Goal: Task Accomplishment & Management: Complete application form

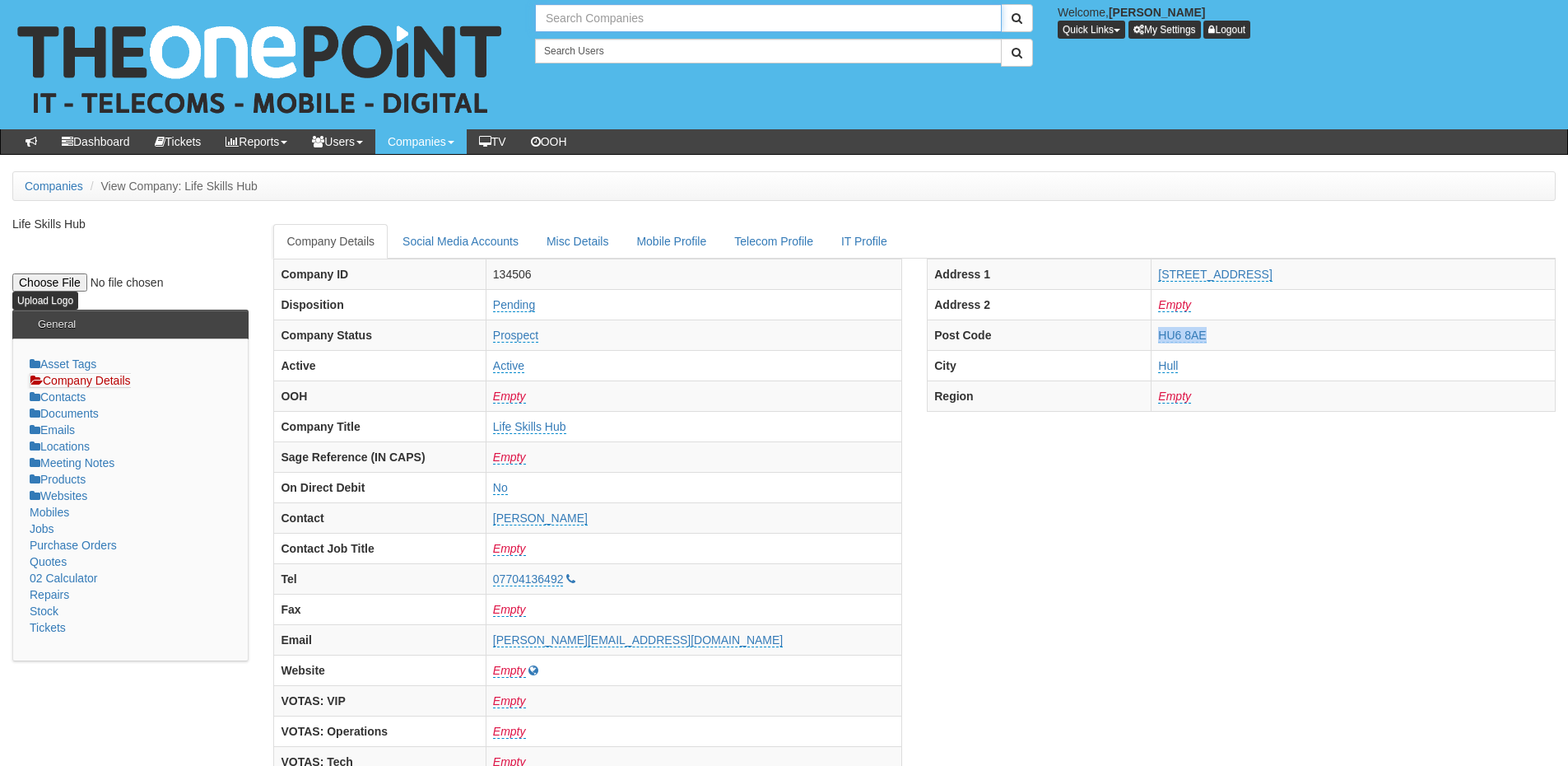
click at [596, 15] on input "text" at bounding box center [768, 18] width 467 height 28
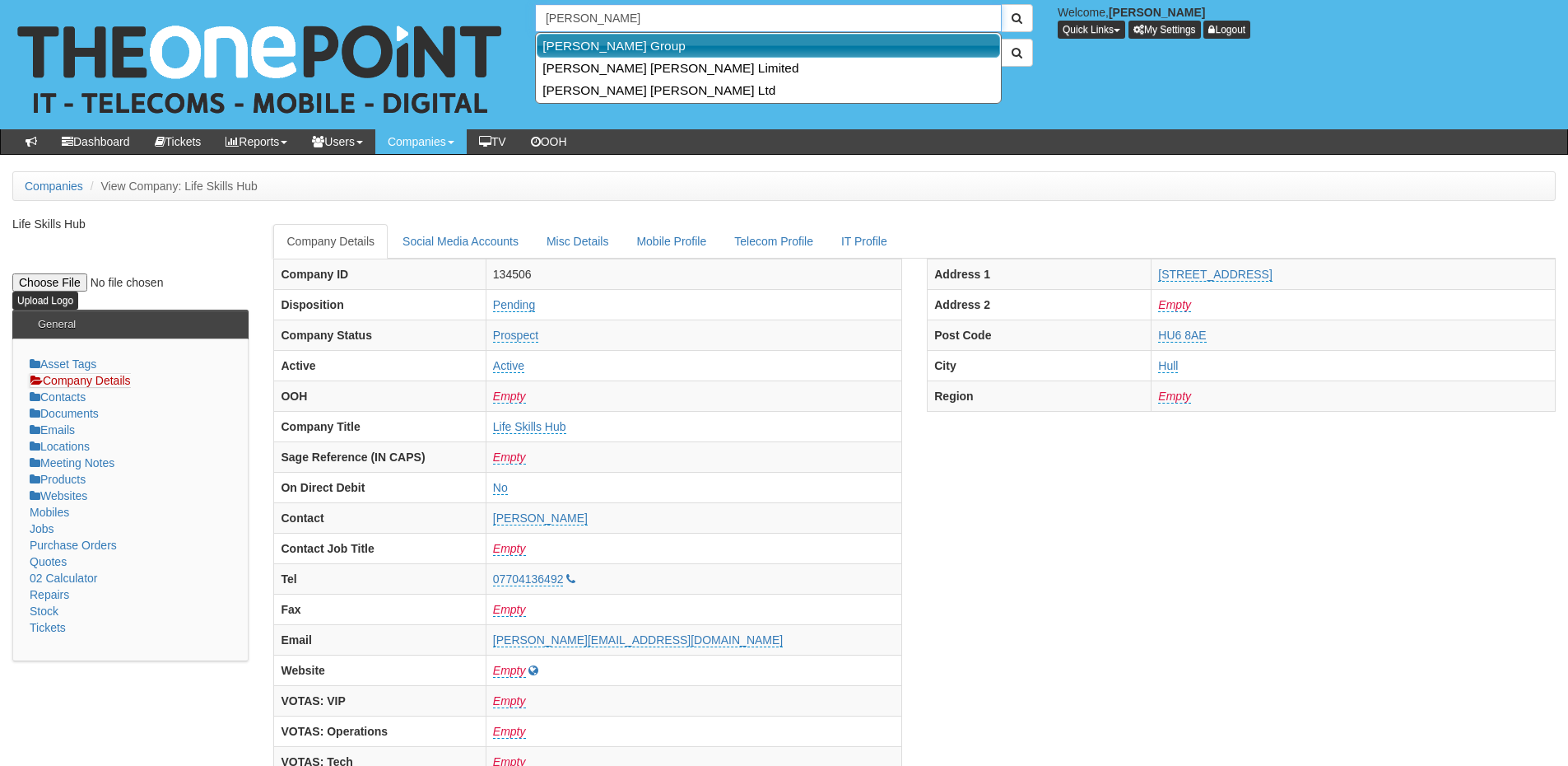
click at [610, 41] on link "Smailes Goldie Group" at bounding box center [767, 45] width 463 height 24
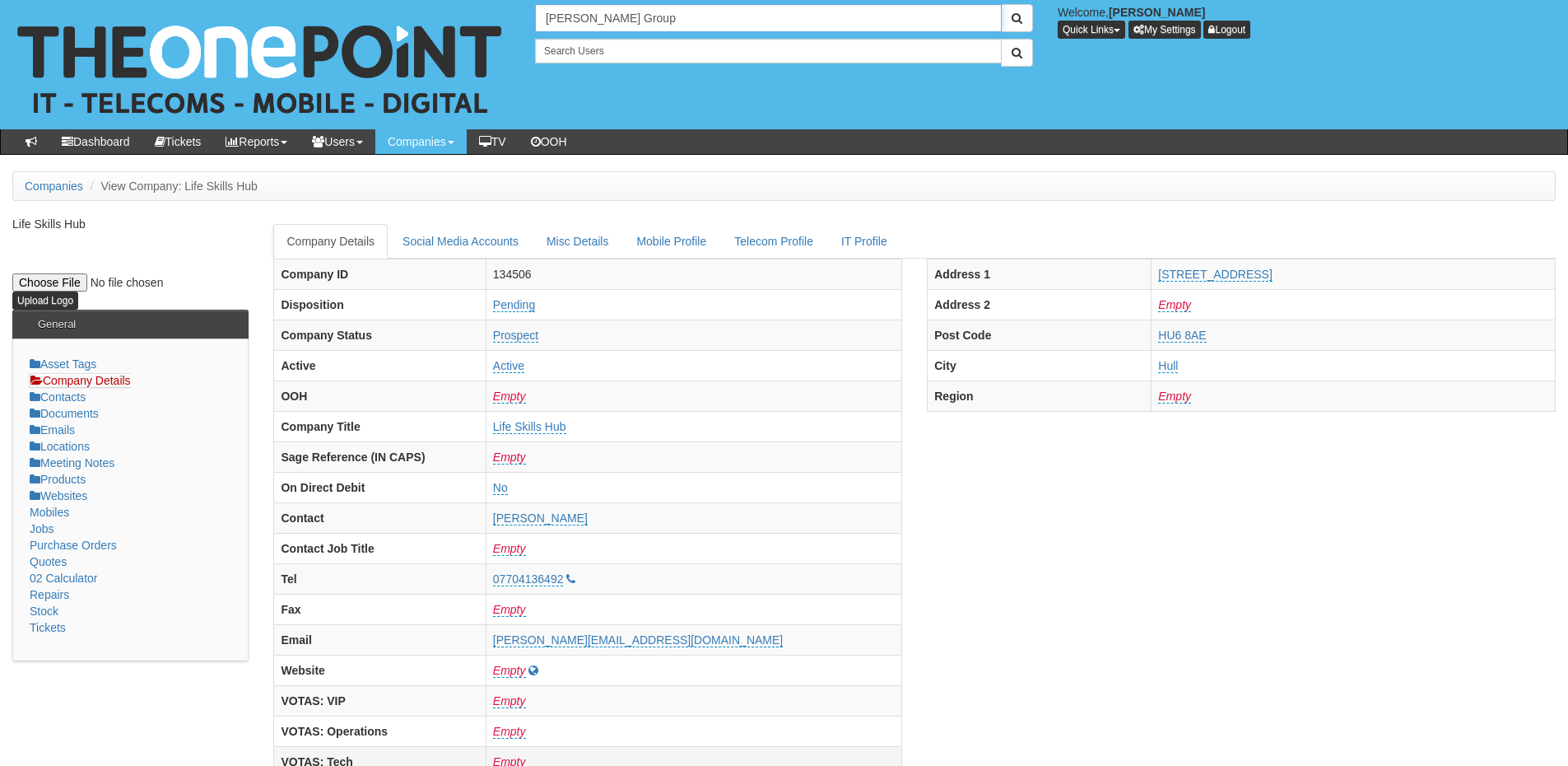
type input "Smailes Goldie Group"
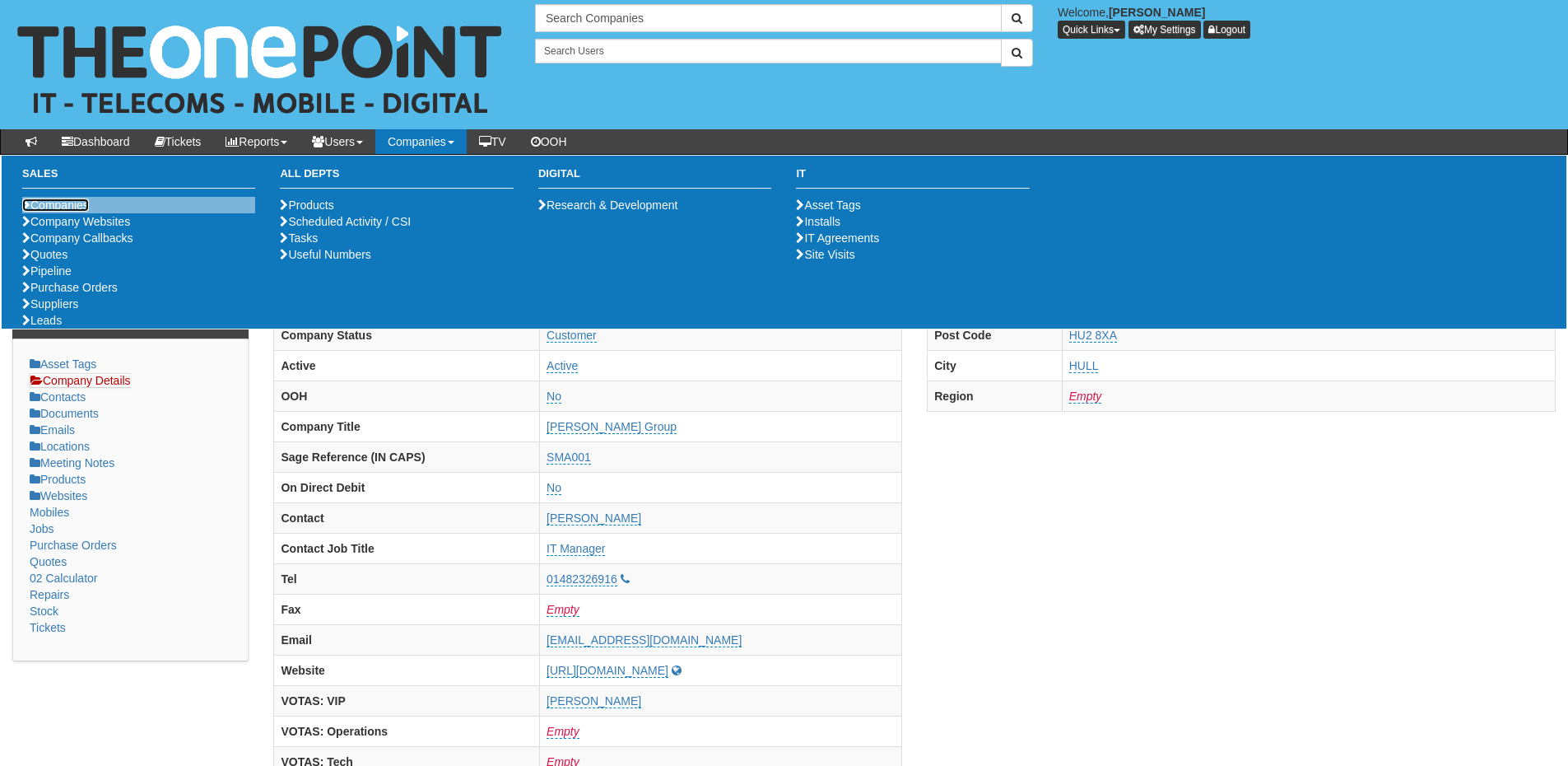
click at [66, 202] on link "Companies" at bounding box center [55, 204] width 66 height 13
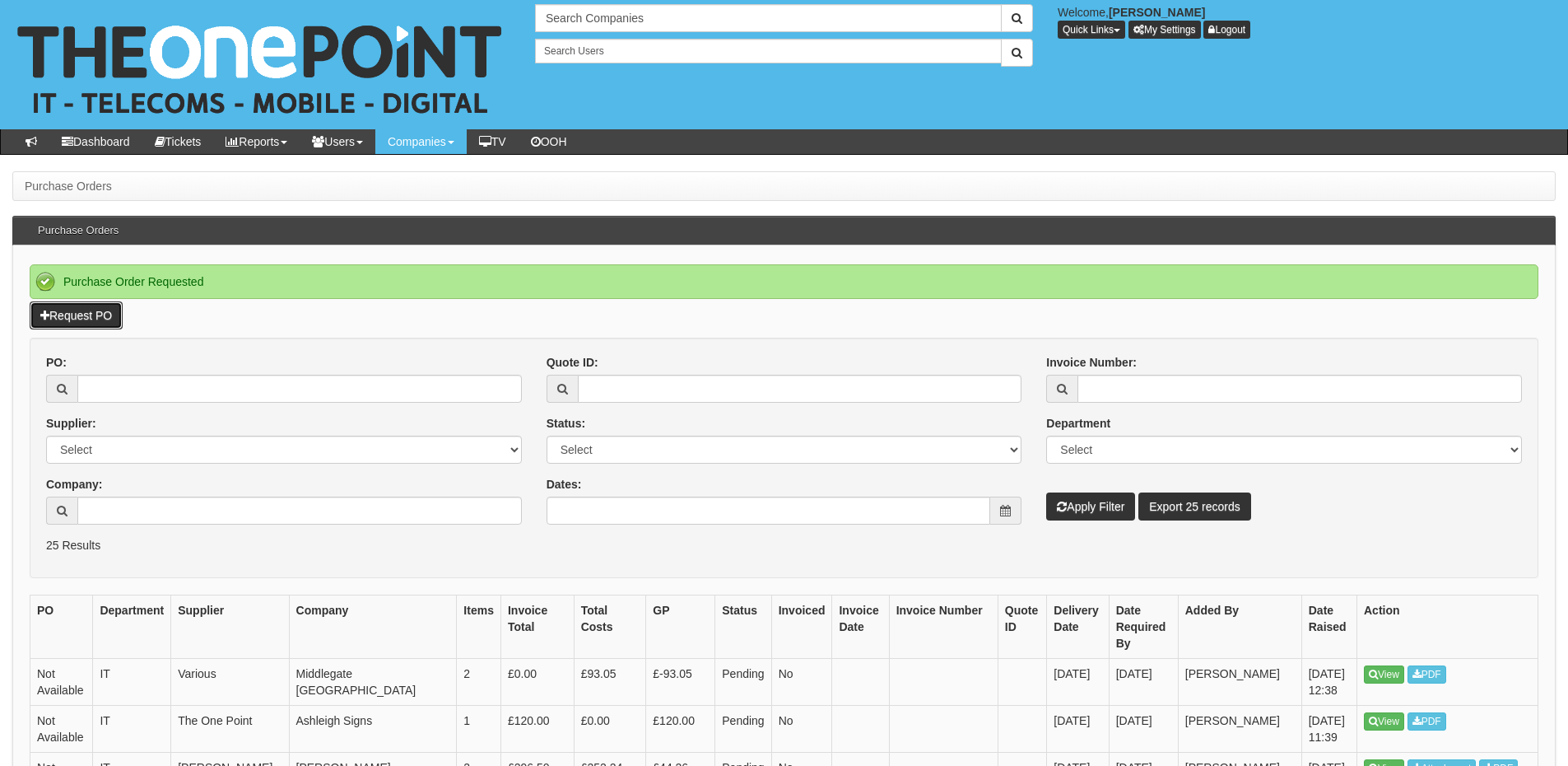
click at [104, 316] on link "Request PO" at bounding box center [76, 315] width 93 height 28
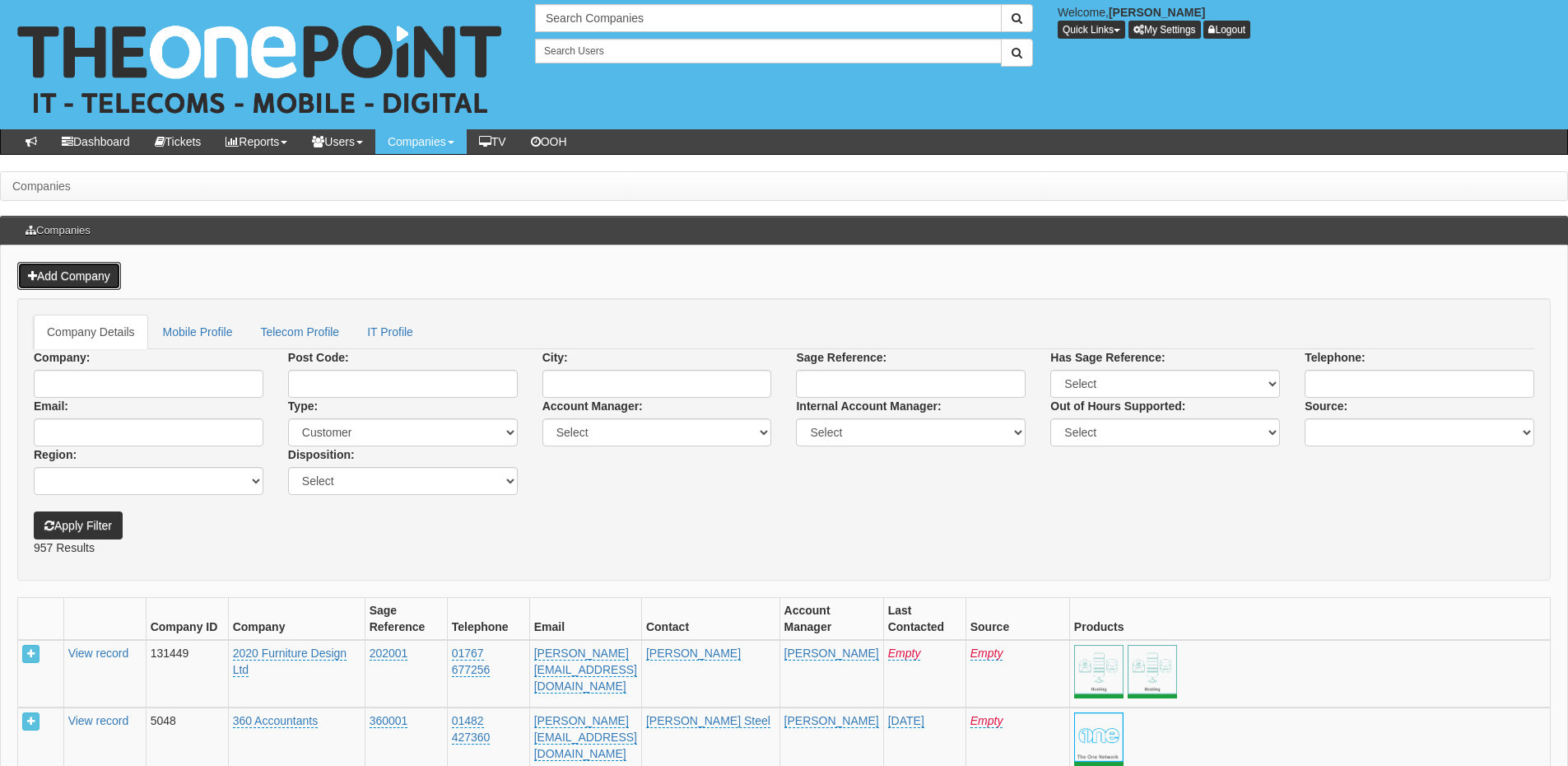
click at [96, 267] on link "Add Company" at bounding box center [69, 276] width 104 height 28
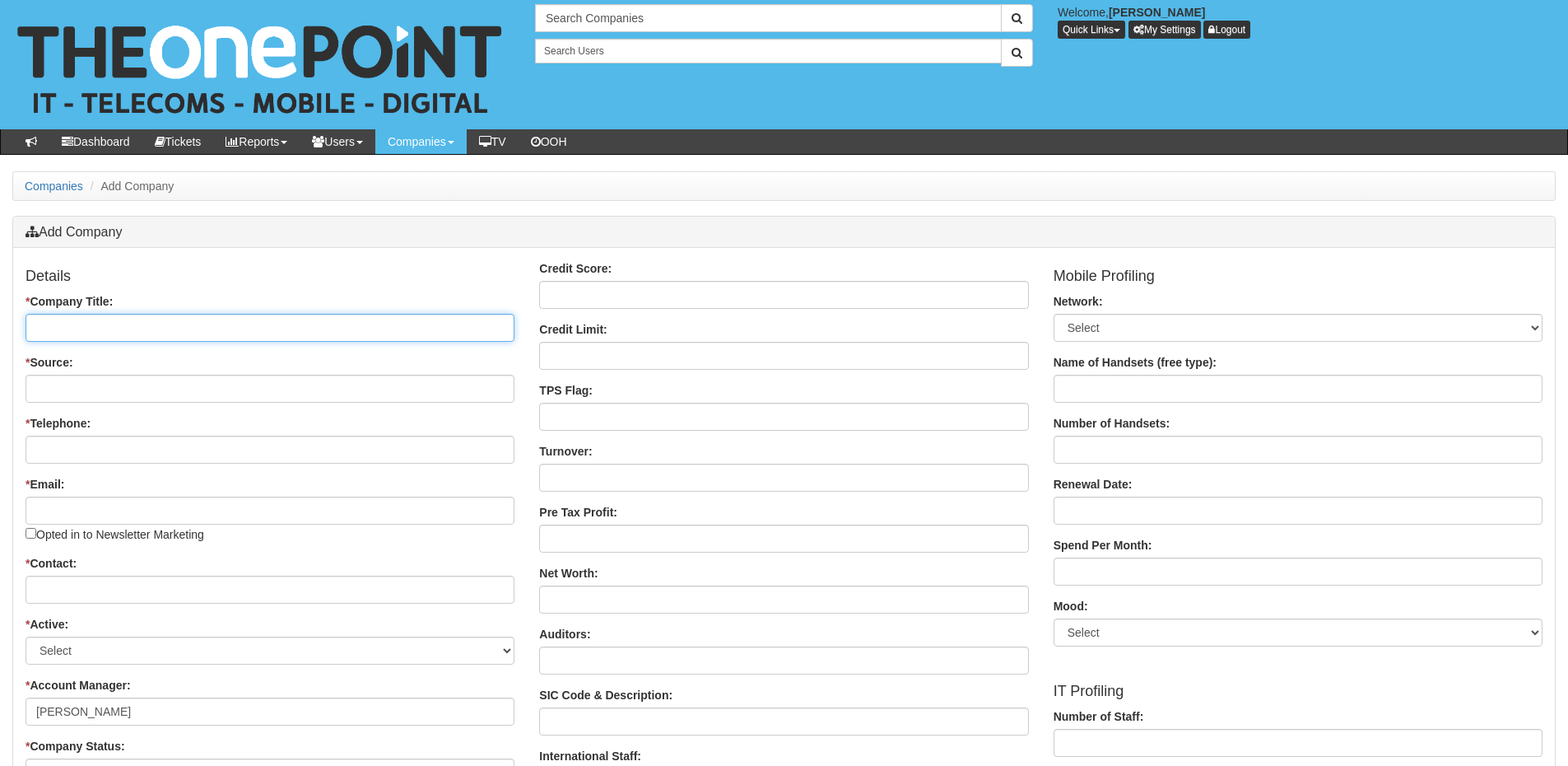
click at [114, 327] on input "* Company Title:" at bounding box center [269, 328] width 489 height 28
click at [246, 326] on input "* Company Title:" at bounding box center [269, 328] width 489 height 28
paste input "Community Pharmacy [GEOGRAPHIC_DATA]"
type input "Community Pharmacy [GEOGRAPHIC_DATA]"
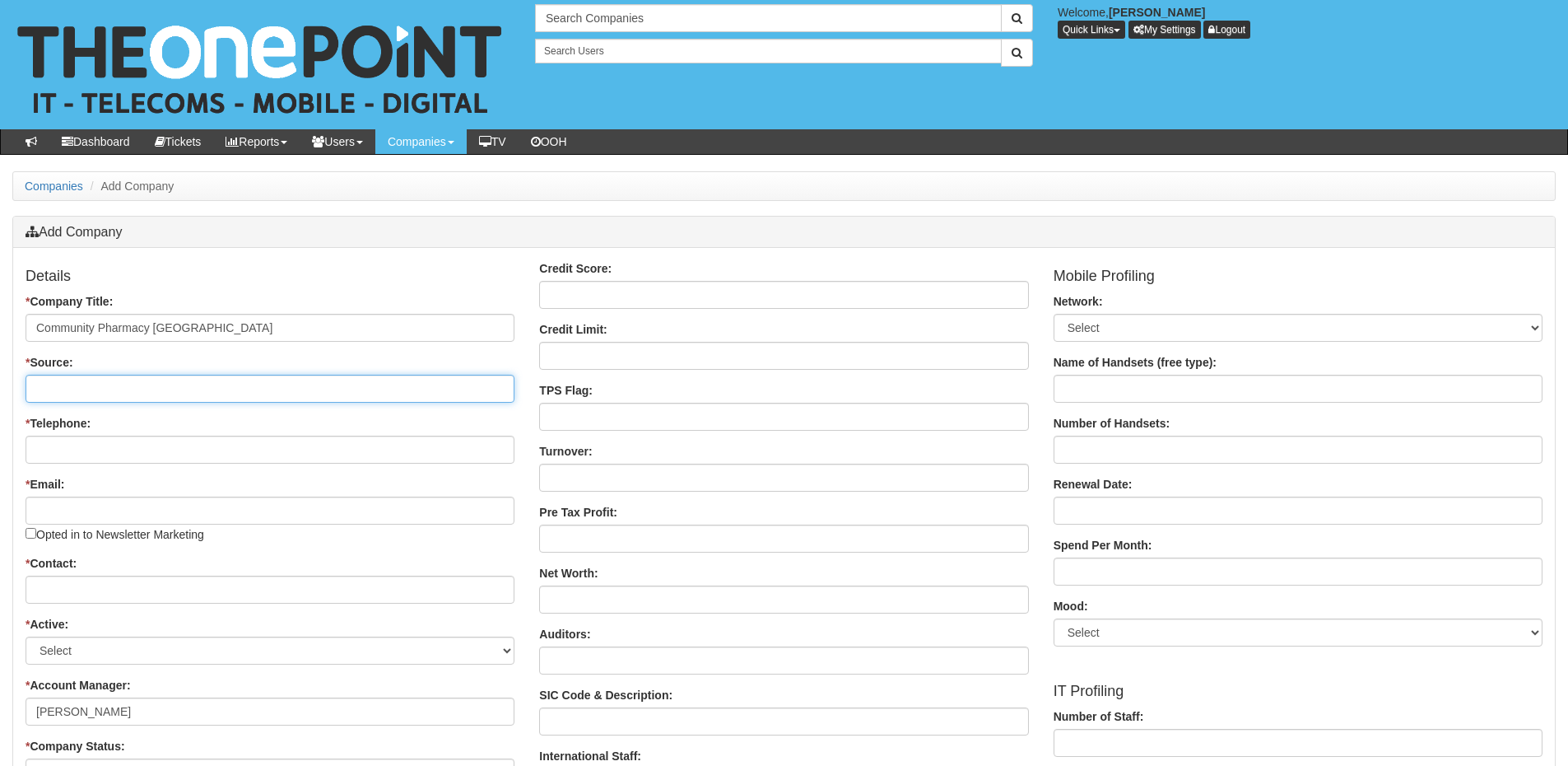
click at [193, 389] on input "* Source:" at bounding box center [269, 389] width 489 height 28
type input "N3i Lead"
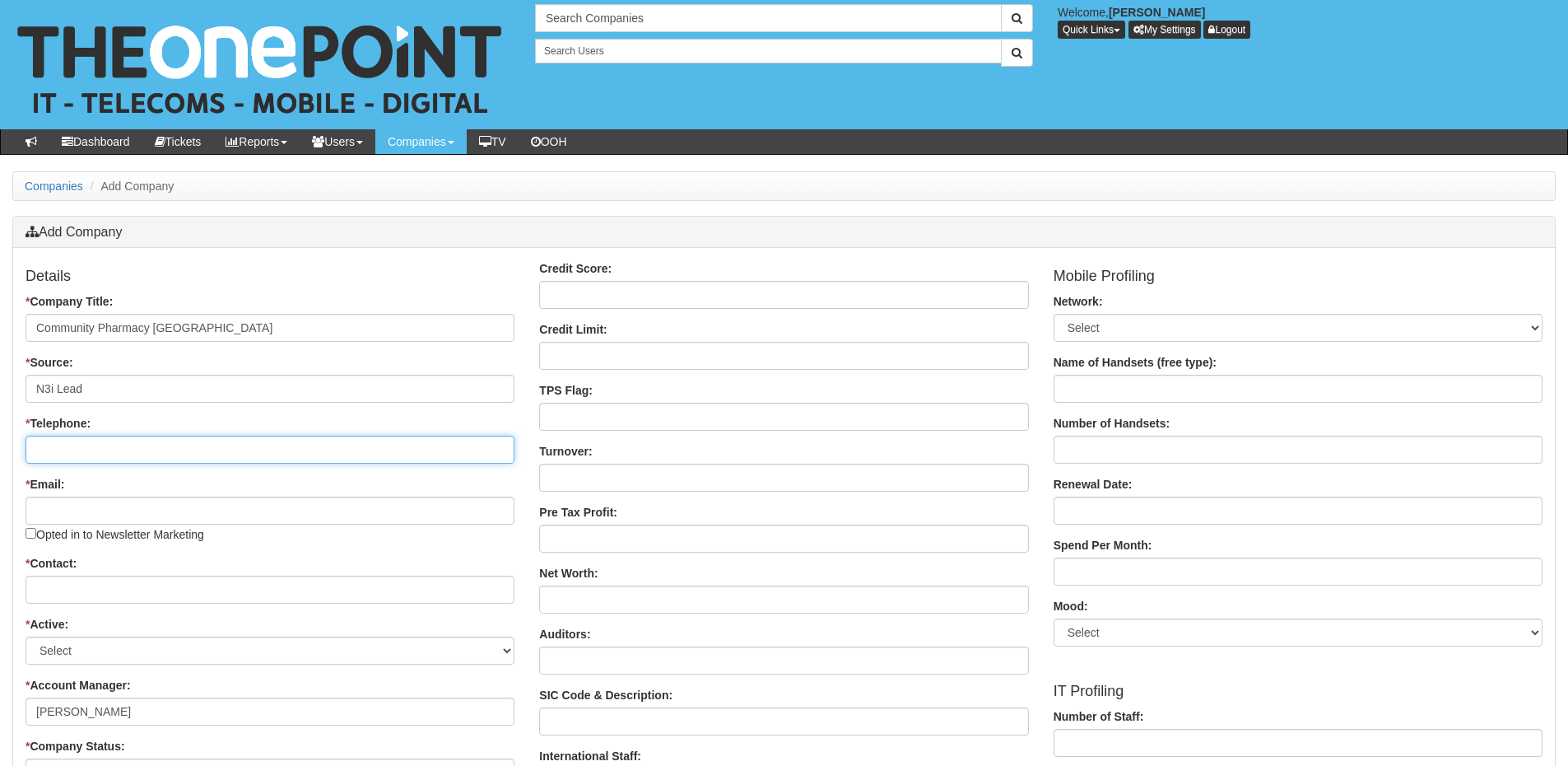
click at [153, 453] on input "* Telephone:" at bounding box center [269, 449] width 489 height 28
click at [110, 457] on input "* Telephone:" at bounding box center [269, 449] width 489 height 28
paste input "07587 819270"
type input "07587 819270"
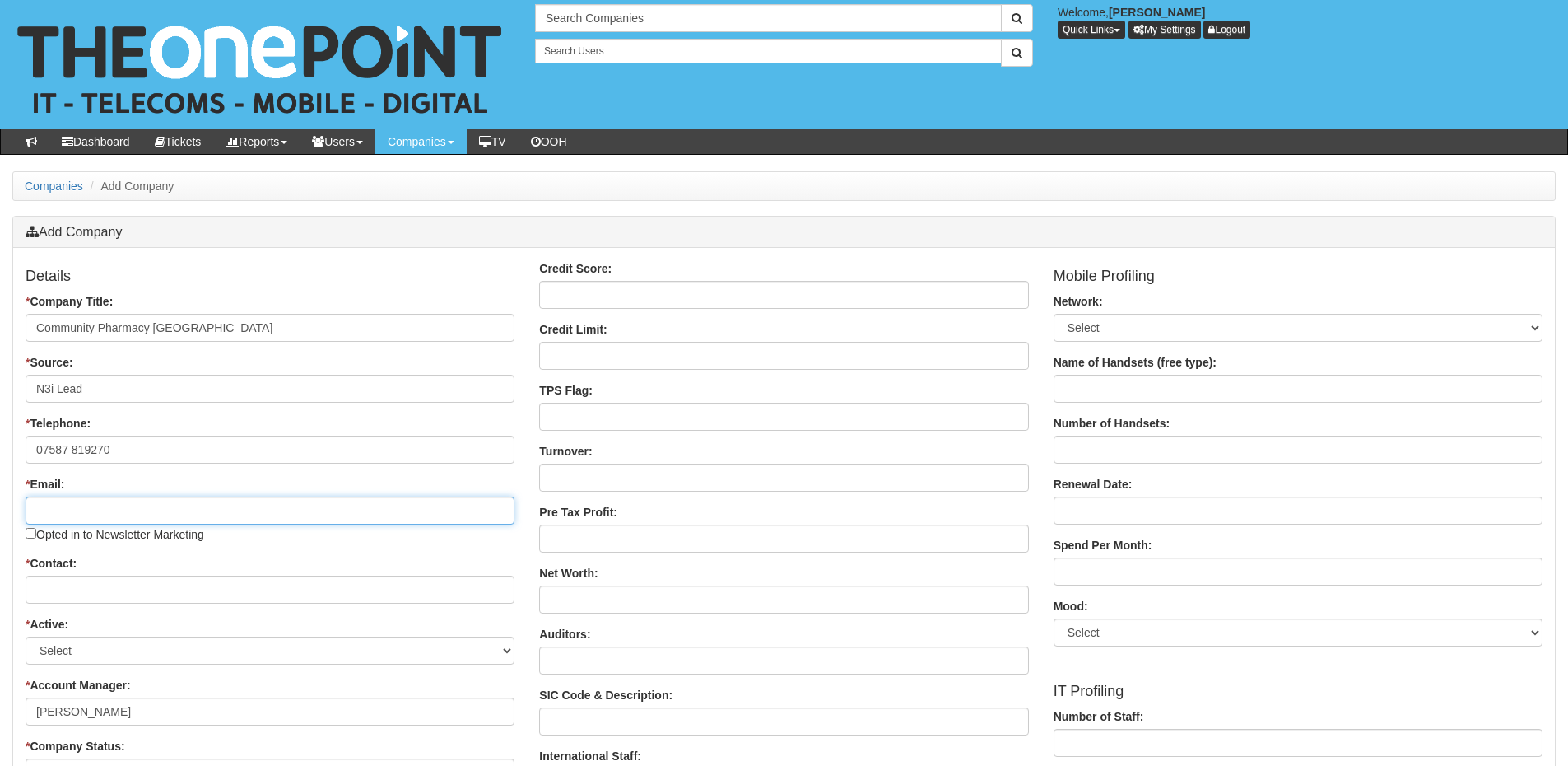
click at [95, 521] on input "* Email:" at bounding box center [269, 510] width 489 height 28
click at [93, 508] on input "* Email:" at bounding box center [269, 510] width 489 height 28
paste input "admin@CPSY.org.uk"
type input "admin@CPSY.org.uk"
click at [232, 583] on input "* Contact:" at bounding box center [269, 590] width 489 height 28
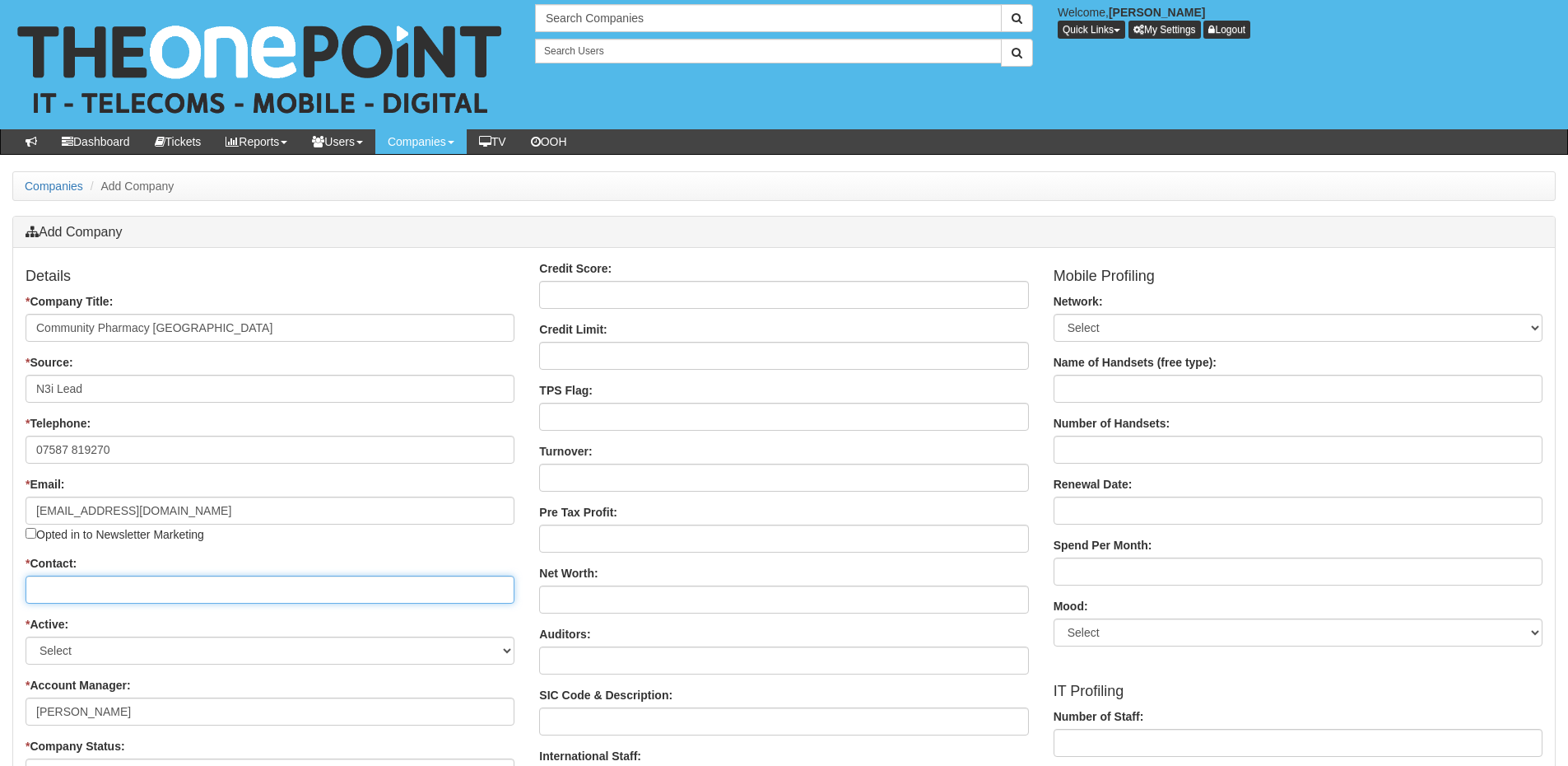
click at [239, 584] on input "* Contact:" at bounding box center [269, 590] width 489 height 28
paste input "Jane Charlesworth"
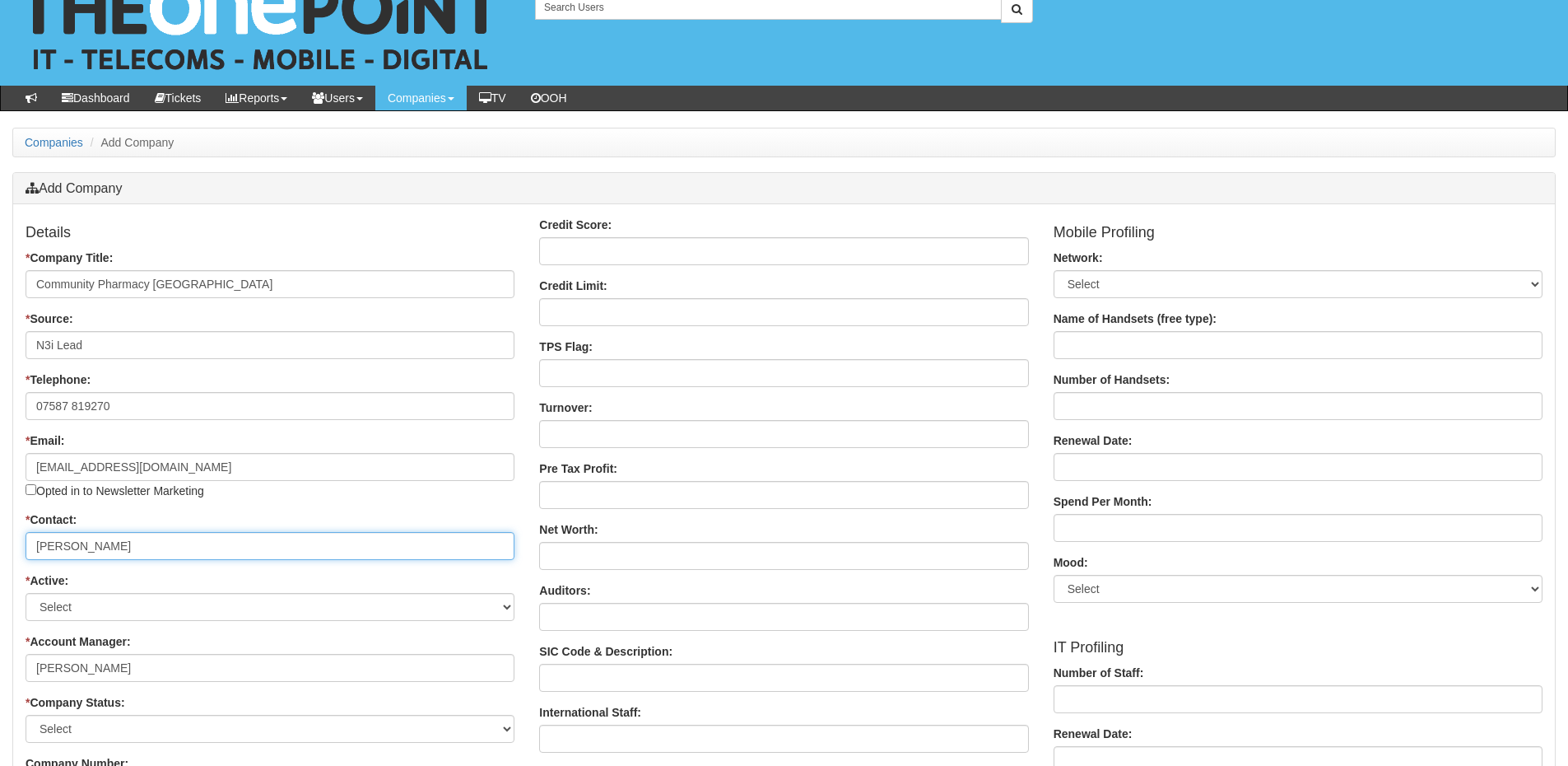
scroll to position [82, 0]
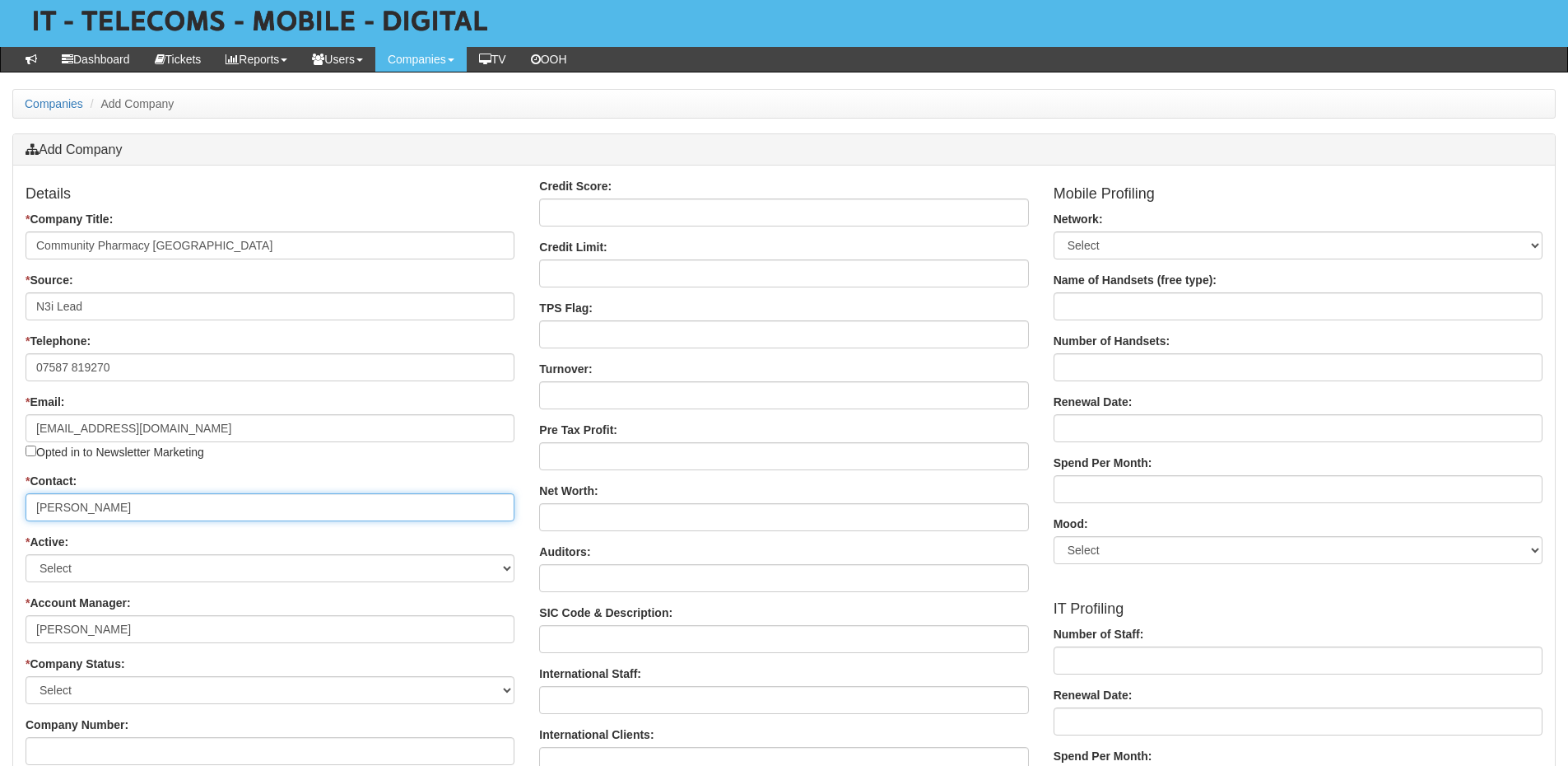
type input "Jane Charlesworth"
click at [110, 571] on select "Select Active Stop" at bounding box center [269, 568] width 489 height 28
select select "Active"
click at [25, 554] on select "Select Active Stop" at bounding box center [269, 568] width 489 height 28
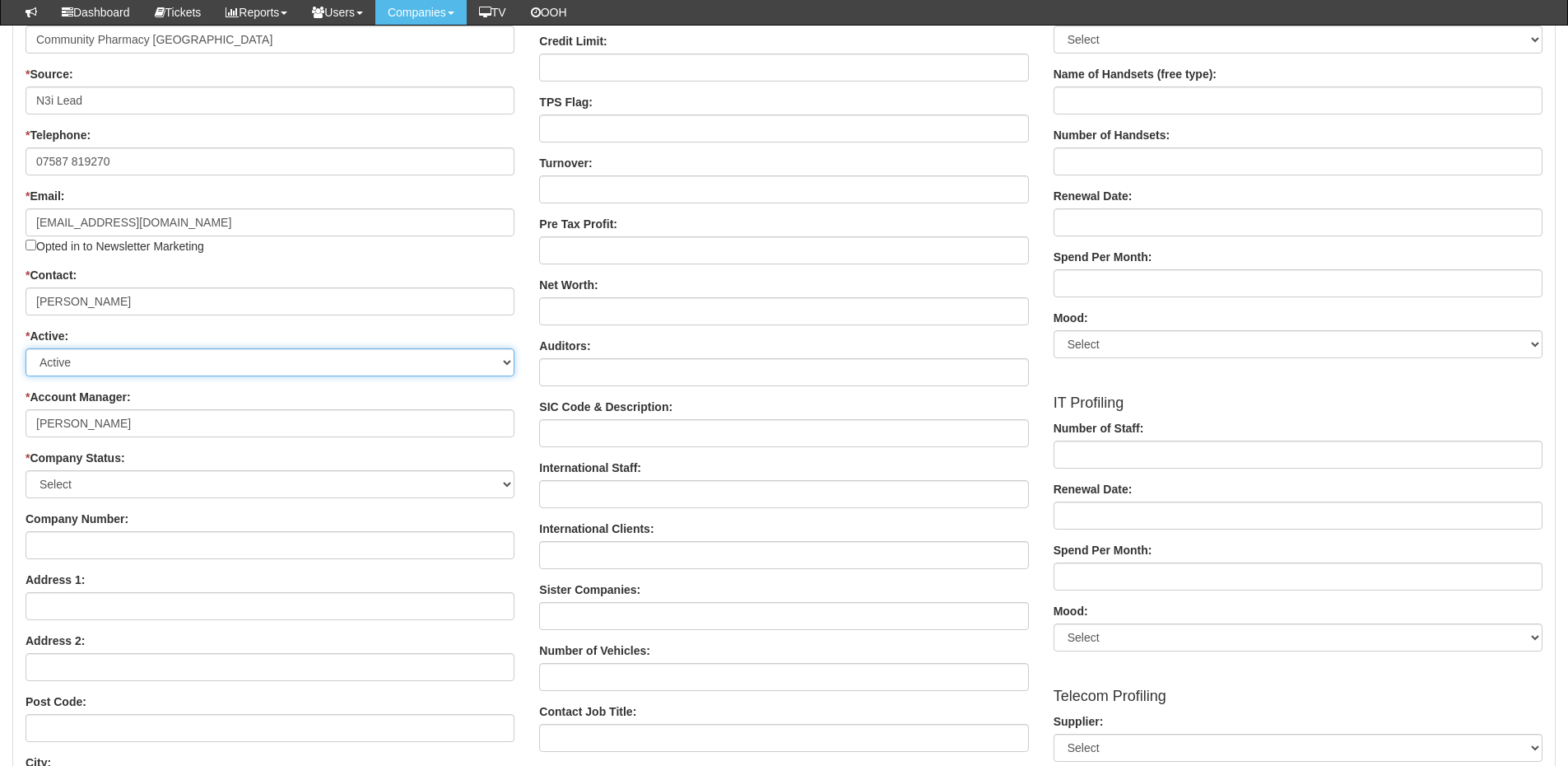
scroll to position [247, 0]
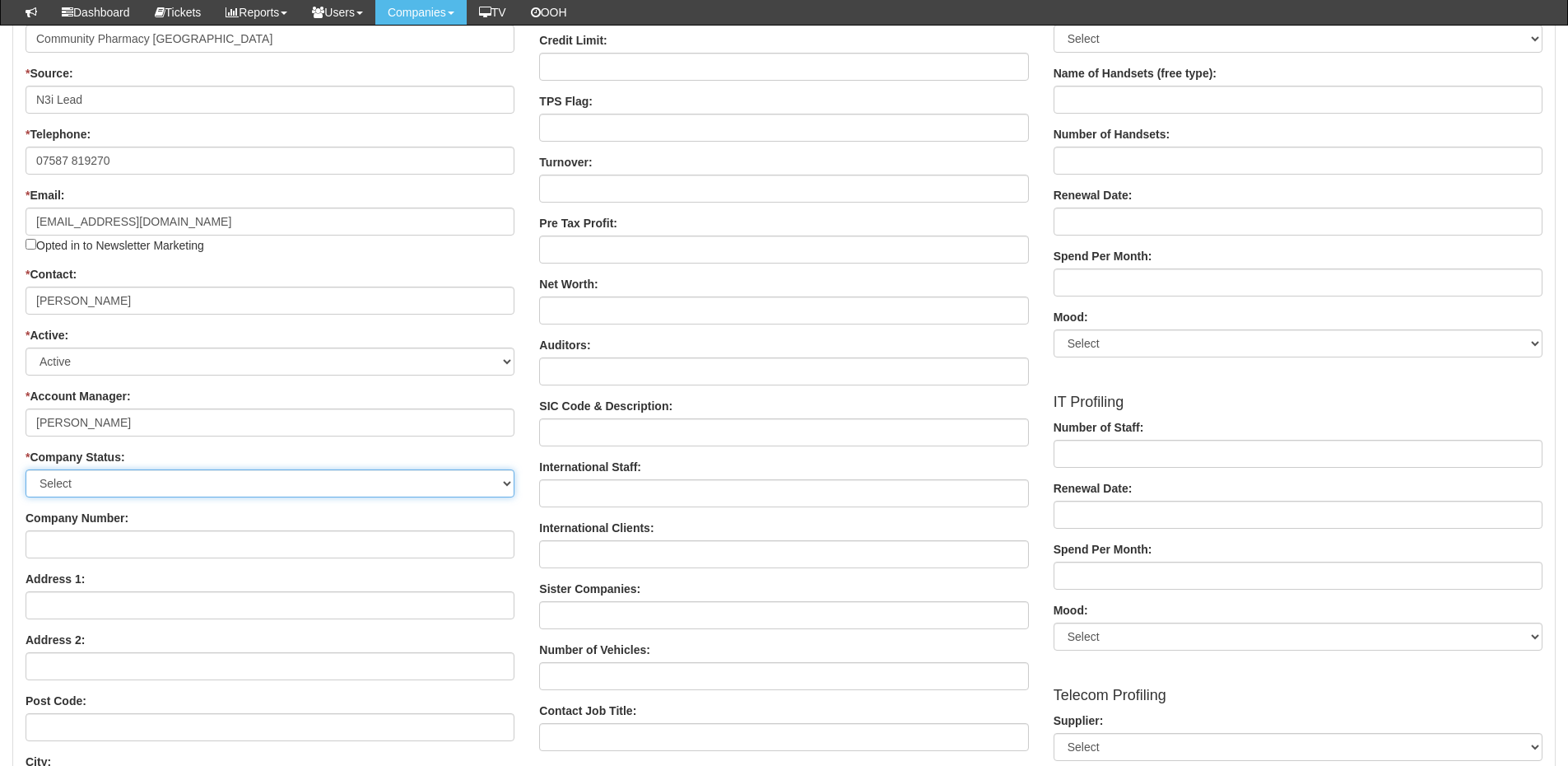
click at [99, 490] on select "Select Customer Do Not Ring Prospect Prospect Profile Supplier X-Customer" at bounding box center [269, 483] width 489 height 28
select select "Customer"
click at [25, 469] on select "Select Customer Do Not Ring Prospect Prospect Profile Supplier X-Customer" at bounding box center [269, 483] width 489 height 28
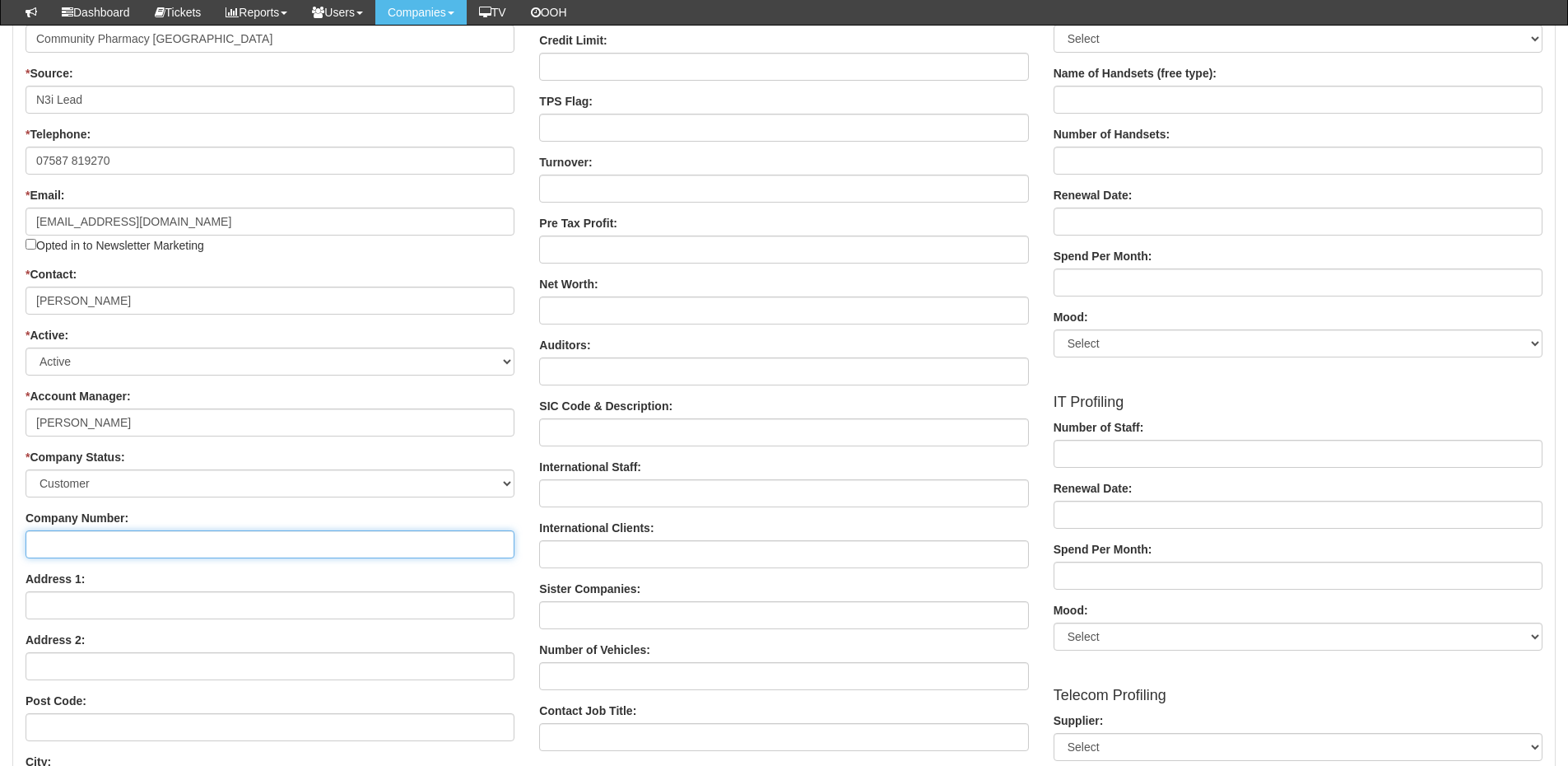
click at [92, 535] on input "Company Number:" at bounding box center [269, 544] width 489 height 28
type input "0000000000000000000"
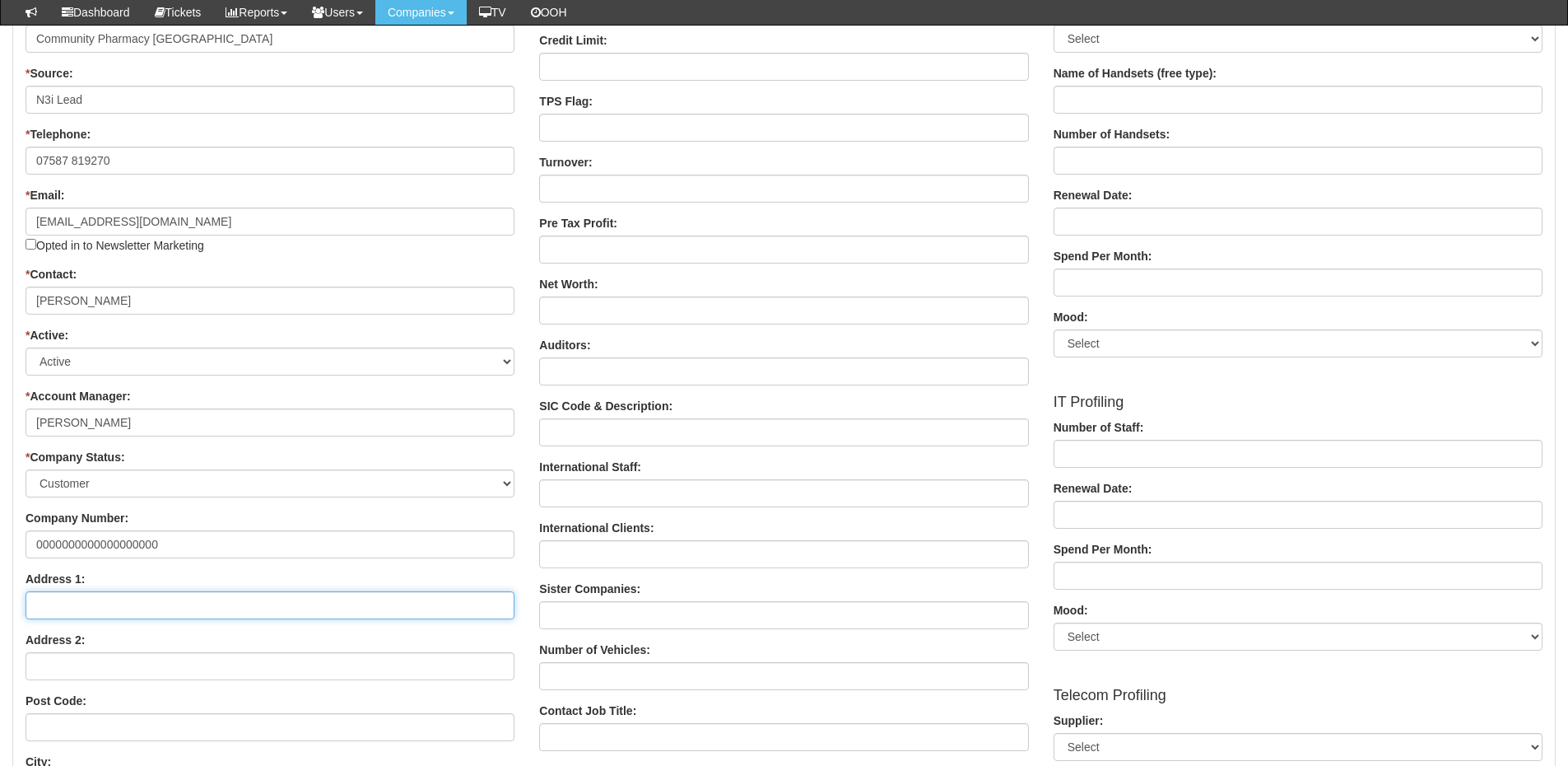
click at [98, 605] on input "Address 1:" at bounding box center [269, 605] width 489 height 28
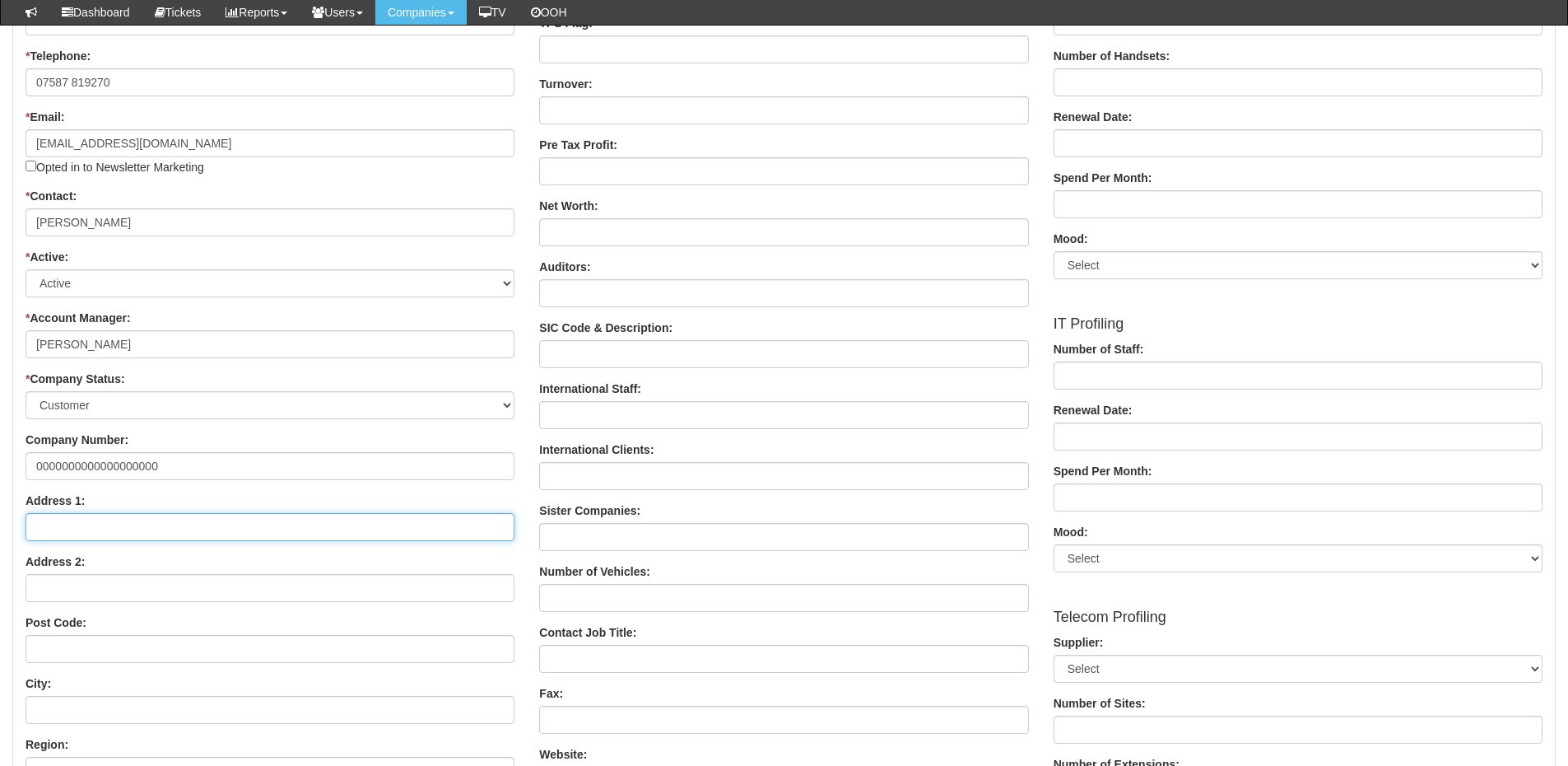
scroll to position [412, 0]
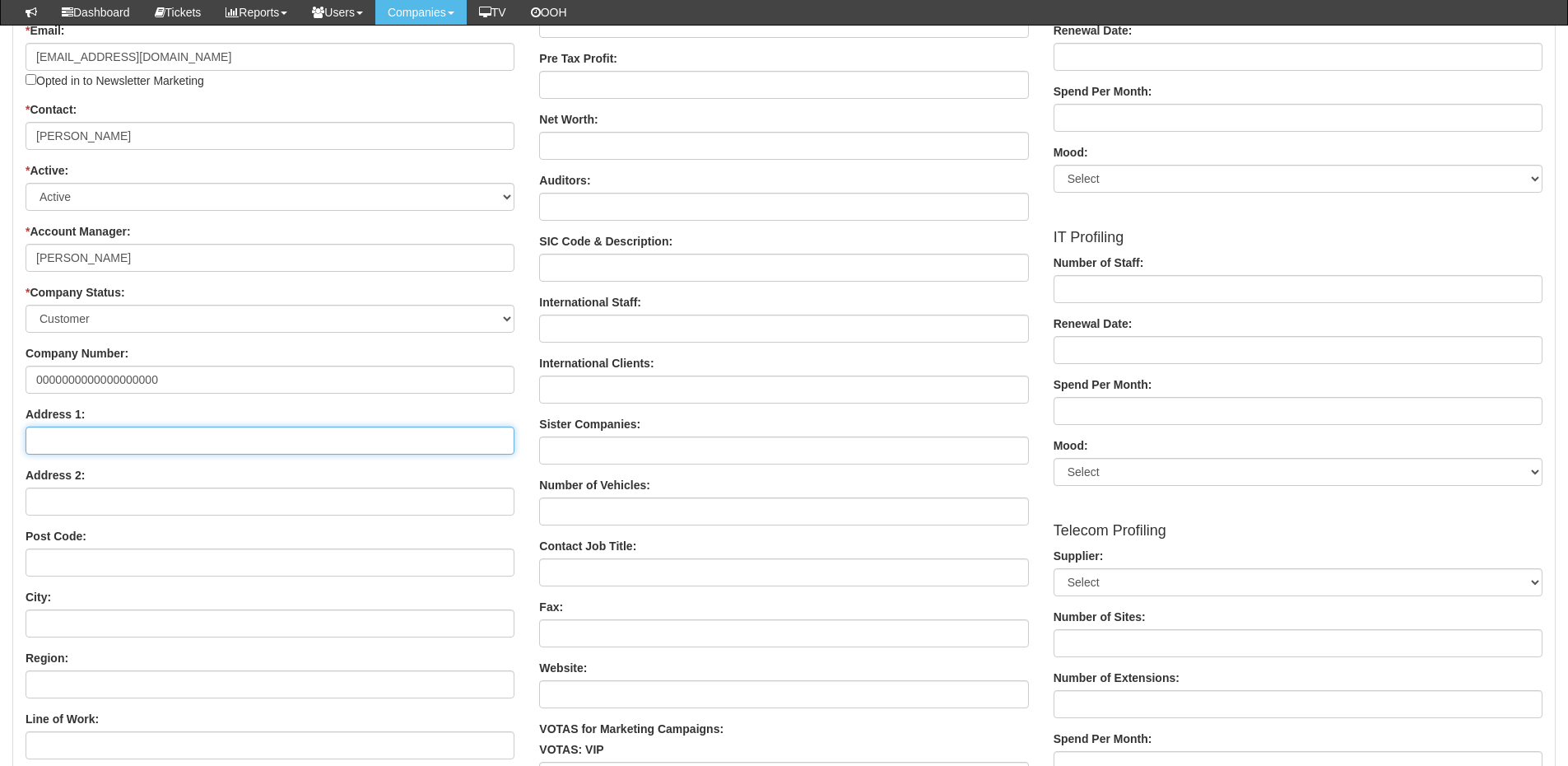
paste input "PO Box 6259"
type input "PO Box 6259"
click at [165, 535] on div "Post Code:" at bounding box center [269, 552] width 489 height 49
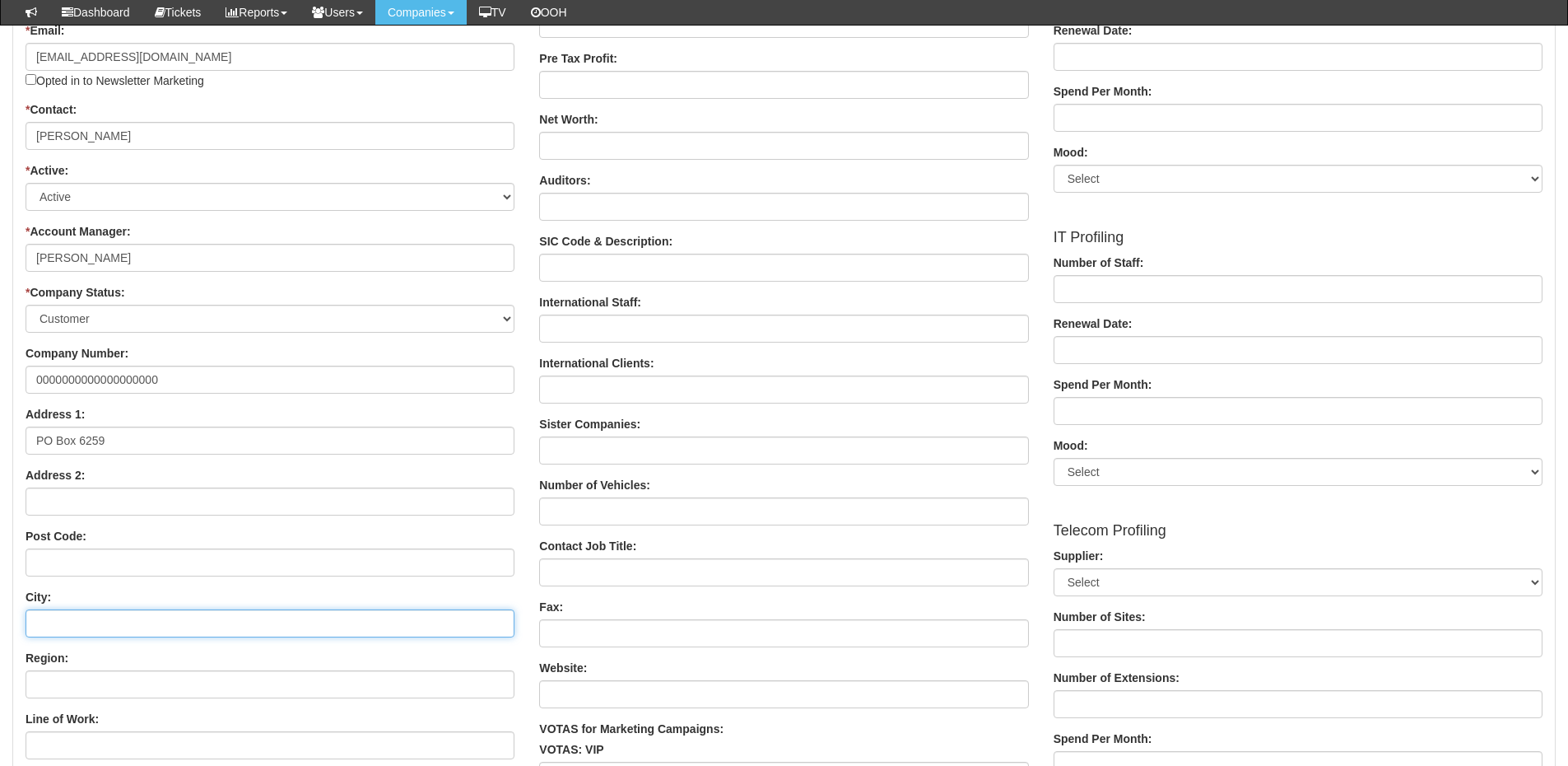
click at [92, 625] on input "City:" at bounding box center [269, 624] width 489 height 28
paste input "Sheffield"
type input "Sheffield"
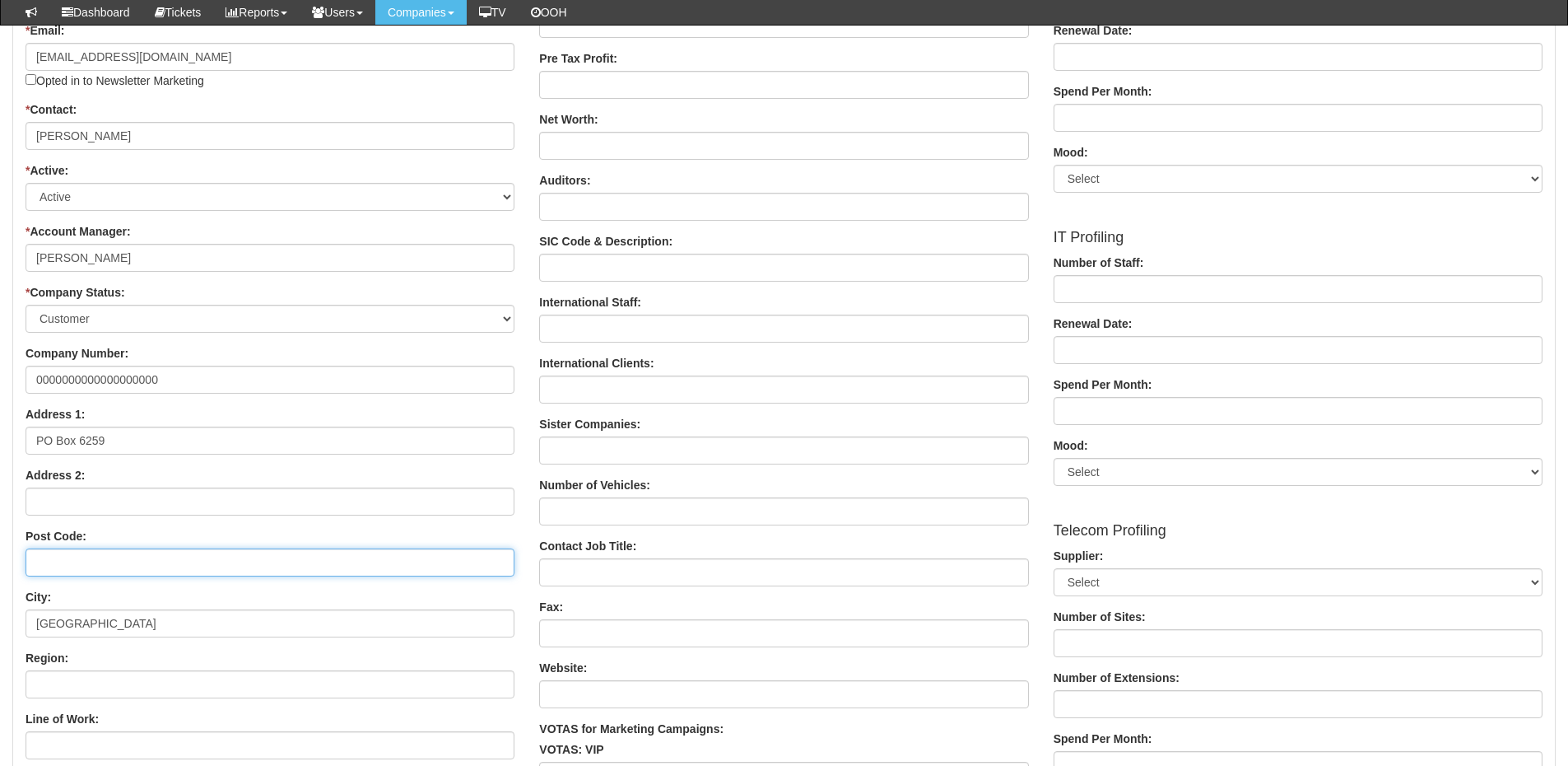
click at [126, 558] on input "Post Code:" at bounding box center [269, 563] width 489 height 28
paste input "S2 9LB"
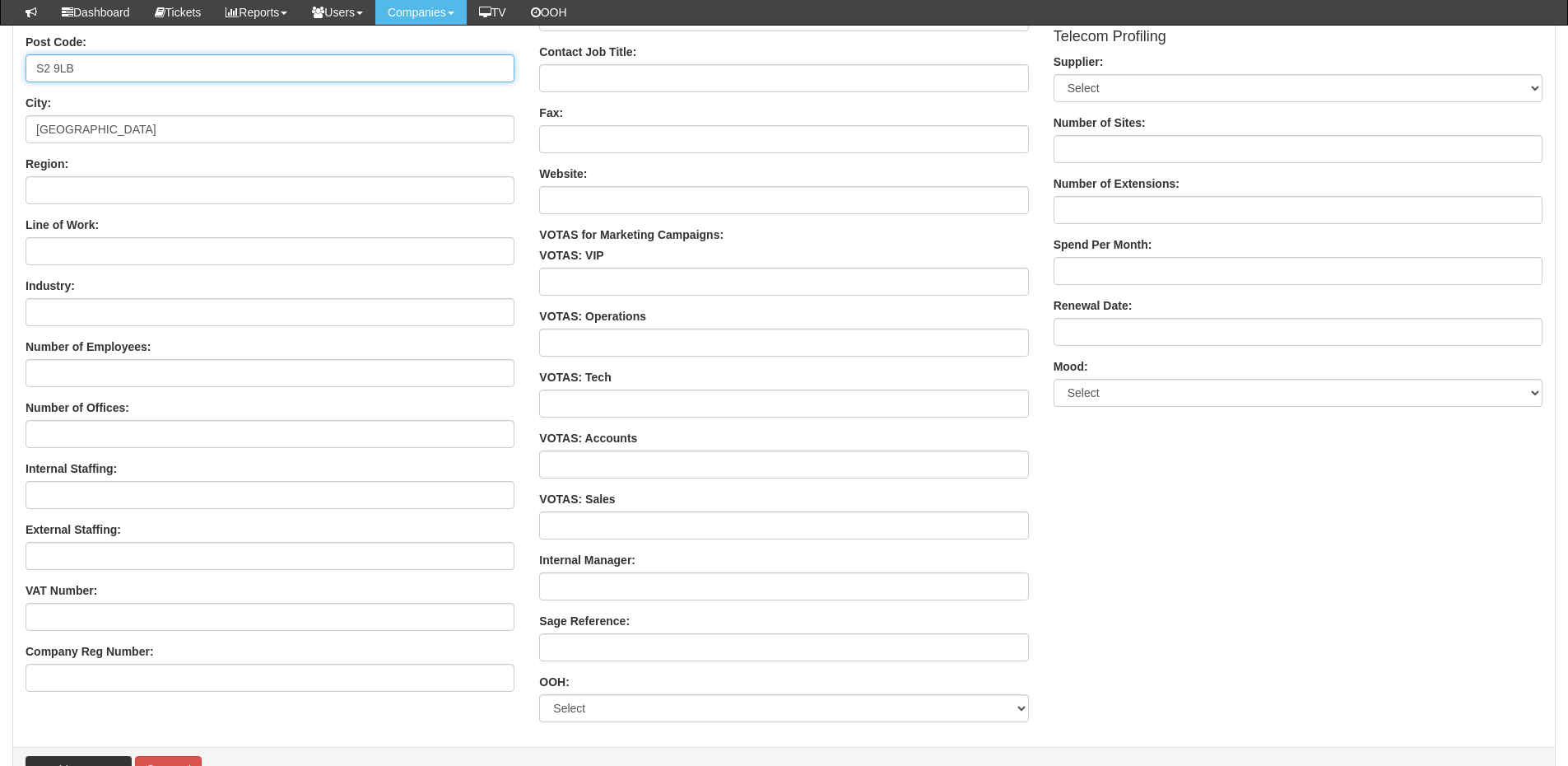
scroll to position [999, 0]
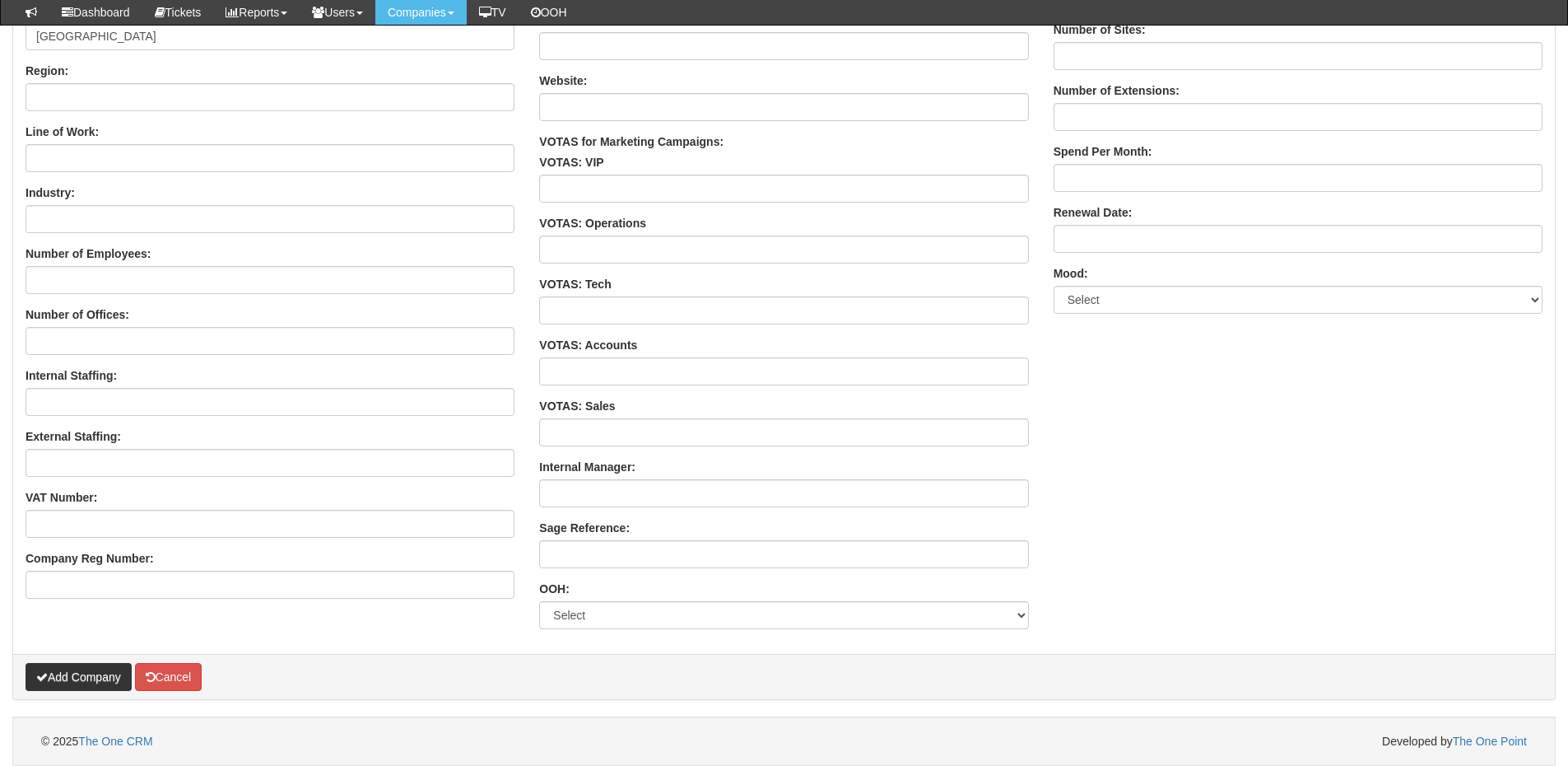
type input "S2 9LB"
click at [105, 670] on button "Add Company" at bounding box center [78, 677] width 106 height 28
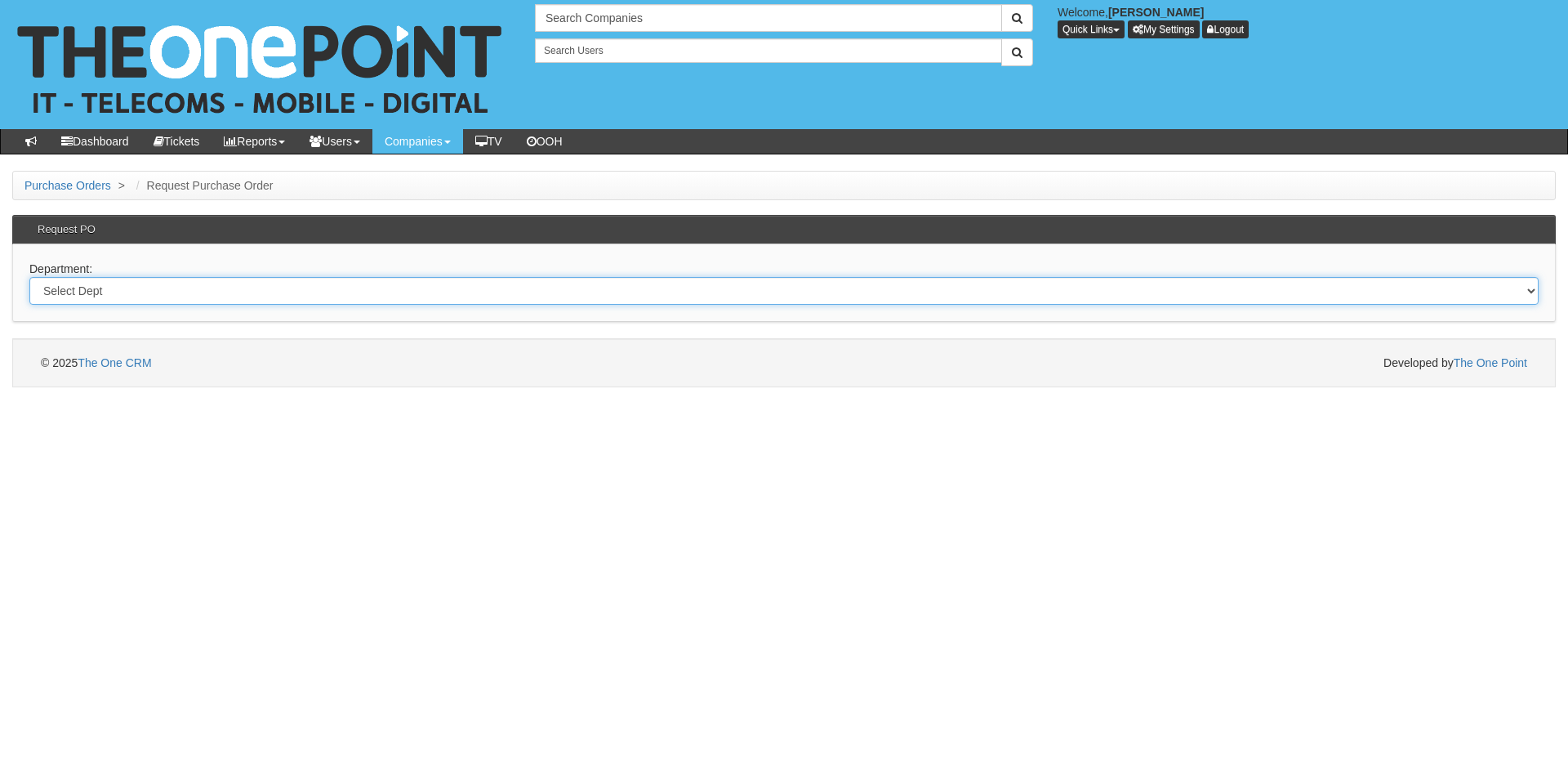
click at [241, 292] on select "Select Dept Digital Internal IT Mobiles Marketing Telecoms" at bounding box center [784, 291] width 1509 height 28
select select "?pipeID=&dept=MOB"
click at [29, 277] on select "Select Dept Digital Internal IT Mobiles Marketing Telecoms" at bounding box center [784, 291] width 1509 height 28
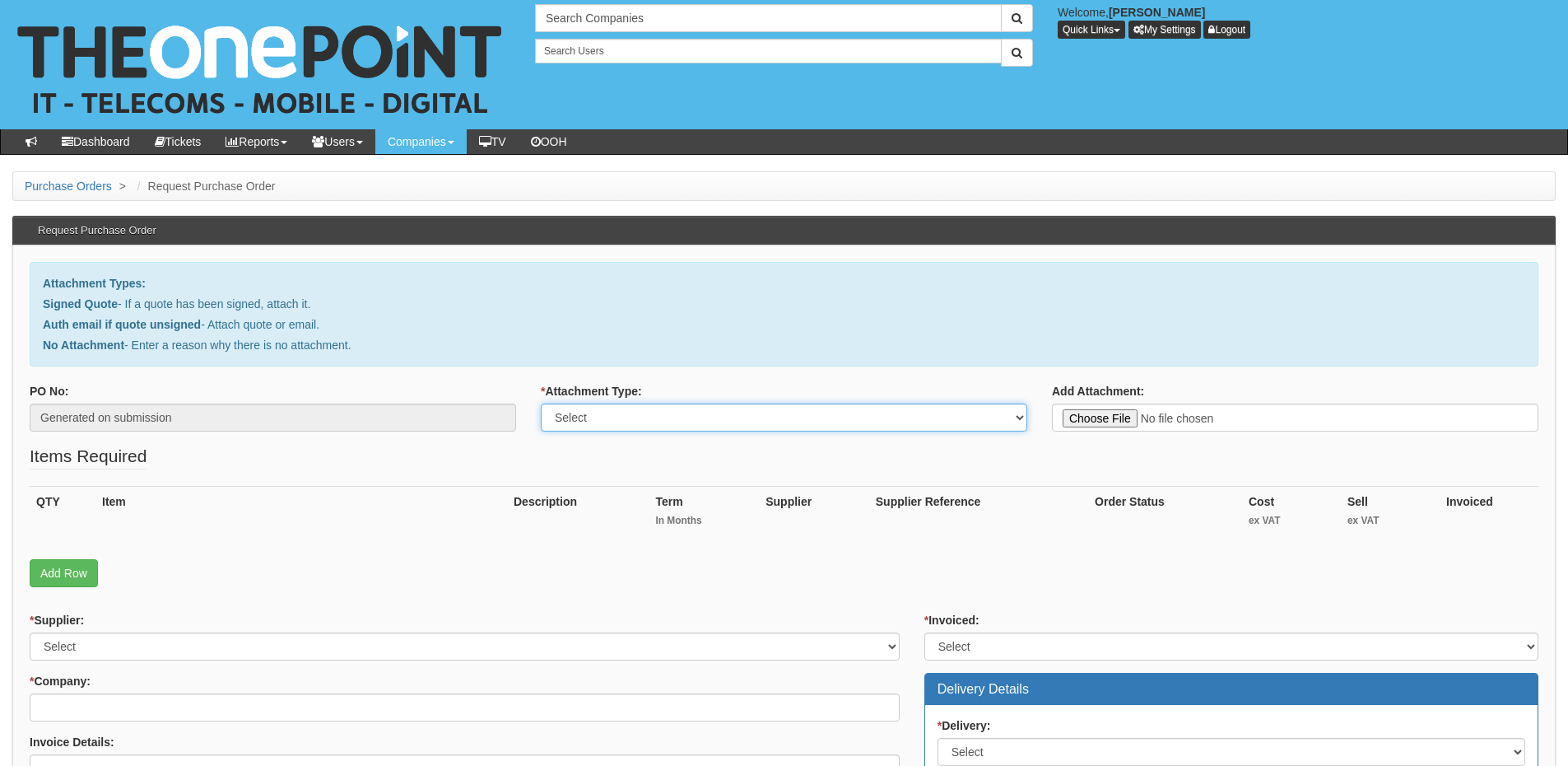
click at [595, 424] on select "Select Signed Quote Auth email with quote if unsigned No Attachment" at bounding box center [784, 418] width 487 height 28
select select "Signed Quote"
click at [541, 404] on select "Select Signed Quote Auth email with quote if unsigned No Attachment" at bounding box center [784, 418] width 487 height 28
type input "C:\fakepath\Community Pharmacy [GEOGRAPHIC_DATA] - New Mobiles.pdf"
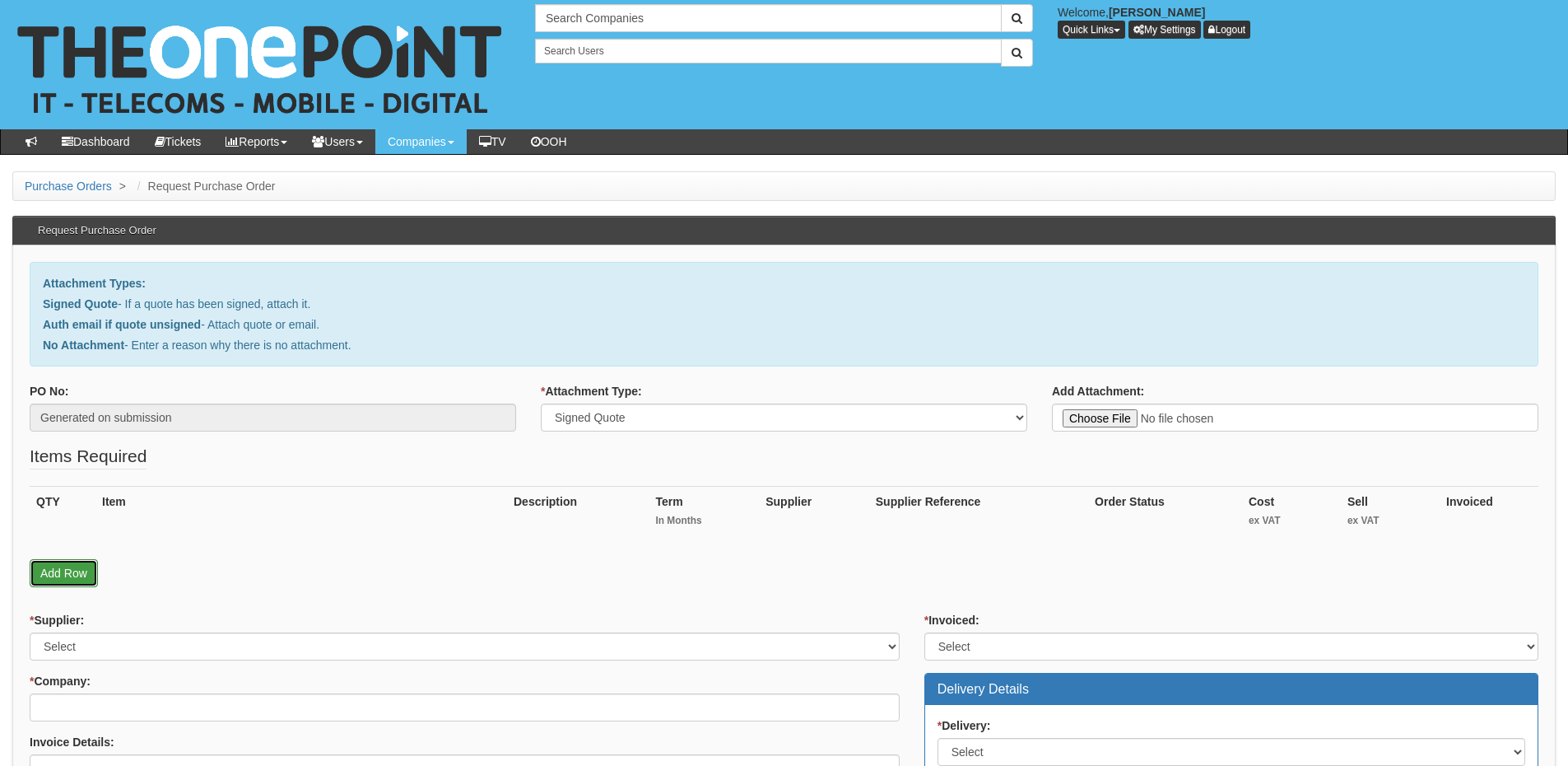
click at [65, 568] on link "Add Row" at bounding box center [64, 573] width 68 height 28
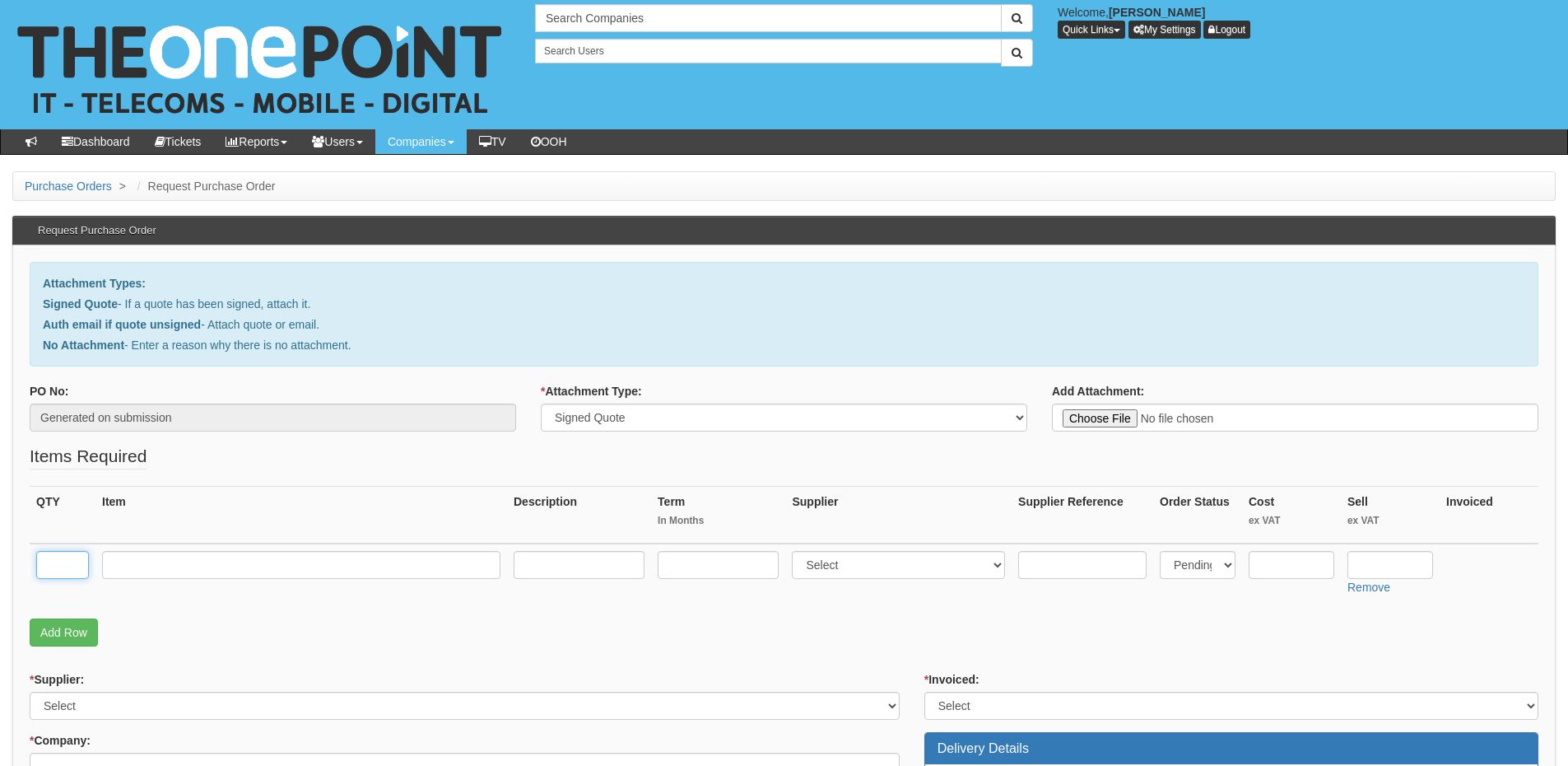
click at [68, 565] on input "text" at bounding box center [63, 565] width 52 height 28
type input "3"
click at [201, 561] on input "text" at bounding box center [301, 565] width 399 height 28
click at [155, 544] on td at bounding box center [302, 572] width 412 height 58
click at [158, 562] on input "text" at bounding box center [301, 565] width 399 height 28
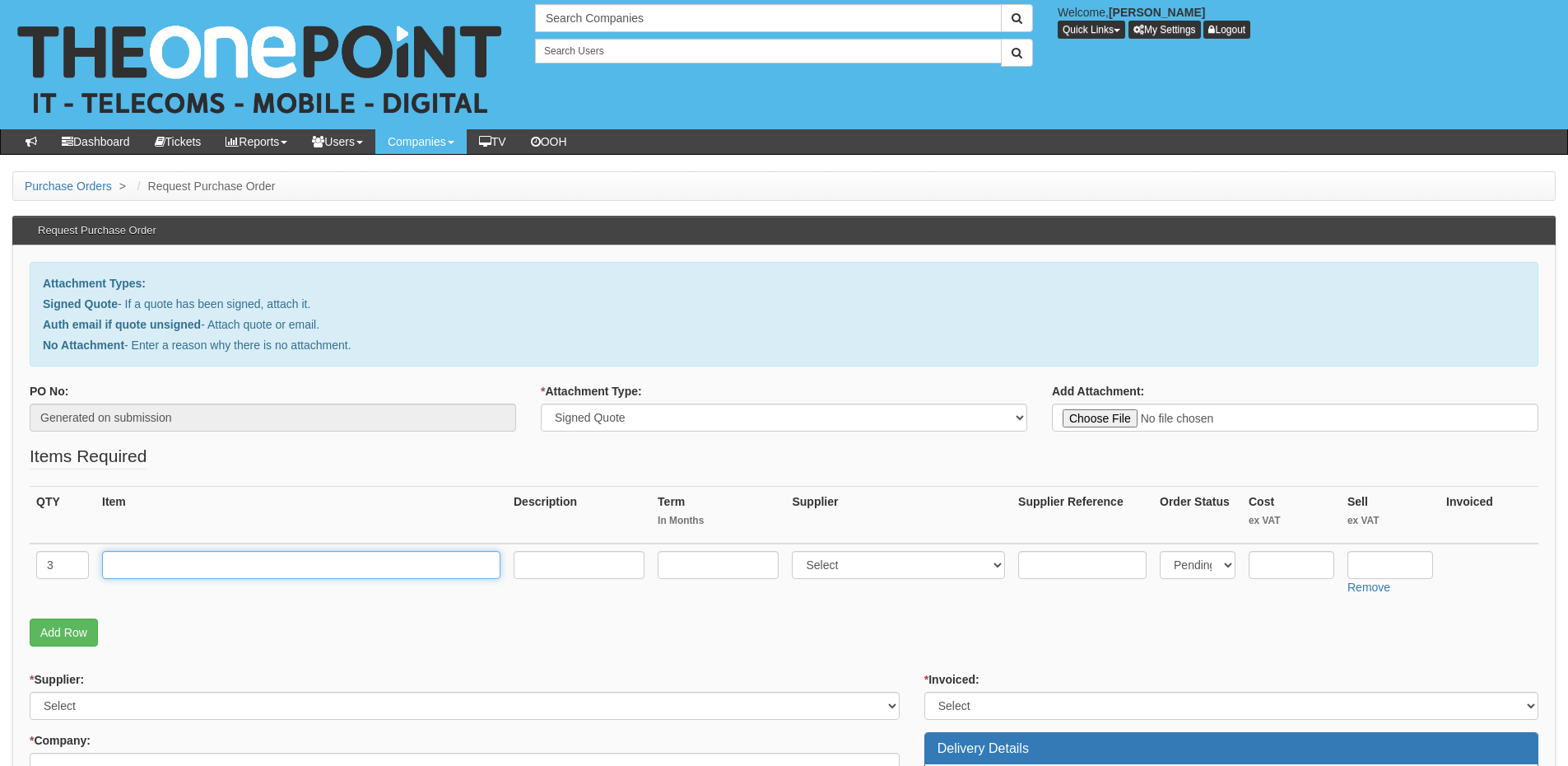
paste input "O2 Small Biz 3GB"
type input "O2 Small Biz 3GB"
click at [53, 640] on link "Add Row" at bounding box center [64, 633] width 68 height 28
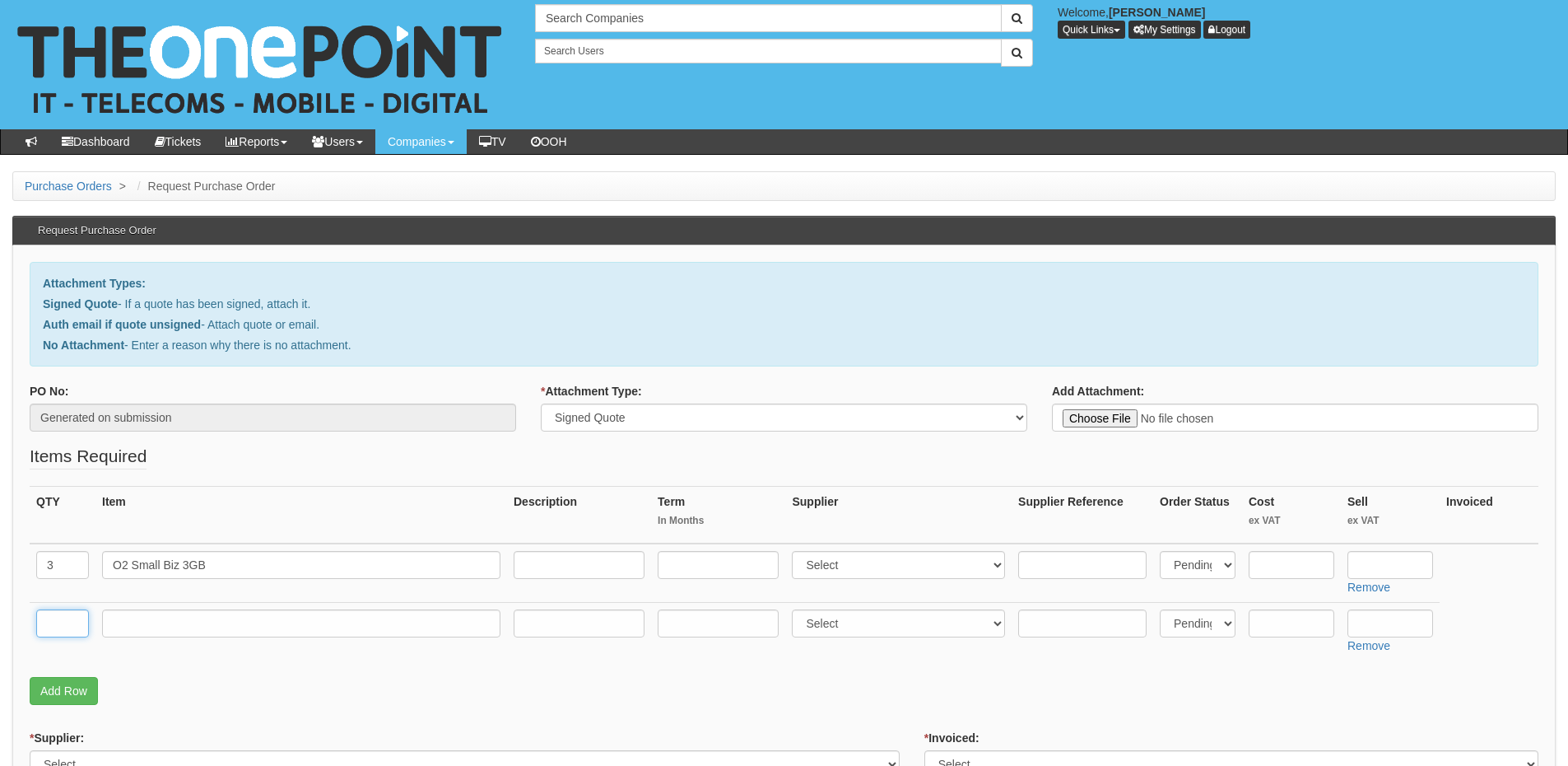
click at [55, 633] on input "text" at bounding box center [63, 624] width 52 height 28
type input "3"
click at [162, 632] on input "text" at bounding box center [301, 624] width 399 height 28
click at [697, 559] on input "text" at bounding box center [718, 565] width 121 height 28
type input "24"
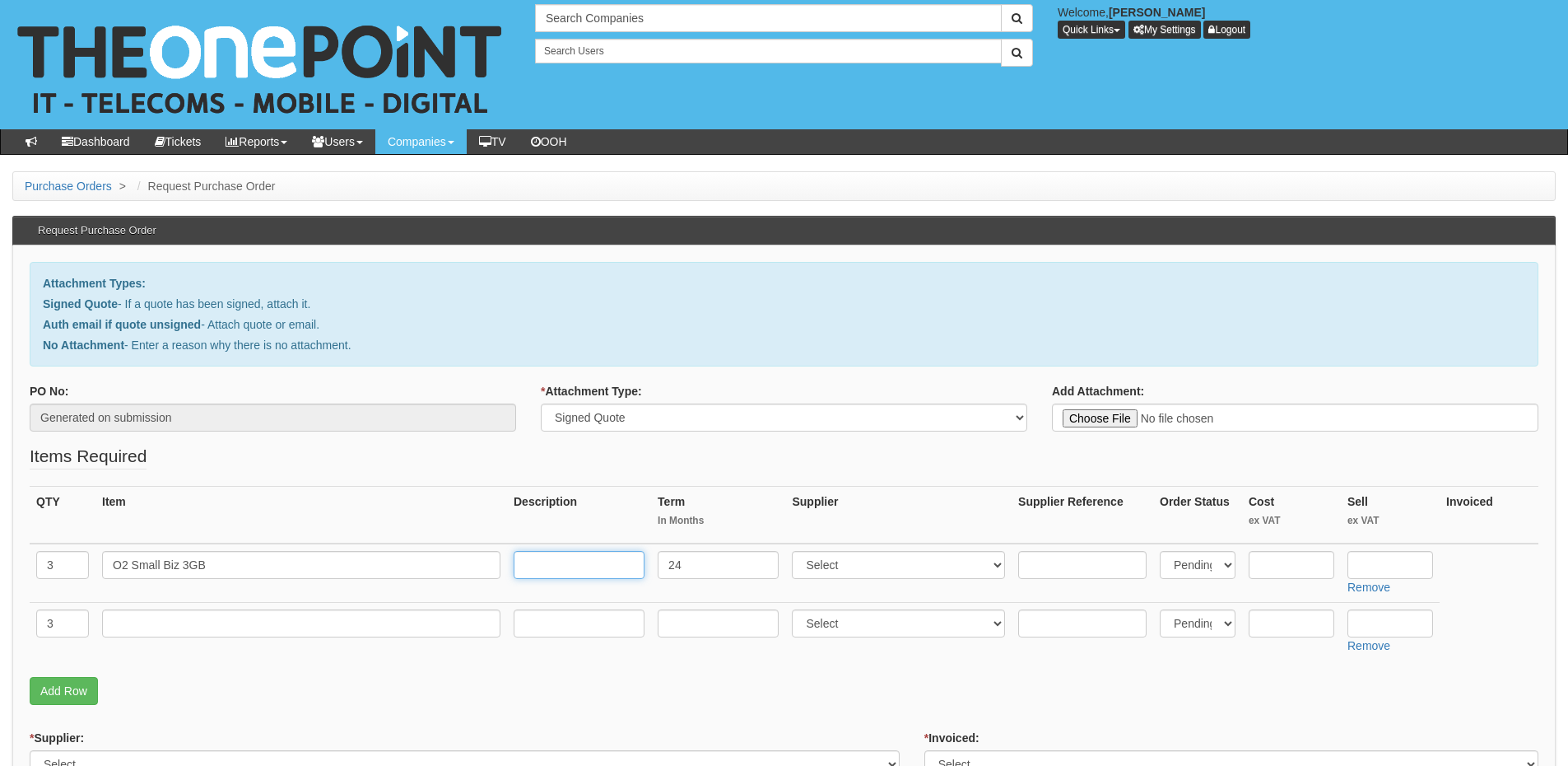
click at [590, 564] on input "text" at bounding box center [579, 565] width 131 height 28
type input "£20.50"
click at [837, 573] on select "Select 123 REG.co.uk 1Password 3 4Gon AA Jones Electric Ltd Abzorb Access Group…" at bounding box center [898, 565] width 213 height 28
select select "54"
click at [796, 551] on select "Select 123 REG.co.uk 1Password 3 4Gon AA Jones Electric Ltd Abzorb Access Group…" at bounding box center [898, 565] width 213 height 28
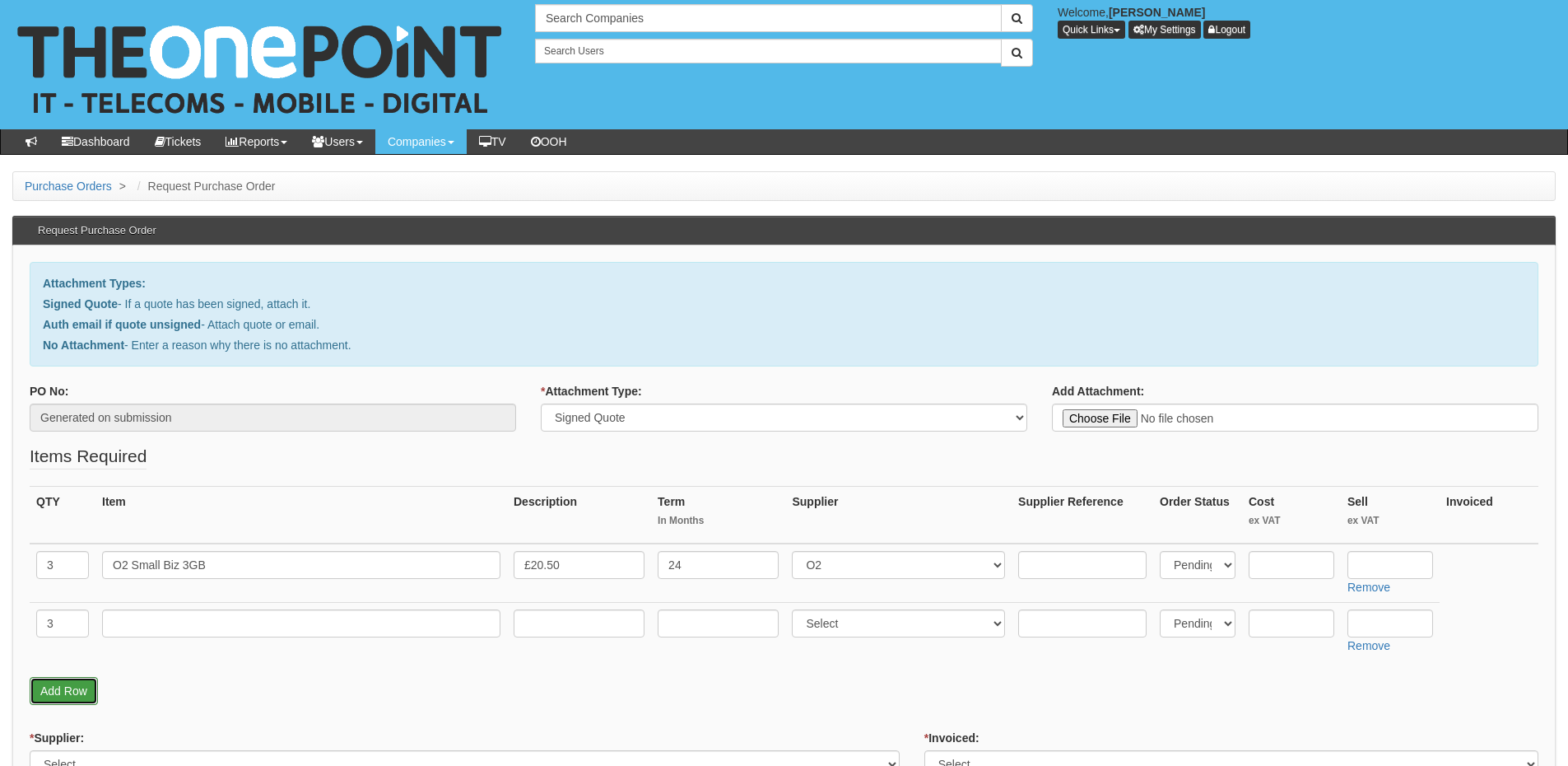
click at [62, 686] on link "Add Row" at bounding box center [64, 691] width 68 height 28
click at [64, 681] on input "text" at bounding box center [63, 682] width 52 height 28
type input "1"
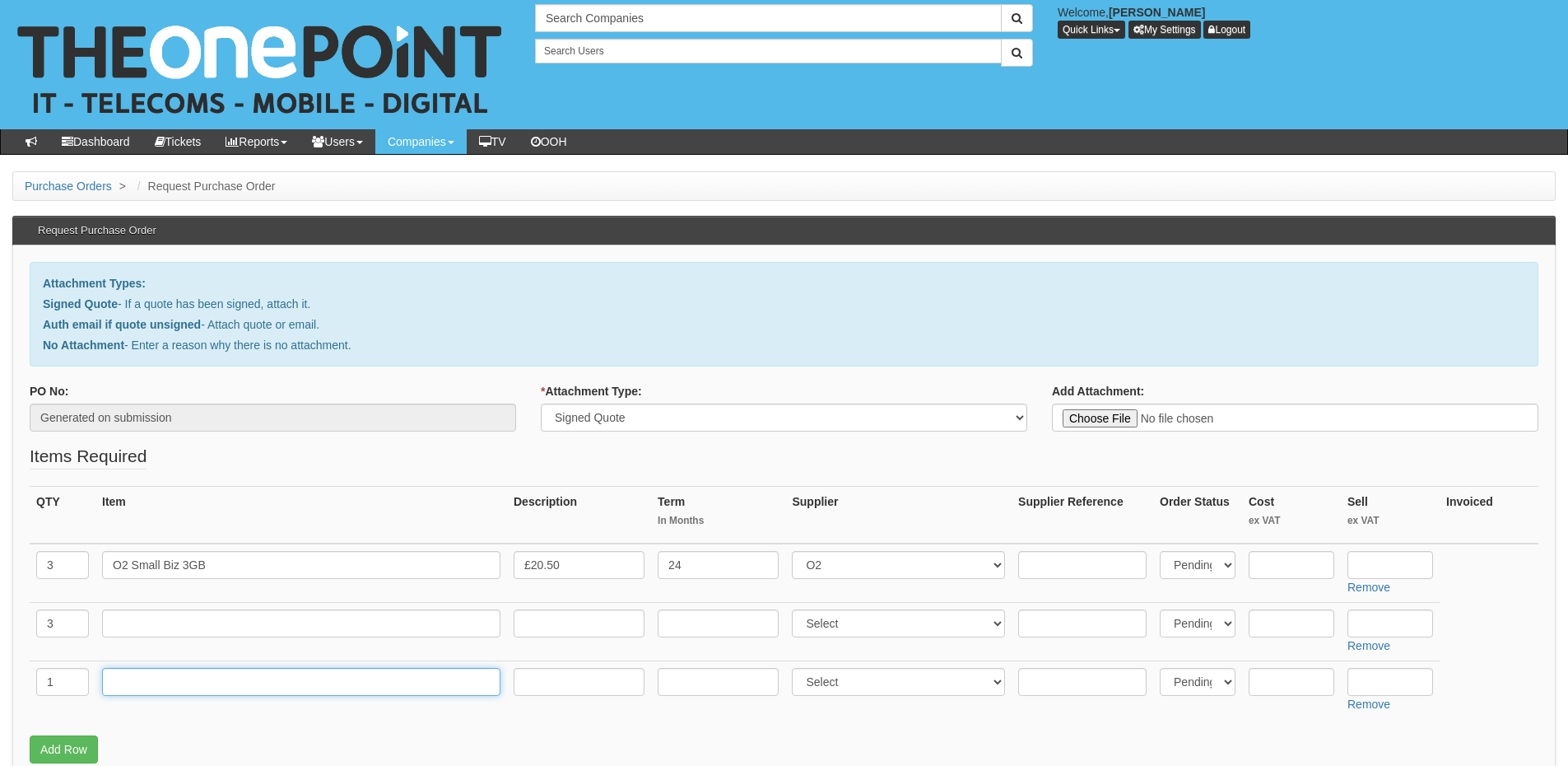
click at [131, 680] on input "text" at bounding box center [301, 682] width 399 height 28
type input "Delivery"
click at [1360, 683] on input "text" at bounding box center [1390, 682] width 85 height 28
type input "12.50"
click at [1366, 563] on input "text" at bounding box center [1390, 565] width 85 height 28
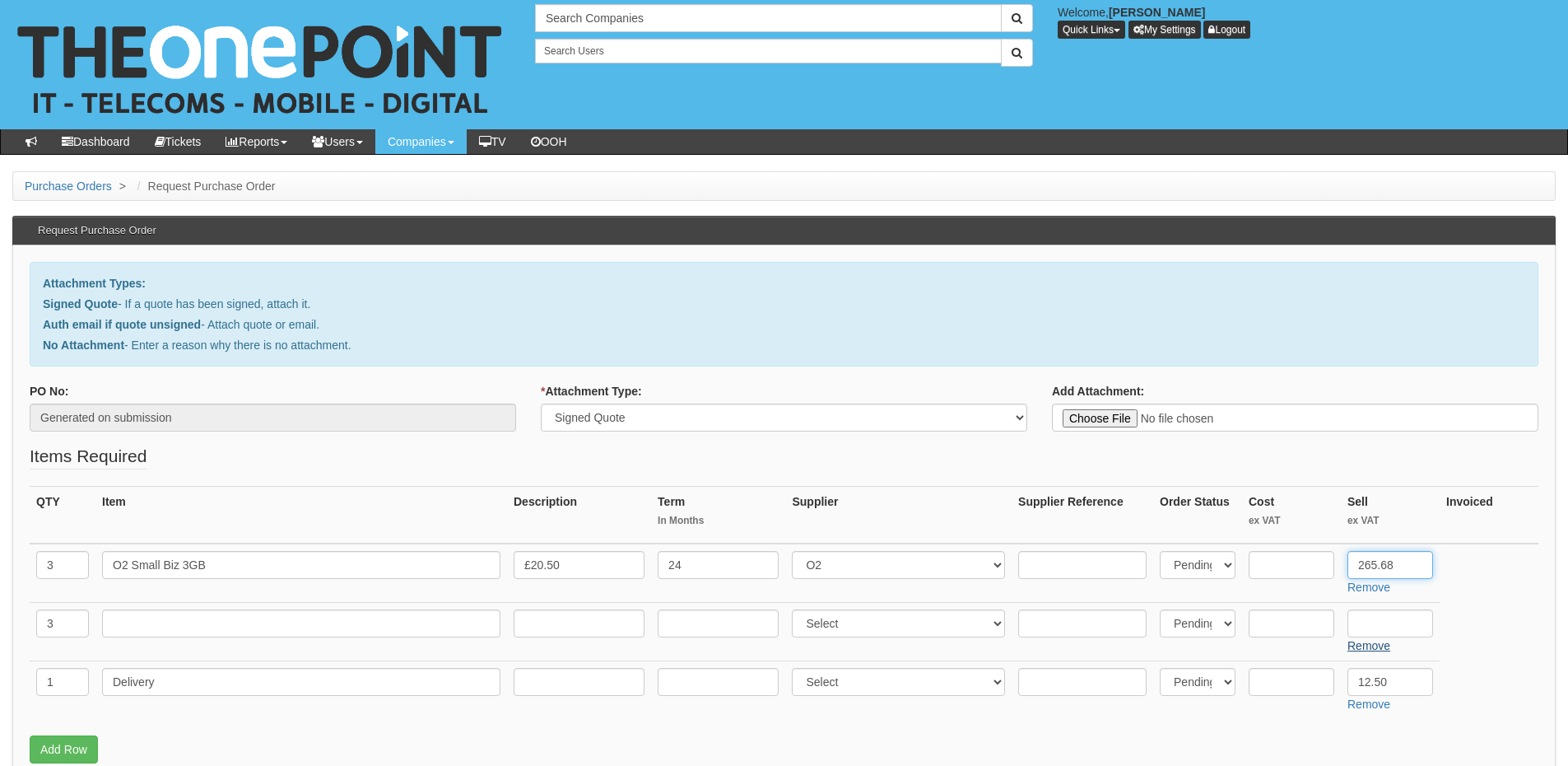
drag, startPoint x: 1366, startPoint y: 563, endPoint x: 1366, endPoint y: 644, distance: 81.0
type input "265.68"
click at [285, 632] on input "text" at bounding box center [301, 624] width 399 height 28
paste input "Samsung A35 5G 128GB and includes 3-year warranty"
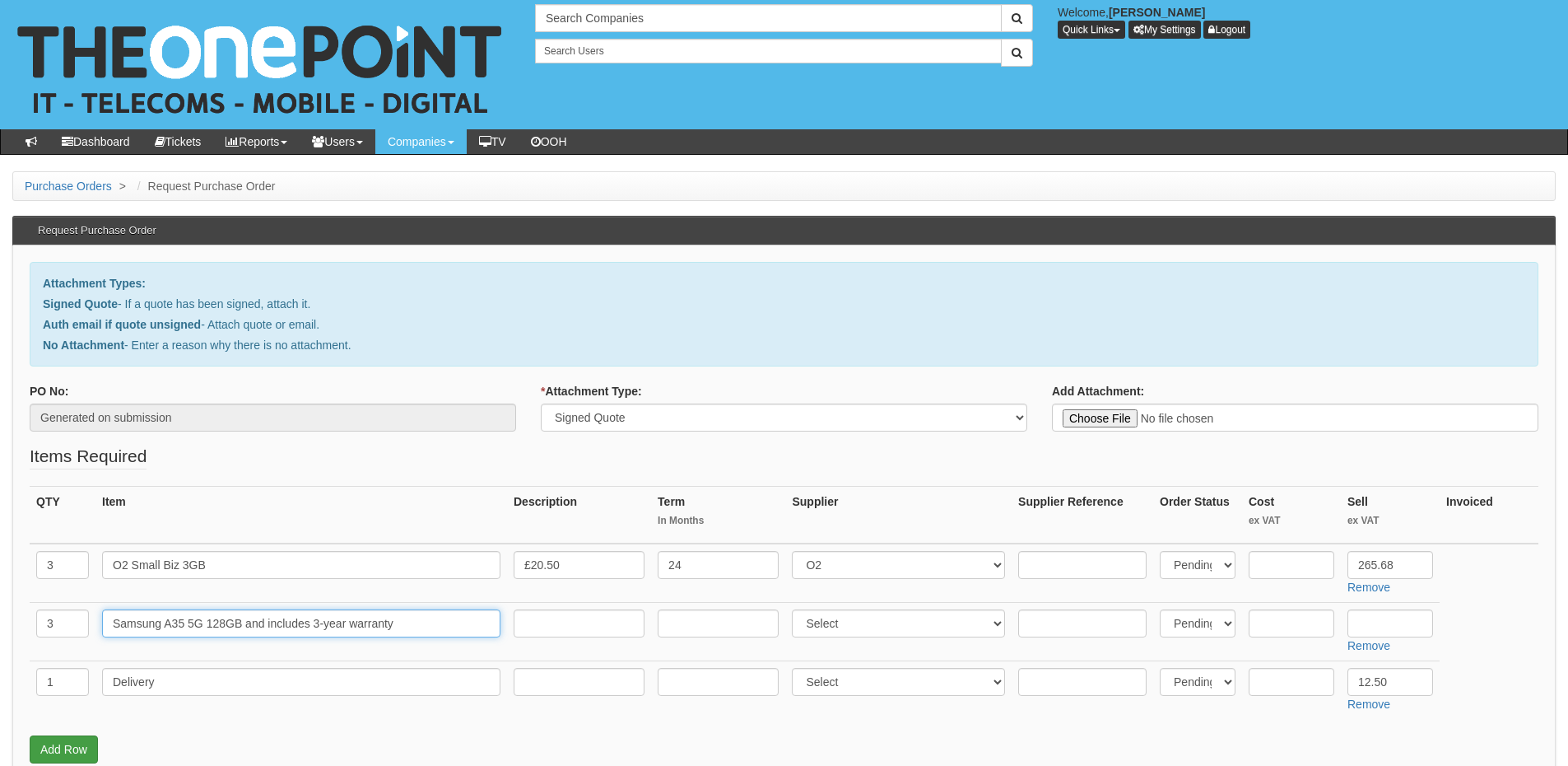
type input "Samsung A35 5G 128GB and includes 3-year warranty"
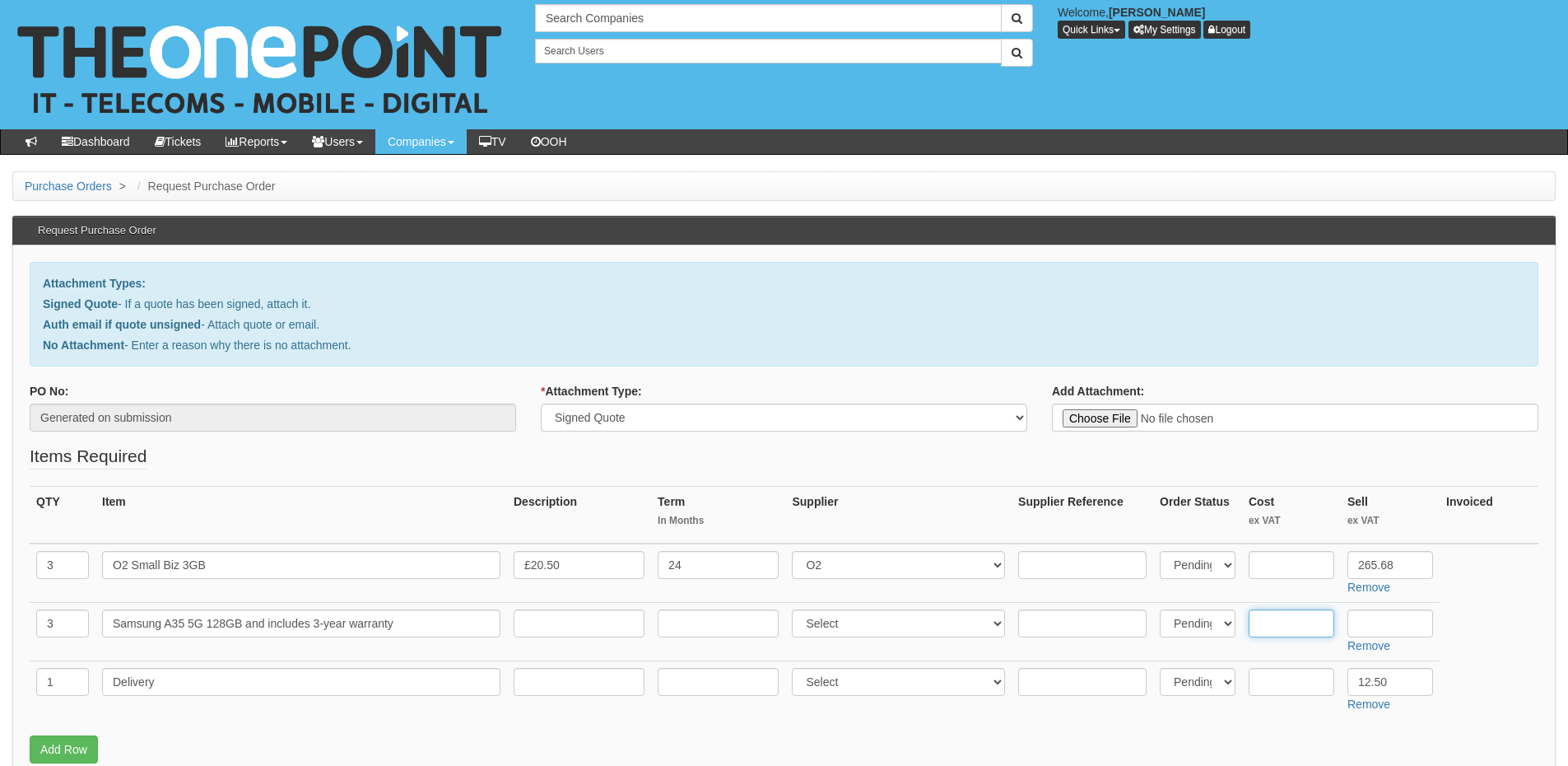
click at [1288, 622] on input "text" at bounding box center [1292, 624] width 85 height 28
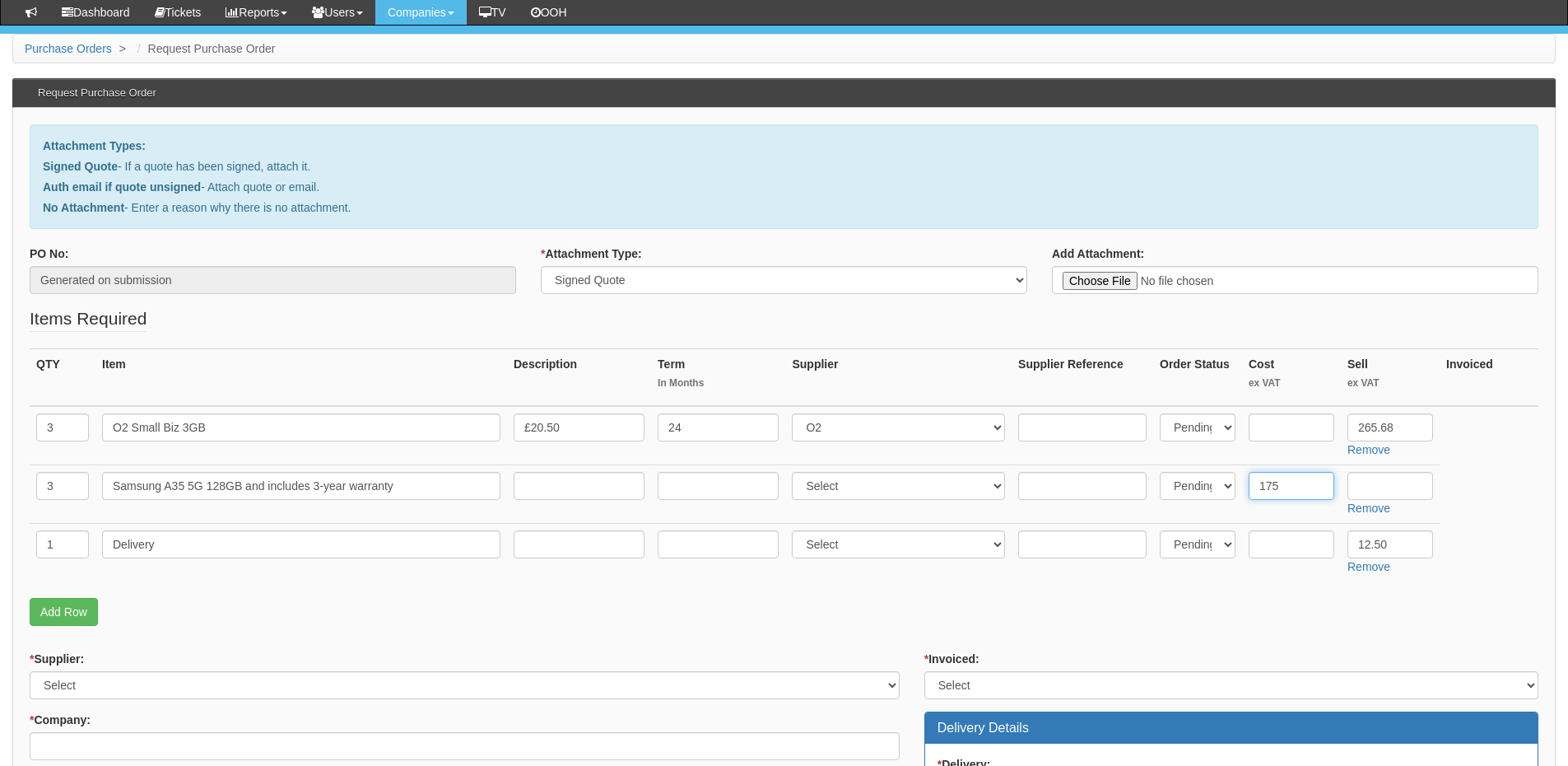
scroll to position [247, 0]
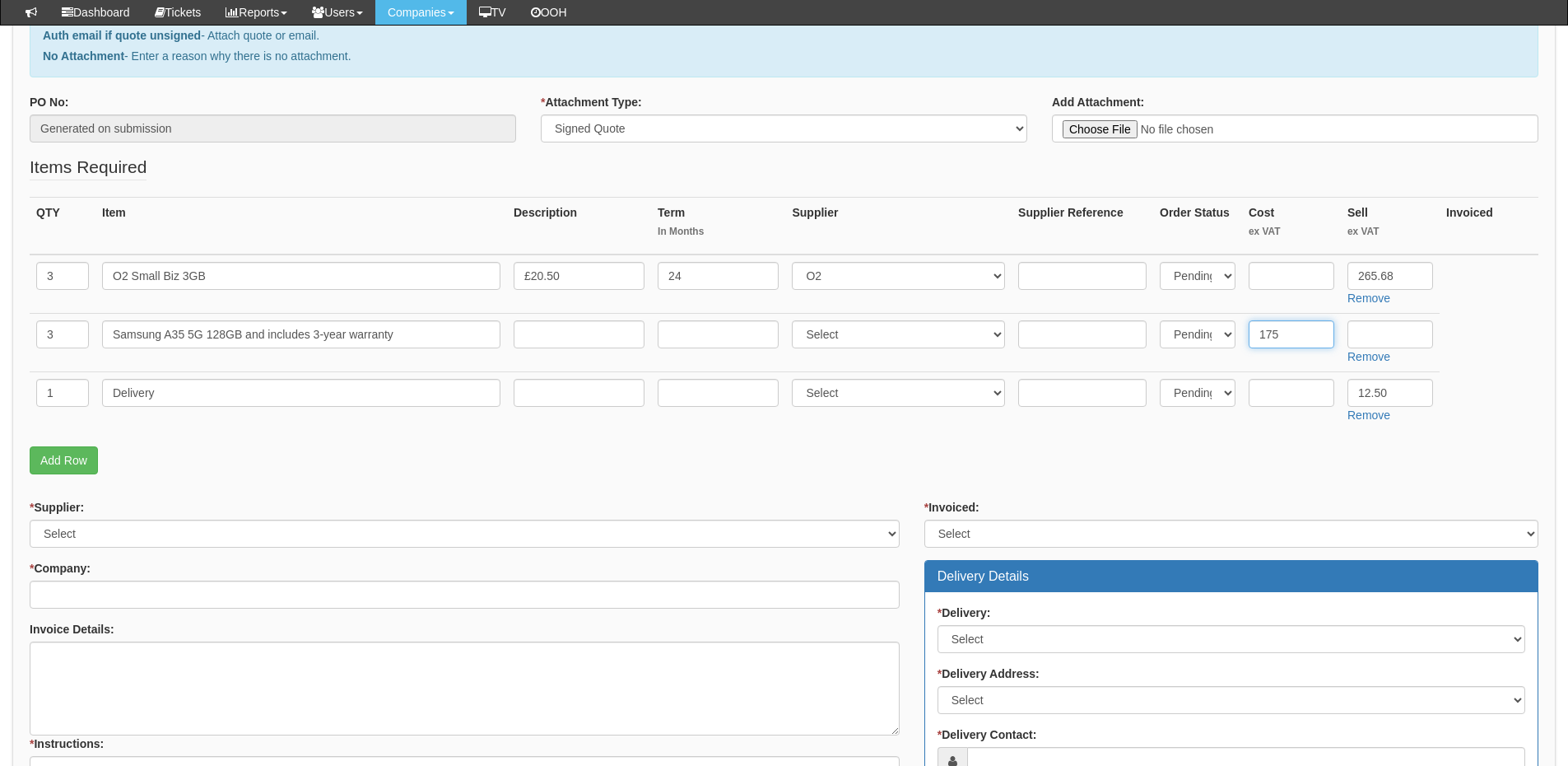
type input "175"
click at [843, 328] on select "Select 123 REG.co.uk 1Password 3 4Gon AA Jones Electric Ltd Abzorb Access Group…" at bounding box center [898, 334] width 213 height 28
select select "260"
click at [796, 320] on select "Select 123 REG.co.uk 1Password 3 4Gon AA Jones Electric Ltd Abzorb Access Group…" at bounding box center [898, 334] width 213 height 28
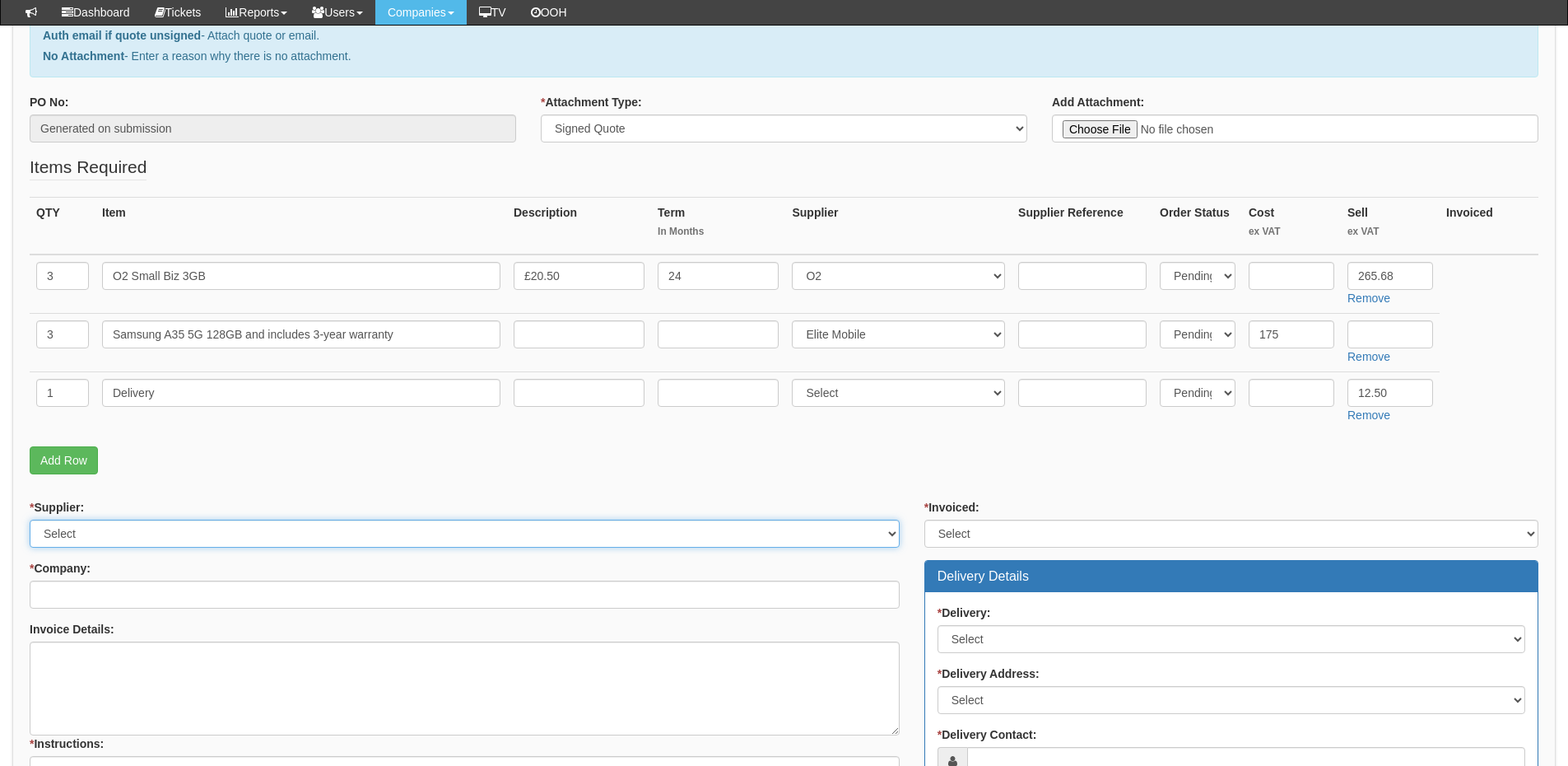
click at [96, 528] on select "Select 123 REG.co.uk 1Password 3 4Gon AA Jones Electric Ltd Abzorb Access Group…" at bounding box center [465, 534] width 870 height 28
select select "124"
click at [30, 520] on select "Select 123 REG.co.uk 1Password 3 4Gon AA Jones Electric Ltd Abzorb Access Group…" at bounding box center [465, 534] width 870 height 28
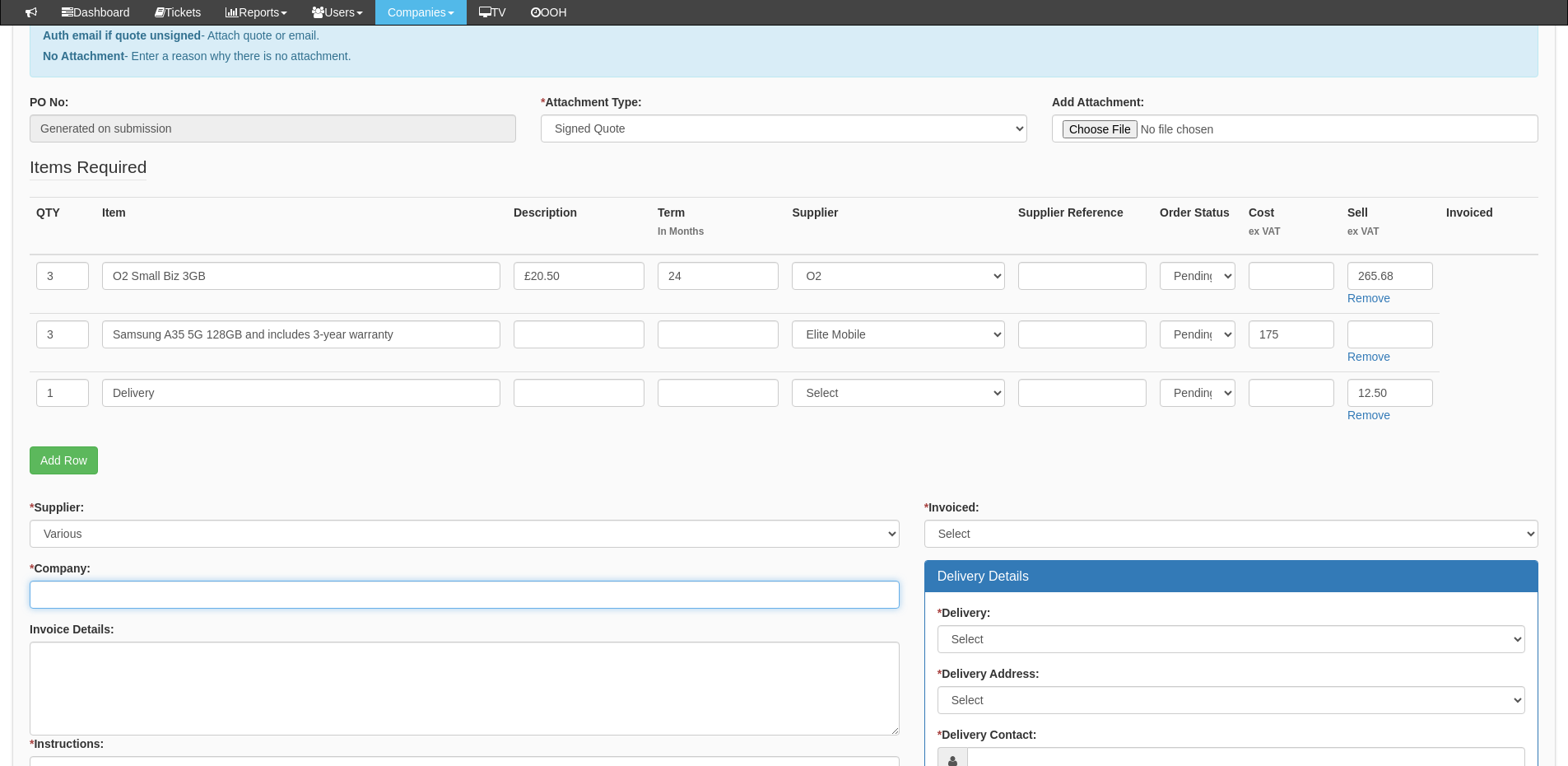
click at [103, 592] on input "* Company:" at bounding box center [465, 594] width 870 height 28
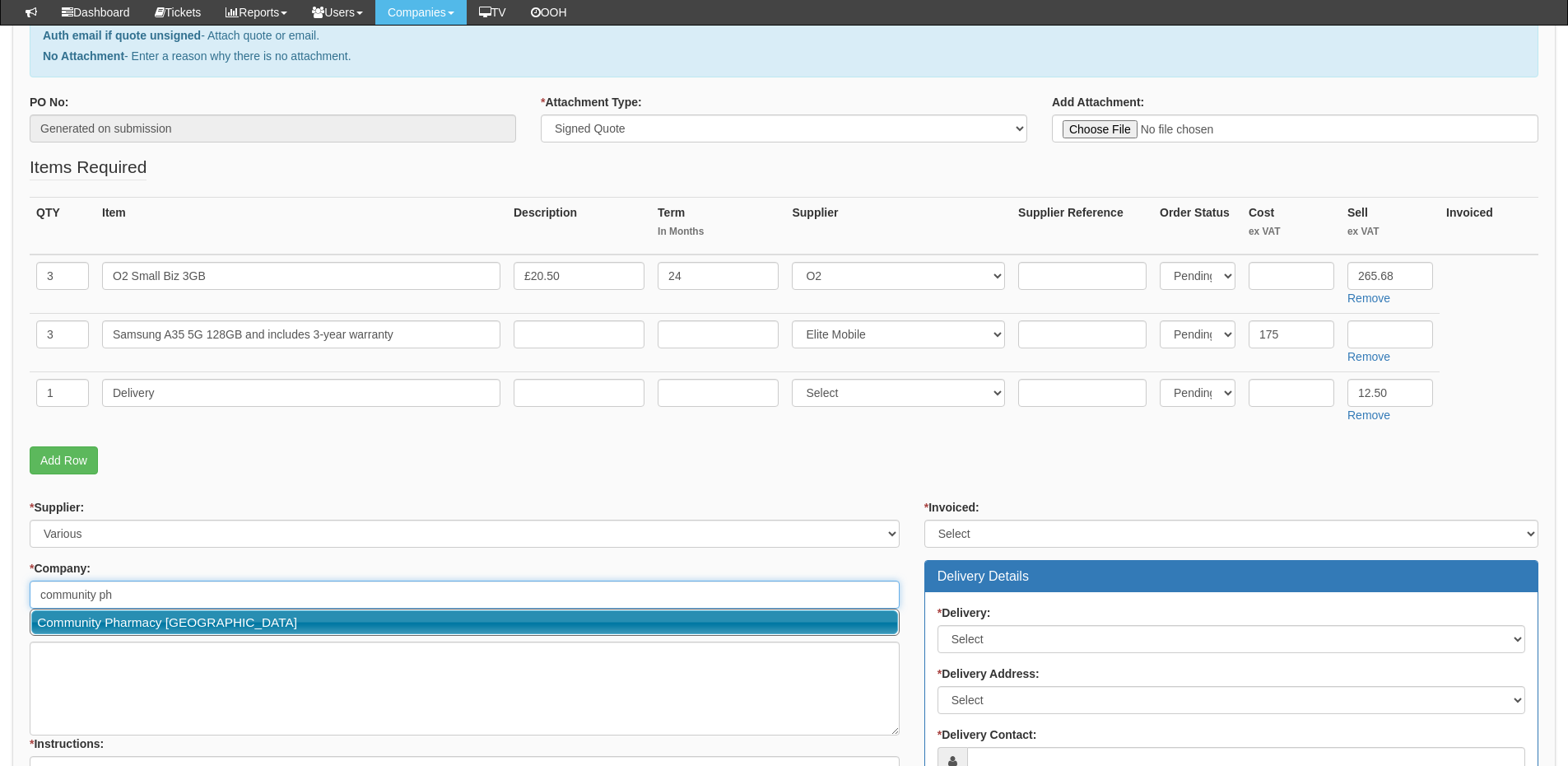
click at [232, 619] on link "Community Pharmacy [GEOGRAPHIC_DATA]" at bounding box center [465, 621] width 867 height 24
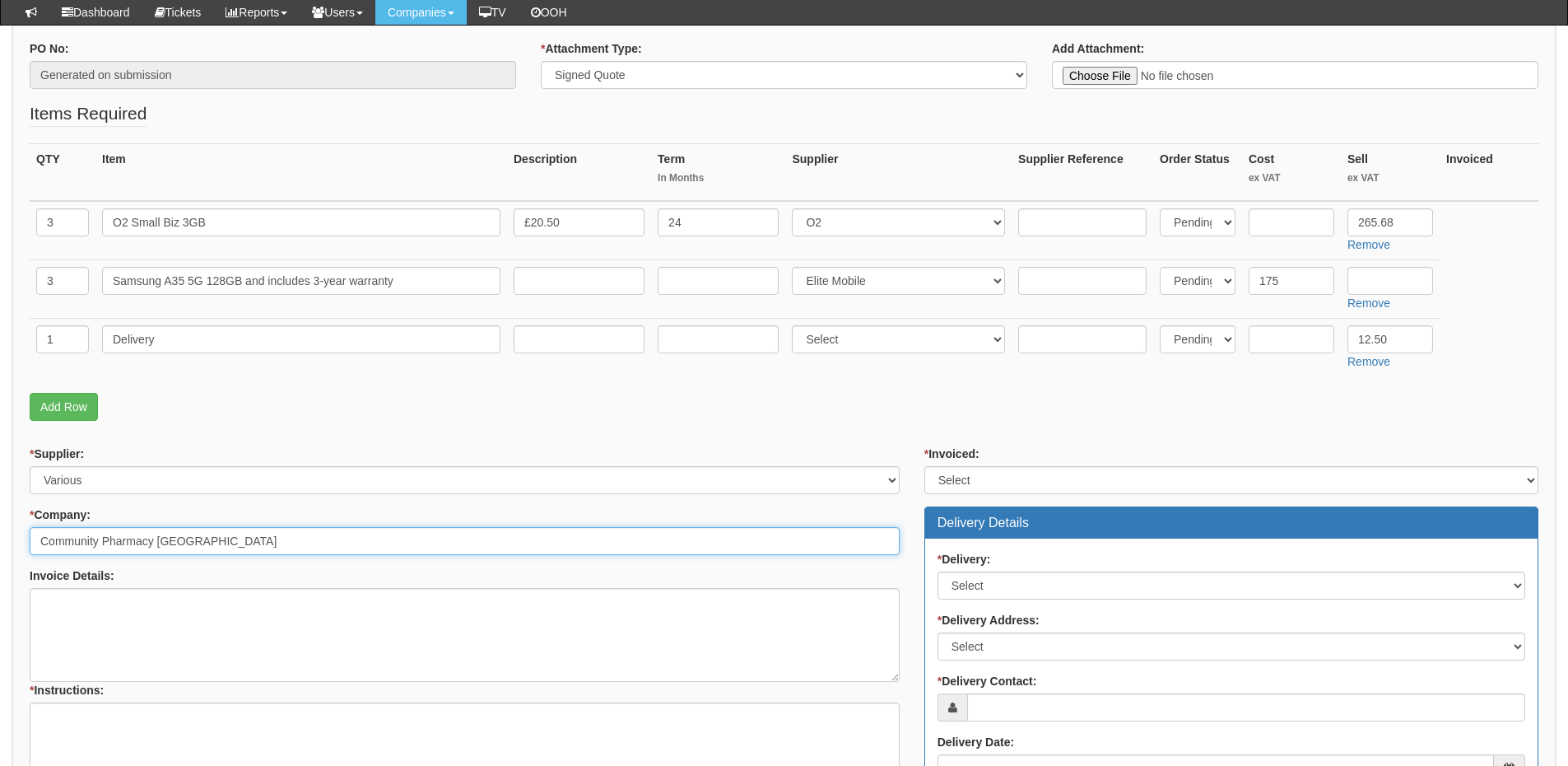
scroll to position [330, 0]
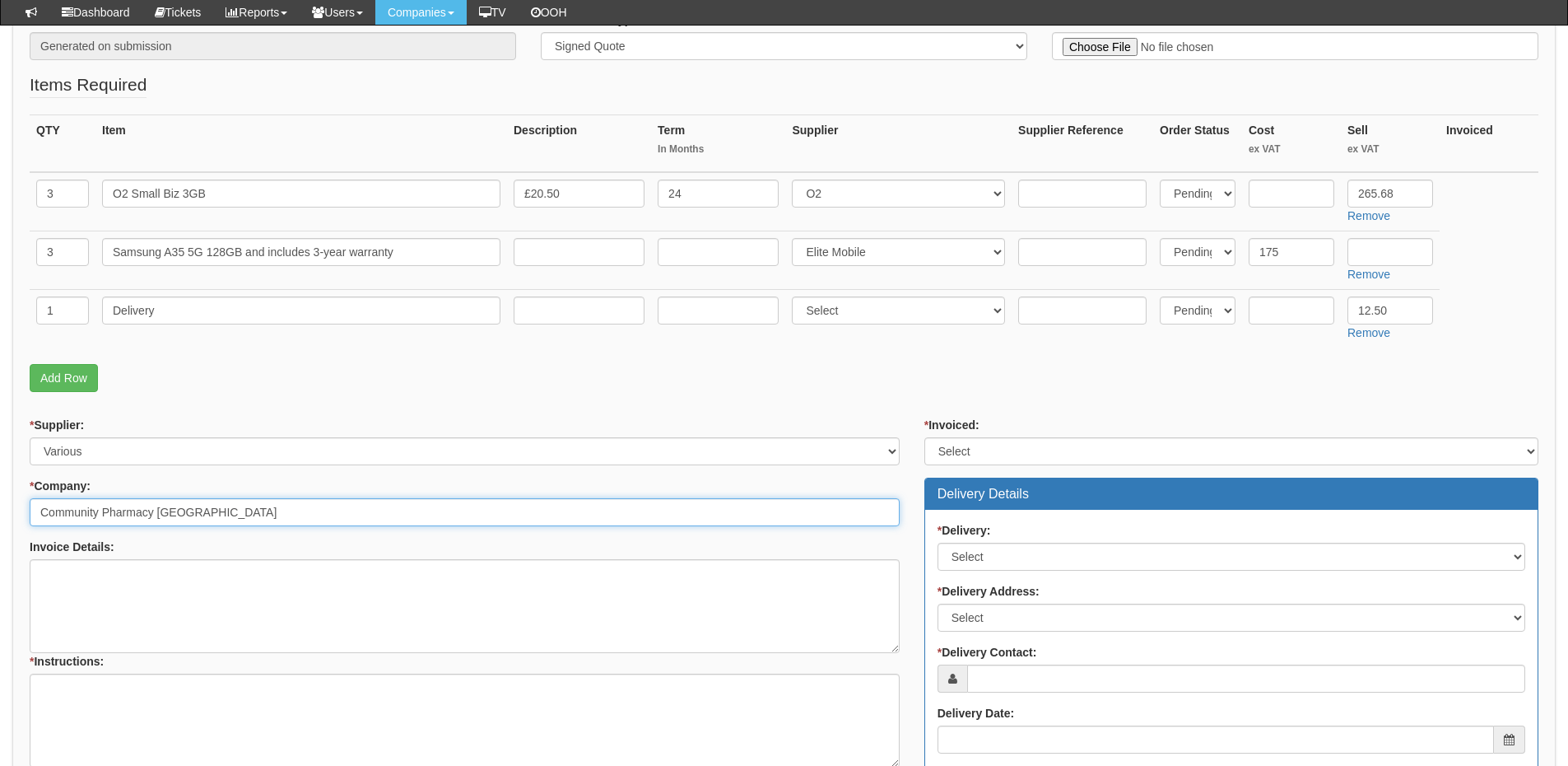
type input "Community Pharmacy [GEOGRAPHIC_DATA]"
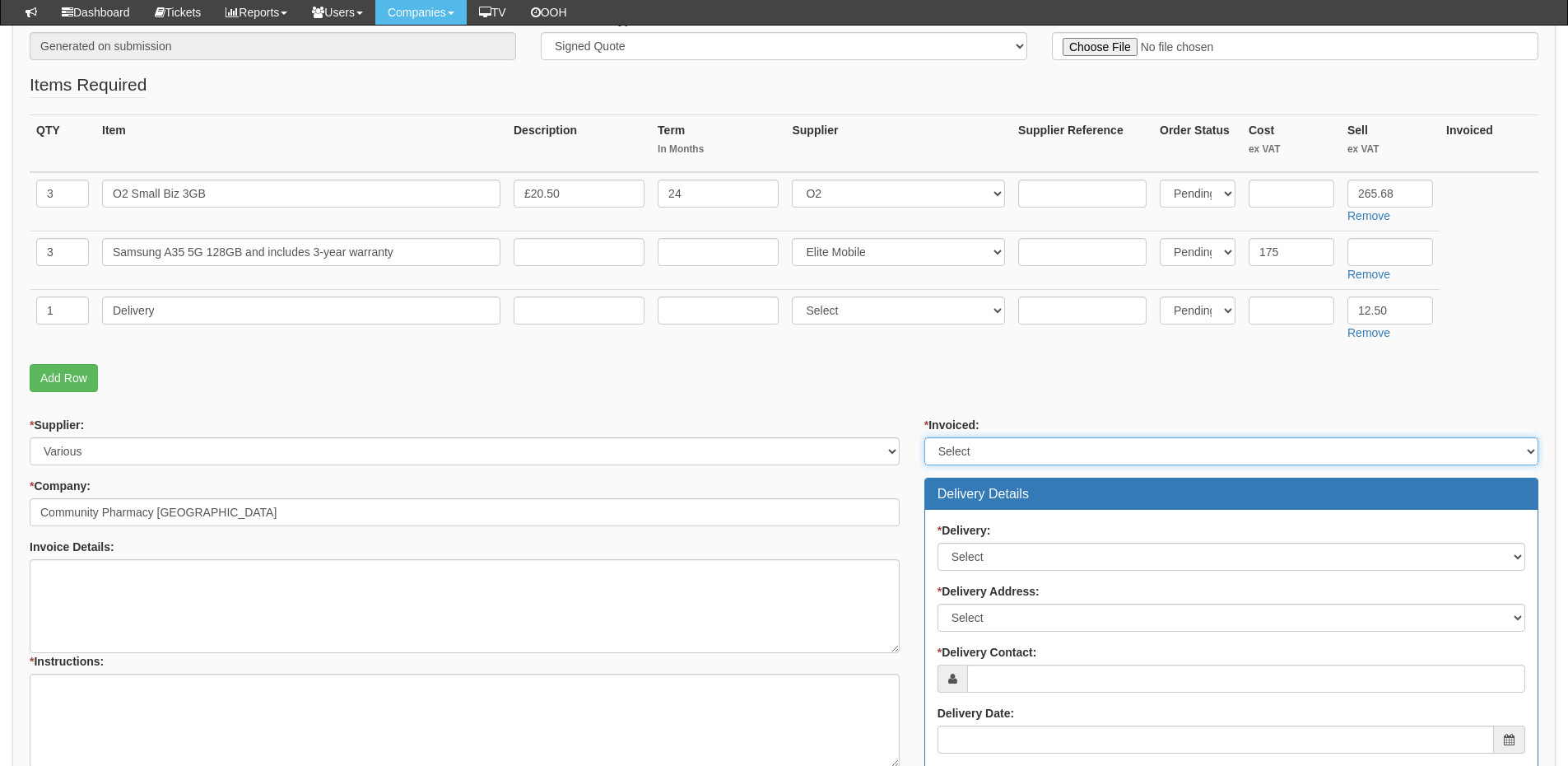
click at [992, 448] on select "Select Yes No N/A STB (part of order)" at bounding box center [1231, 451] width 614 height 28
select select "2"
click at [924, 437] on select "Select Yes No N/A STB (part of order)" at bounding box center [1231, 451] width 614 height 28
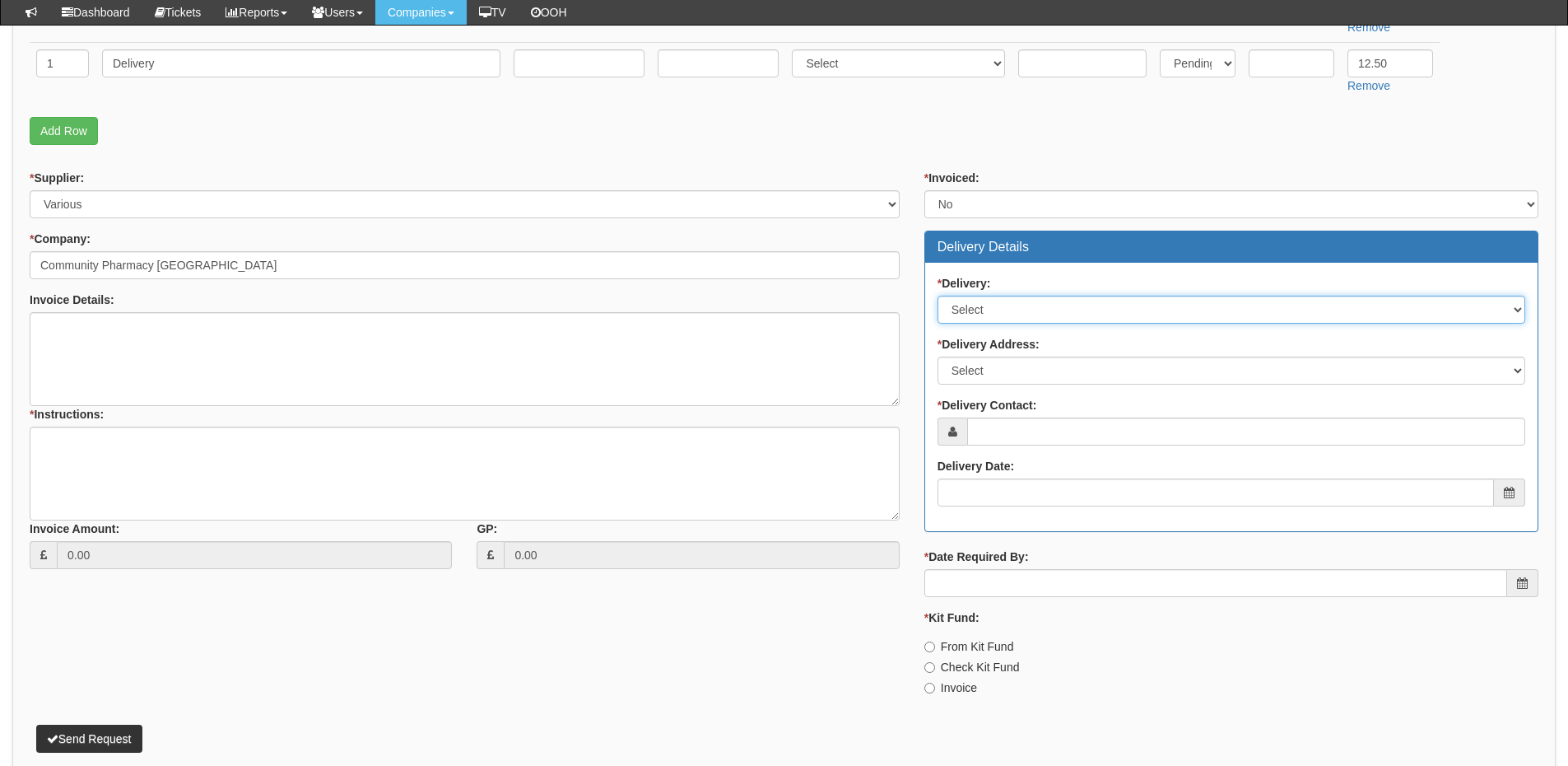
click at [999, 310] on select "Select No Not Applicable Yes" at bounding box center [1231, 310] width 588 height 28
select select "1"
click at [937, 296] on select "Select No Not Applicable Yes" at bounding box center [1231, 310] width 588 height 28
click at [1000, 375] on select "Select Not Applicable Main Address - S2 9LB Other" at bounding box center [1231, 371] width 588 height 28
click at [912, 440] on div "* Invoiced: Select Yes No N/A STB (part of order) Delivery Details * Delivery: …" at bounding box center [1231, 439] width 639 height 539
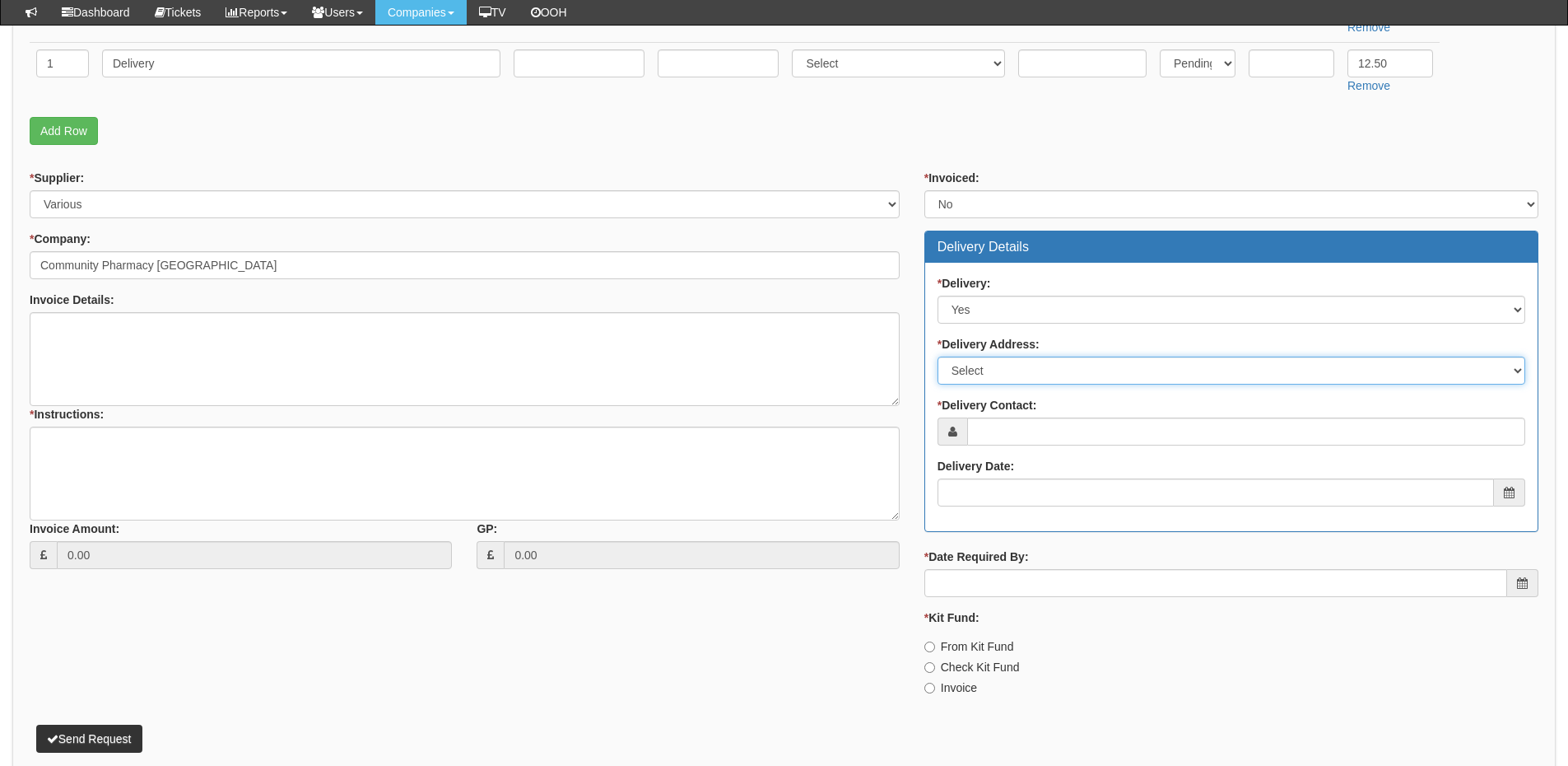
click at [1000, 375] on select "Select Not Applicable Main Address - S2 9LB Other" at bounding box center [1231, 371] width 588 height 28
select select "other"
click at [937, 357] on select "Select Not Applicable Main Address - S2 9LB Other" at bounding box center [1231, 371] width 588 height 28
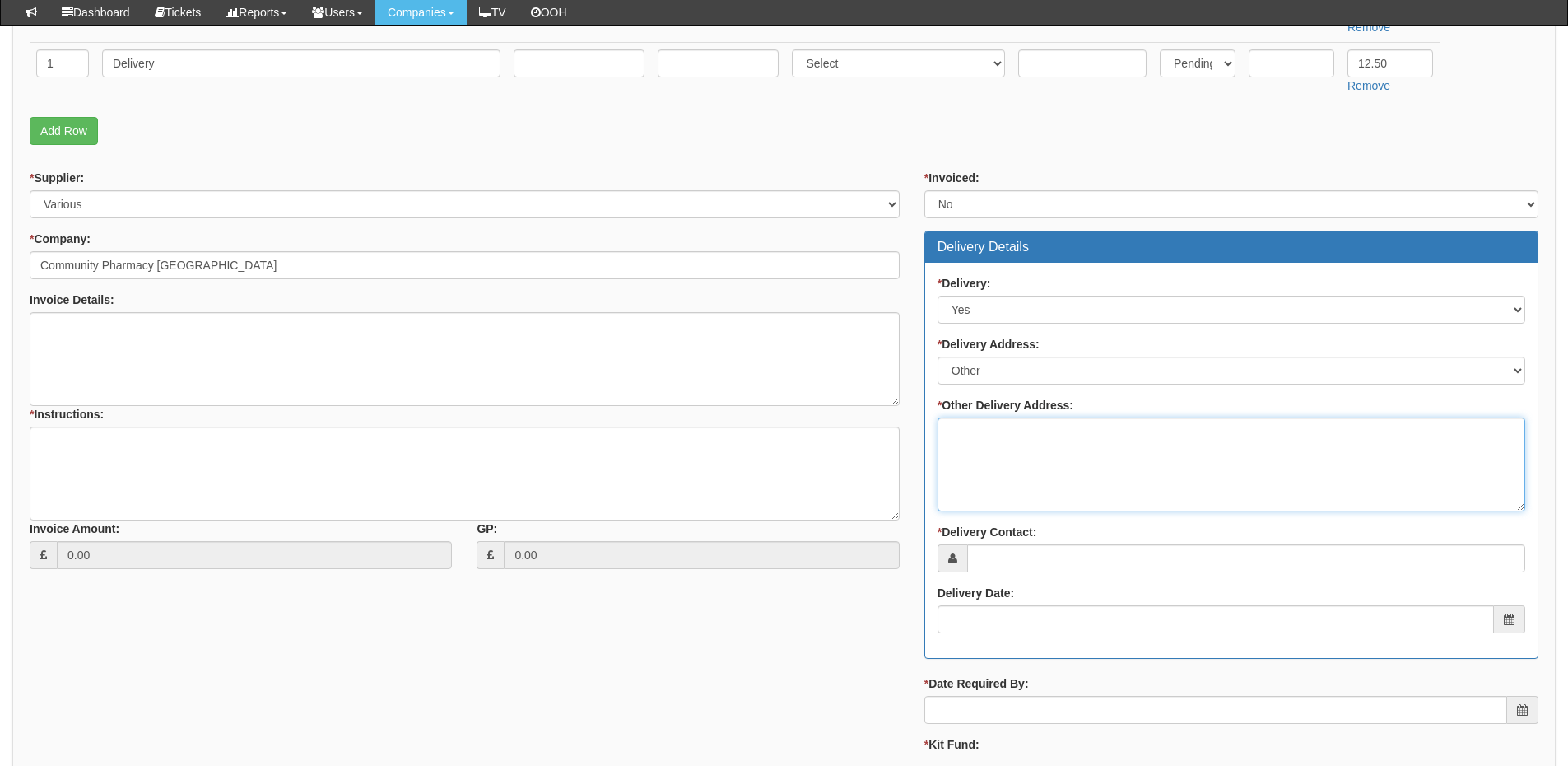
click at [990, 449] on textarea "* Other Delivery Address:" at bounding box center [1231, 465] width 588 height 94
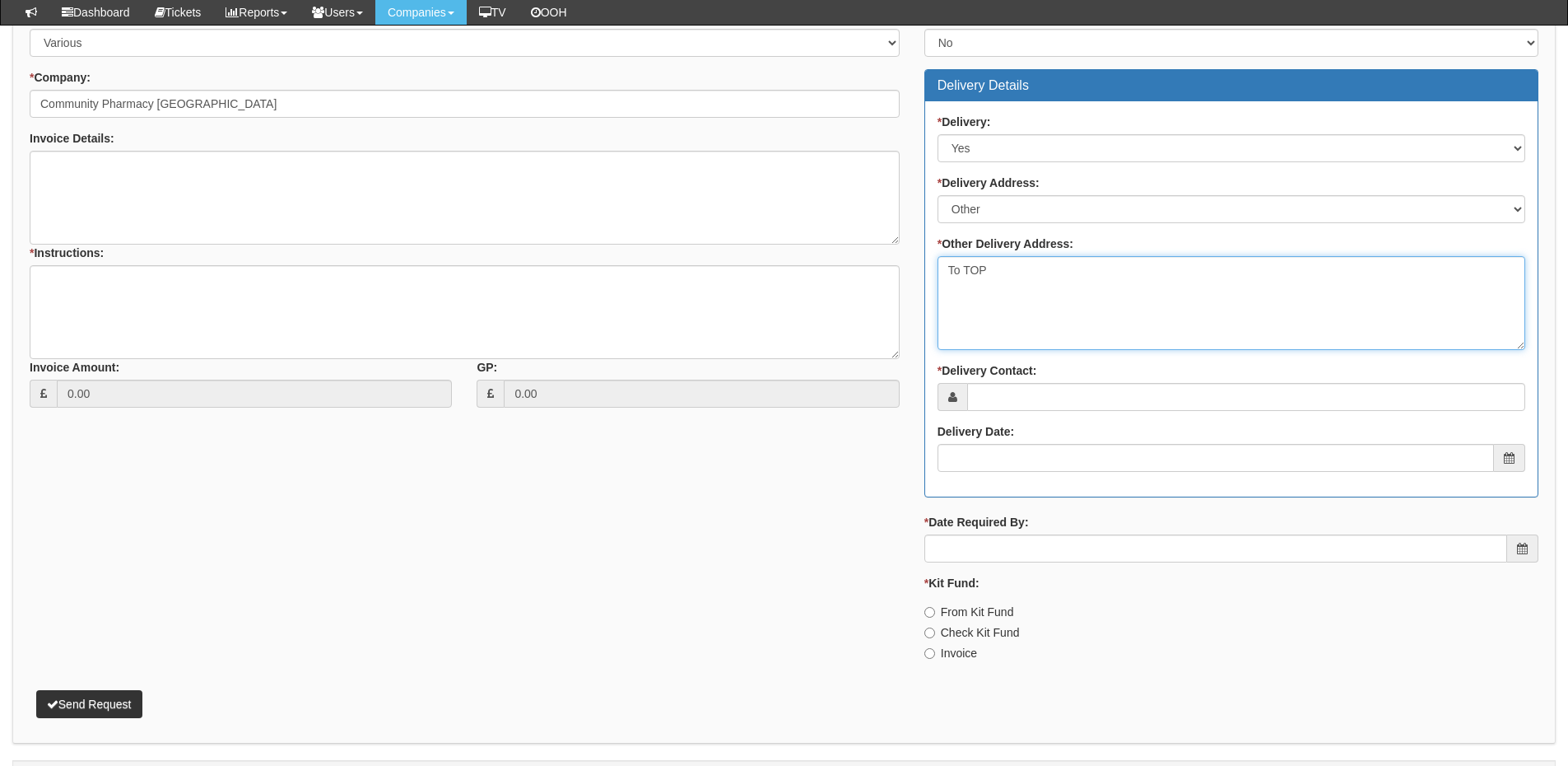
scroll to position [742, 0]
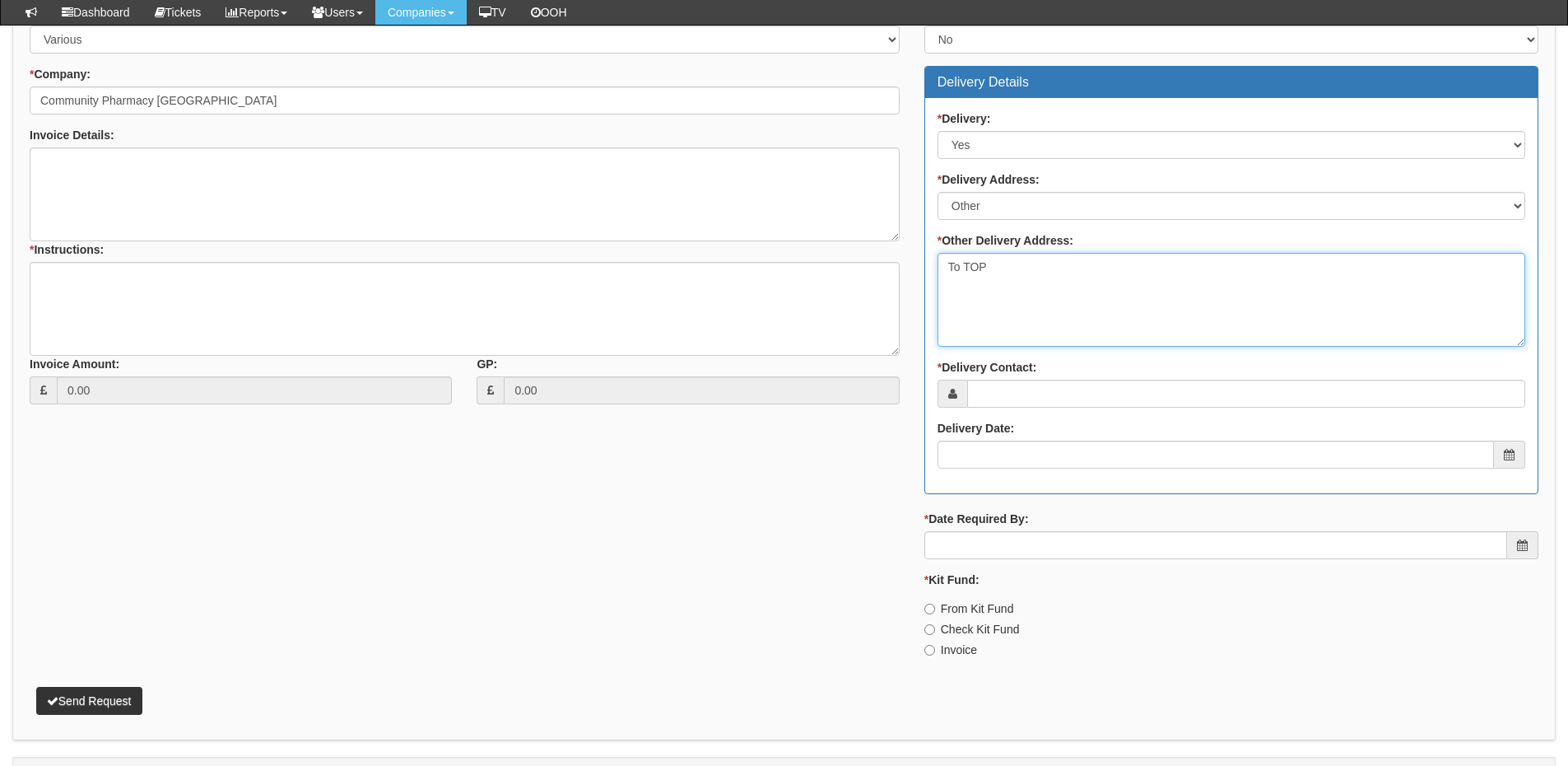
type textarea "To TOP"
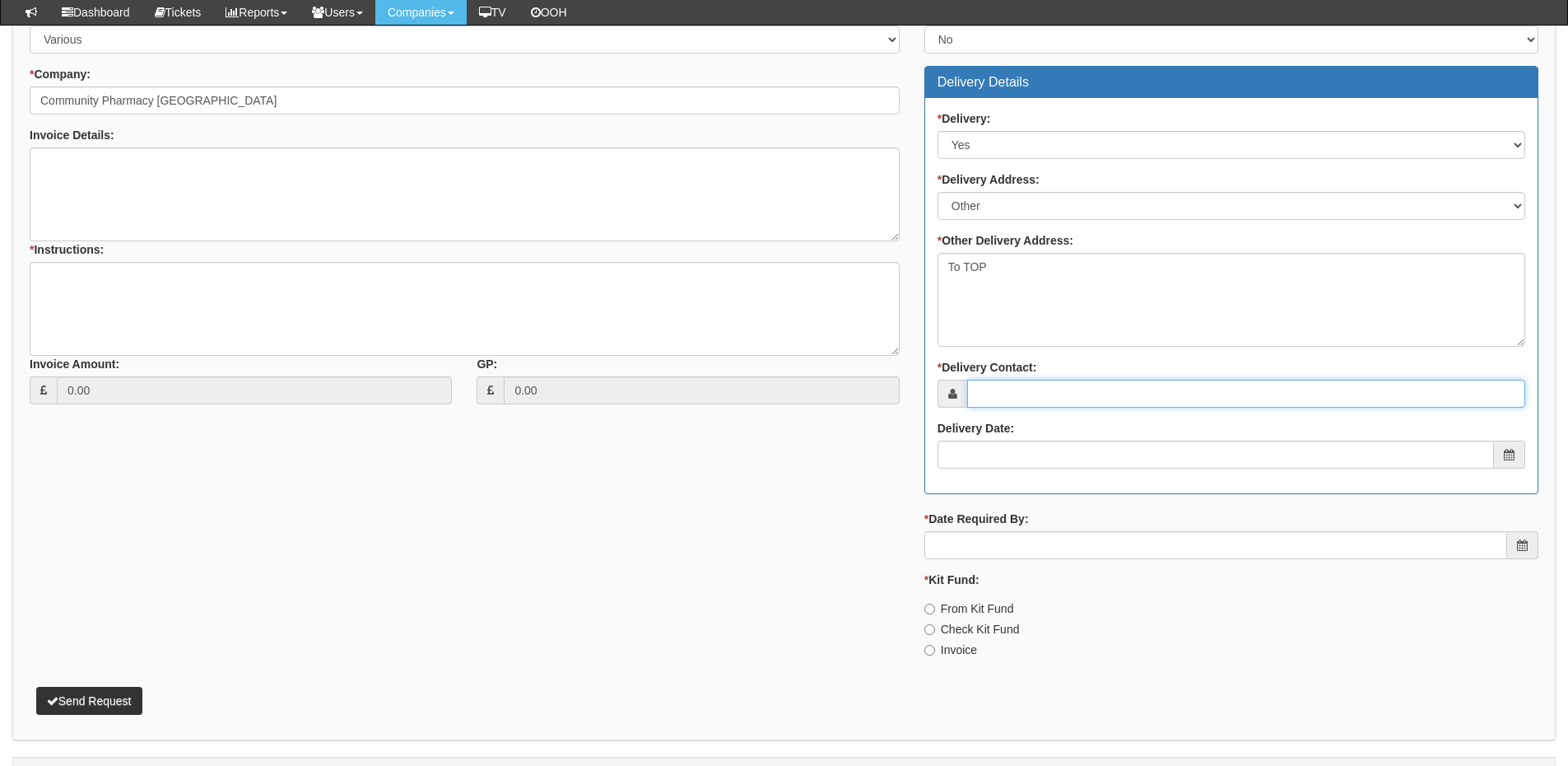
click at [1012, 405] on input "* Delivery Contact:" at bounding box center [1246, 393] width 558 height 28
click at [1065, 392] on input "* Delivery Contact:" at bounding box center [1246, 393] width 558 height 28
paste input "Jane Charlesworth"
type input "Jane Charlesworth"
click at [1016, 442] on input "Delivery Date:" at bounding box center [1216, 455] width 556 height 28
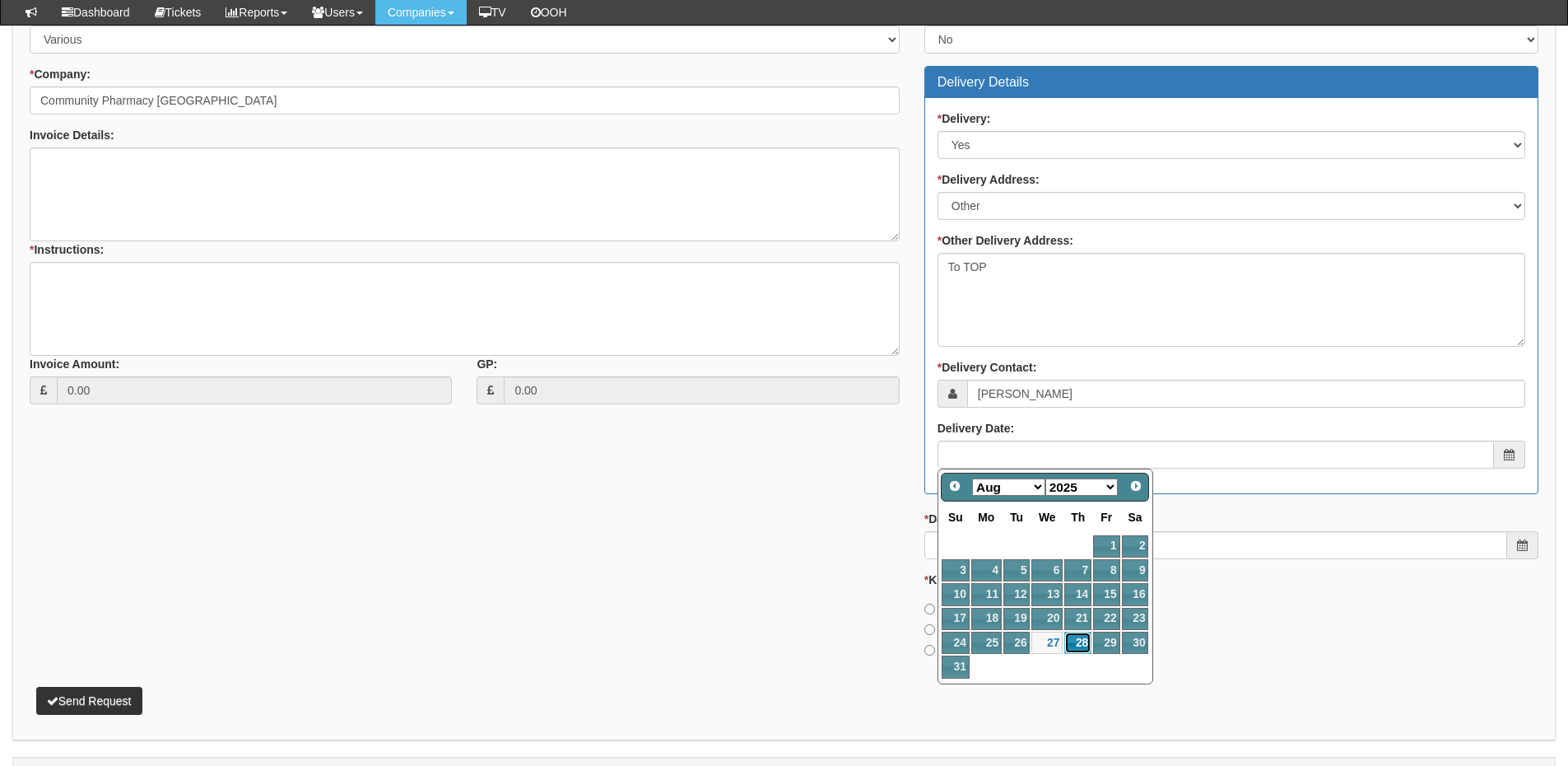
click at [1075, 646] on link "28" at bounding box center [1078, 642] width 27 height 22
type input "2025-08-28"
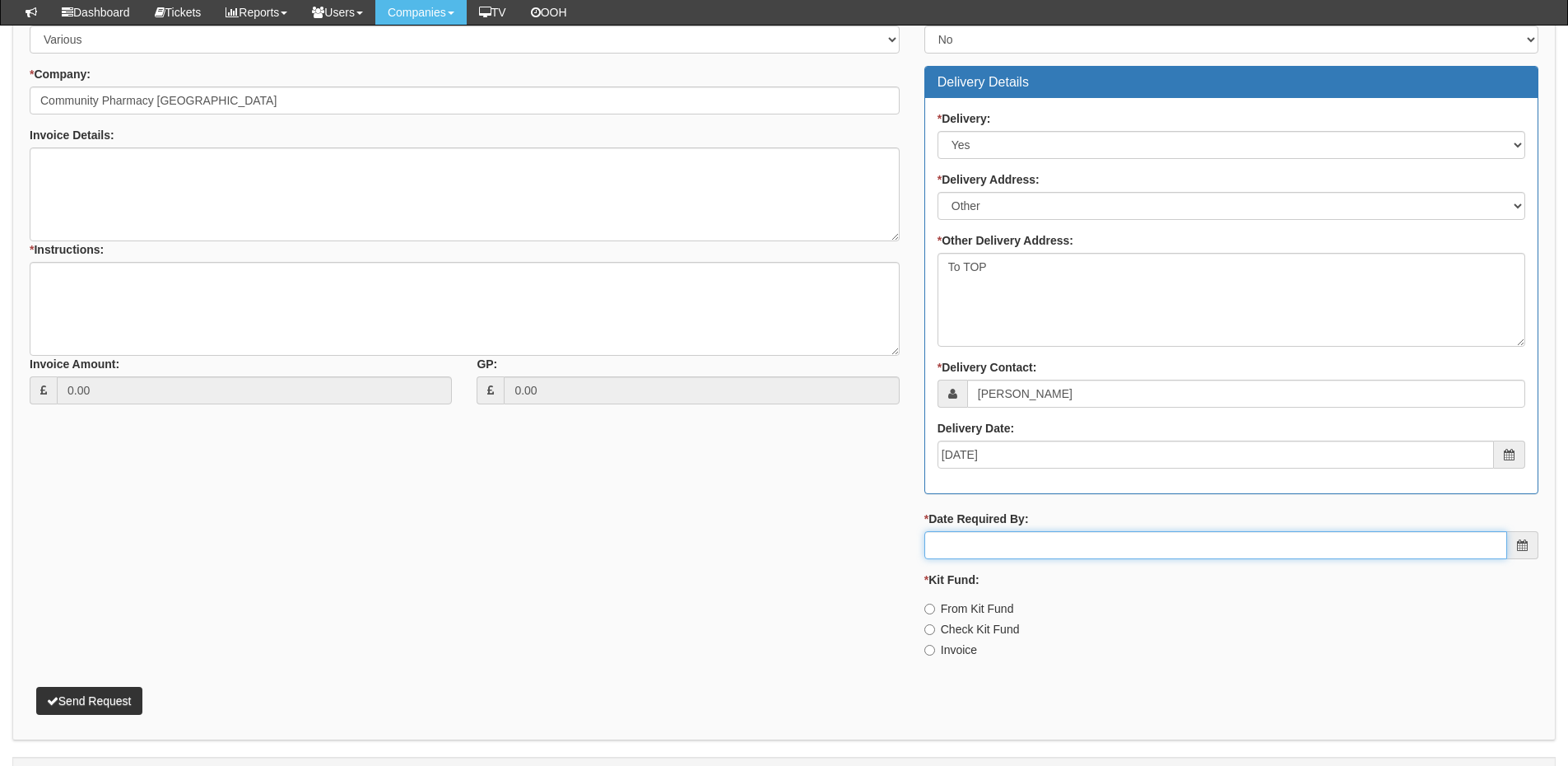
click at [1019, 544] on input "* Date Required By:" at bounding box center [1216, 545] width 583 height 28
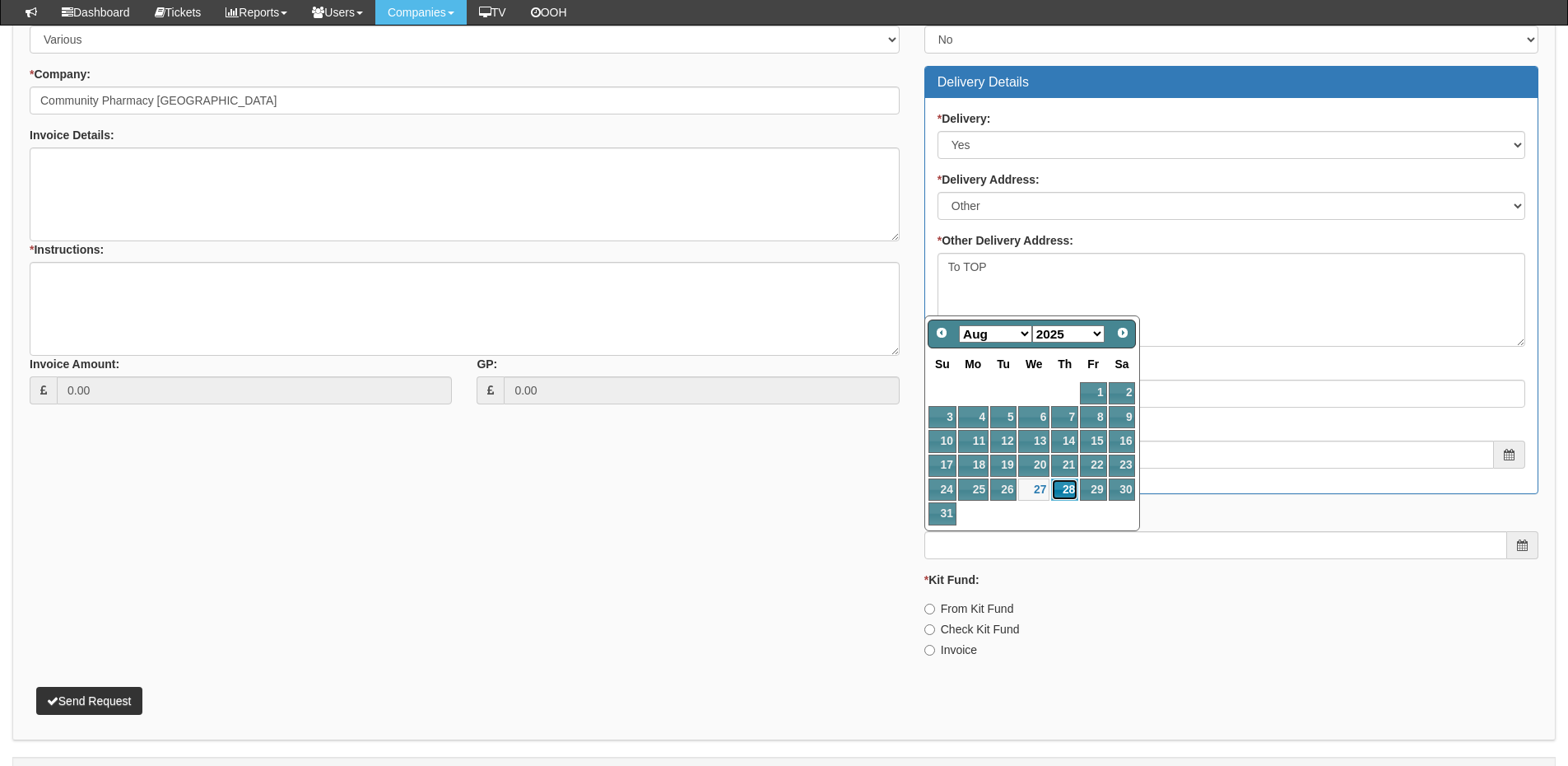
click at [1068, 492] on link "28" at bounding box center [1064, 489] width 27 height 22
type input "2025-08-28"
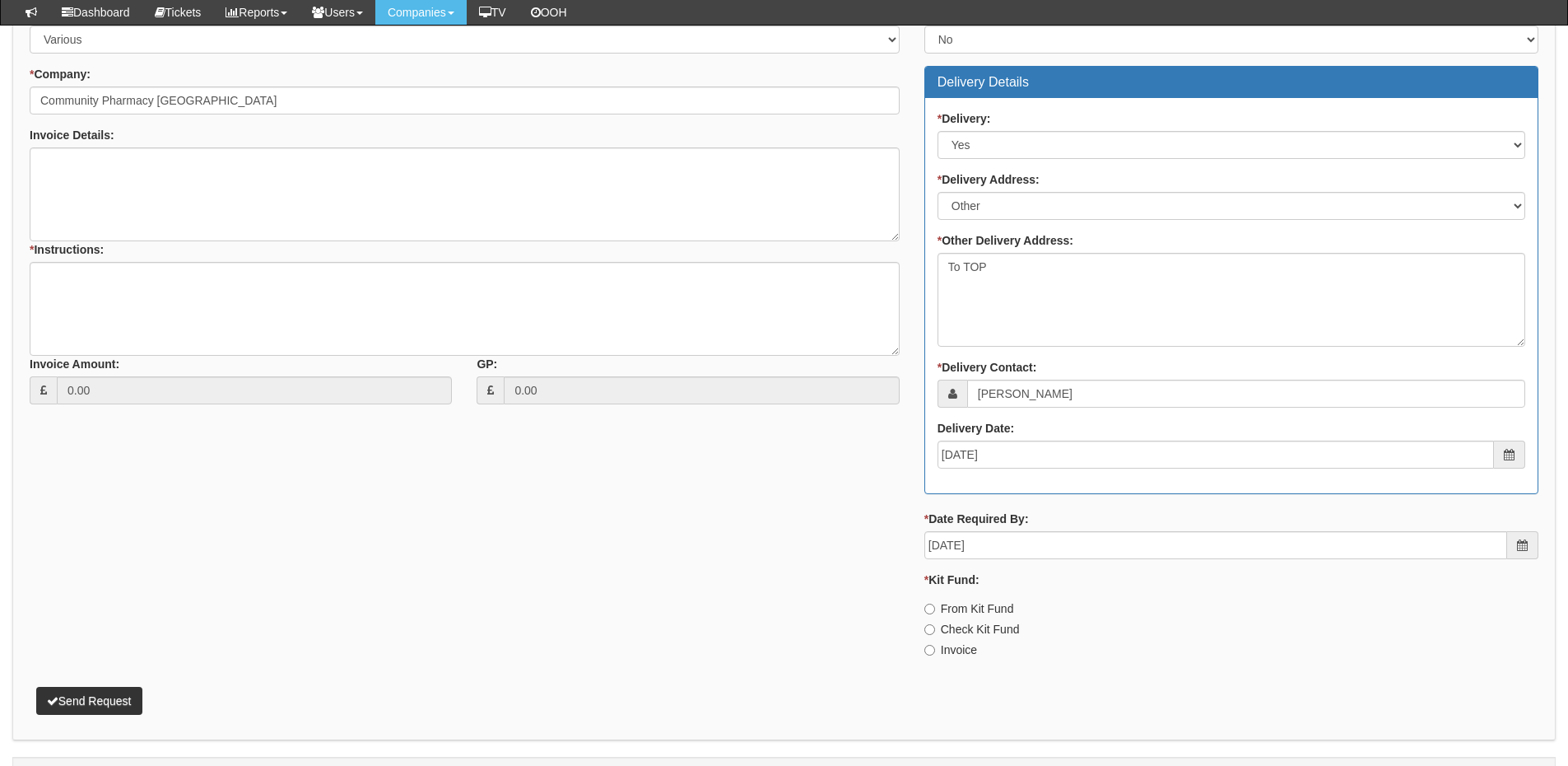
click at [961, 659] on div "* Invoiced: Select Yes No N/A STB (part of order) Delivery Details * Delivery: …" at bounding box center [1231, 339] width 639 height 667
click at [956, 654] on label "Invoice" at bounding box center [951, 649] width 52 height 17
click at [935, 614] on input "Invoice" at bounding box center [930, 609] width 10 height 10
radio input "true"
click at [230, 318] on textarea "* Instructions:" at bounding box center [465, 309] width 870 height 94
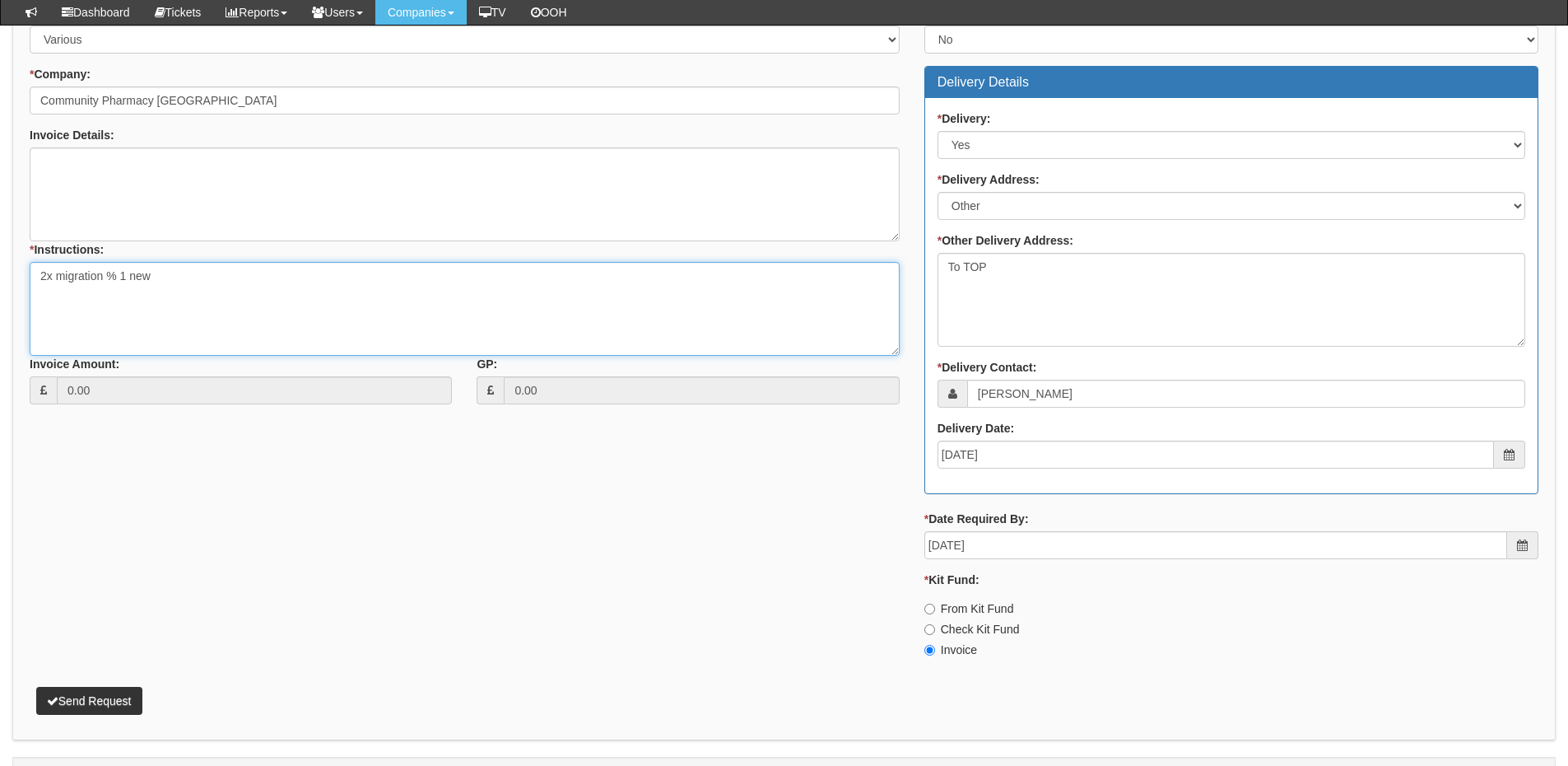
click at [118, 282] on textarea "2x migration % 1 new" at bounding box center [465, 309] width 870 height 94
type textarea "2x migration & 1 new"
click at [119, 702] on button "Send Request" at bounding box center [90, 701] width 106 height 28
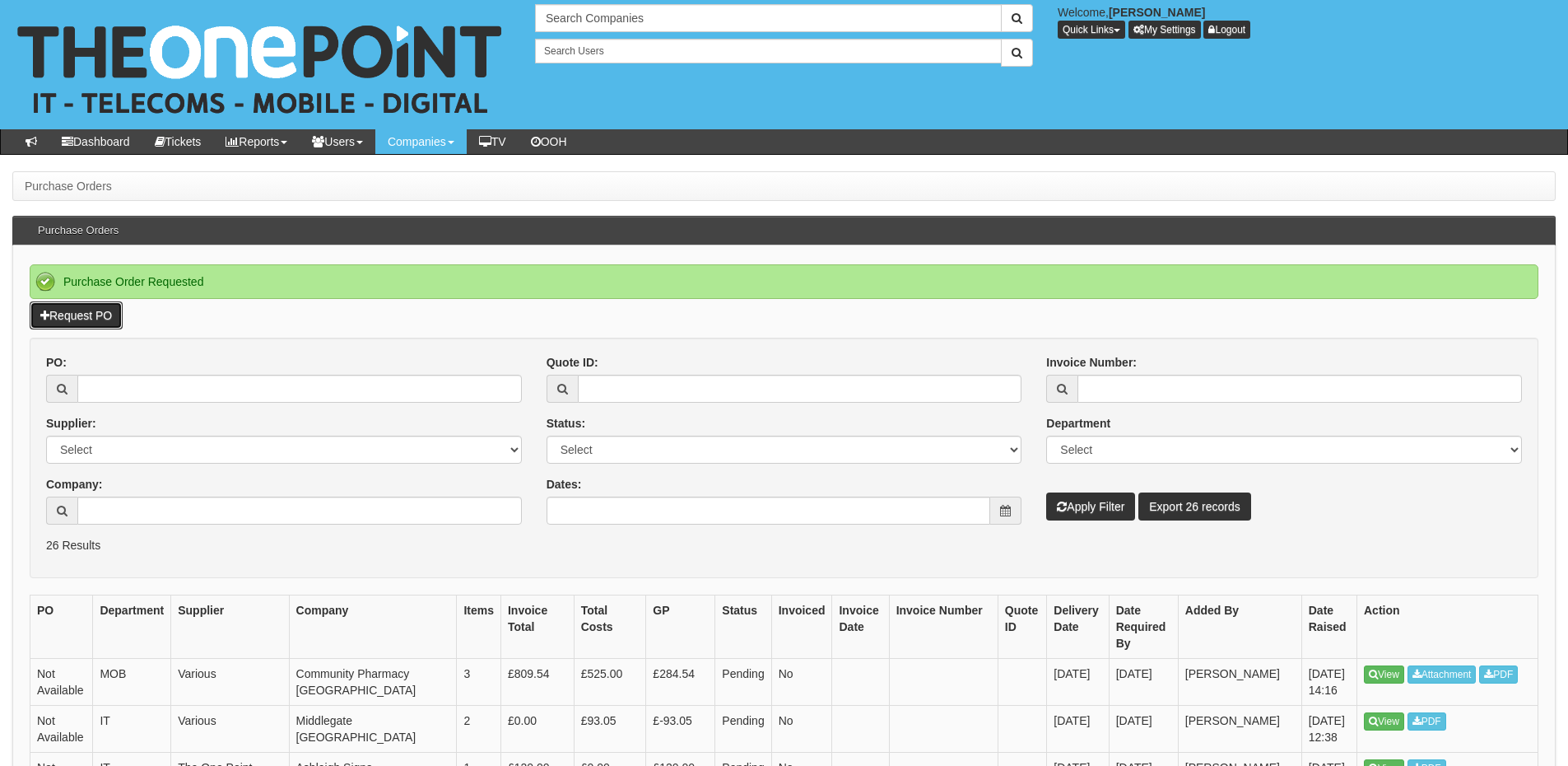
click at [115, 318] on link "Request PO" at bounding box center [76, 315] width 93 height 28
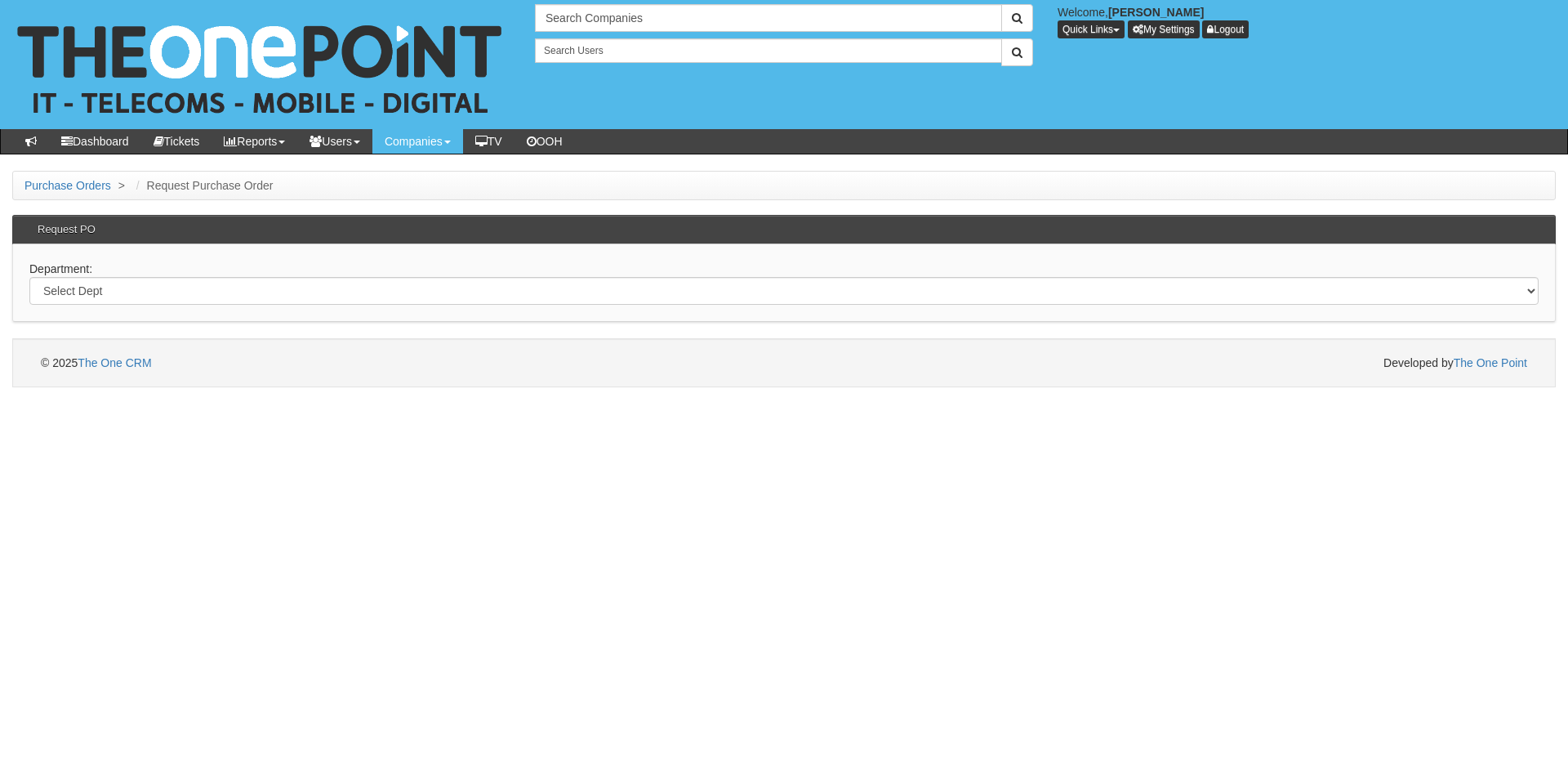
click at [446, 309] on div "Department: Select Dept Digital Internal IT Mobiles Marketing Telecoms" at bounding box center [784, 283] width 1544 height 78
click at [445, 292] on select "Select Dept Digital Internal IT Mobiles Marketing Telecoms" at bounding box center [784, 291] width 1509 height 28
select select "?pipeID=&dept=IT"
click at [29, 277] on select "Select Dept Digital Internal IT Mobiles Marketing Telecoms" at bounding box center [784, 291] width 1509 height 28
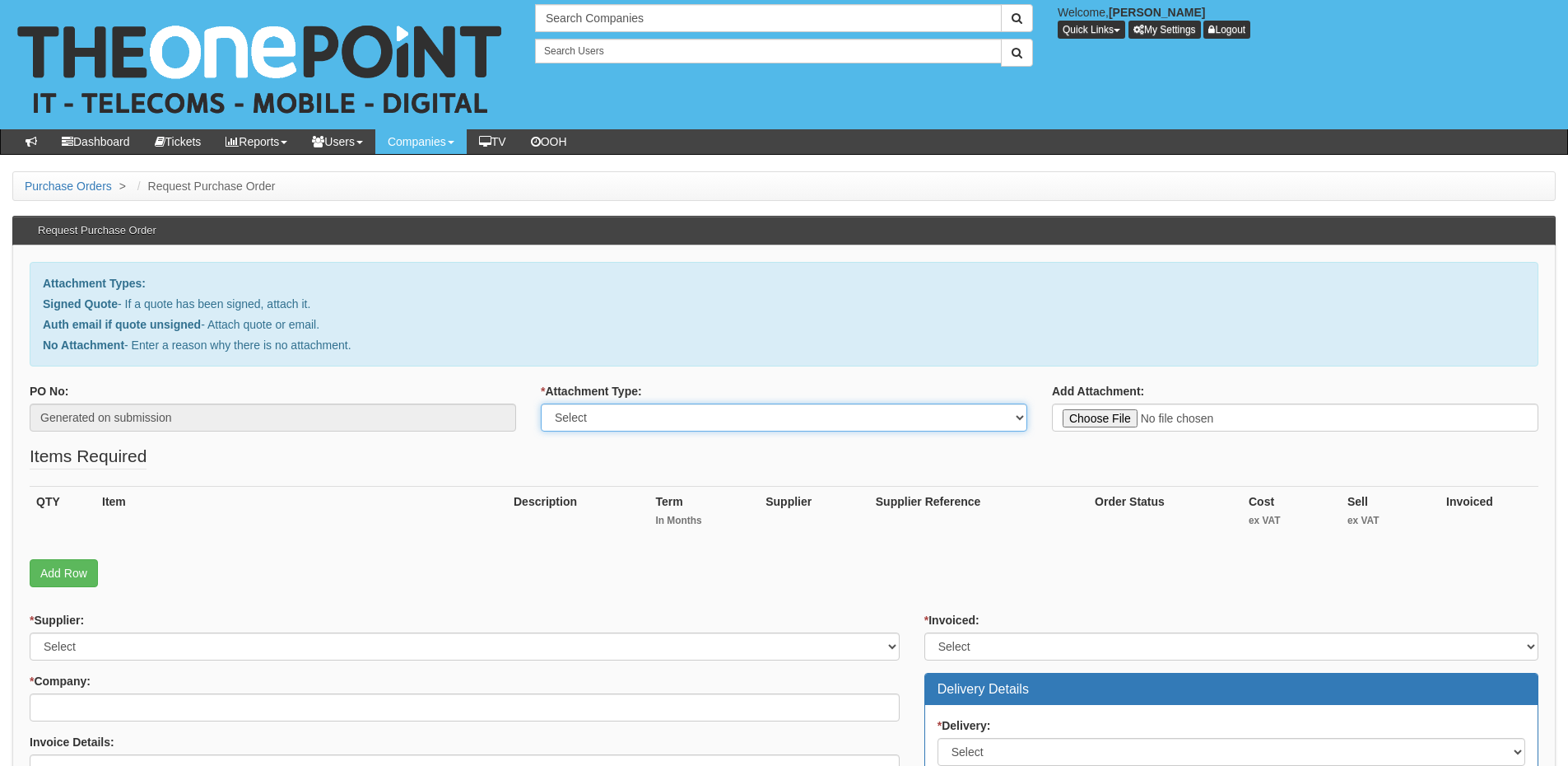
click at [802, 423] on select "Select Signed Quote Auth email with quote if unsigned No Attachment" at bounding box center [784, 418] width 487 height 28
select select "No Attachment"
click at [541, 404] on select "Select Signed Quote Auth email with quote if unsigned No Attachment" at bounding box center [784, 418] width 487 height 28
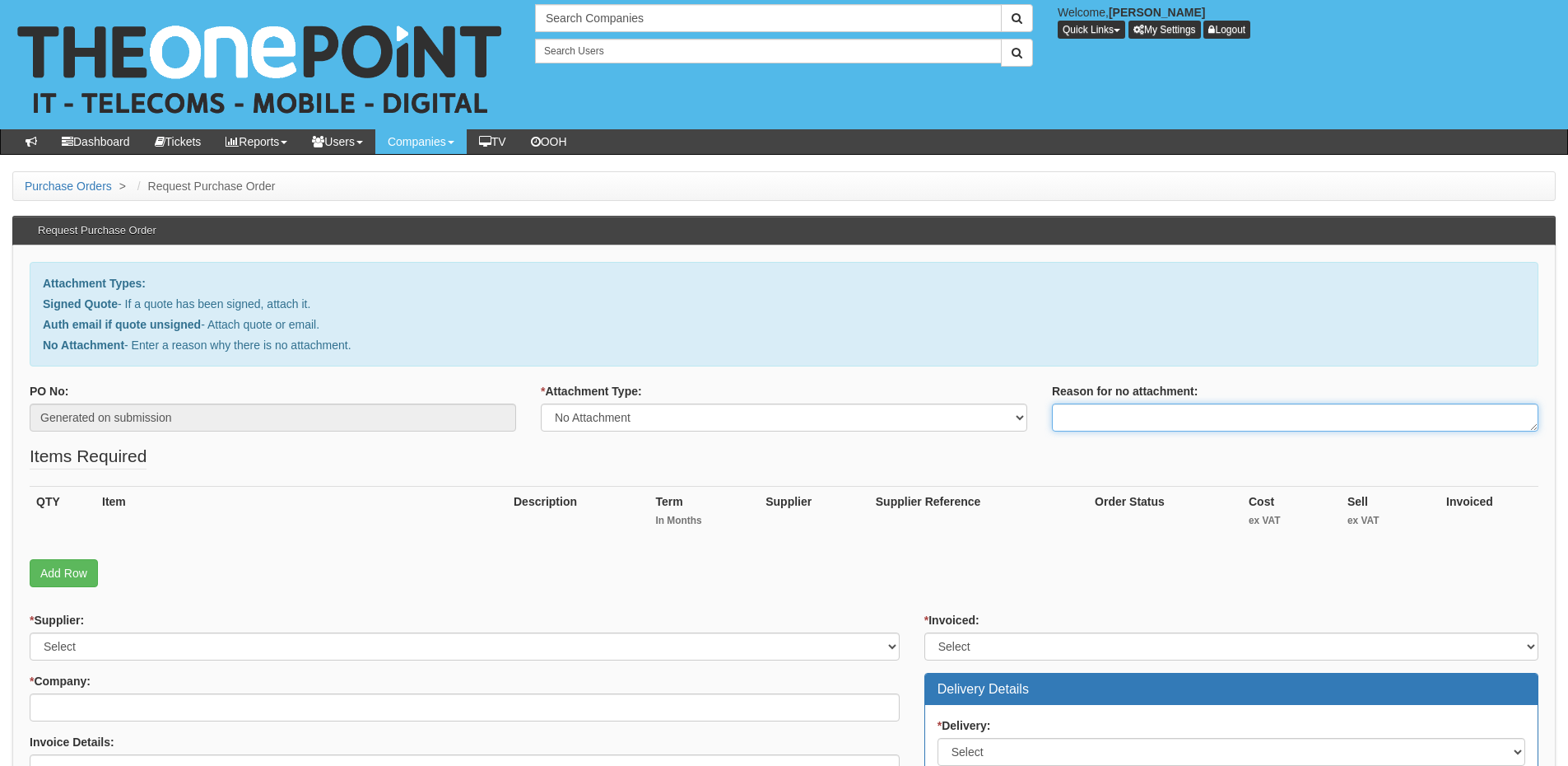
click at [1073, 429] on textarea "Reason for no attachment:" at bounding box center [1295, 418] width 487 height 28
drag, startPoint x: 1200, startPoint y: 417, endPoint x: 1060, endPoint y: 416, distance: 140.0
click at [1060, 416] on textarea "Linked to ticket 419004" at bounding box center [1295, 418] width 487 height 28
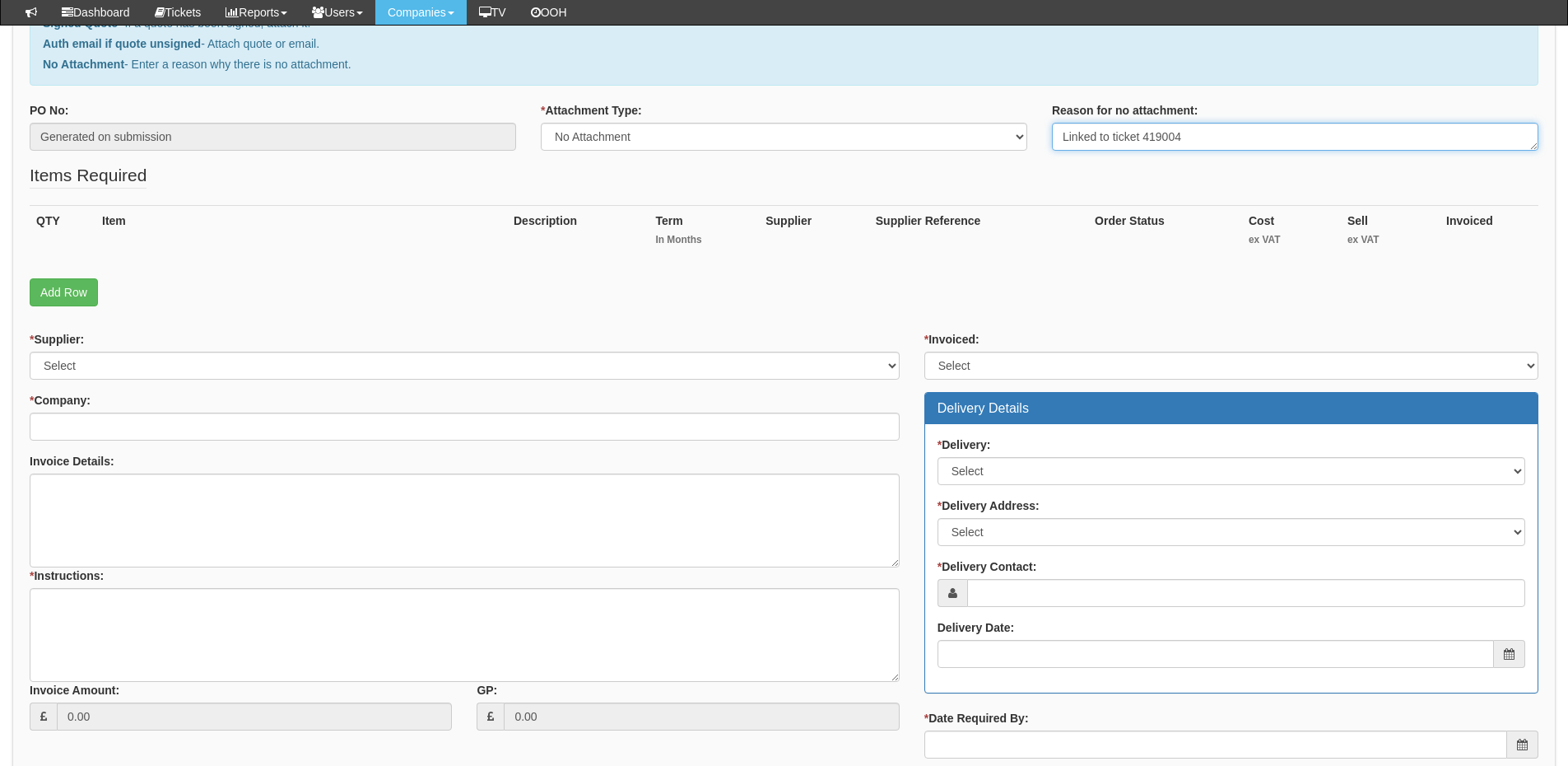
scroll to position [247, 0]
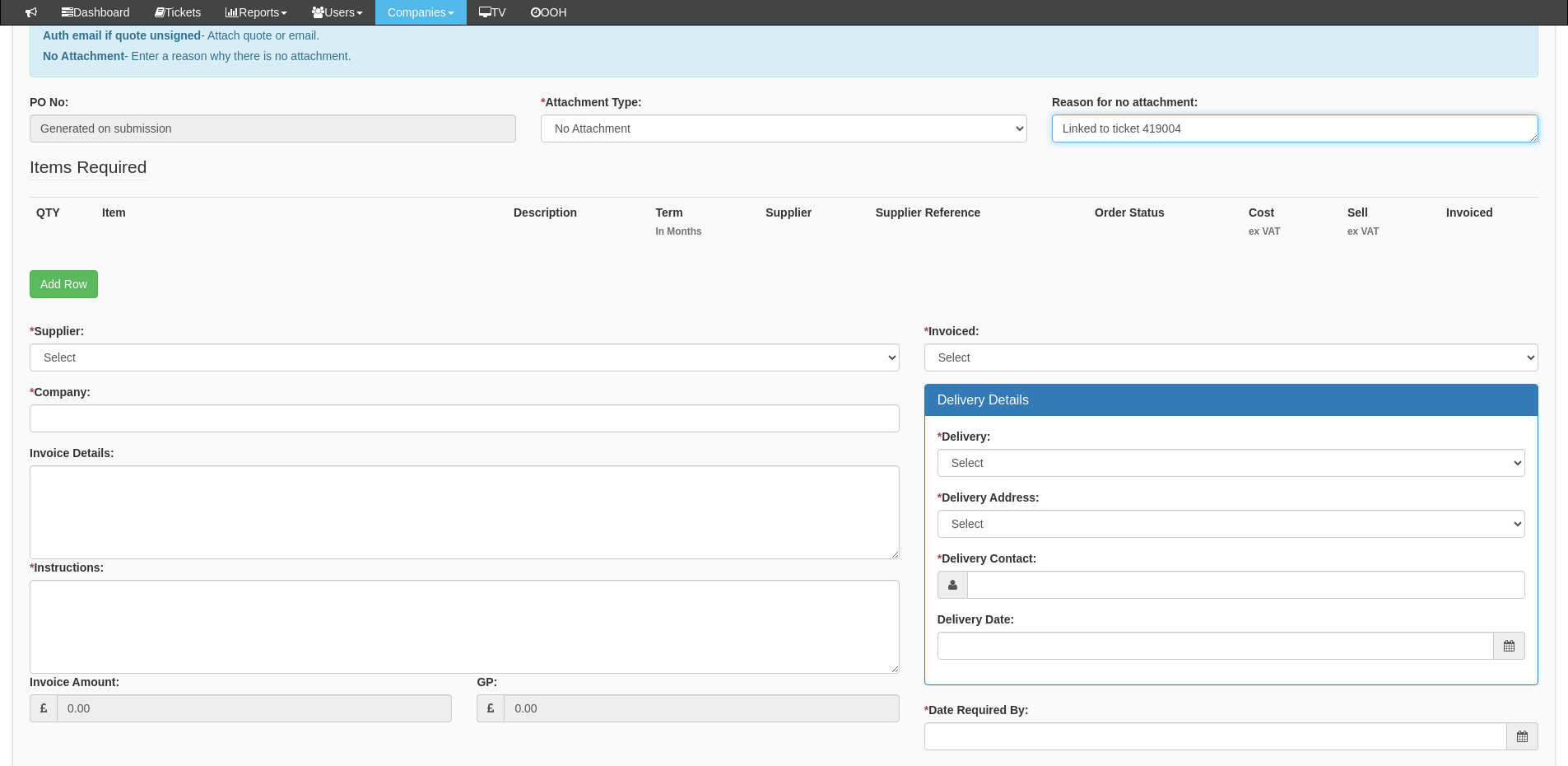
type textarea "Linked to ticket 419004"
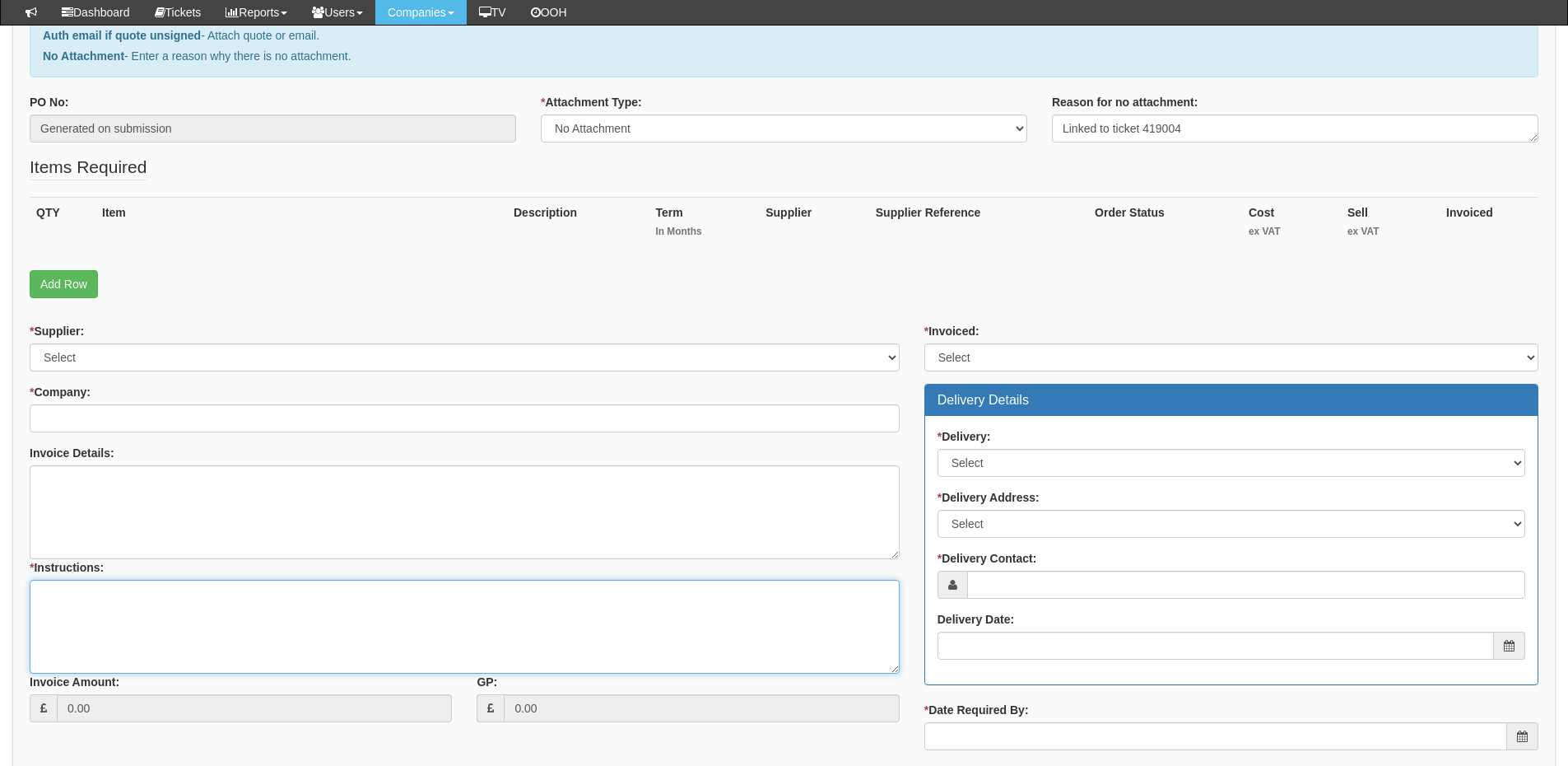
click at [134, 604] on textarea "* Instructions:" at bounding box center [465, 627] width 870 height 94
paste textarea "Linked to ticket 419004"
type textarea "Linked to ticket 419004"
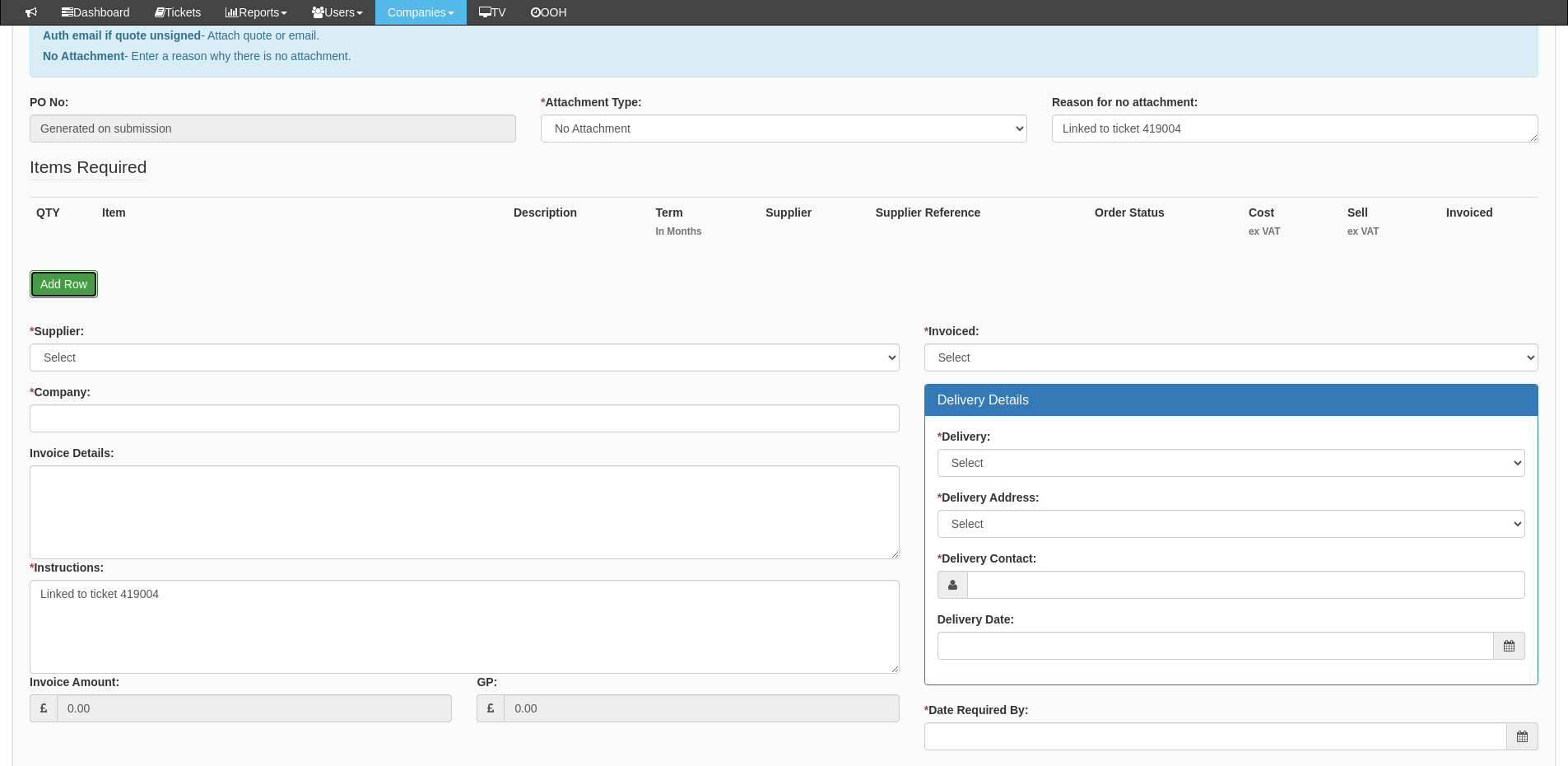
click at [85, 286] on link "Add Row" at bounding box center [64, 284] width 68 height 28
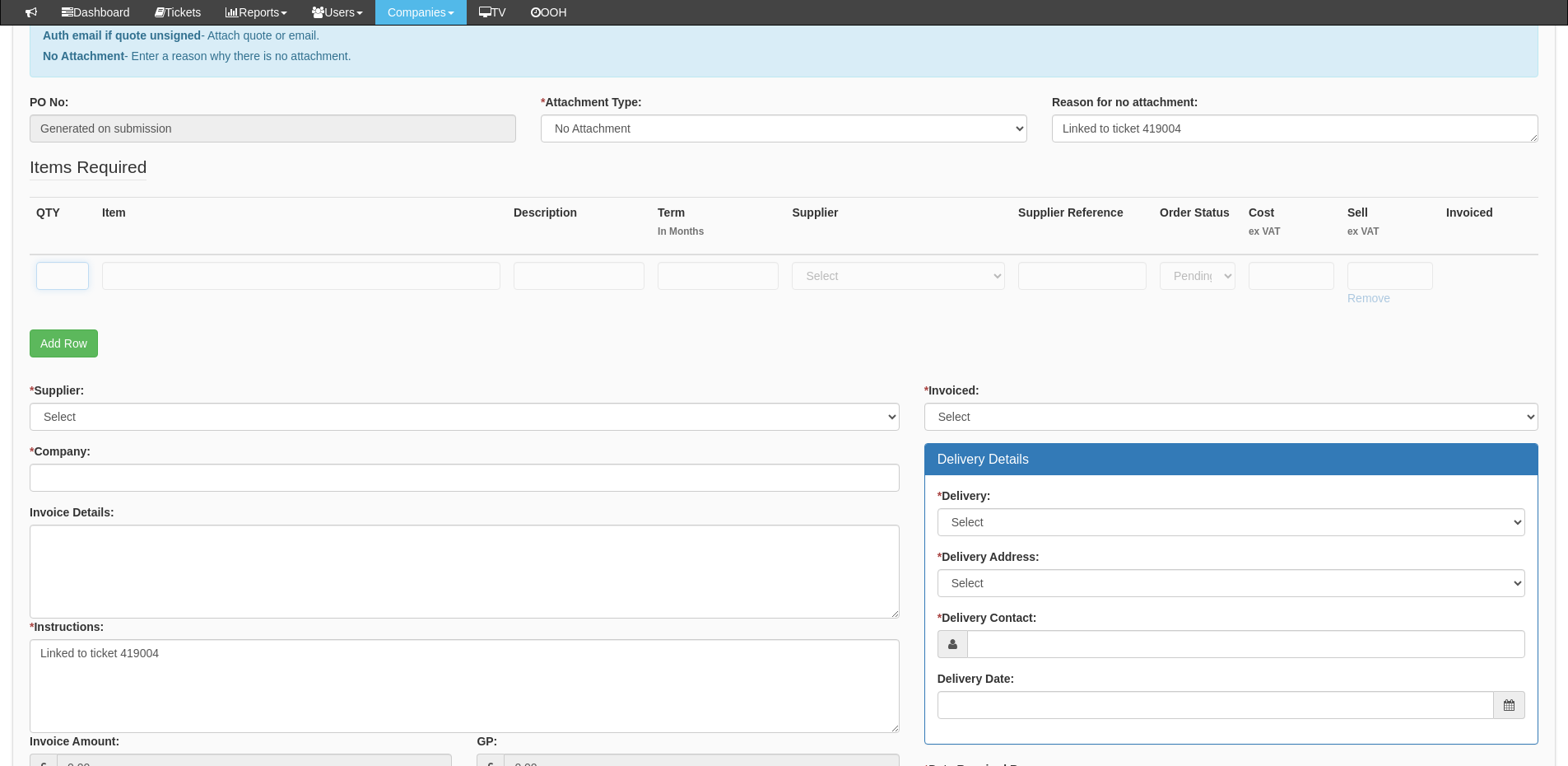
click at [66, 280] on input "text" at bounding box center [63, 276] width 52 height 28
type input "1"
click at [112, 263] on input "text" at bounding box center [301, 276] width 399 height 28
paste input "Exchange Online Plan 2"
type input "Exchange Online Plan 2"
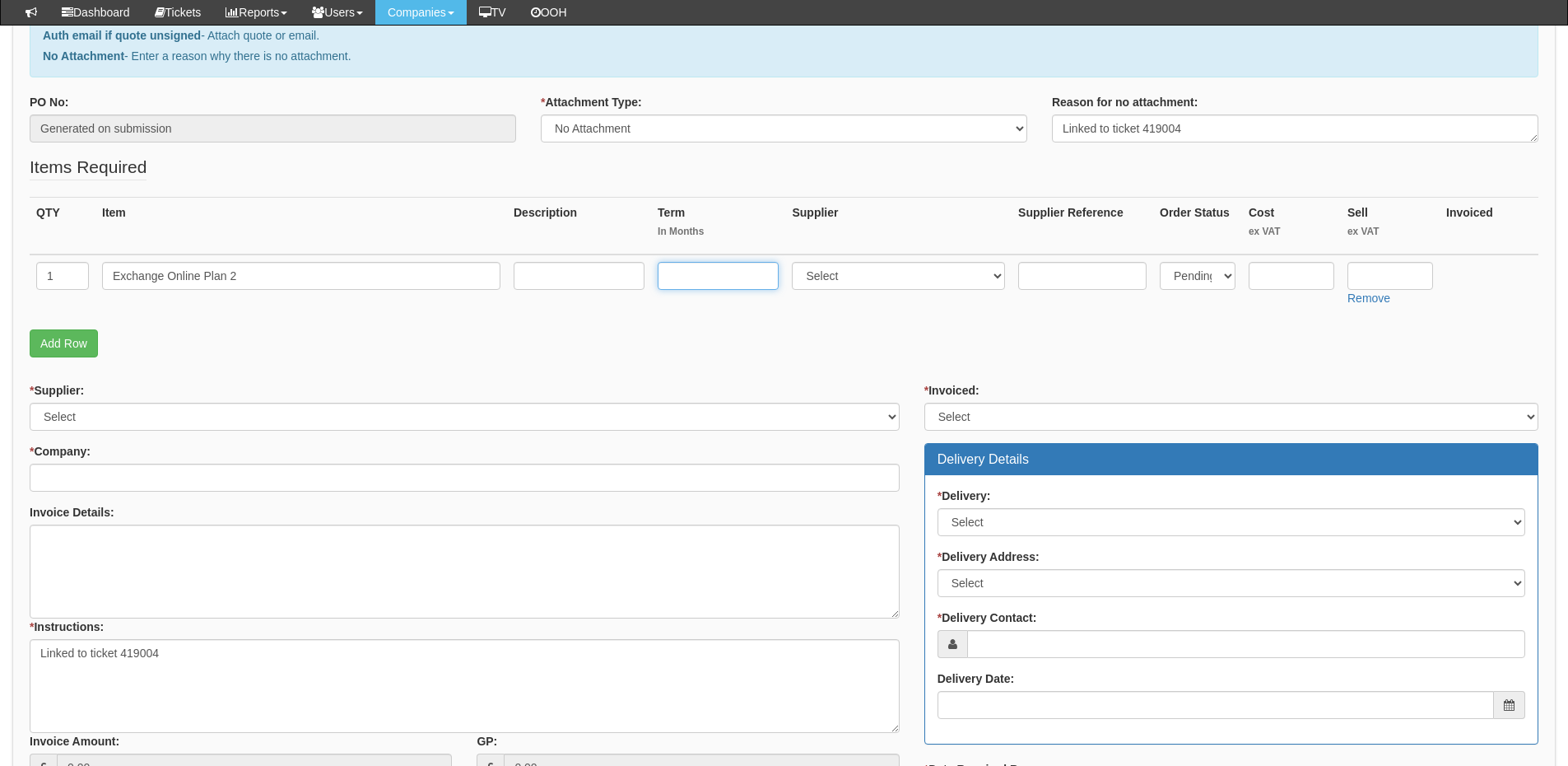
click at [707, 280] on input "text" at bounding box center [718, 276] width 121 height 28
type input "12"
click at [616, 285] on input "text" at bounding box center [579, 276] width 131 height 28
type input "12"
click at [827, 272] on select "Select 123 REG.co.uk 1Password 3 4Gon AA Jones Electric Ltd Abzorb Access Group…" at bounding box center [898, 276] width 213 height 28
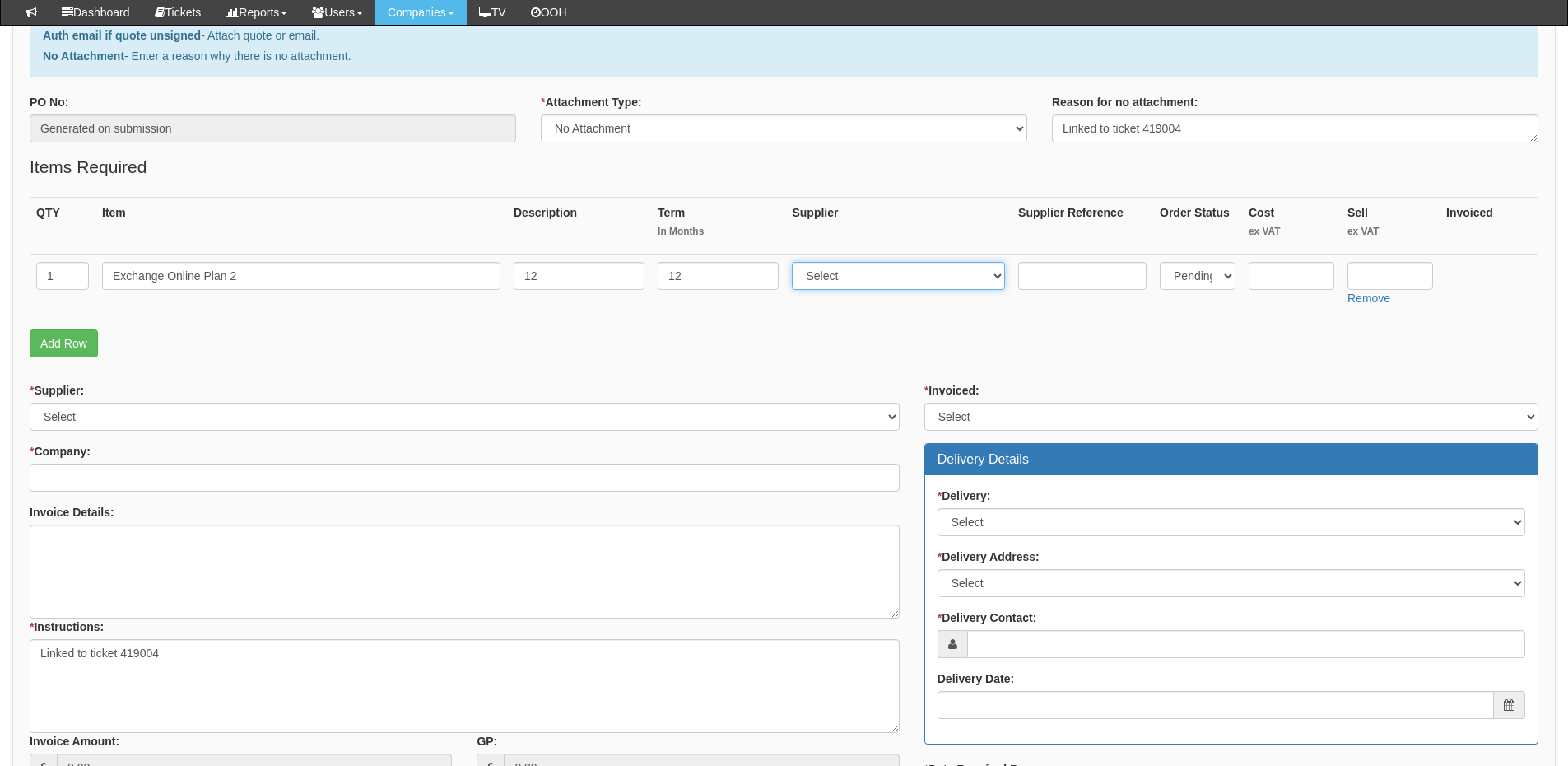
select select "291"
click at [796, 262] on select "Select 123 REG.co.uk 1Password 3 4Gon AA Jones Electric Ltd Abzorb Access Group…" at bounding box center [898, 276] width 213 height 28
click at [1388, 270] on input "text" at bounding box center [1390, 276] width 85 height 28
type input "6.51"
click at [1270, 276] on input "text" at bounding box center [1292, 276] width 85 height 28
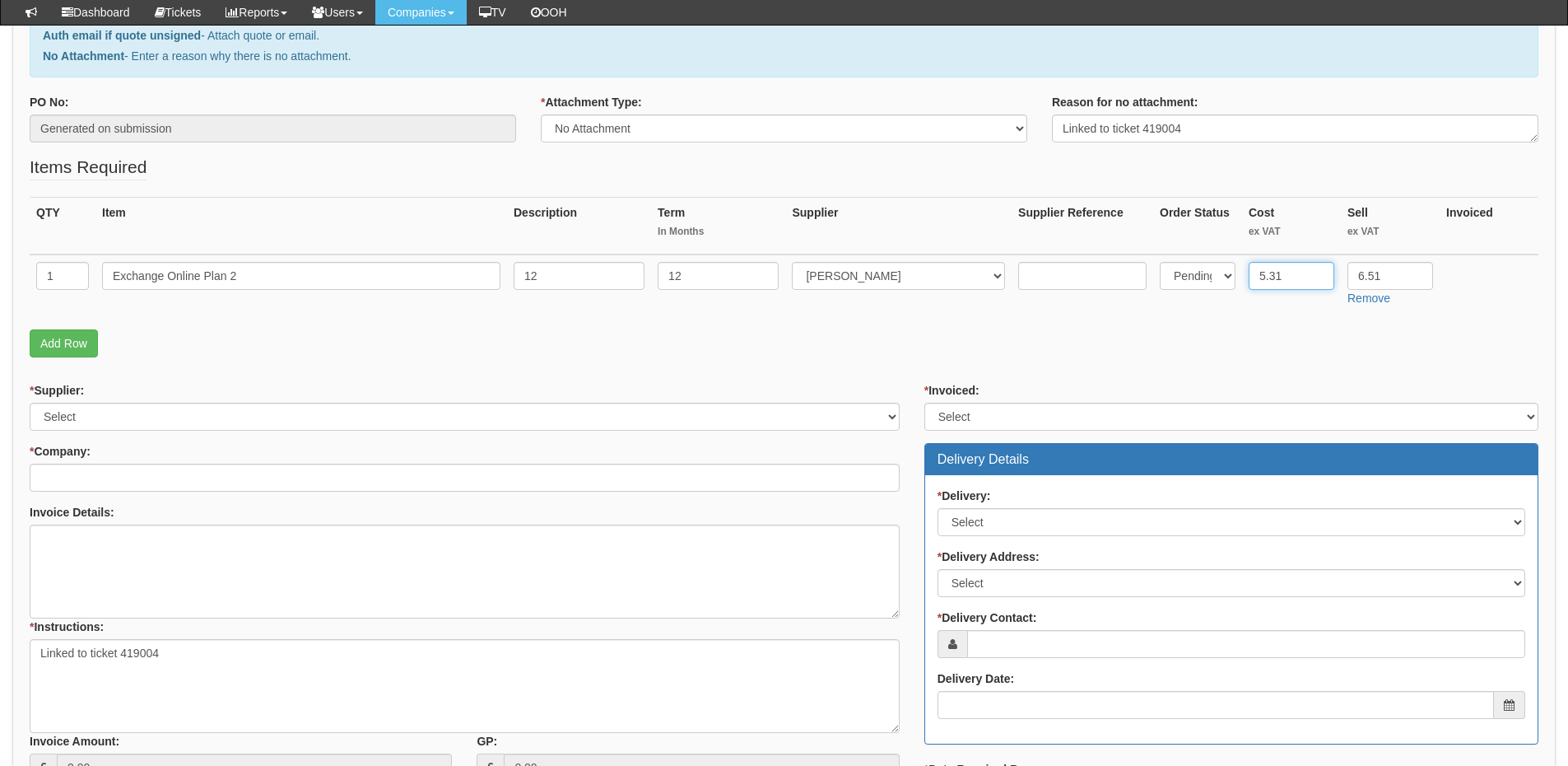
type input "5.31"
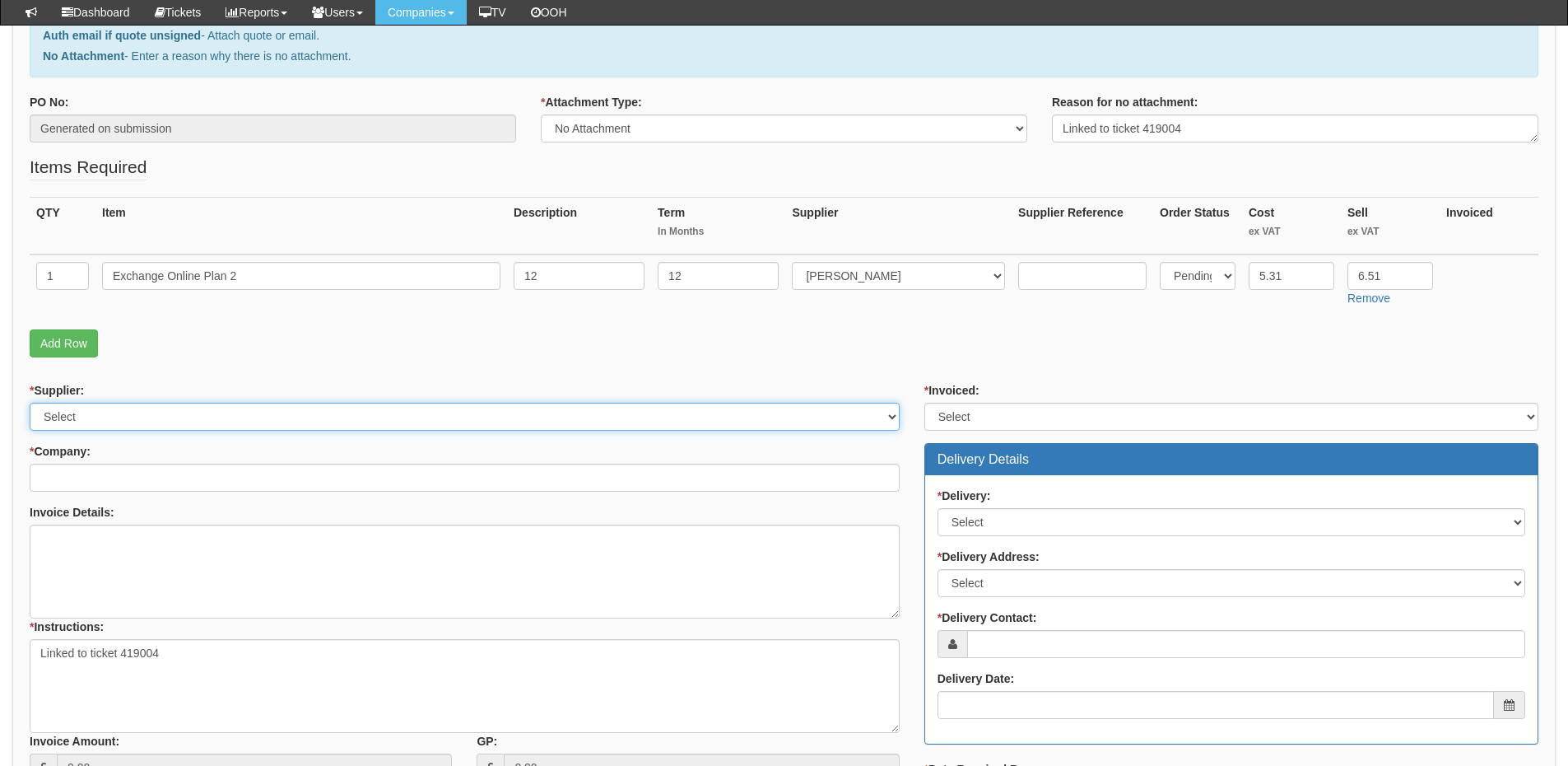
click at [159, 421] on select "Select 123 REG.co.uk 1Password 3 4Gon AA Jones Electric Ltd Abzorb Access Group…" at bounding box center [465, 417] width 870 height 28
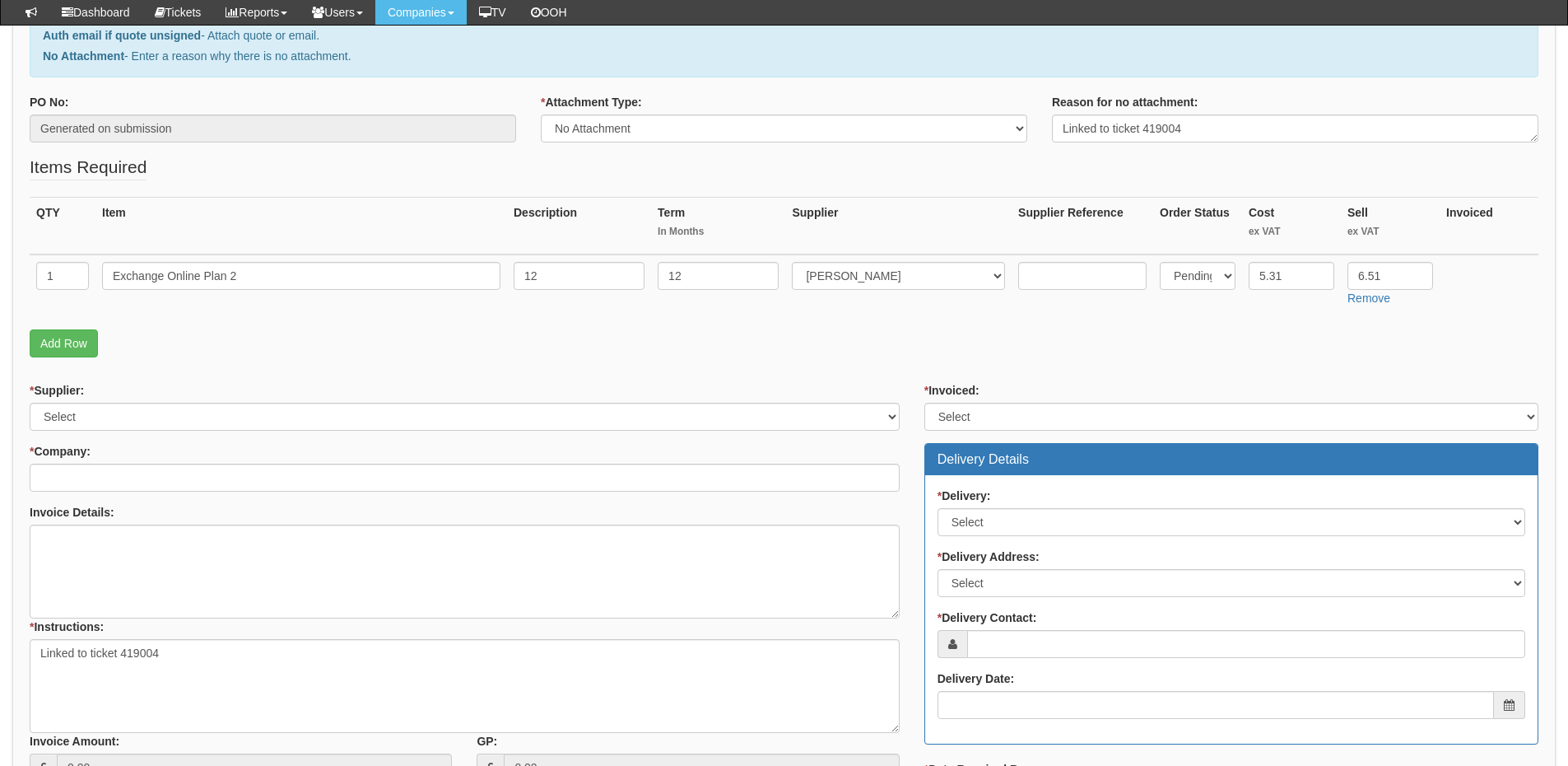
click at [179, 454] on div "* Company:" at bounding box center [465, 468] width 870 height 49
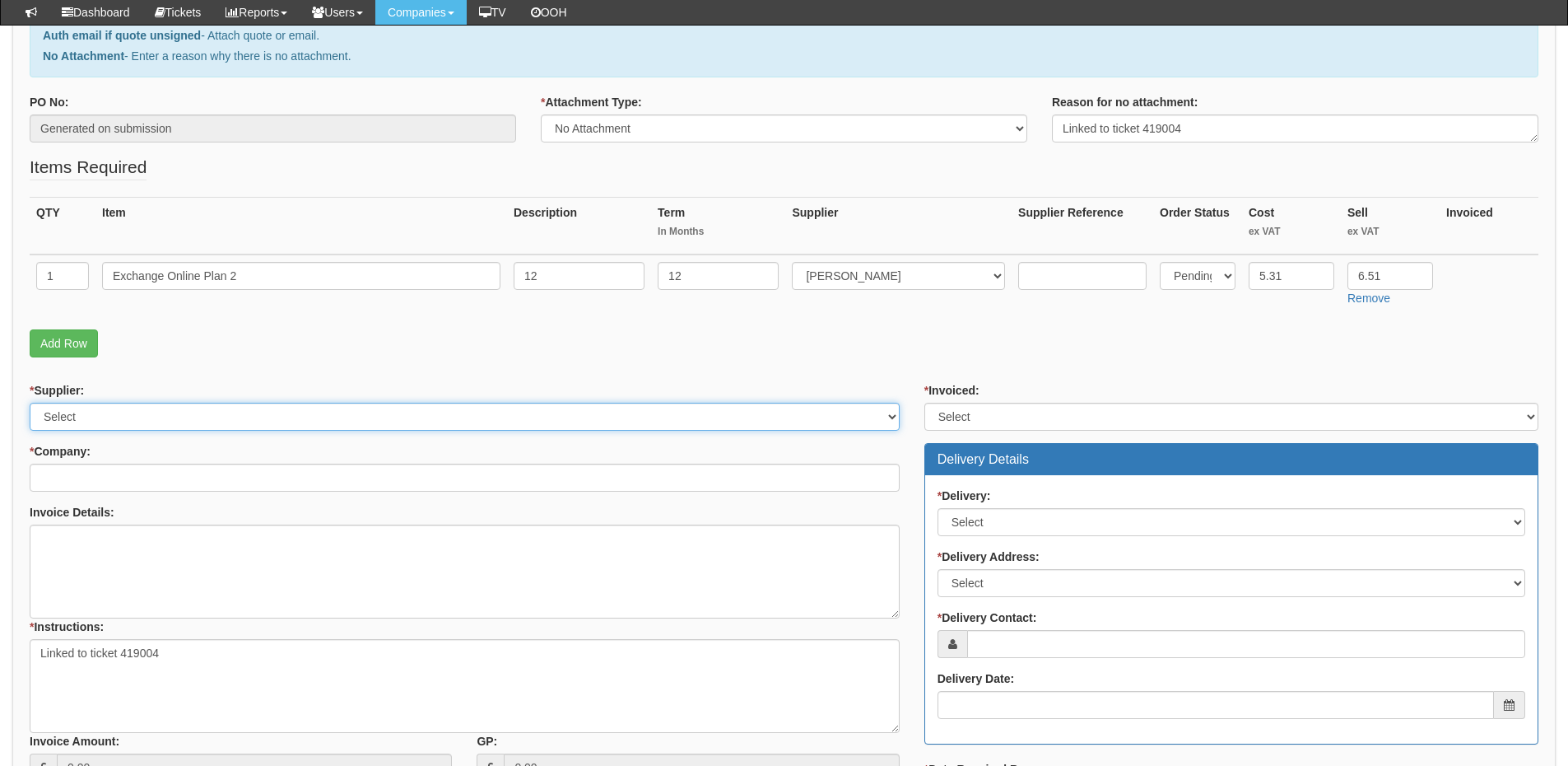
click at [140, 419] on select "Select 123 REG.co.uk 1Password 3 4Gon AA Jones Electric Ltd Abzorb Access Group…" at bounding box center [465, 417] width 870 height 28
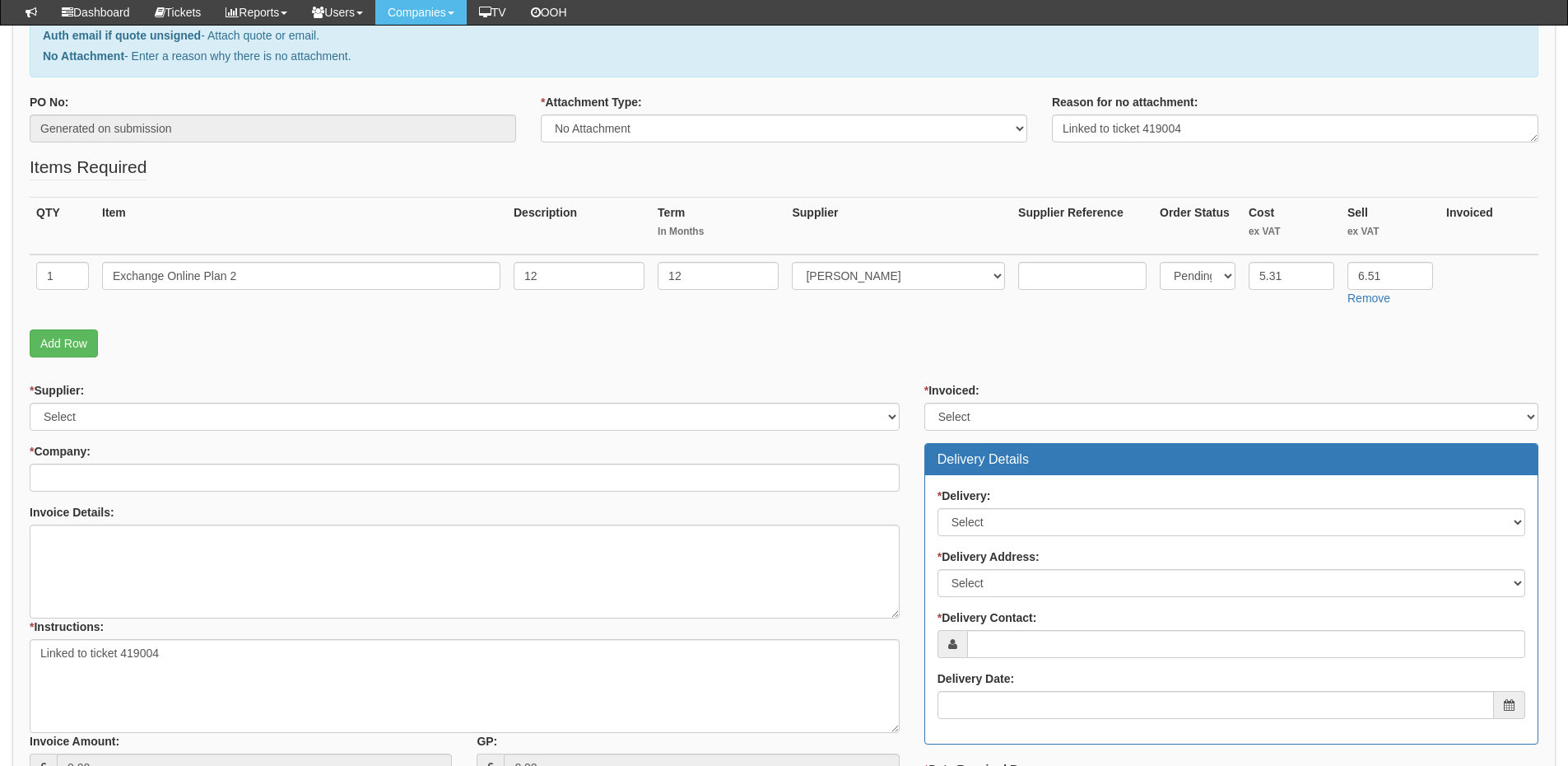
click at [140, 457] on div "* Company:" at bounding box center [465, 468] width 870 height 49
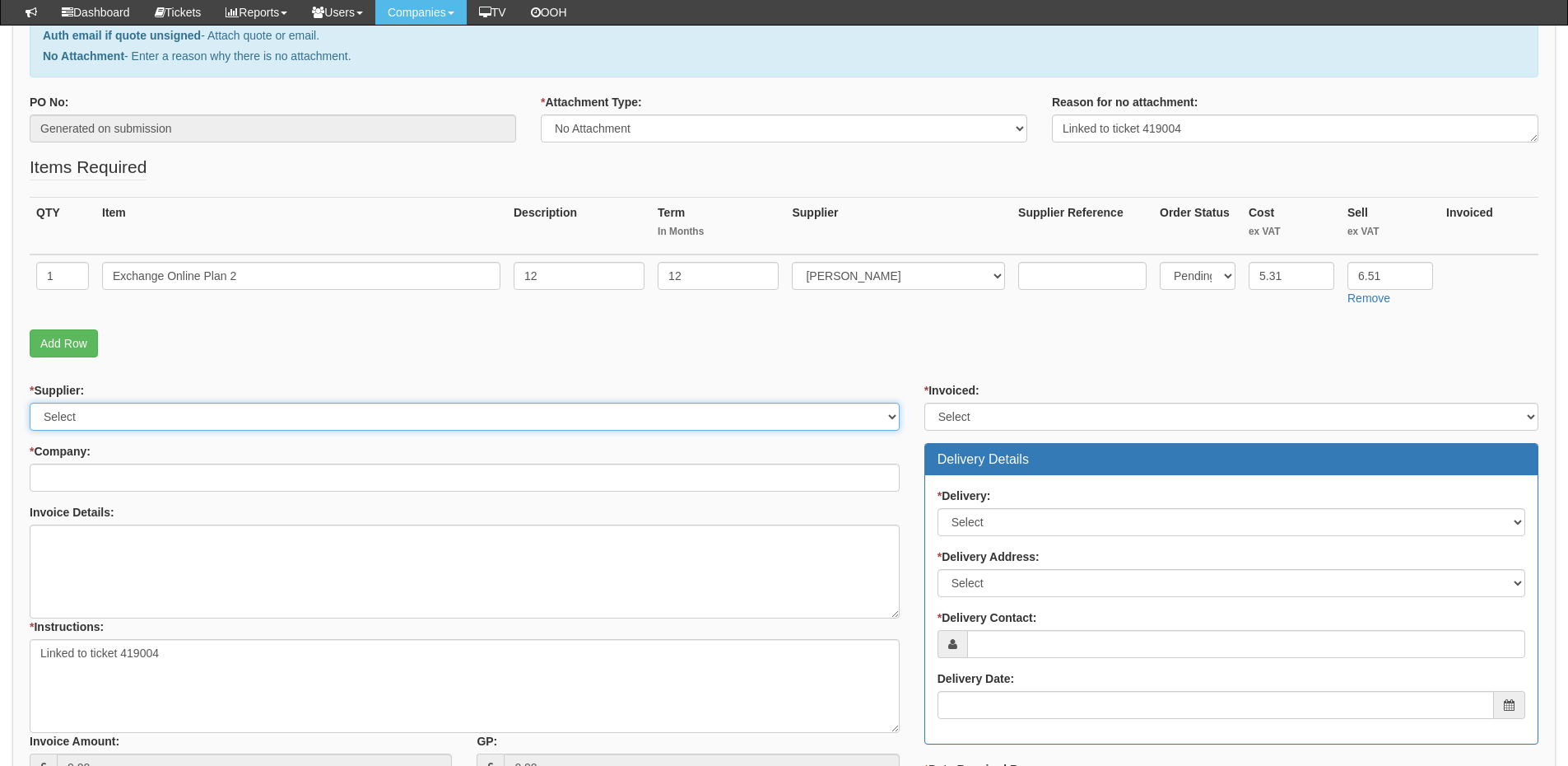
click at [131, 421] on select "Select 123 REG.co.uk 1Password 3 4Gon AA Jones Electric Ltd Abzorb Access Group…" at bounding box center [465, 417] width 870 height 28
click at [128, 411] on select "Select 123 REG.co.uk 1Password 3 4Gon AA Jones Electric Ltd Abzorb Access Group…" at bounding box center [465, 417] width 870 height 28
select select "291"
click at [30, 403] on select "Select 123 REG.co.uk 1Password 3 4Gon AA Jones Electric Ltd Abzorb Access Group…" at bounding box center [465, 417] width 870 height 28
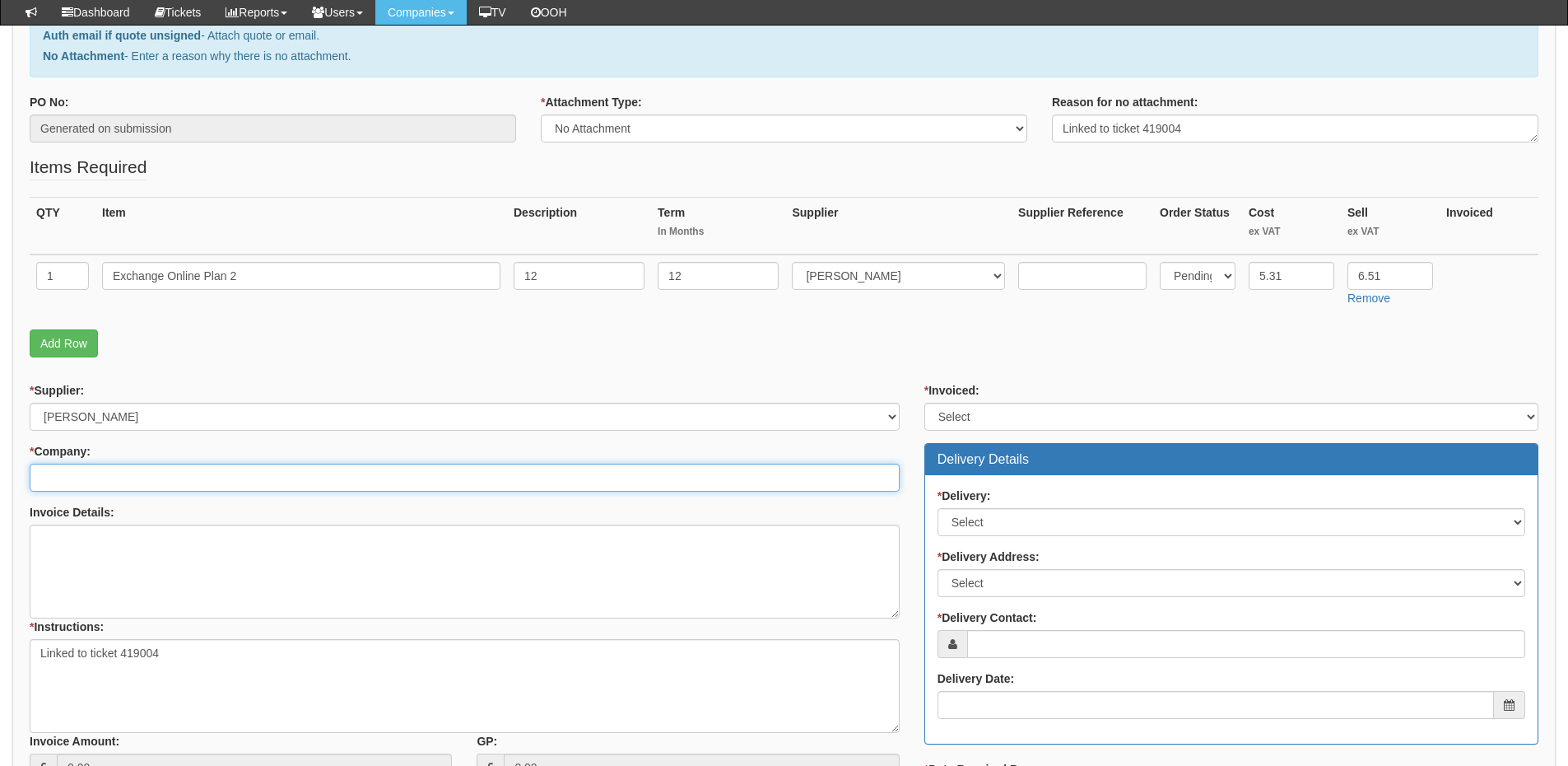
click at [135, 478] on input "* Company:" at bounding box center [465, 477] width 870 height 28
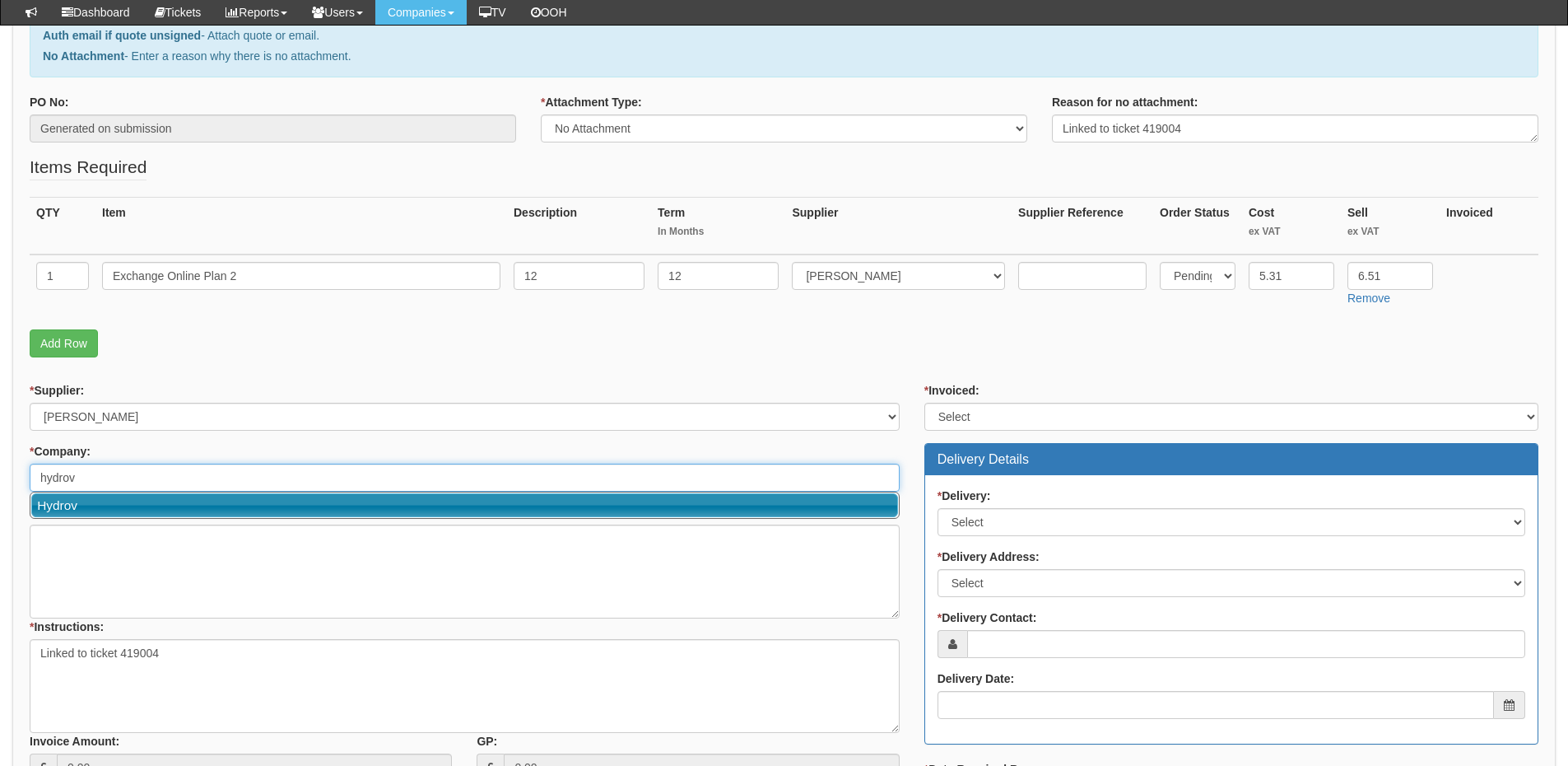
click at [106, 507] on link "Hydrov" at bounding box center [465, 504] width 867 height 24
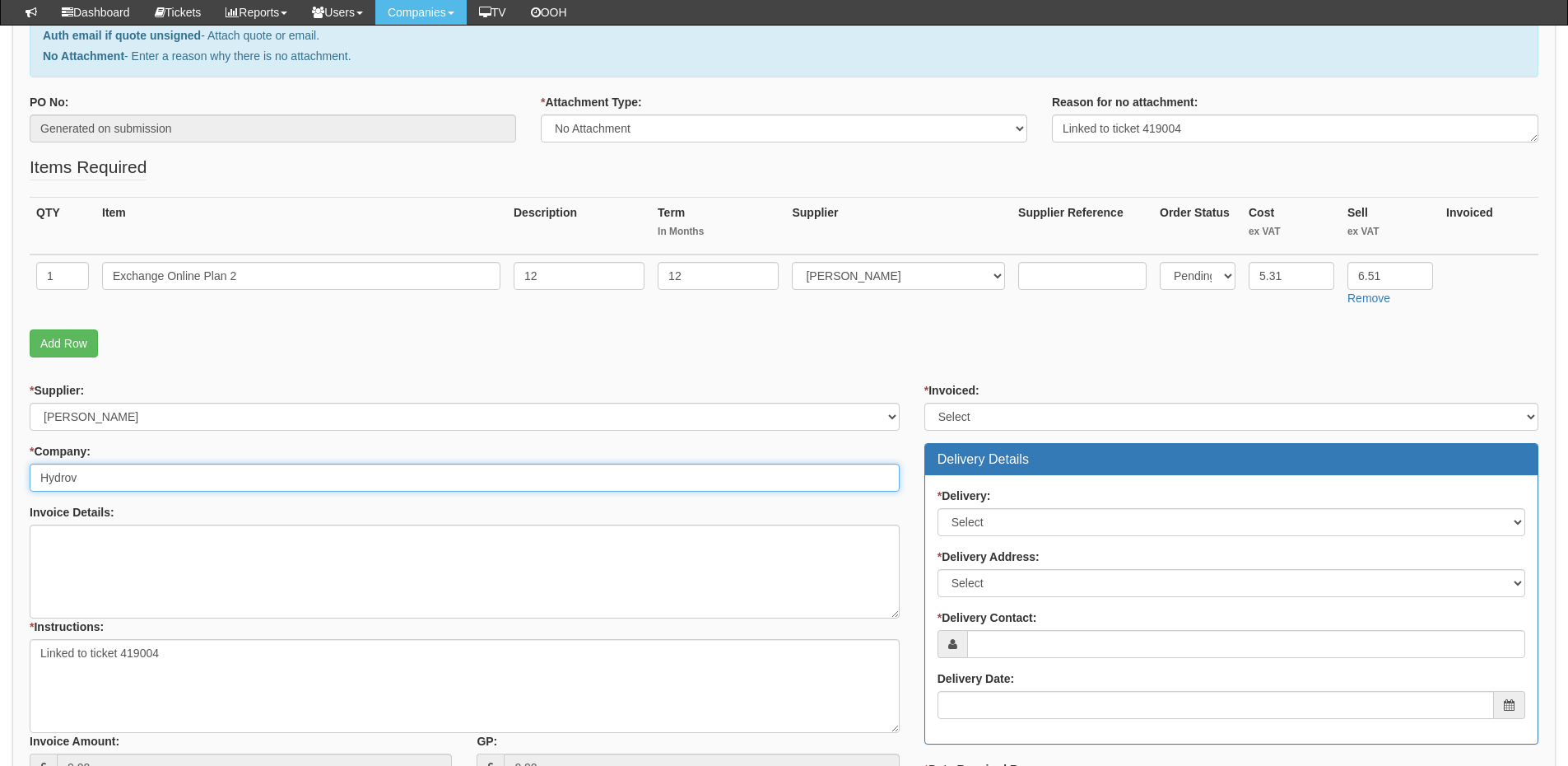
type input "Hydrov"
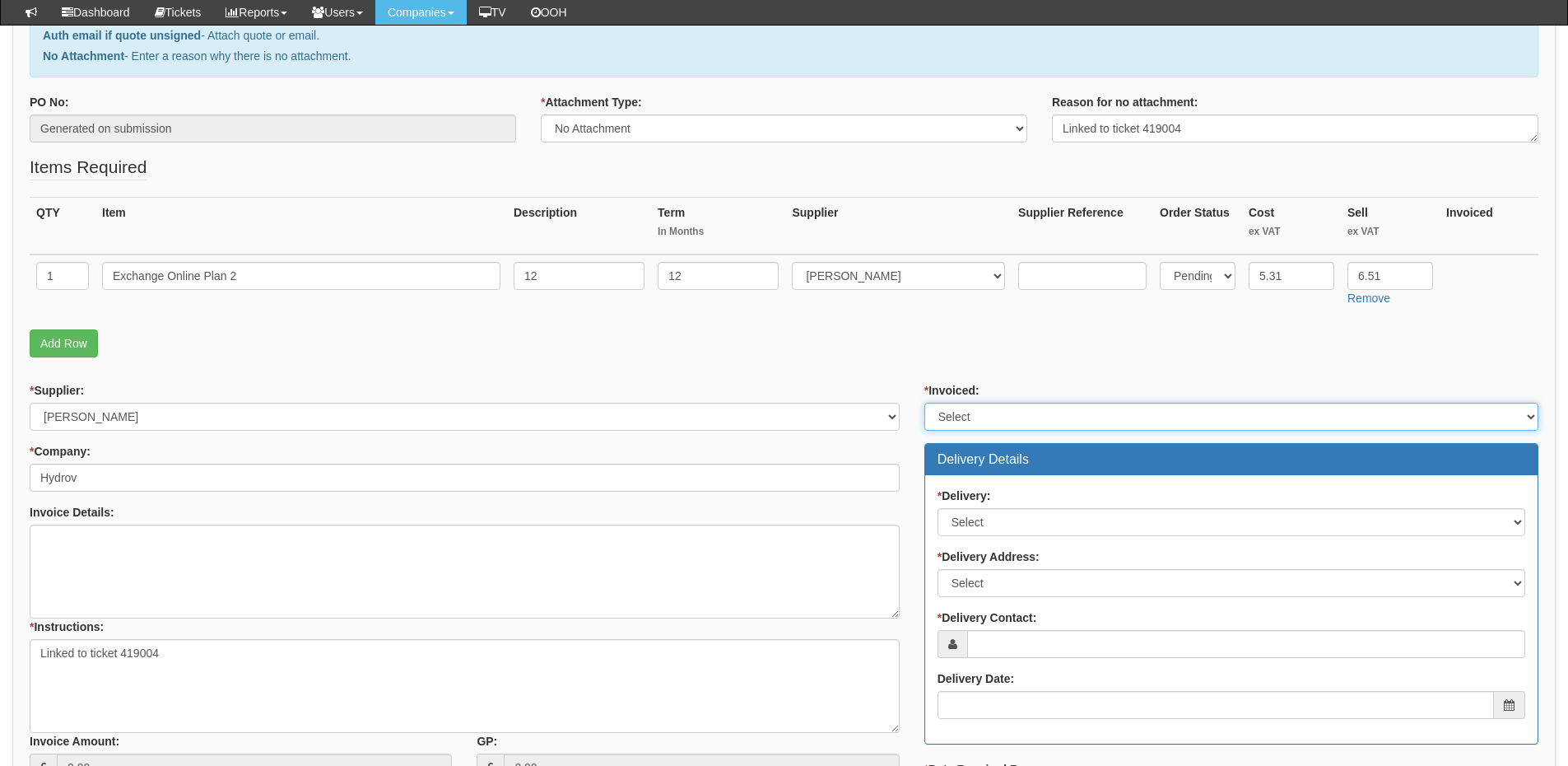
click at [953, 422] on select "Select Yes No N/A STB (part of order)" at bounding box center [1231, 417] width 614 height 28
select select "2"
click at [924, 403] on select "Select Yes No N/A STB (part of order)" at bounding box center [1231, 417] width 614 height 28
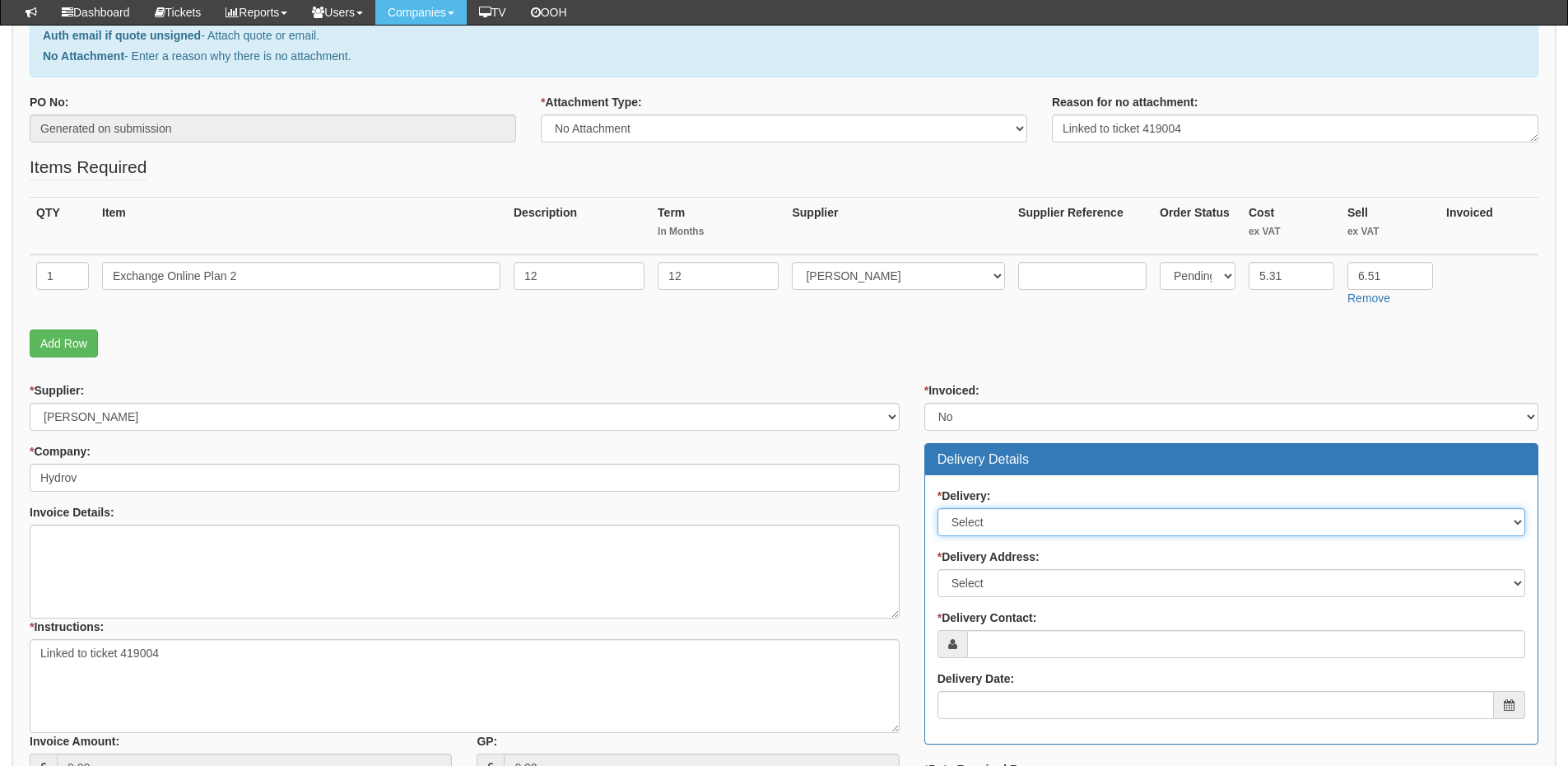
click at [981, 534] on select "Select No Not Applicable Yes" at bounding box center [1231, 522] width 588 height 28
select select "3"
click at [937, 508] on select "Select No Not Applicable Yes" at bounding box center [1231, 522] width 588 height 28
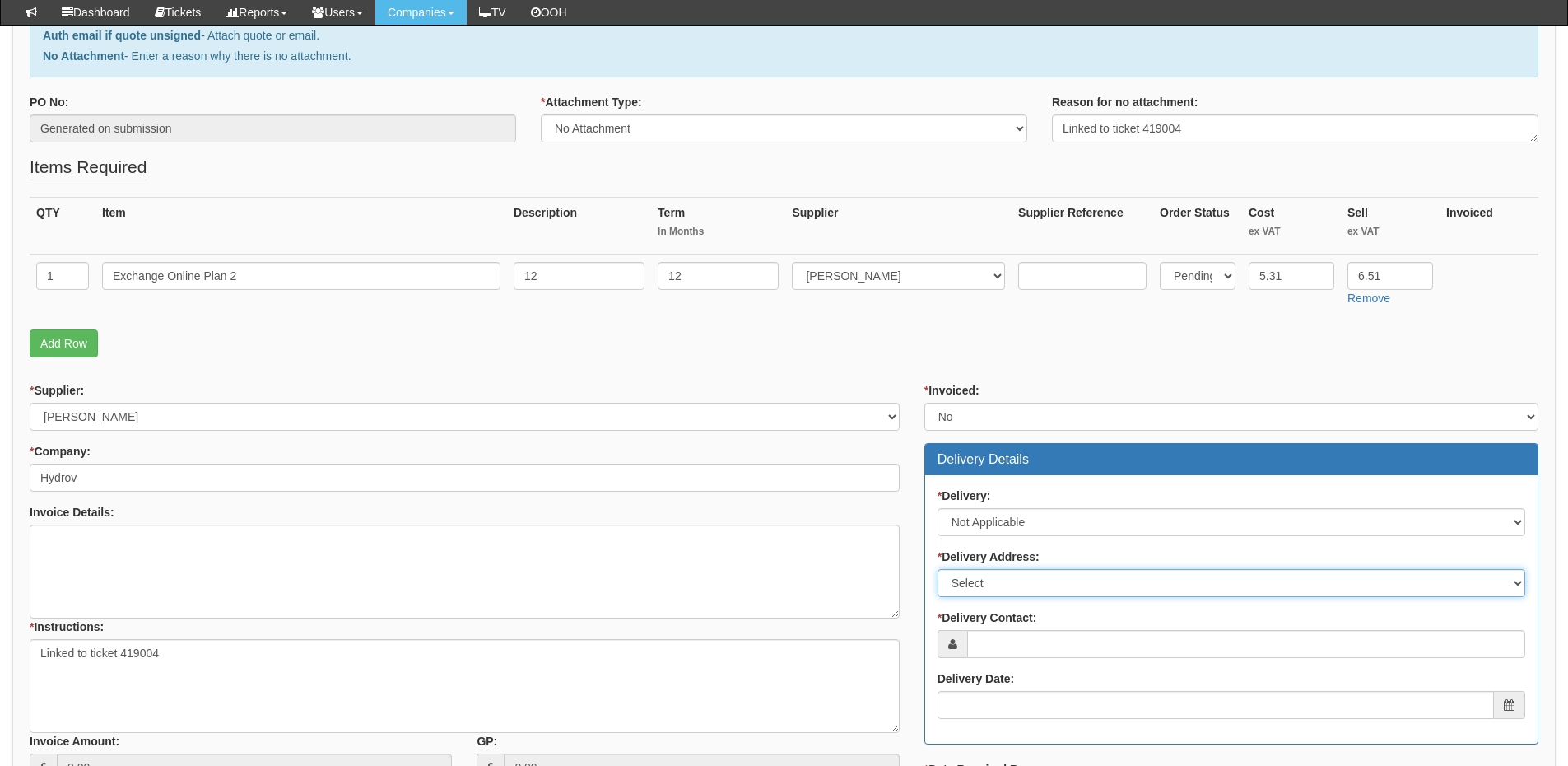
click at [991, 589] on select "Select Not Applicable Main Address - S72 8EF Other" at bounding box center [1231, 583] width 588 height 28
select select "N/A"
click at [937, 569] on select "Select Not Applicable Main Address - S72 8EF Other" at bounding box center [1231, 583] width 588 height 28
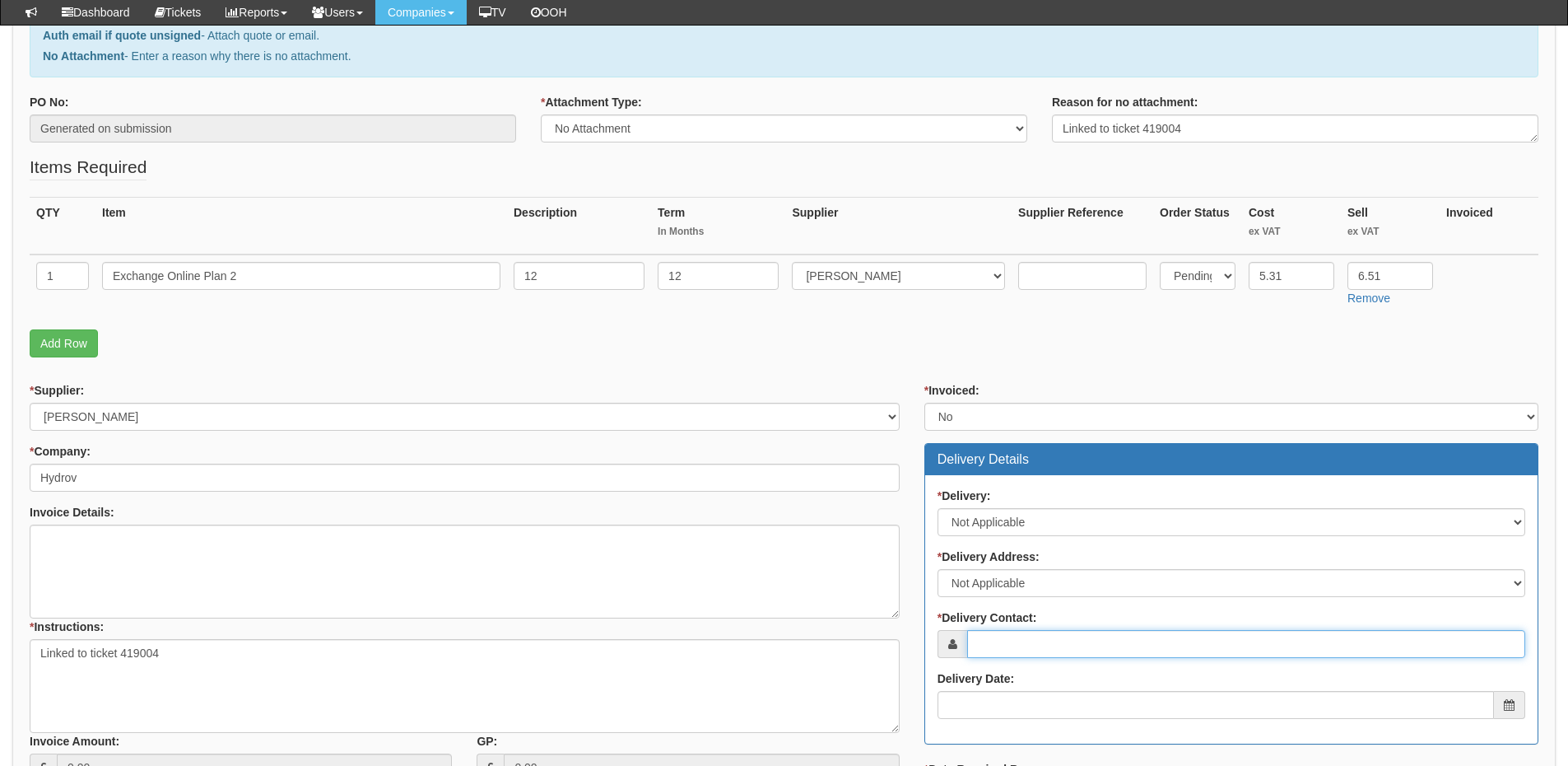
click at [993, 638] on input "* Delivery Contact:" at bounding box center [1246, 644] width 558 height 28
click at [1038, 646] on input "* Delivery Contact:" at bounding box center [1246, 644] width 558 height 28
paste input "Rob Longley"
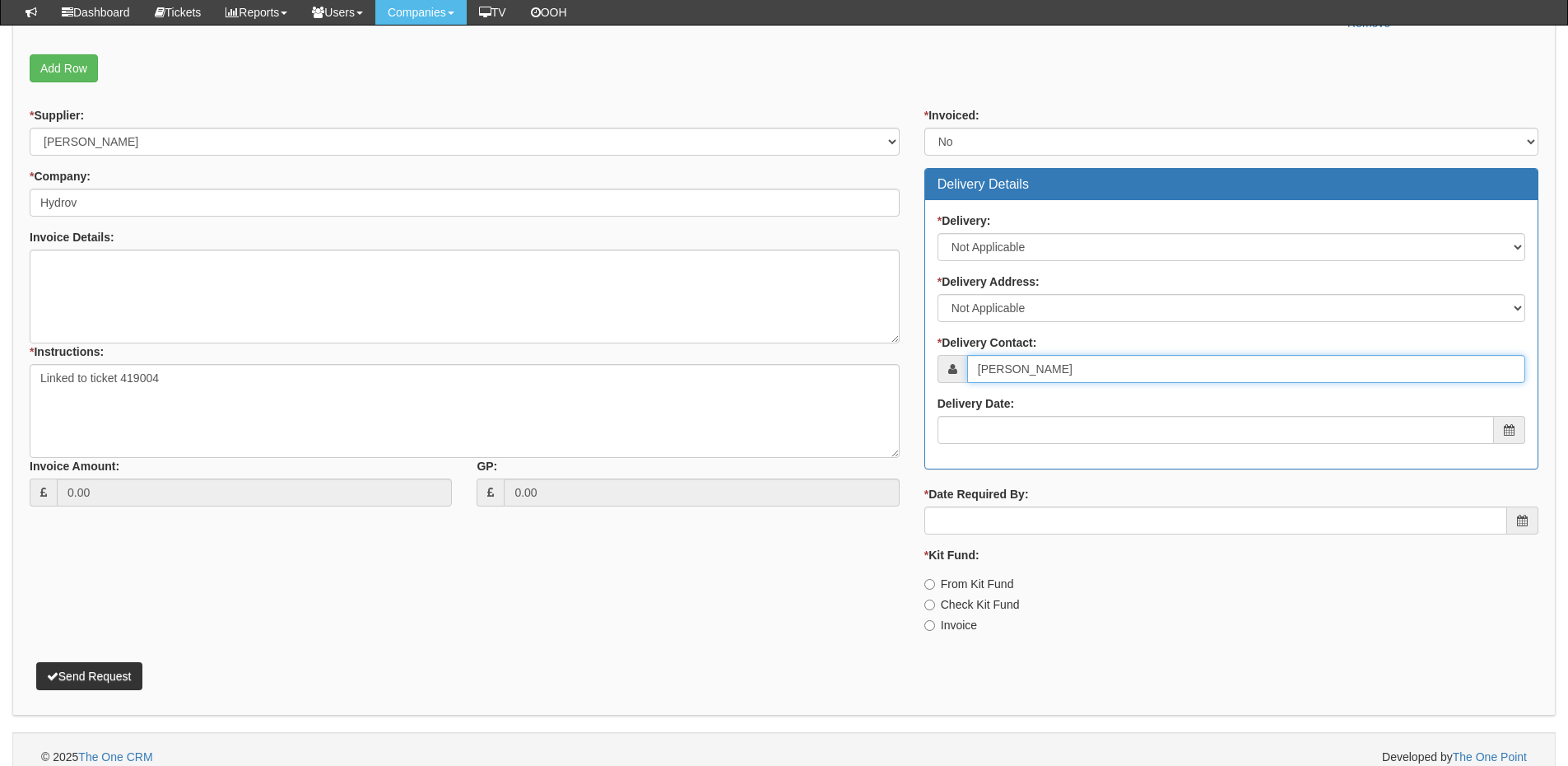
scroll to position [537, 0]
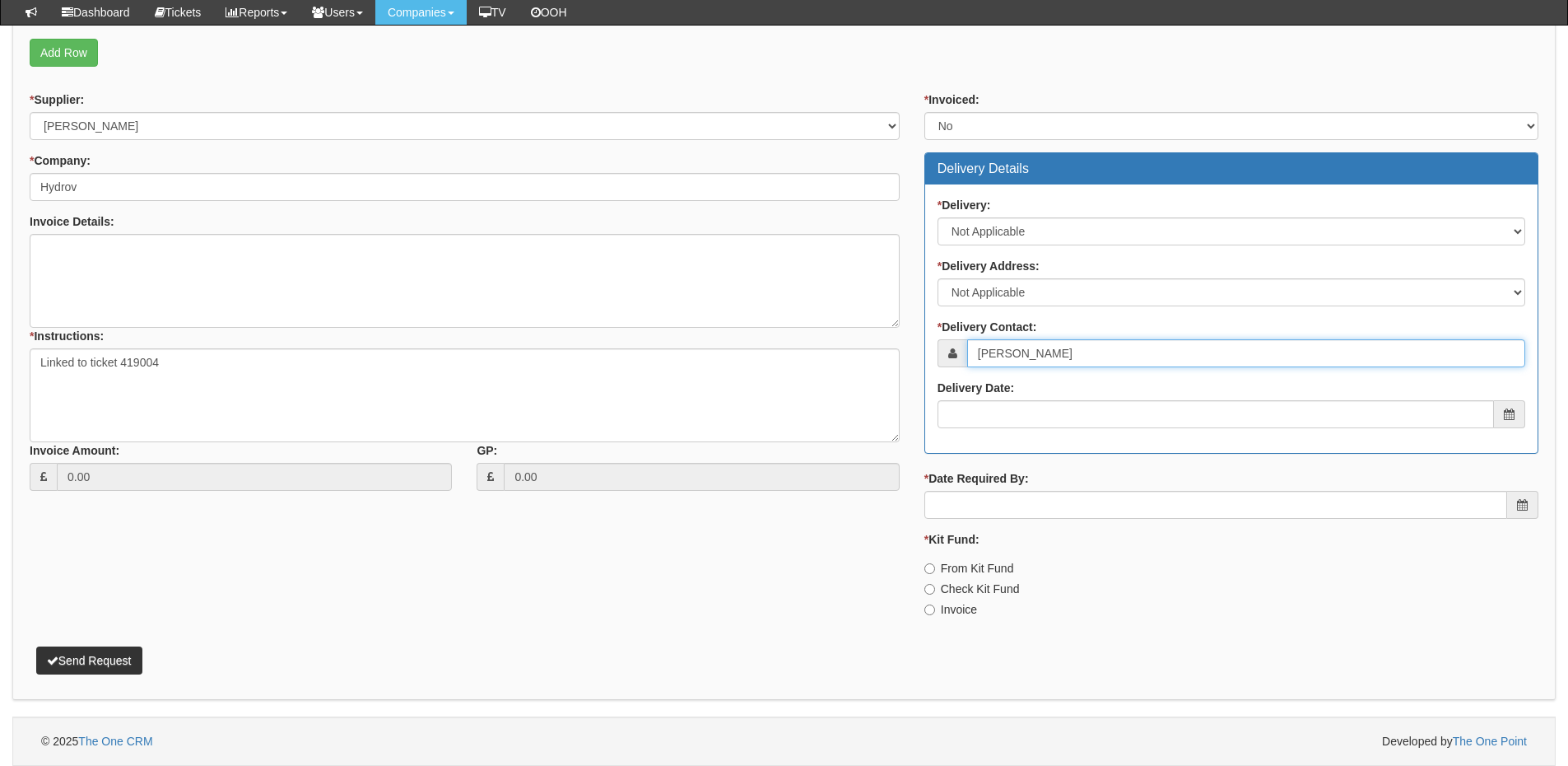
type input "Rob Longley"
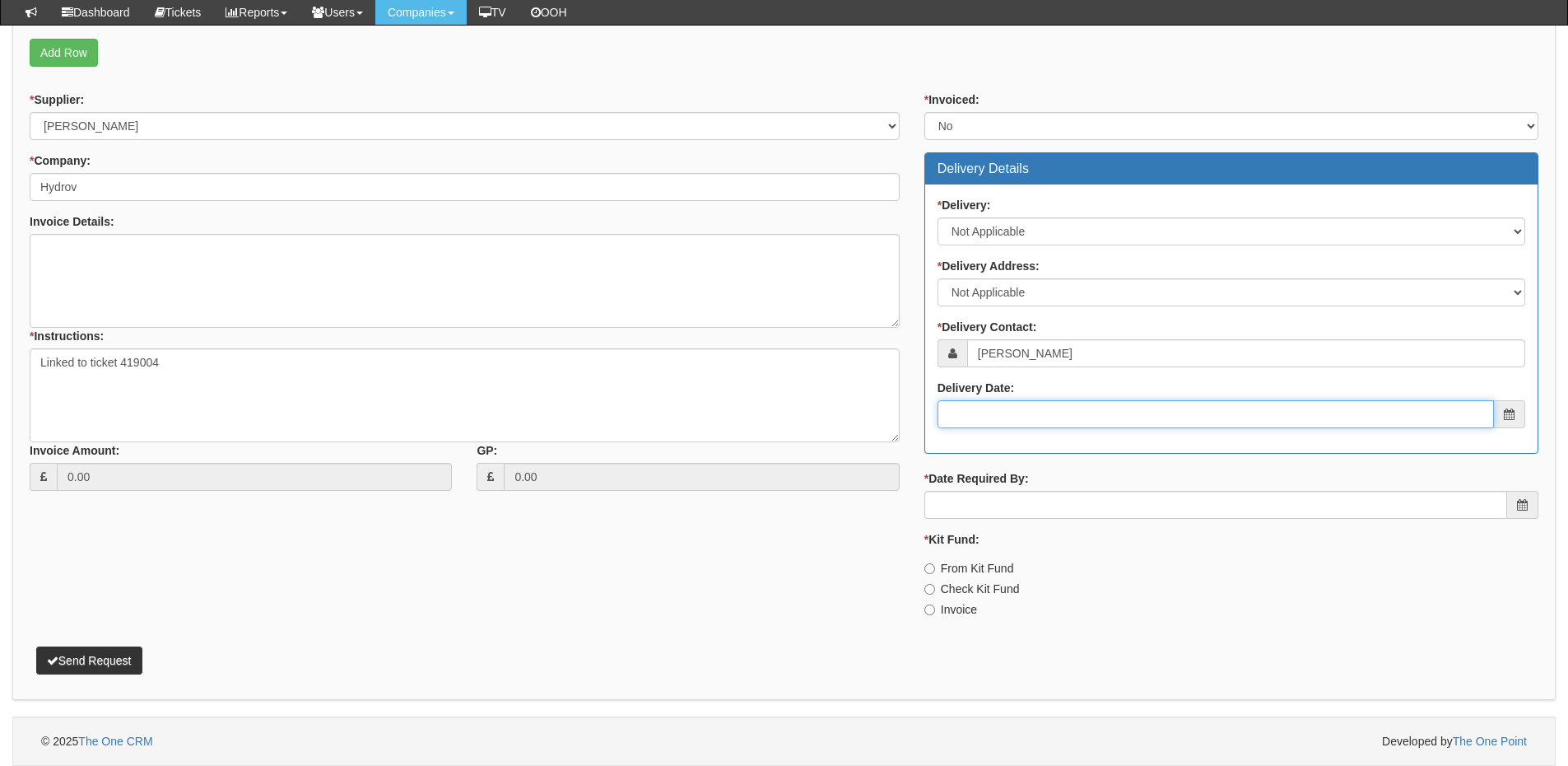
click at [1049, 407] on input "Delivery Date:" at bounding box center [1216, 414] width 556 height 28
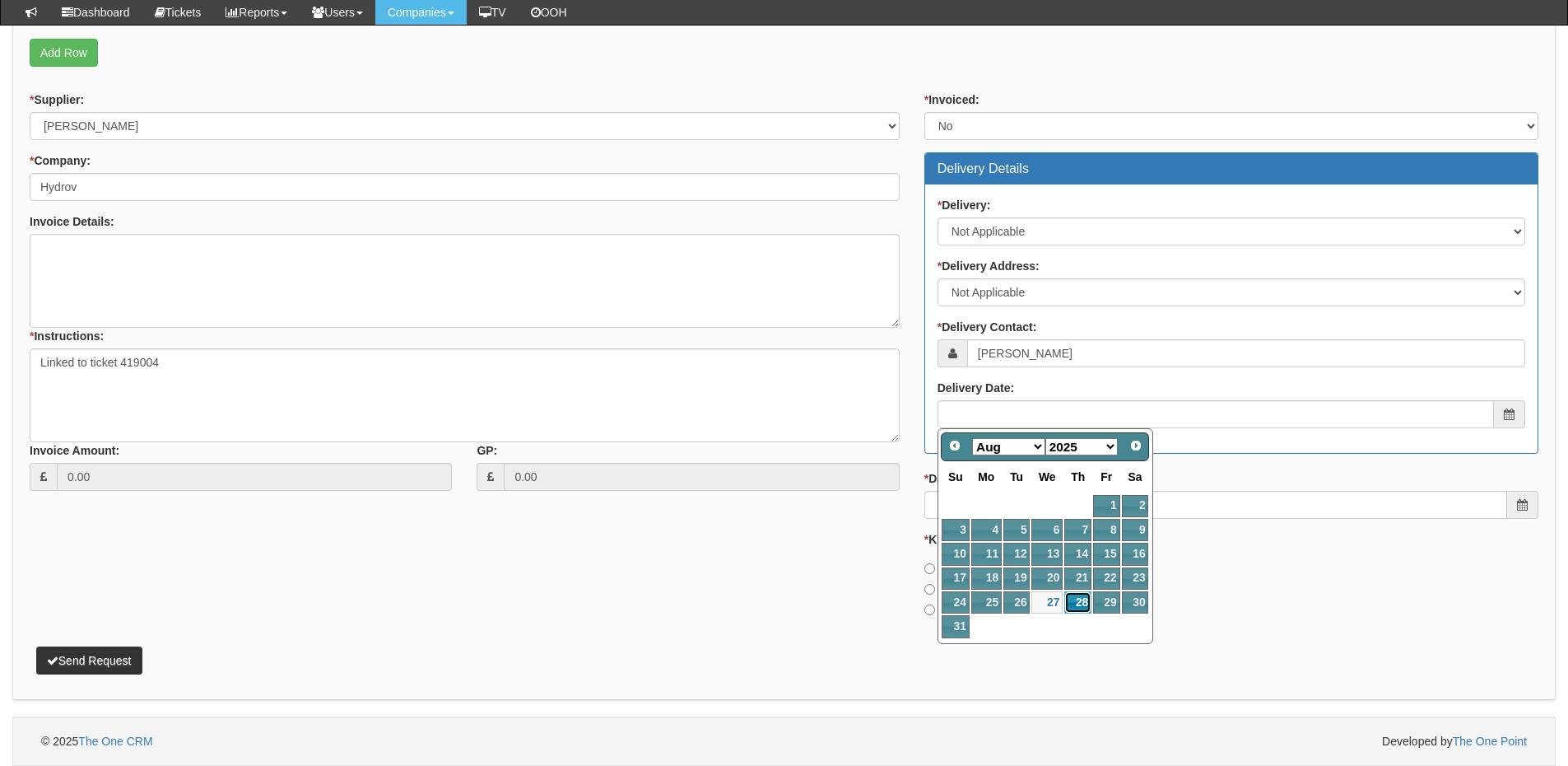
click at [1079, 598] on link "28" at bounding box center [1078, 602] width 27 height 22
type input "2025-08-28"
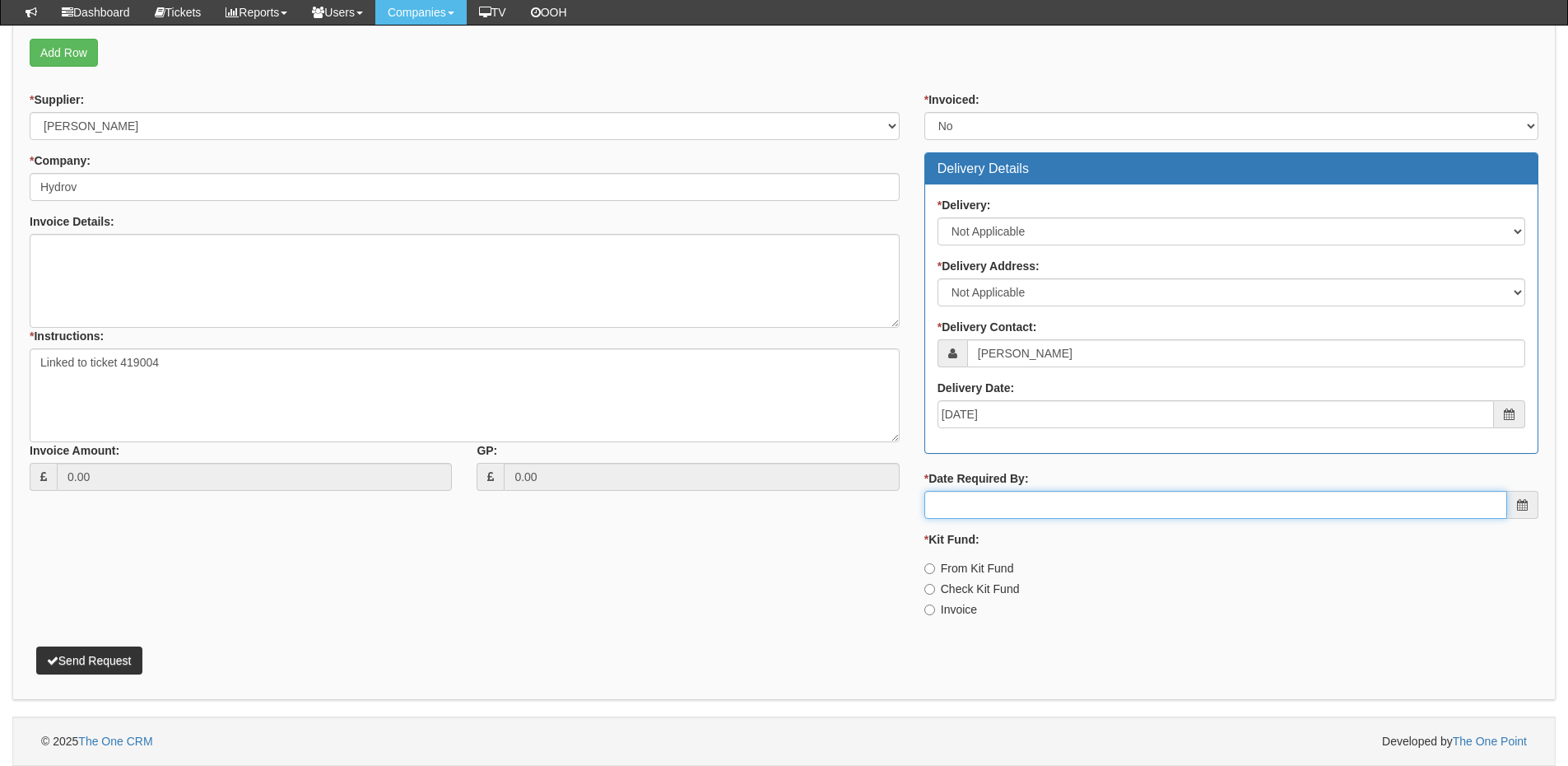
click at [1038, 504] on input "* Date Required By:" at bounding box center [1216, 505] width 583 height 28
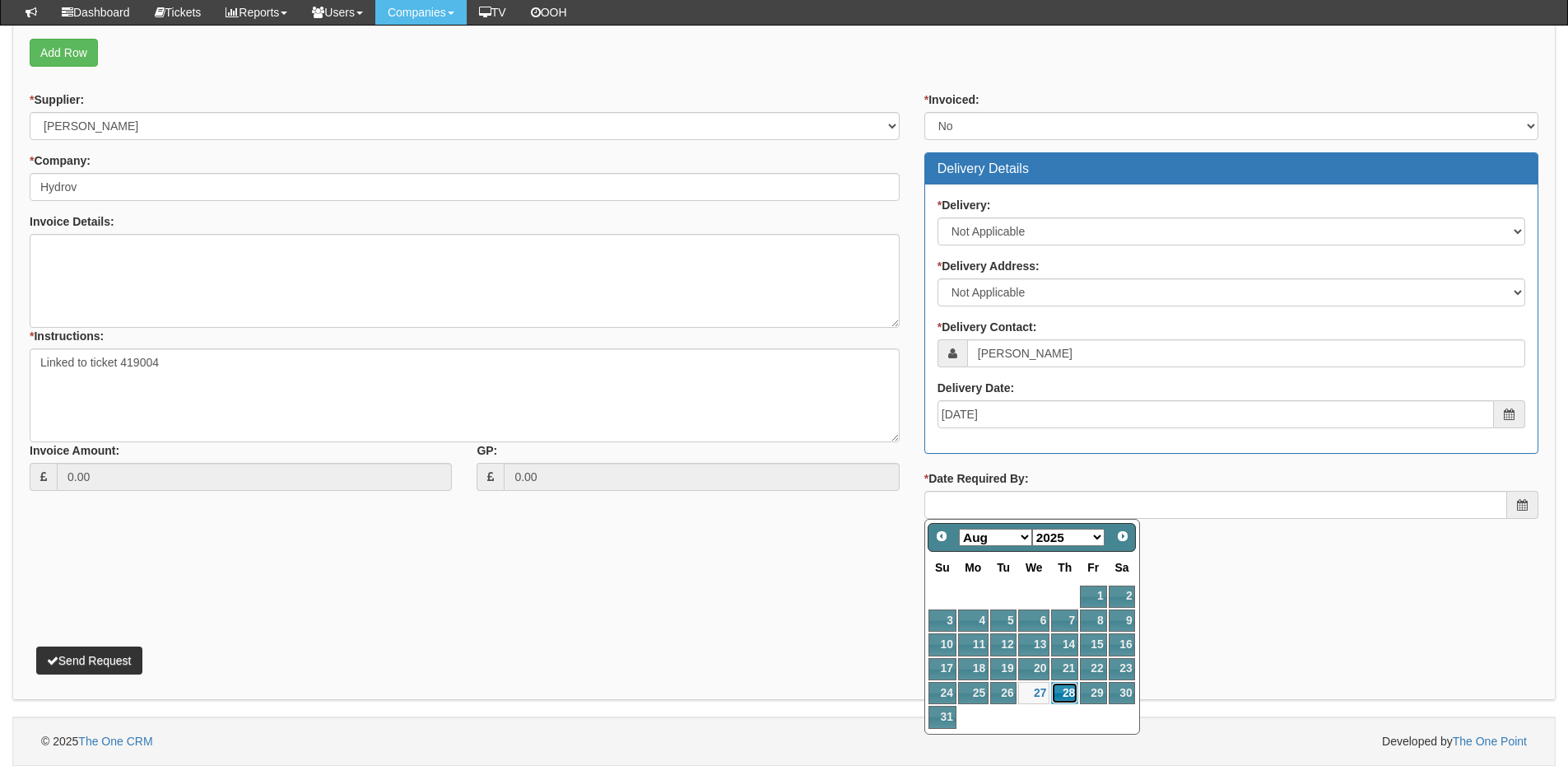
click at [1065, 690] on link "28" at bounding box center [1064, 693] width 27 height 22
type input "2025-08-28"
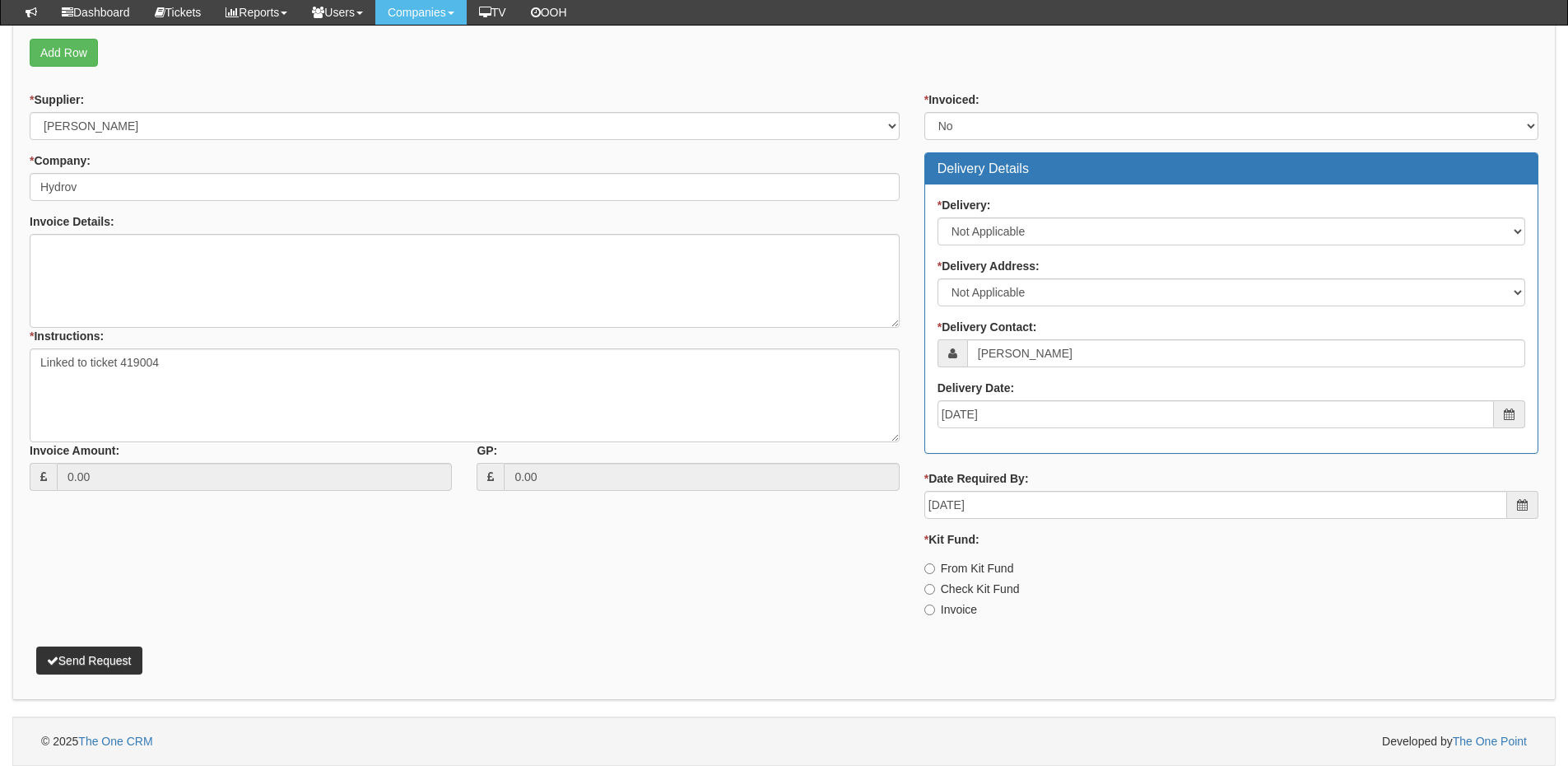
click at [944, 604] on label "Invoice" at bounding box center [951, 609] width 52 height 17
click at [935, 574] on input "Invoice" at bounding box center [930, 569] width 10 height 10
radio input "true"
click at [106, 663] on button "Send Request" at bounding box center [90, 660] width 106 height 28
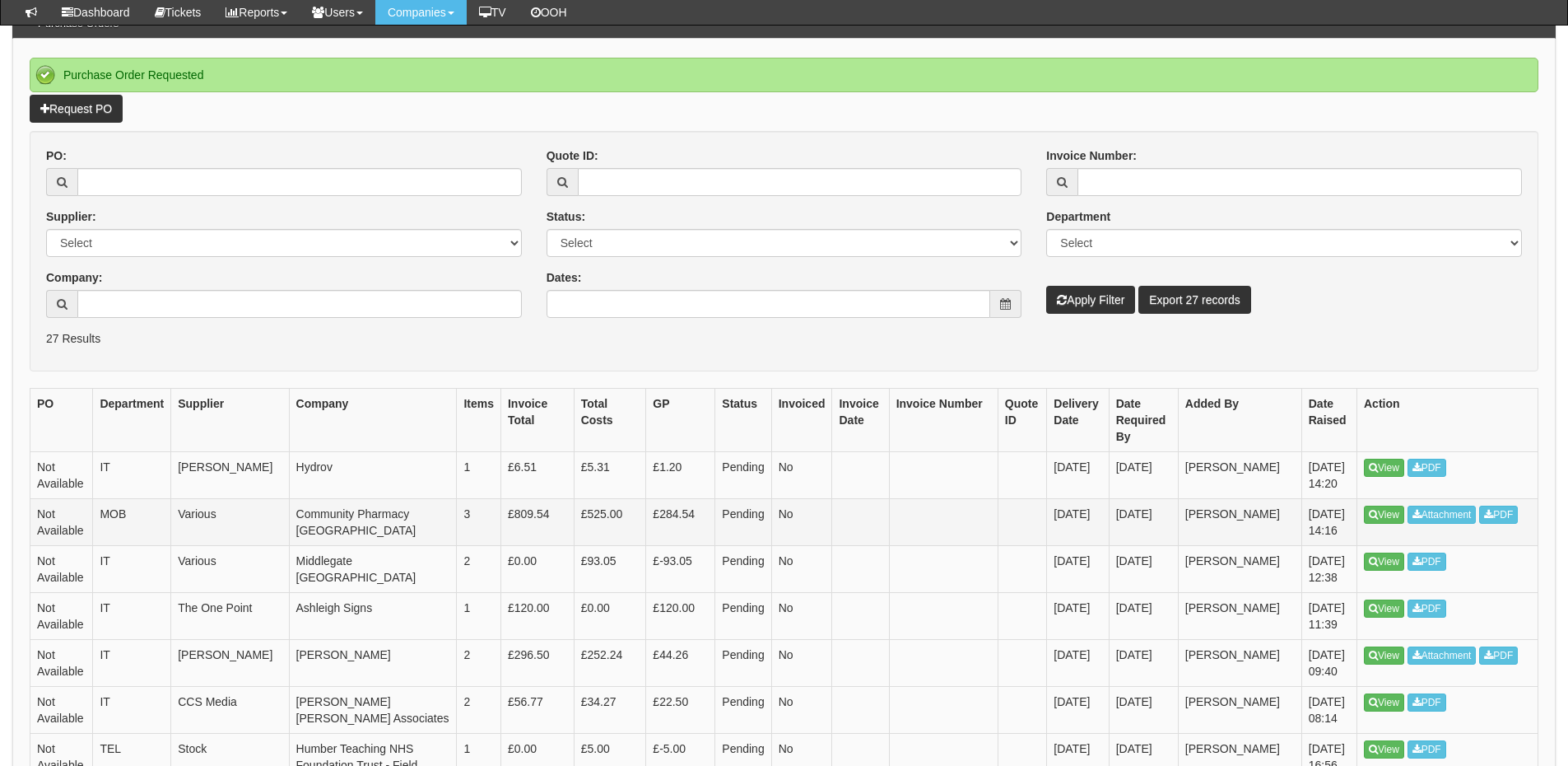
scroll to position [164, 0]
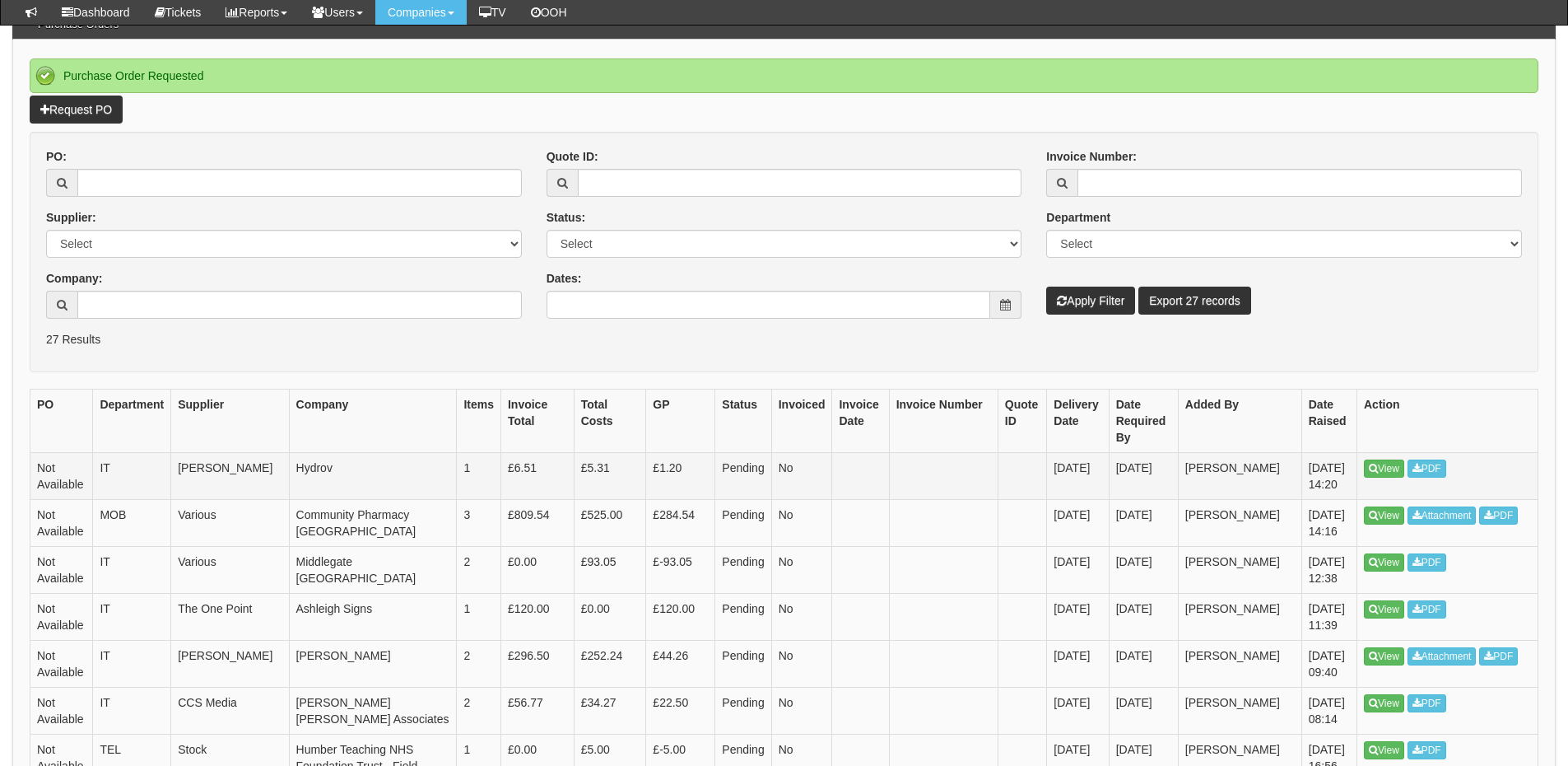
drag, startPoint x: 1390, startPoint y: 470, endPoint x: 1275, endPoint y: 483, distance: 115.7
click at [1301, 478] on td "[DATE] 14:20" at bounding box center [1328, 475] width 55 height 47
click at [107, 110] on link "Request PO" at bounding box center [76, 110] width 93 height 28
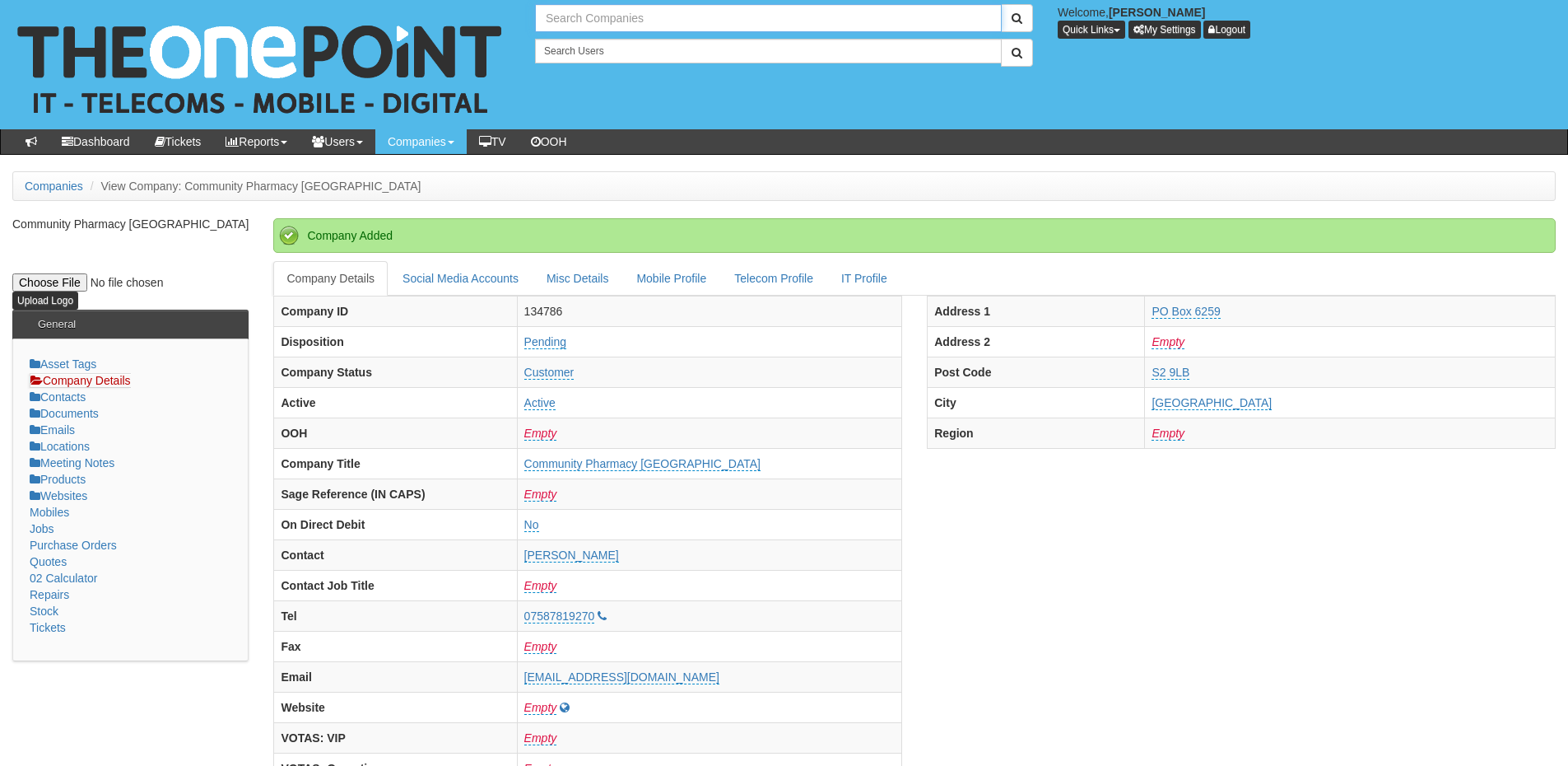
click at [576, 25] on input "text" at bounding box center [768, 18] width 467 height 28
click at [590, 40] on link "Asset Protection Group" at bounding box center [767, 45] width 463 height 24
type input "Asset Protection Group"
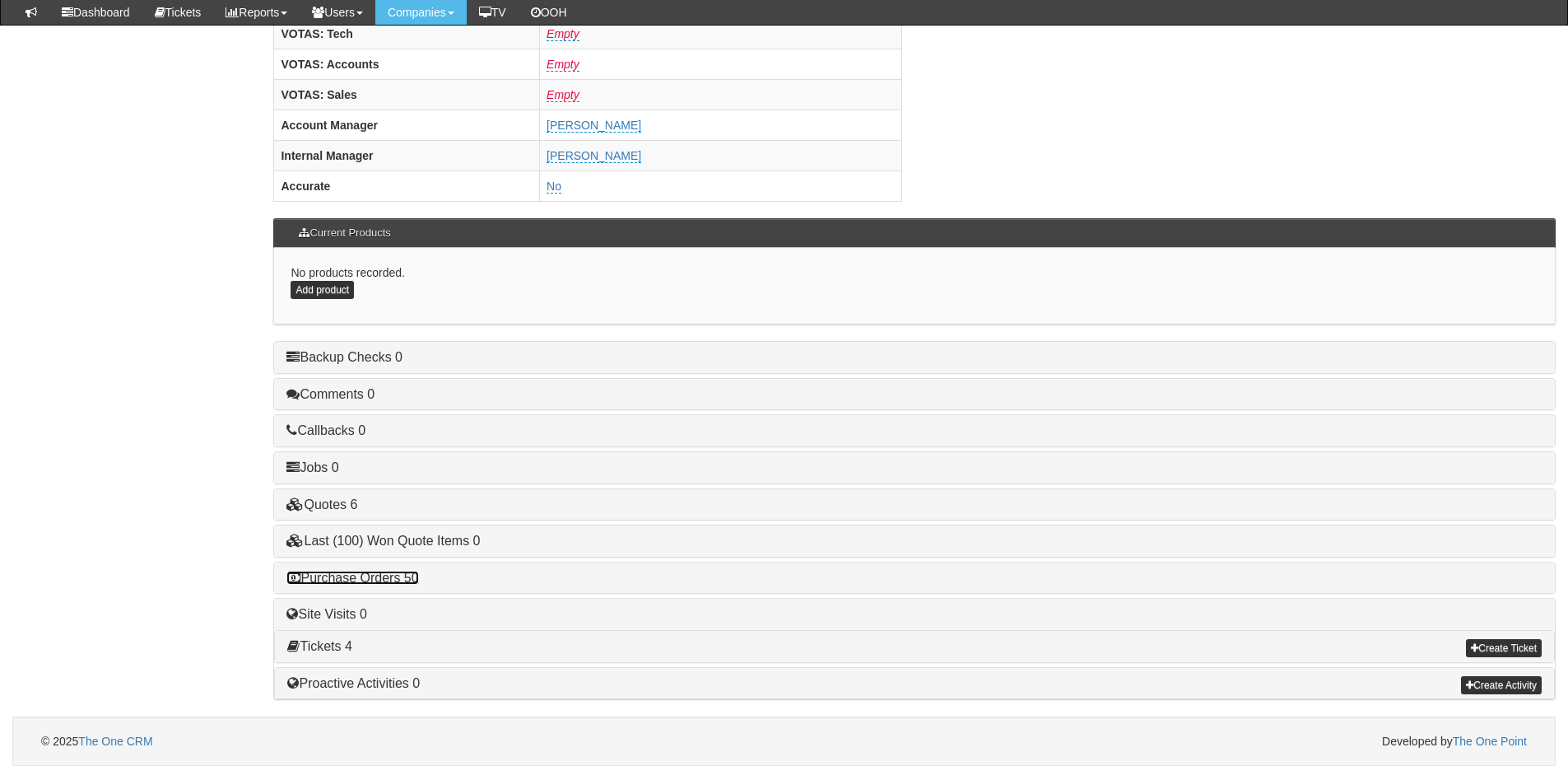
click at [386, 580] on link "Purchase Orders 50" at bounding box center [352, 578] width 132 height 14
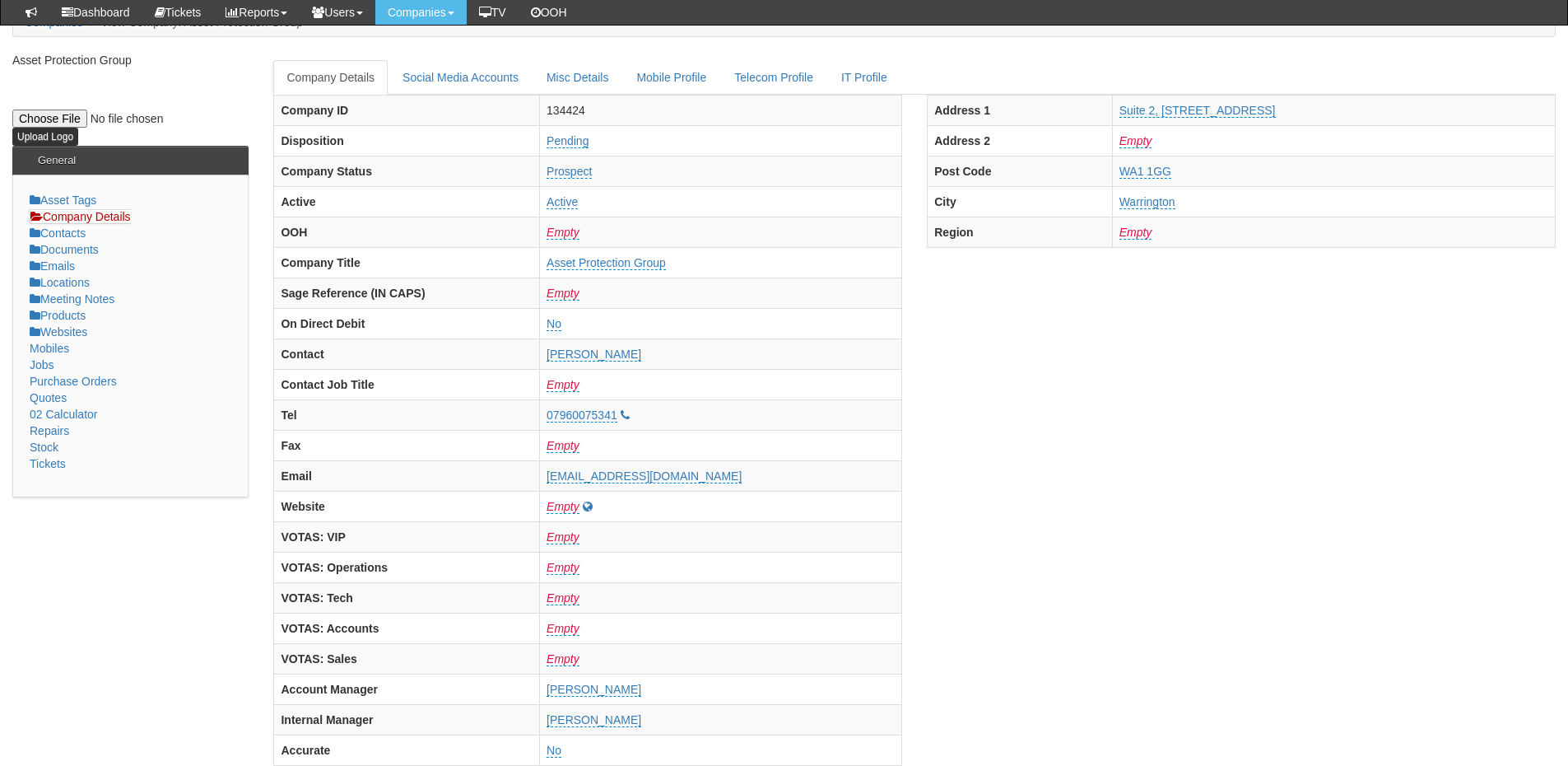
scroll to position [109, 0]
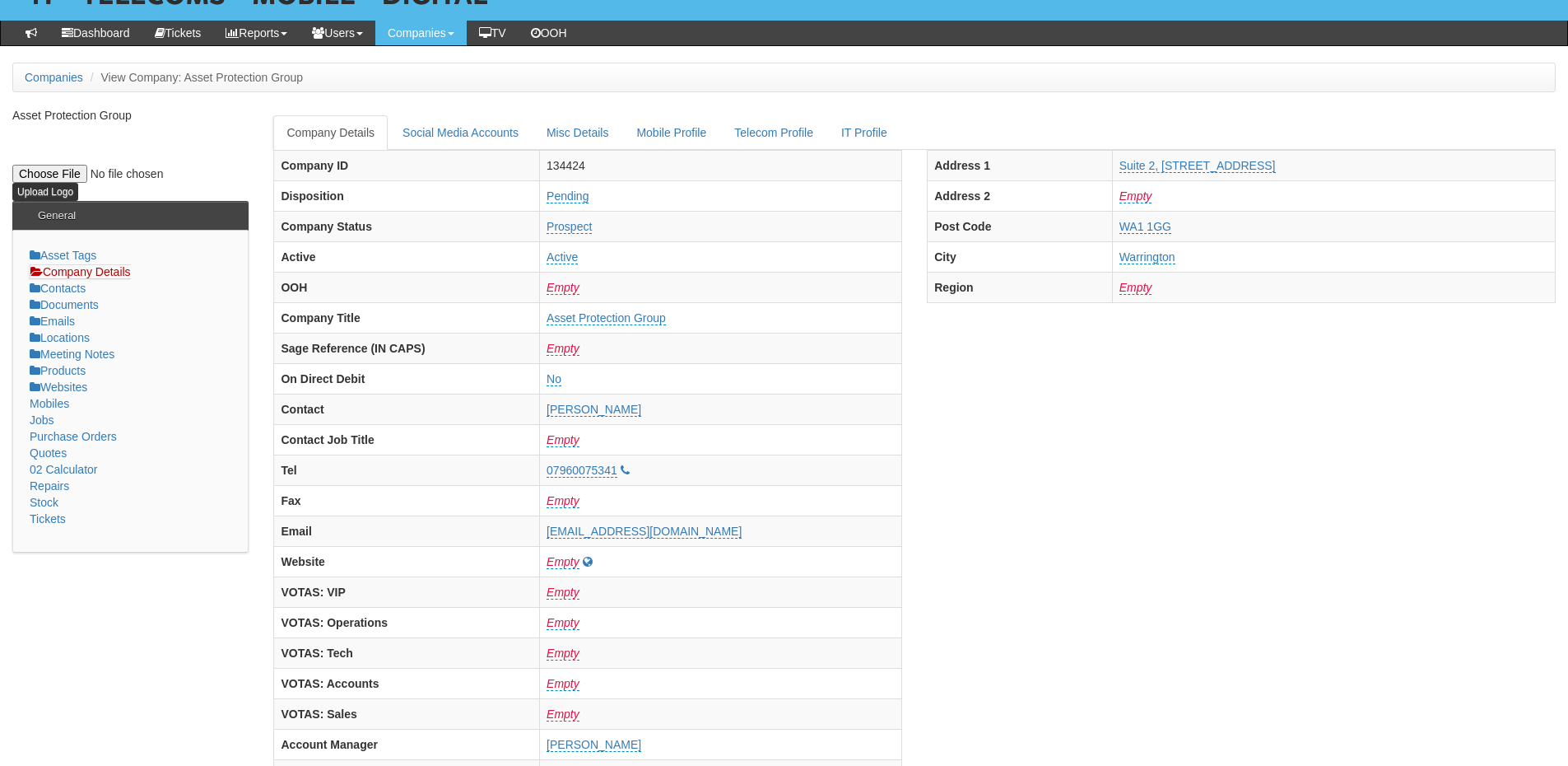
click at [81, 345] on li "Locations" at bounding box center [130, 338] width 201 height 17
click at [77, 336] on link "Locations" at bounding box center [59, 337] width 60 height 13
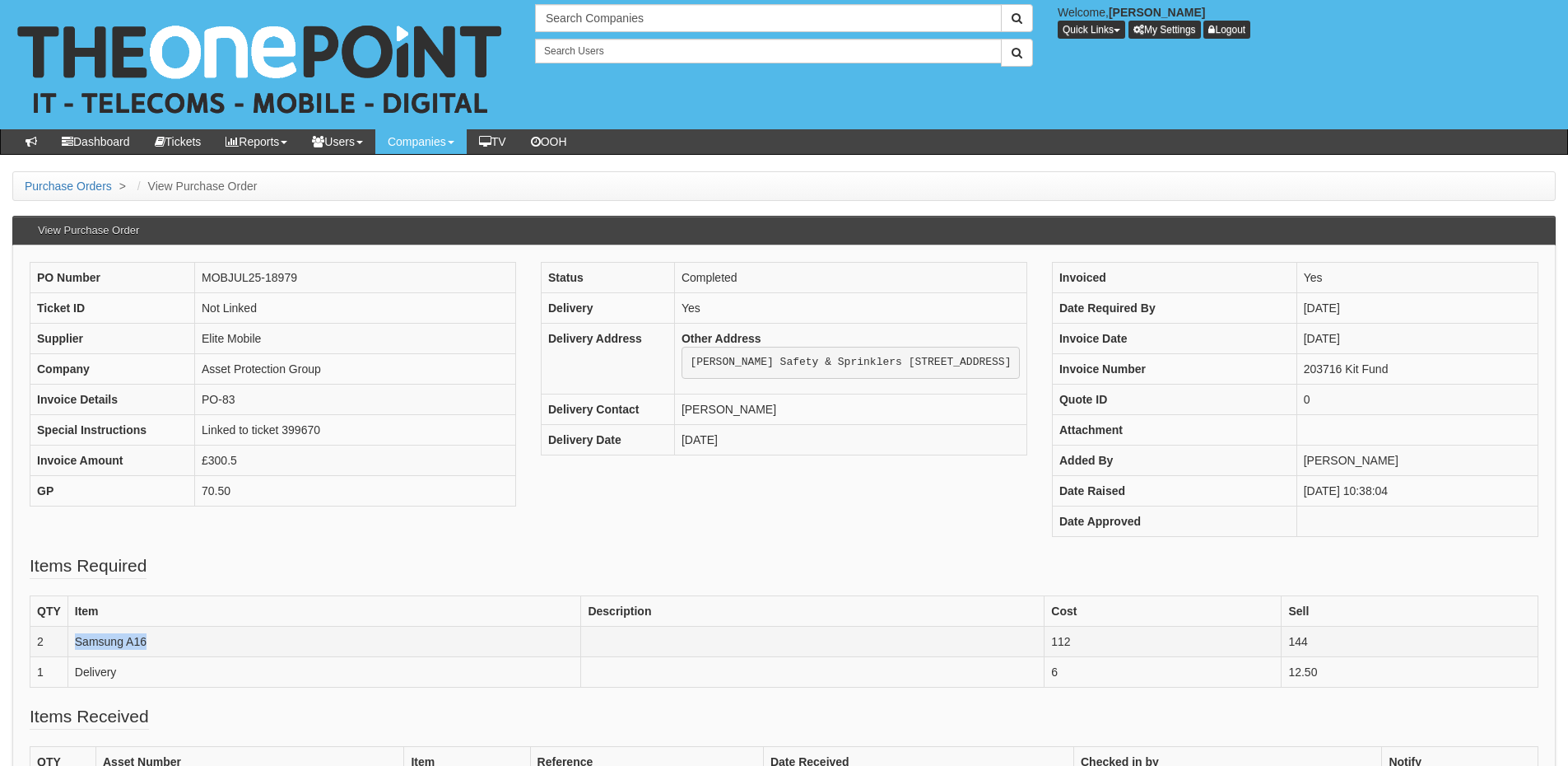
drag, startPoint x: 170, startPoint y: 633, endPoint x: 73, endPoint y: 652, distance: 98.8
click at [73, 652] on td "Samsung A16" at bounding box center [324, 640] width 514 height 31
copy td "Samsung A16"
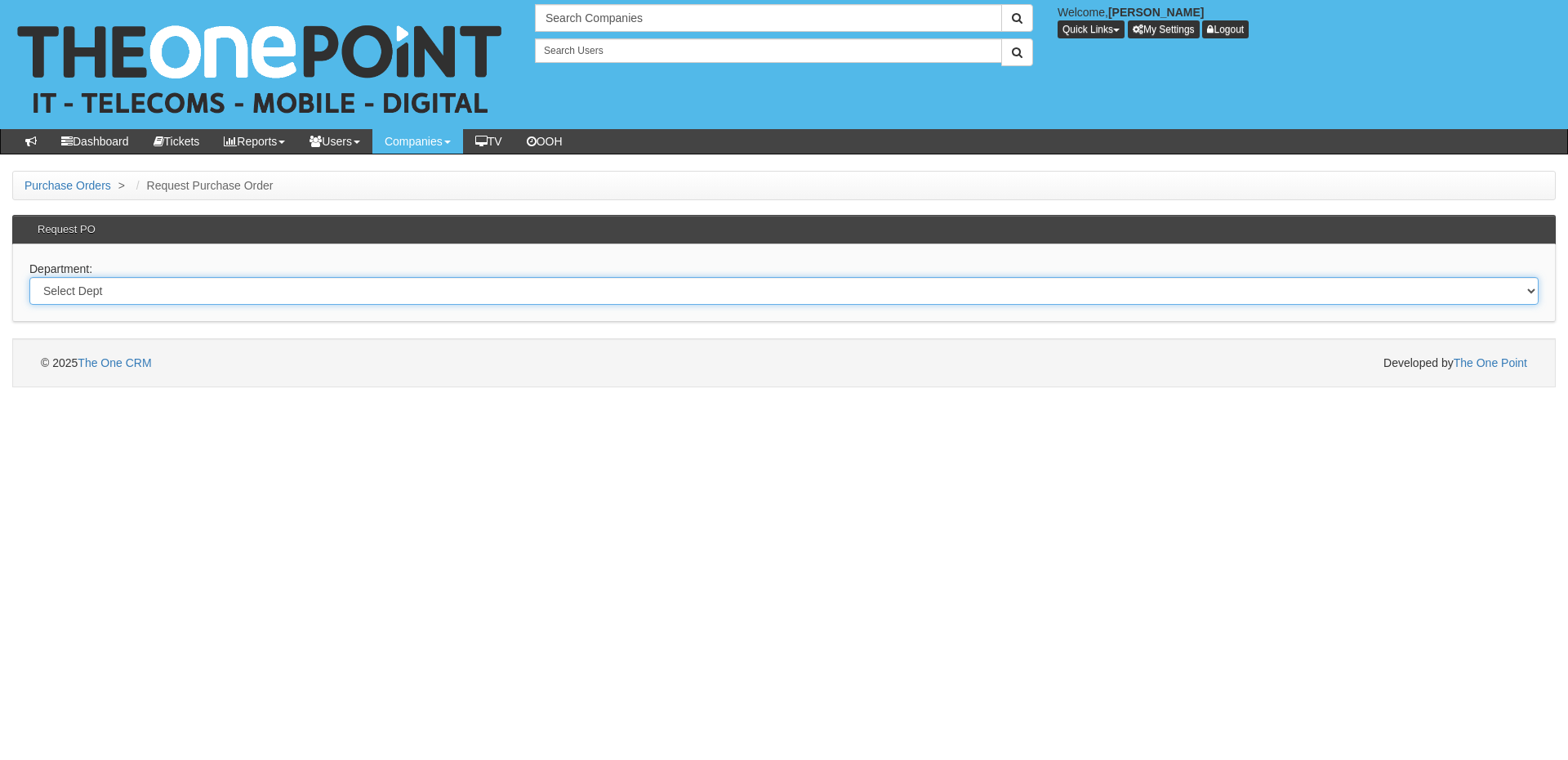
click at [209, 291] on select "Select Dept Digital Internal IT Mobiles Marketing Telecoms" at bounding box center [784, 291] width 1509 height 28
select select "?pipeID=&dept=MOB"
click at [29, 277] on select "Select Dept Digital Internal IT Mobiles Marketing Telecoms" at bounding box center [784, 291] width 1509 height 28
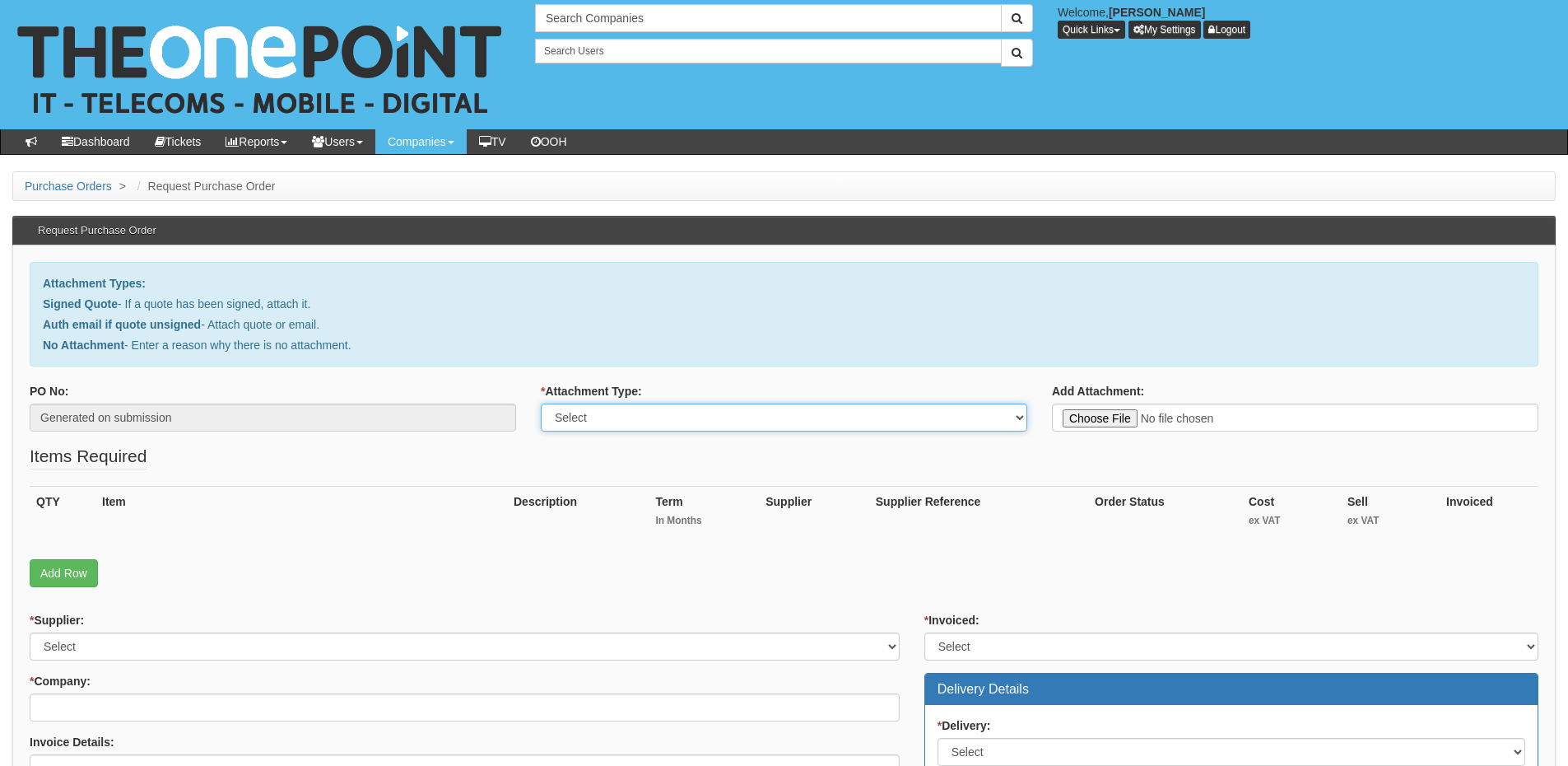
click at [603, 427] on select "Select Signed Quote Auth email with quote if unsigned No Attachment" at bounding box center [784, 418] width 487 height 28
select select "No Attachment"
click at [541, 404] on select "Select Signed Quote Auth email with quote if unsigned No Attachment" at bounding box center [784, 418] width 487 height 28
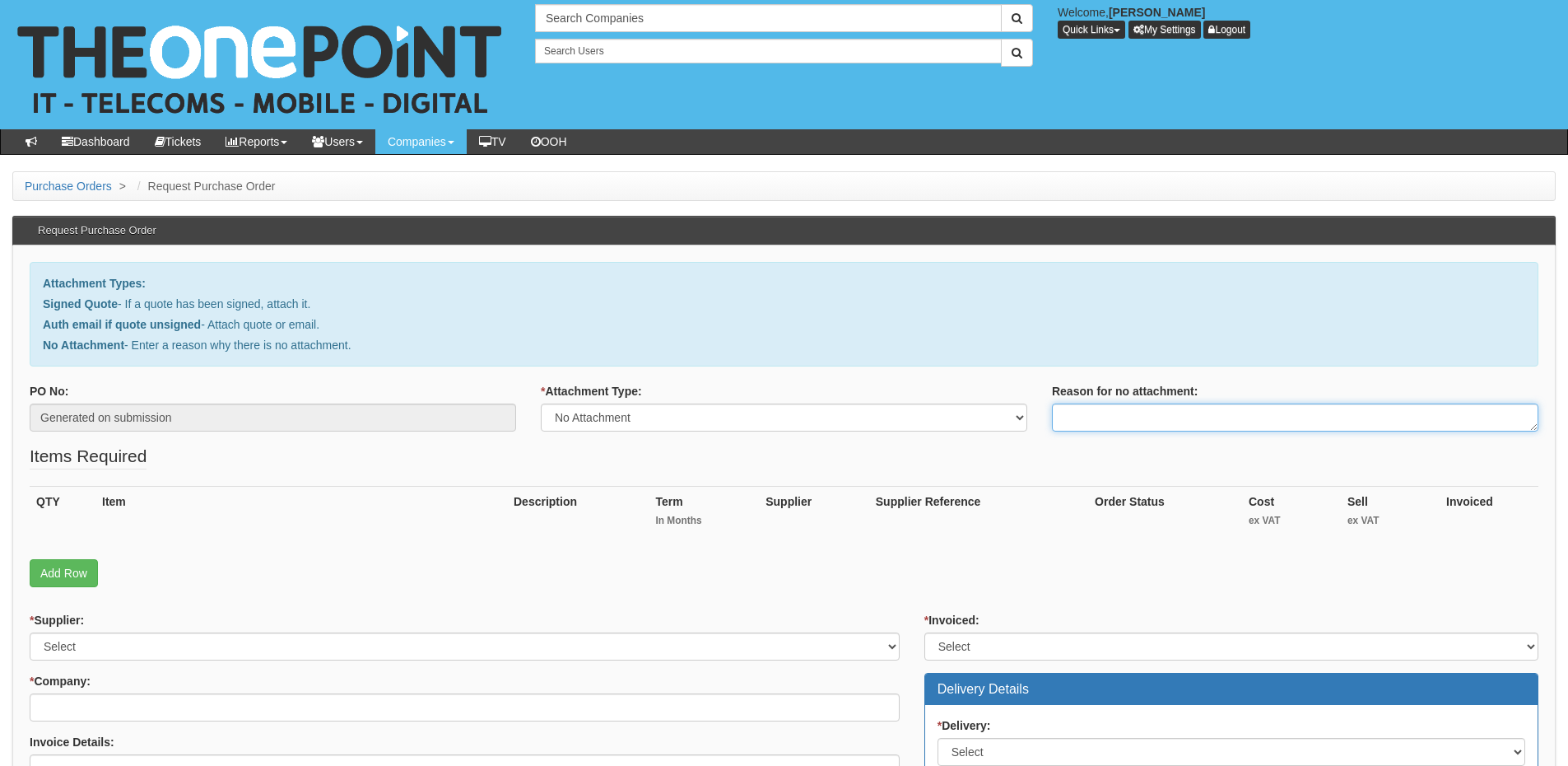
click at [1080, 419] on textarea "Reason for no attachment:" at bounding box center [1295, 418] width 487 height 28
click at [1195, 416] on textarea "Linked to ticket 422247" at bounding box center [1295, 418] width 487 height 28
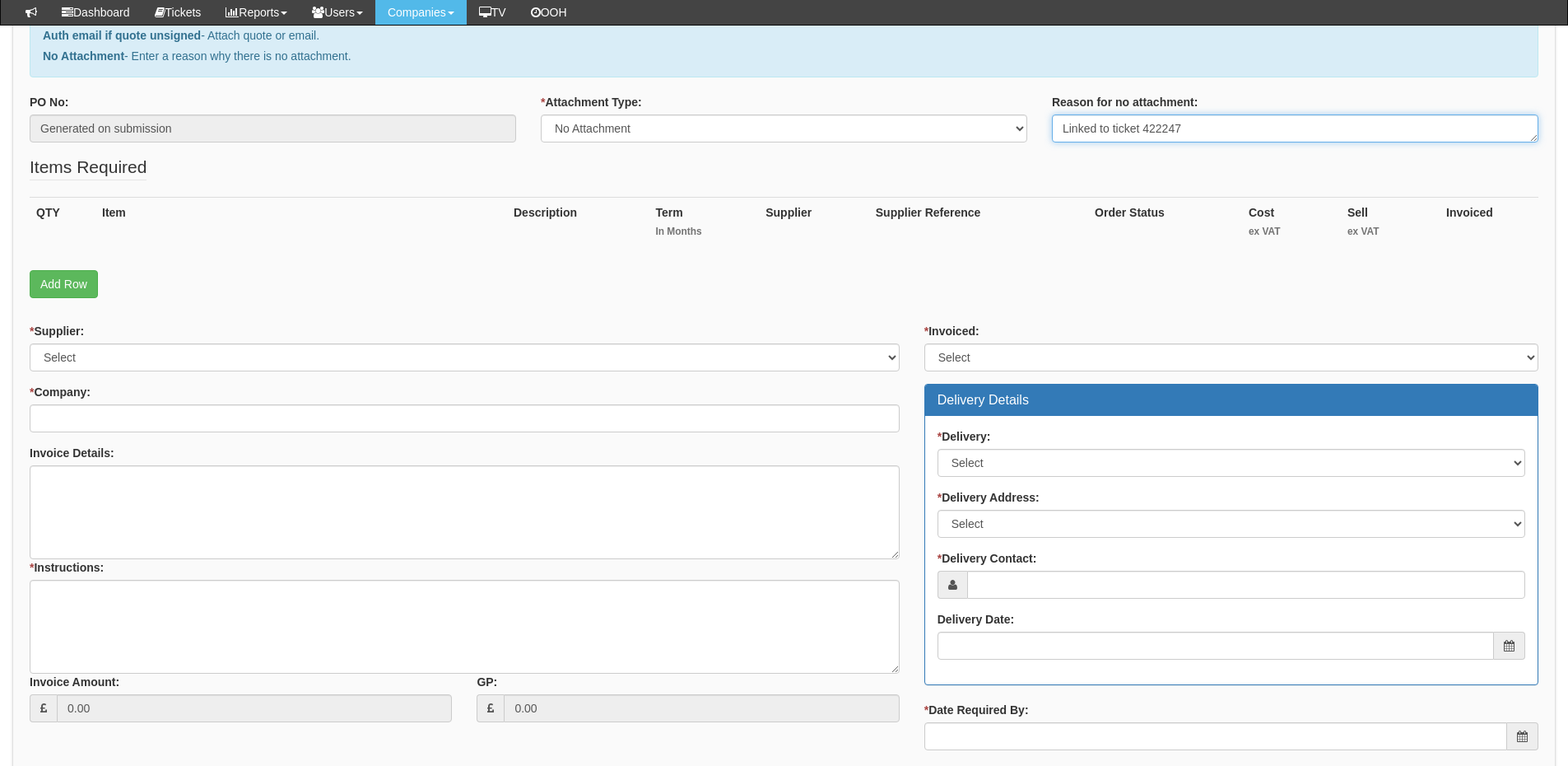
type textarea "Linked to ticket 422247"
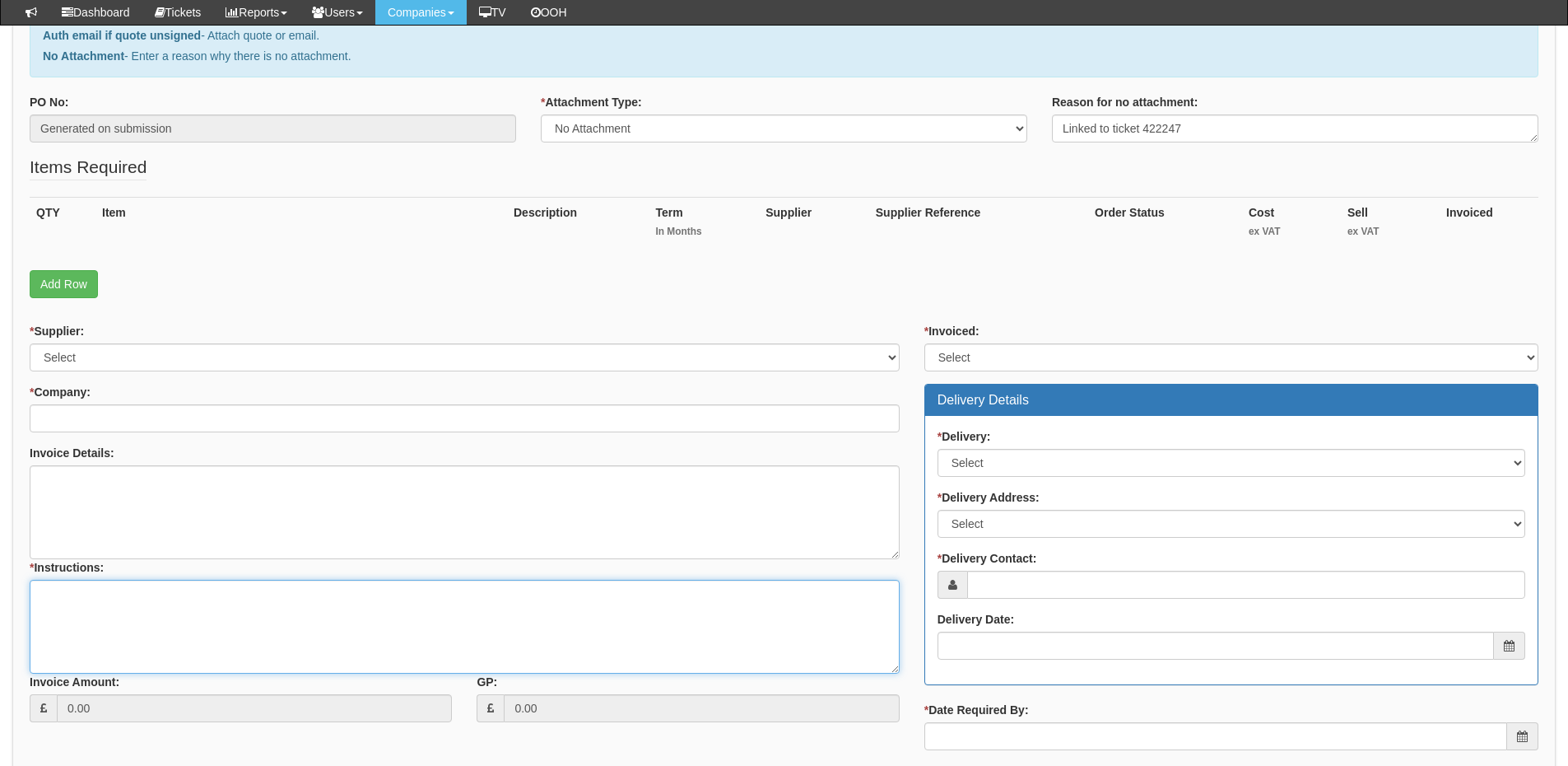
click at [213, 658] on textarea "* Instructions:" at bounding box center [465, 627] width 870 height 94
paste textarea "Linked to ticket 422247"
type textarea "Linked to ticket 422247"
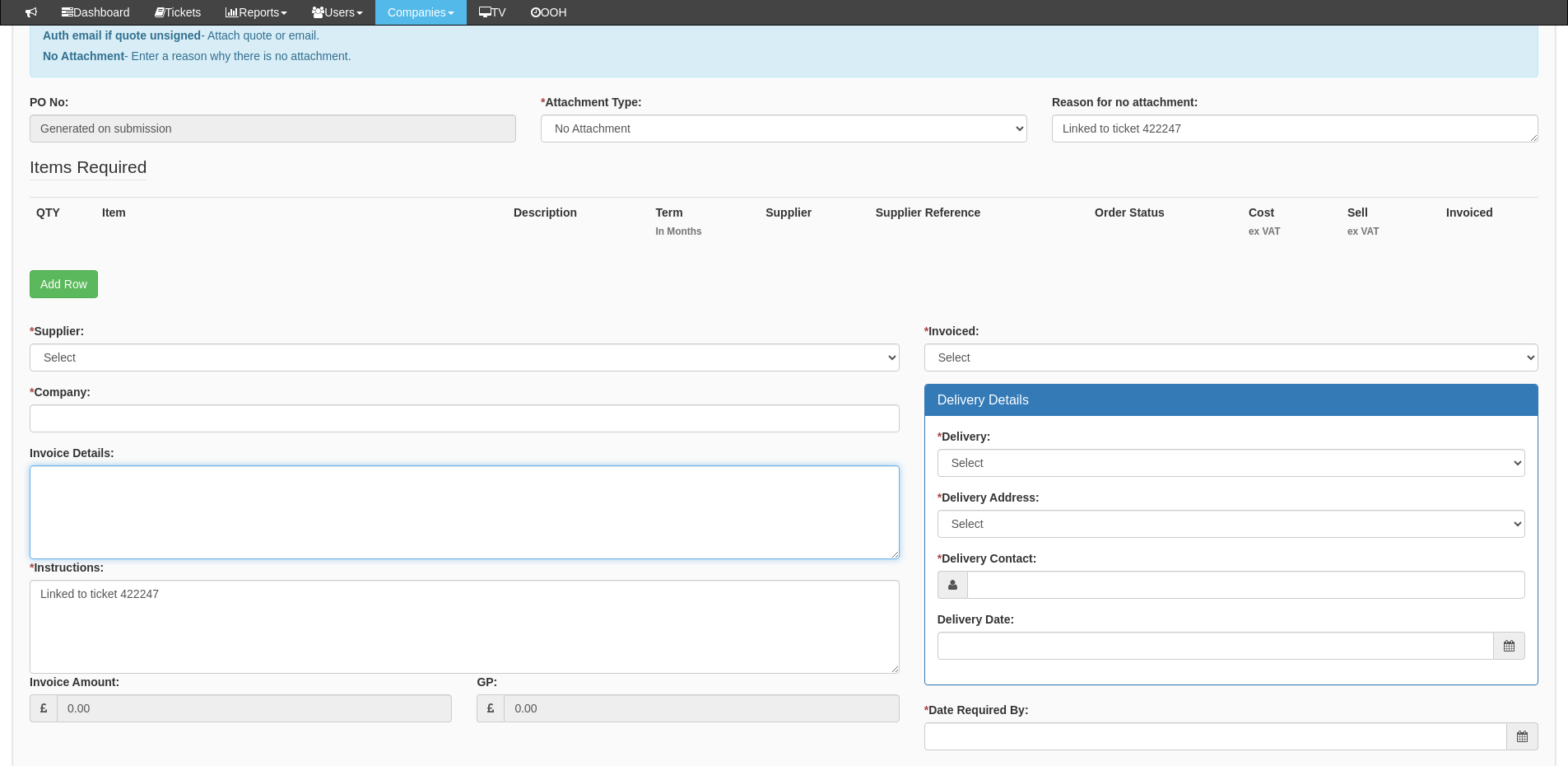
click at [117, 468] on textarea "Invoice Details:" at bounding box center [465, 512] width 870 height 94
click at [191, 496] on textarea "Please use PO" at bounding box center [465, 512] width 870 height 94
paste textarea "101"
type textarea "Please use PO 101"
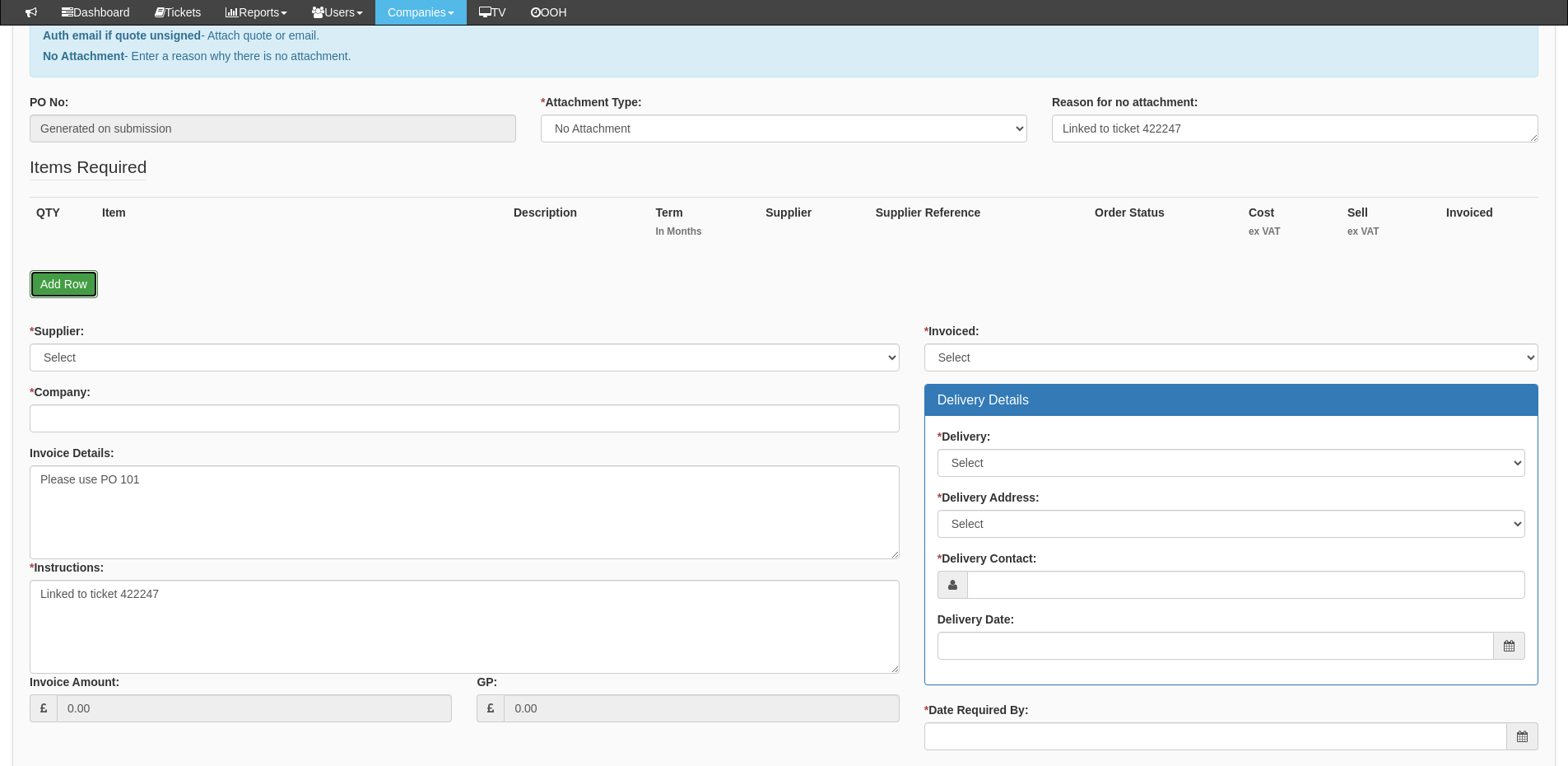
click at [75, 282] on link "Add Row" at bounding box center [64, 284] width 68 height 28
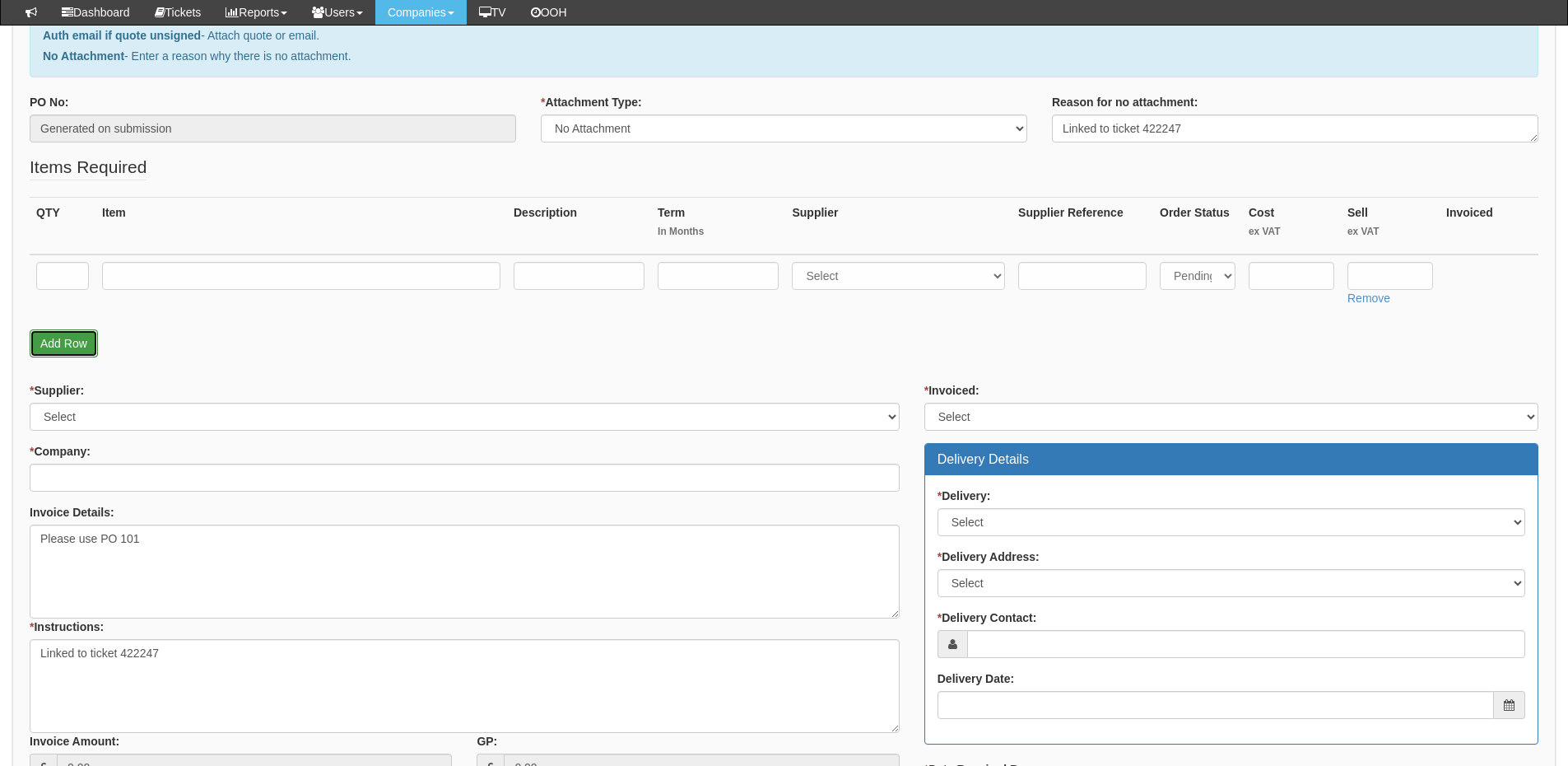
click at [68, 339] on link "Add Row" at bounding box center [64, 344] width 68 height 28
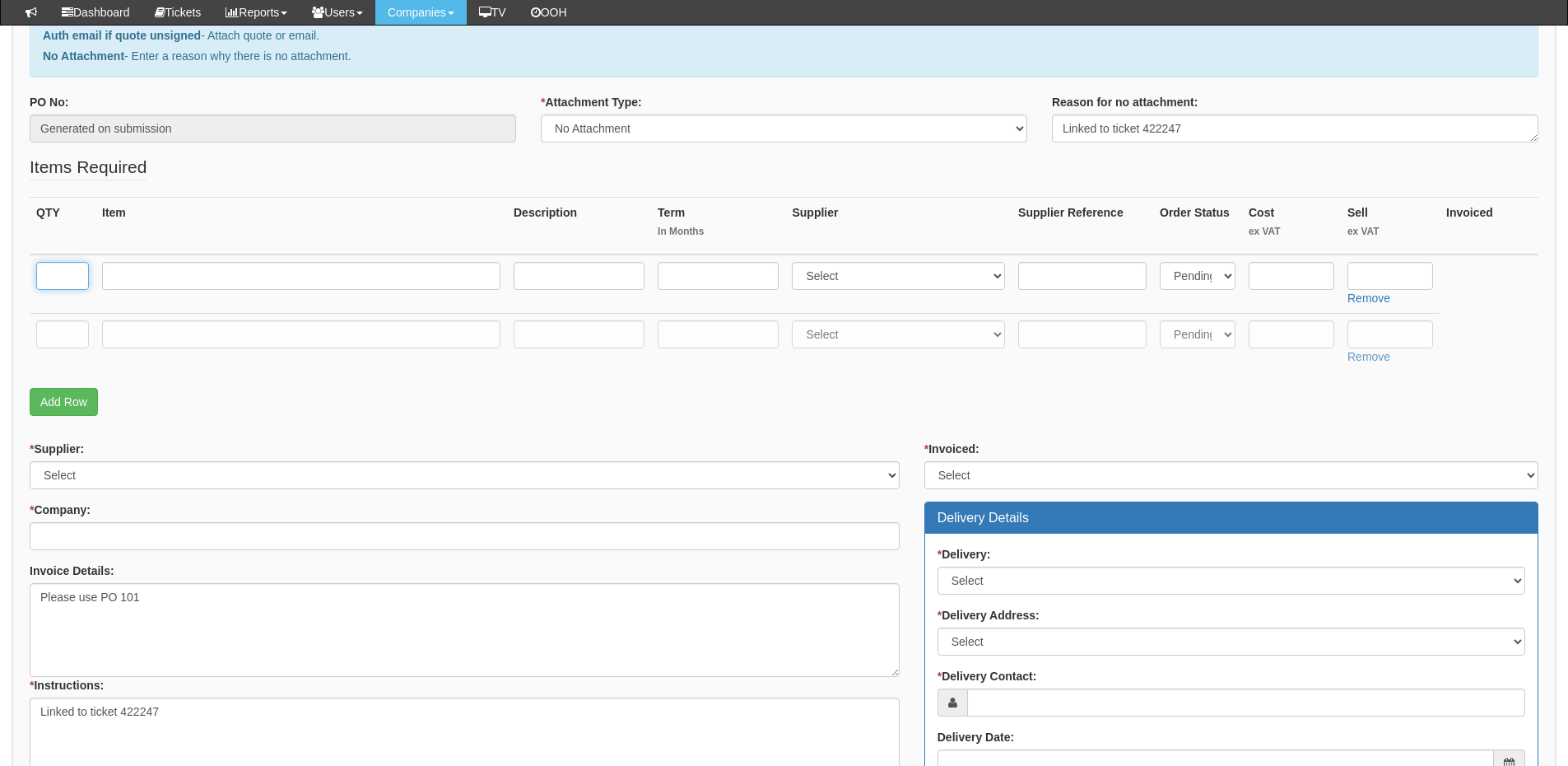
click at [66, 284] on input "text" at bounding box center [63, 276] width 52 height 28
type input "2"
click at [66, 326] on input "text" at bounding box center [63, 334] width 52 height 28
type input "1"
click at [166, 329] on input "text" at bounding box center [301, 334] width 399 height 28
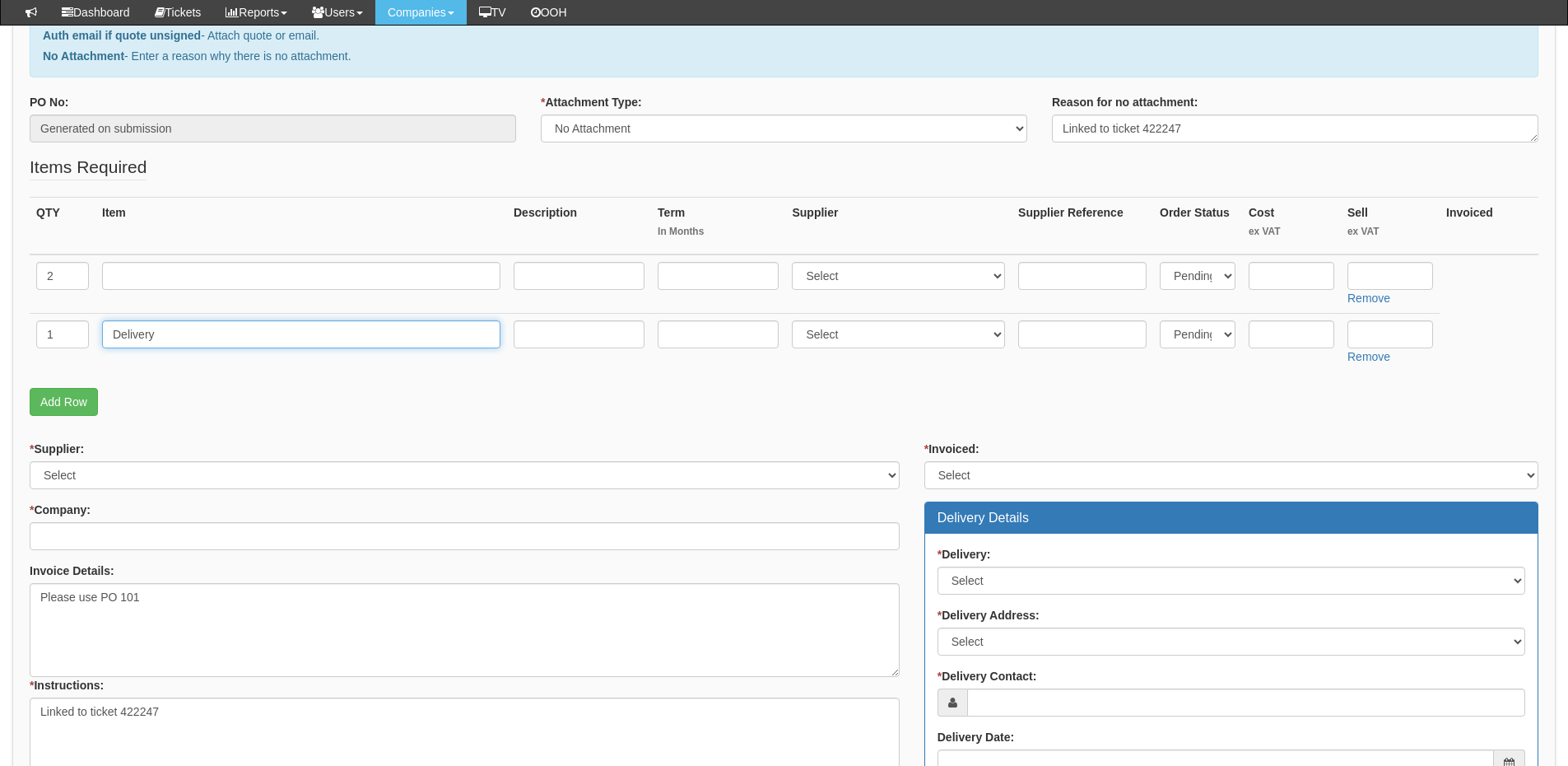
type input "Delivery"
click at [1405, 331] on input "text" at bounding box center [1390, 334] width 85 height 28
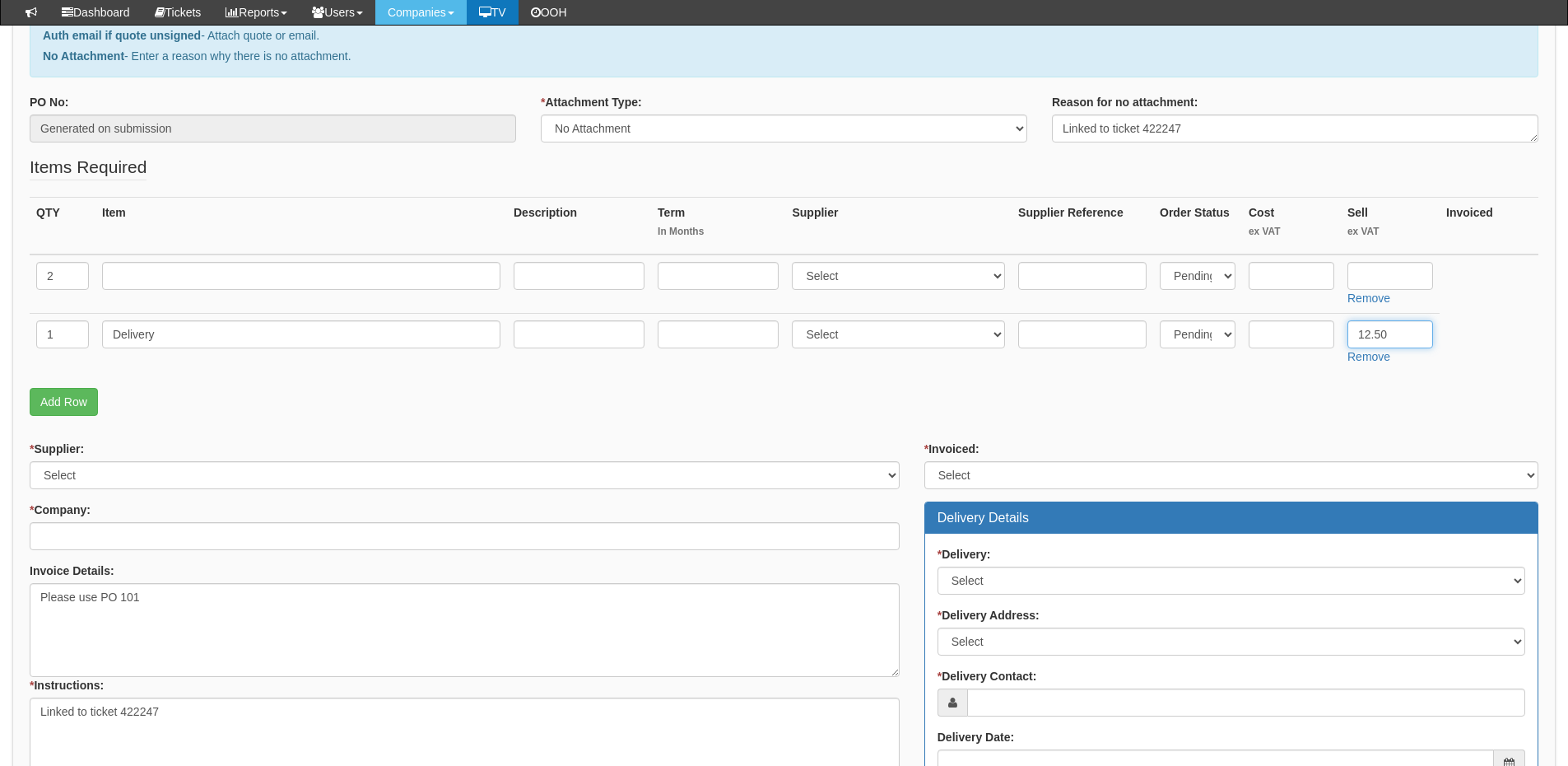
type input "12.50"
click at [140, 275] on input "text" at bounding box center [301, 276] width 399 height 28
paste input "Samsung A16"
type input "Samsung A16"
click at [1276, 270] on input "text" at bounding box center [1292, 276] width 85 height 28
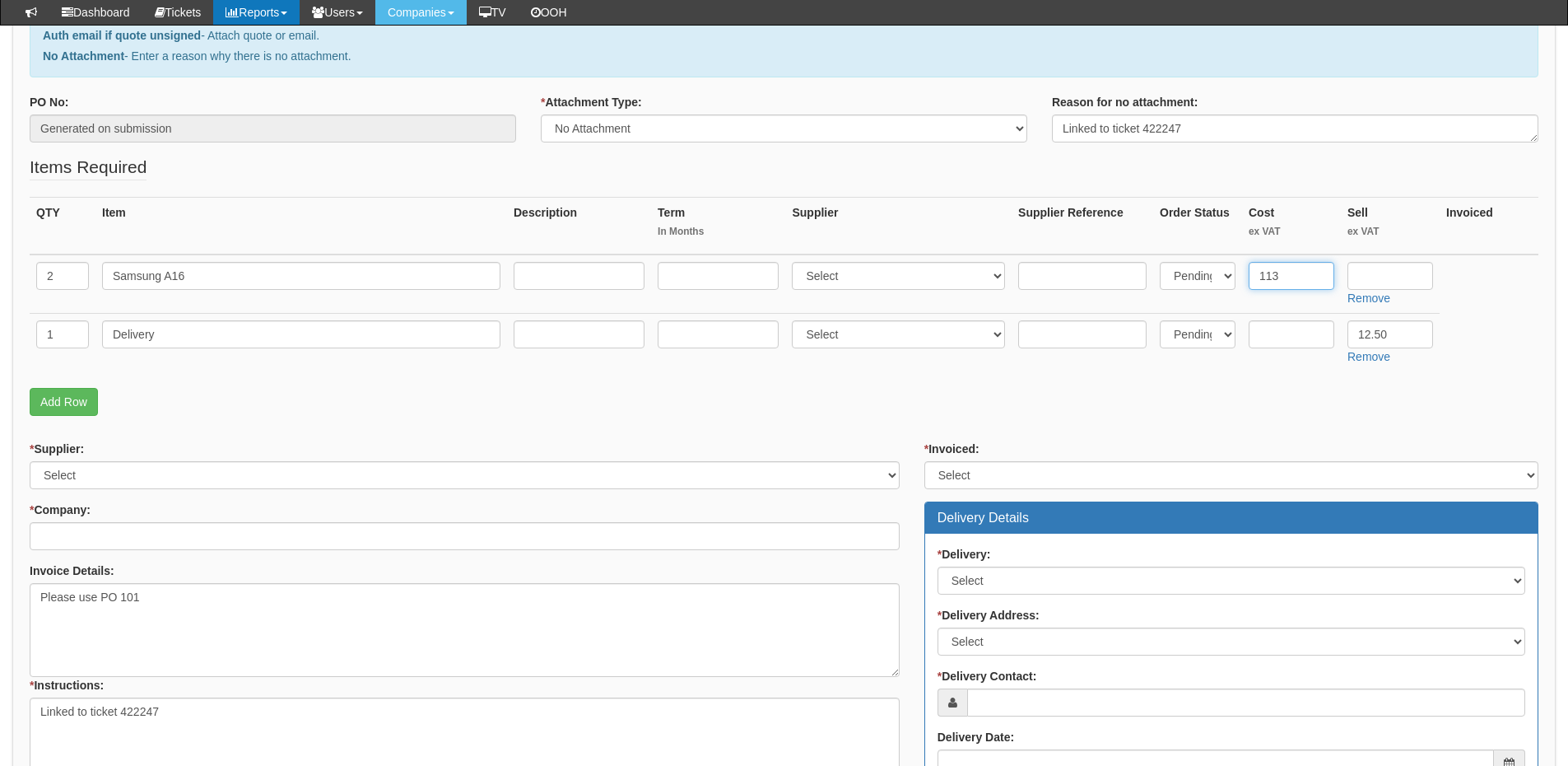
type input "113"
click at [1383, 272] on input "text" at bounding box center [1390, 276] width 85 height 28
type input "144"
click at [835, 285] on select "Select 123 [DOMAIN_NAME] 1Password 3 4Gon [PERSON_NAME] Electric Ltd Abzorb Acc…" at bounding box center [898, 276] width 213 height 28
select select "260"
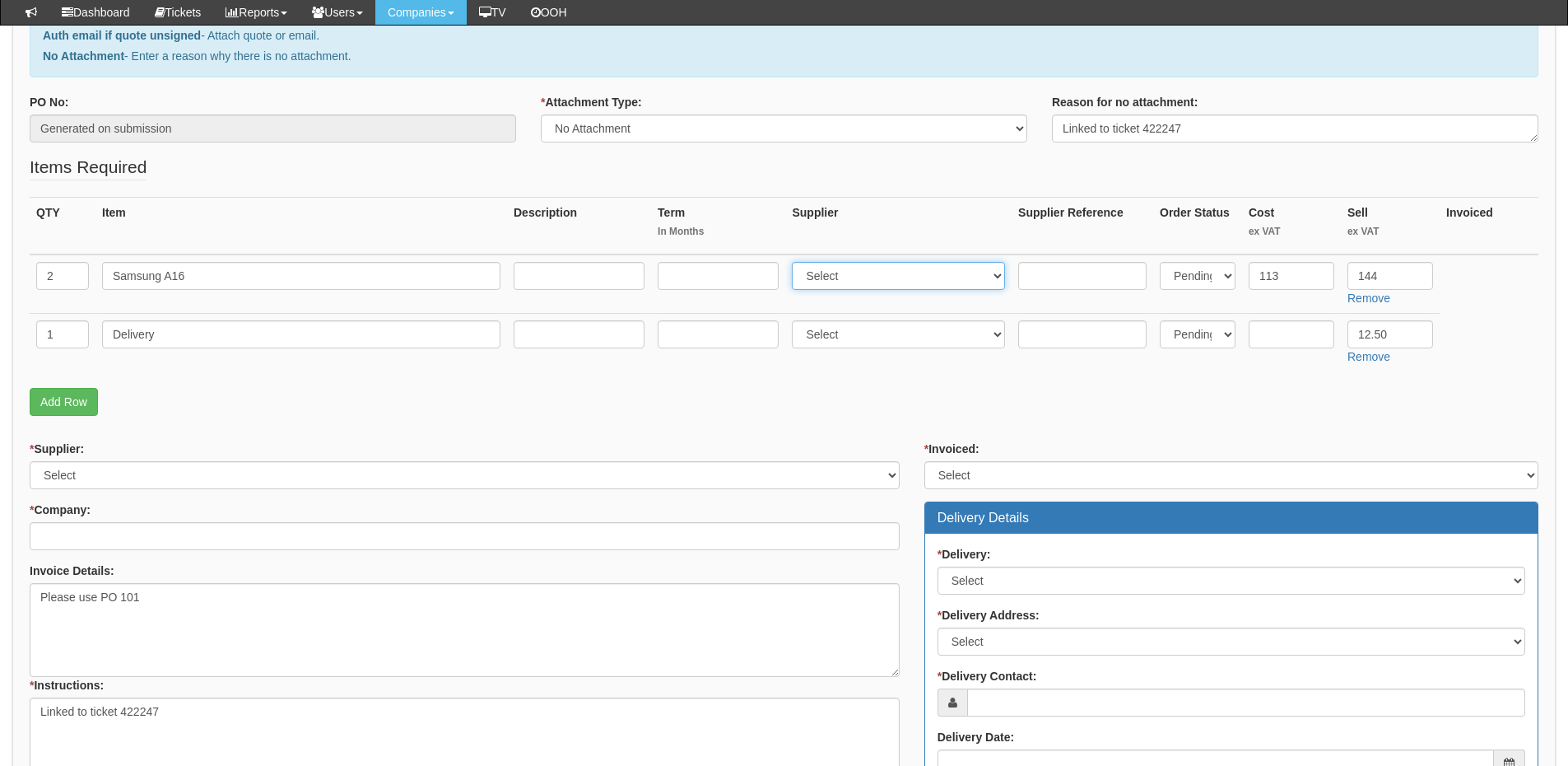
click at [796, 262] on select "Select 123 [DOMAIN_NAME] 1Password 3 4Gon [PERSON_NAME] Electric Ltd Abzorb Acc…" at bounding box center [898, 276] width 213 height 28
click at [127, 478] on select "Select 123 [DOMAIN_NAME] 1Password 3 4Gon [PERSON_NAME] Electric Ltd Abzorb Acc…" at bounding box center [465, 475] width 870 height 28
click at [30, 462] on select "Select 123 [DOMAIN_NAME] 1Password 3 4Gon [PERSON_NAME] Electric Ltd Abzorb Acc…" at bounding box center [465, 475] width 870 height 28
click at [119, 478] on select "Select 123 REG.co.uk 1Password 3 4Gon AA Jones Electric Ltd Abzorb Access Group…" at bounding box center [465, 475] width 870 height 28
click at [30, 462] on select "Select 123 REG.co.uk 1Password 3 4Gon AA Jones Electric Ltd Abzorb Access Group…" at bounding box center [465, 475] width 870 height 28
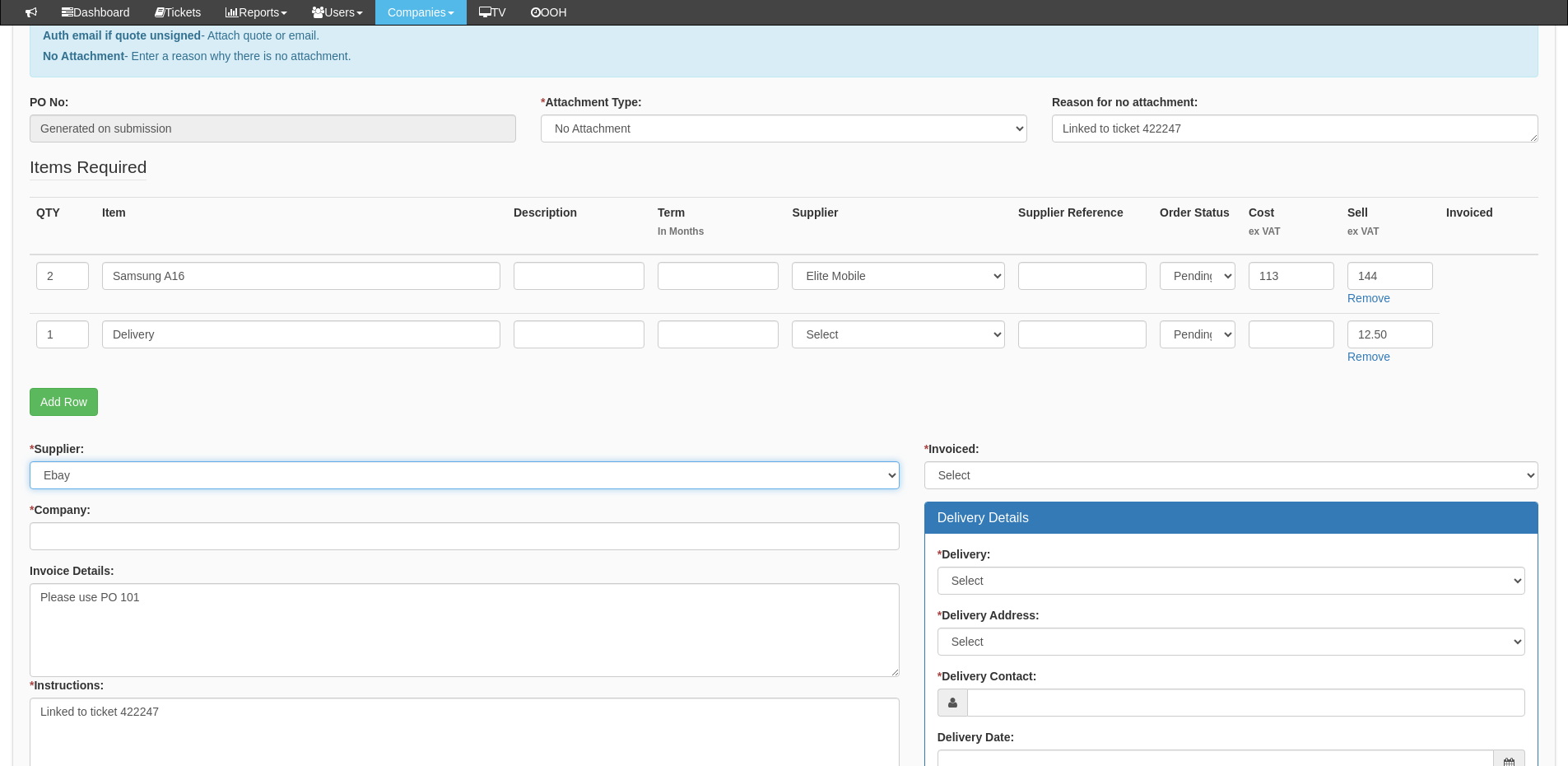
click at [119, 478] on select "Select 123 REG.co.uk 1Password 3 4Gon AA Jones Electric Ltd Abzorb Access Group…" at bounding box center [465, 475] width 870 height 28
select select "260"
click at [30, 462] on select "Select 123 REG.co.uk 1Password 3 4Gon AA Jones Electric Ltd Abzorb Access Group…" at bounding box center [465, 475] width 870 height 28
click at [132, 535] on input "* Company:" at bounding box center [465, 536] width 870 height 28
click at [66, 537] on input "assest pro" at bounding box center [465, 536] width 870 height 28
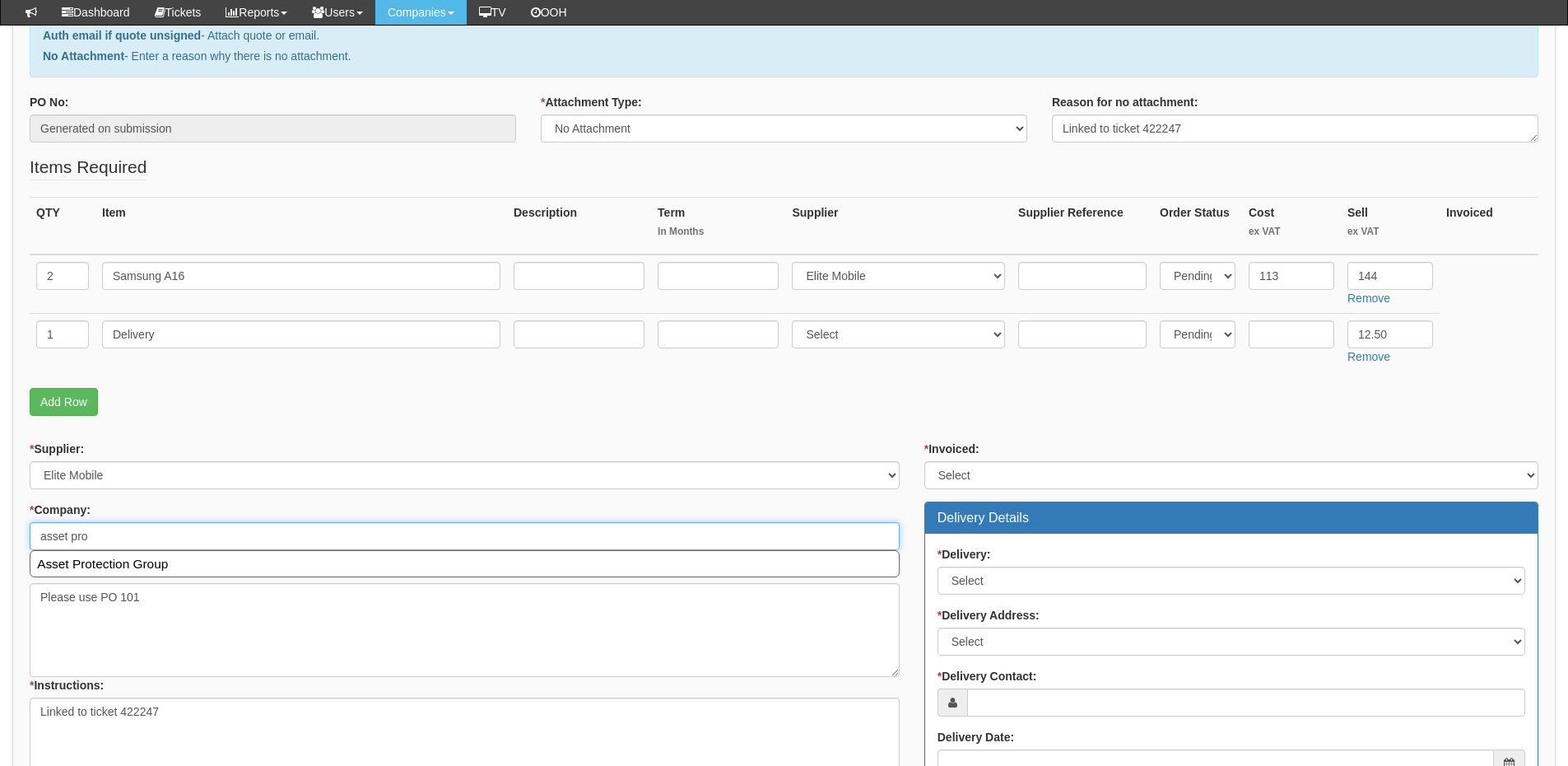
click at [128, 540] on input "asset pro" at bounding box center [465, 536] width 870 height 28
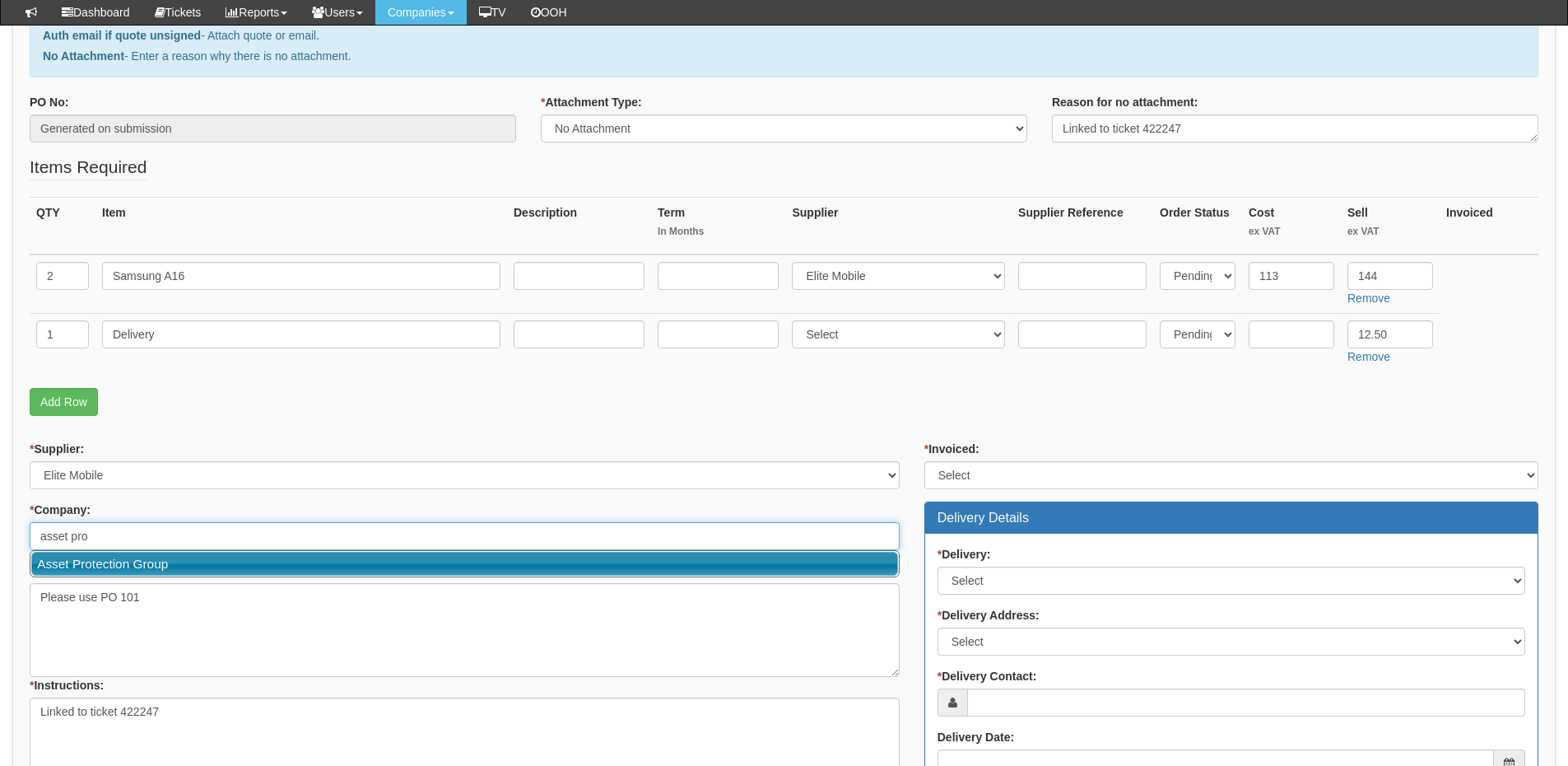
click at [133, 560] on link "Asset Protection Group" at bounding box center [465, 563] width 867 height 24
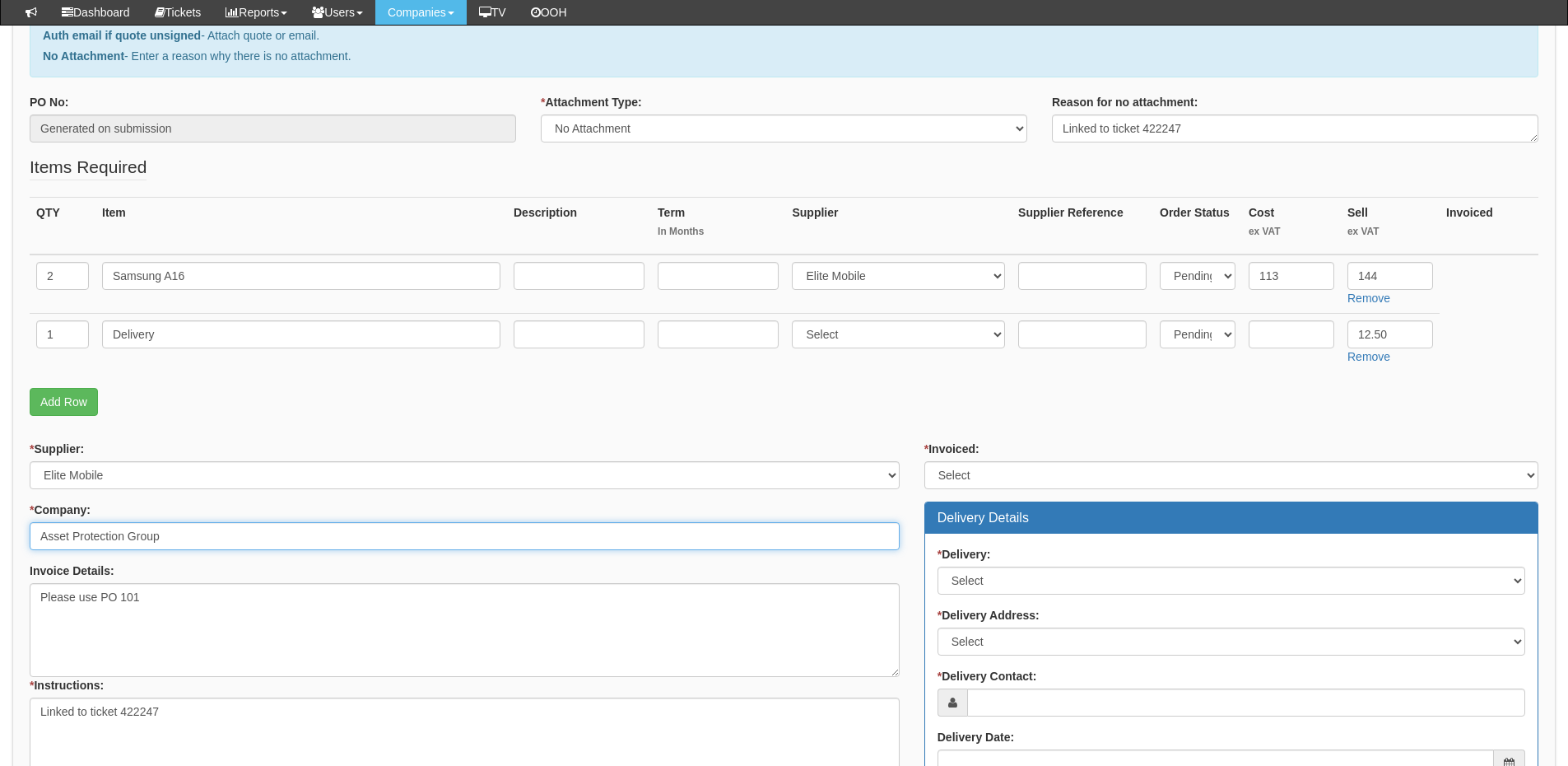
type input "Asset Protection Group"
drag, startPoint x: 948, startPoint y: 475, endPoint x: 958, endPoint y: 488, distance: 16.4
click at [948, 475] on select "Select Yes No N/A STB (part of order)" at bounding box center [1231, 475] width 614 height 28
select select "2"
click at [924, 462] on select "Select Yes No N/A STB (part of order)" at bounding box center [1231, 475] width 614 height 28
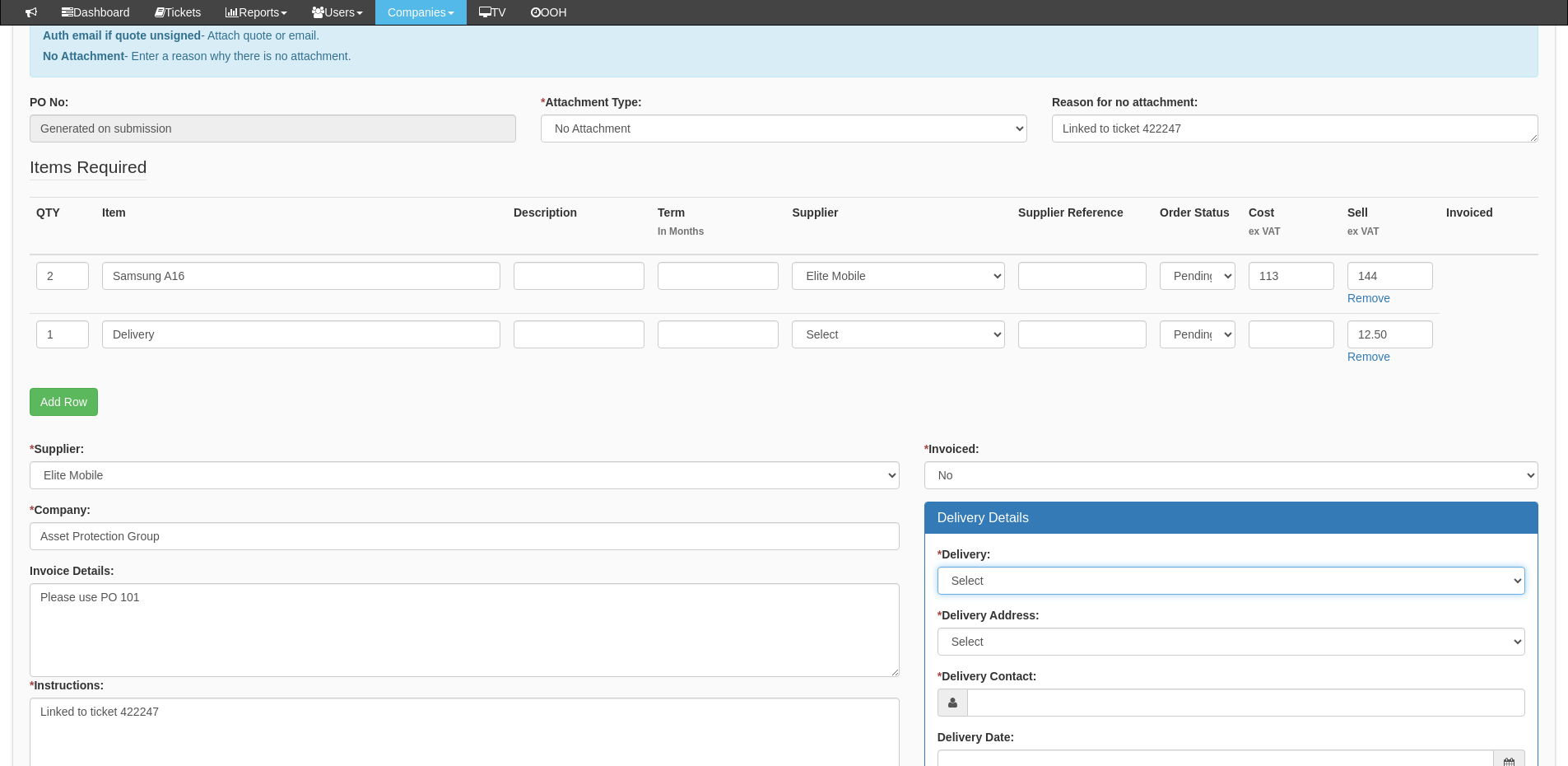
drag, startPoint x: 981, startPoint y: 580, endPoint x: 982, endPoint y: 593, distance: 13.0
click at [981, 580] on select "Select No Not Applicable Yes" at bounding box center [1231, 580] width 588 height 28
select select "1"
click at [937, 566] on select "Select No Not Applicable Yes" at bounding box center [1231, 580] width 588 height 28
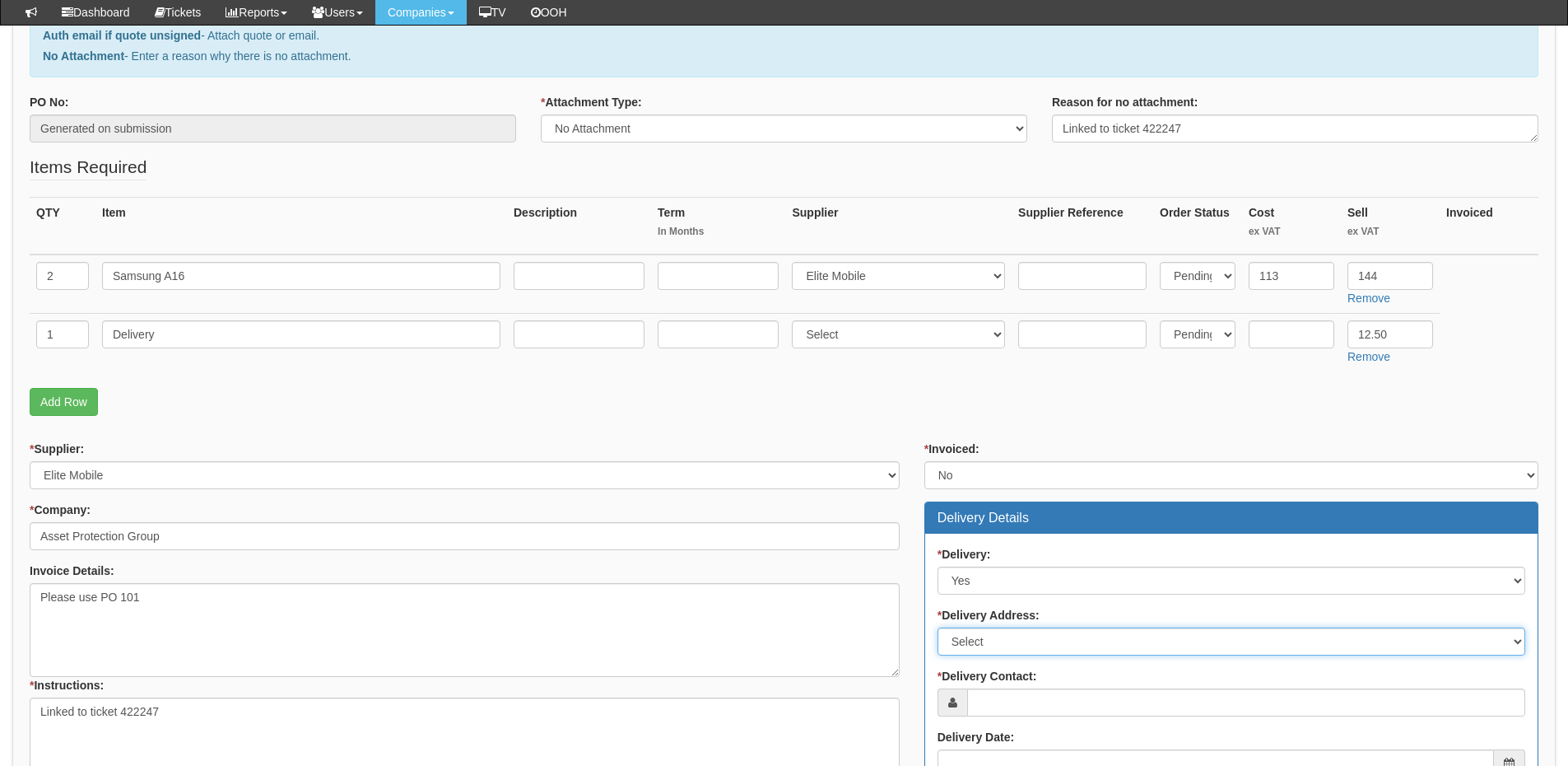
click at [1026, 638] on select "Select Not Applicable Main Address - WA1 1GG Other" at bounding box center [1231, 641] width 588 height 28
select select "other"
click at [937, 627] on select "Select Not Applicable Main Address - WA1 1GG Other" at bounding box center [1231, 641] width 588 height 28
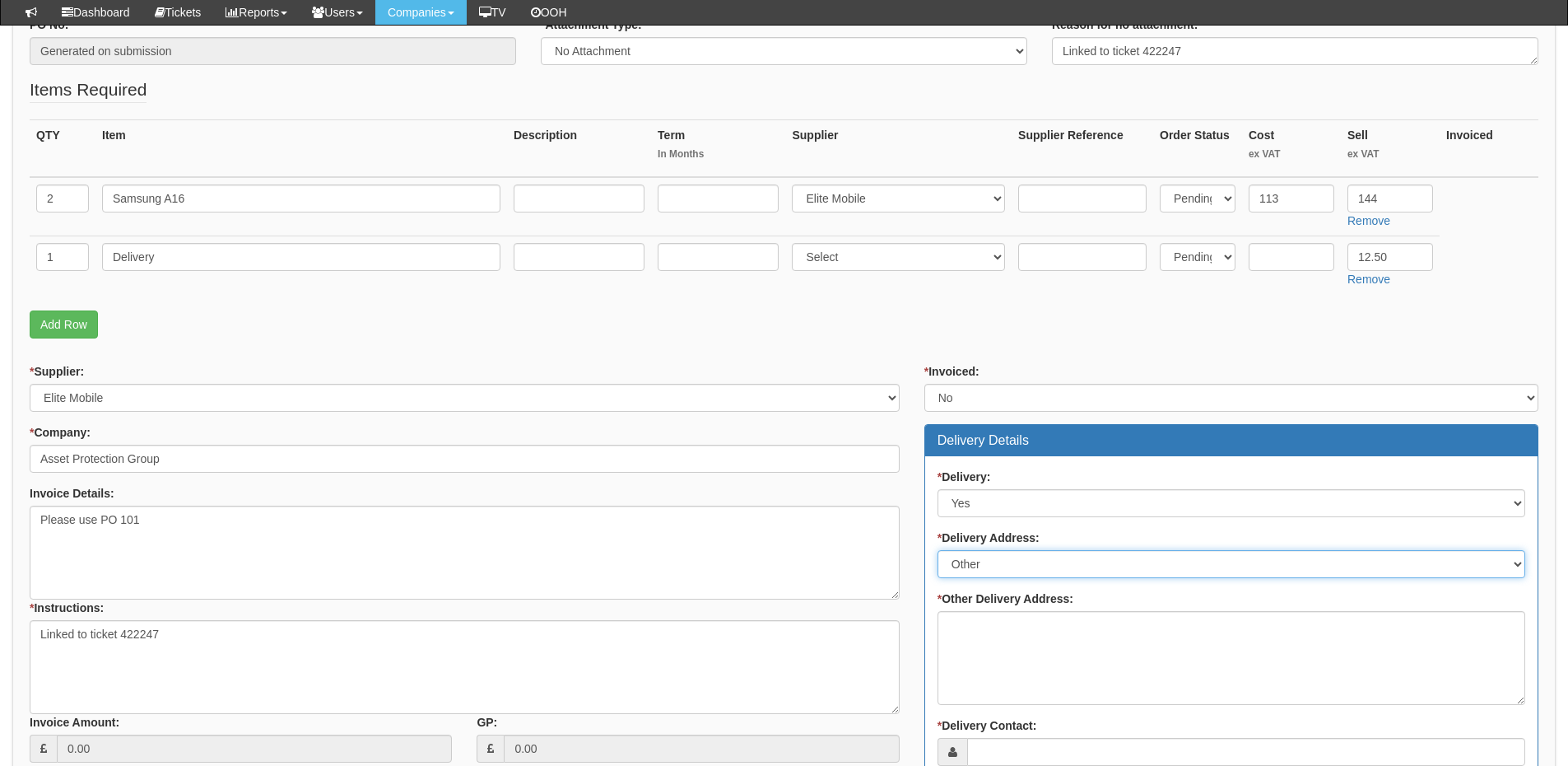
scroll to position [412, 0]
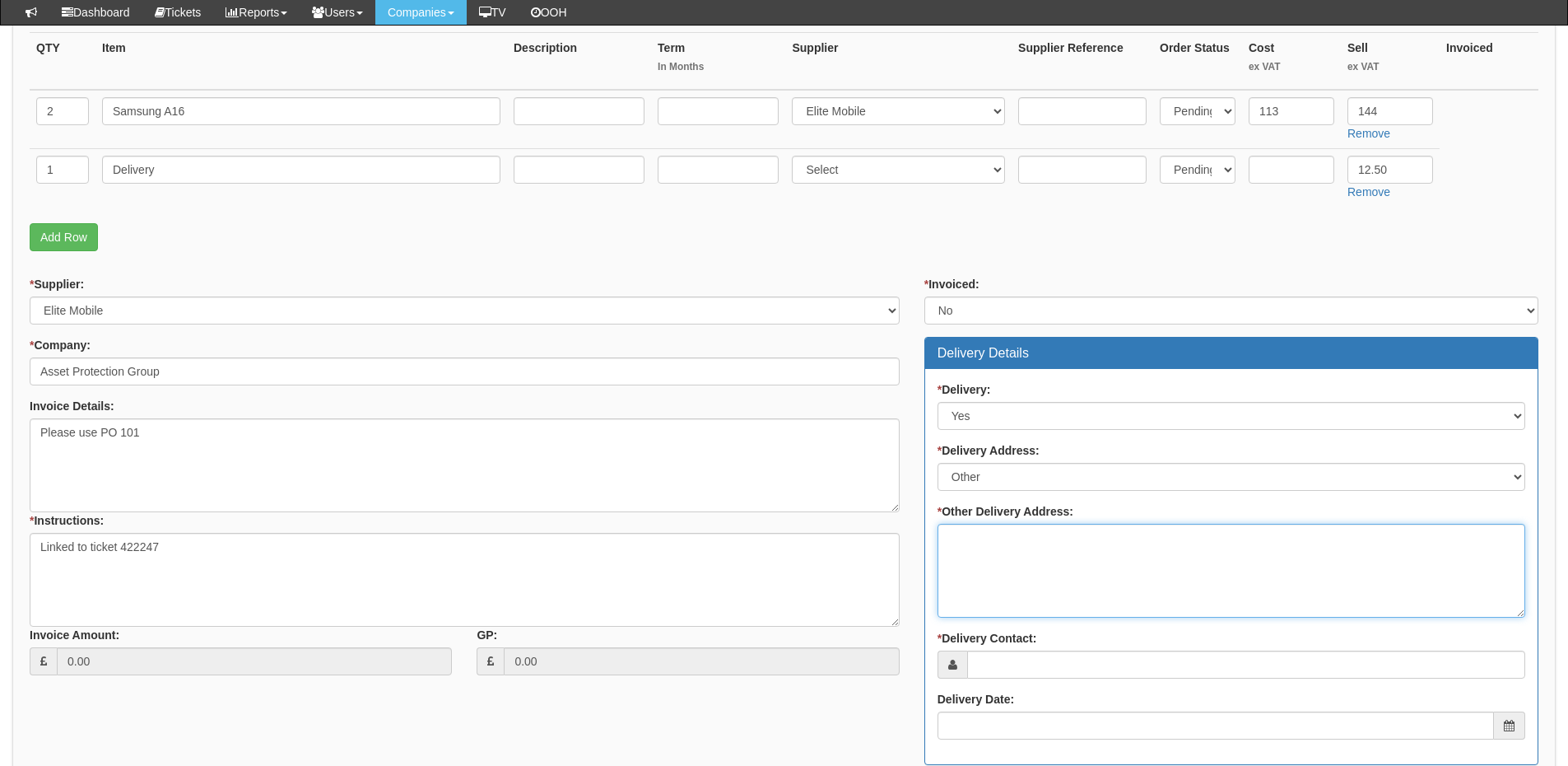
click at [971, 540] on textarea "* Other Delivery Address:" at bounding box center [1231, 571] width 588 height 94
paste textarea "Unit 2, Sherwood Network Centre, Sherwood Energy Village, Newtonhill, Newark NG…"
type textarea "Unit 2, Sherwood Network Centre, Sherwood Energy Village, Newtonhill, Newark NG…"
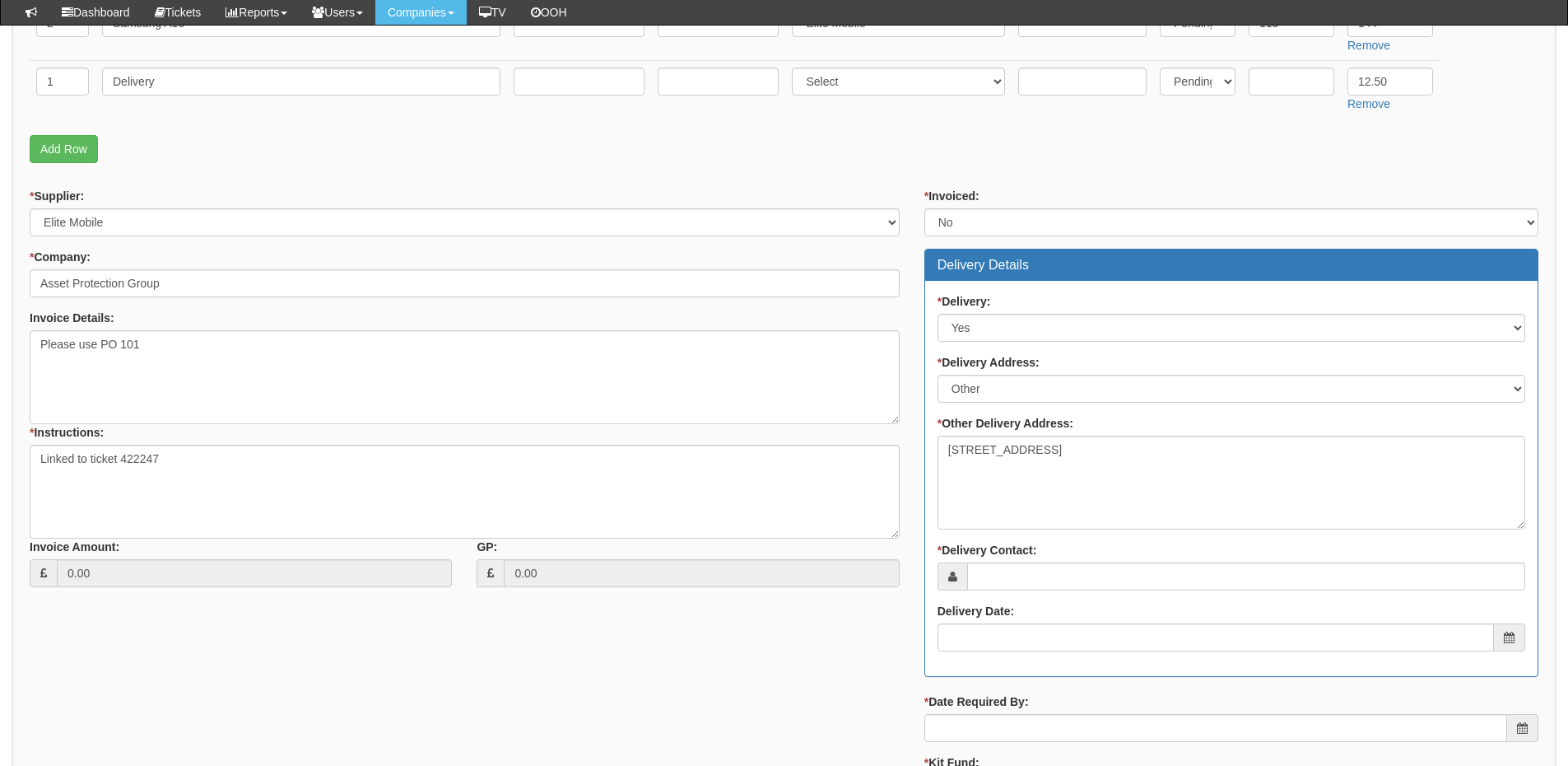
scroll to position [577, 0]
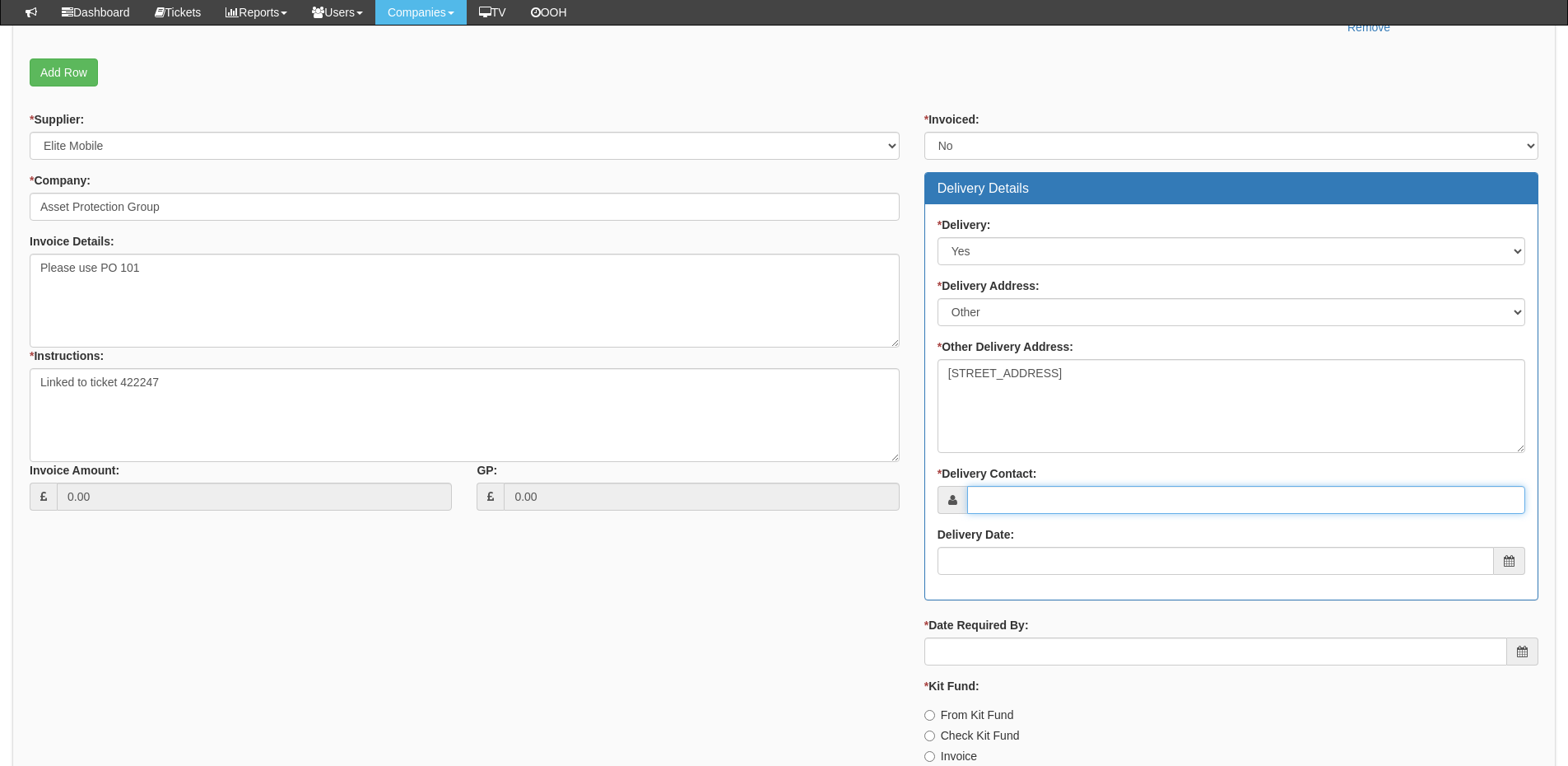
click at [1043, 499] on input "* Delivery Contact:" at bounding box center [1246, 500] width 558 height 28
click at [1024, 492] on input "* Delivery Contact:" at bounding box center [1246, 500] width 558 height 28
paste input "Ashley"
type input "Ashley"
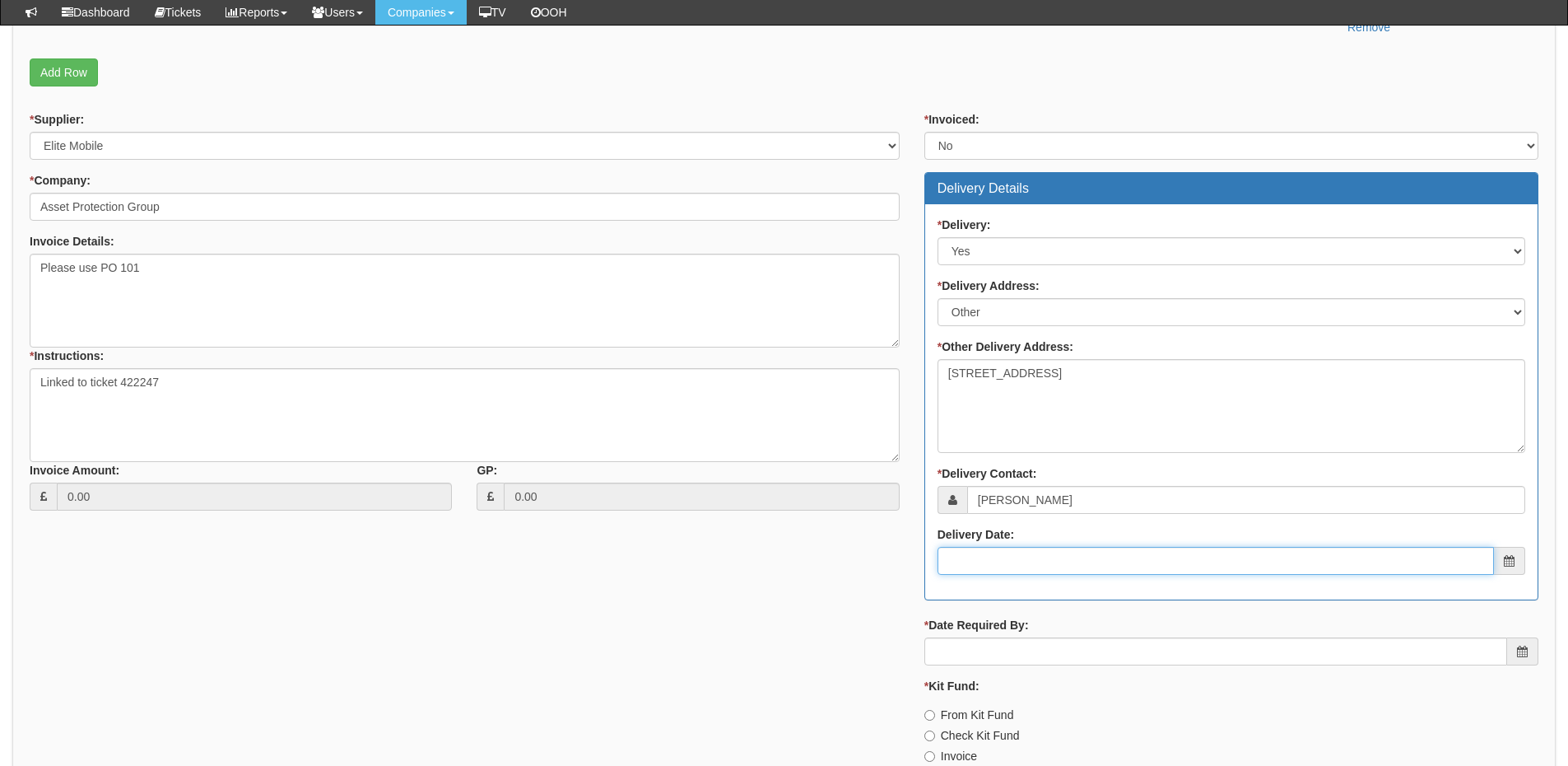
click at [1018, 547] on input "Delivery Date:" at bounding box center [1216, 561] width 556 height 28
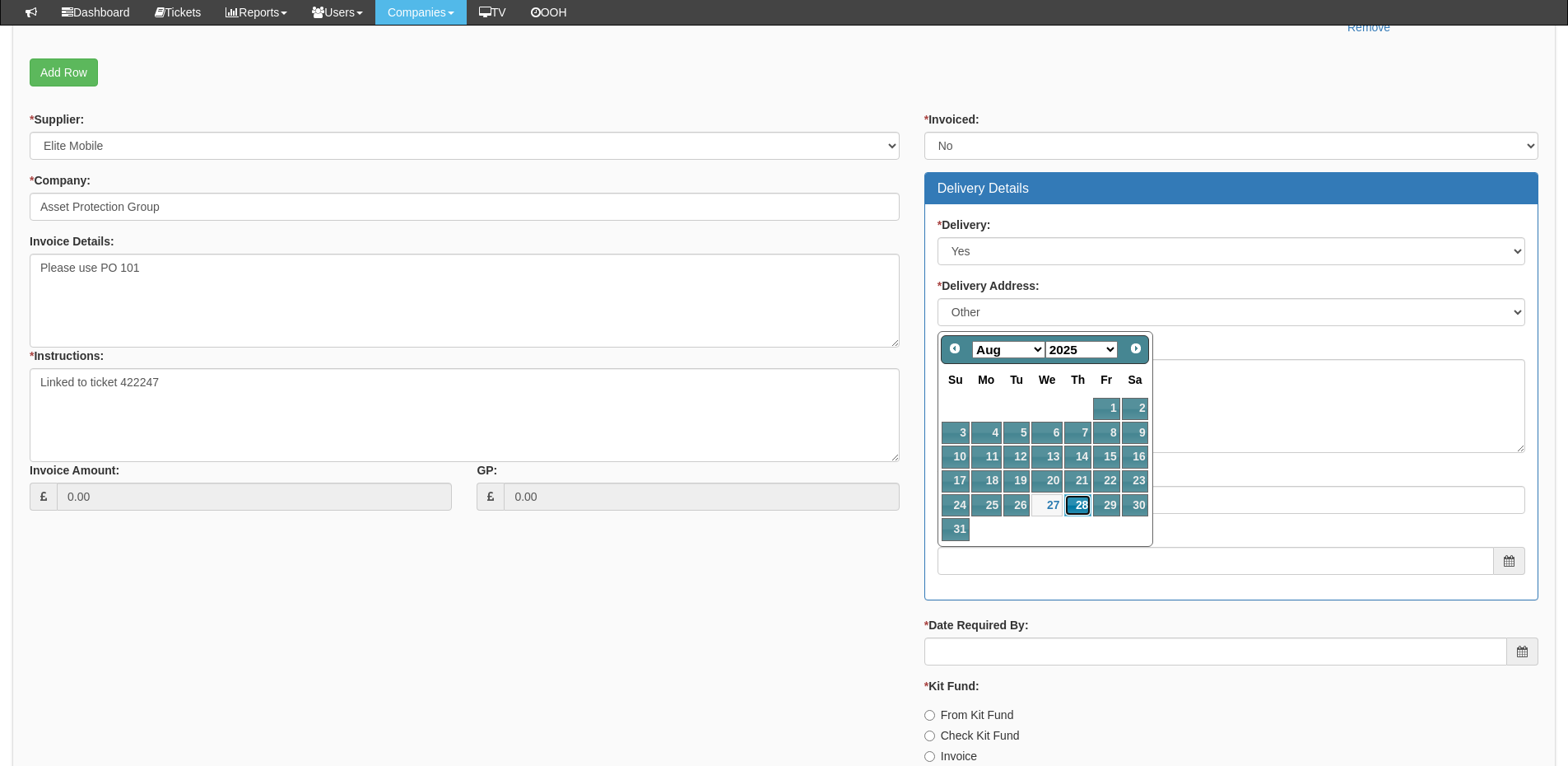
click at [1079, 501] on link "28" at bounding box center [1078, 504] width 27 height 22
type input "2025-08-28"
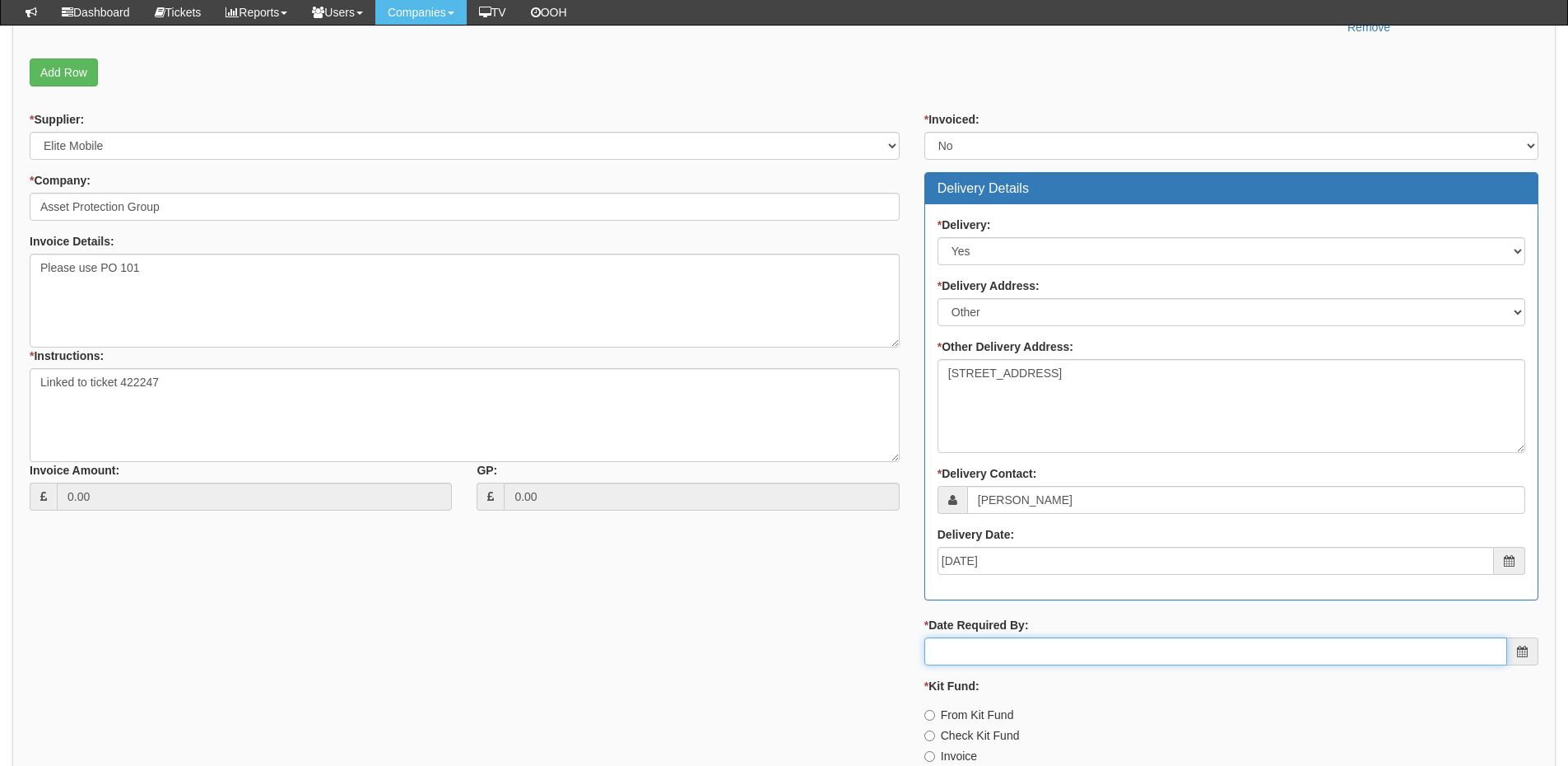
click at [1040, 655] on input "* Date Required By:" at bounding box center [1216, 652] width 583 height 28
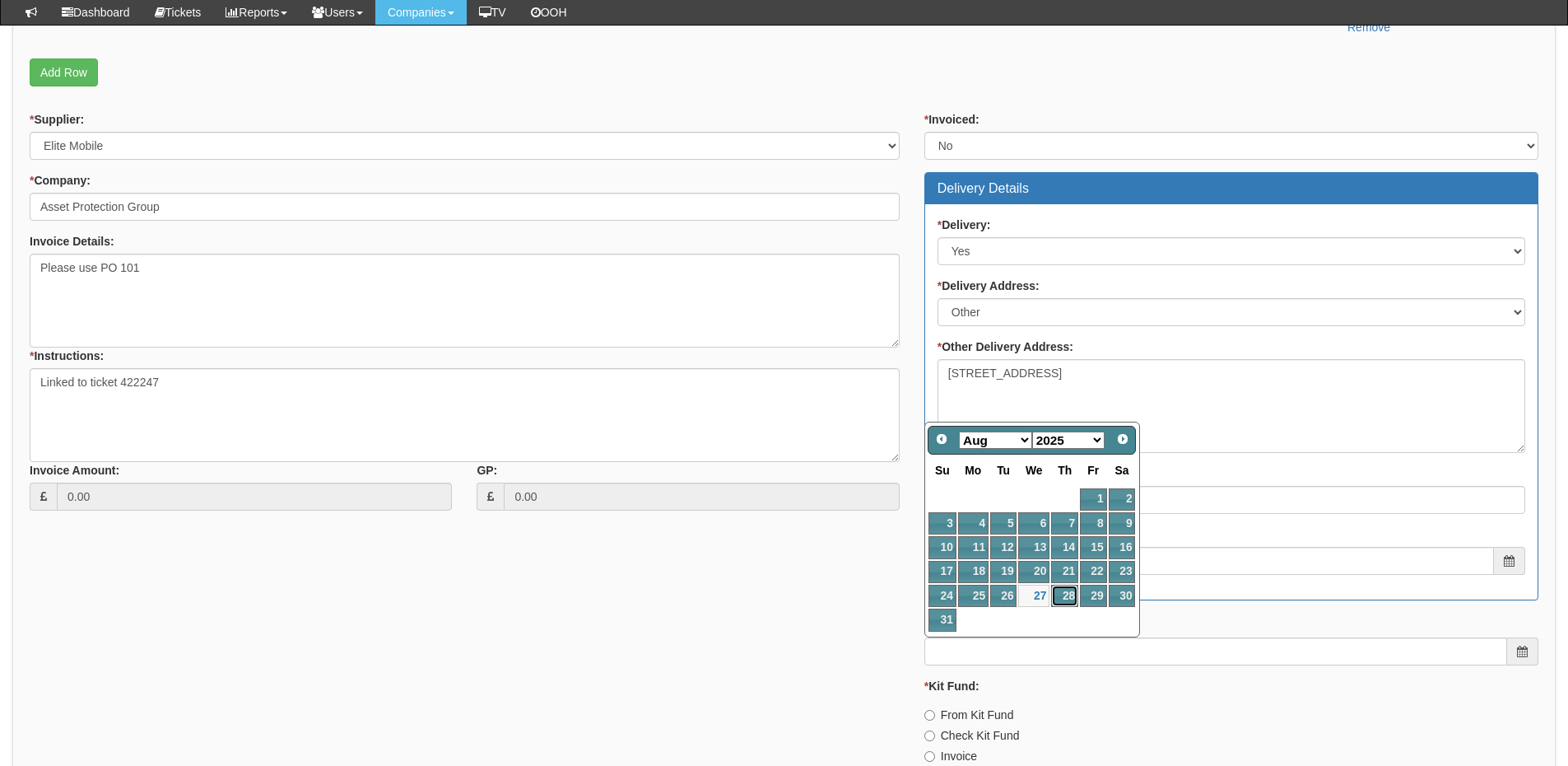
click at [1074, 597] on link "28" at bounding box center [1064, 595] width 27 height 22
type input "2025-08-28"
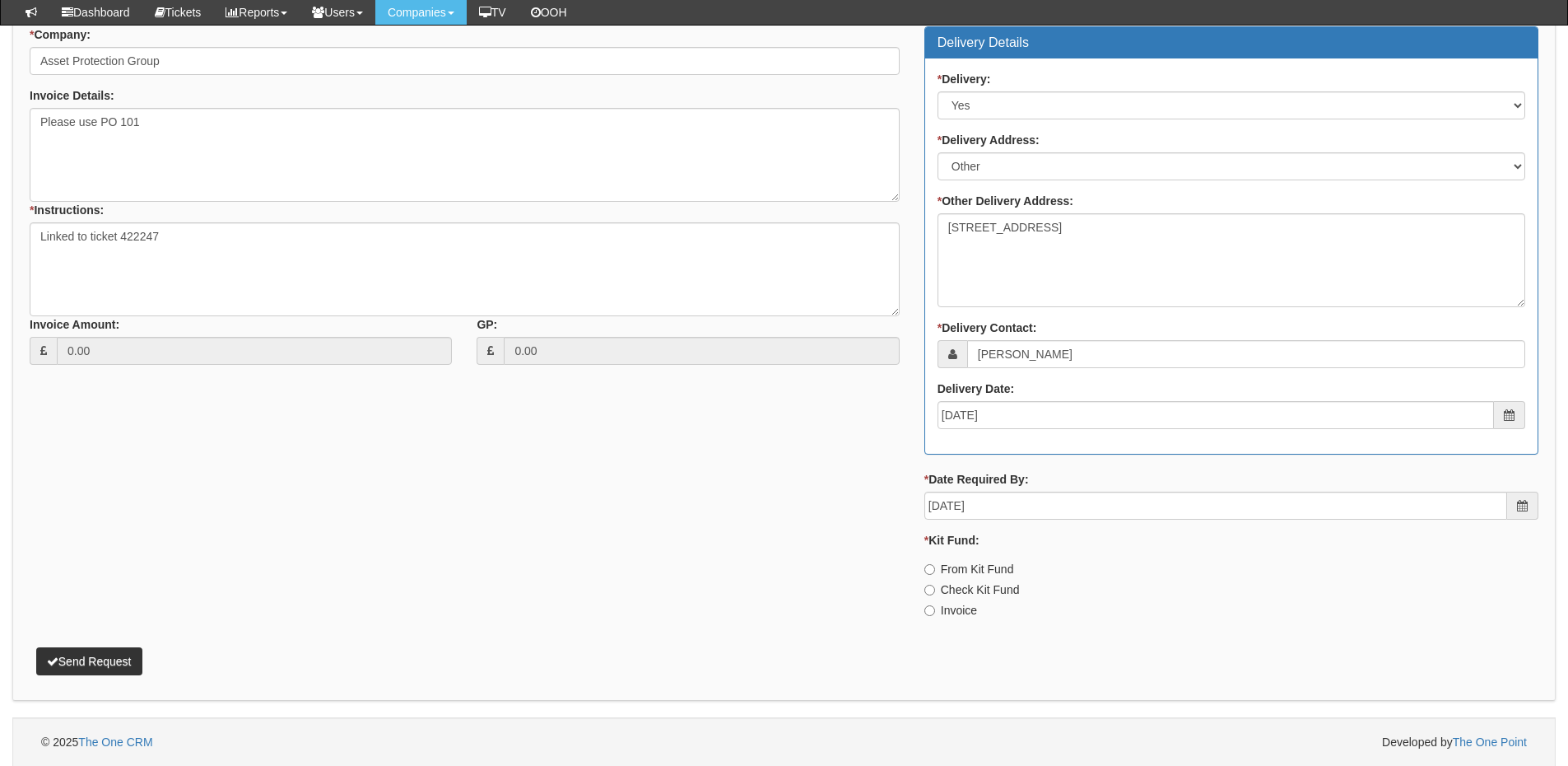
scroll to position [723, 0]
click at [949, 604] on label "Invoice" at bounding box center [951, 609] width 52 height 17
click at [935, 574] on input "Invoice" at bounding box center [930, 569] width 10 height 10
radio input "true"
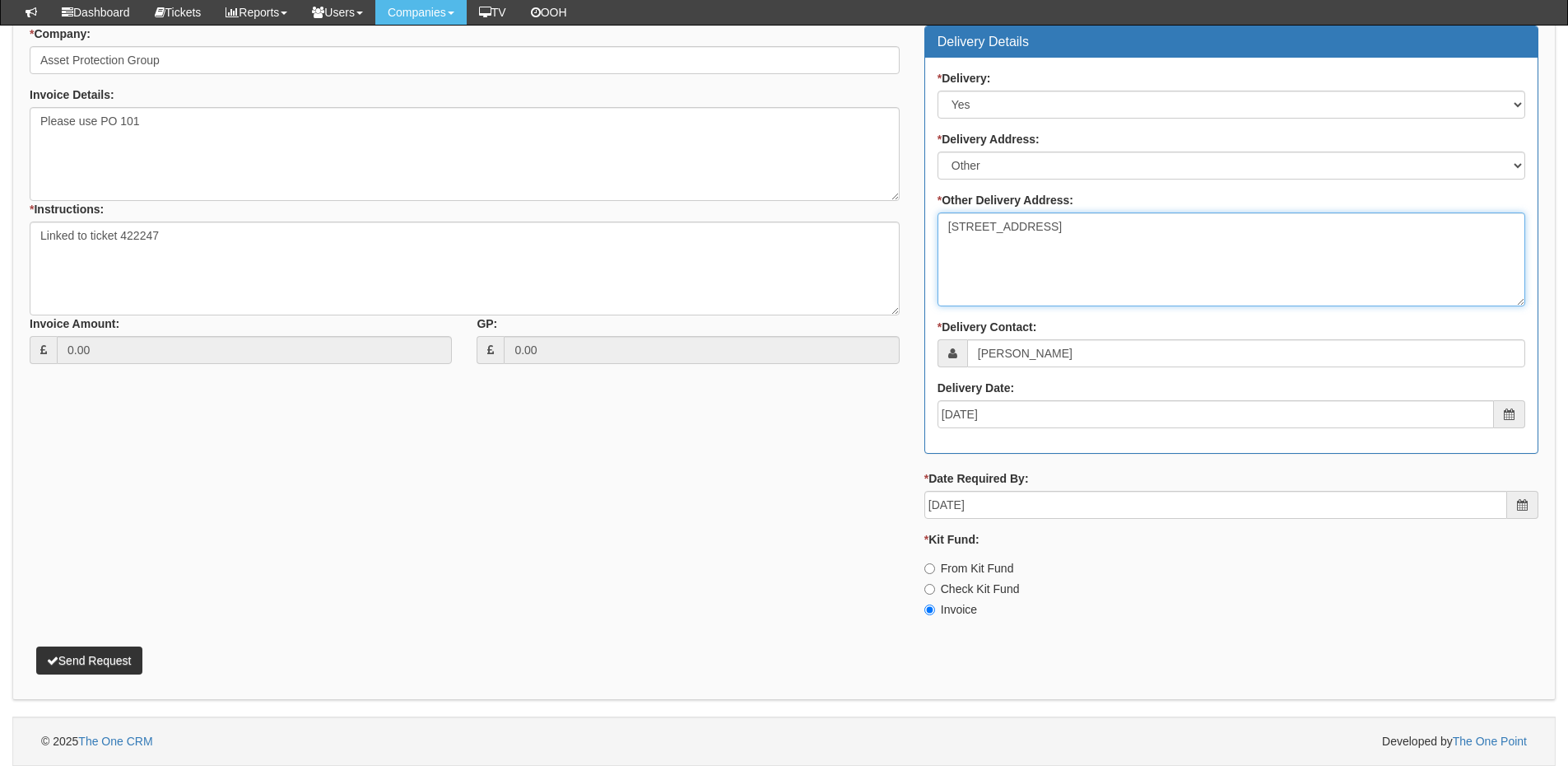
drag, startPoint x: 944, startPoint y: 228, endPoint x: 1476, endPoint y: 226, distance: 532.0
click at [1476, 226] on textarea "Unit 2, Sherwood Network Centre, Sherwood Energy Village, Newtonhill, Newark NG…" at bounding box center [1231, 260] width 588 height 94
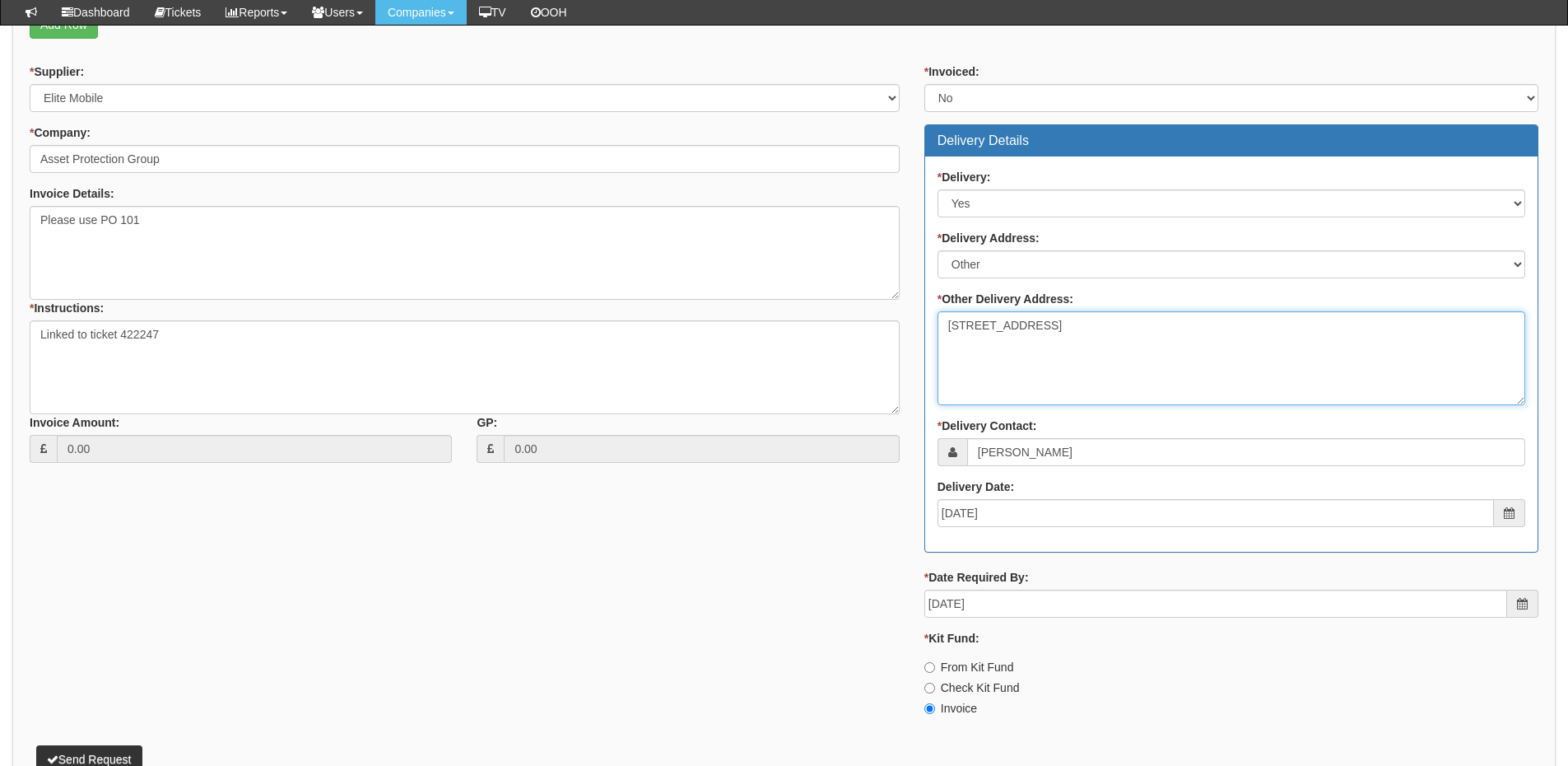
scroll to position [476, 0]
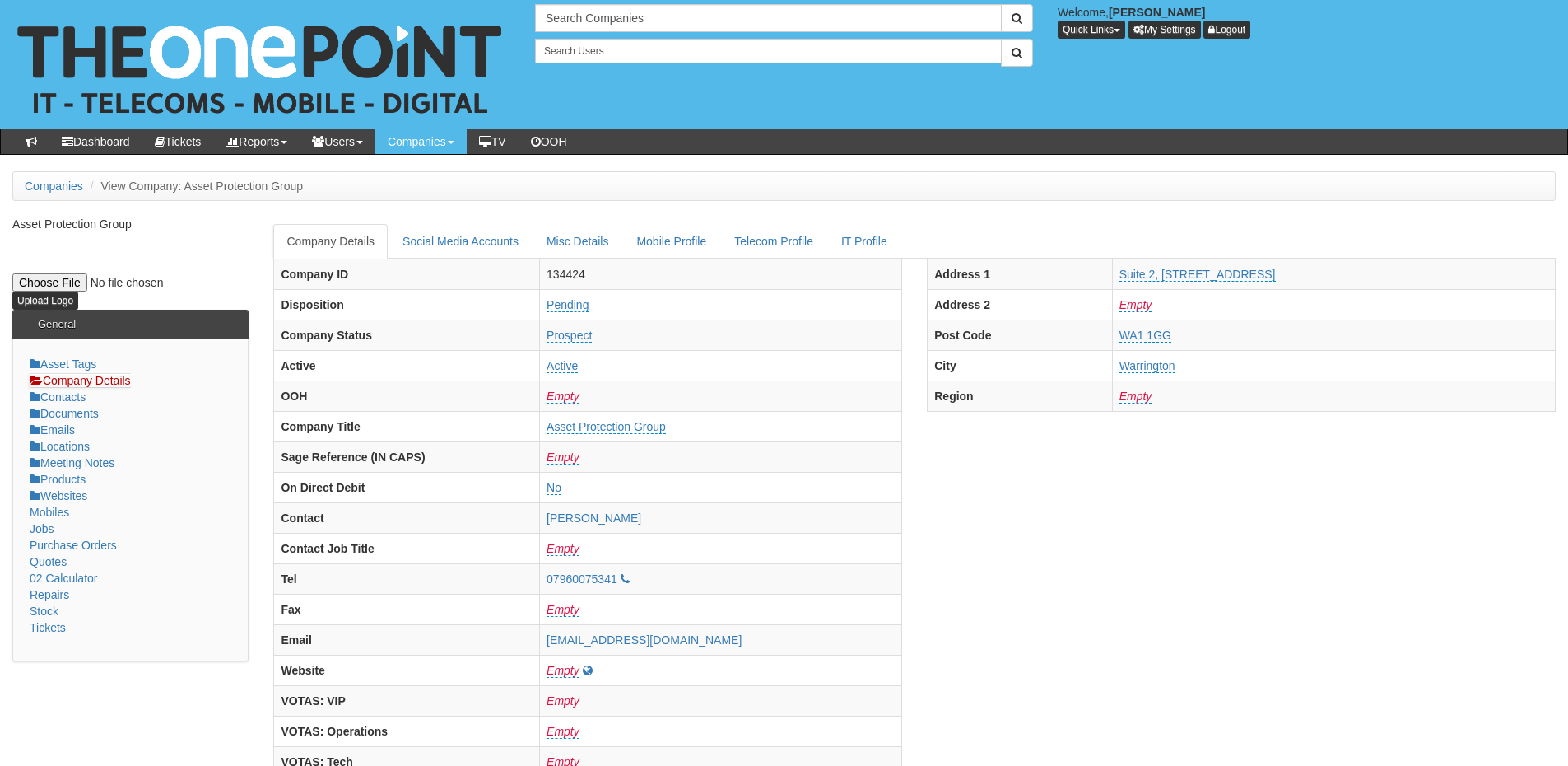
scroll to position [109, 0]
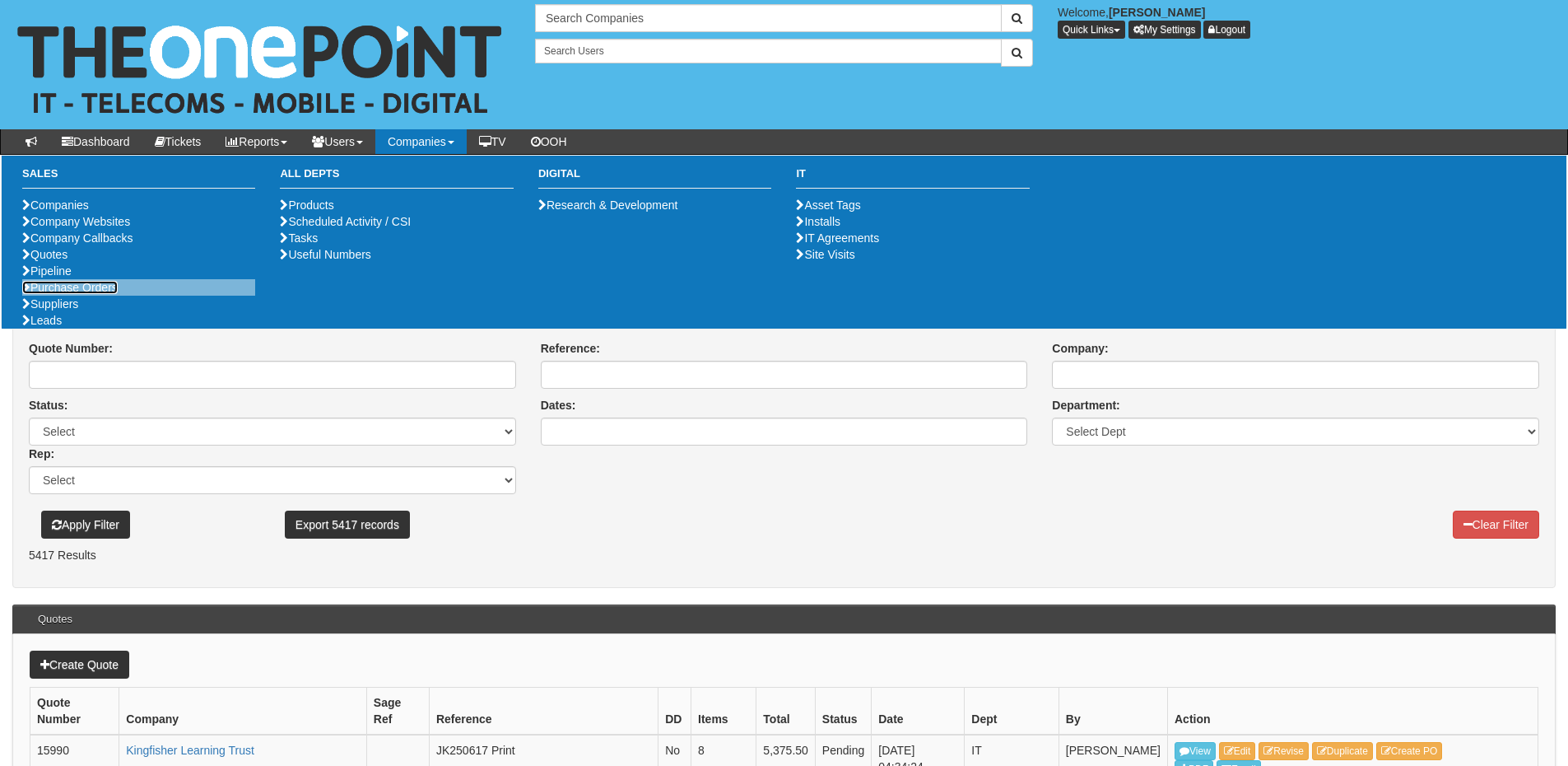
drag, startPoint x: 92, startPoint y: 351, endPoint x: 68, endPoint y: 351, distance: 24.0
click at [92, 294] on link "Purchase Orders" at bounding box center [70, 287] width 96 height 13
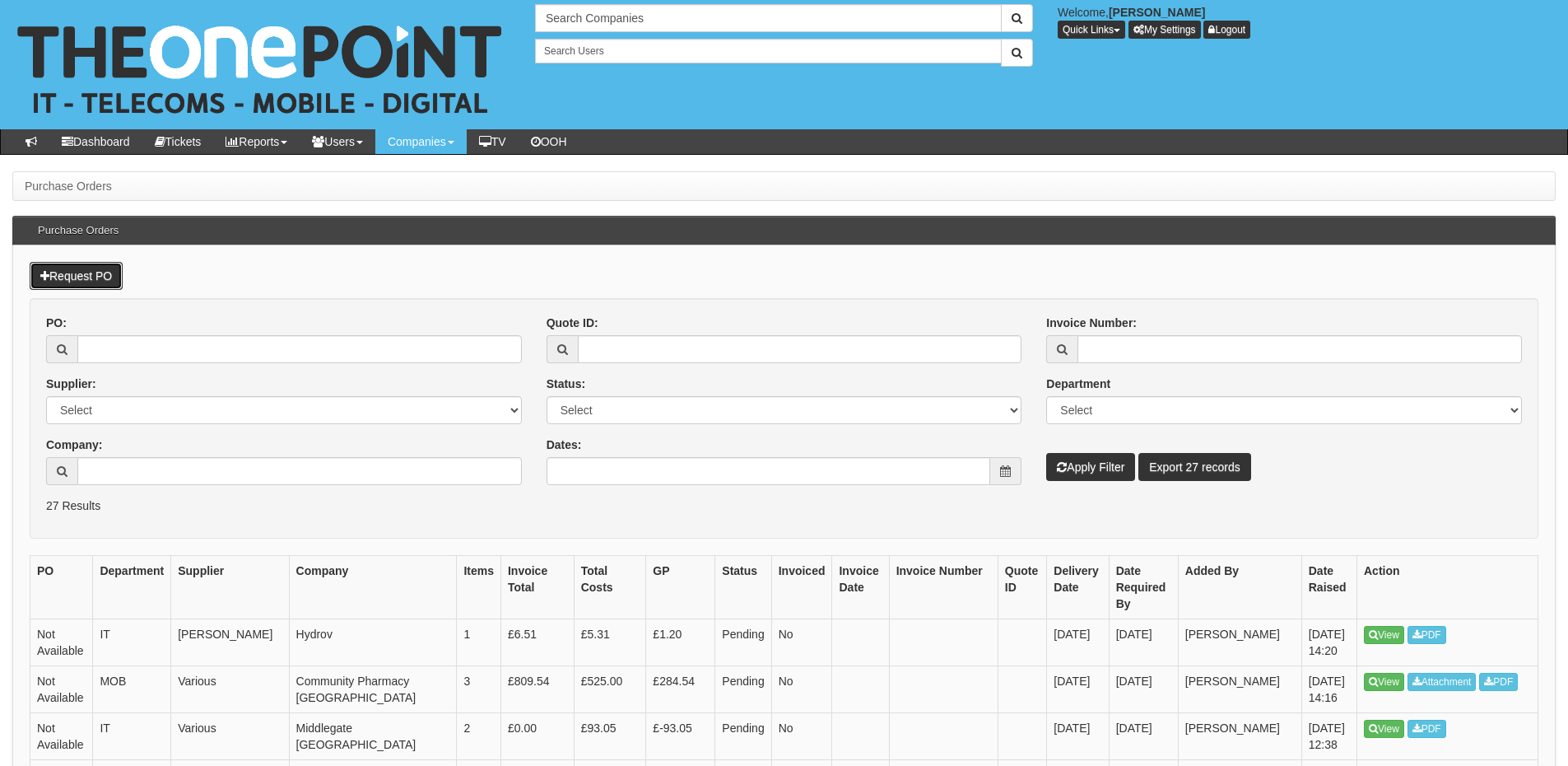
click at [91, 272] on link "Request PO" at bounding box center [76, 276] width 93 height 28
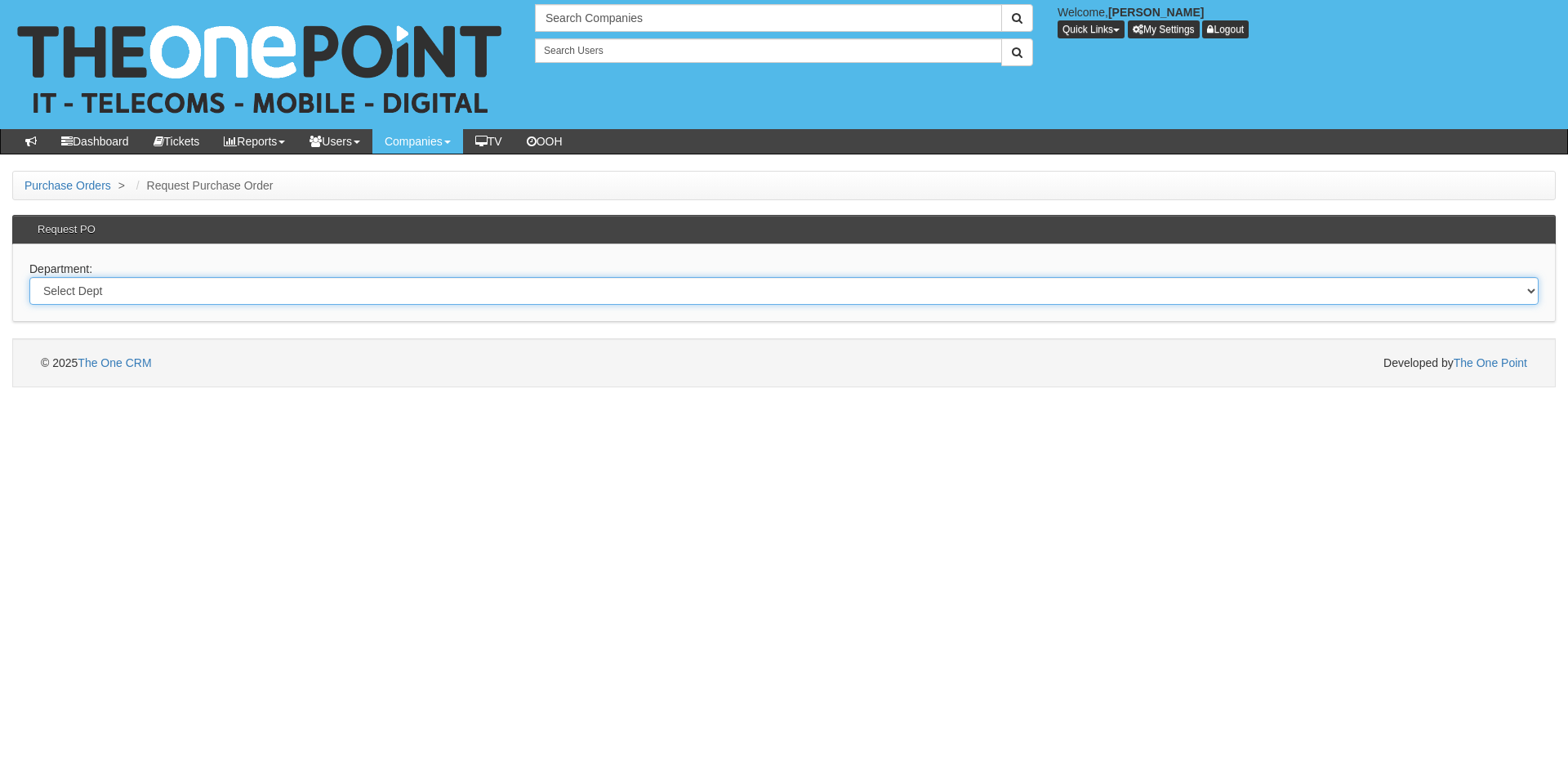
click at [356, 293] on select "Select Dept Digital Internal IT Mobiles Marketing Telecoms" at bounding box center [784, 291] width 1509 height 28
select select "?pipeID=&dept=TEL"
click at [29, 277] on select "Select Dept Digital Internal IT Mobiles Marketing Telecoms" at bounding box center [784, 291] width 1509 height 28
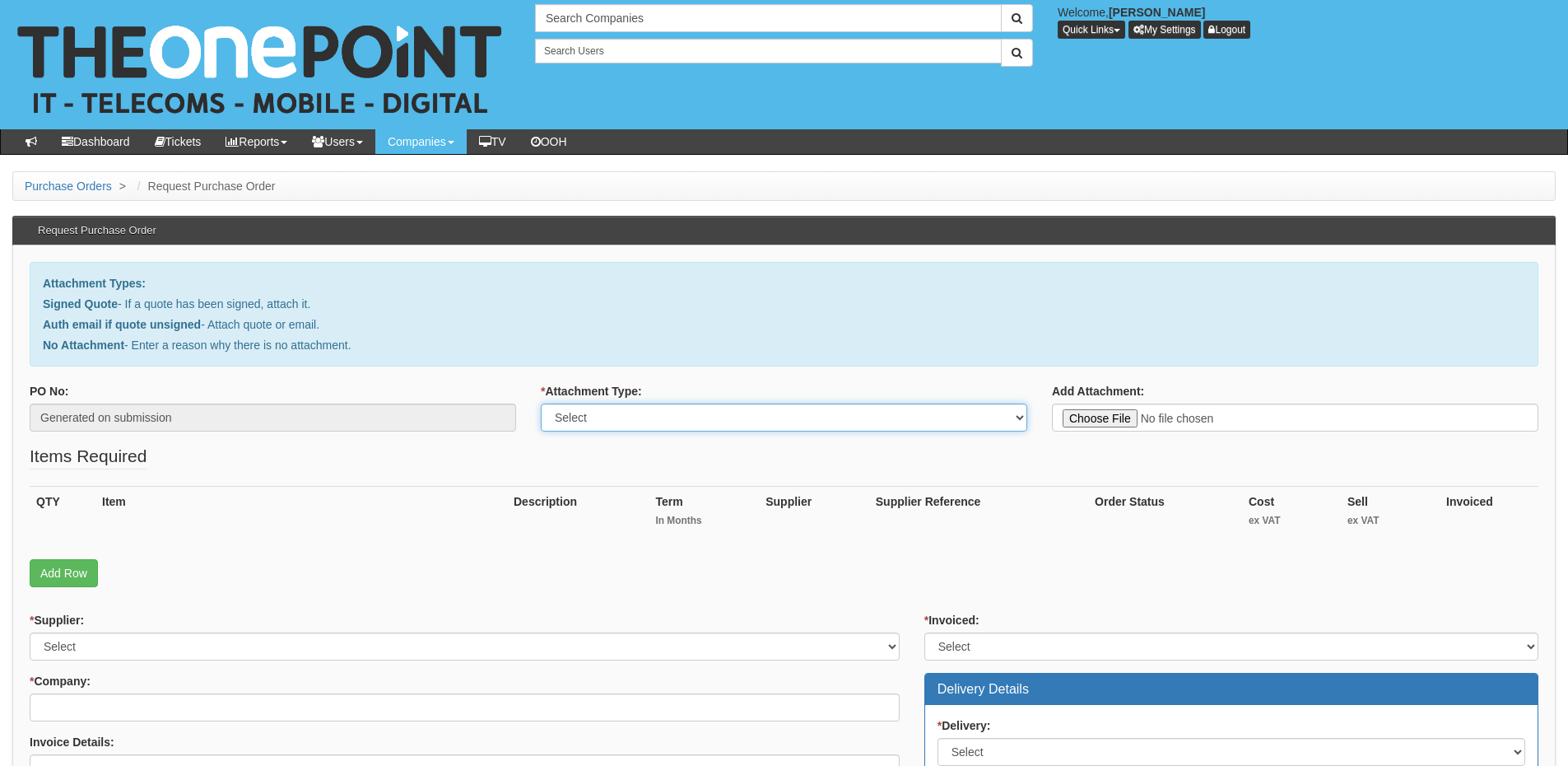
click at [612, 411] on select "Select Signed Quote Auth email with quote if unsigned No Attachment" at bounding box center [784, 418] width 487 height 28
select select "No Attachment"
click at [541, 404] on select "Select Signed Quote Auth email with quote if unsigned No Attachment" at bounding box center [784, 418] width 487 height 28
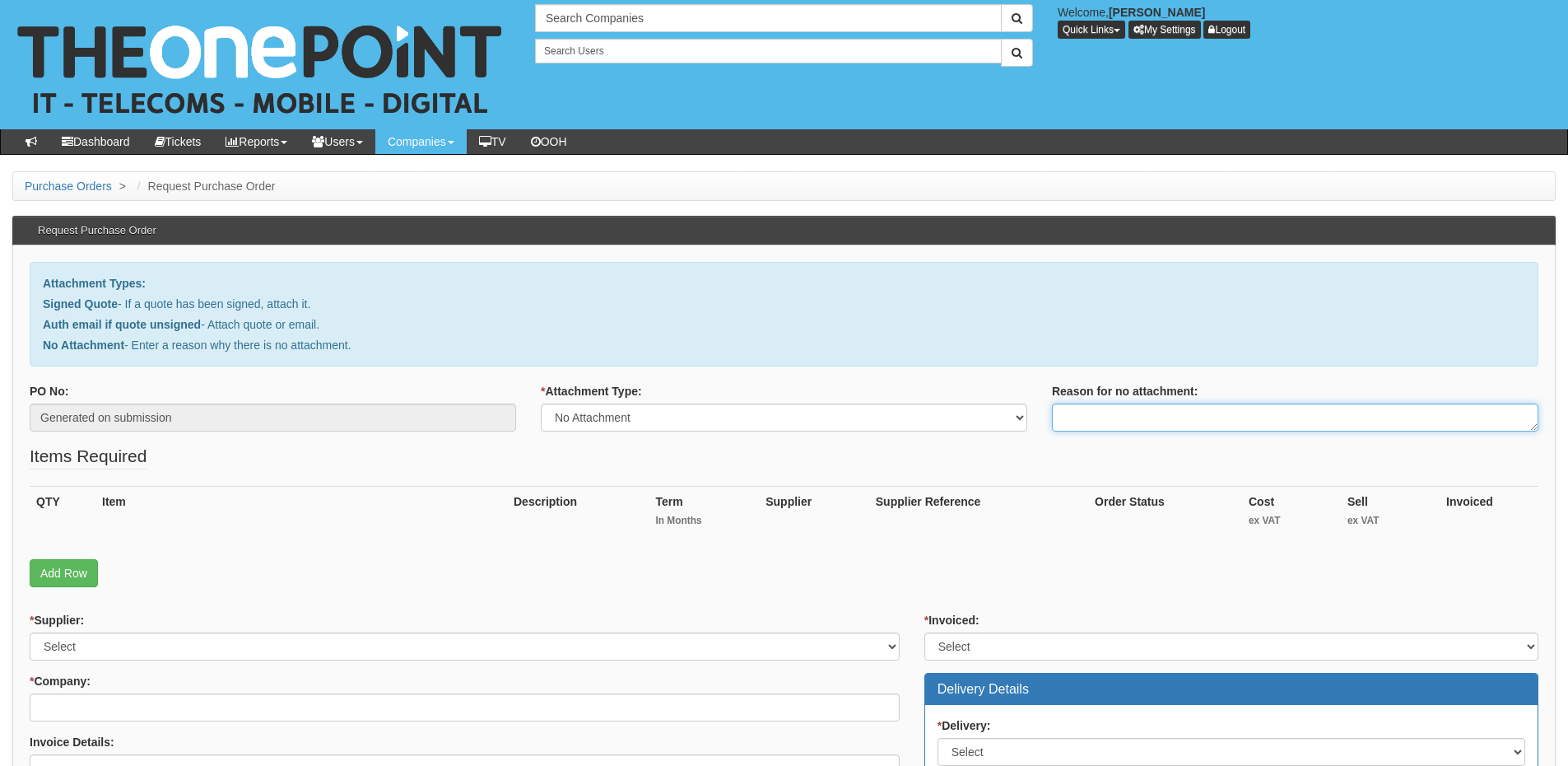
click at [1106, 419] on textarea "Reason for no attachment:" at bounding box center [1295, 418] width 487 height 28
click at [1201, 417] on textarea "Linked to ticket 422230" at bounding box center [1295, 418] width 487 height 28
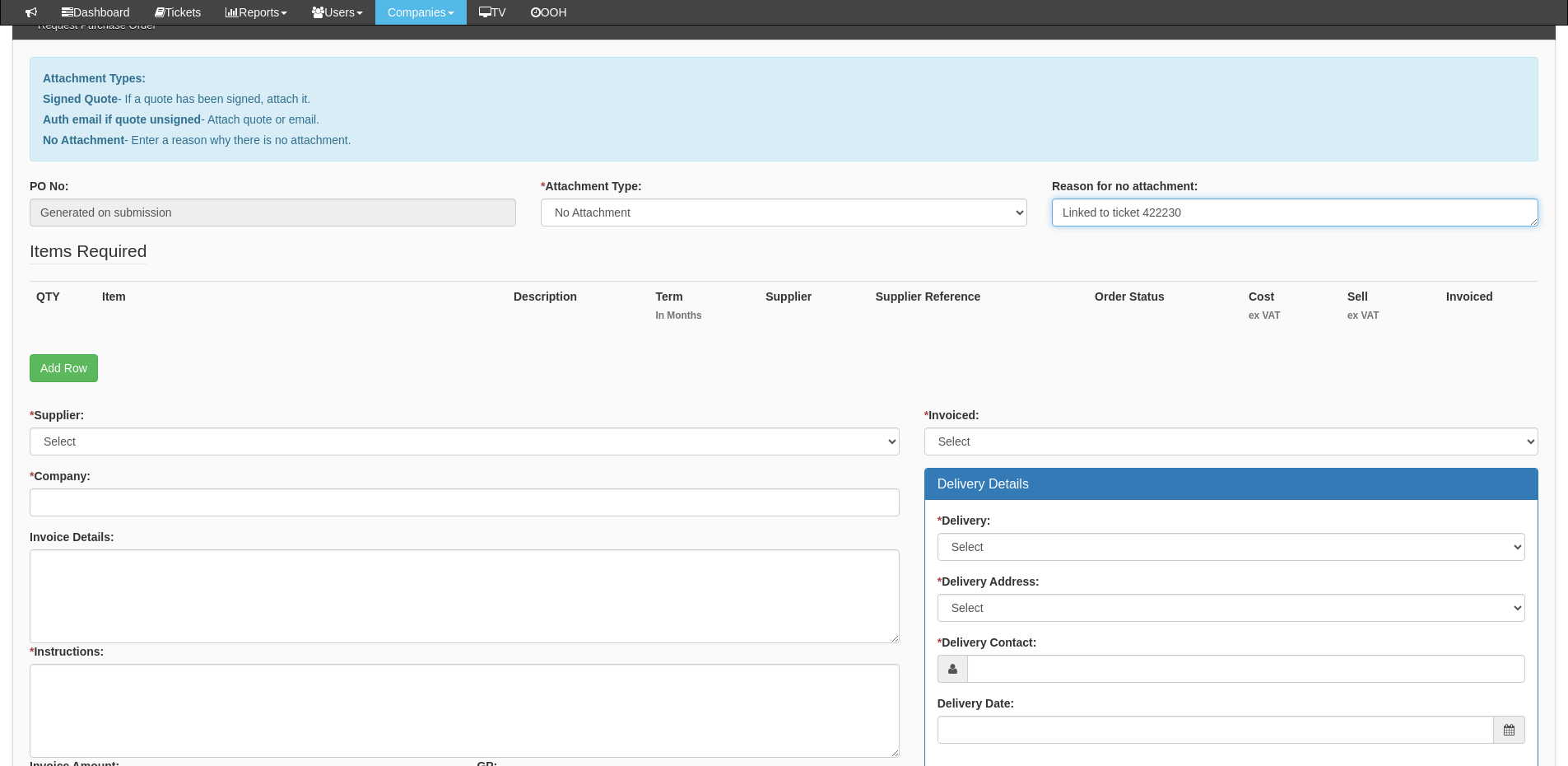
scroll to position [165, 0]
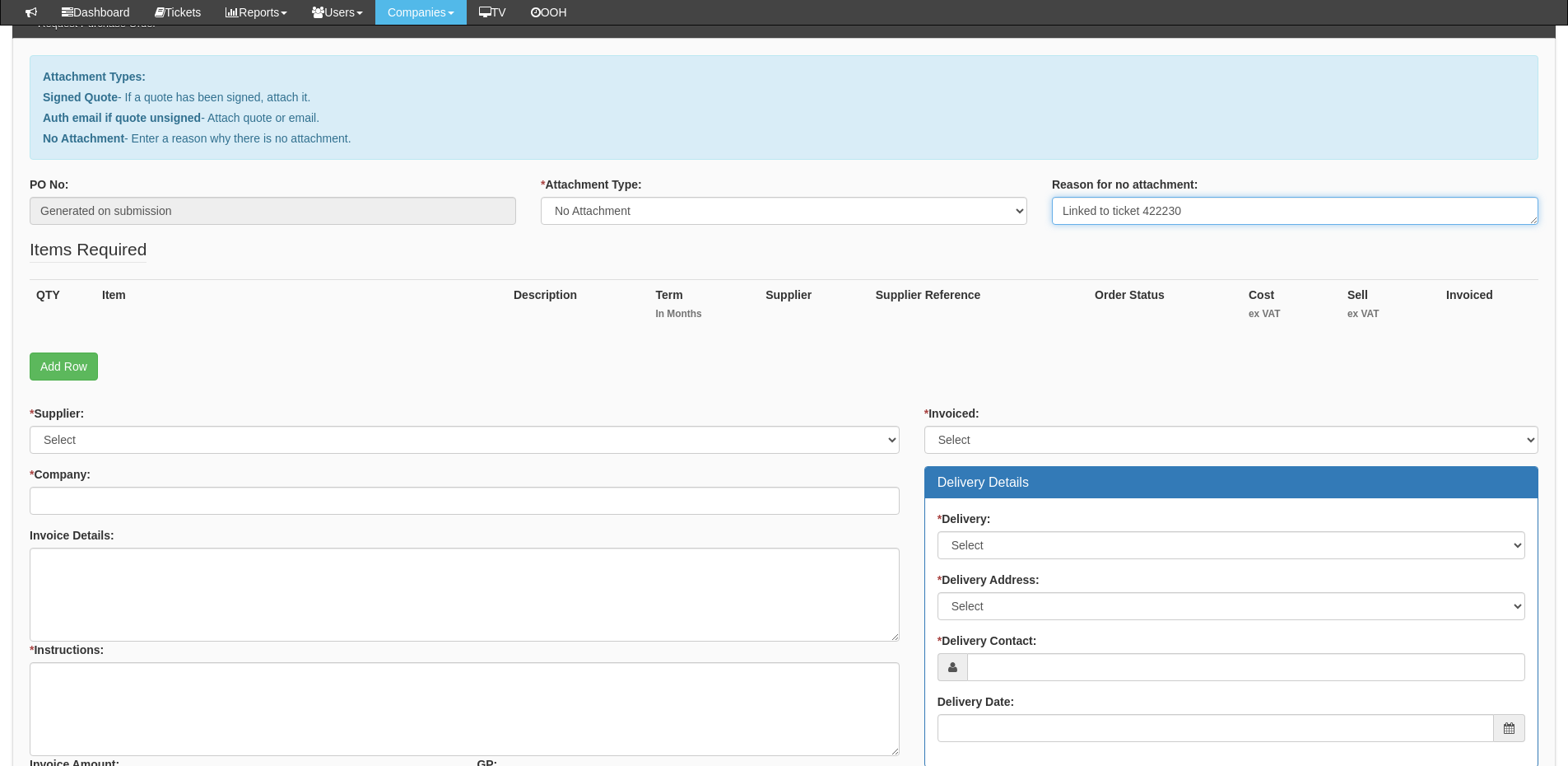
type textarea "Linked to ticket 422230"
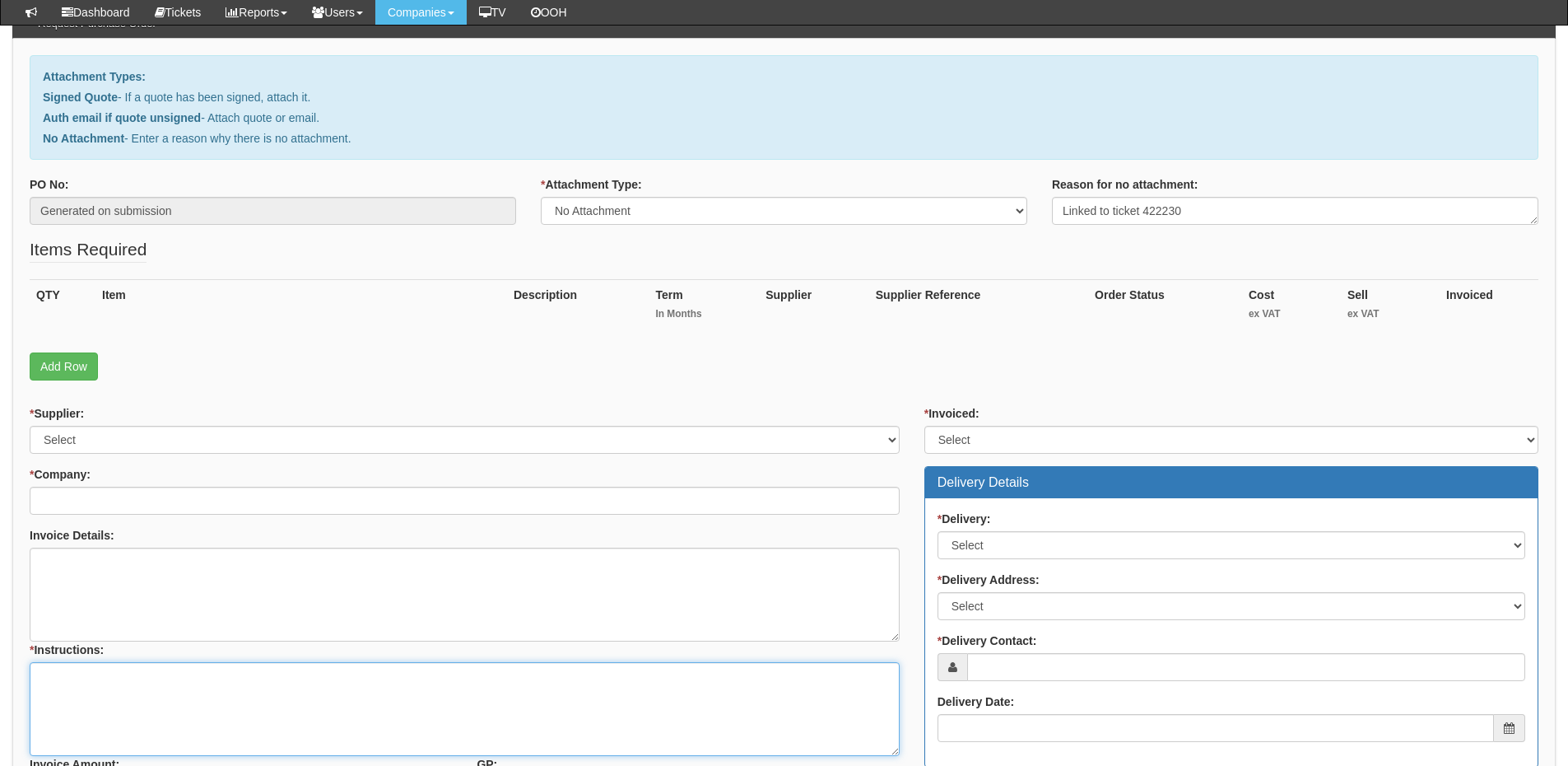
click at [163, 699] on textarea "* Instructions:" at bounding box center [465, 709] width 870 height 94
paste textarea "Linked to ticket 422230"
type textarea "Linked to ticket 422230"
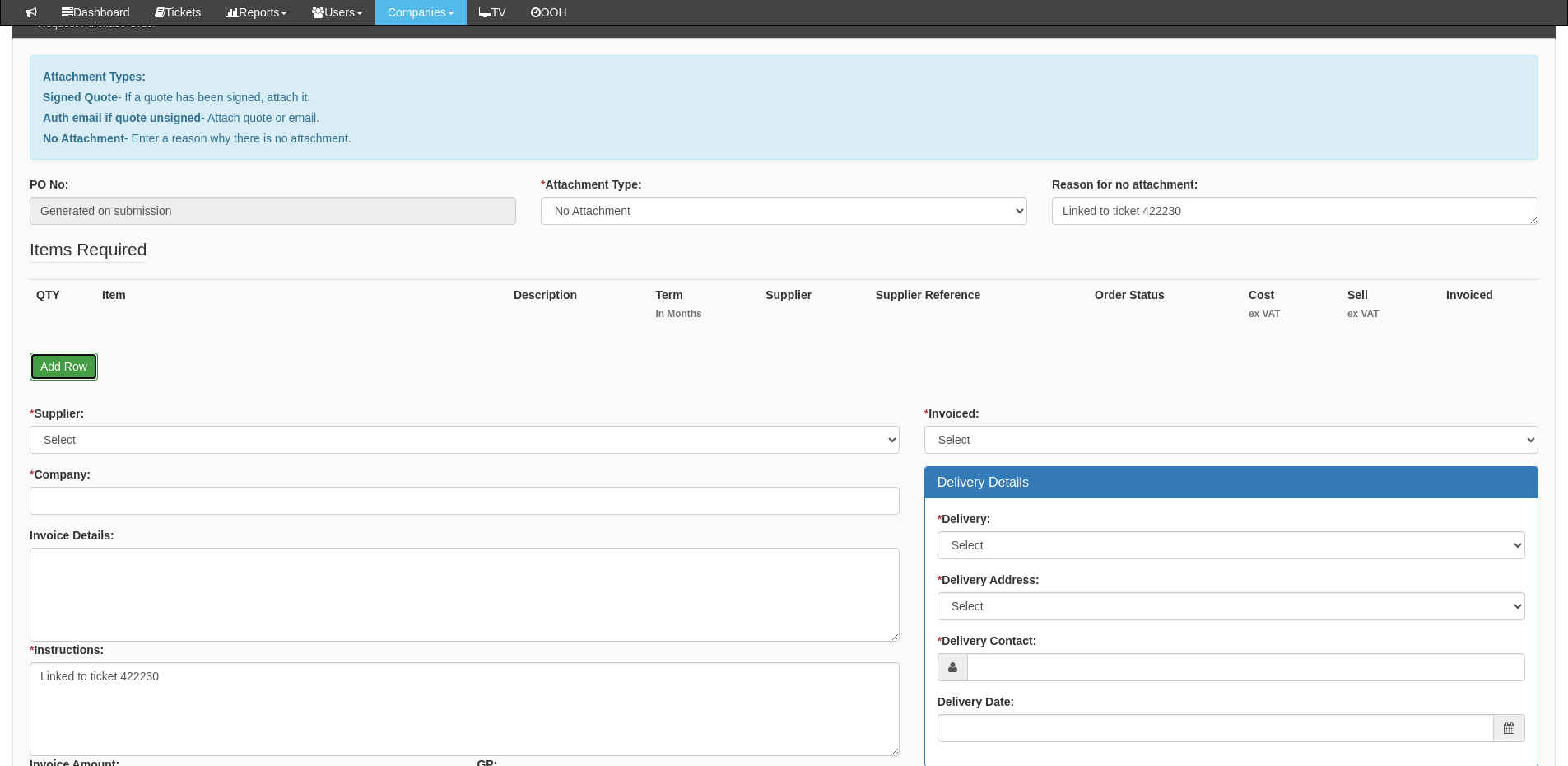
click at [65, 363] on link "Add Row" at bounding box center [64, 366] width 68 height 28
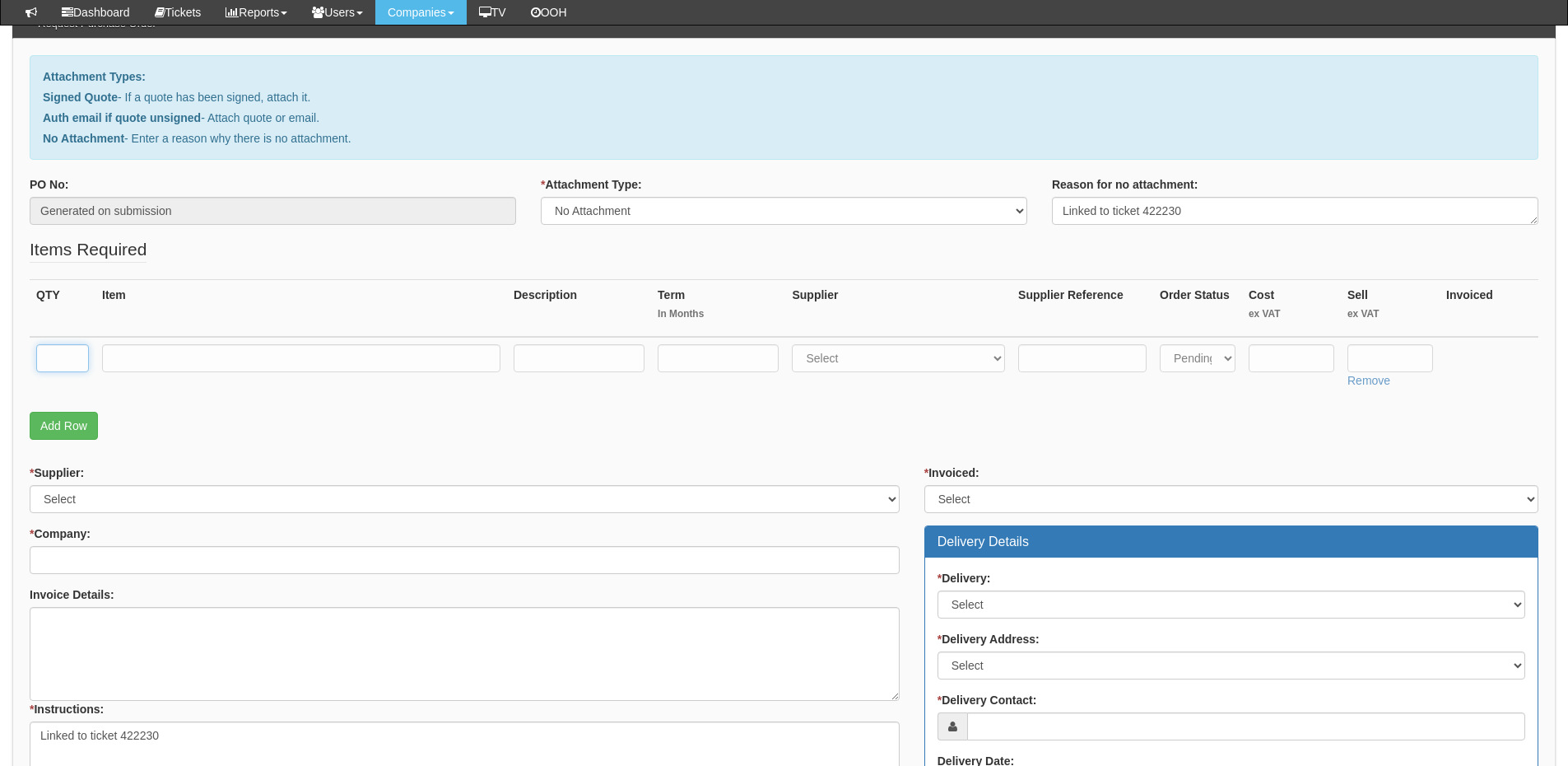
click at [65, 355] on input "text" at bounding box center [63, 359] width 52 height 28
type input "100"
click at [126, 354] on input "text" at bounding box center [301, 359] width 399 height 28
type input "Fax Credits"
click at [1379, 359] on input "text" at bounding box center [1390, 359] width 85 height 28
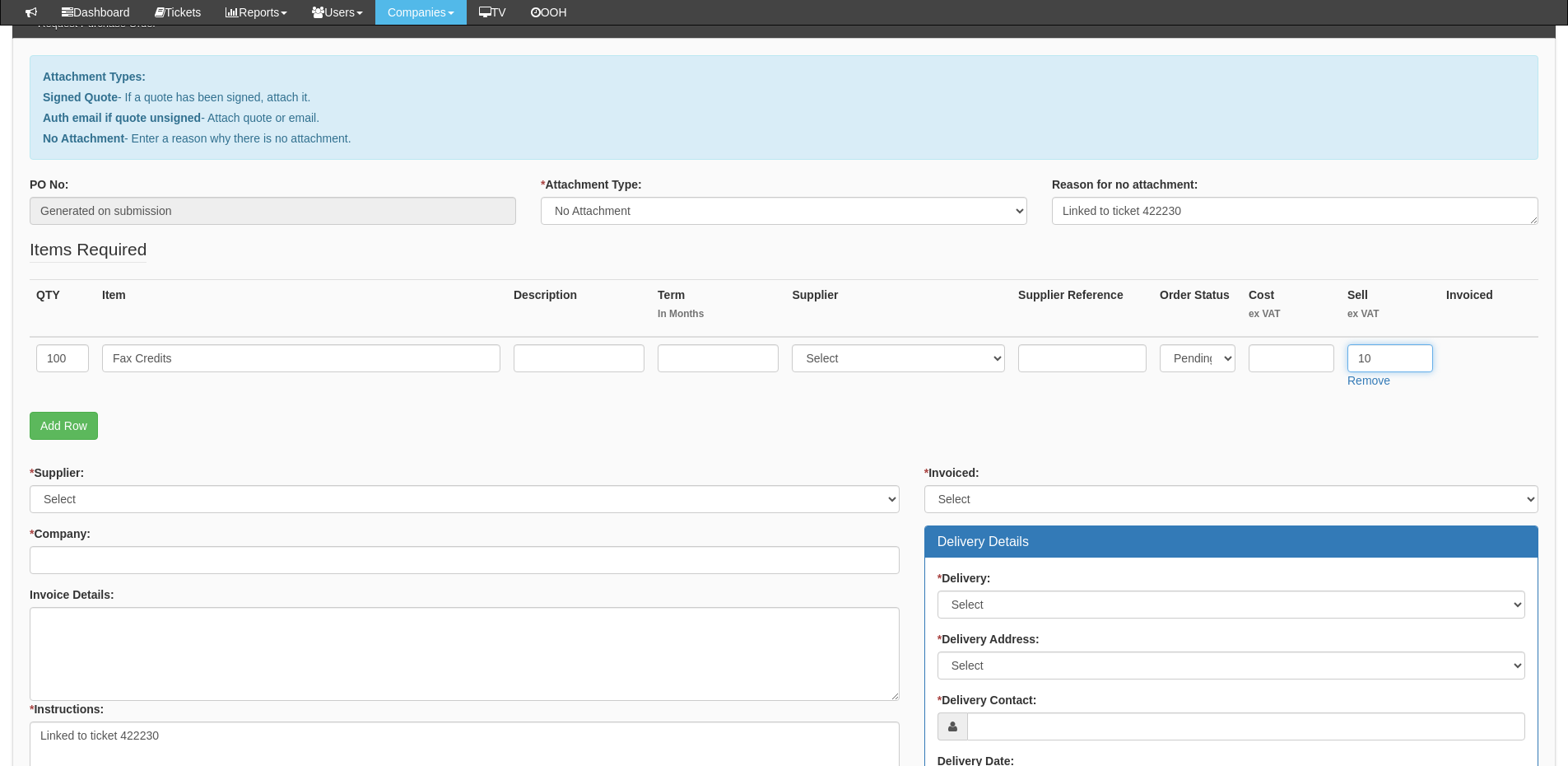
type input "10"
click at [419, 361] on input "Fax Credits" at bounding box center [301, 359] width 399 height 28
click at [316, 357] on input "Fax Credits -" at bounding box center [301, 359] width 399 height 28
paste input "Leah Jakeman"
type input "Fax Credits - Leah Jakeman"
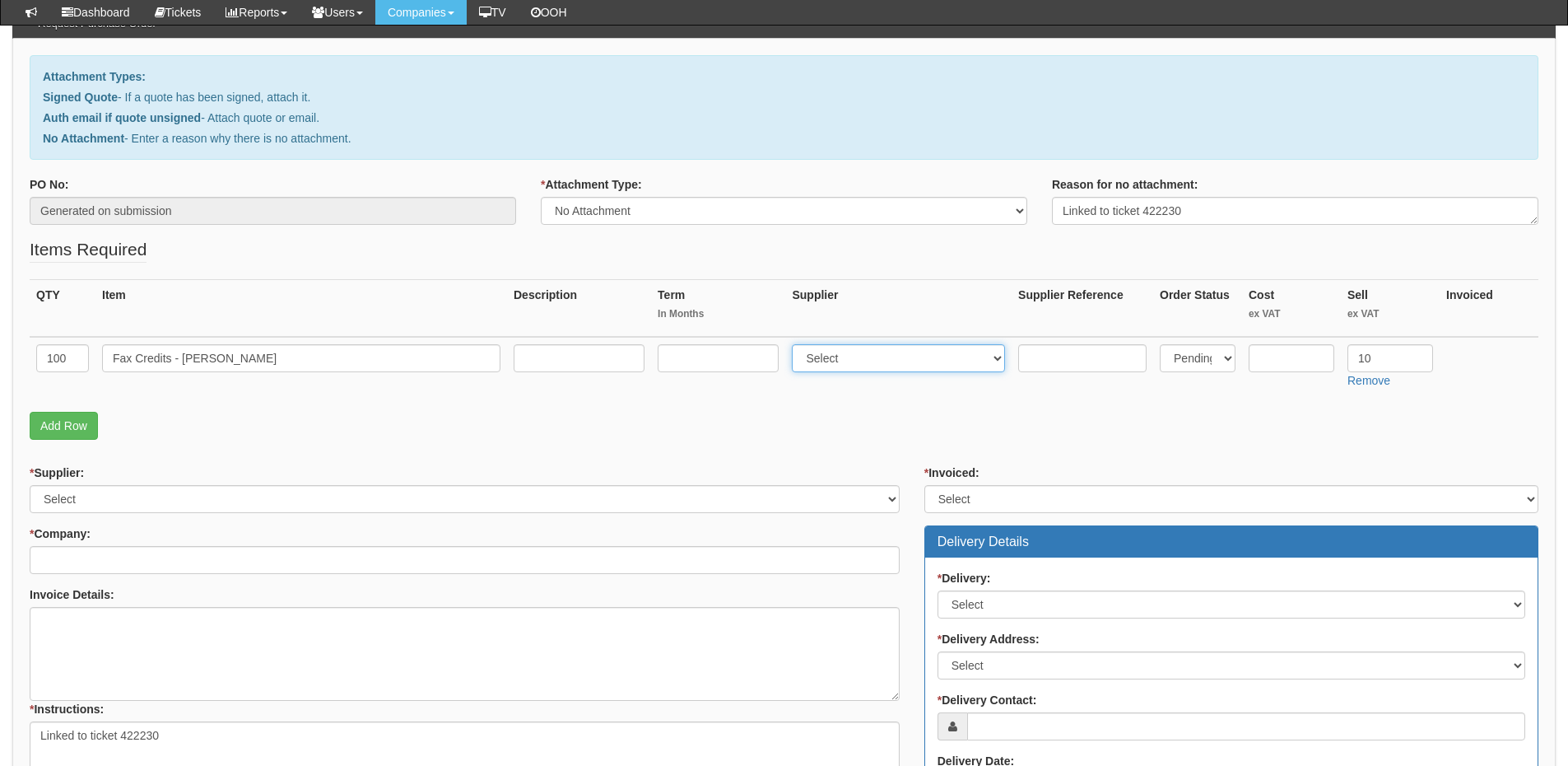
click at [876, 363] on select "Select 123 REG.co.uk 1Password 3 4Gon AA Jones Electric Ltd Abzorb Access Group…" at bounding box center [898, 359] width 213 height 28
select select "124"
click at [796, 345] on select "Select 123 REG.co.uk 1Password 3 4Gon AA Jones Electric Ltd Abzorb Access Group…" at bounding box center [898, 359] width 213 height 28
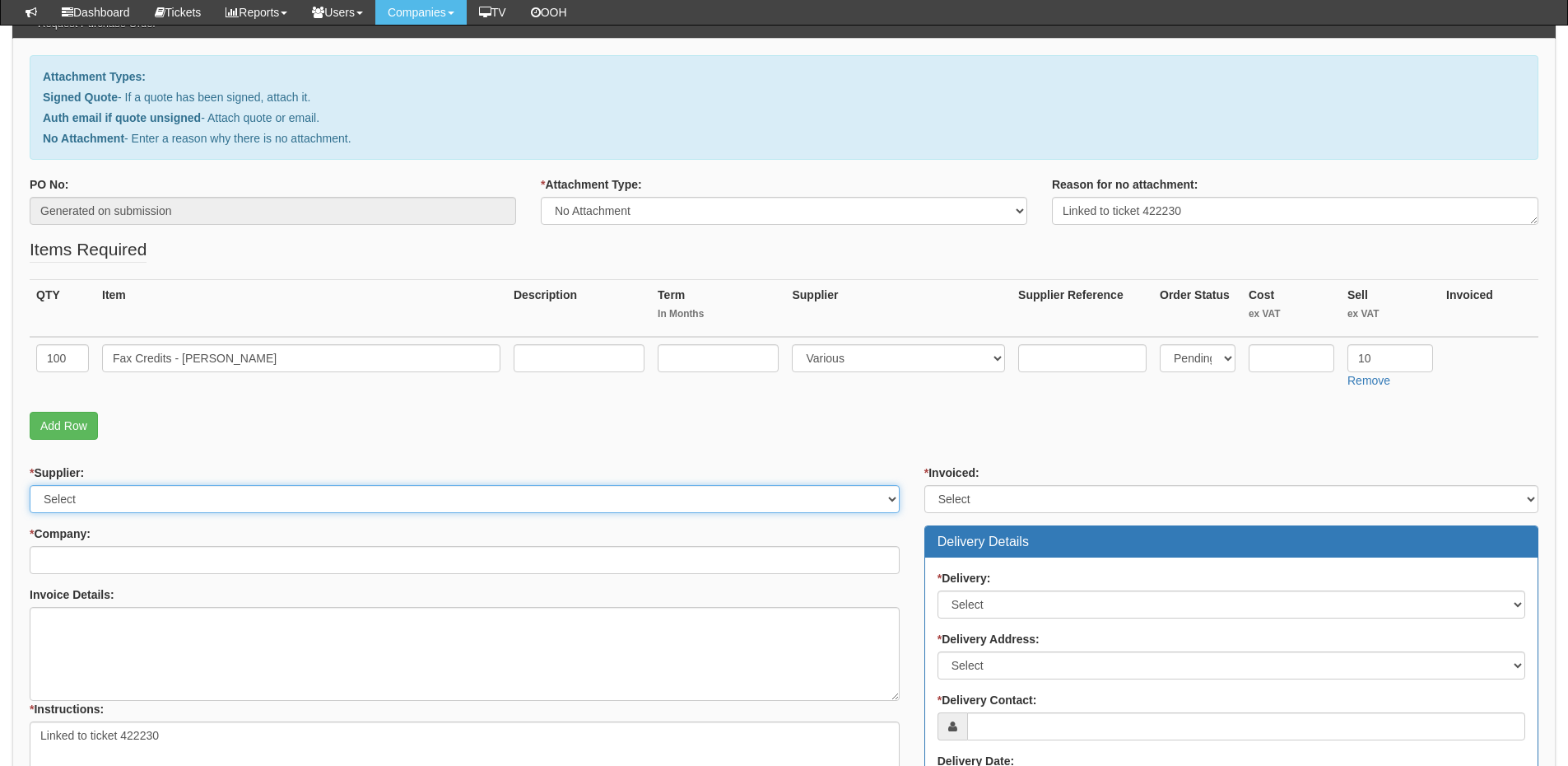
click at [129, 503] on select "Select 123 REG.co.uk 1Password 3 4Gon AA Jones Electric Ltd Abzorb Access Group…" at bounding box center [465, 499] width 870 height 28
select select "124"
click at [30, 485] on select "Select 123 REG.co.uk 1Password 3 4Gon AA Jones Electric Ltd Abzorb Access Group…" at bounding box center [465, 499] width 870 height 28
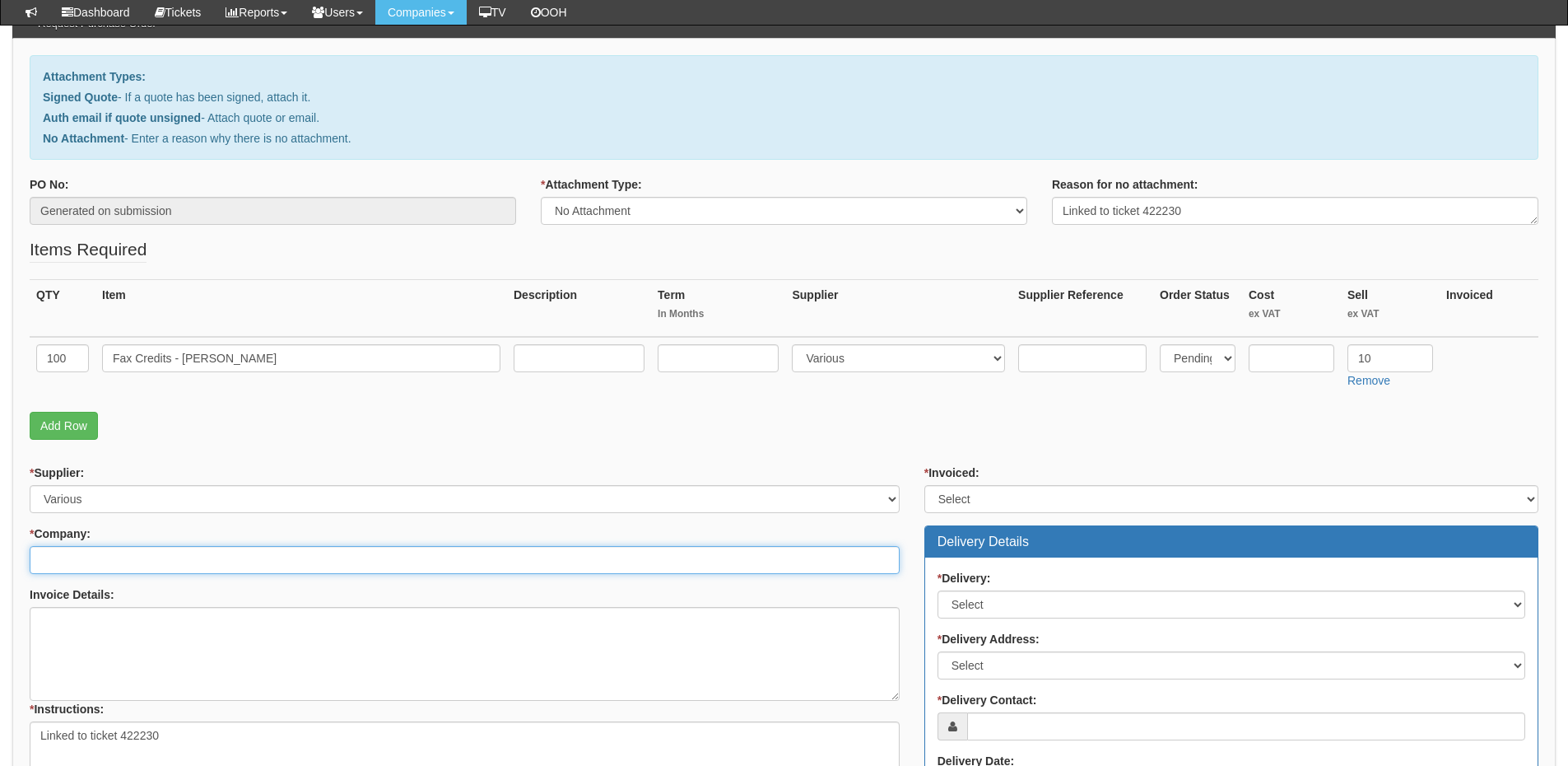
click at [116, 552] on input "* Company:" at bounding box center [465, 560] width 870 height 28
drag, startPoint x: 112, startPoint y: 557, endPoint x: -8, endPoint y: 557, distance: 120.0
click at [0, 557] on html "× Send Email × Add Appointment × Create Ticket × Create Proactive Activity × Ad…" at bounding box center [784, 487] width 1568 height 1303
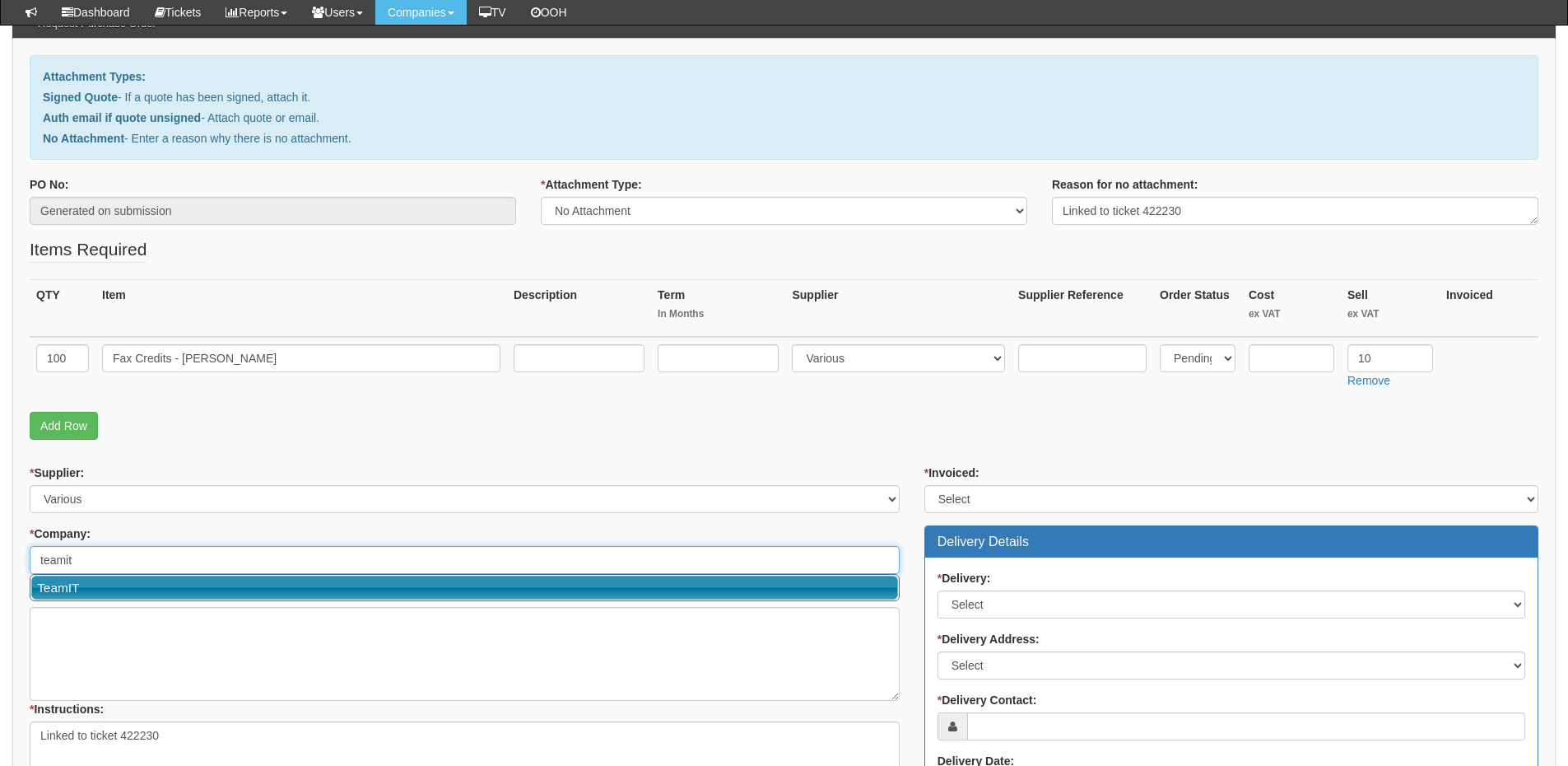
click at [98, 583] on link "TeamIT" at bounding box center [465, 587] width 867 height 24
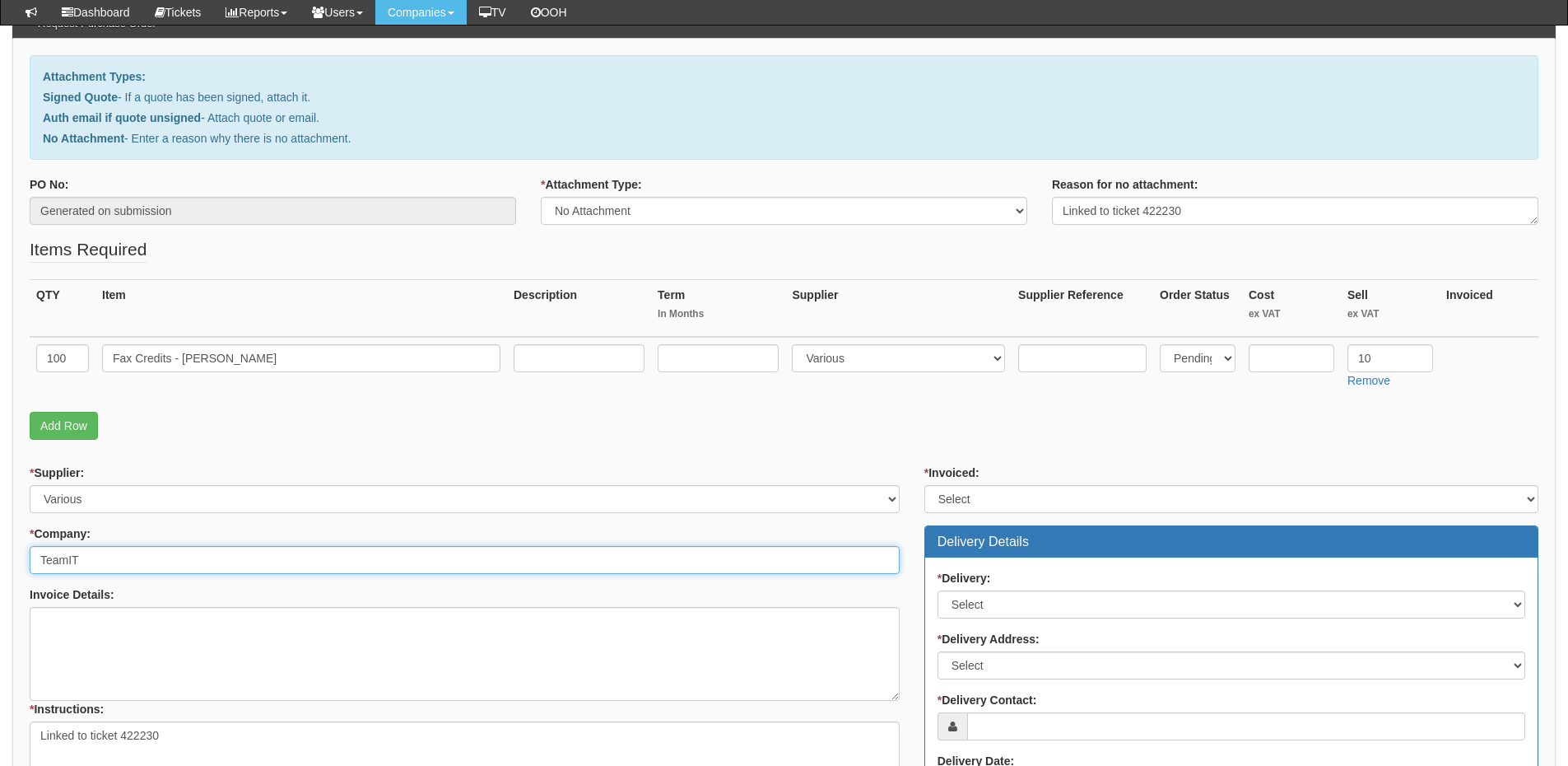
type input "TeamIT"
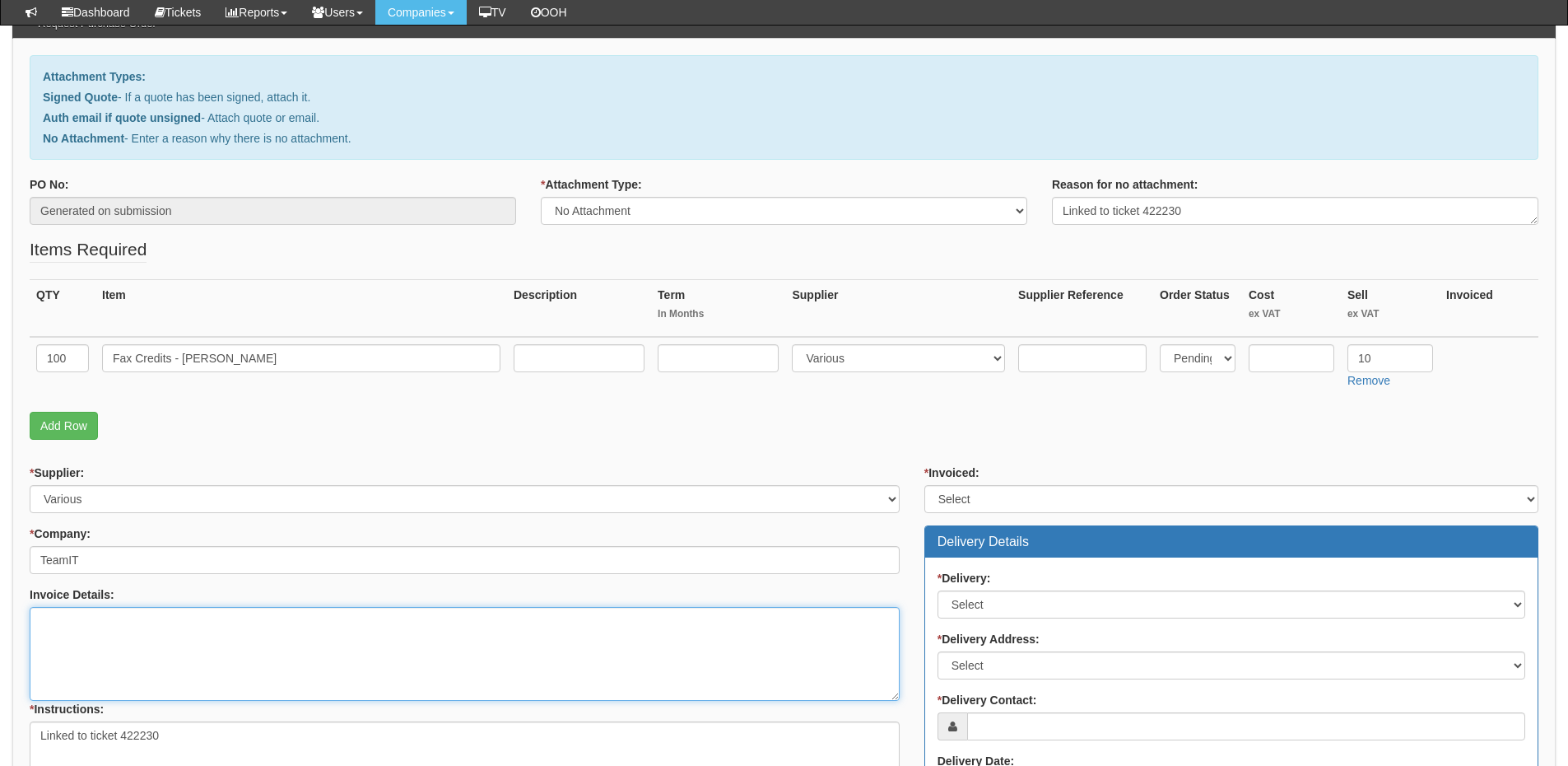
click at [75, 637] on textarea "Invoice Details:" at bounding box center [465, 654] width 870 height 94
click at [42, 622] on textarea "apex Law" at bounding box center [465, 654] width 870 height 94
type textarea "Apex Law"
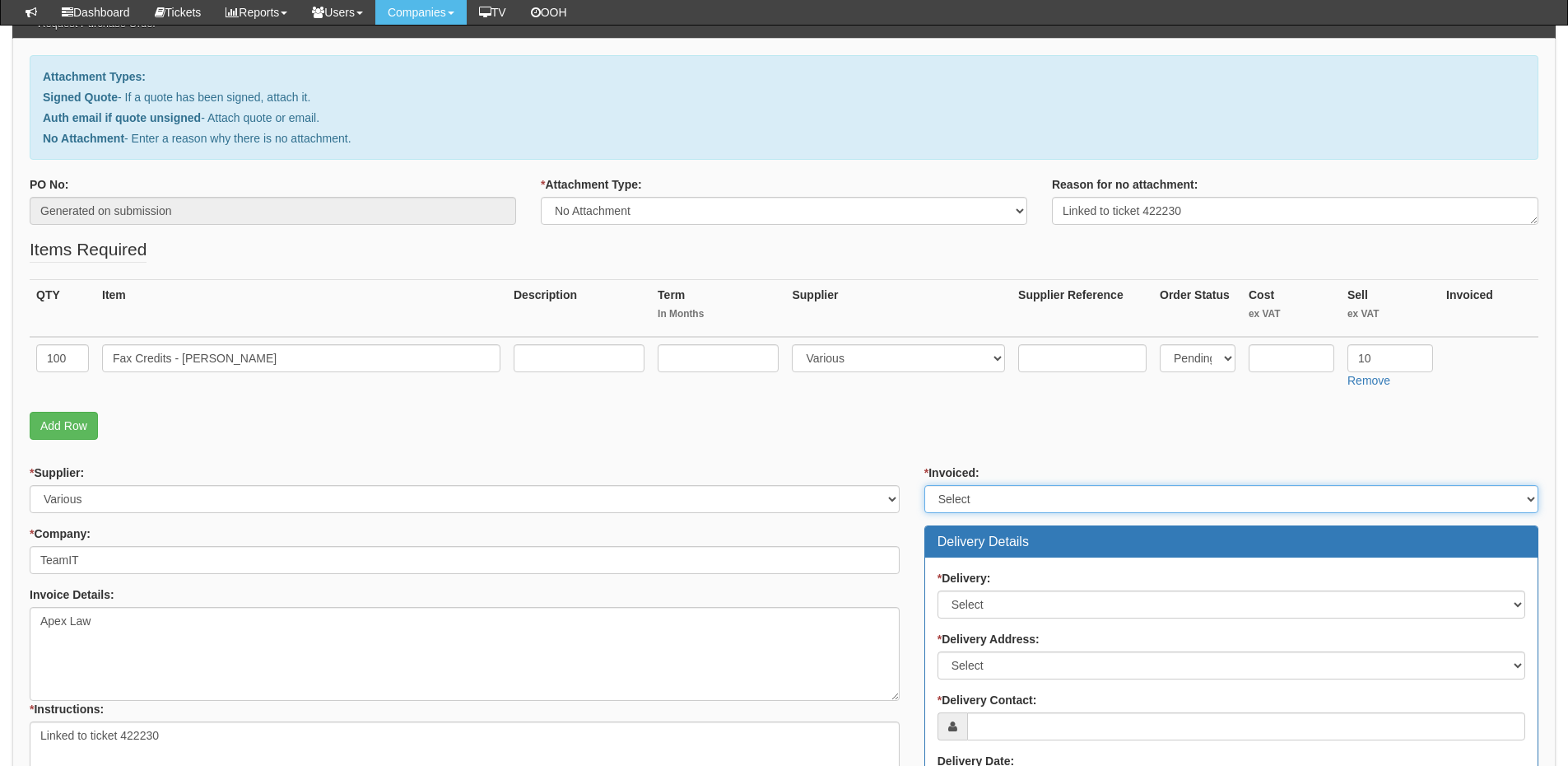
click at [1016, 508] on select "Select Yes No N/A STB (part of order)" at bounding box center [1231, 499] width 614 height 28
select select "2"
click at [924, 485] on select "Select Yes No N/A STB (part of order)" at bounding box center [1231, 499] width 614 height 28
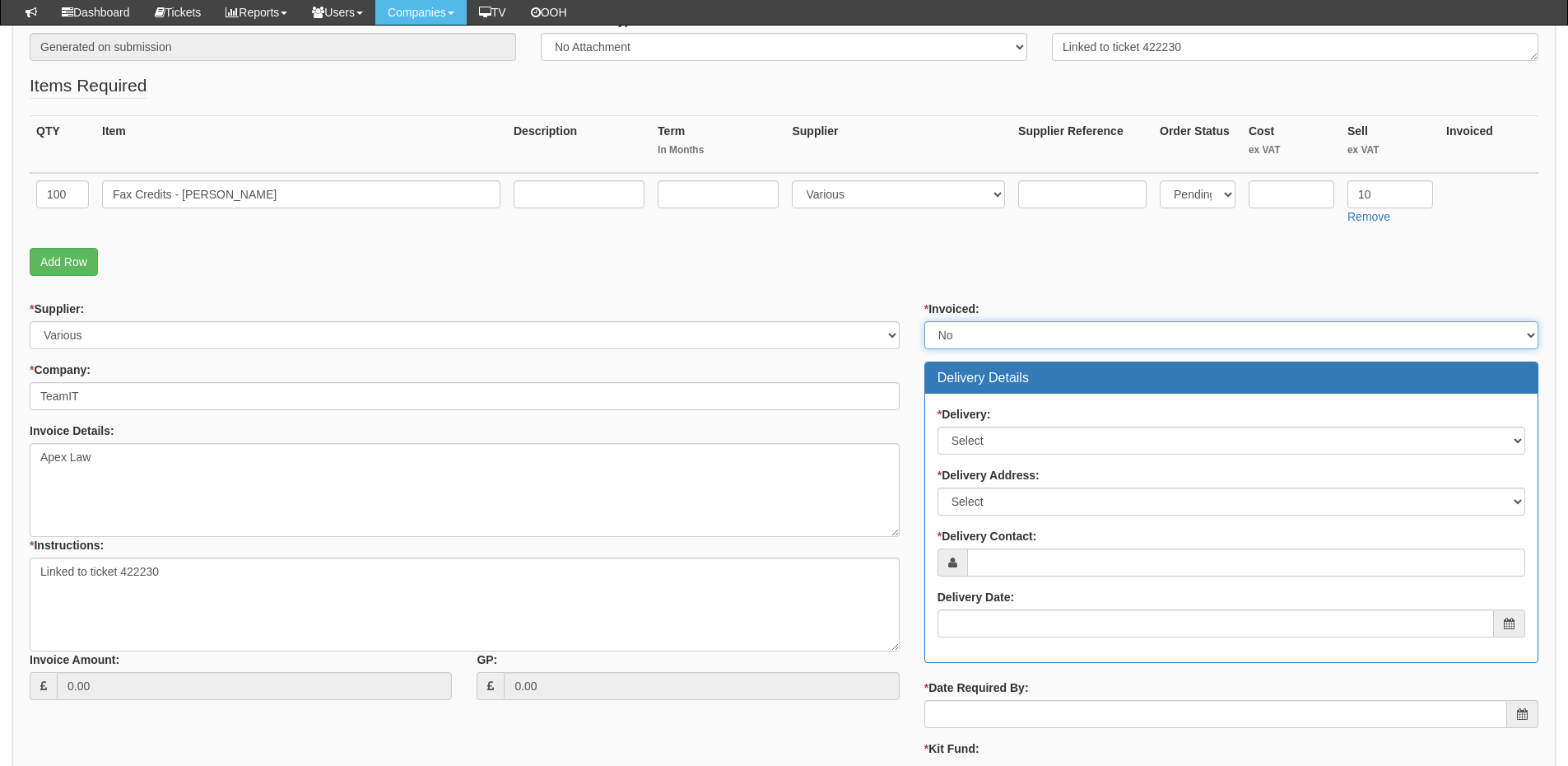
scroll to position [330, 0]
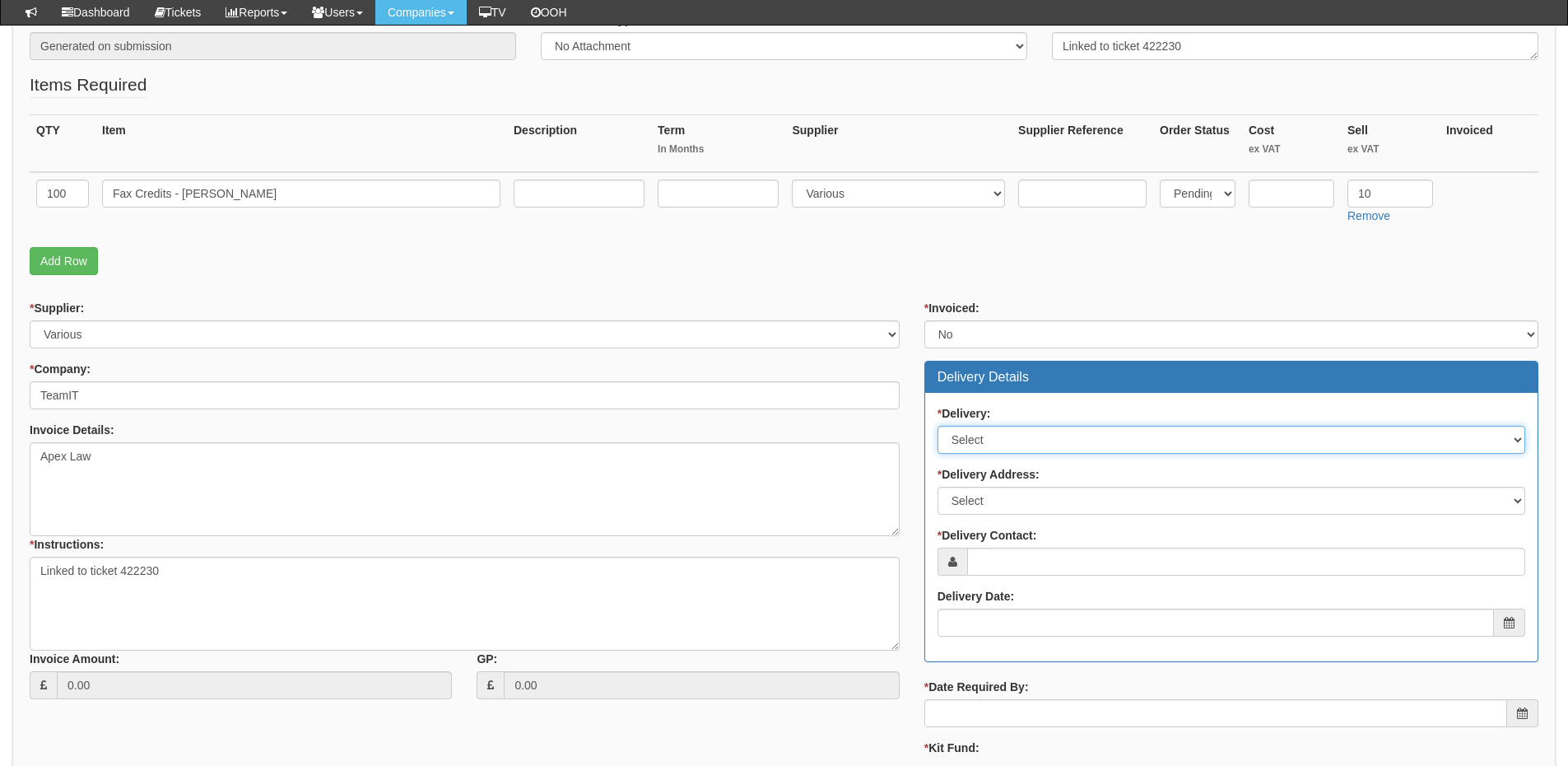
click at [992, 432] on select "Select No Not Applicable Yes" at bounding box center [1231, 440] width 588 height 28
select select "3"
click at [937, 426] on select "Select No Not Applicable Yes" at bounding box center [1231, 440] width 588 height 28
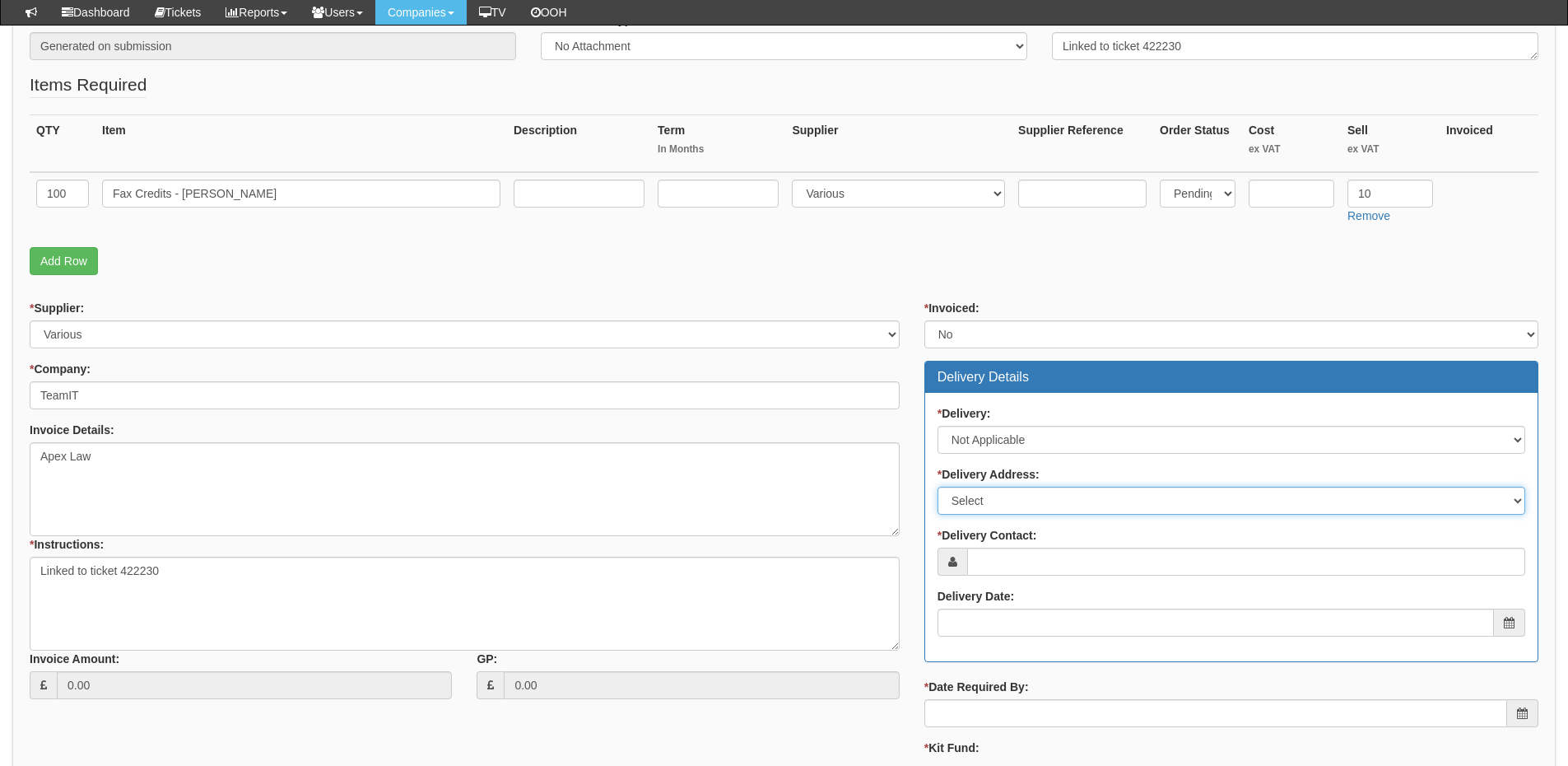
click at [995, 502] on select "Select Not Applicable Main Address - WF8 4HY Other" at bounding box center [1231, 501] width 588 height 28
select select "N/A"
click at [937, 487] on select "Select Not Applicable Main Address - WF8 4HY Other" at bounding box center [1231, 501] width 588 height 28
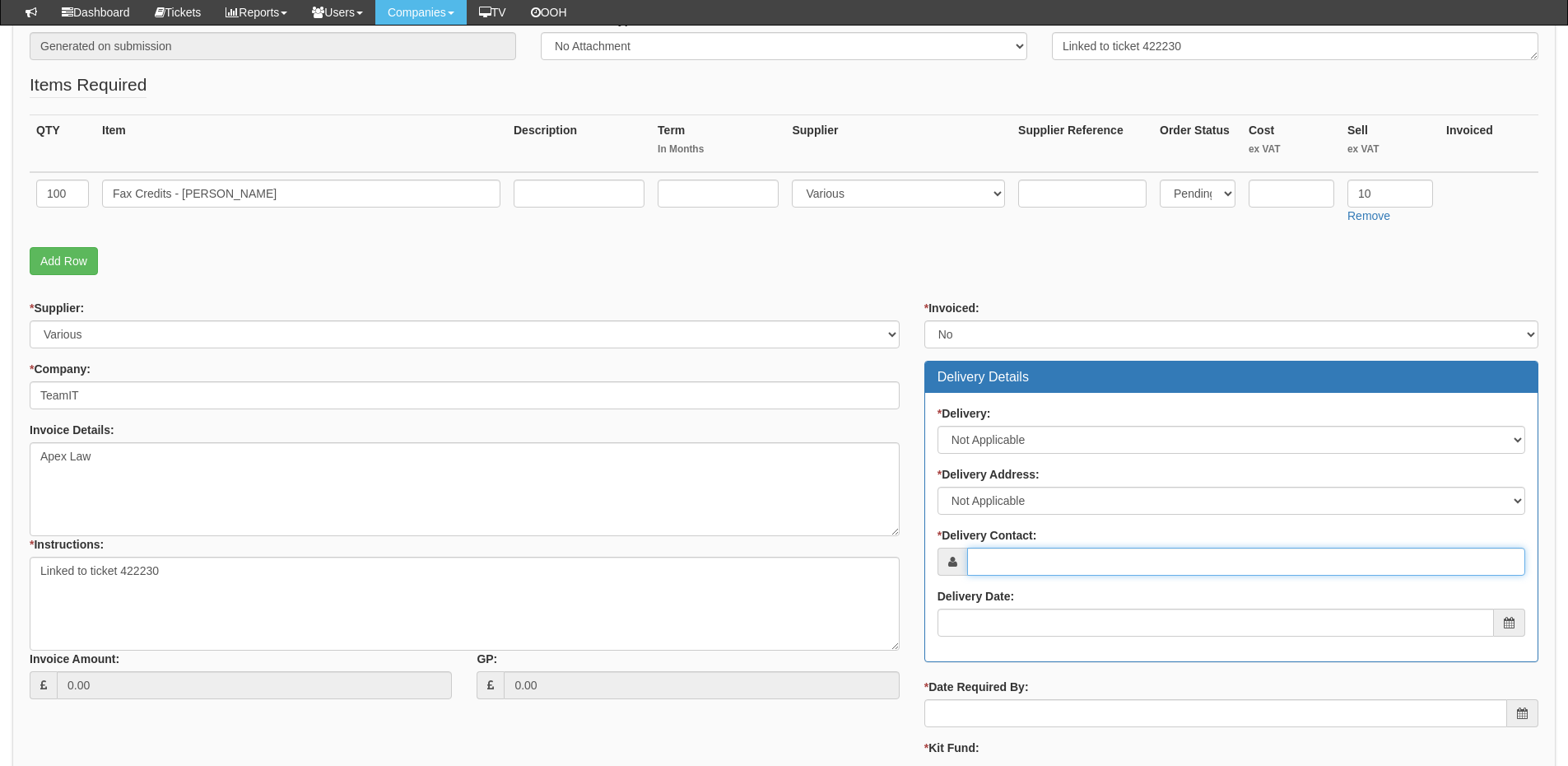
click at [998, 551] on input "* Delivery Contact:" at bounding box center [1246, 562] width 558 height 28
click at [1011, 576] on input "* Delivery Contact:" at bounding box center [1246, 562] width 558 height 28
paste input "Leah Jakeman"
type input "Leah Jakeman"
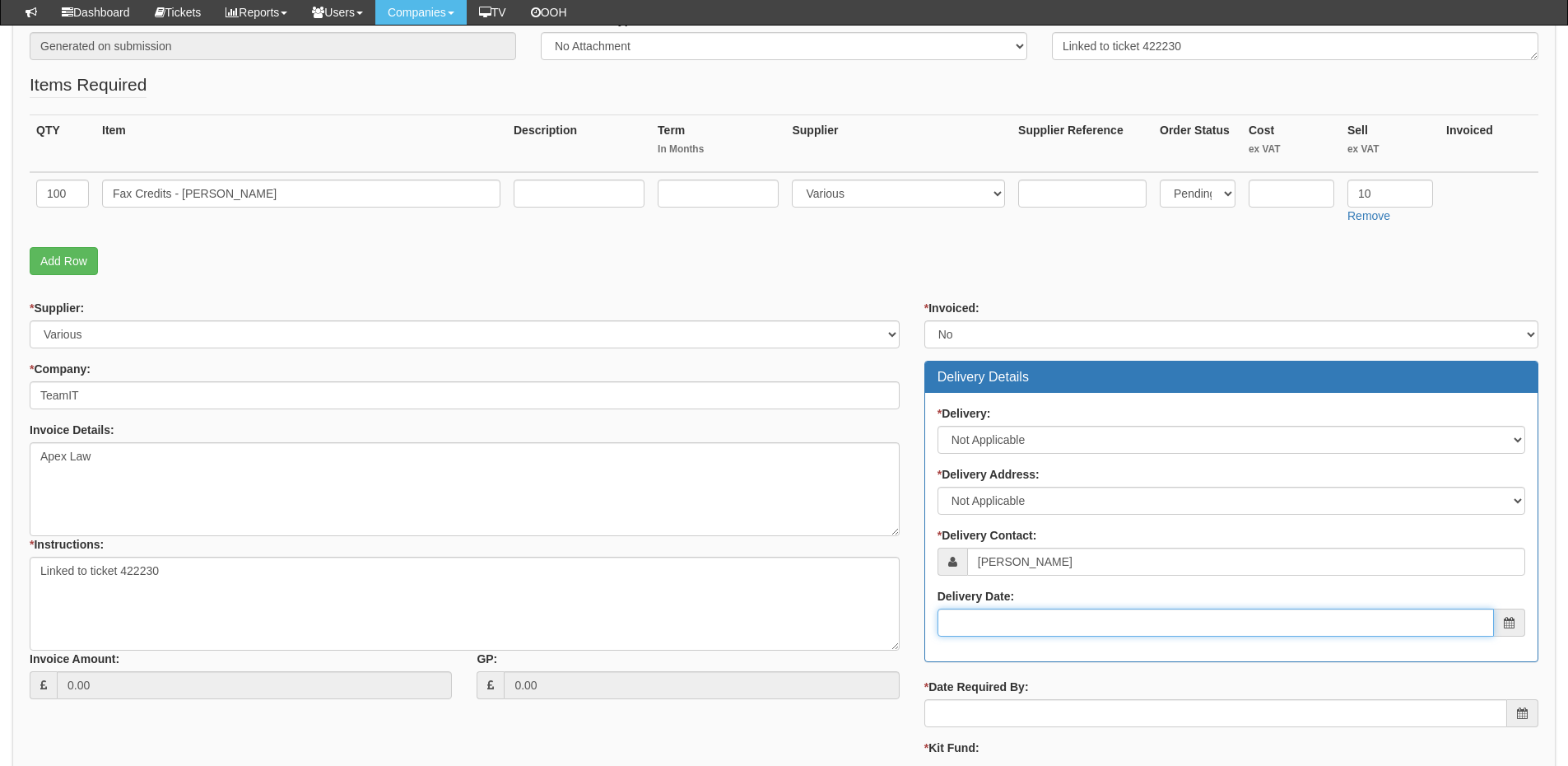
click at [1055, 616] on input "Delivery Date:" at bounding box center [1216, 623] width 556 height 28
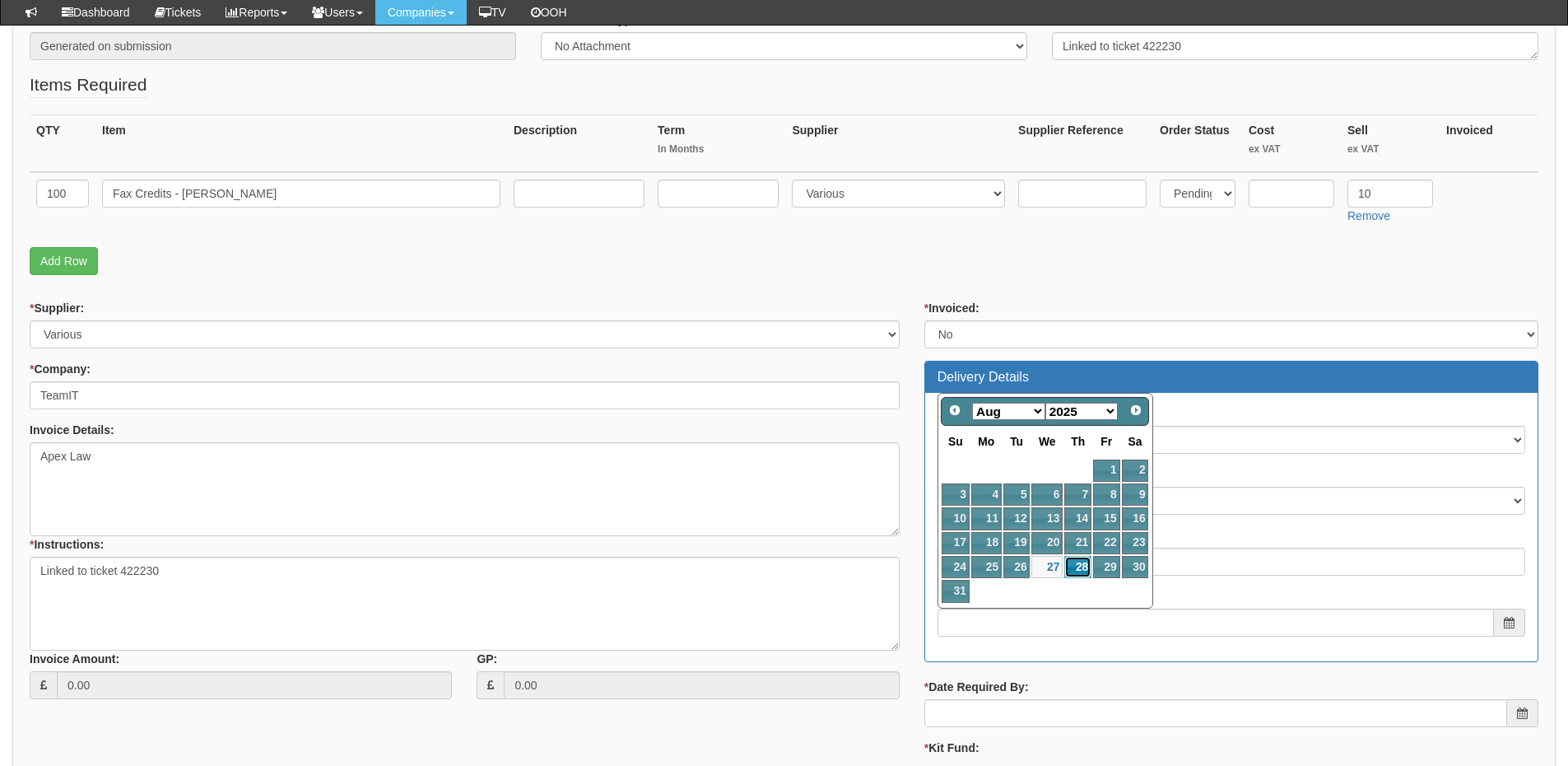
click at [1087, 560] on link "28" at bounding box center [1078, 566] width 27 height 22
type input "[DATE]"
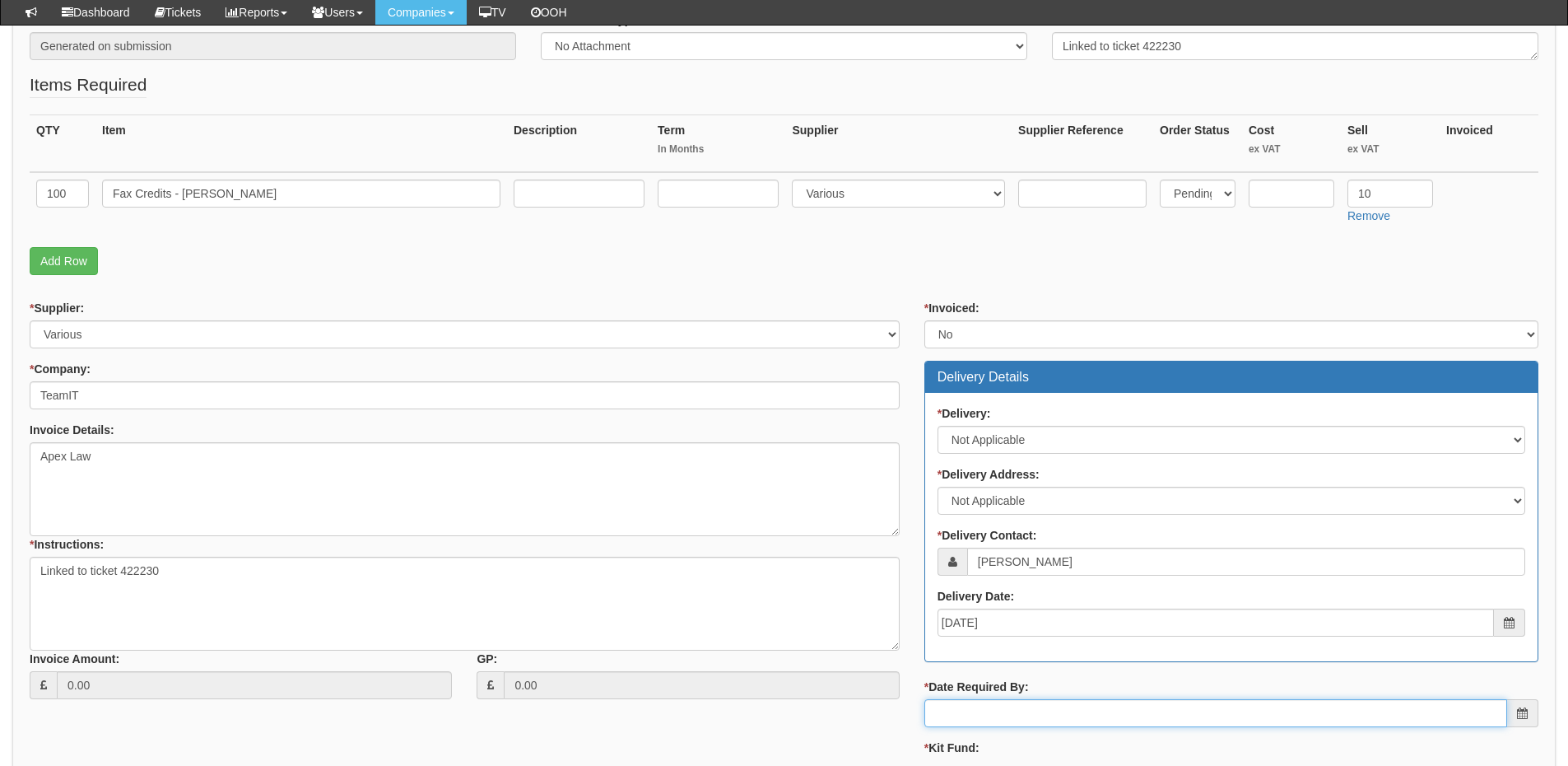
click at [1054, 701] on input "* Date Required By:" at bounding box center [1216, 713] width 583 height 28
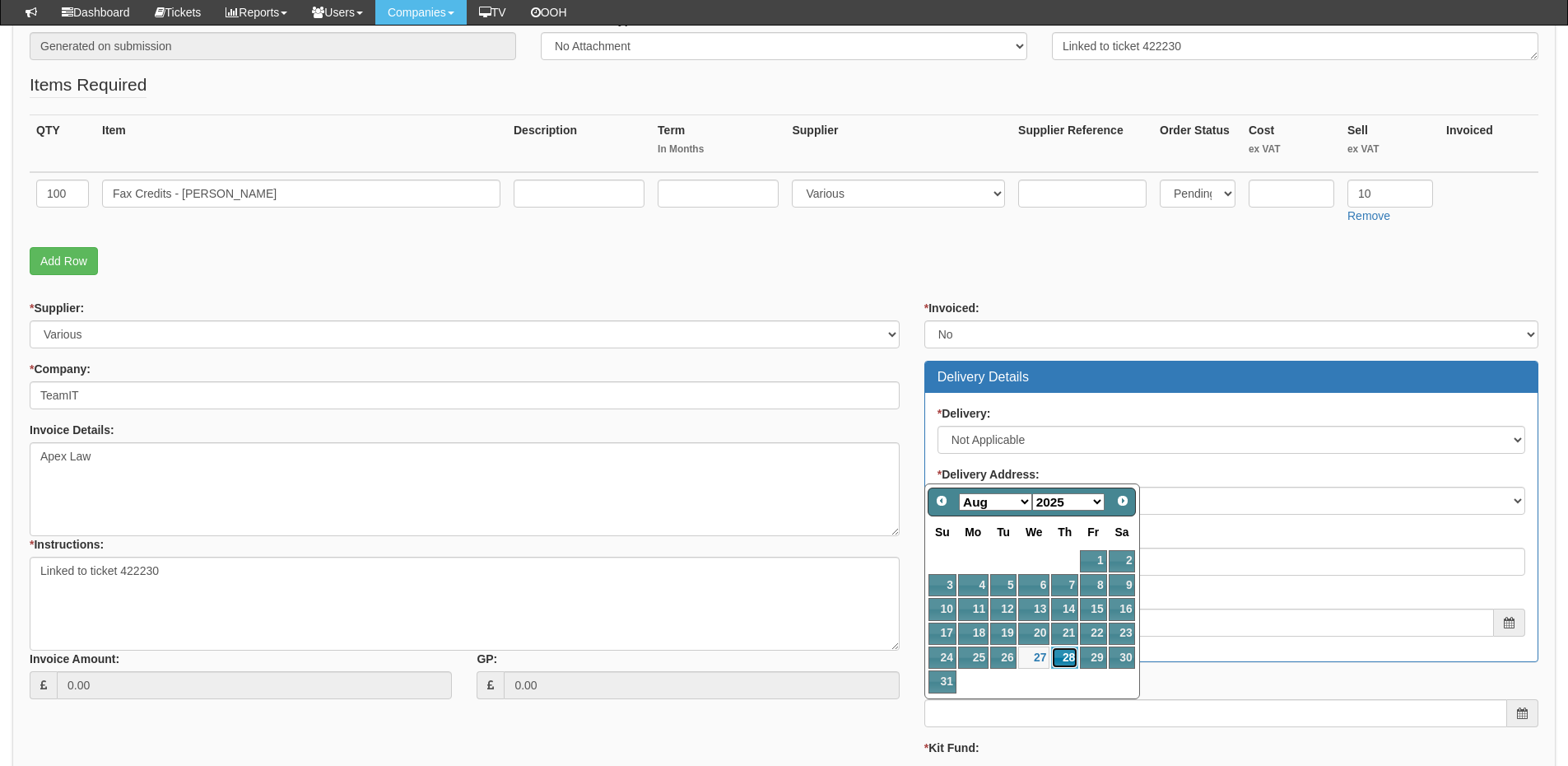
click at [1060, 651] on link "28" at bounding box center [1064, 657] width 27 height 22
type input "[DATE]"
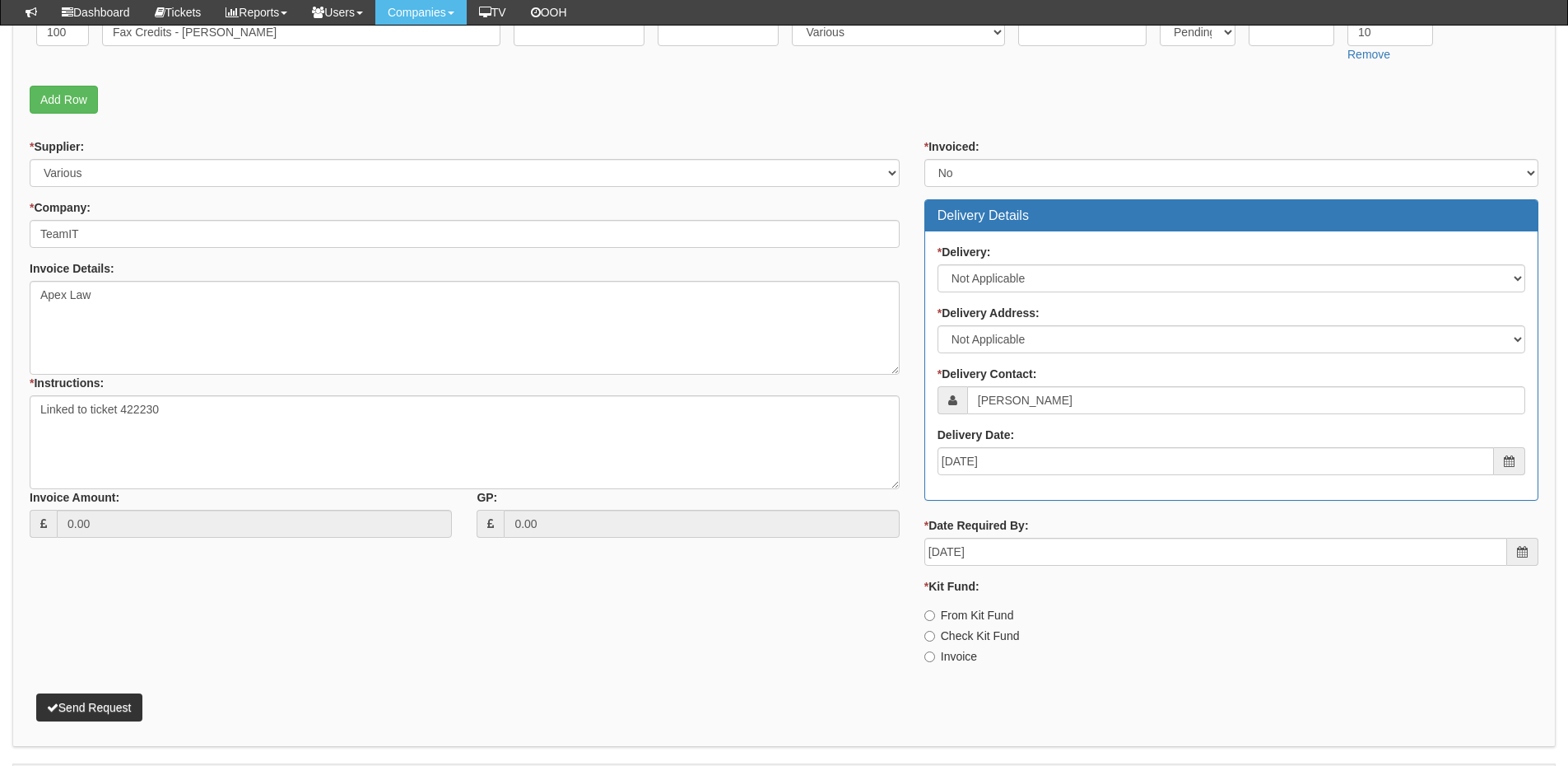
scroll to position [494, 0]
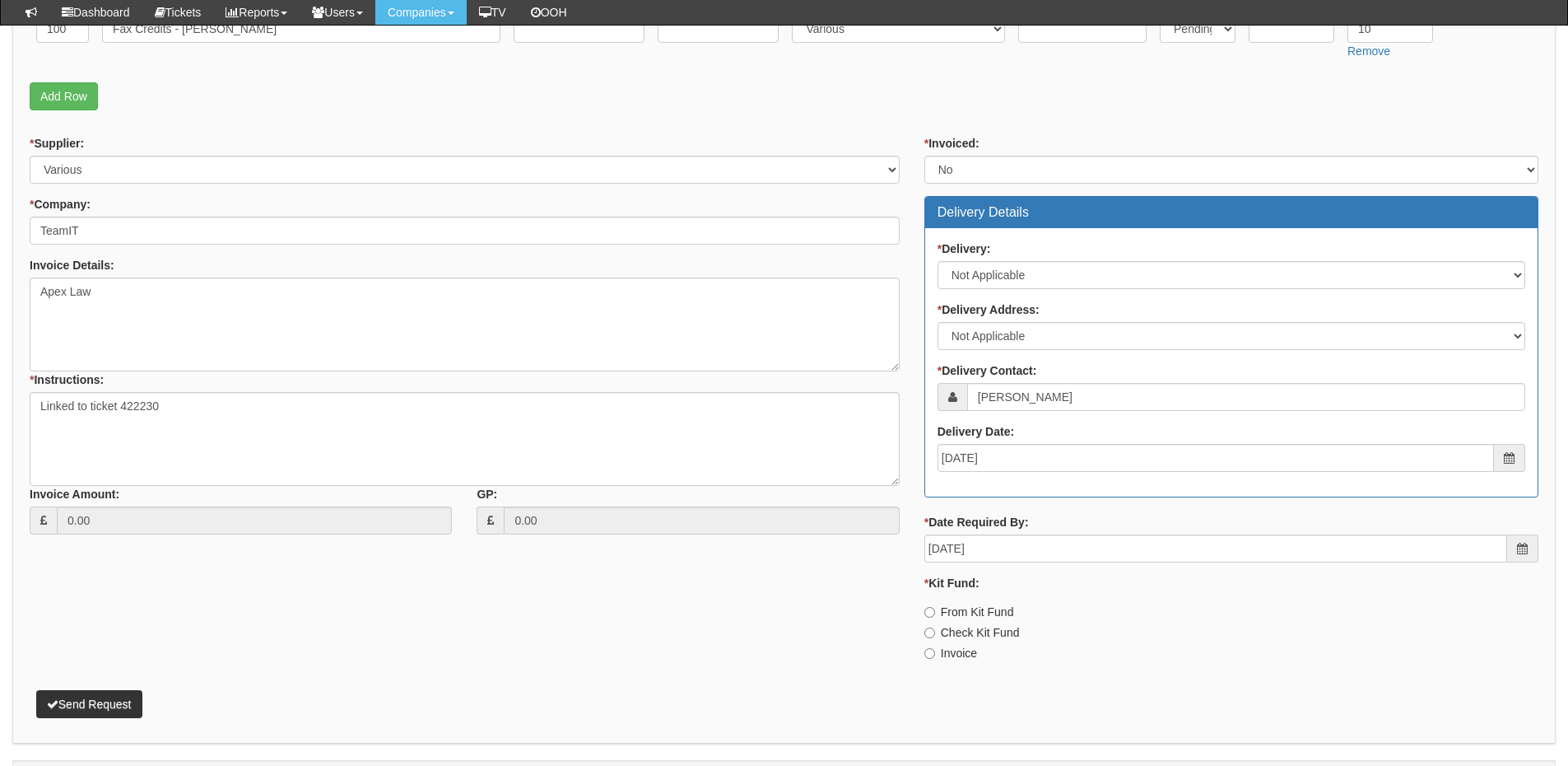
click at [956, 650] on label "Invoice" at bounding box center [951, 653] width 52 height 17
click at [935, 618] on input "Invoice" at bounding box center [930, 612] width 10 height 10
radio input "true"
click at [121, 698] on button "Send Request" at bounding box center [90, 704] width 106 height 28
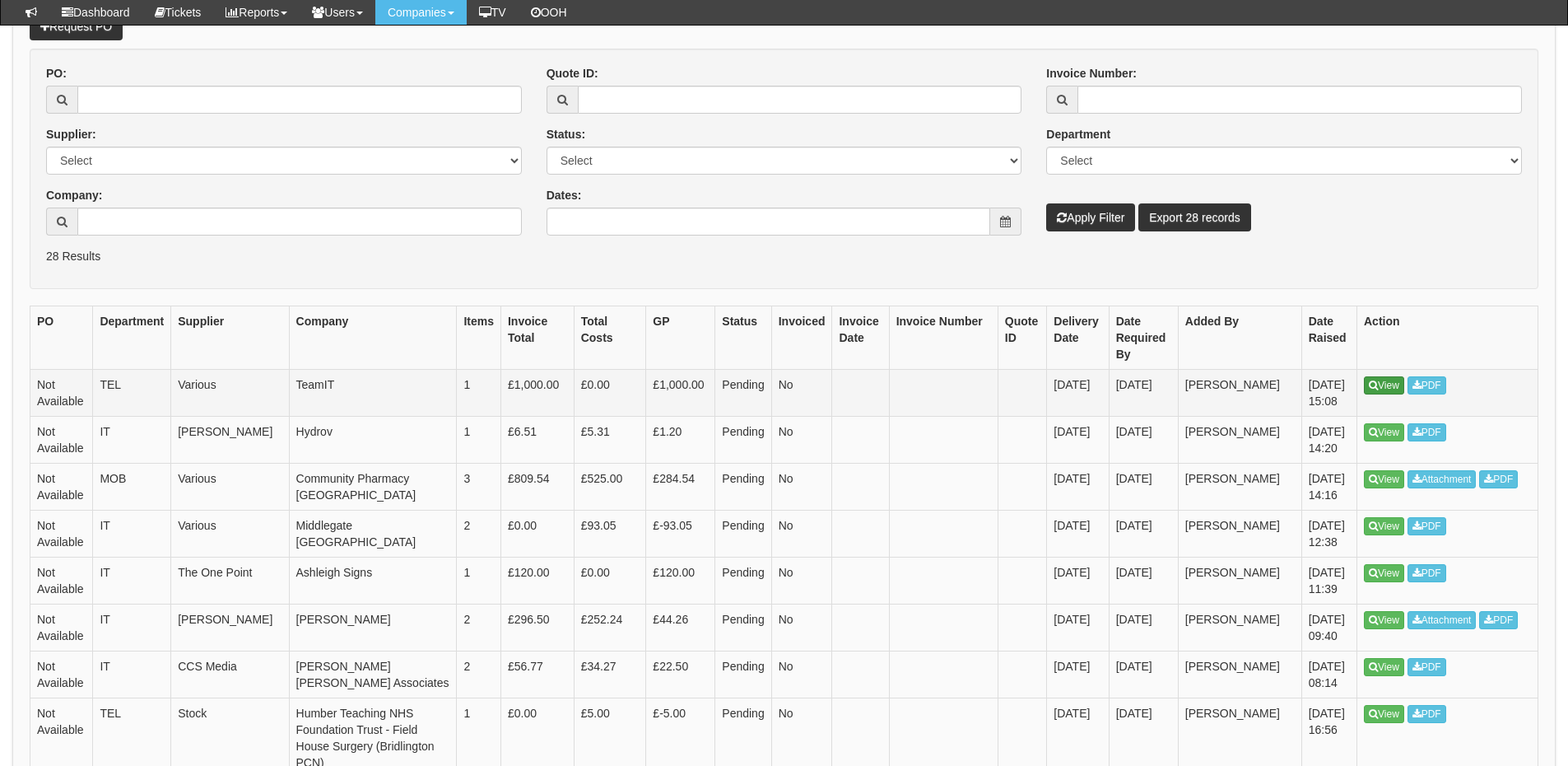
scroll to position [246, 0]
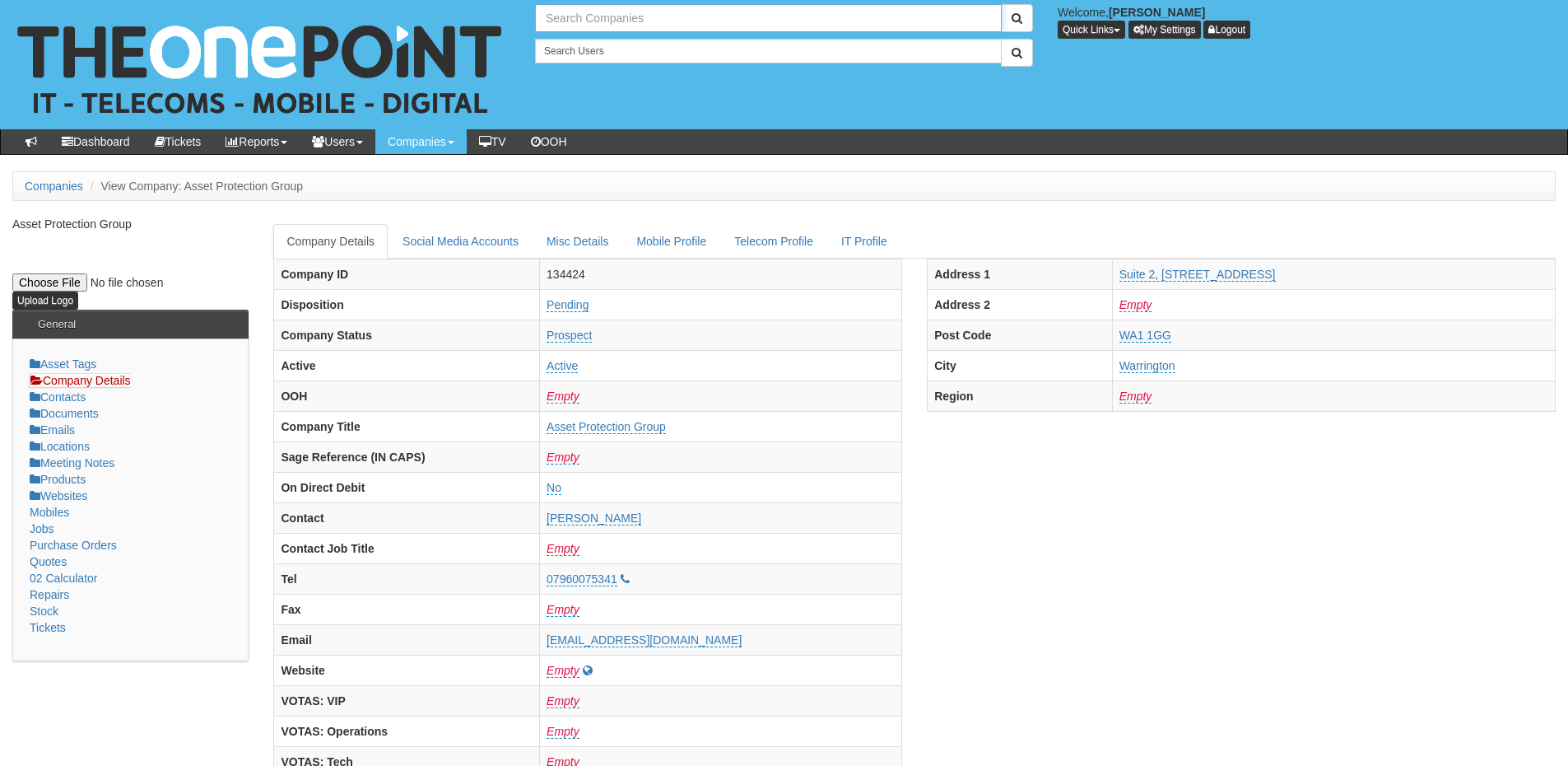
click at [587, 26] on input "text" at bounding box center [768, 18] width 467 height 28
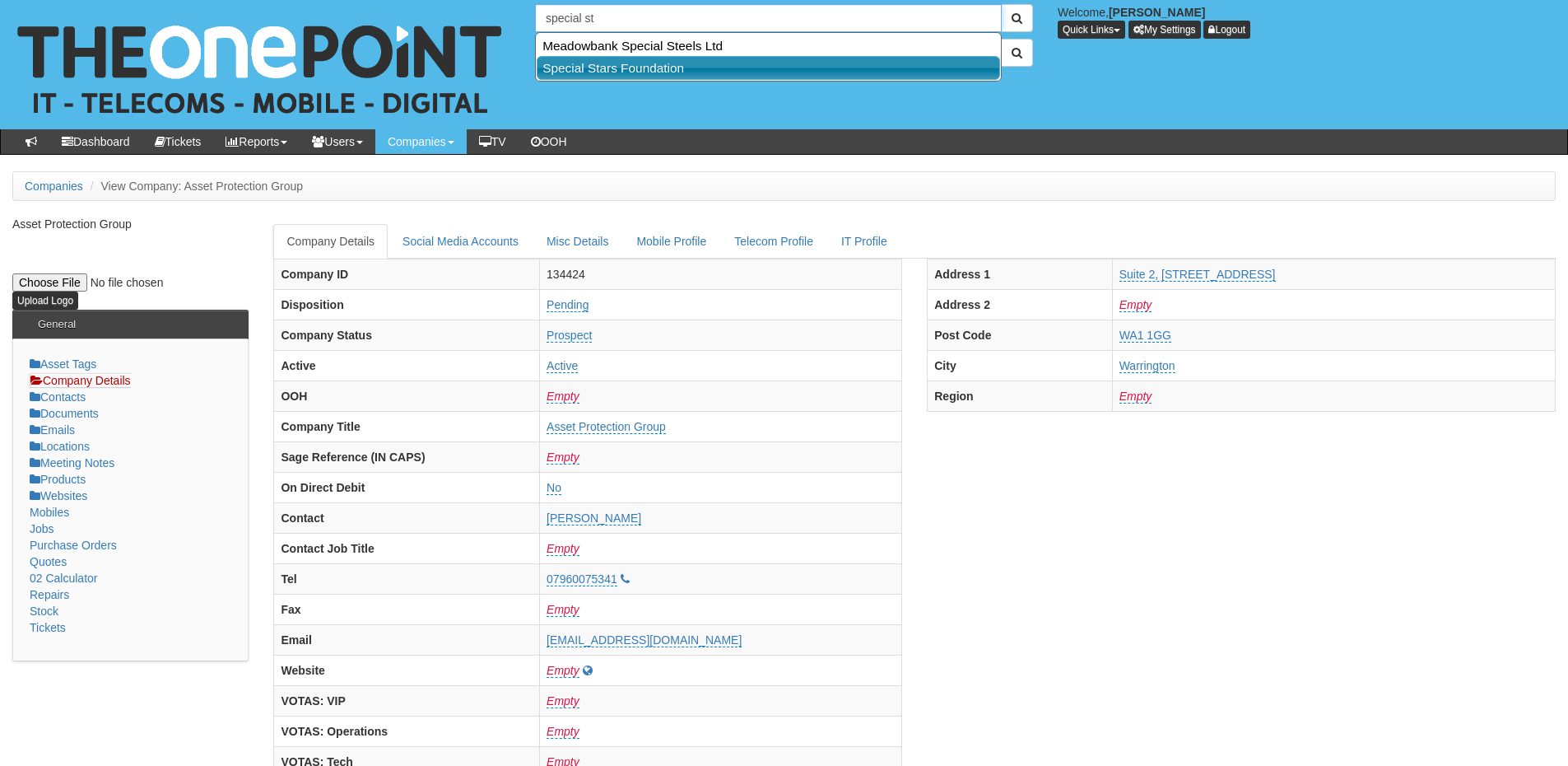
click at [590, 63] on link "Special Stars Foundation" at bounding box center [767, 67] width 463 height 24
type input "Special Stars Foundation"
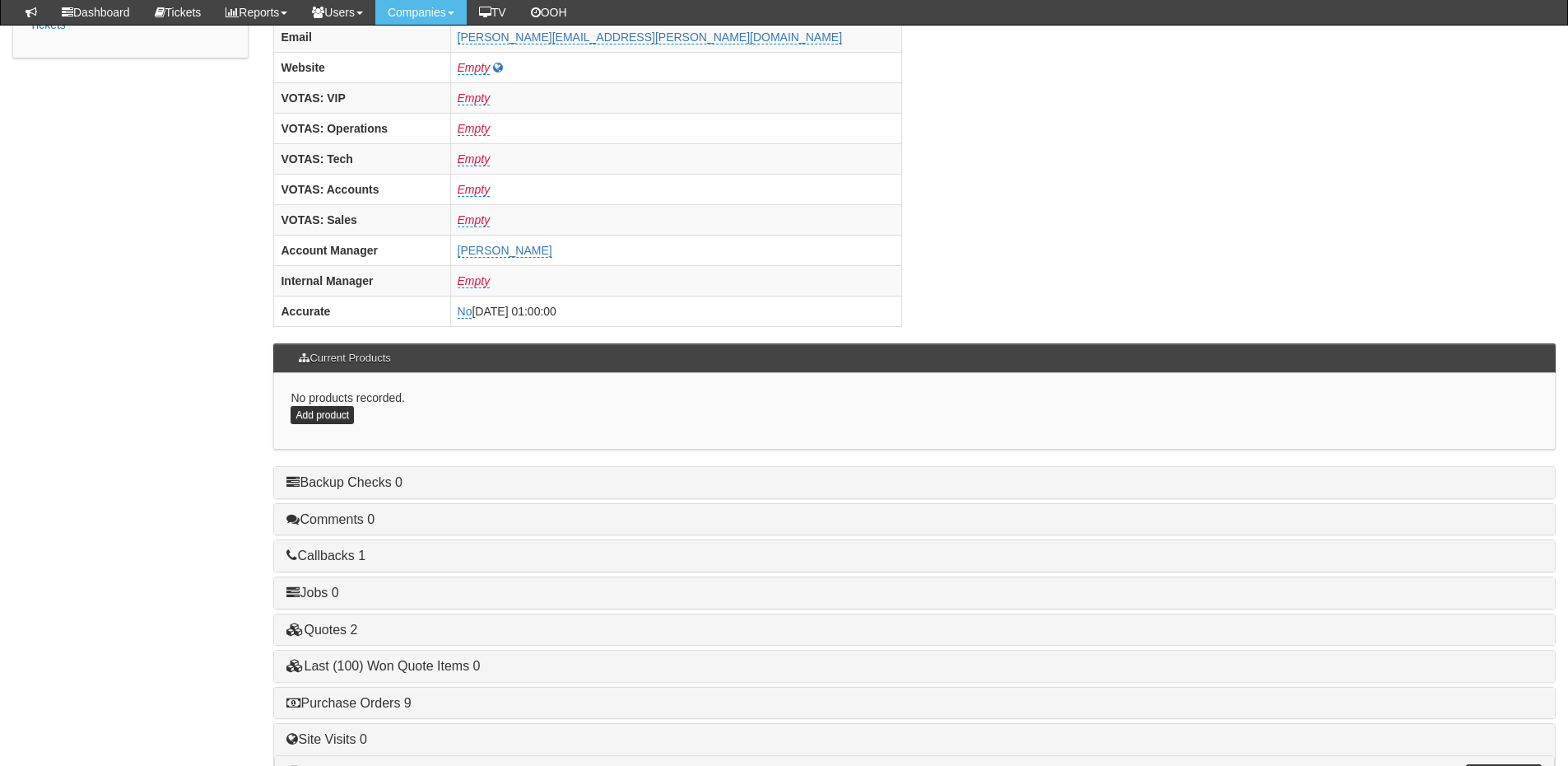
scroll to position [686, 0]
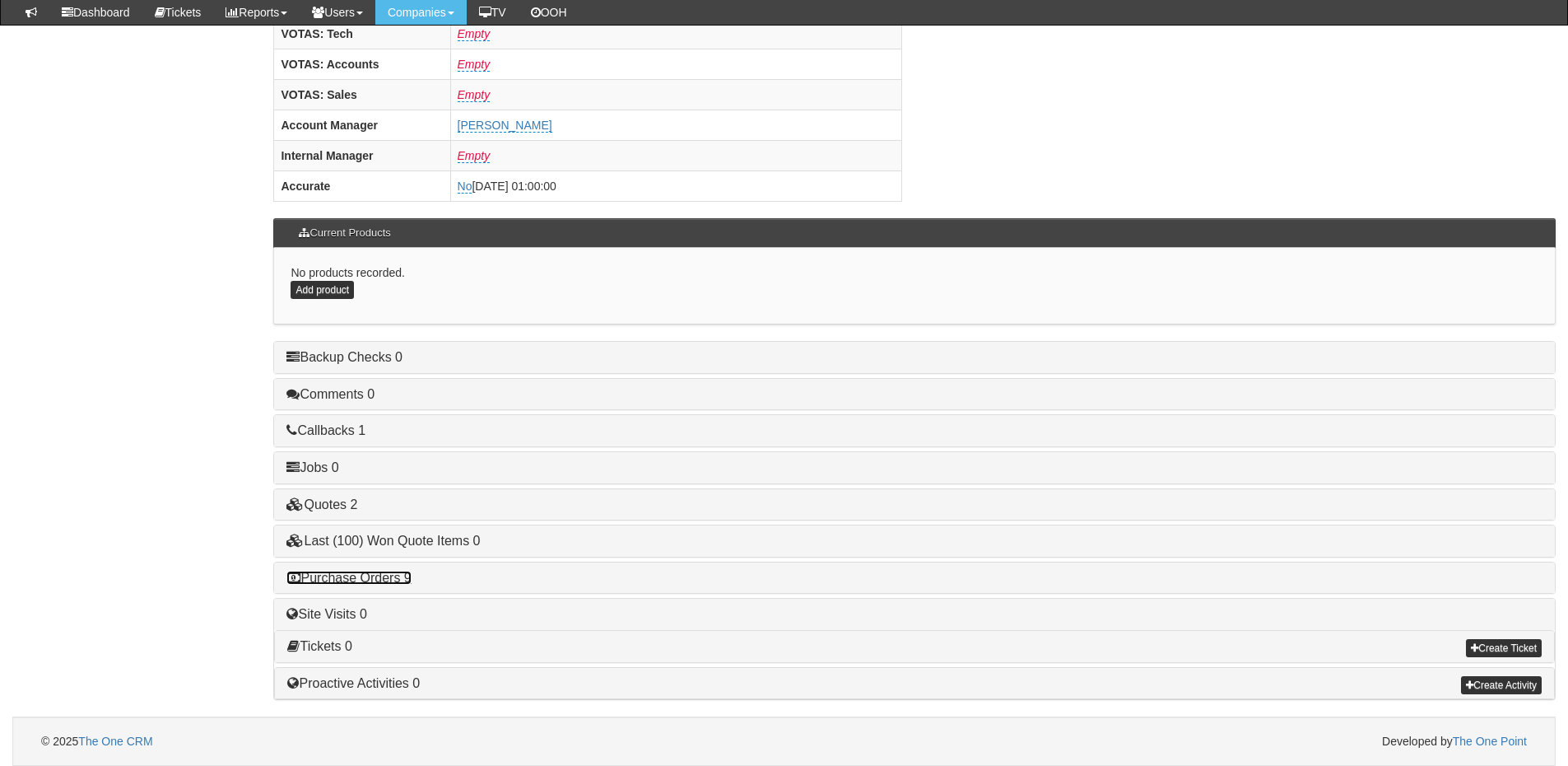
click at [389, 582] on link "Purchase Orders 9" at bounding box center [349, 578] width 125 height 14
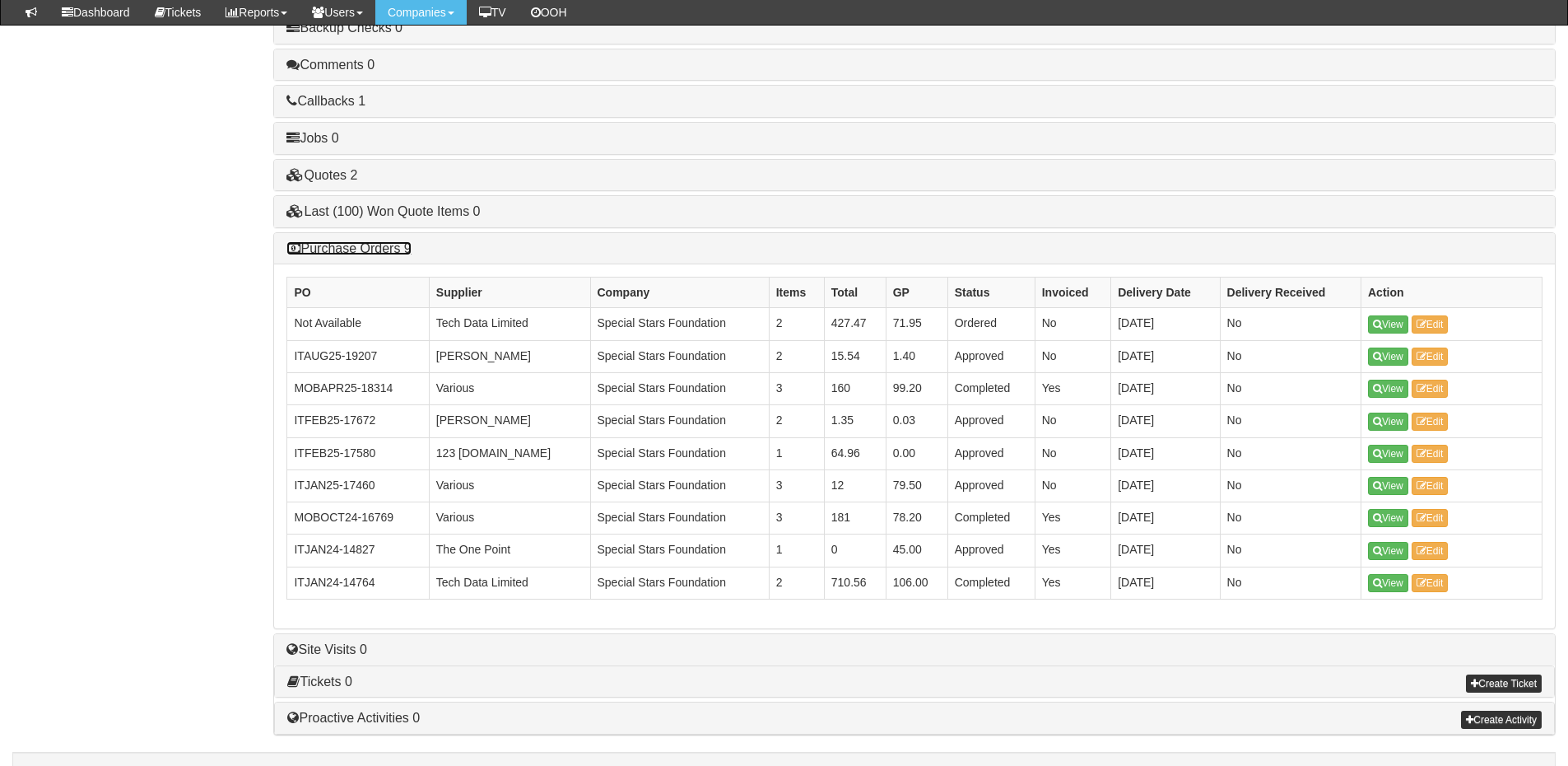
scroll to position [1015, 0]
click at [352, 241] on div "Purchase Orders 9" at bounding box center [914, 250] width 1281 height 31
click at [352, 249] on link "Purchase Orders 9" at bounding box center [349, 250] width 125 height 14
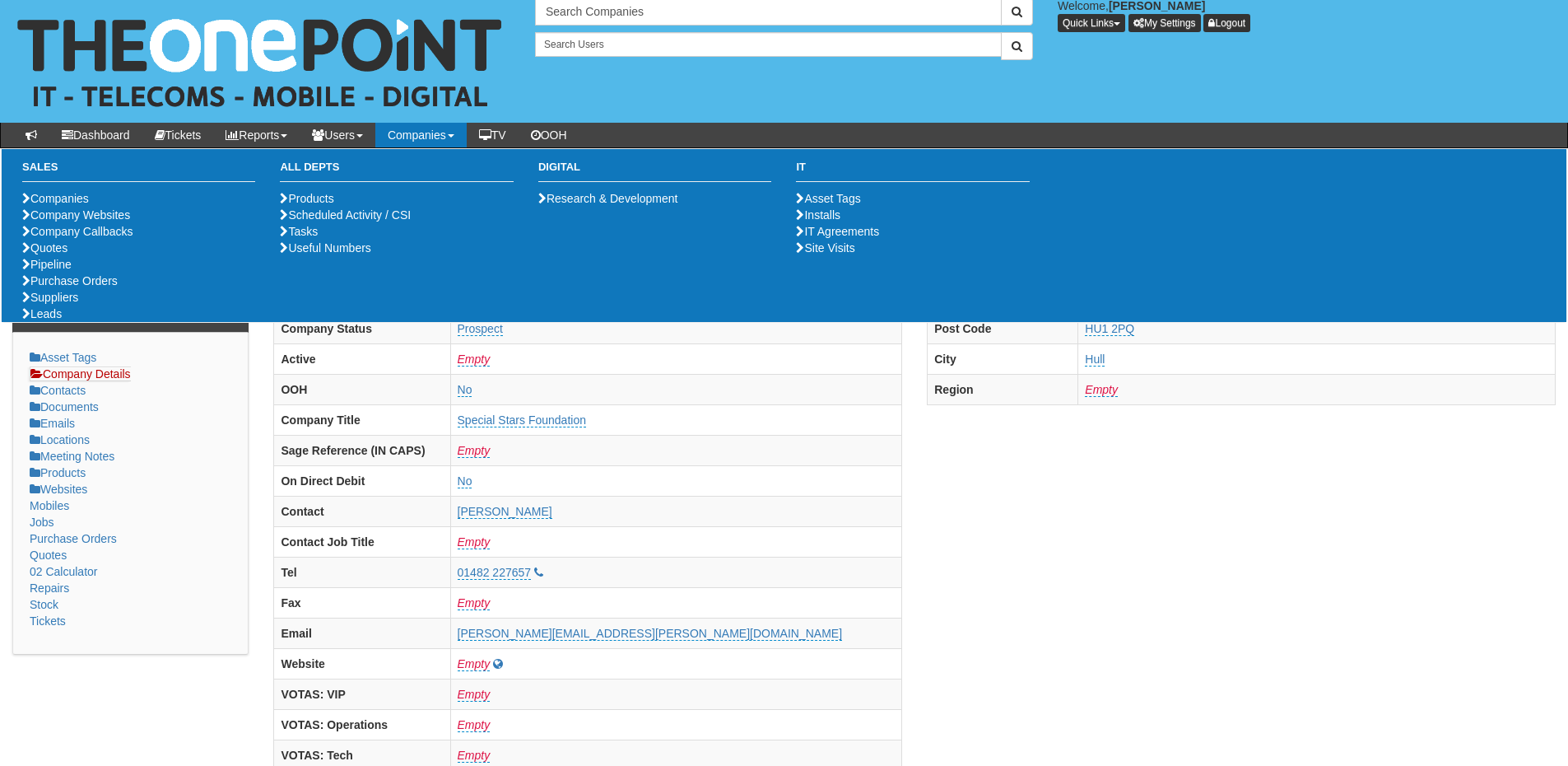
scroll to position [0, 0]
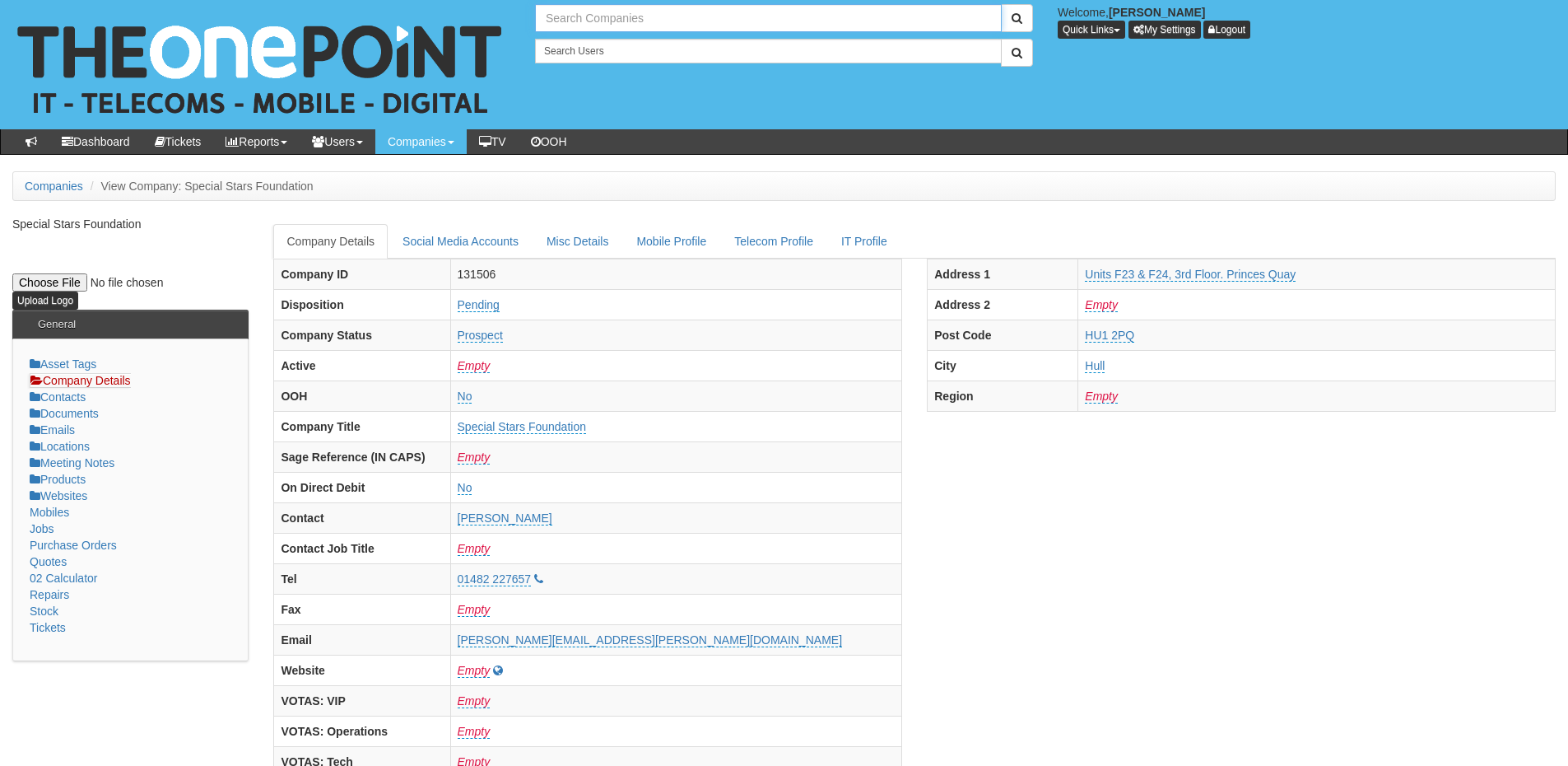
click at [556, 17] on input "text" at bounding box center [768, 18] width 467 height 28
click at [574, 22] on input "clear ans" at bounding box center [768, 18] width 467 height 28
click at [598, 51] on link "Clearanswer Call Centres Limited" at bounding box center [767, 45] width 463 height 24
type input "Clearanswer Call Centres Limited"
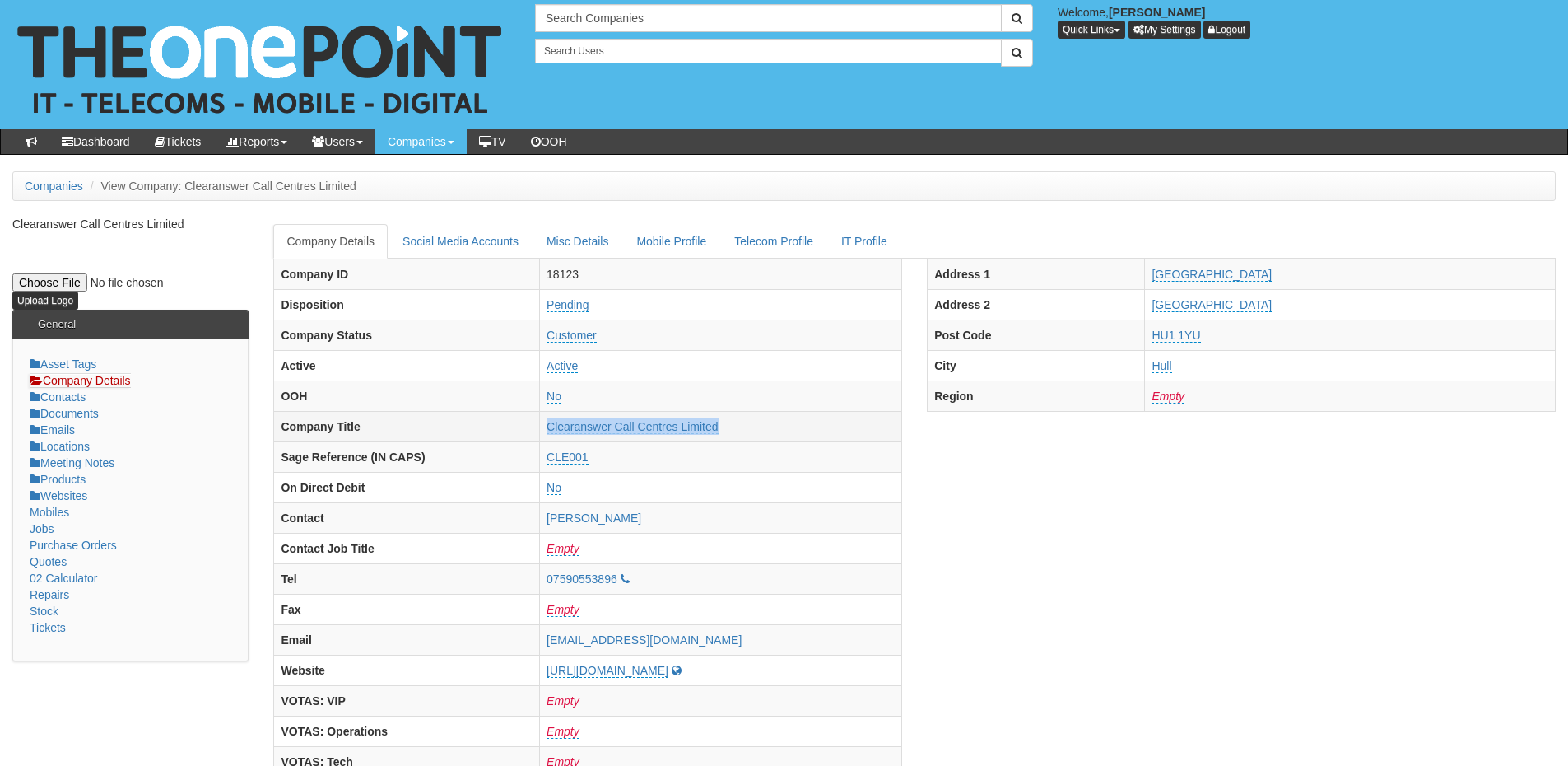
drag, startPoint x: 792, startPoint y: 428, endPoint x: 538, endPoint y: 422, distance: 254.1
click at [538, 422] on tr "Company Title Clearanswer Call Centres Limited" at bounding box center [588, 426] width 628 height 31
copy tr "Clearanswer Call Centres Limited"
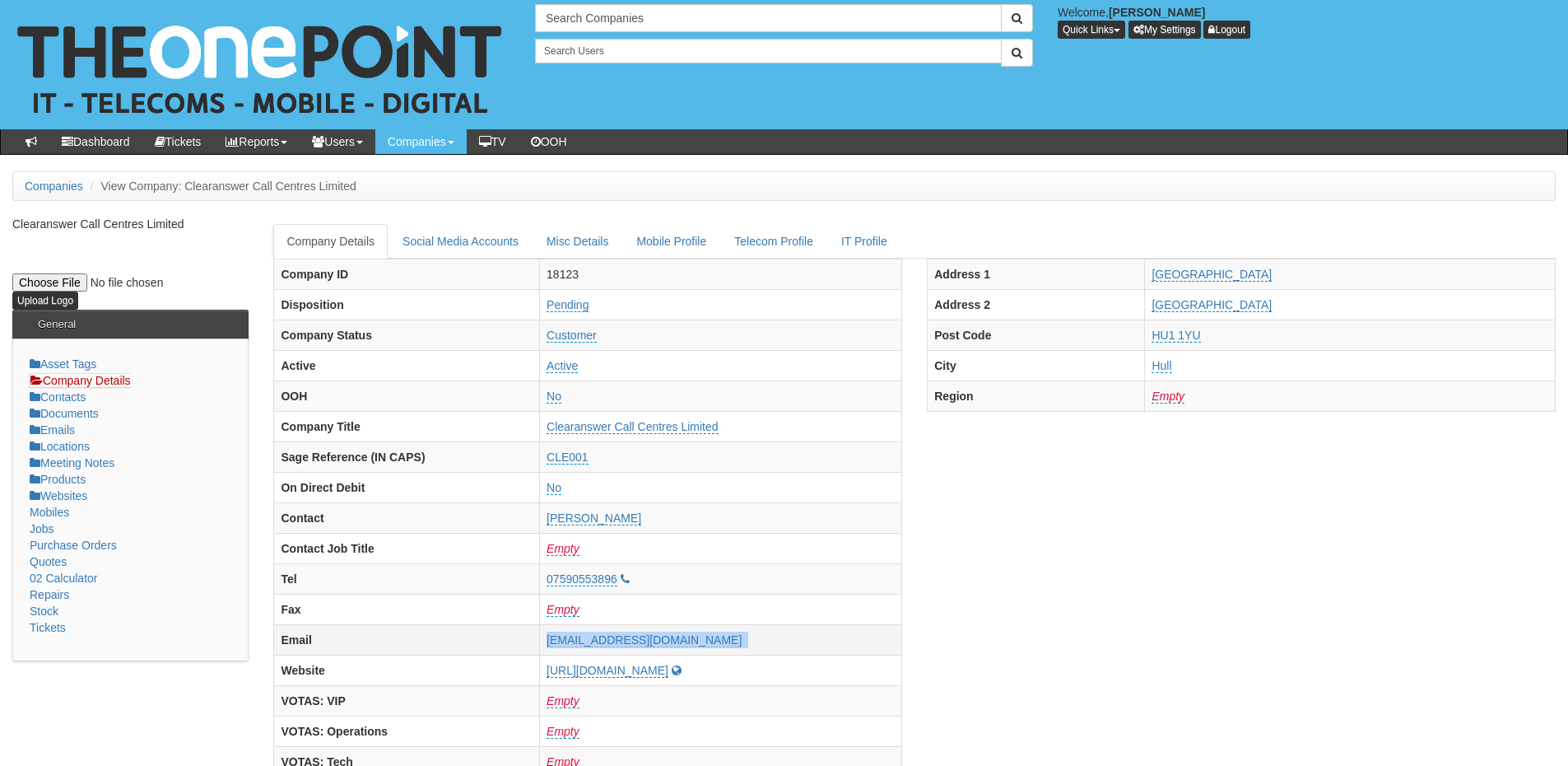
drag, startPoint x: 719, startPoint y: 637, endPoint x: 537, endPoint y: 640, distance: 182.0
click at [537, 640] on tr "Email [EMAIL_ADDRESS][DOMAIN_NAME]" at bounding box center [588, 639] width 628 height 31
copy tr "[EMAIL_ADDRESS][DOMAIN_NAME]"
click at [572, 16] on input "text" at bounding box center [768, 18] width 467 height 28
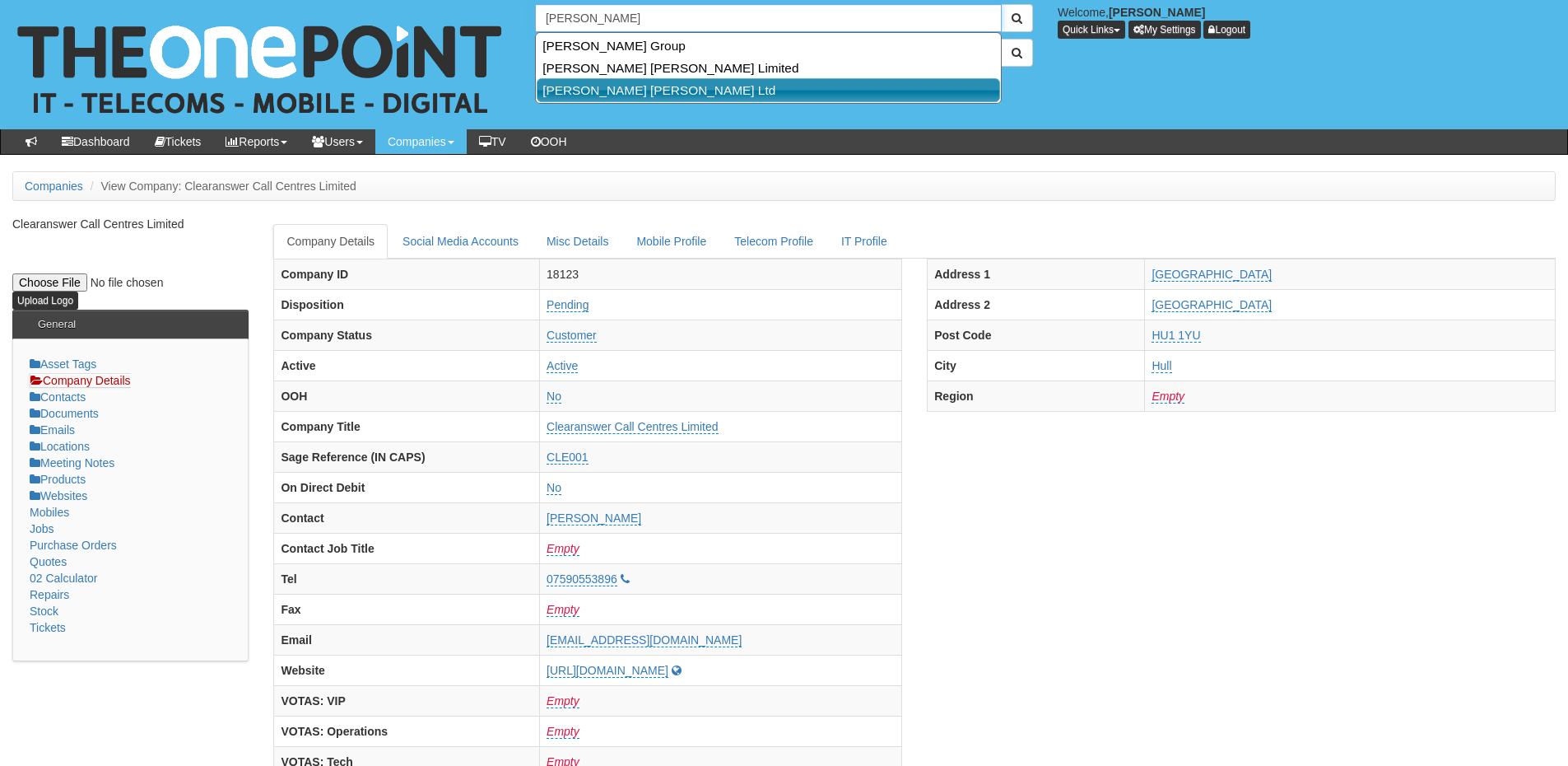
click at [603, 89] on link "[PERSON_NAME] [PERSON_NAME] Ltd" at bounding box center [767, 90] width 463 height 24
type input "[PERSON_NAME] [PERSON_NAME] Ltd"
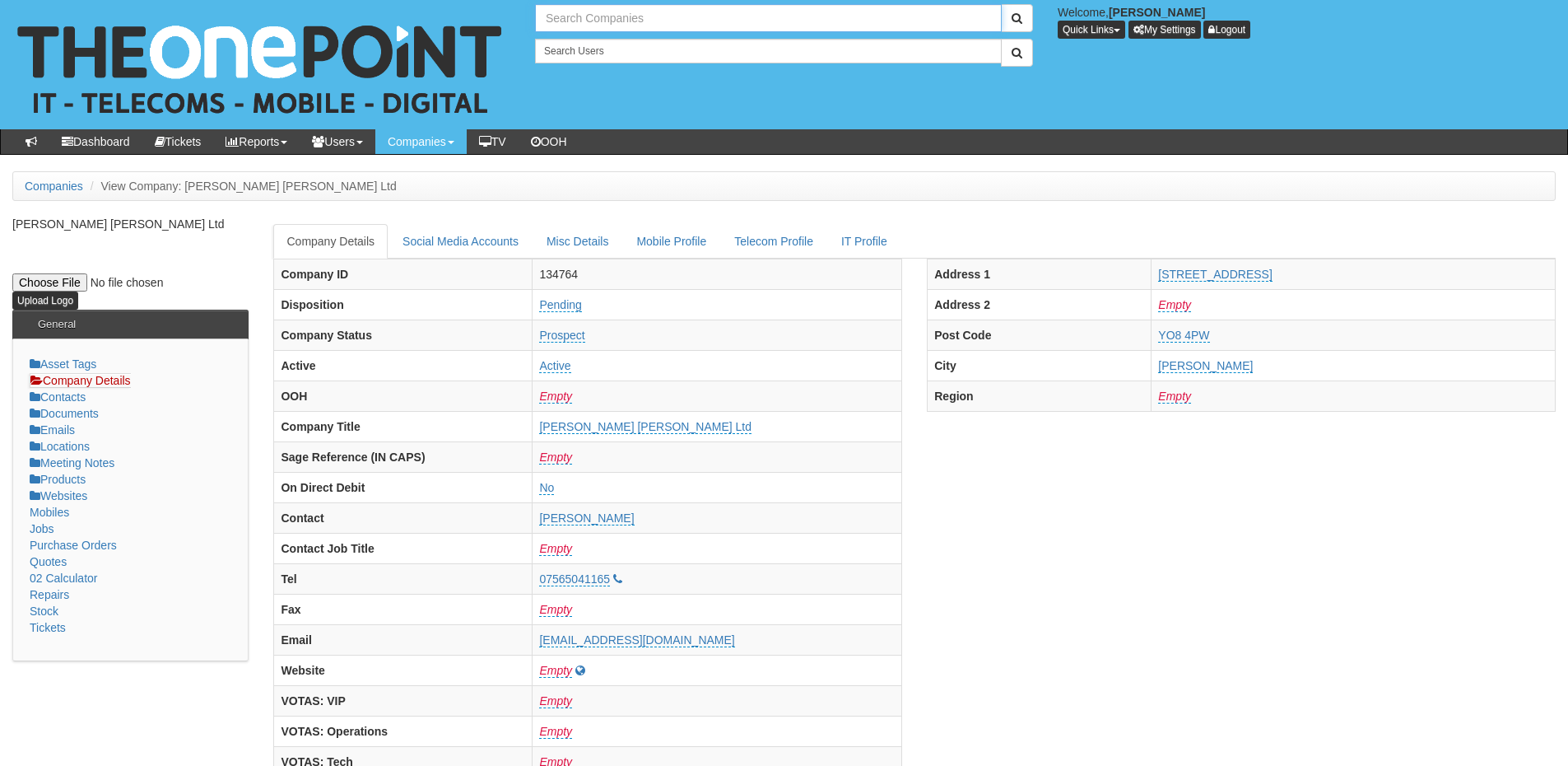
click at [578, 9] on input "text" at bounding box center [768, 18] width 467 height 28
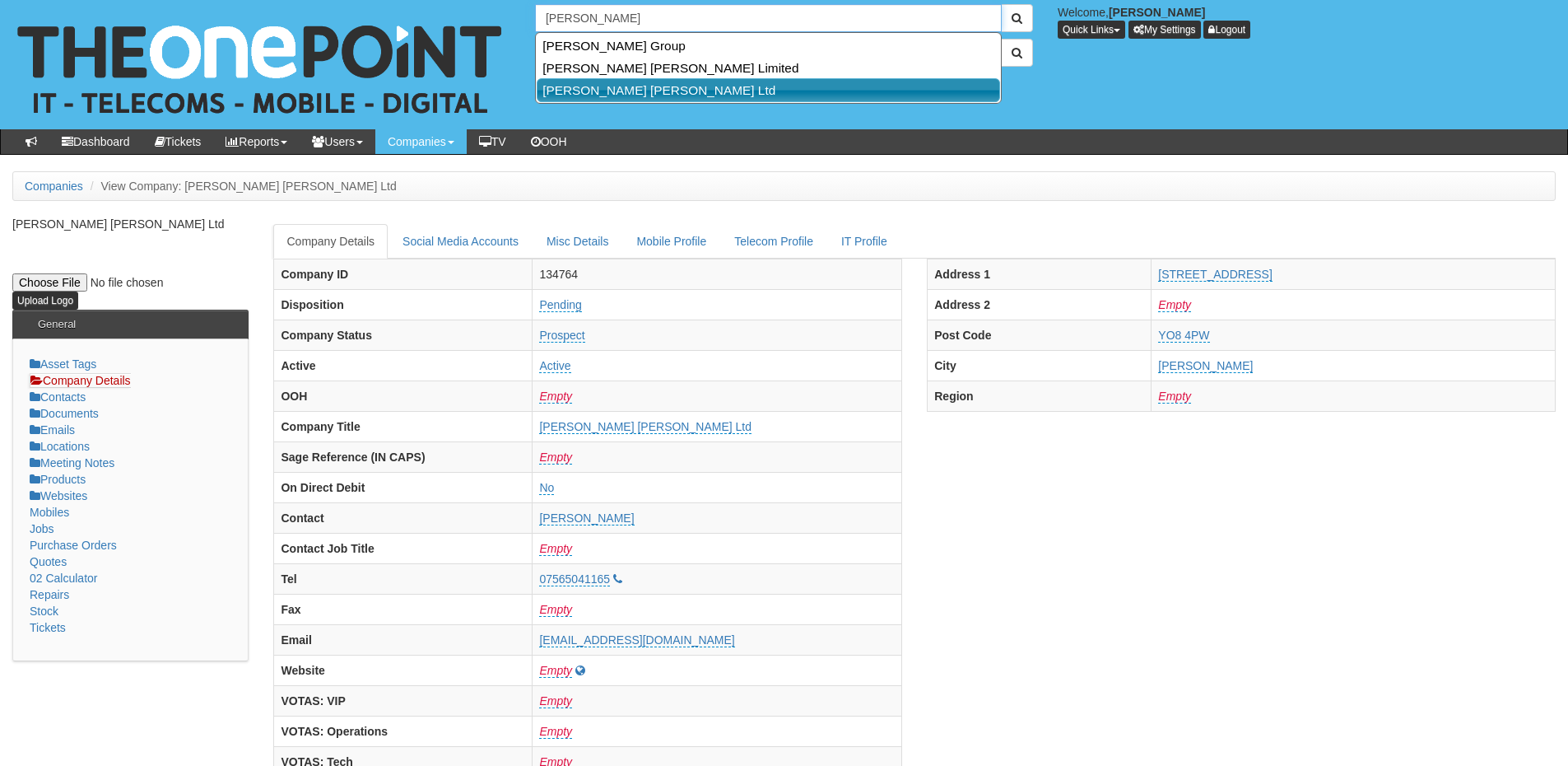
click at [595, 82] on link "[PERSON_NAME] [PERSON_NAME] Ltd" at bounding box center [767, 90] width 463 height 24
type input "[PERSON_NAME] [PERSON_NAME] Ltd"
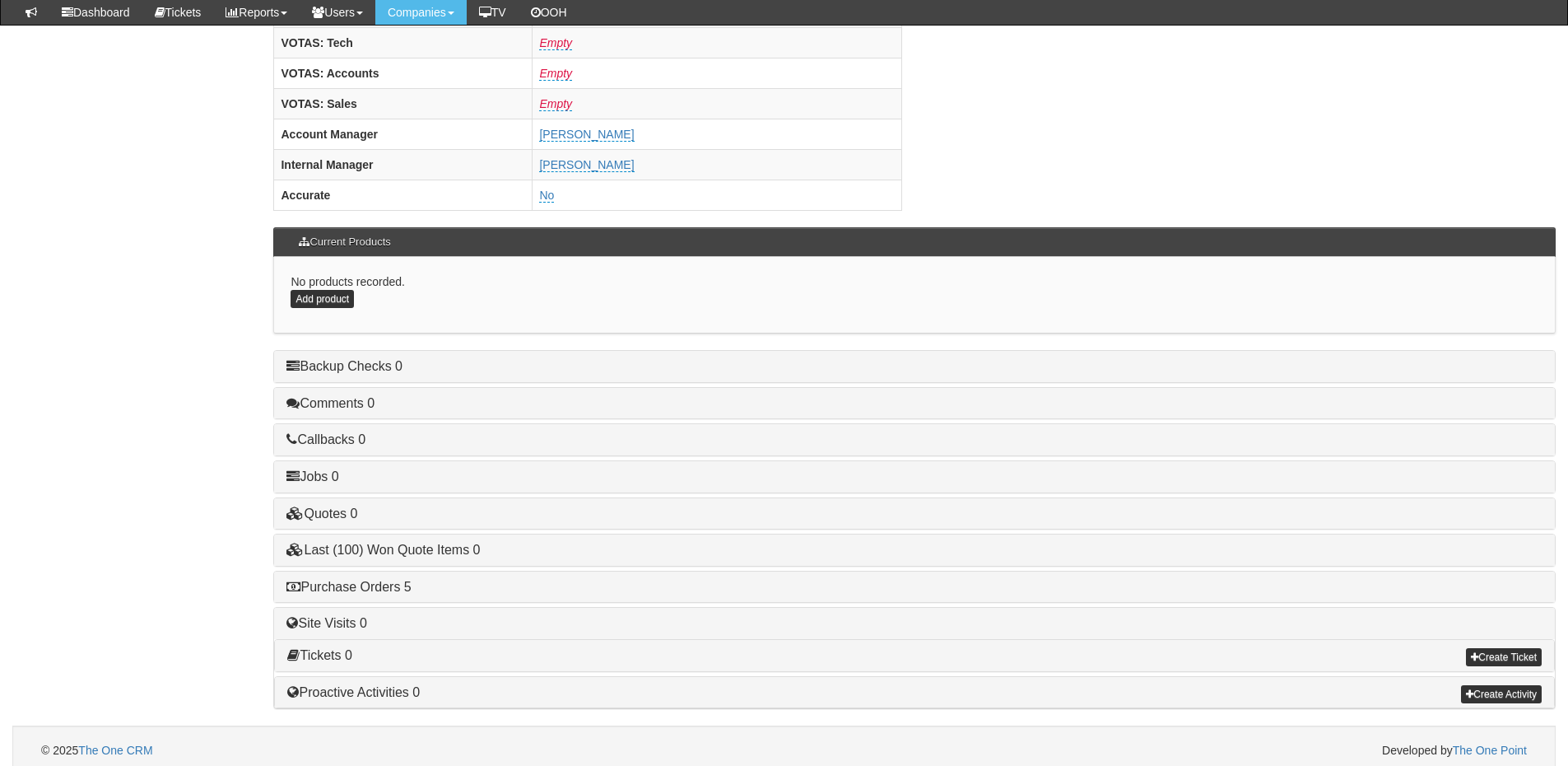
scroll to position [686, 0]
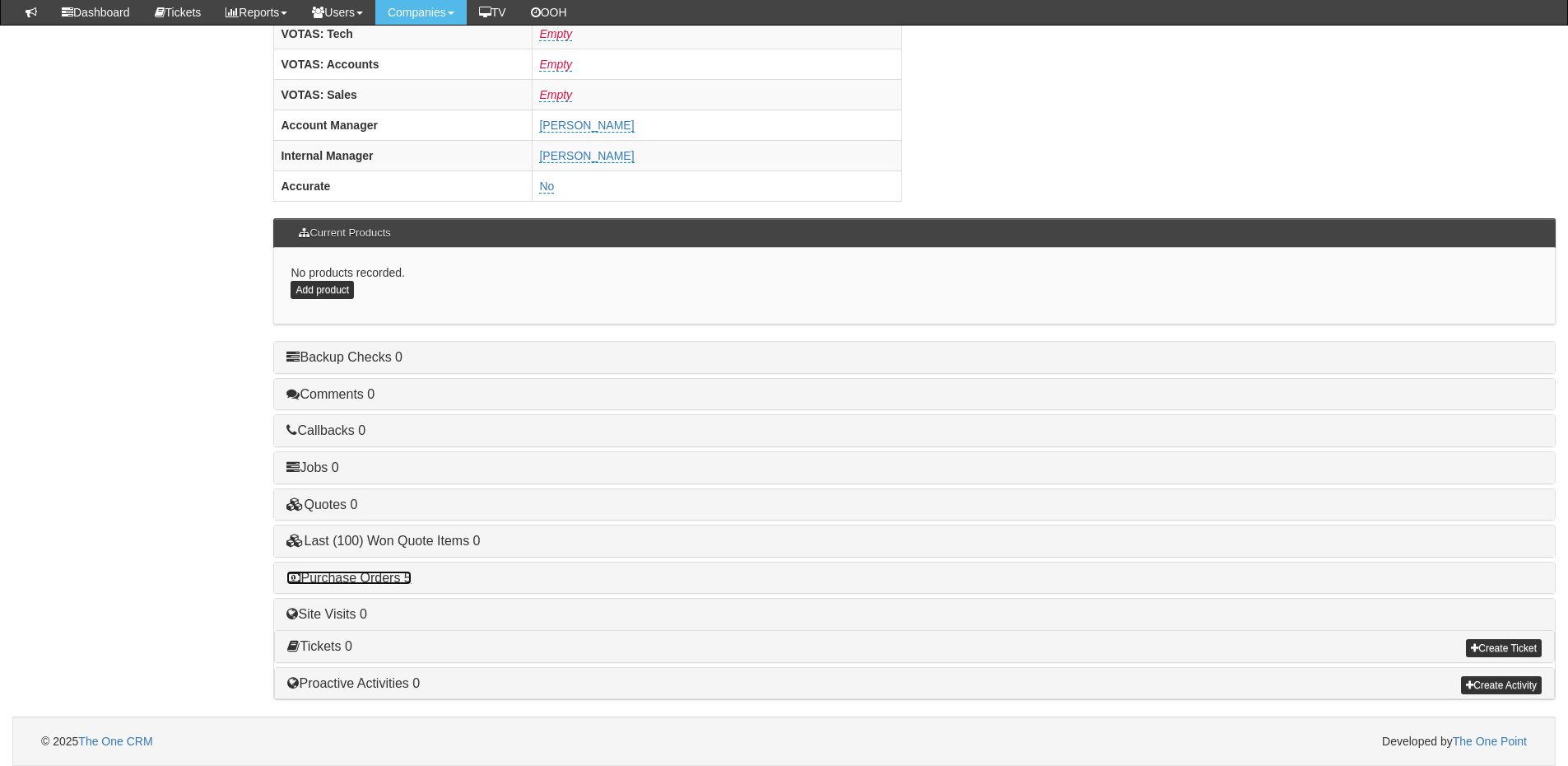
click at [382, 578] on link "Purchase Orders 5" at bounding box center [349, 578] width 125 height 14
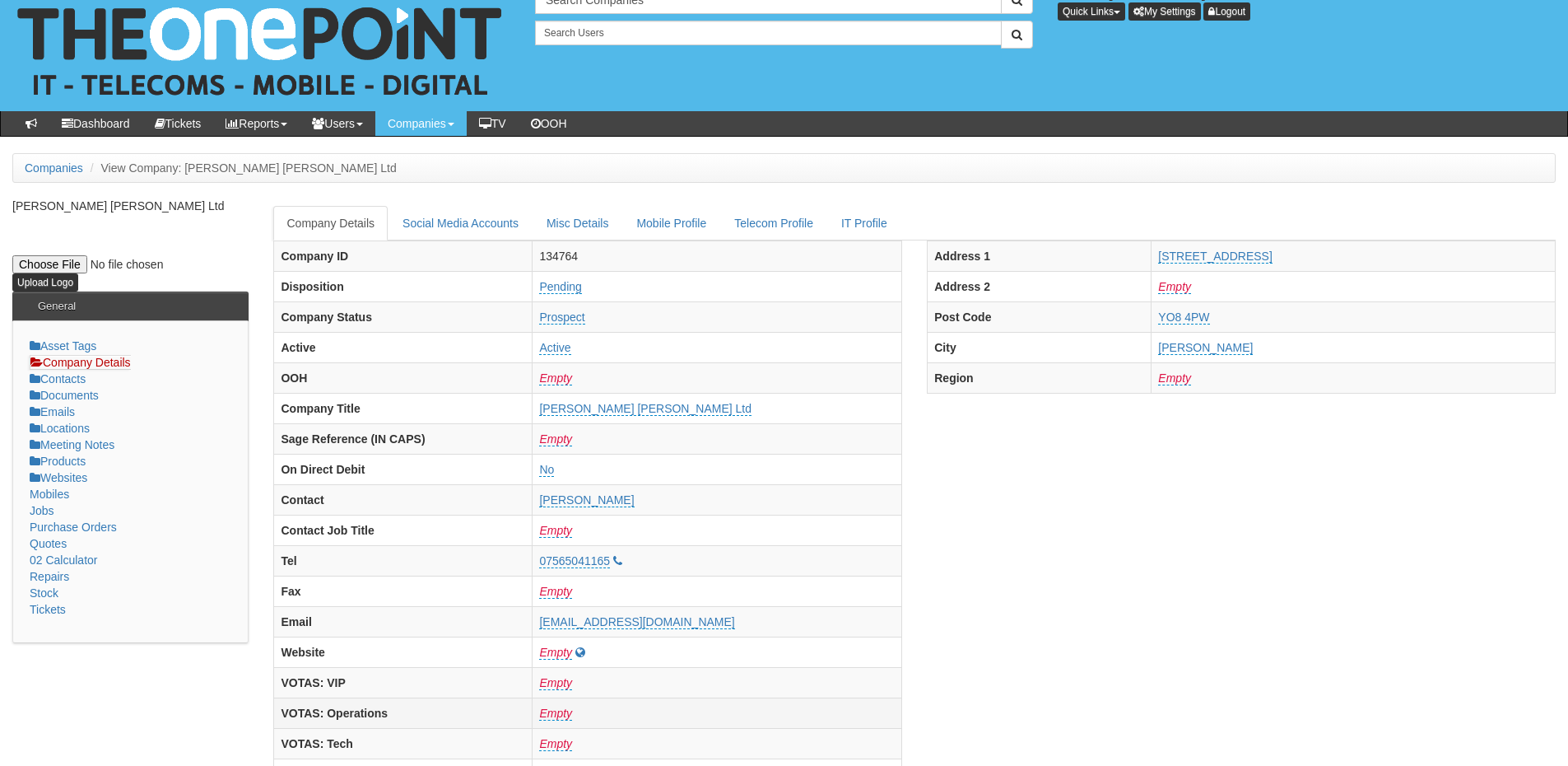
scroll to position [0, 0]
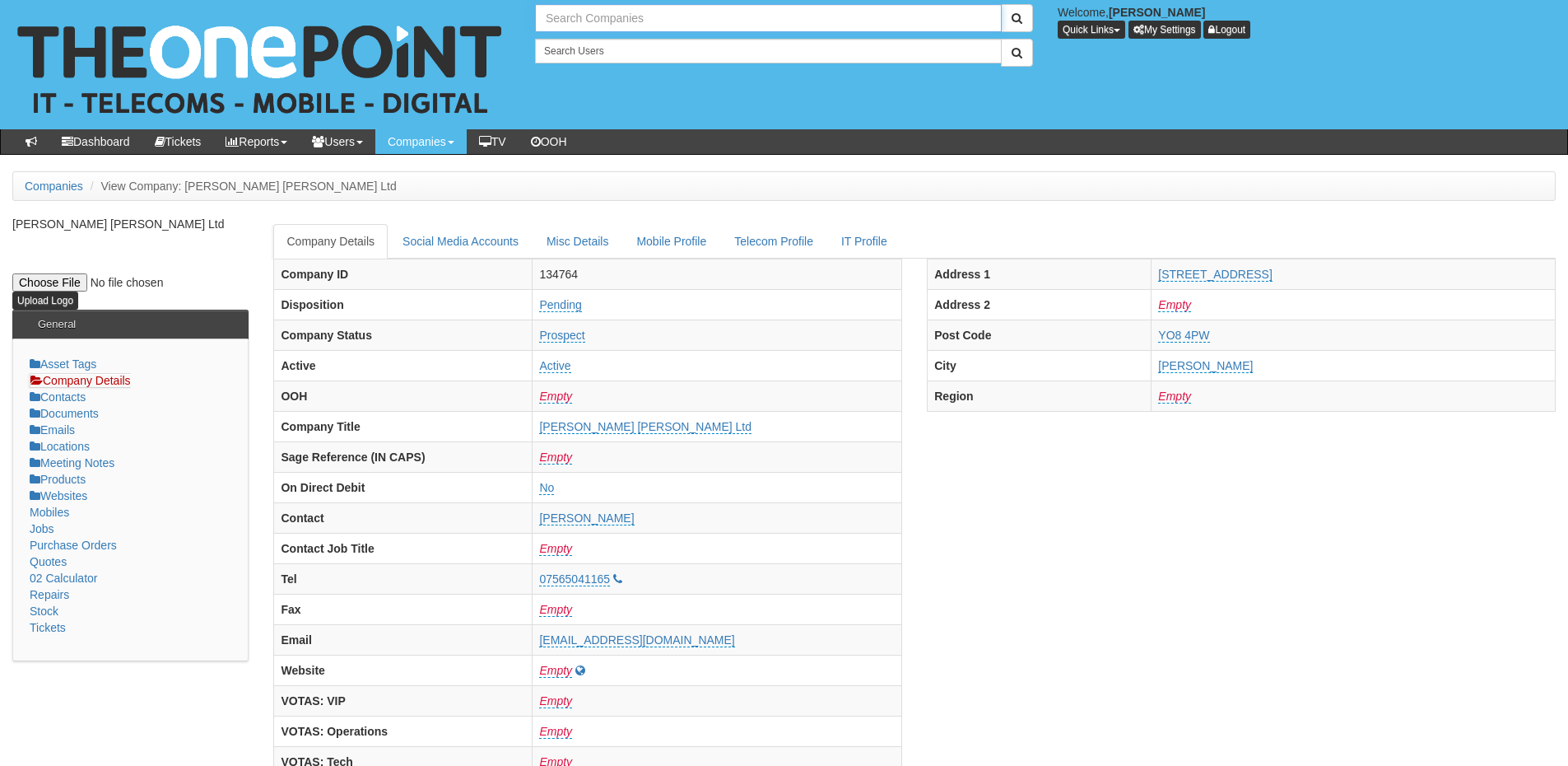
click at [594, 22] on input "text" at bounding box center [768, 18] width 467 height 28
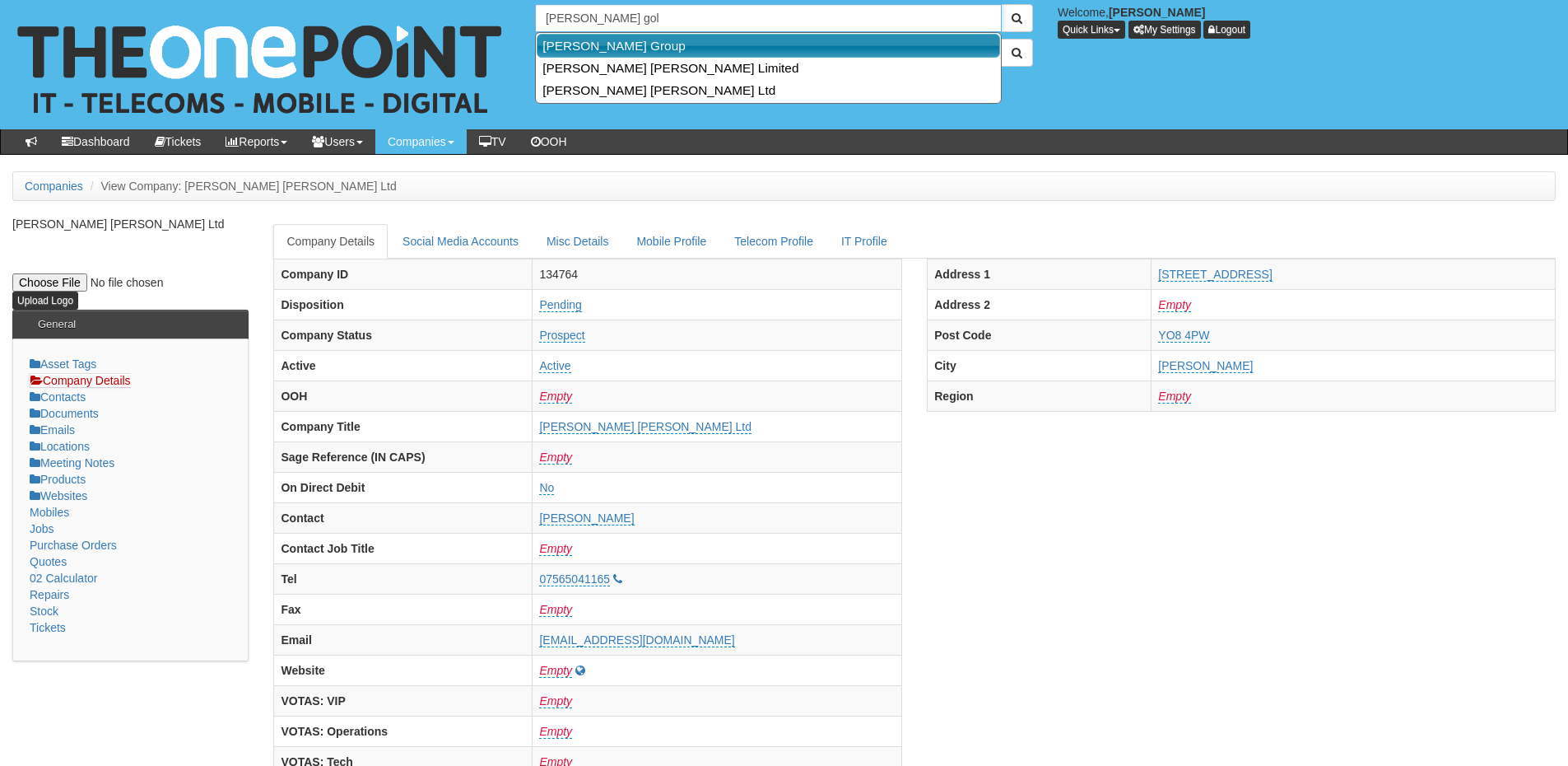
click at [597, 46] on link "Smailes Goldie Group" at bounding box center [767, 45] width 463 height 24
type input "Smailes Goldie Group"
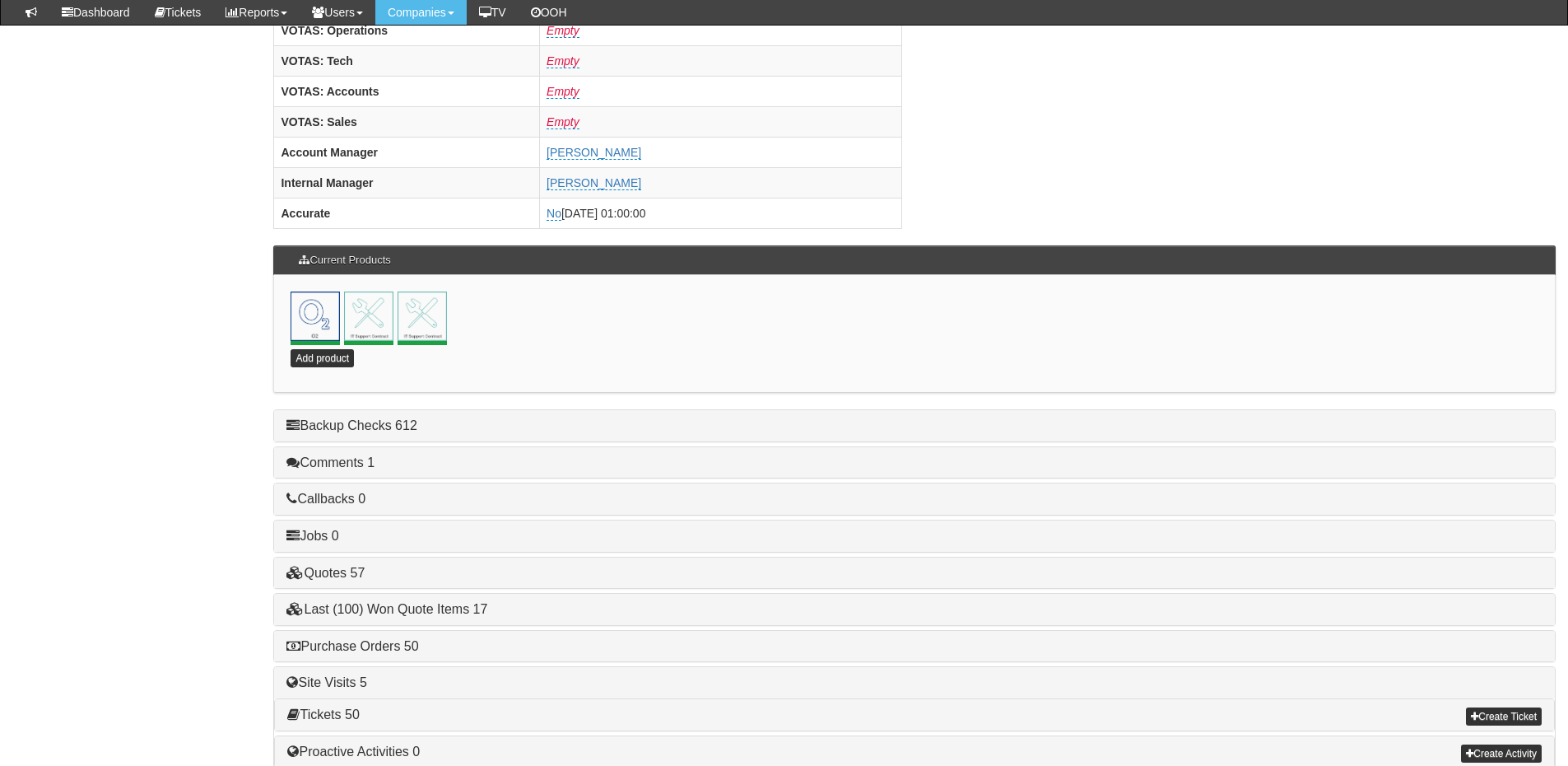
scroll to position [728, 0]
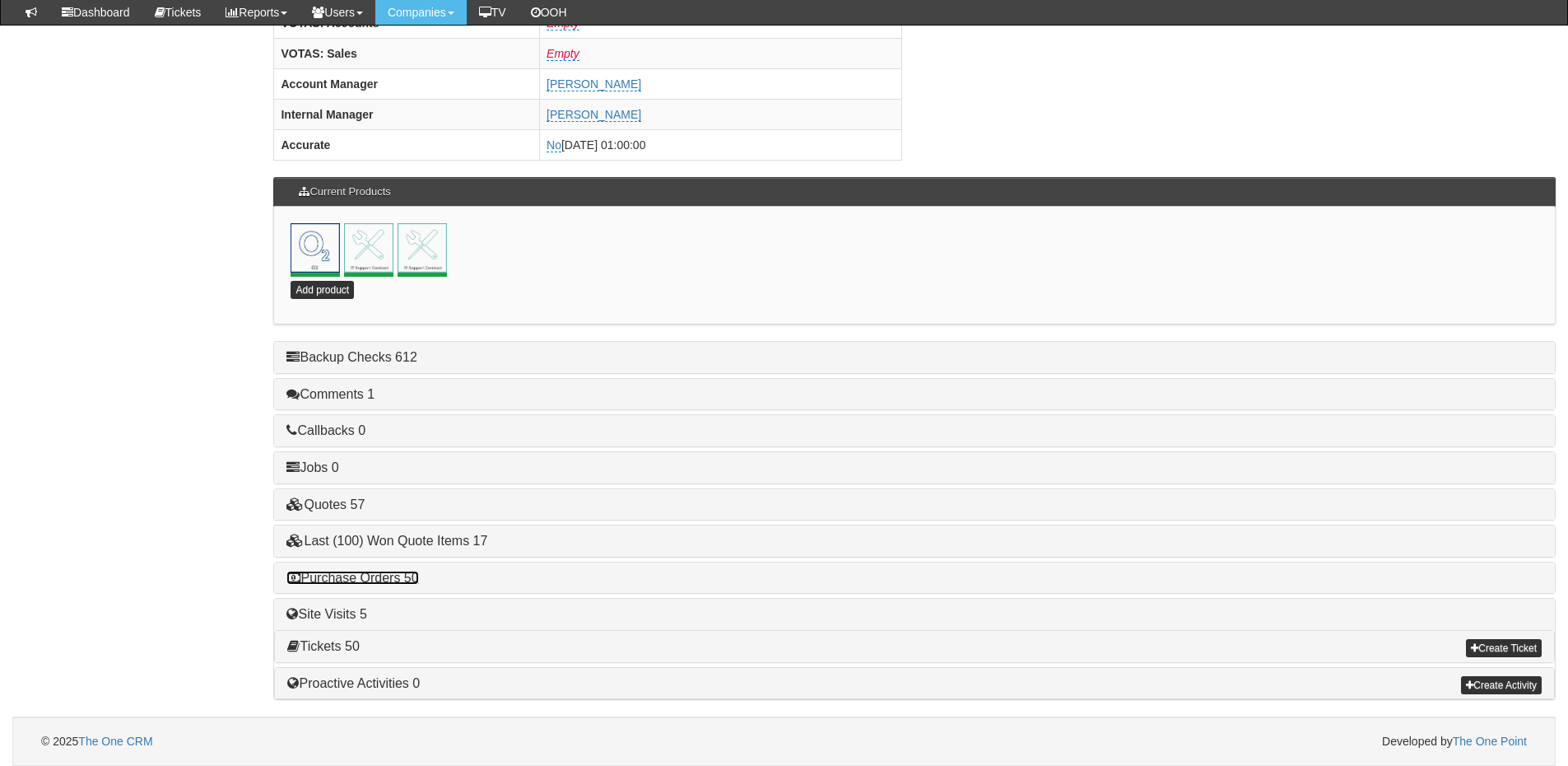
click at [392, 578] on link "Purchase Orders 50" at bounding box center [352, 578] width 132 height 14
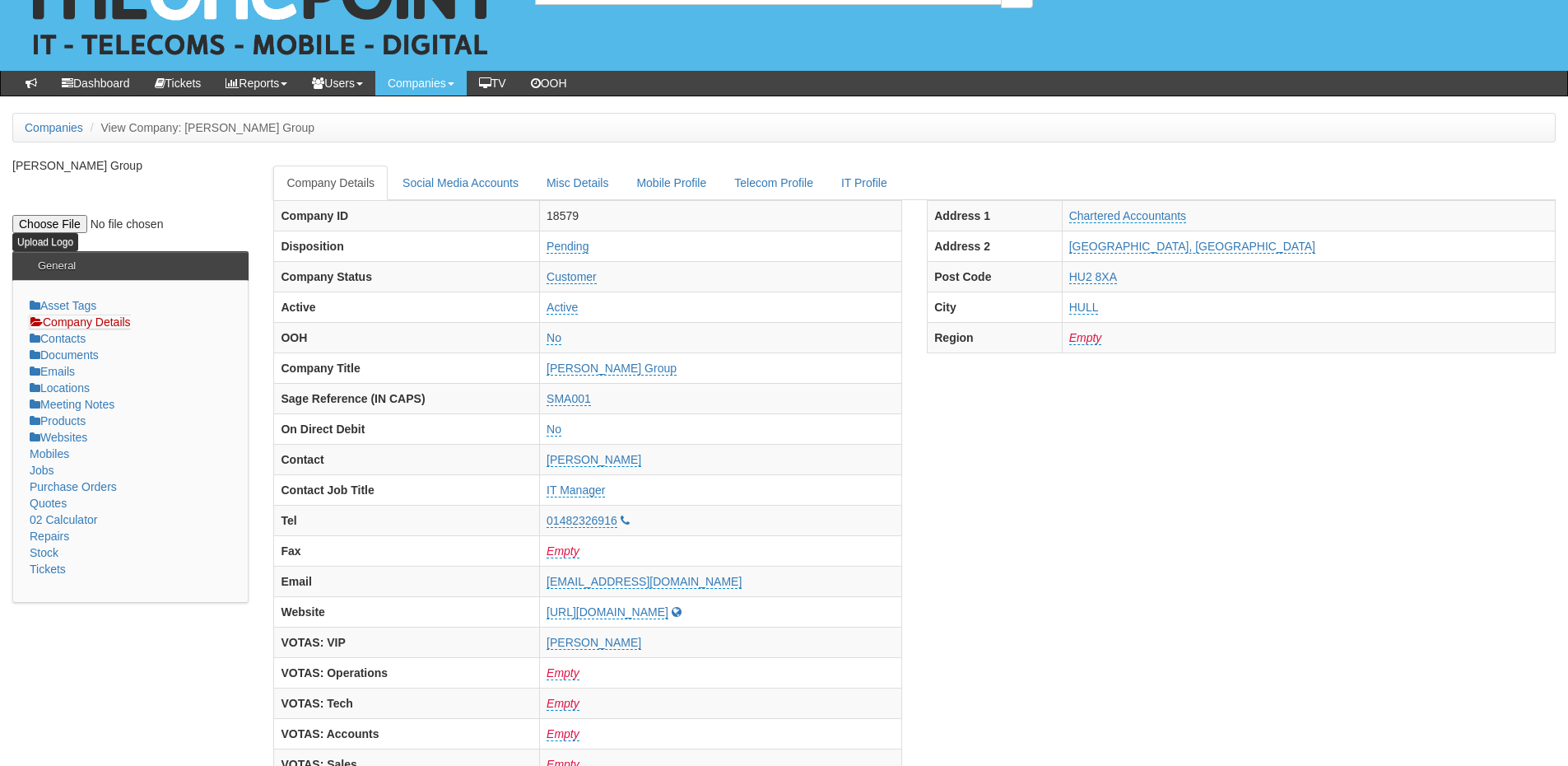
scroll to position [0, 0]
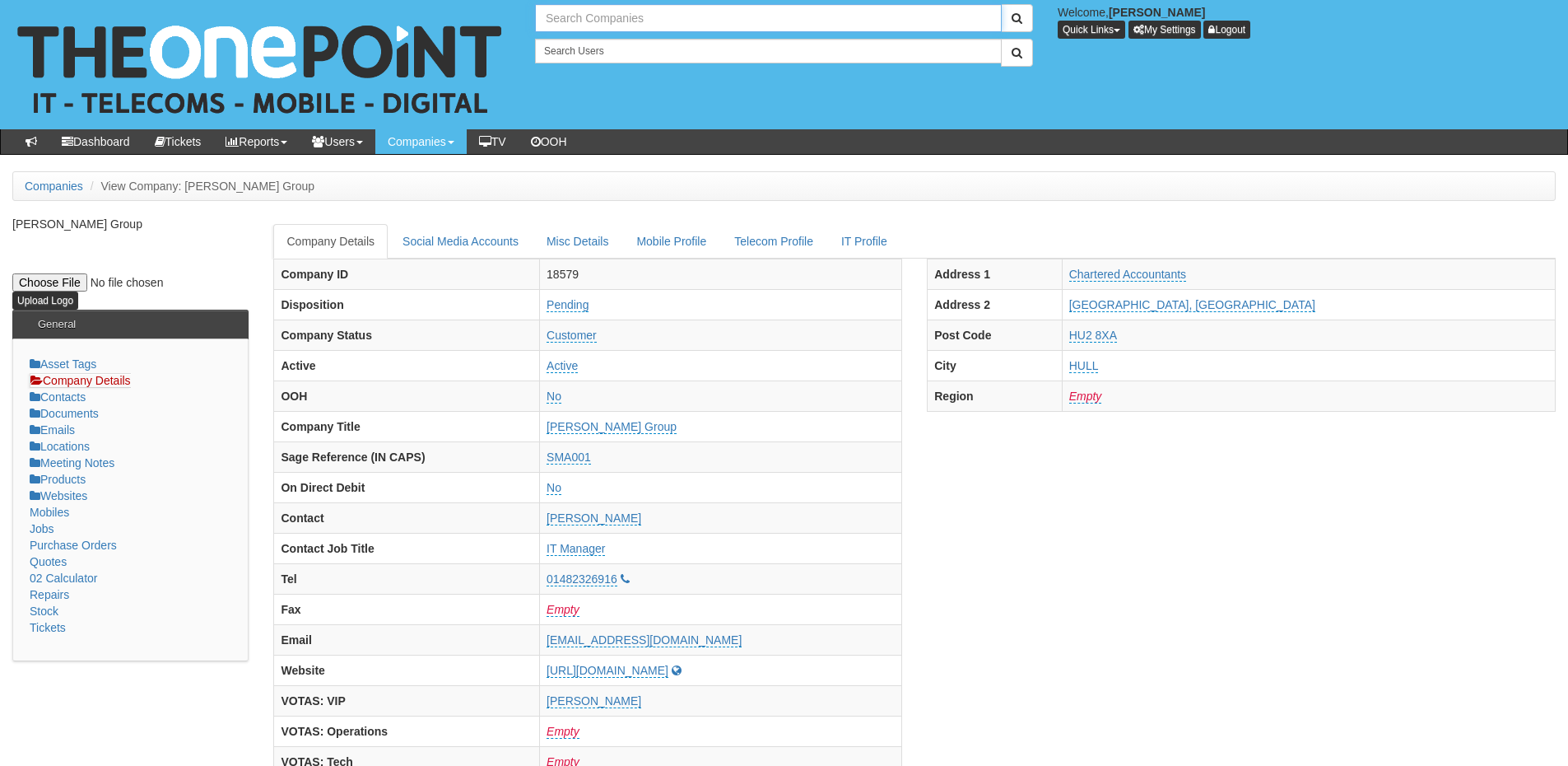
click at [590, 17] on input "text" at bounding box center [768, 18] width 467 height 28
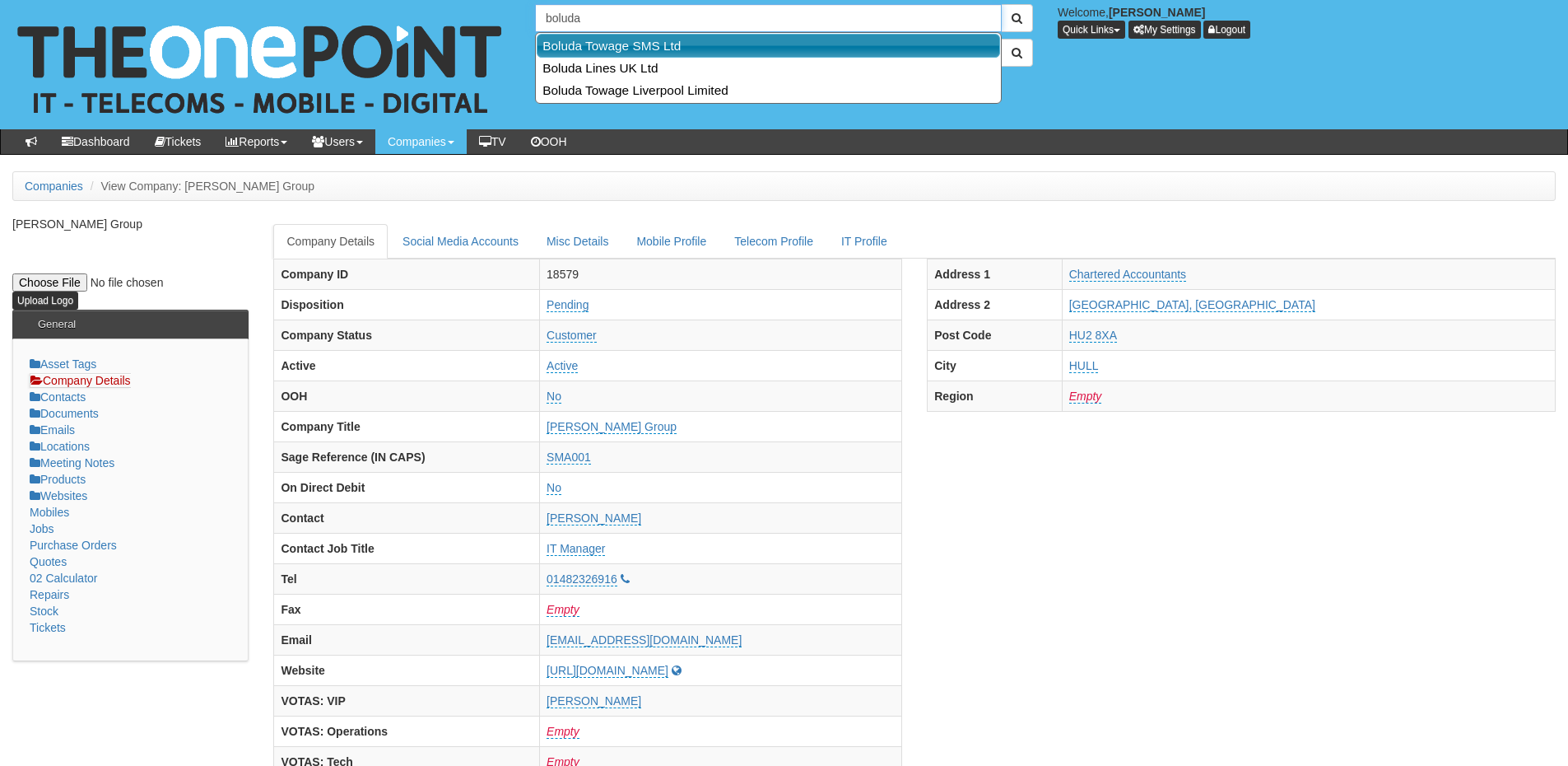
click at [600, 51] on link "Boluda Towage SMS Ltd" at bounding box center [767, 45] width 463 height 24
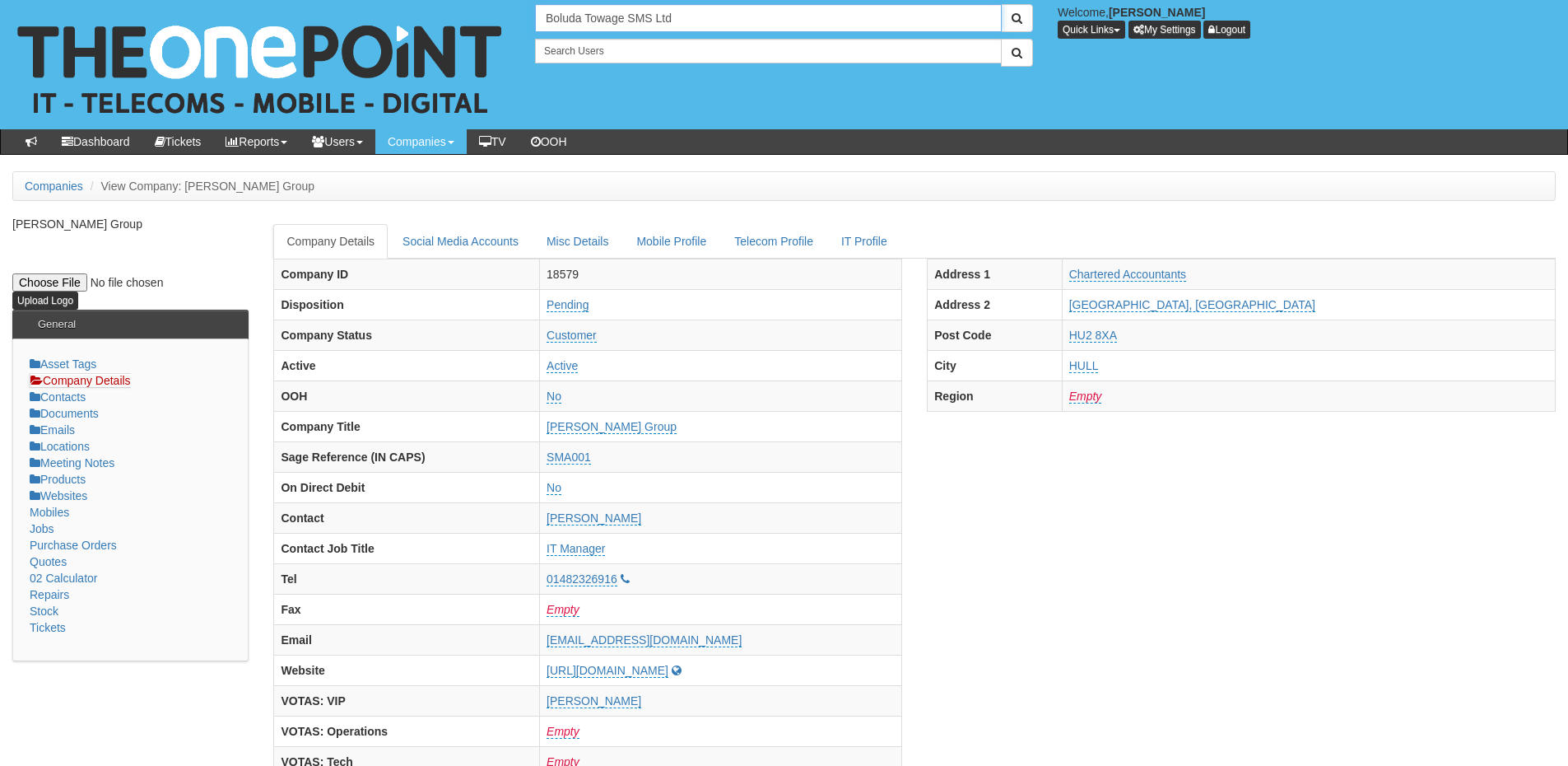
type input "Boluda Towage SMS Ltd"
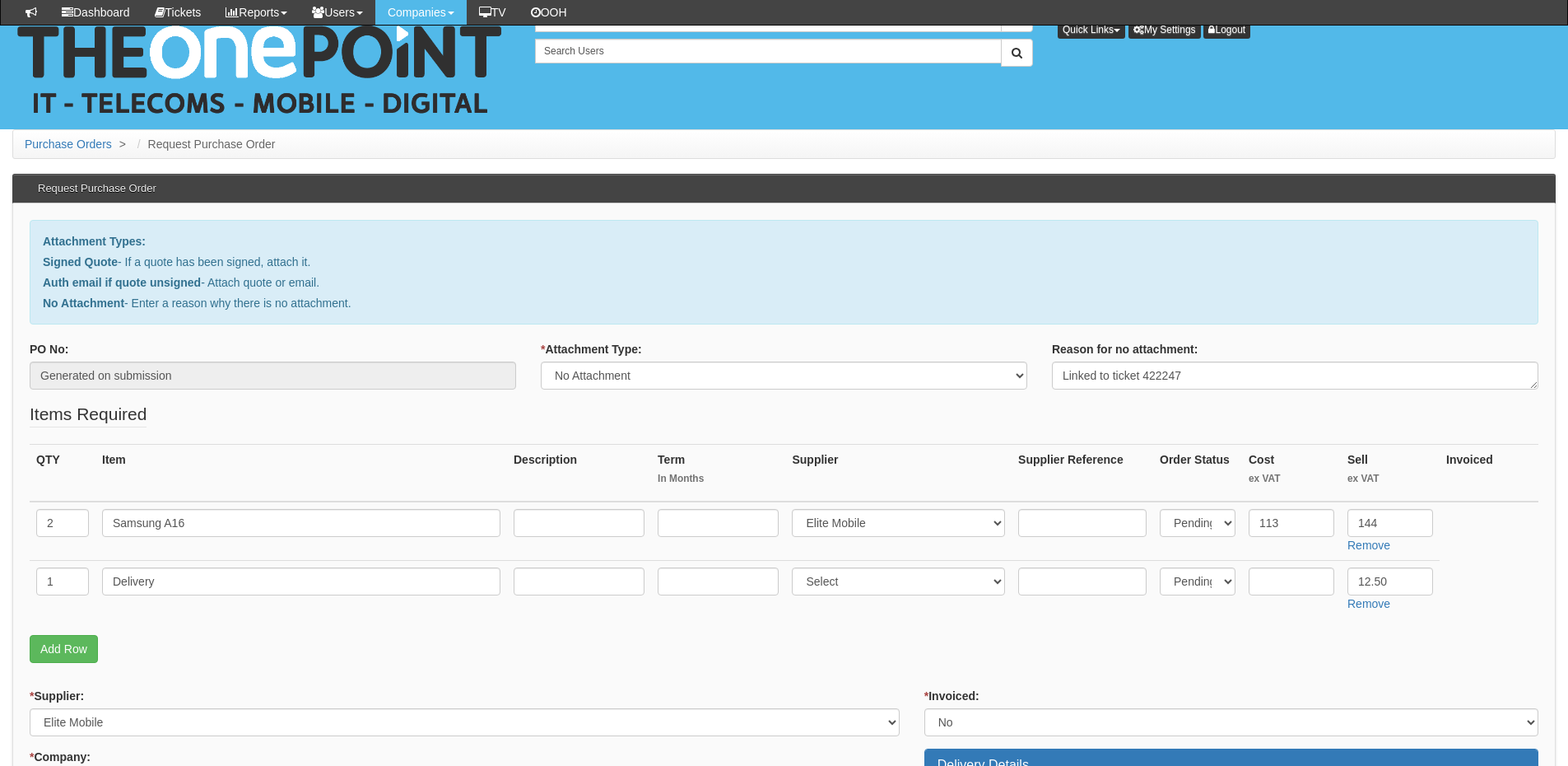
select select "No Attachment"
select select "260"
select select "2"
select select "1"
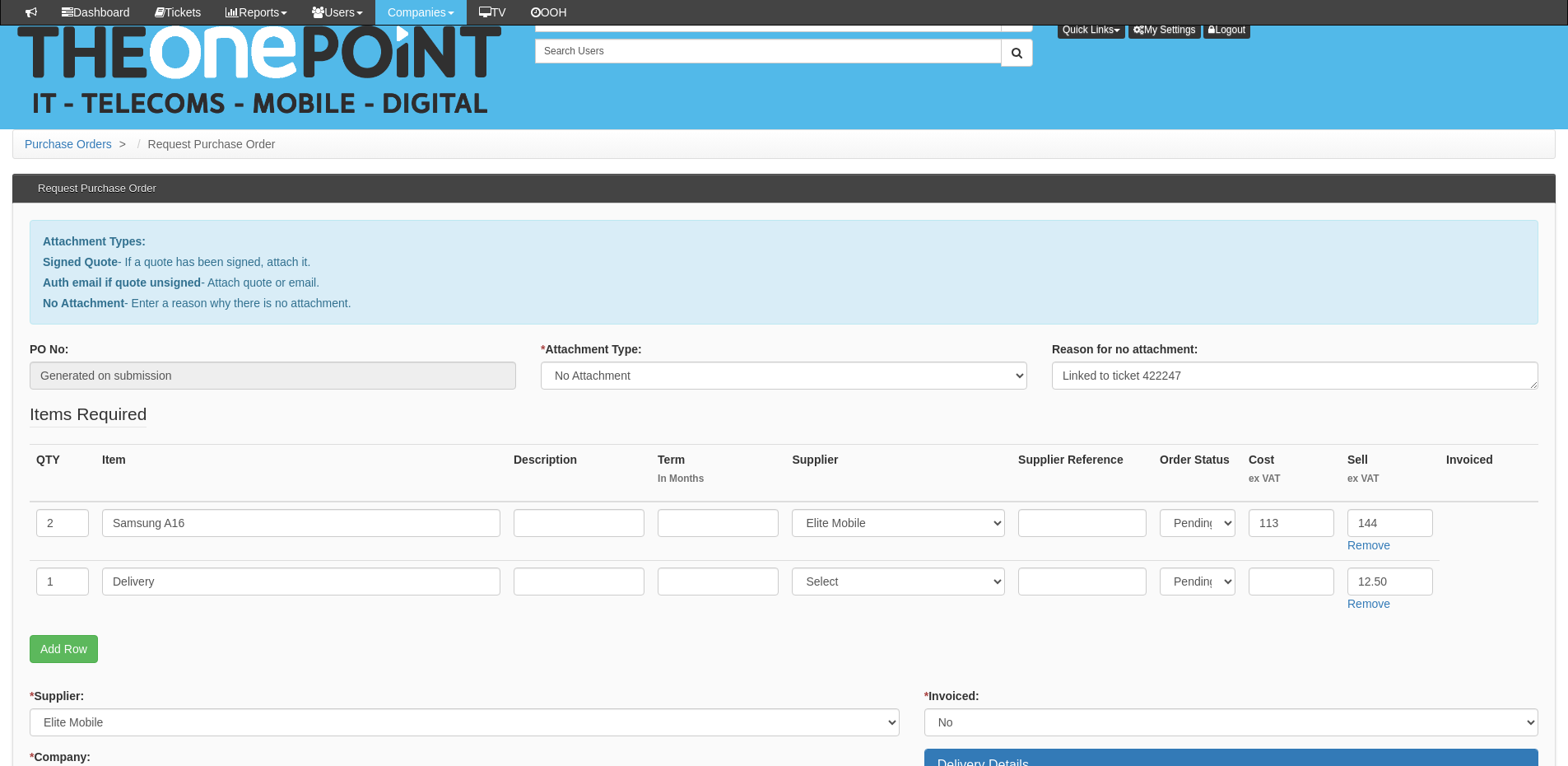
select select "other"
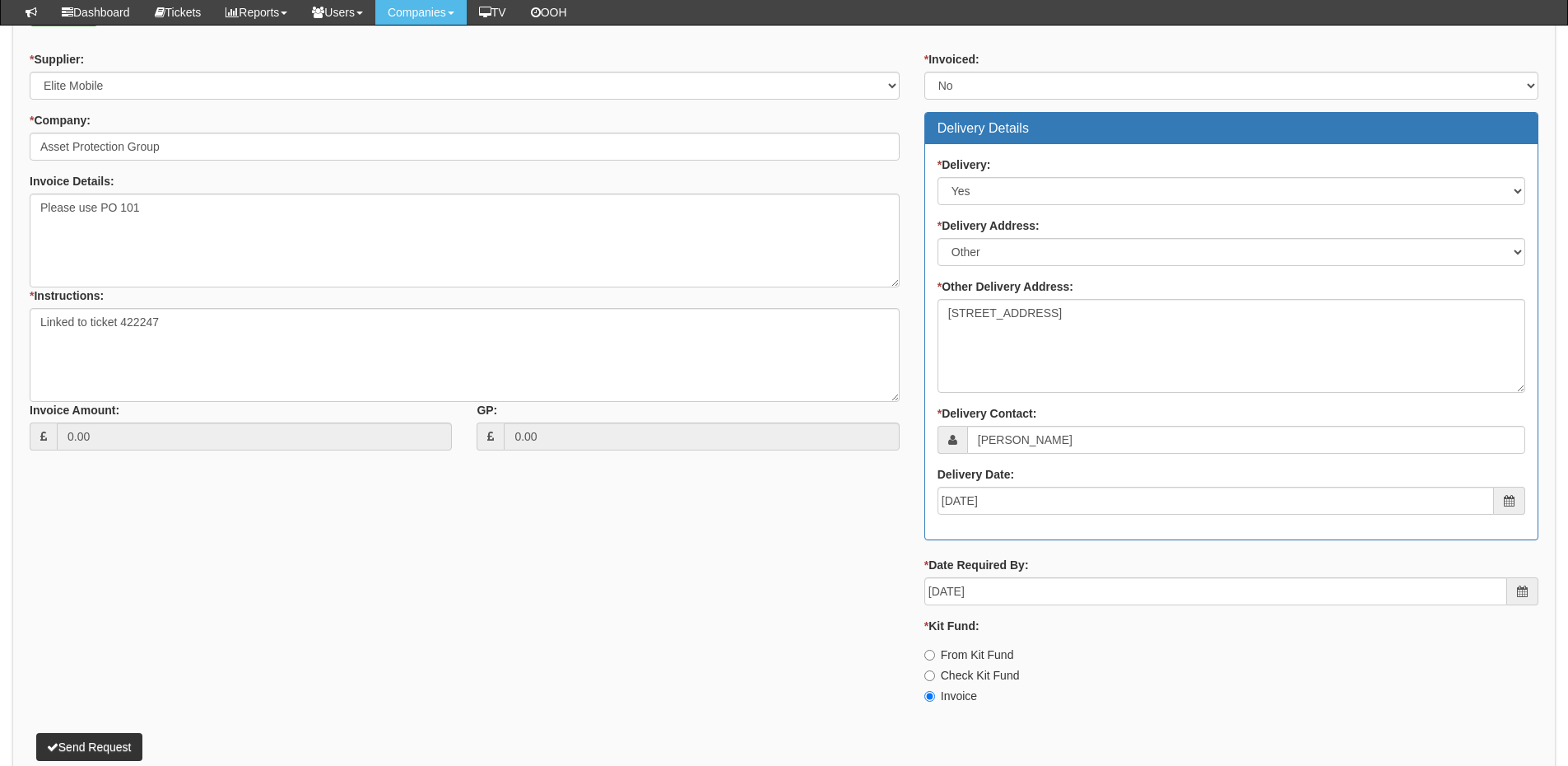
scroll to position [723, 0]
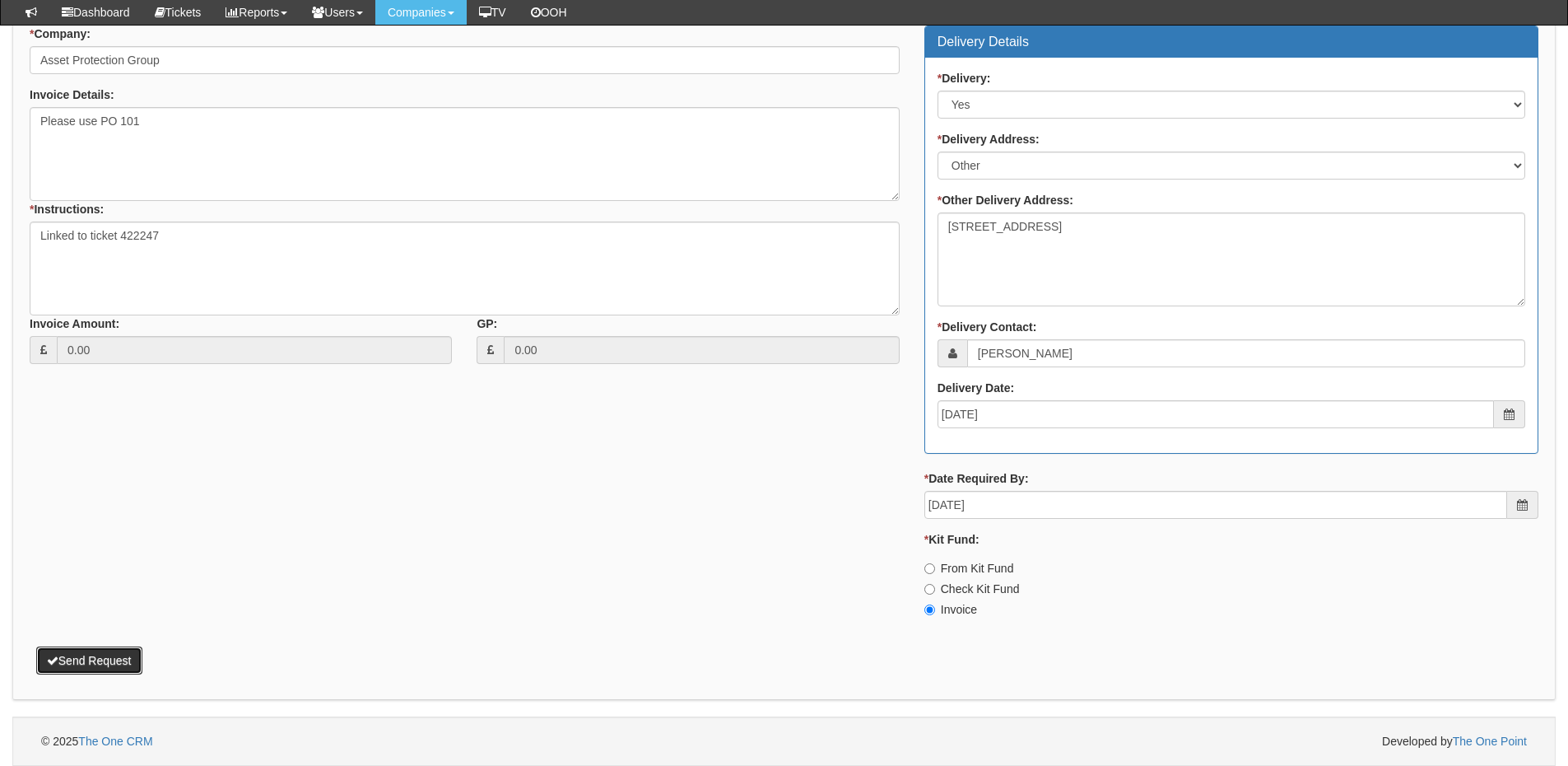
click at [120, 654] on button "Send Request" at bounding box center [90, 660] width 106 height 28
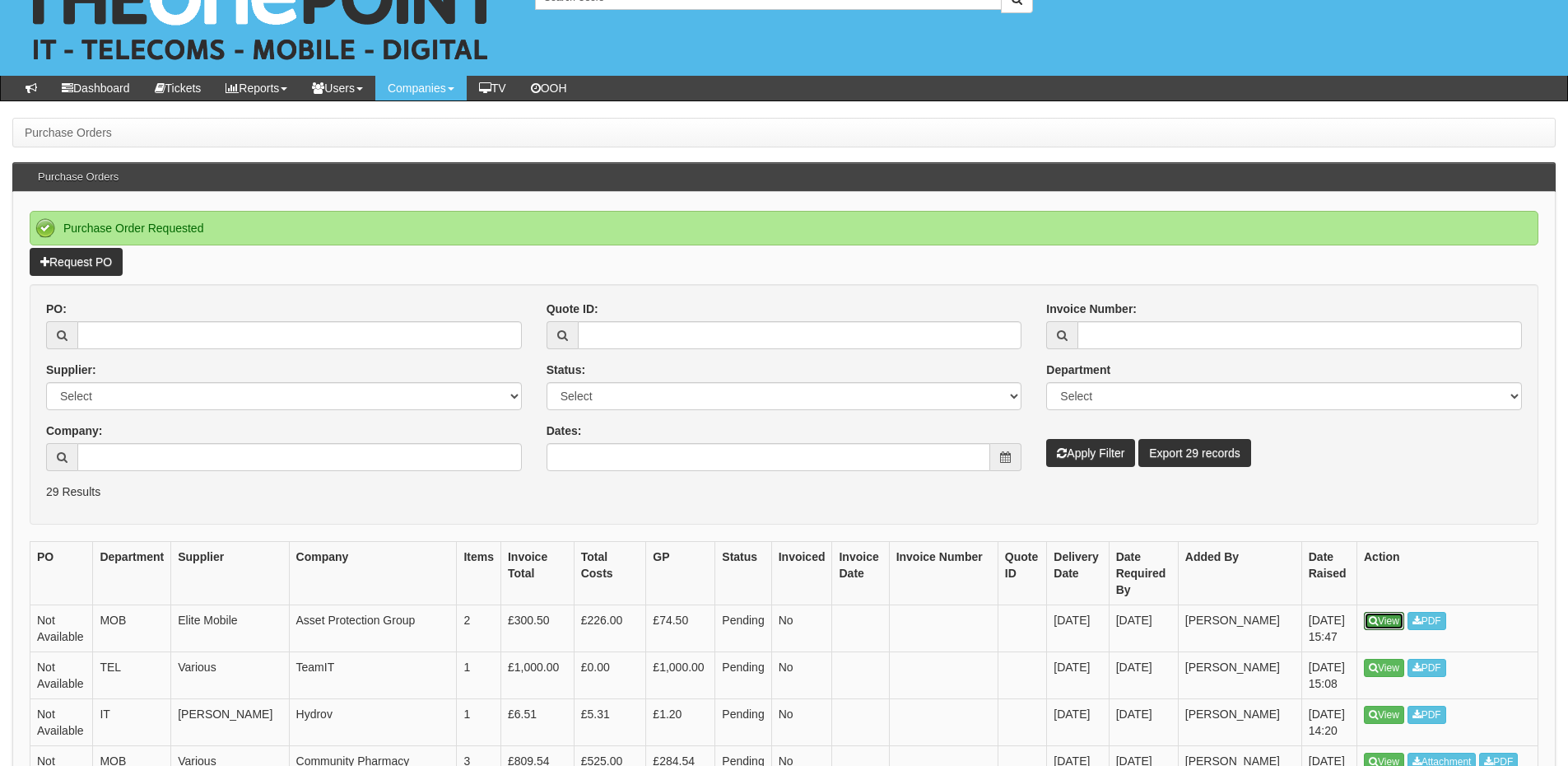
scroll to position [82, 0]
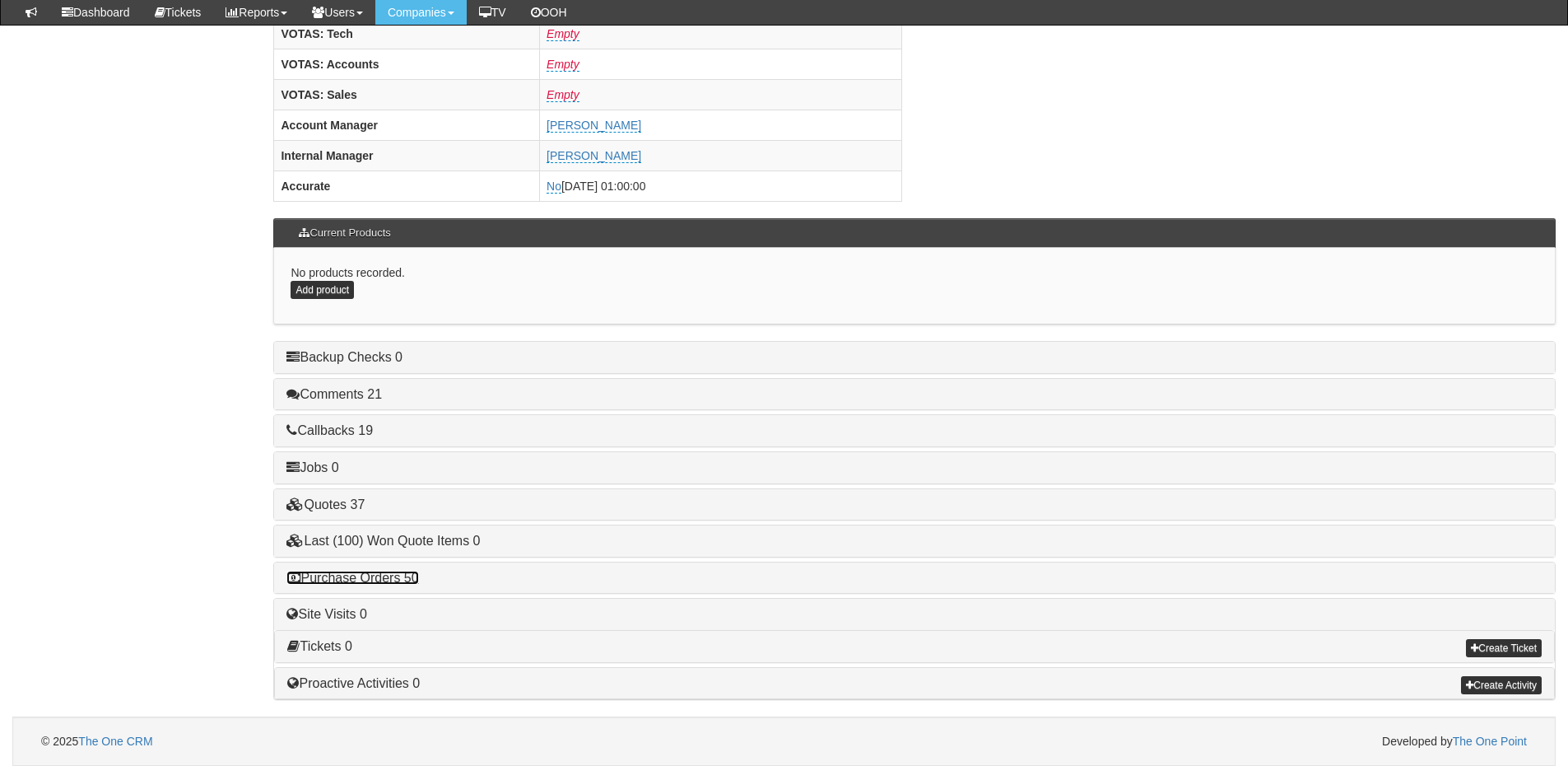
click at [404, 576] on link "Purchase Orders 50" at bounding box center [352, 578] width 132 height 14
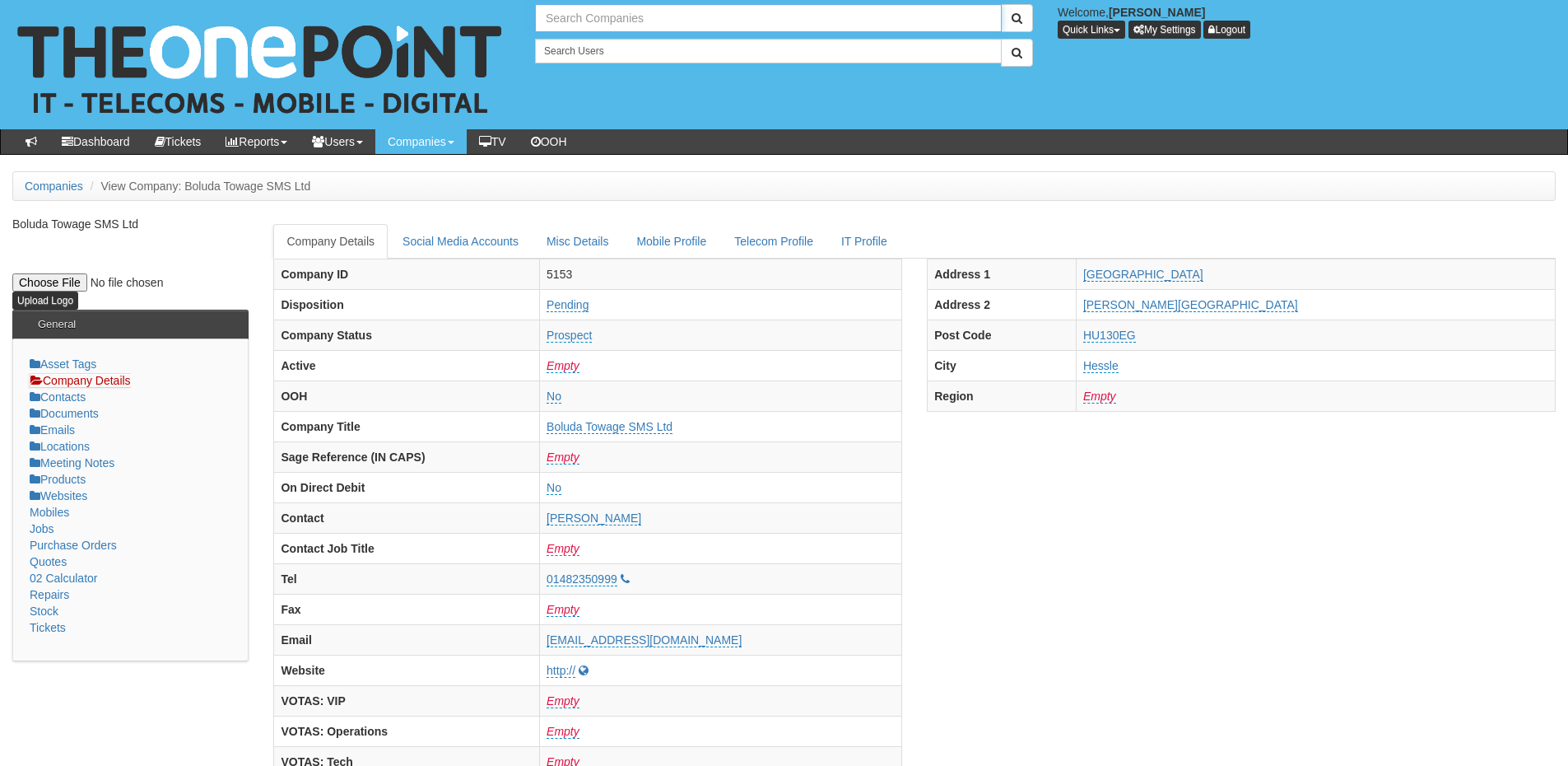
click at [578, 20] on input "text" at bounding box center [768, 18] width 467 height 28
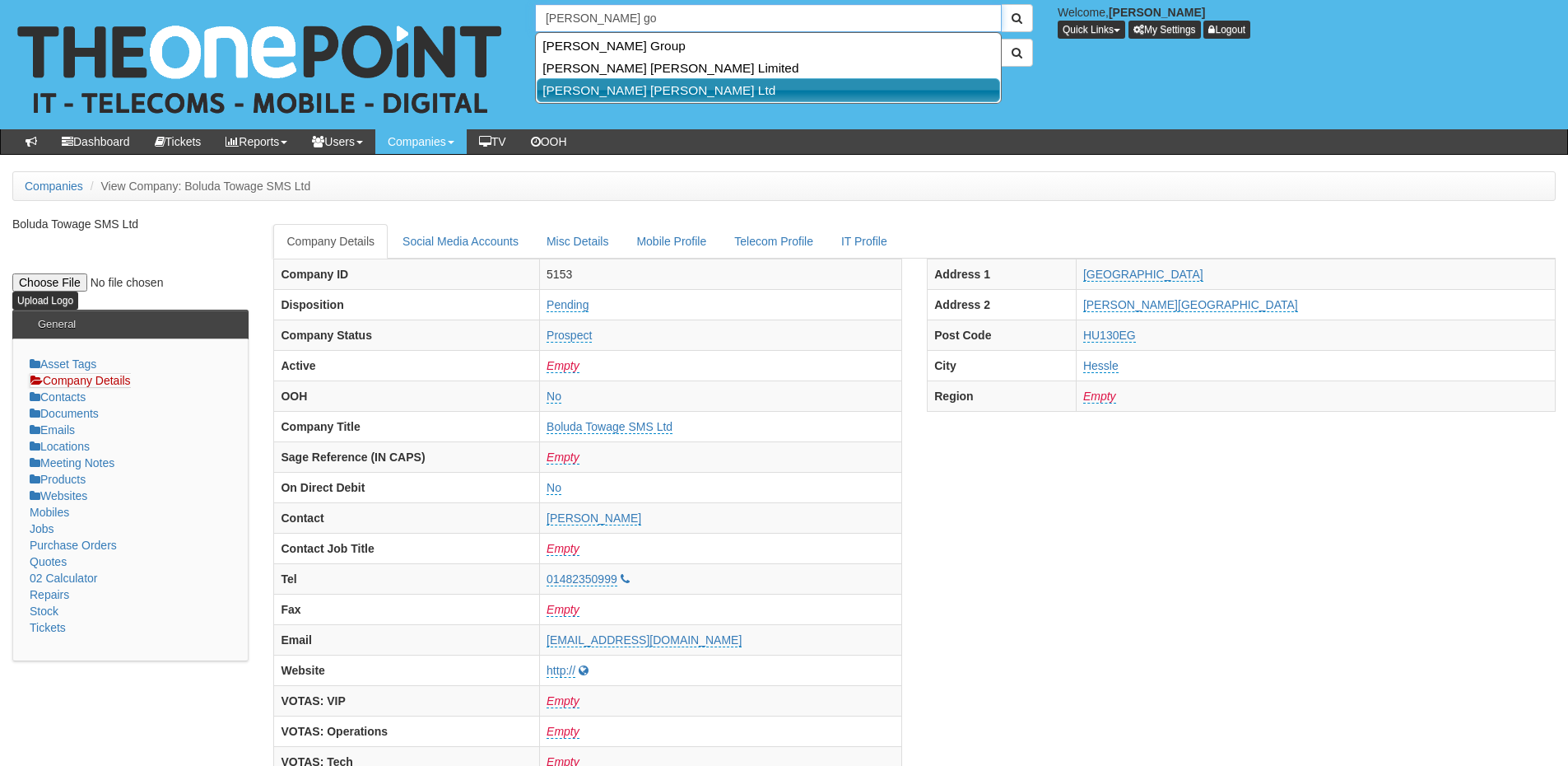
click at [642, 92] on link "Smailes Goldie Selby Ltd" at bounding box center [767, 90] width 463 height 24
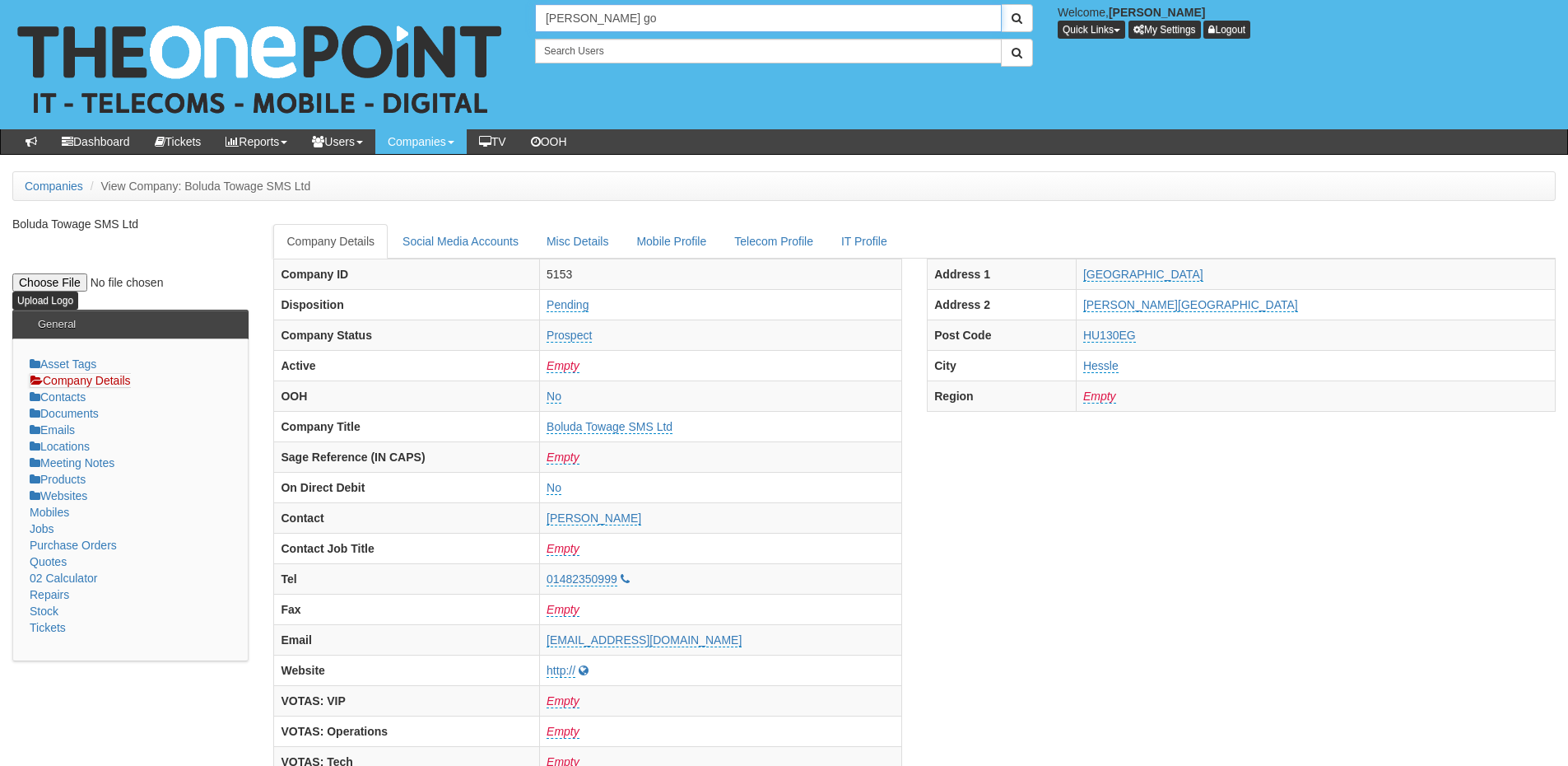
type input "Smailes Goldie Selby Ltd"
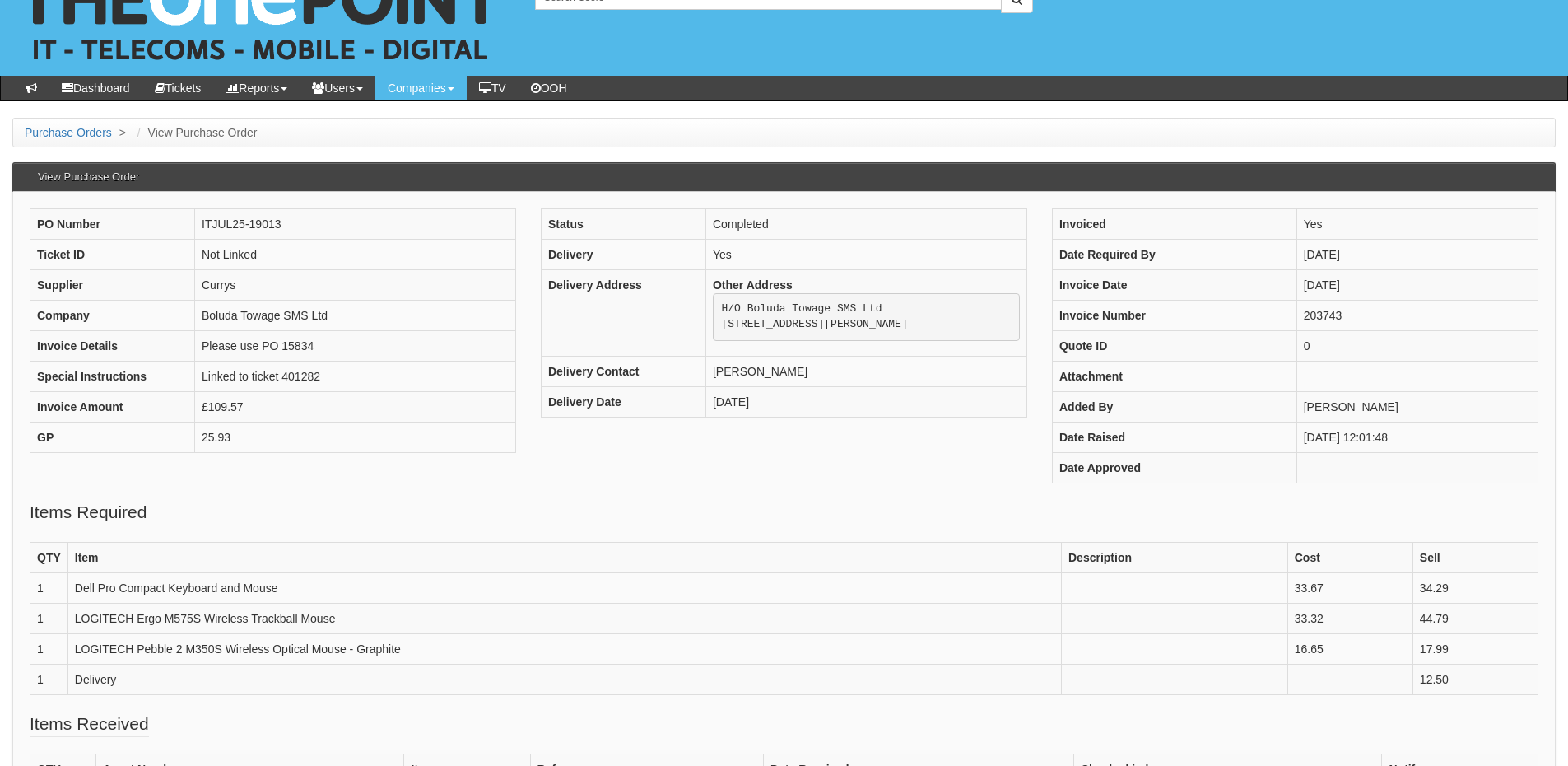
scroll to position [82, 0]
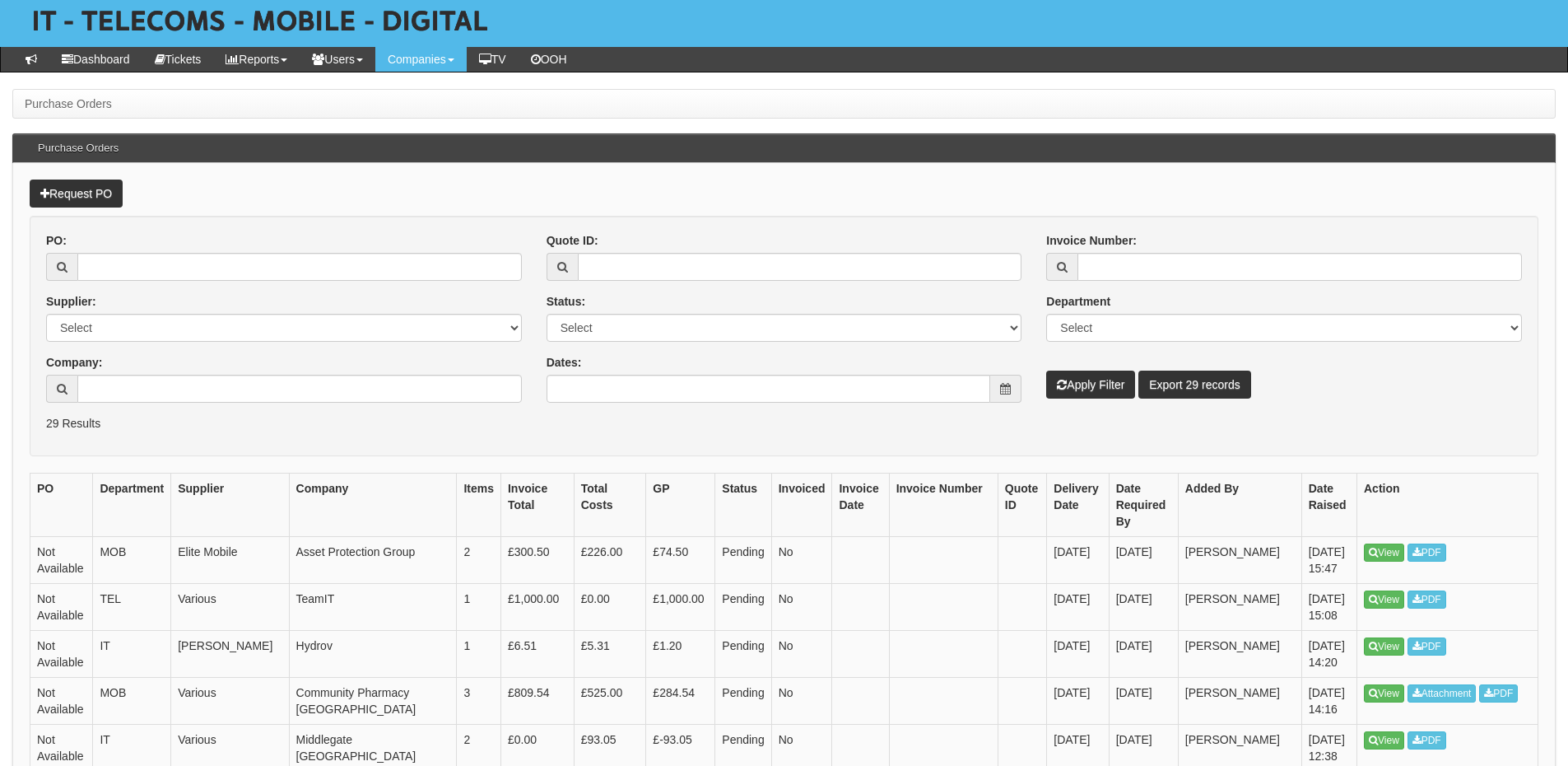
scroll to position [165, 0]
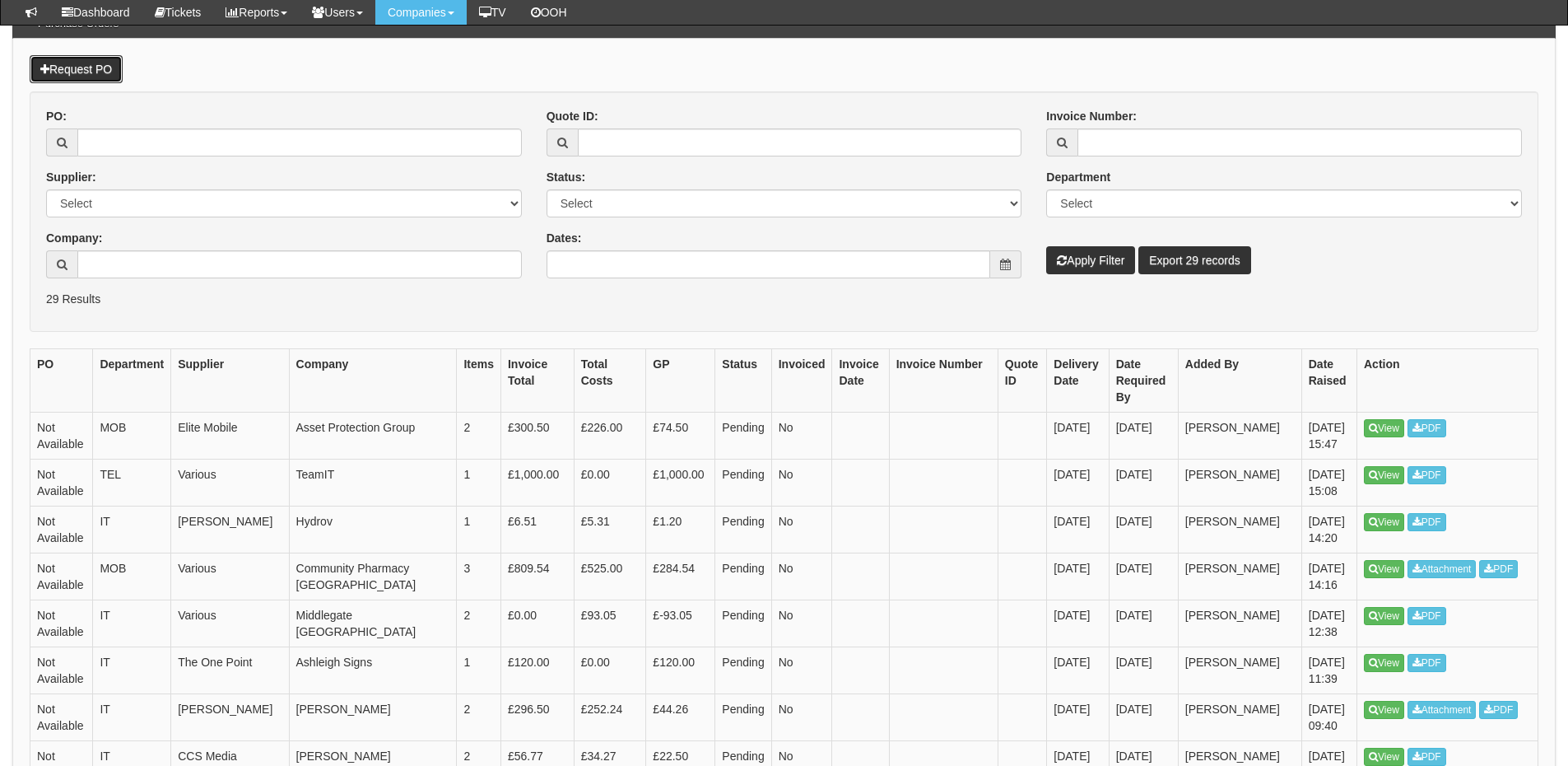
click at [95, 74] on link "Request PO" at bounding box center [76, 69] width 93 height 28
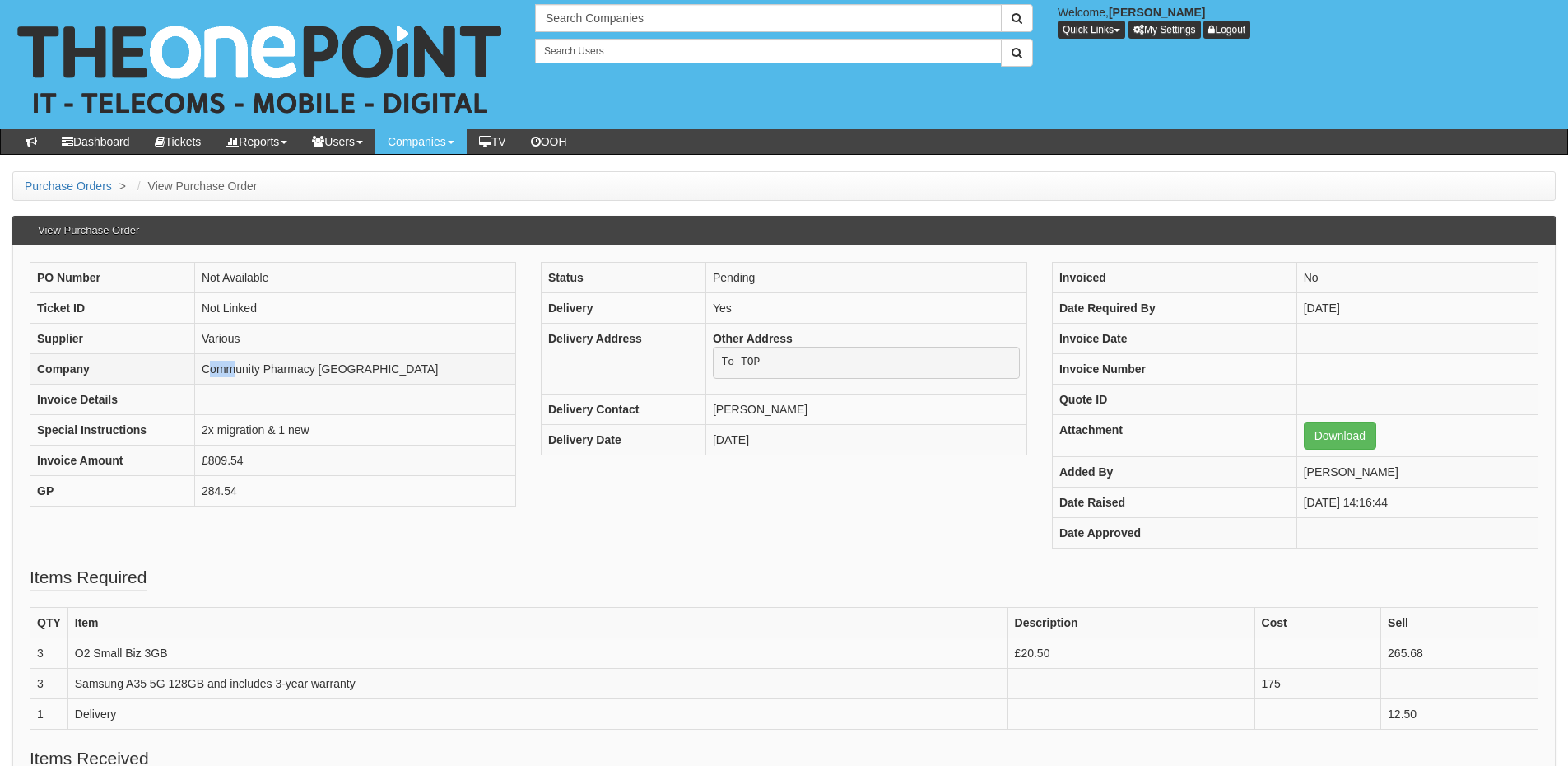
drag, startPoint x: 207, startPoint y: 368, endPoint x: 232, endPoint y: 368, distance: 25.0
click at [232, 368] on td "Community Pharmacy [GEOGRAPHIC_DATA]" at bounding box center [356, 368] width 321 height 31
click at [207, 368] on td "Community Pharmacy [GEOGRAPHIC_DATA]" at bounding box center [356, 368] width 321 height 31
drag, startPoint x: 205, startPoint y: 368, endPoint x: 412, endPoint y: 368, distance: 207.0
click at [412, 368] on td "Community Pharmacy [GEOGRAPHIC_DATA]" at bounding box center [356, 368] width 321 height 31
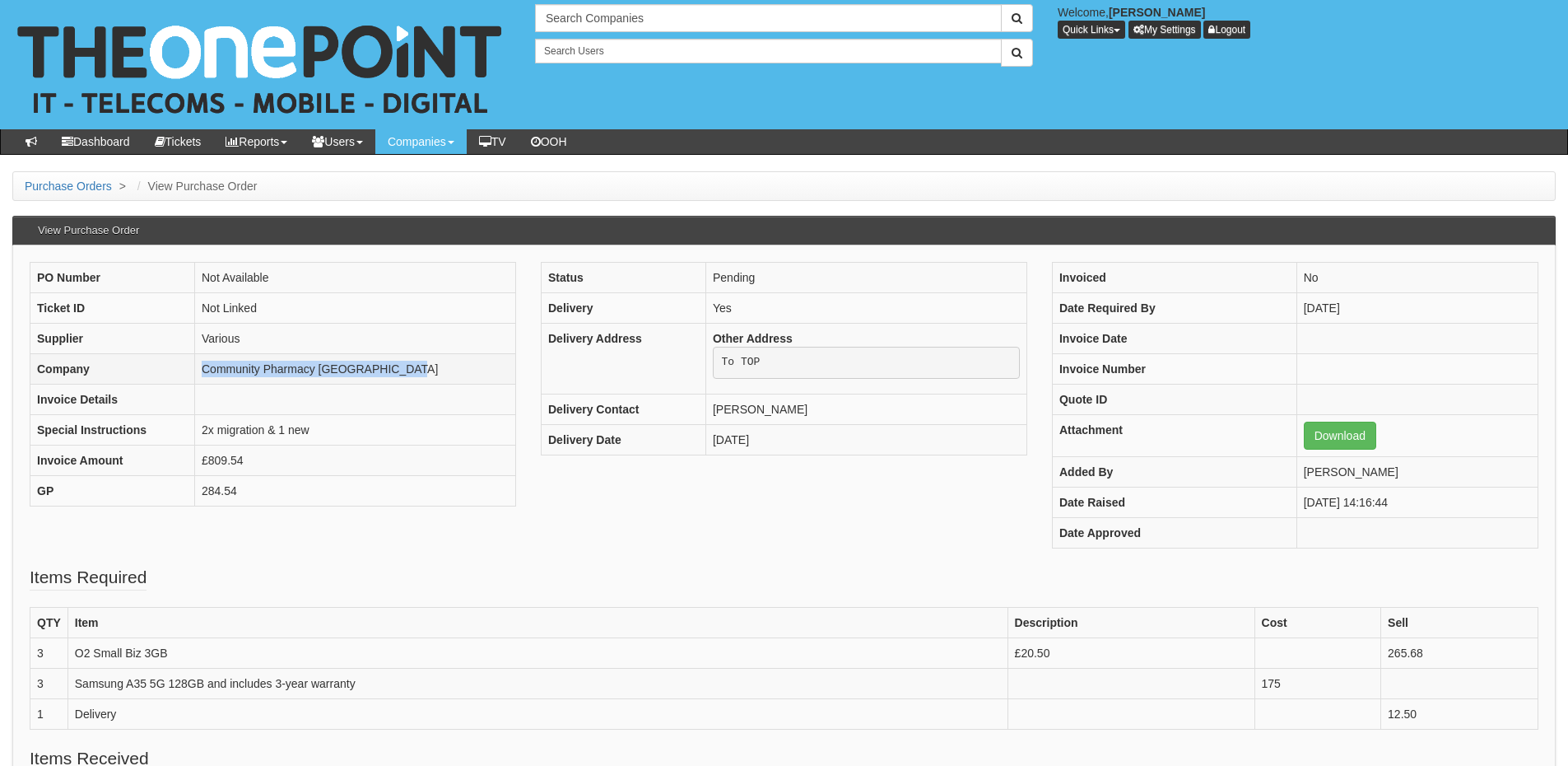
copy td "Community Pharmacy [GEOGRAPHIC_DATA]"
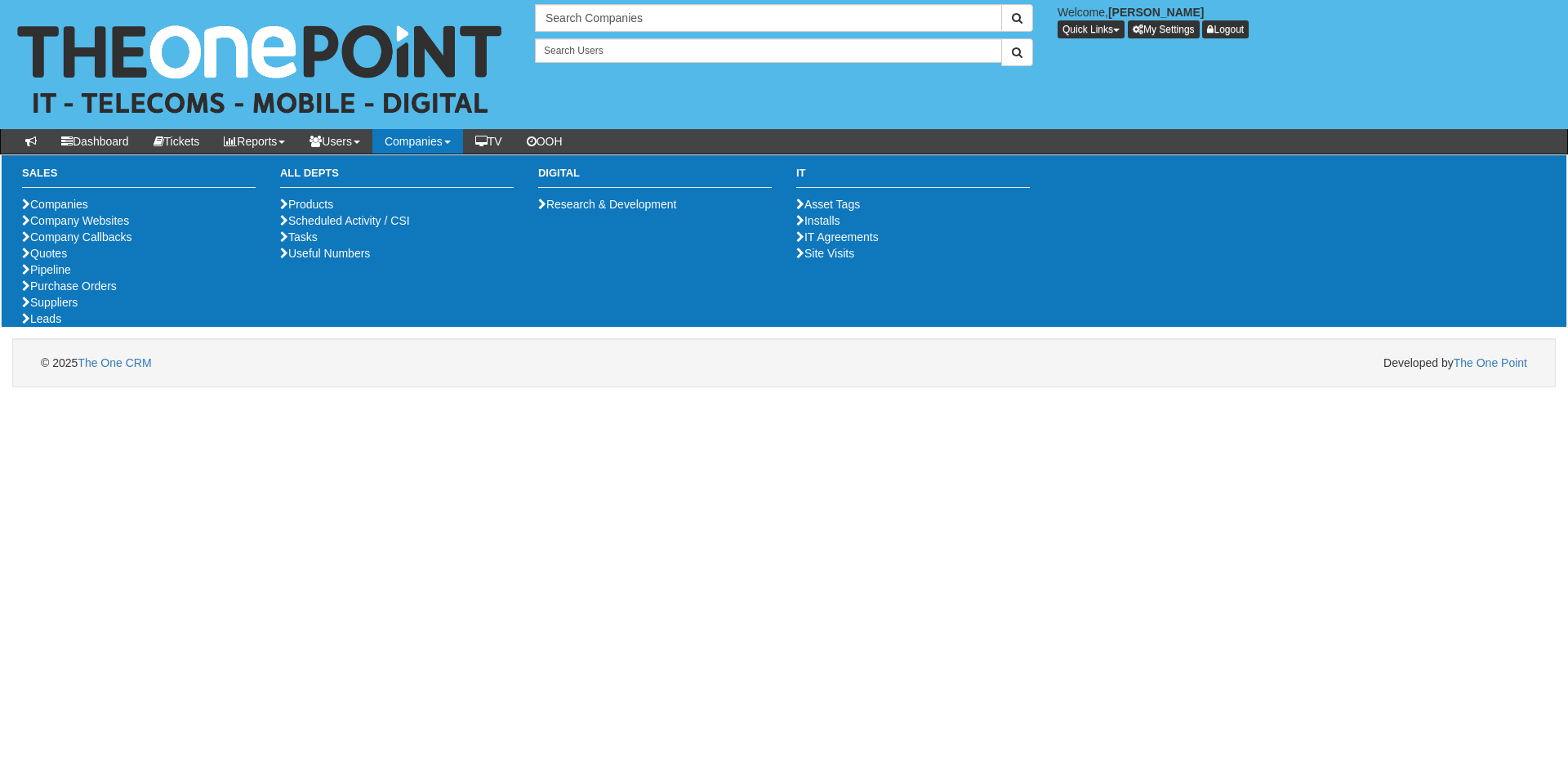
click at [153, 387] on html "× Send Email × Add Appointment × Create Ticket × Create Proactive Activity × Ad…" at bounding box center [784, 193] width 1568 height 387
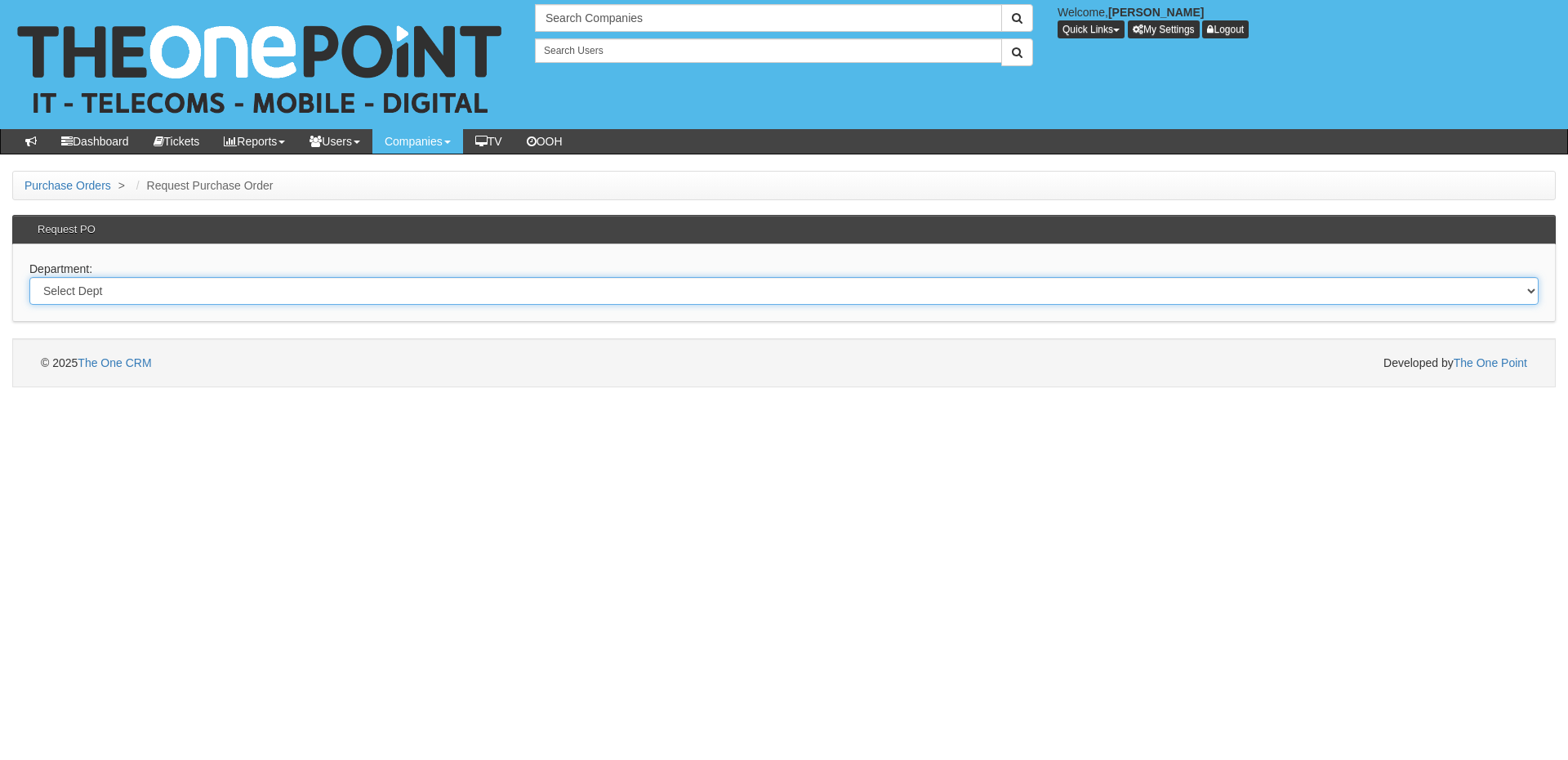
click at [211, 287] on select "Select Dept Digital Internal IT Mobiles Marketing Telecoms" at bounding box center [784, 291] width 1509 height 28
select select "?pipeID=&dept=IT"
click at [29, 277] on select "Select Dept Digital Internal IT Mobiles Marketing Telecoms" at bounding box center [784, 291] width 1509 height 28
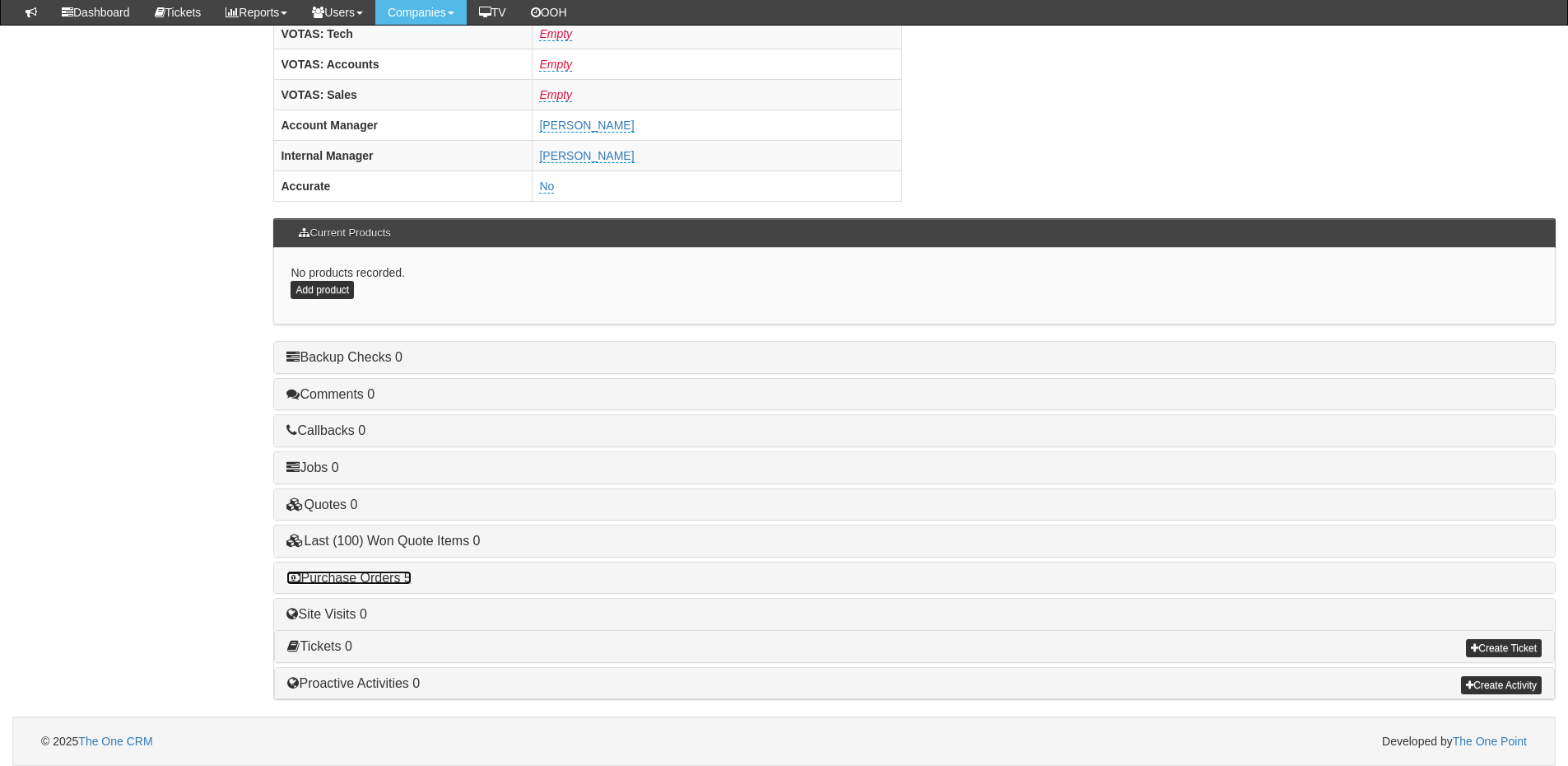
click at [378, 574] on link "Purchase Orders 5" at bounding box center [349, 578] width 125 height 14
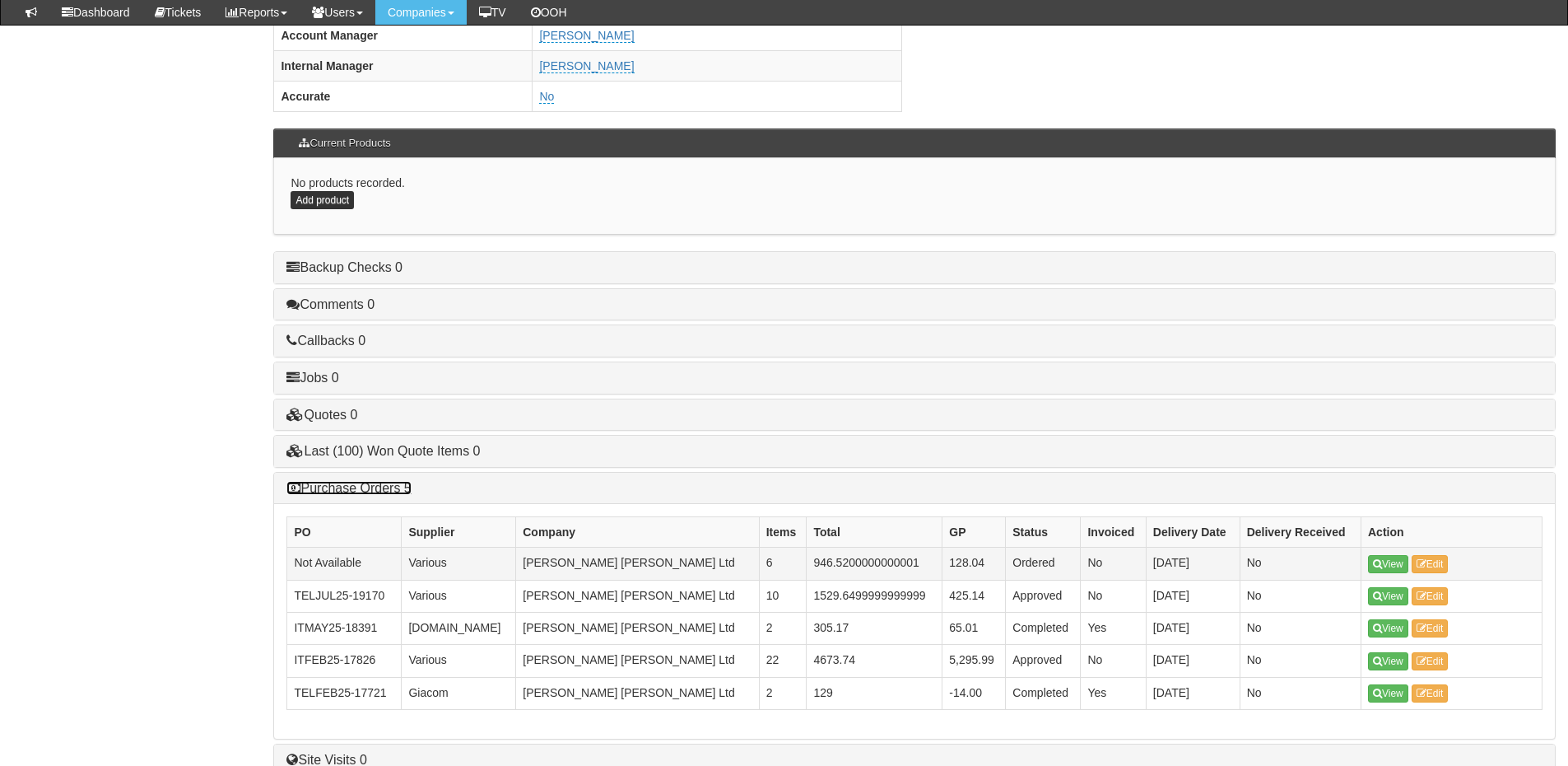
scroll to position [909, 0]
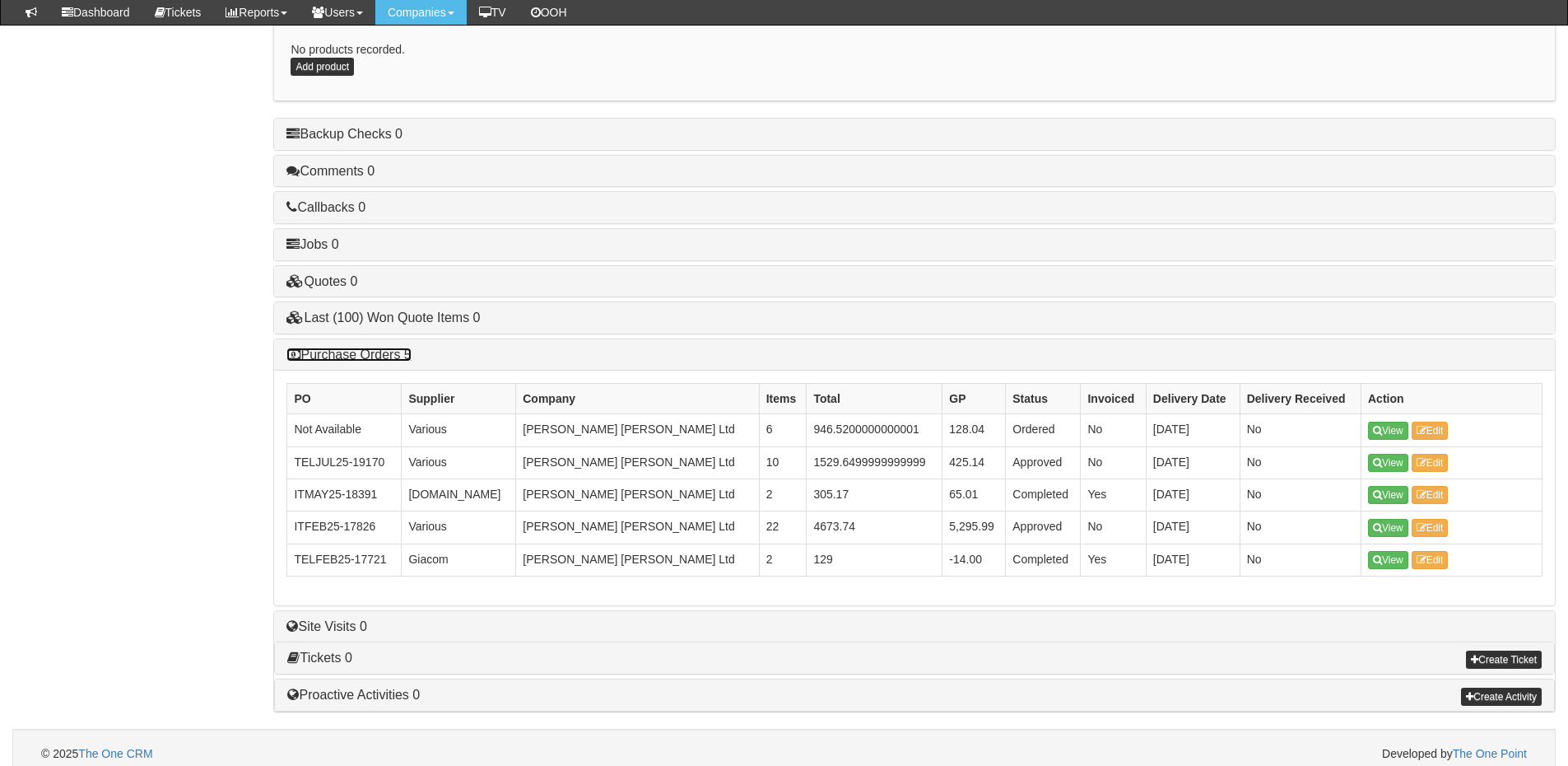
click at [366, 352] on link "Purchase Orders 5" at bounding box center [349, 354] width 125 height 14
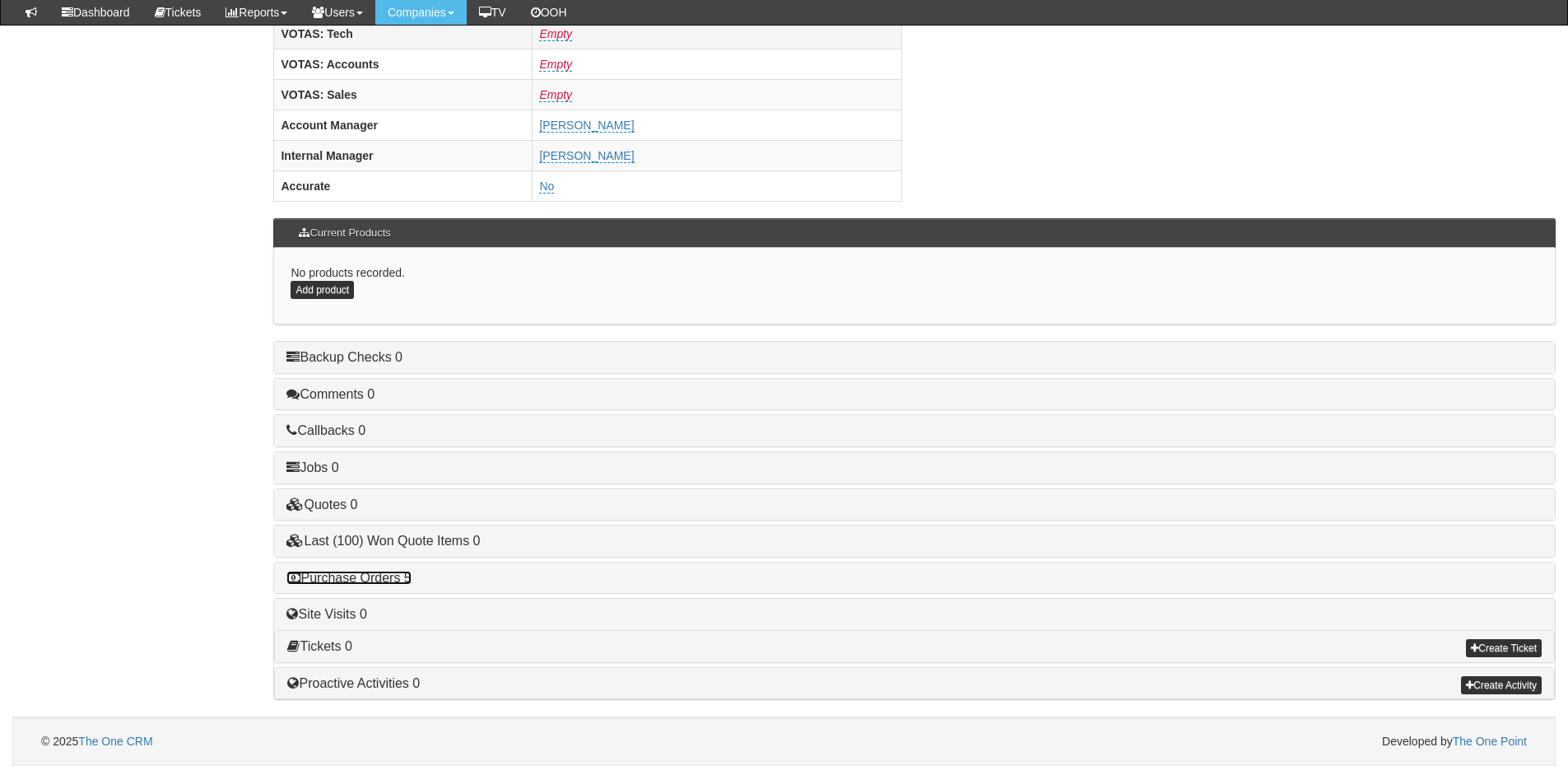
scroll to position [686, 0]
click at [395, 586] on div "Purchase Orders 5" at bounding box center [914, 578] width 1281 height 31
click at [394, 576] on link "Purchase Orders 5" at bounding box center [349, 578] width 125 height 14
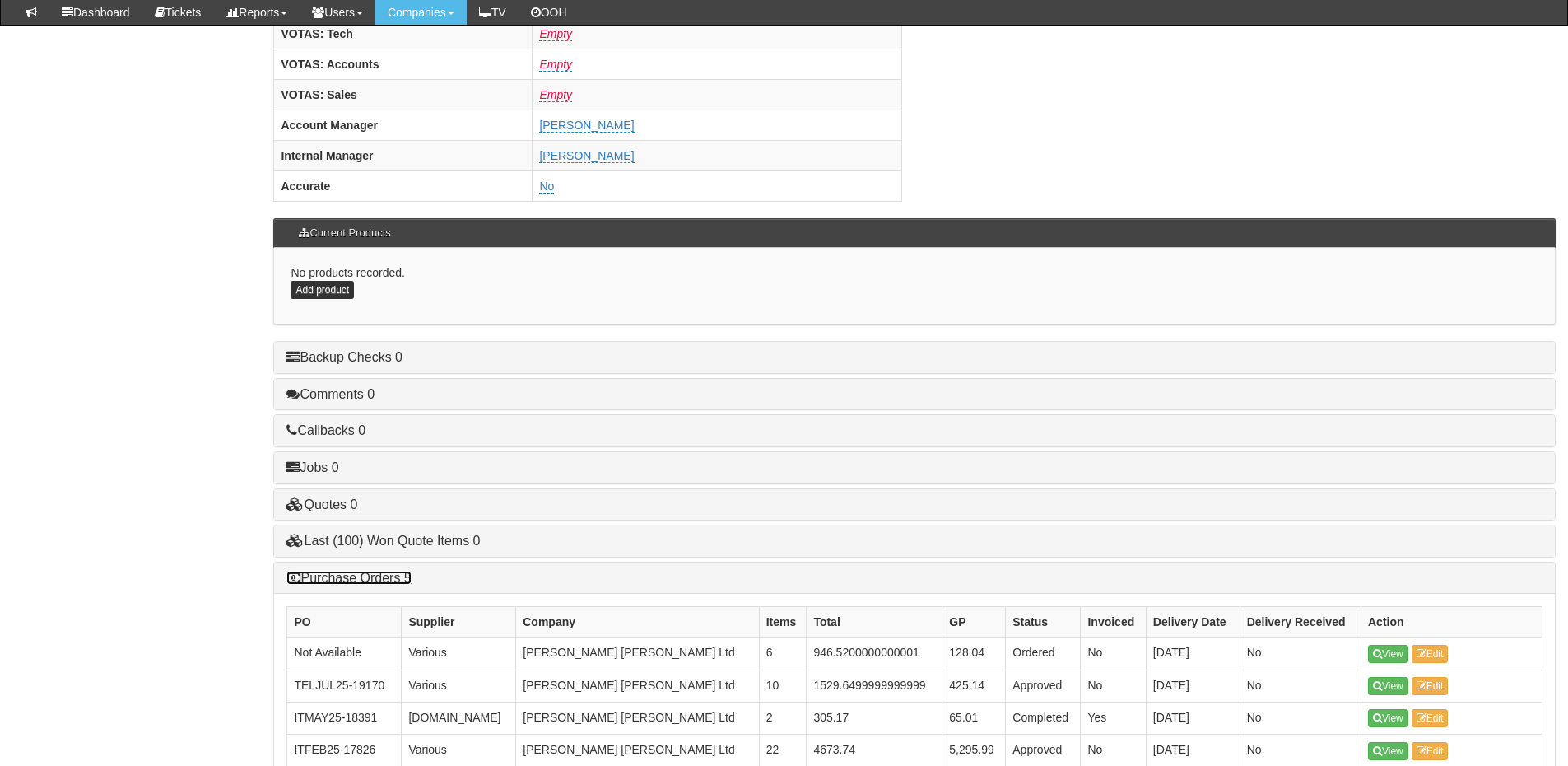
scroll to position [851, 0]
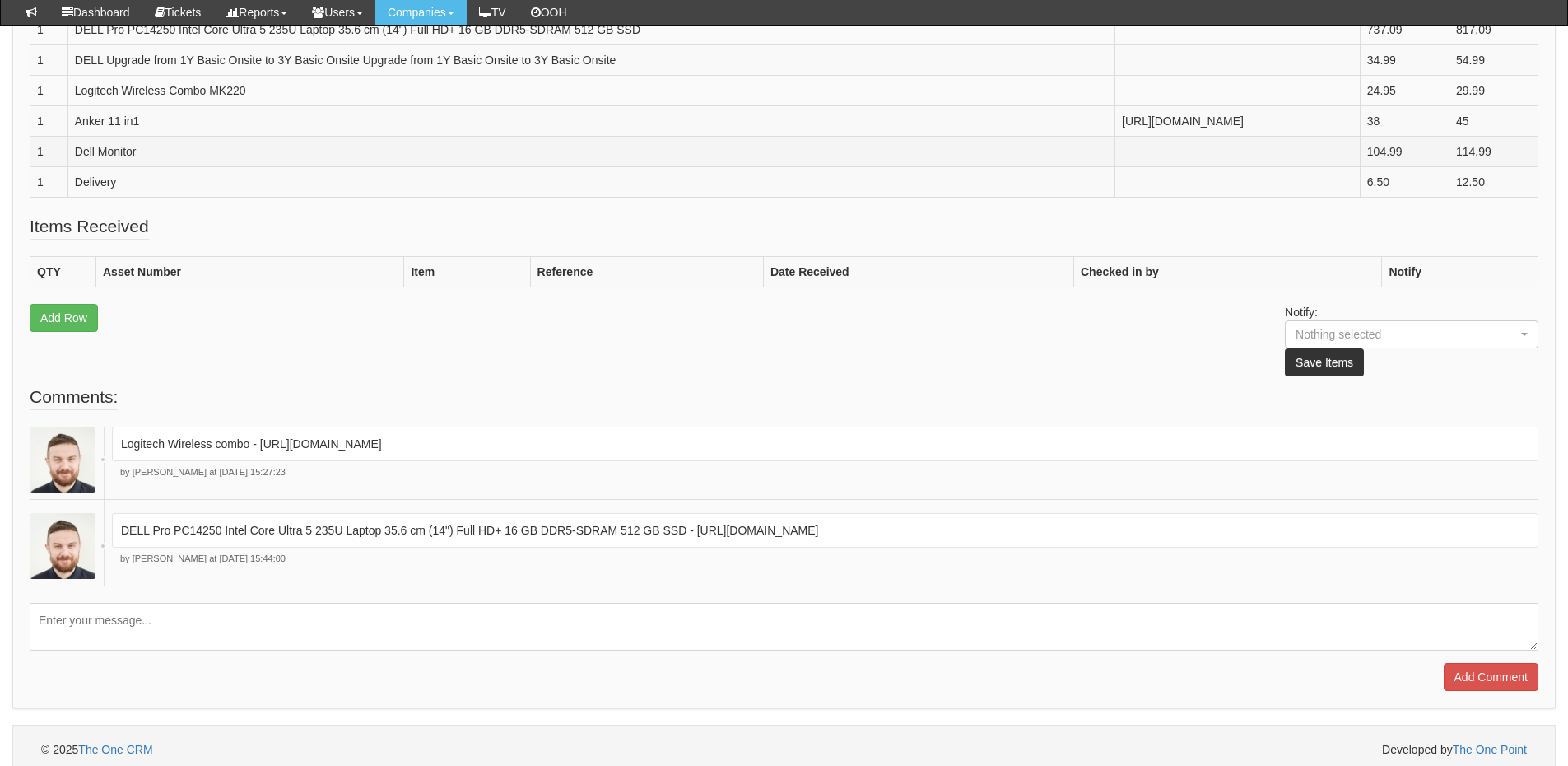
scroll to position [577, 0]
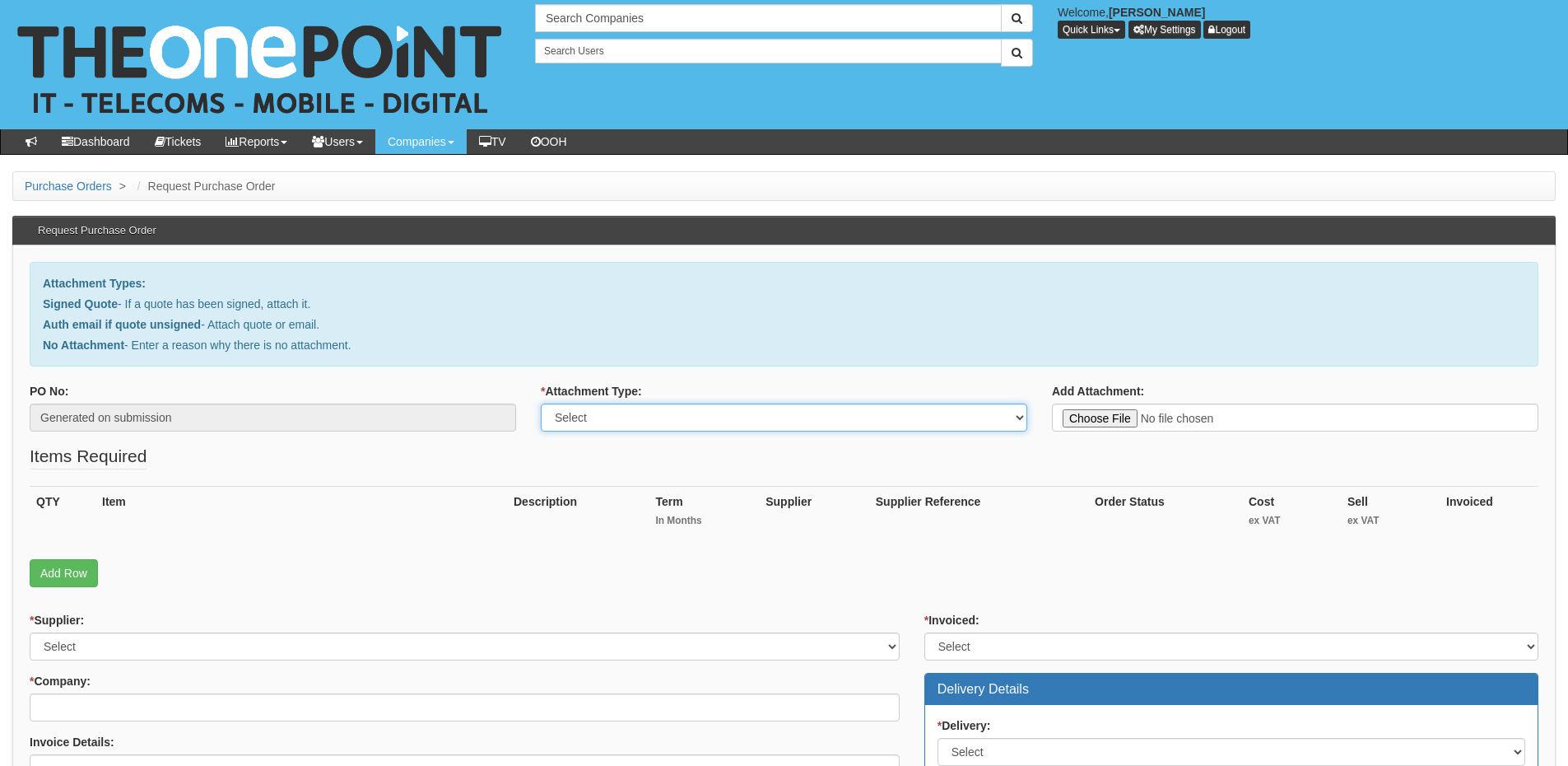
click at [601, 417] on select "Select Signed Quote Auth email with quote if unsigned No Attachment" at bounding box center [784, 418] width 487 height 28
select select "Signed Quote"
click at [541, 404] on select "Select Signed Quote Auth email with quote if unsigned No Attachment" at bounding box center [784, 418] width 487 height 28
type input "C:\fakepath\Smailes Goldie Selby Ltd - New Staff (1).pdf"
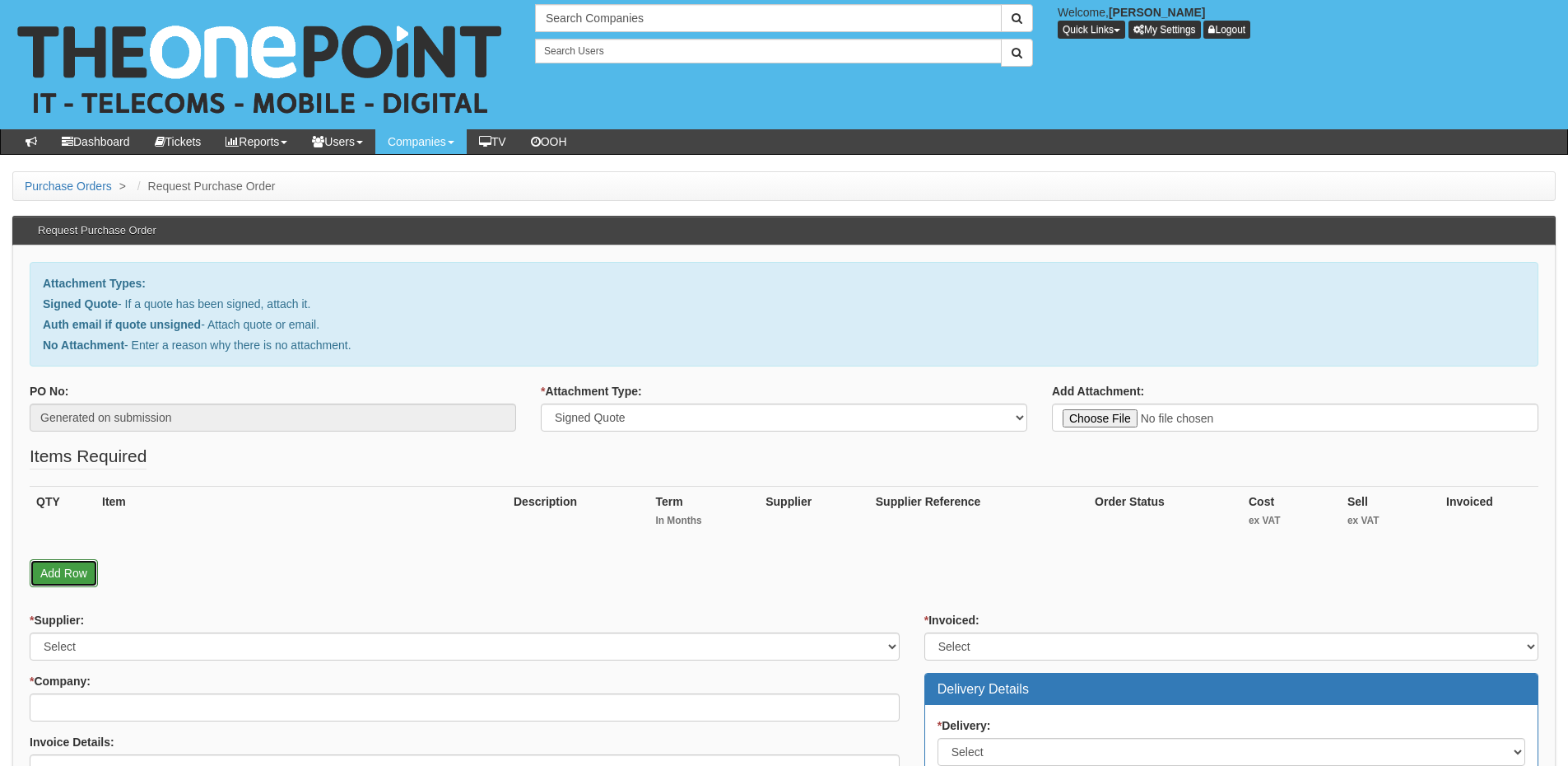
click at [71, 560] on link "Add Row" at bounding box center [64, 573] width 68 height 28
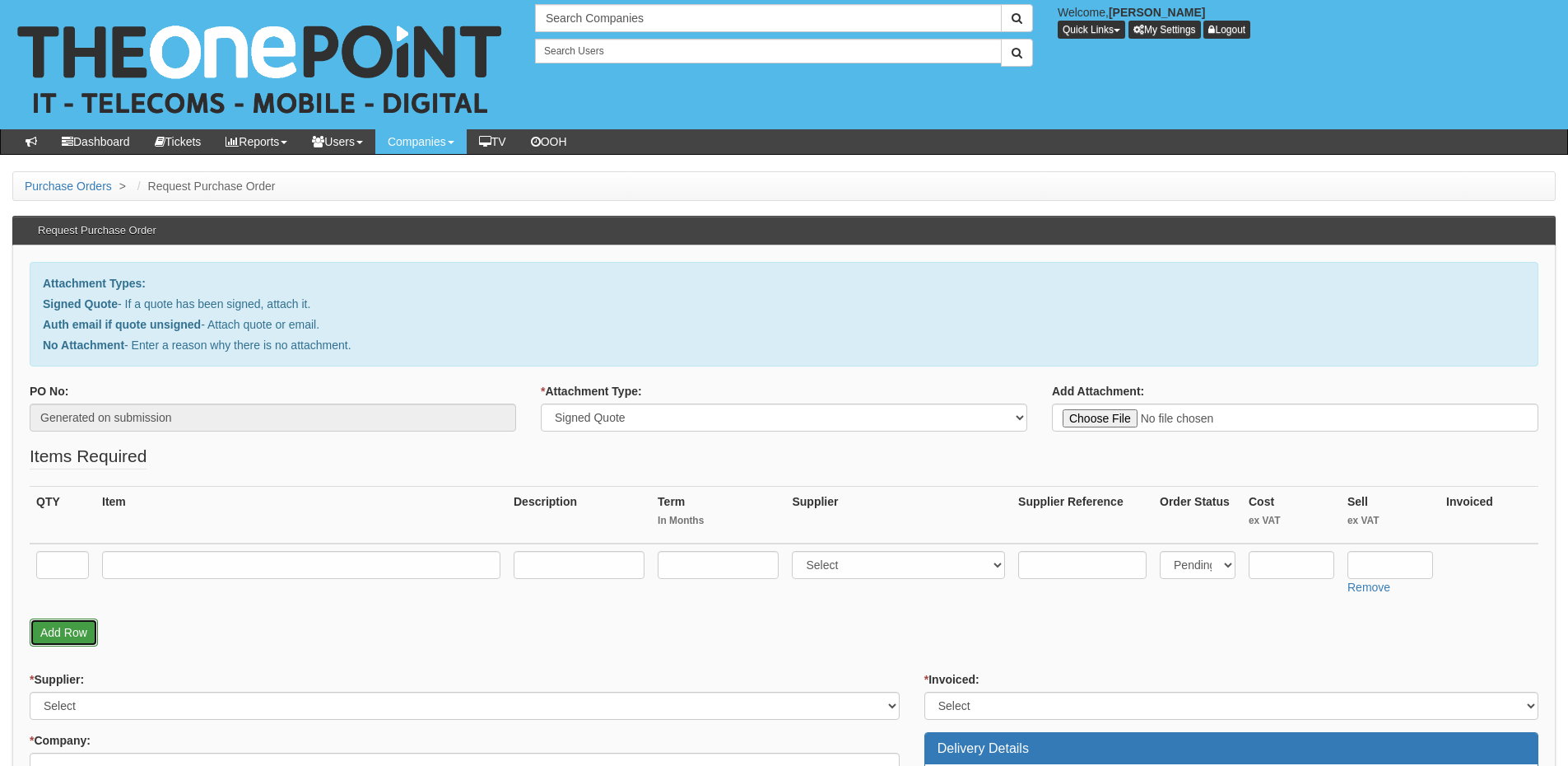
click at [71, 630] on link "Add Row" at bounding box center [64, 633] width 68 height 28
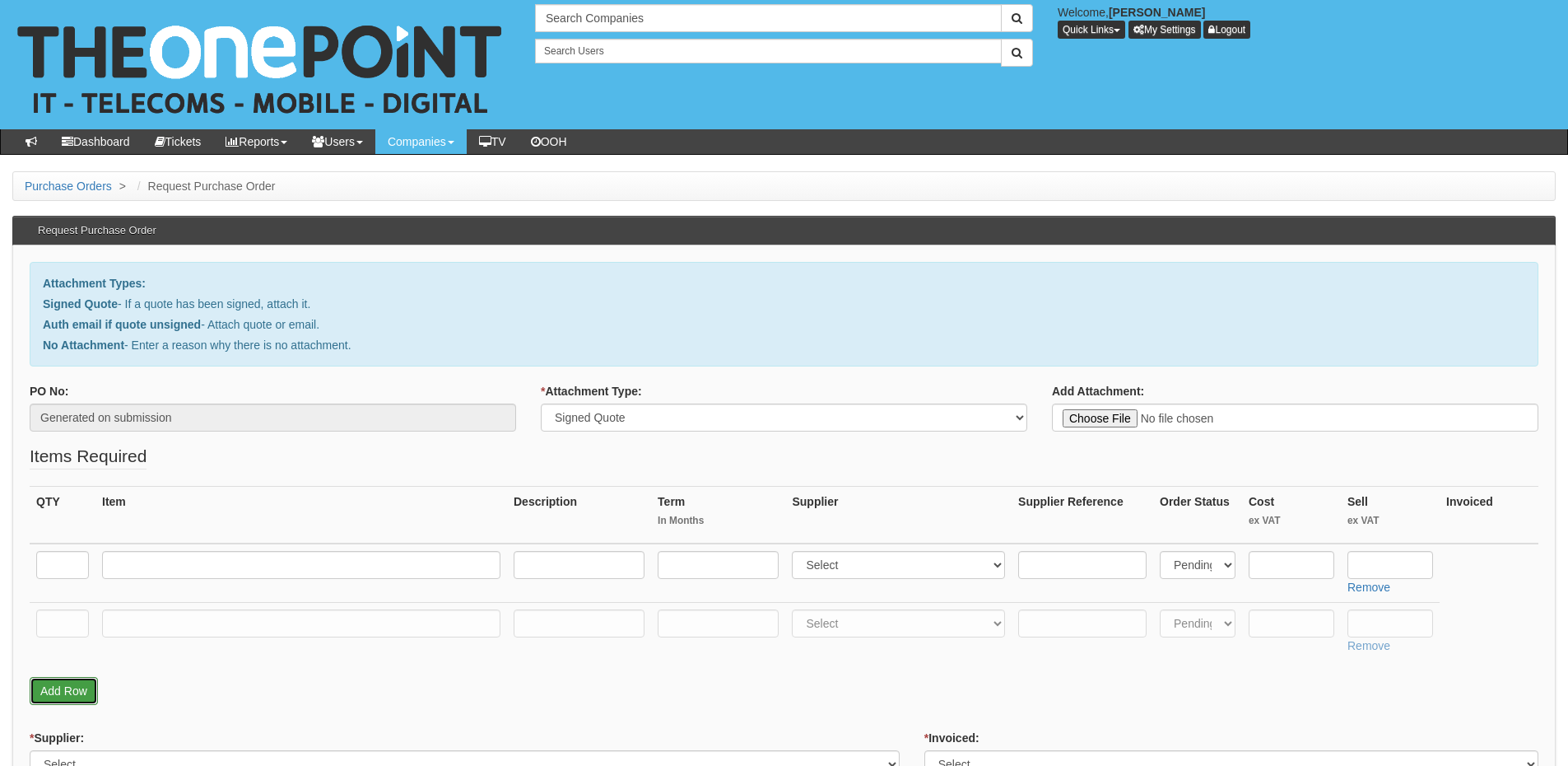
scroll to position [247, 0]
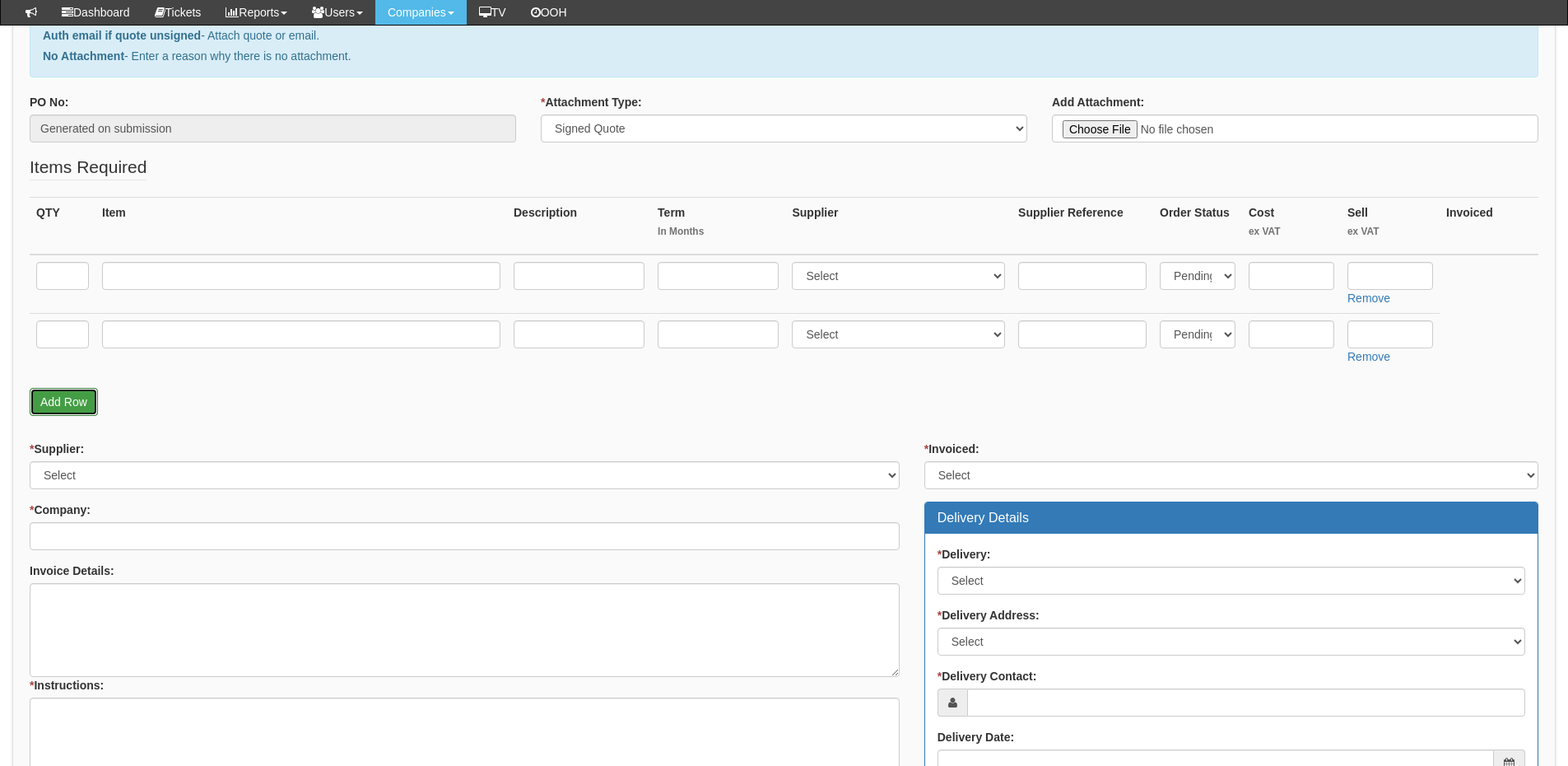
click at [87, 394] on link "Add Row" at bounding box center [64, 402] width 68 height 28
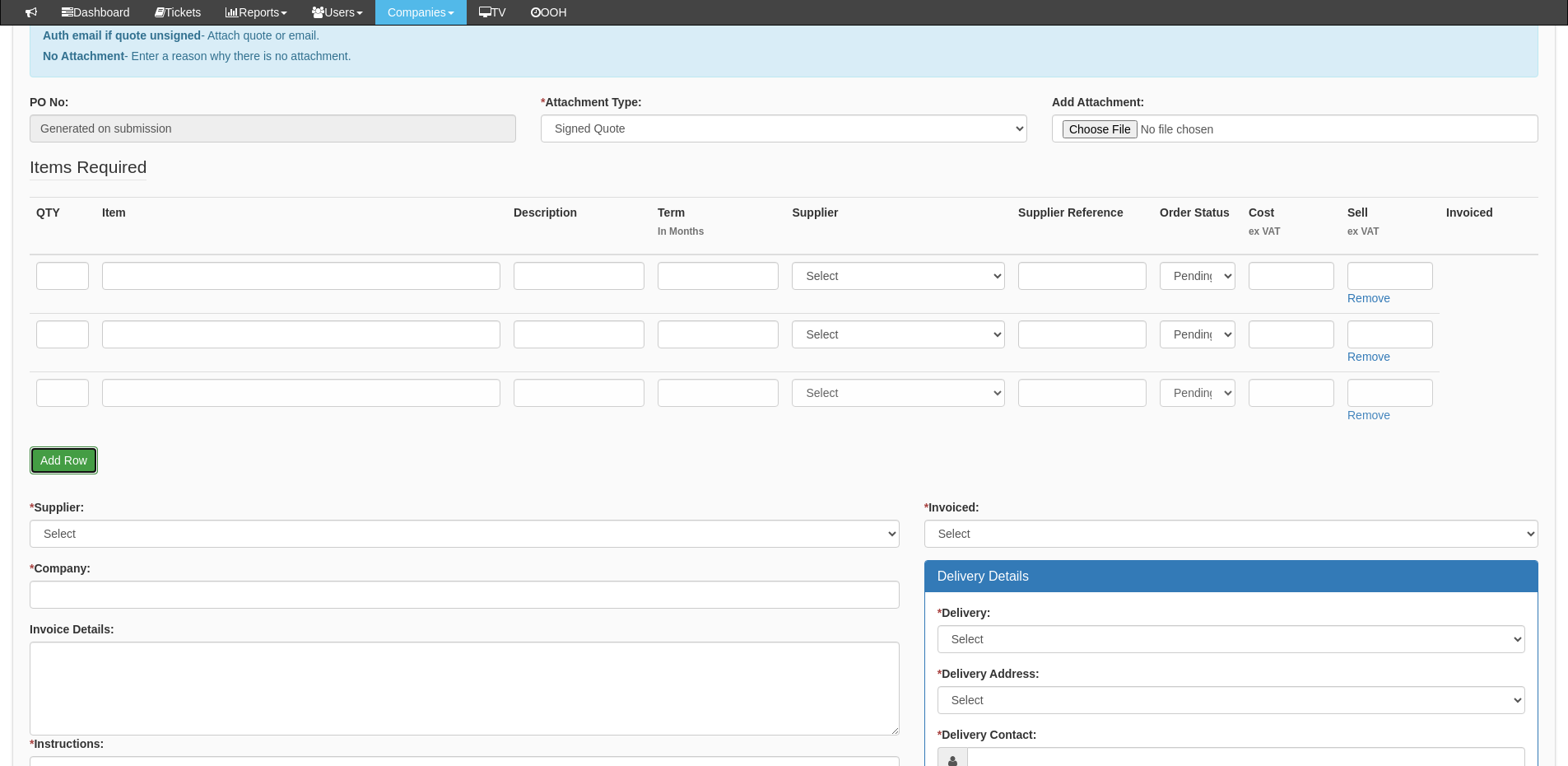
click at [73, 459] on link "Add Row" at bounding box center [64, 461] width 68 height 28
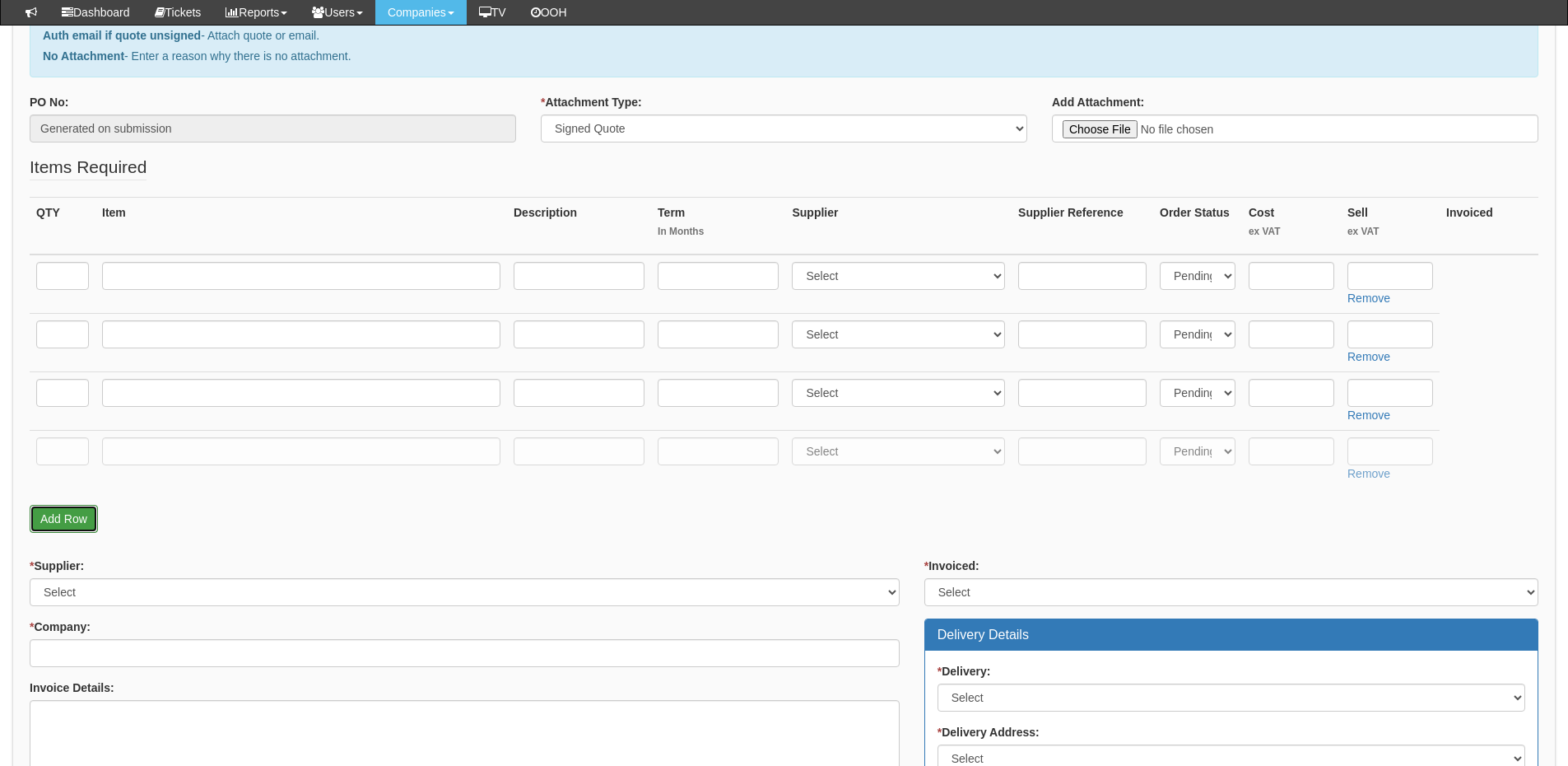
click at [76, 513] on link "Add Row" at bounding box center [64, 519] width 68 height 28
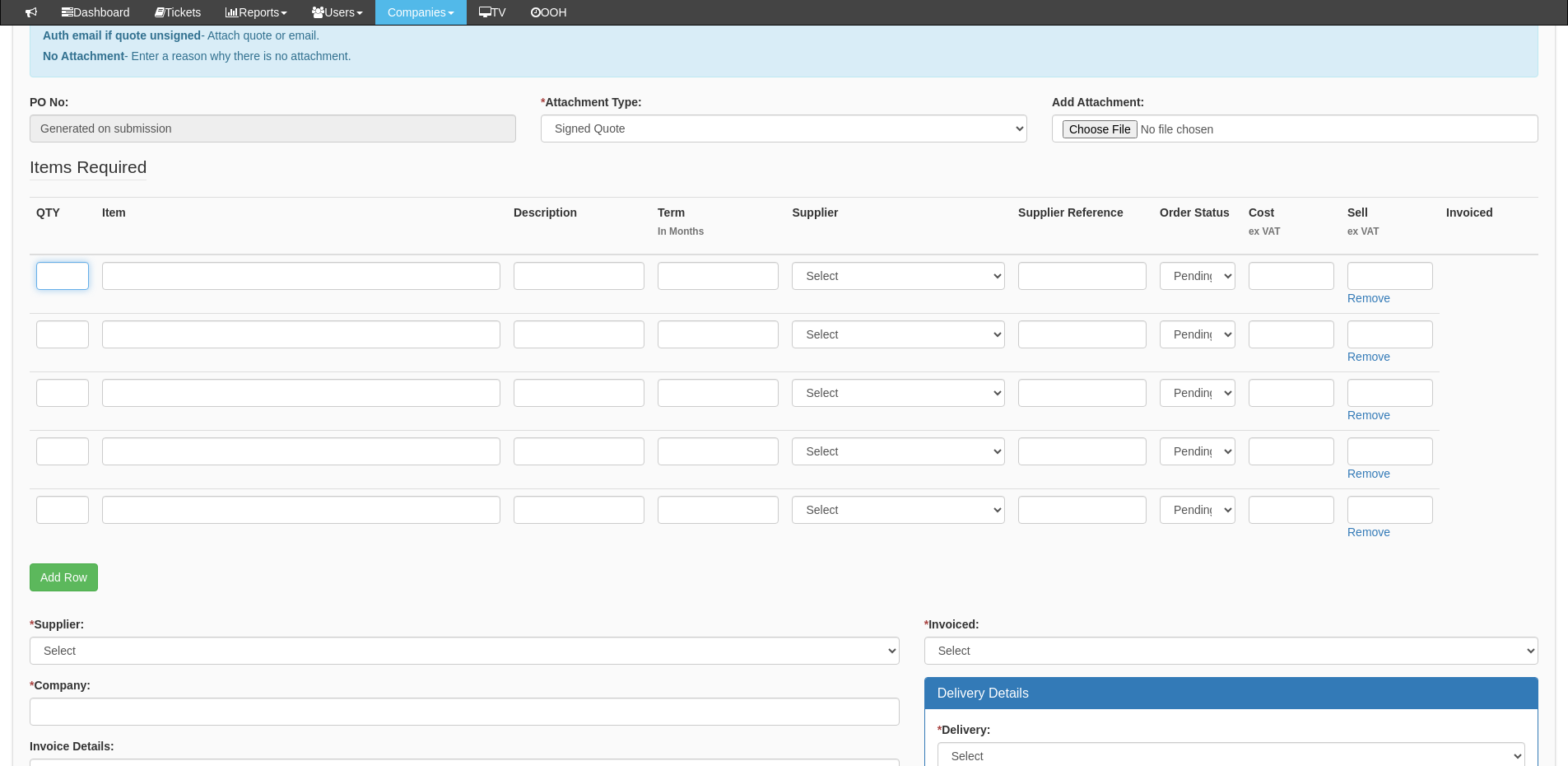
click at [69, 278] on input "text" at bounding box center [63, 276] width 52 height 28
type input "15"
click at [167, 273] on input "text" at bounding box center [301, 276] width 399 height 28
paste input "DELL Pro Laptop - 14" Screen"
type input "DELL Pro Laptop - 14" Screen"
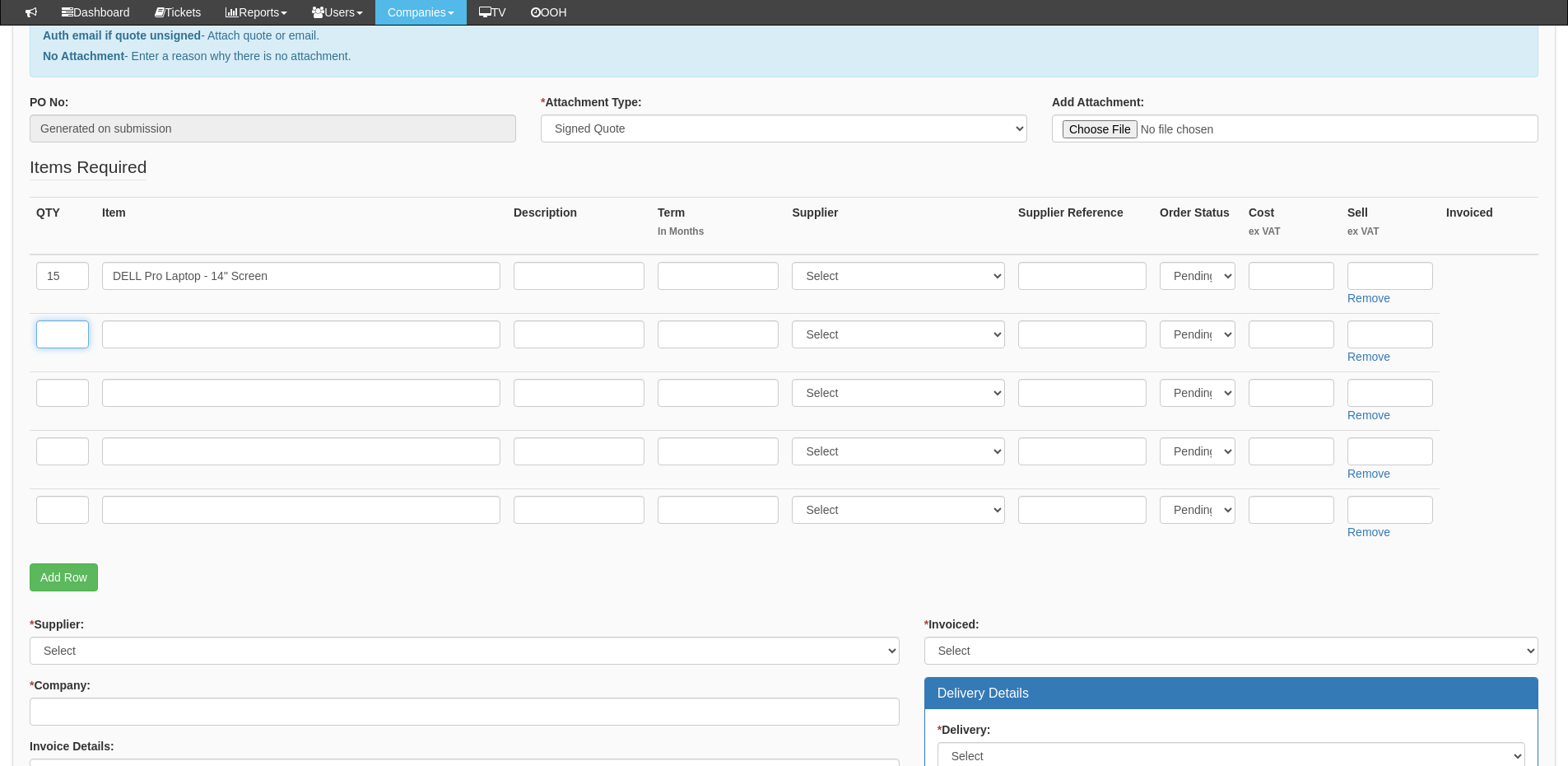
click at [70, 345] on input "text" at bounding box center [63, 334] width 52 height 28
type input "15"
drag, startPoint x: 238, startPoint y: 321, endPoint x: 218, endPoint y: 337, distance: 25.6
click at [238, 321] on input "text" at bounding box center [301, 334] width 399 height 28
paste input "DELL Upgrade from 1Y Basic Onsite to 3Y Basic Onsite"
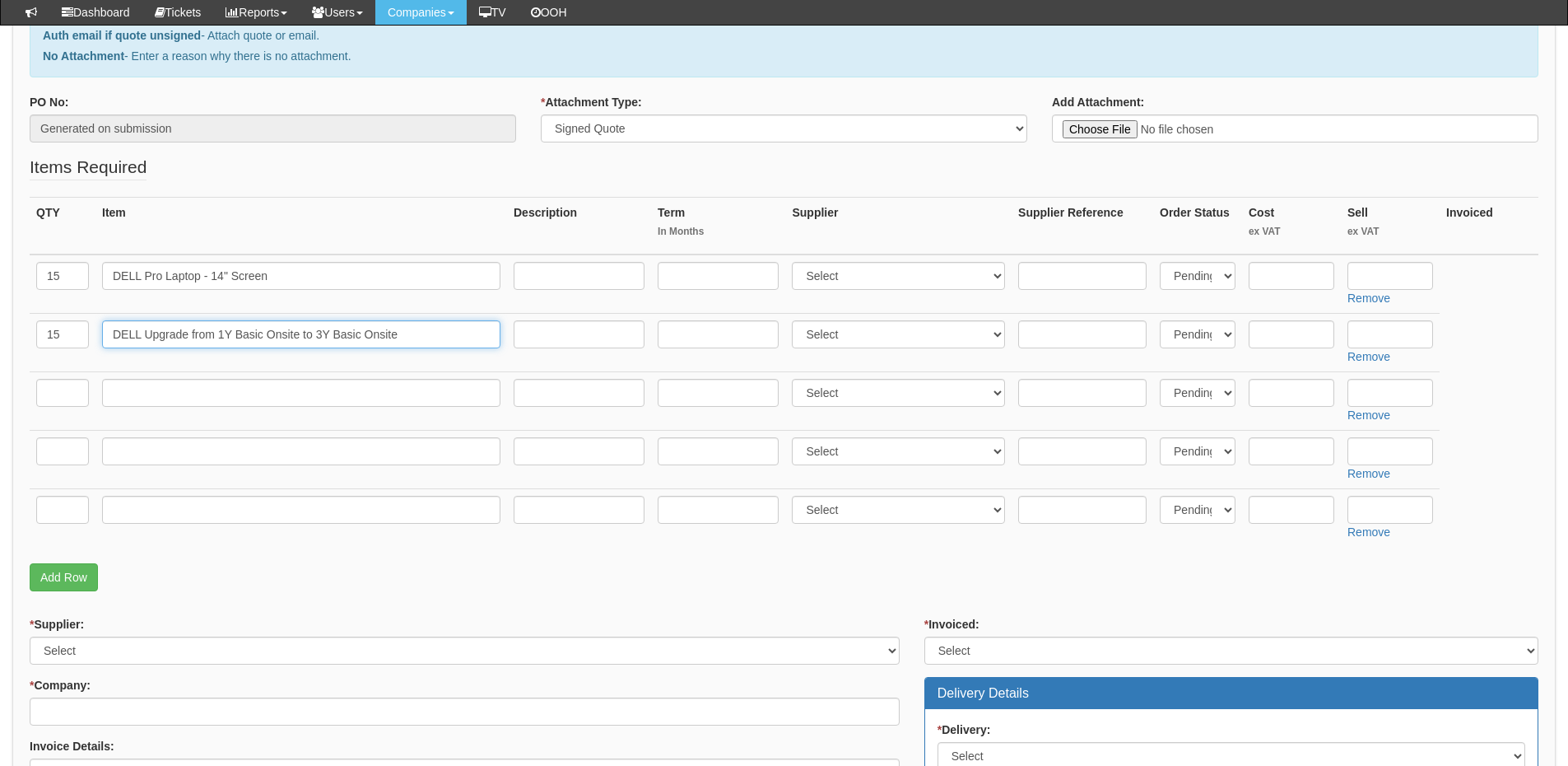
type input "DELL Upgrade from 1Y Basic Onsite to 3Y Basic Onsite"
click at [51, 393] on input "text" at bounding box center [63, 393] width 52 height 28
type input "13"
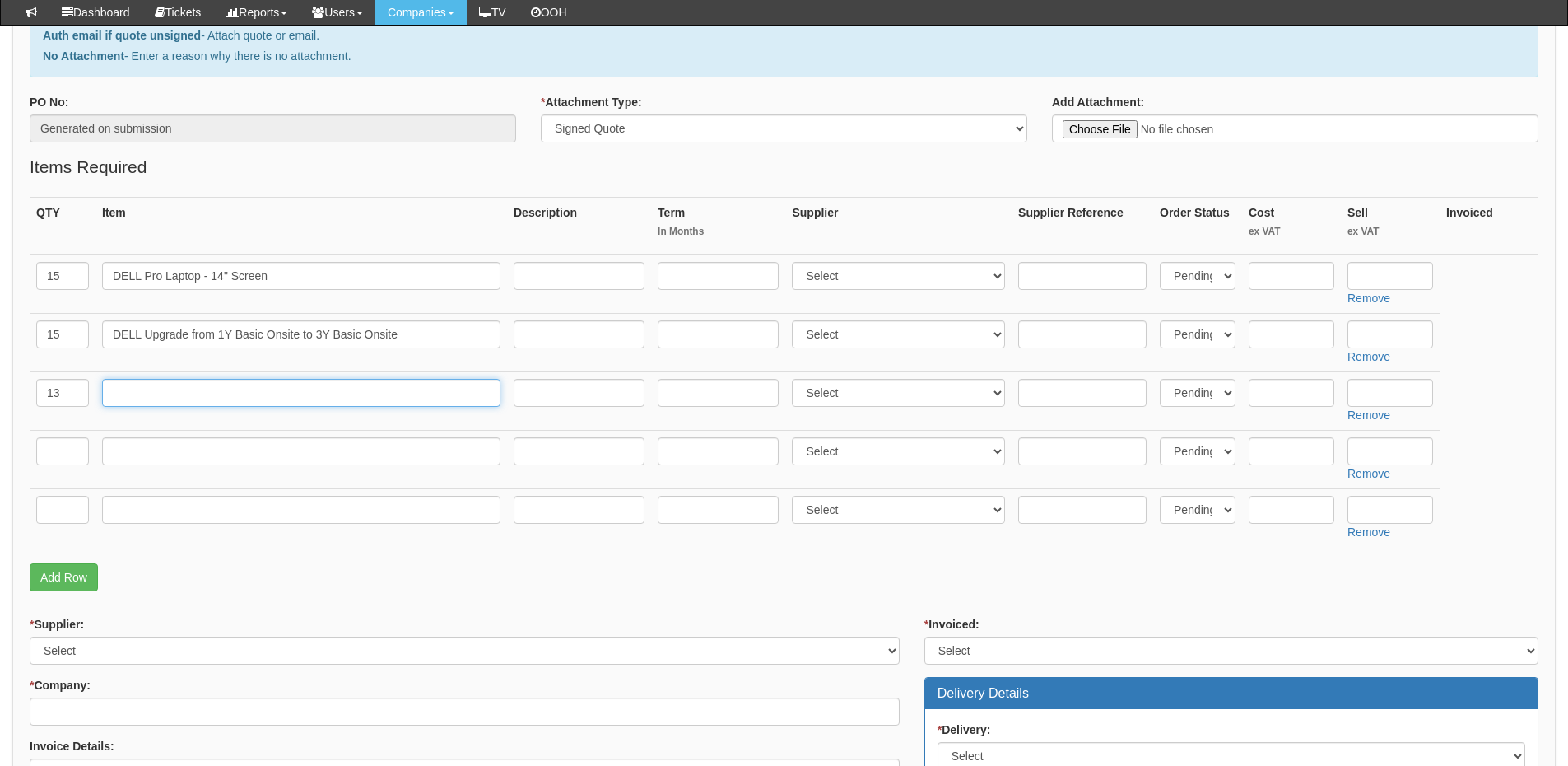
click at [244, 393] on input "text" at bounding box center [301, 393] width 399 height 28
paste input "Anker 11 in 1"
type input "Anker 11 in 1"
click at [65, 449] on input "text" at bounding box center [63, 451] width 52 height 28
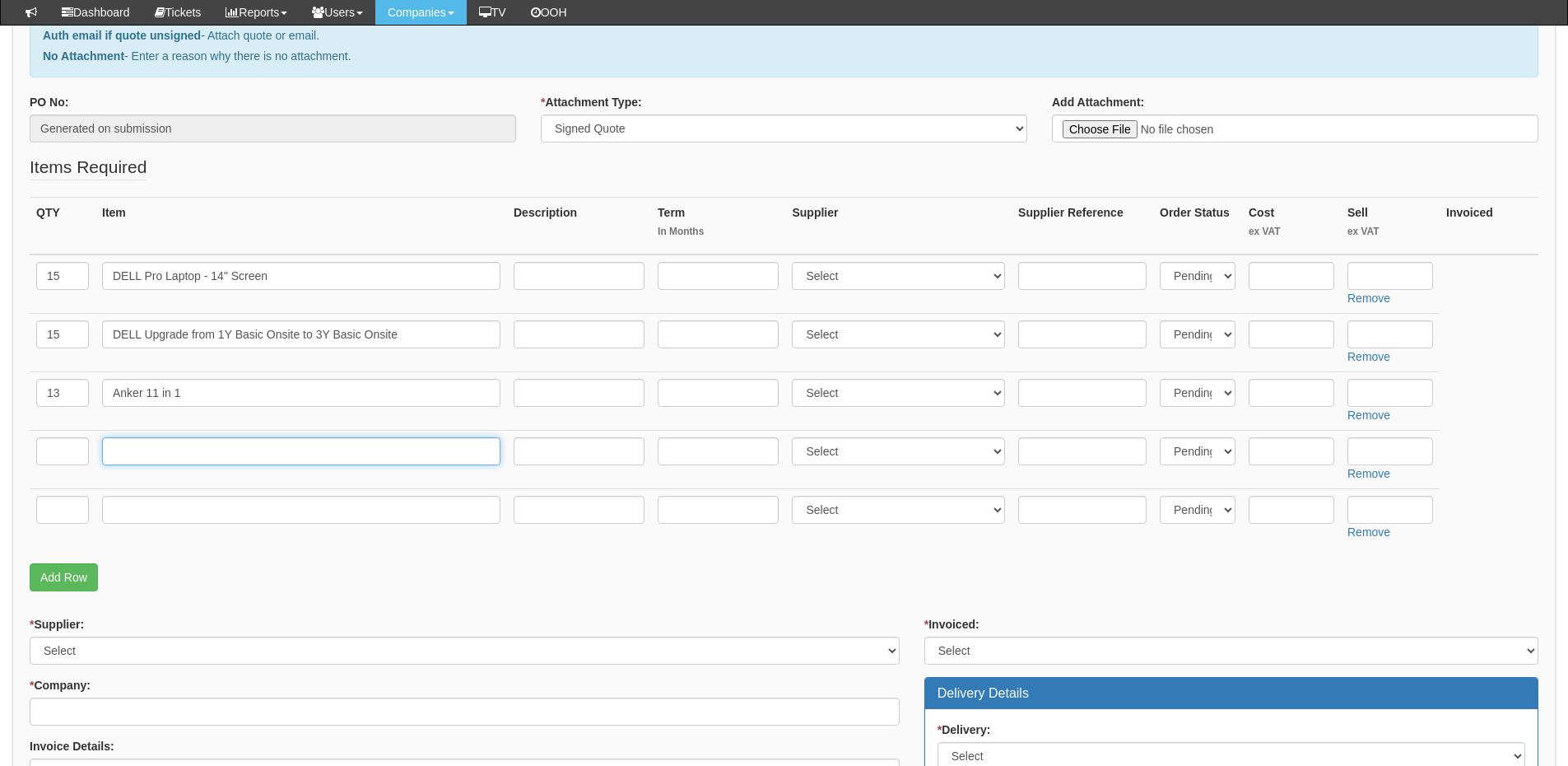
click at [215, 463] on input "text" at bounding box center [301, 451] width 399 height 28
paste input "Wireless Mouse & keyboard Combo"
type input "Wireless Mouse & keyboard Combo"
click at [51, 450] on input "text" at bounding box center [63, 451] width 52 height 28
type input "14"
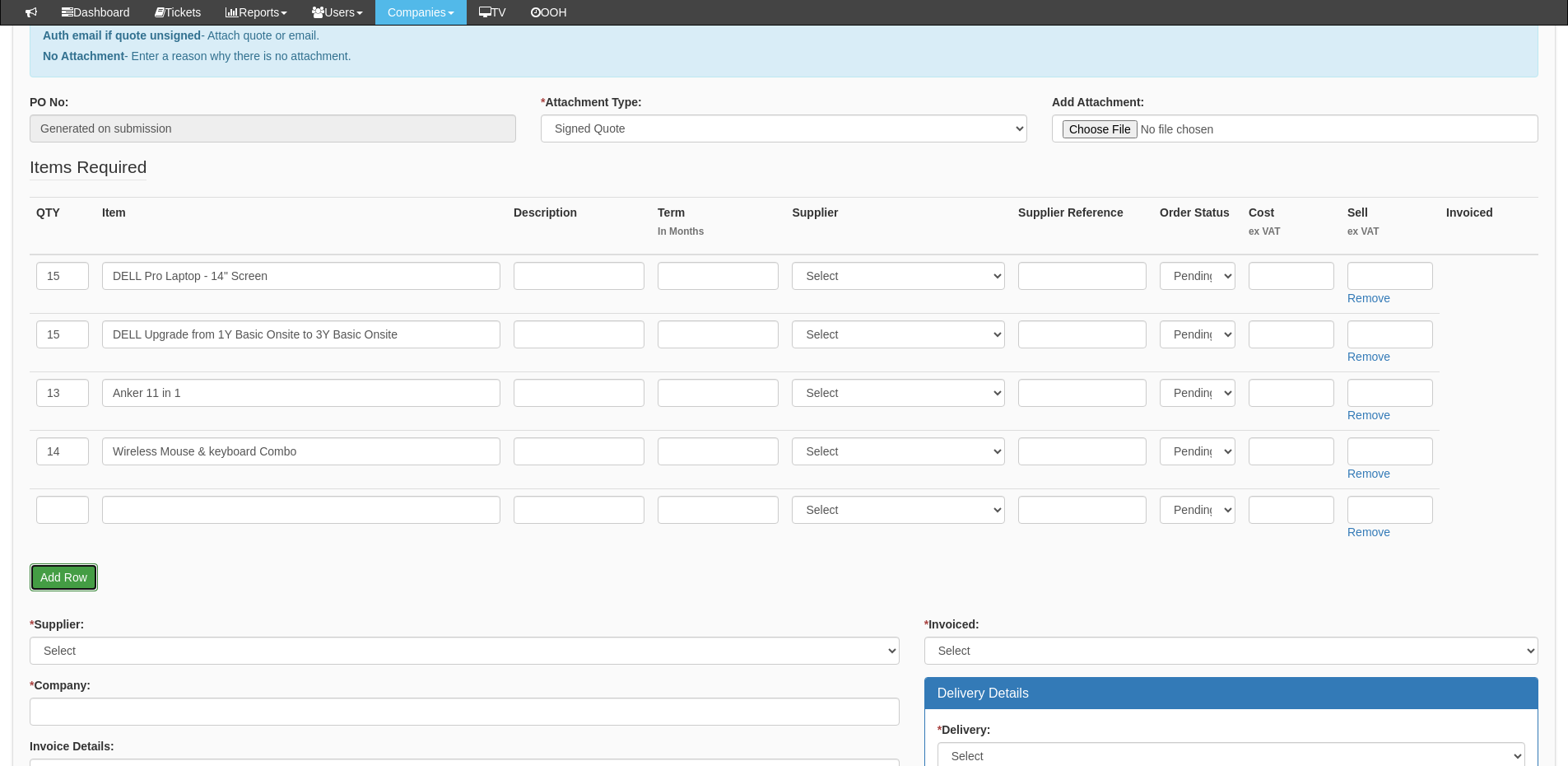
click at [66, 578] on link "Add Row" at bounding box center [64, 578] width 68 height 28
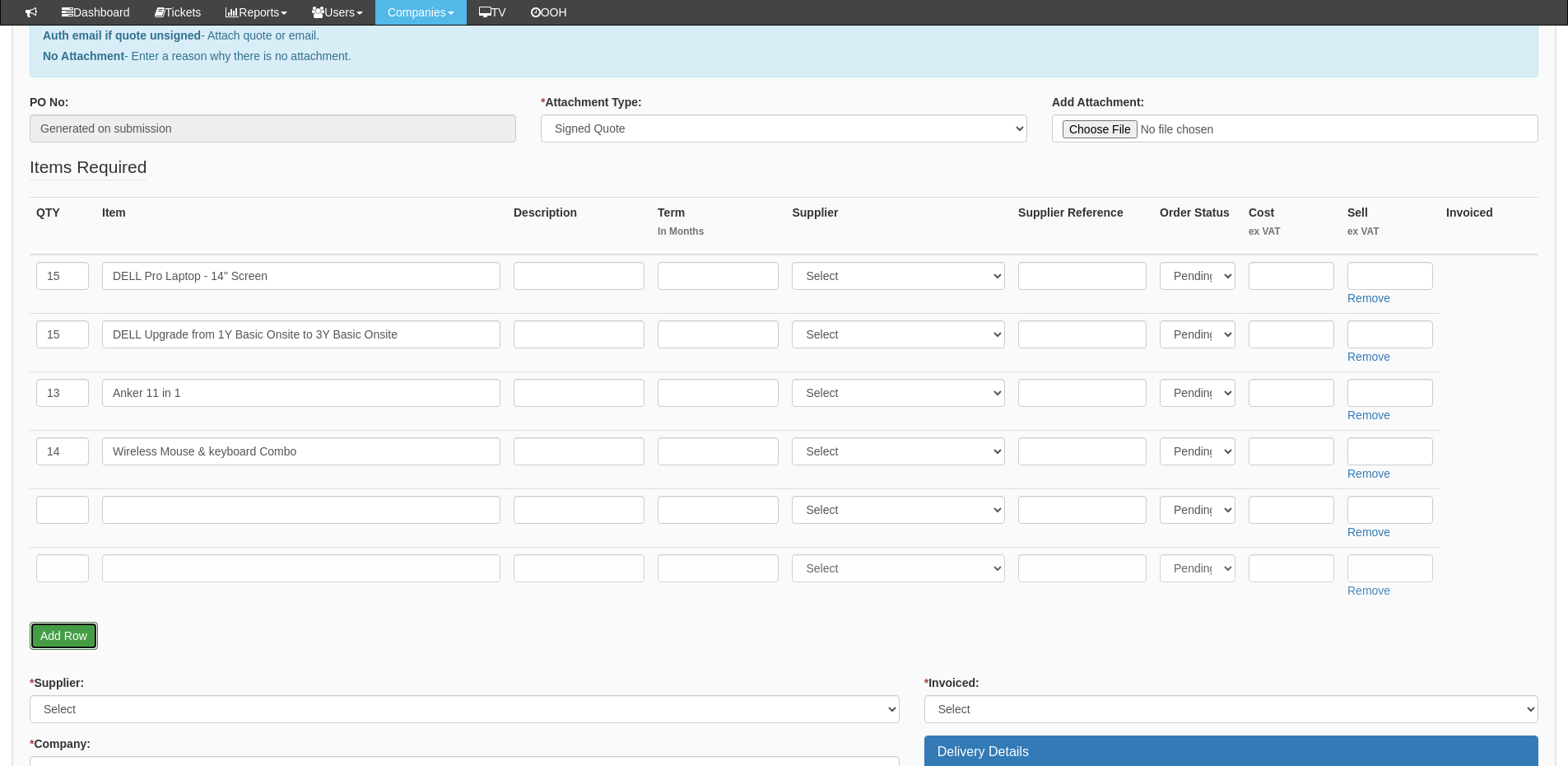
click at [73, 636] on link "Add Row" at bounding box center [64, 636] width 68 height 28
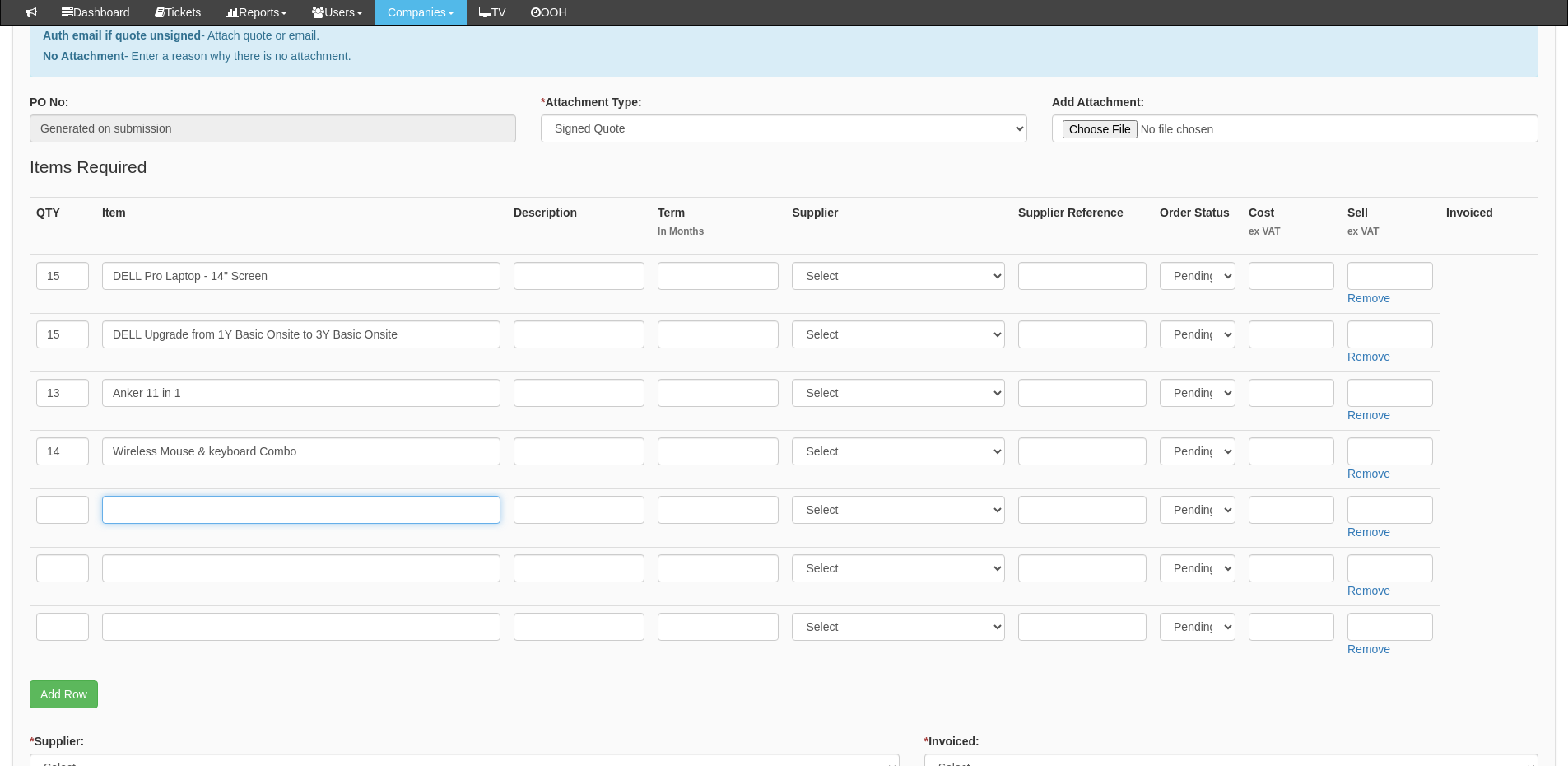
click at [204, 520] on input "text" at bounding box center [301, 510] width 399 height 28
paste input "DELL P Series 24" Standard Monitor"
type input "DELL P Series 24" Standard Monitor"
click at [54, 512] on input "text" at bounding box center [63, 510] width 52 height 28
type input "15"
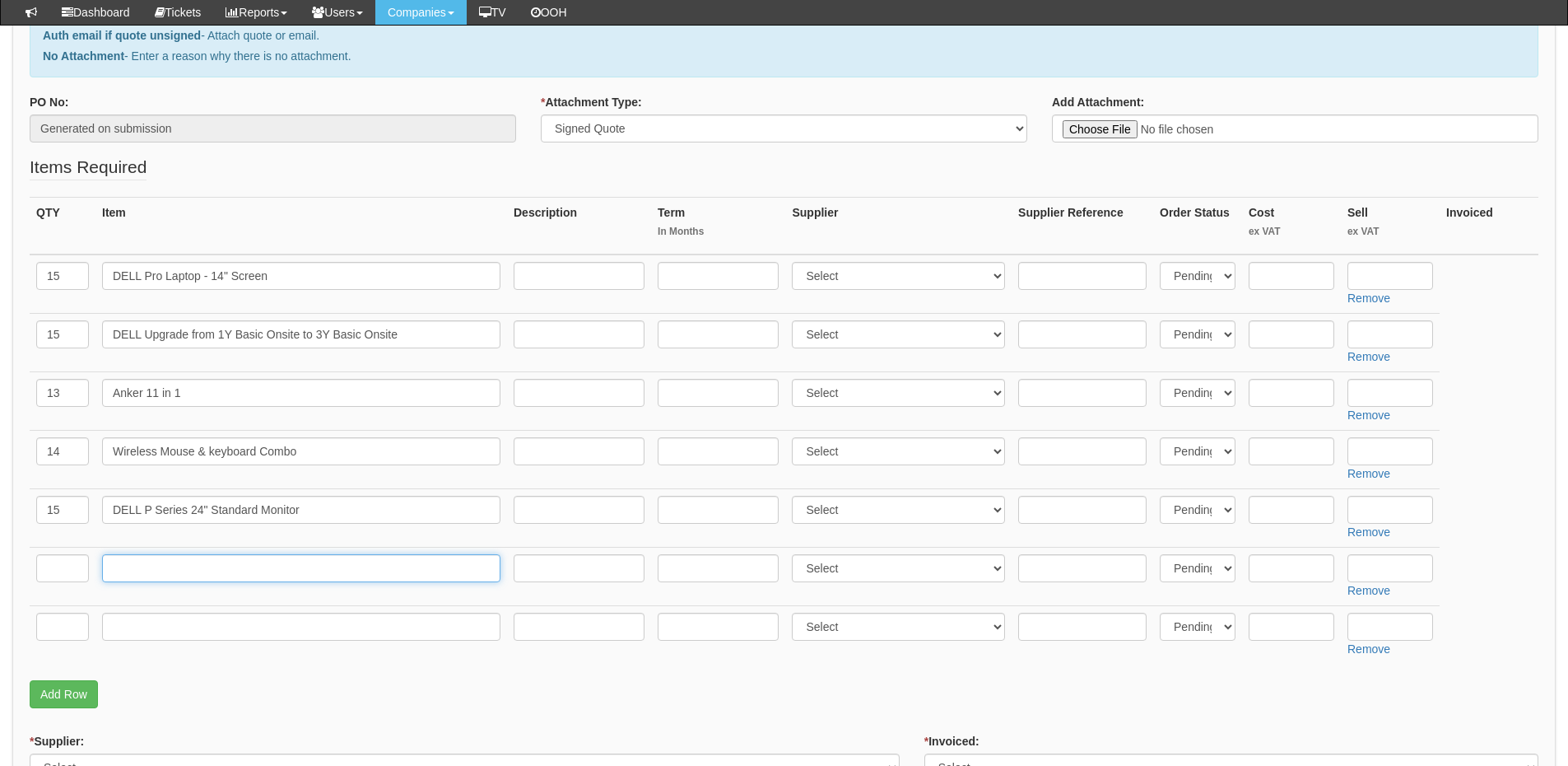
click at [219, 569] on input "text" at bounding box center [301, 568] width 399 height 28
paste input "8GB RAM Upgrade (Leanne & Mark)"
type input "8GB RAM Upgrade (Leanne & Mark)"
click at [64, 565] on input "text" at bounding box center [63, 568] width 52 height 28
type input "2"
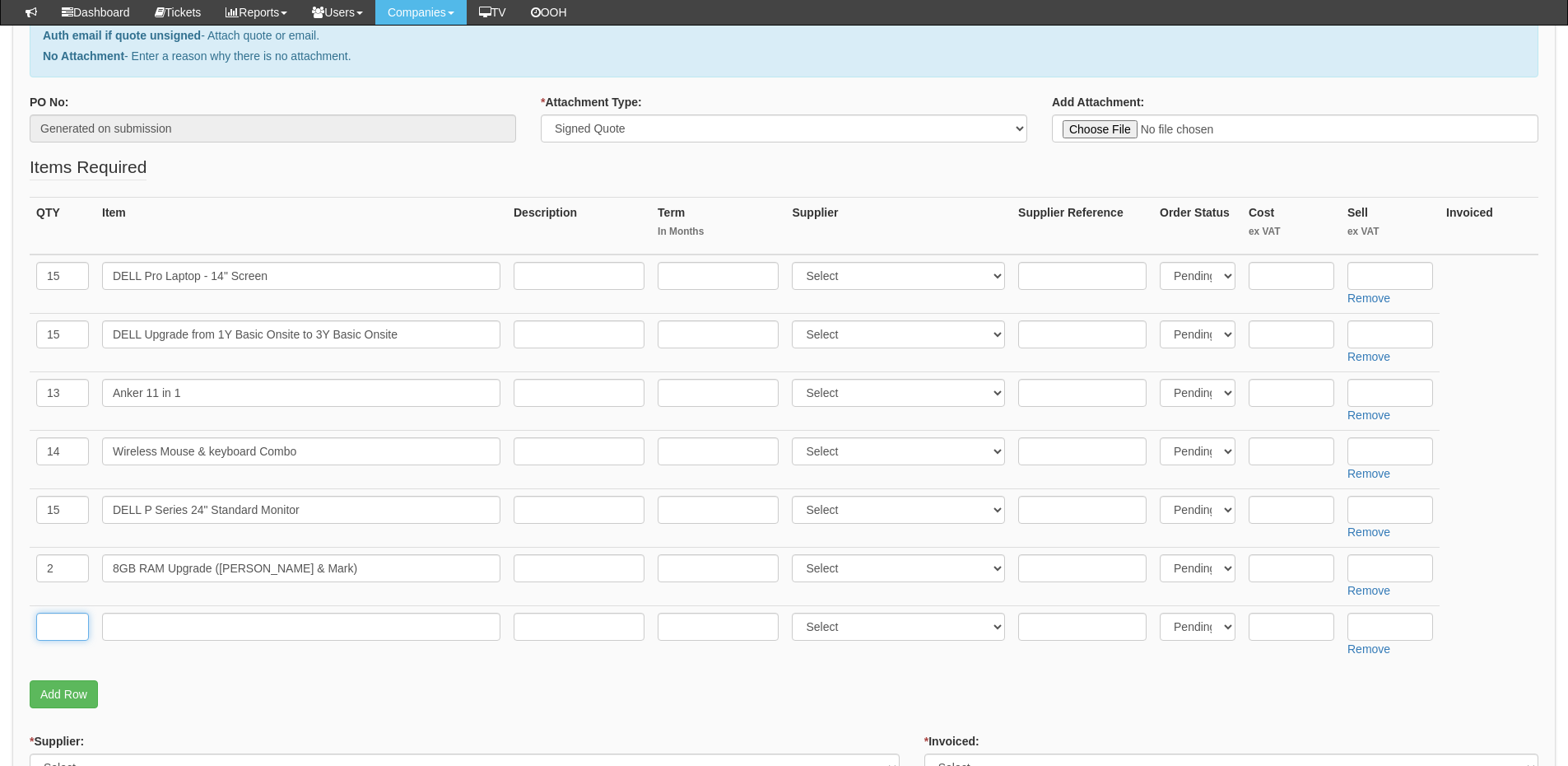
click at [63, 621] on input "text" at bounding box center [63, 626] width 52 height 28
type input "1"
click at [134, 627] on input "text" at bounding box center [301, 626] width 399 height 28
type input "Delivery"
click at [1381, 619] on input "text" at bounding box center [1390, 626] width 85 height 28
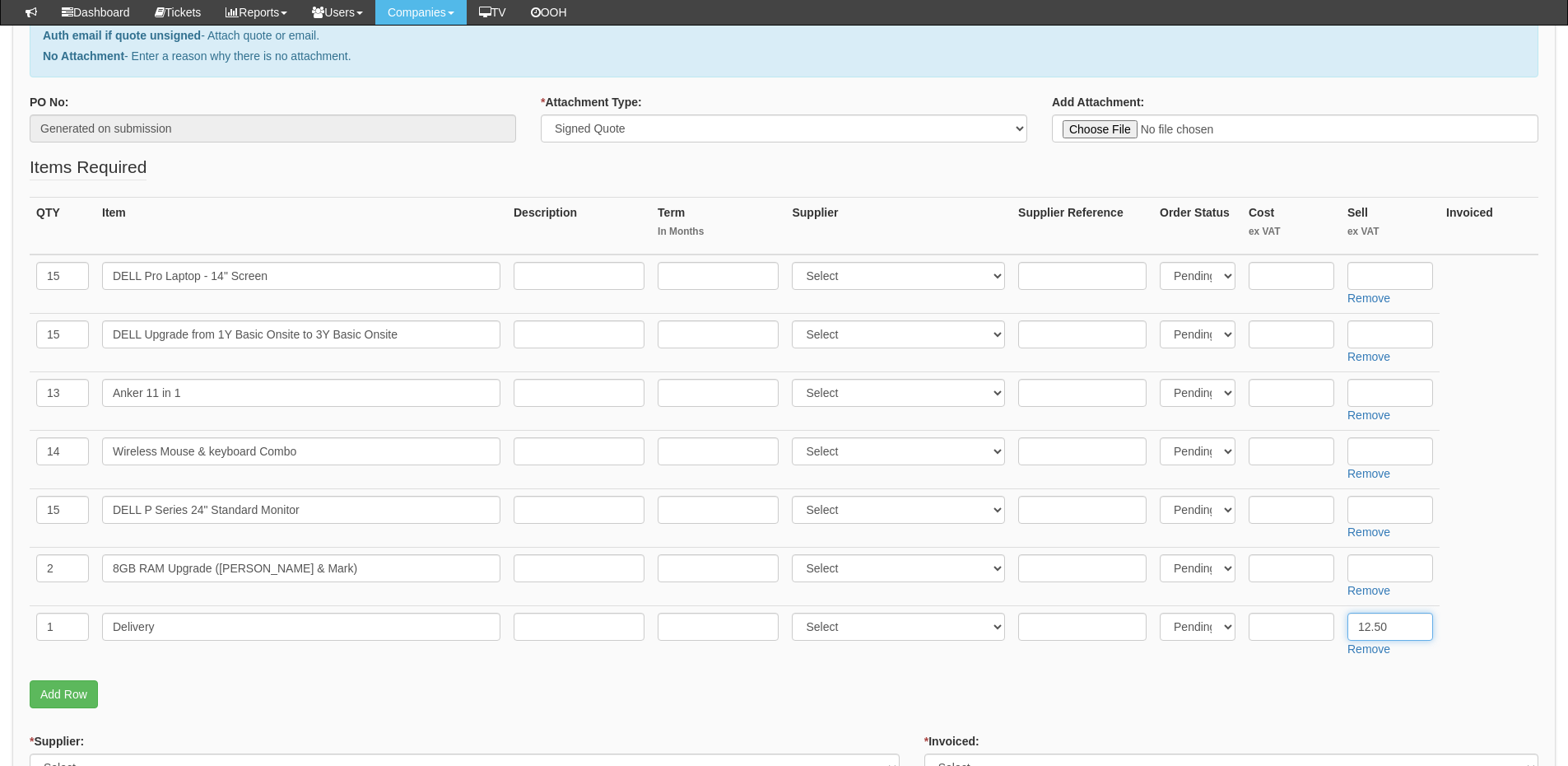
type input "12.50"
click at [1395, 573] on input "text" at bounding box center [1390, 568] width 85 height 28
type input "43.57"
click at [1384, 510] on input "text" at bounding box center [1390, 510] width 85 height 28
type input "107.99"
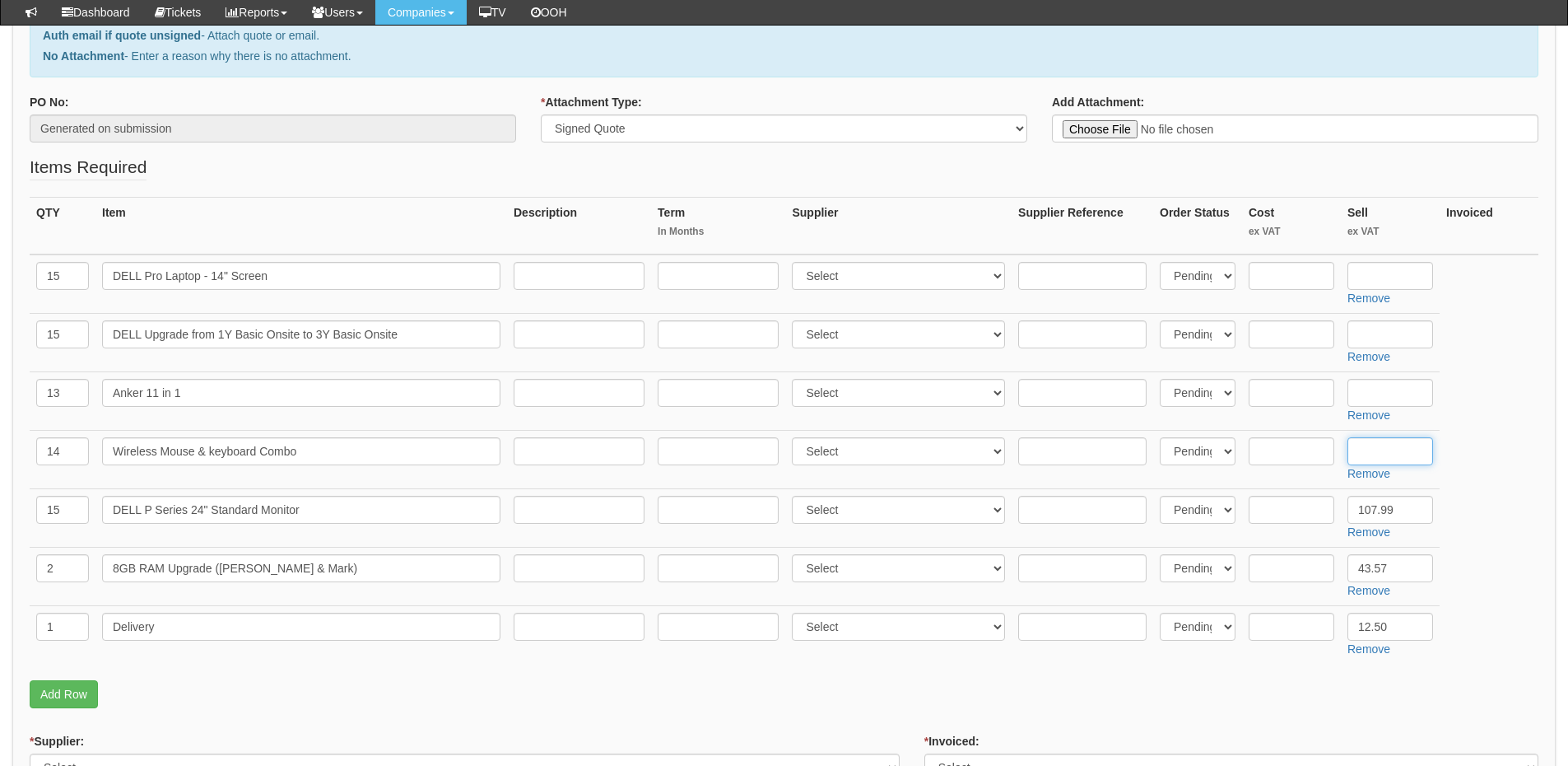
click at [1376, 447] on input "text" at bounding box center [1390, 451] width 85 height 28
type input "28.99"
click at [1374, 388] on input "text" at bounding box center [1390, 393] width 85 height 28
type input "45"
click at [1376, 325] on input "text" at bounding box center [1390, 334] width 85 height 28
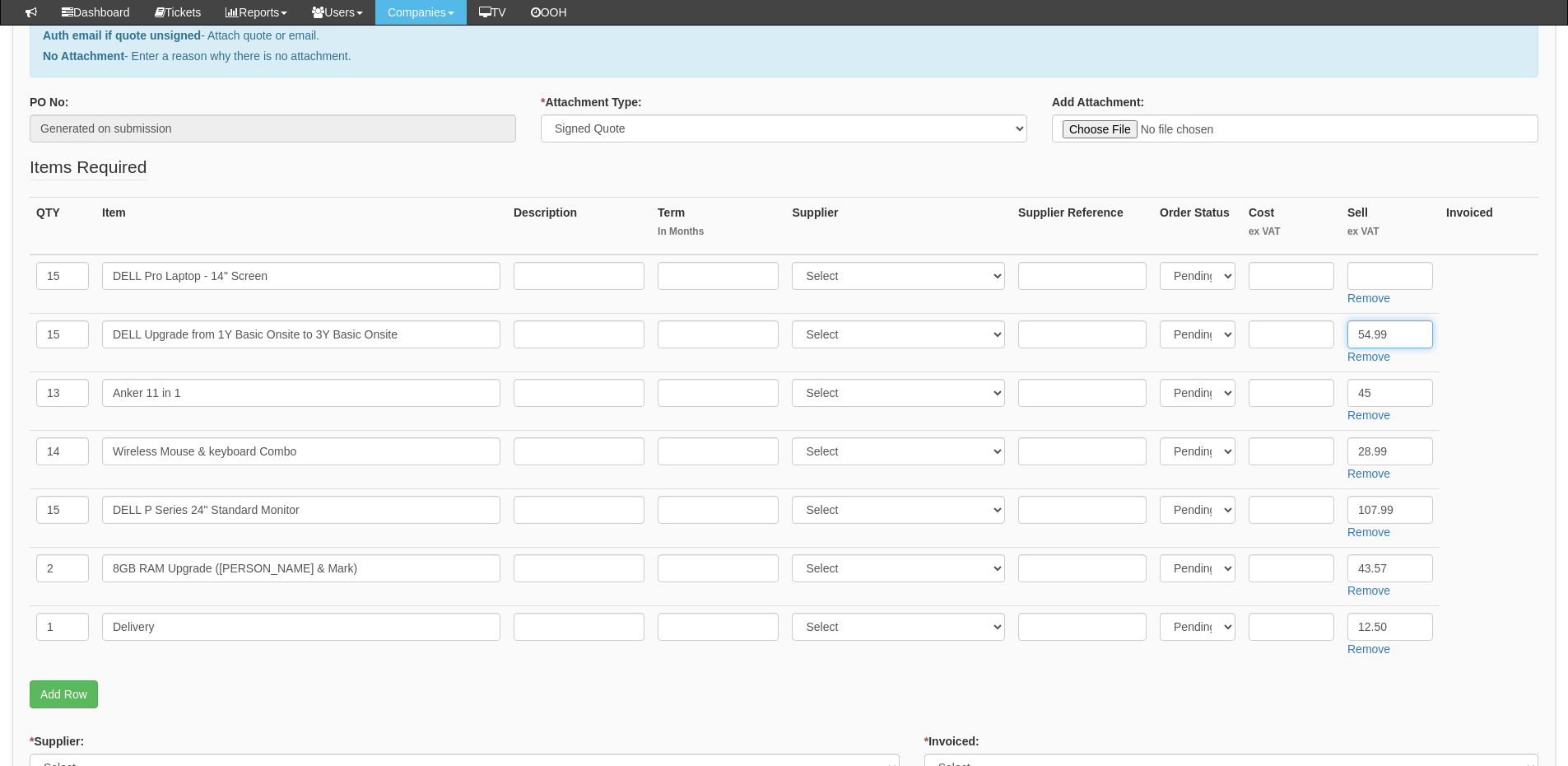
type input "54.99"
click at [1381, 272] on input "text" at bounding box center [1390, 276] width 85 height 28
type input "769.59"
click at [851, 278] on select "Select 123 REG.co.uk 1Password 3 4Gon AA Jones Electric Ltd Abzorb Access Group…" at bounding box center [898, 276] width 213 height 28
select select "220"
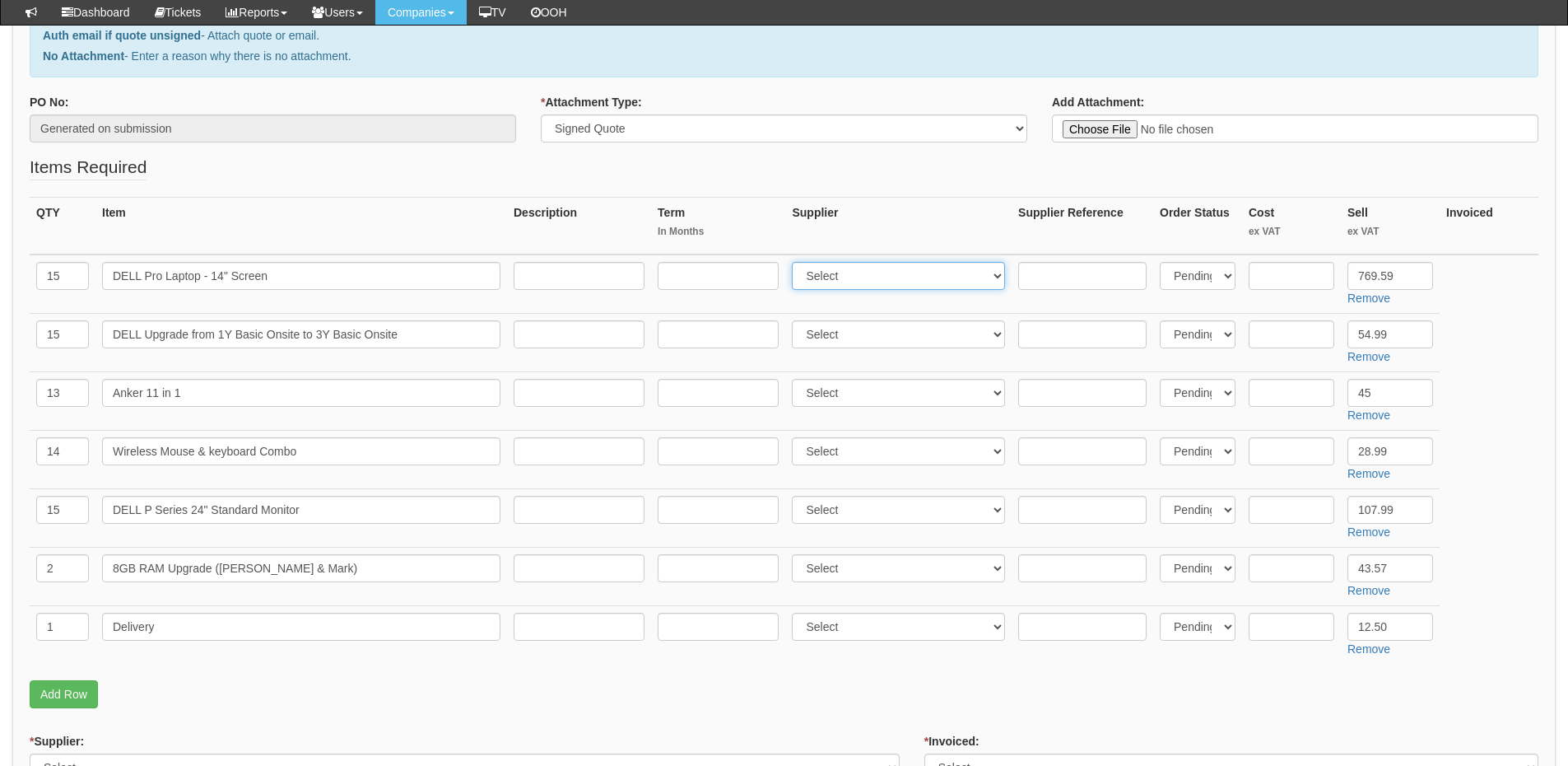
click at [796, 262] on select "Select 123 REG.co.uk 1Password 3 4Gon AA Jones Electric Ltd Abzorb Access Group…" at bounding box center [898, 276] width 213 height 28
click at [837, 332] on select "Select 123 REG.co.uk 1Password 3 4Gon AA Jones Electric Ltd Abzorb Access Group…" at bounding box center [898, 334] width 213 height 28
select select "220"
click at [796, 320] on select "Select 123 REG.co.uk 1Password 3 4Gon AA Jones Electric Ltd Abzorb Access Group…" at bounding box center [898, 334] width 213 height 28
click at [562, 402] on input "text" at bounding box center [579, 393] width 131 height 28
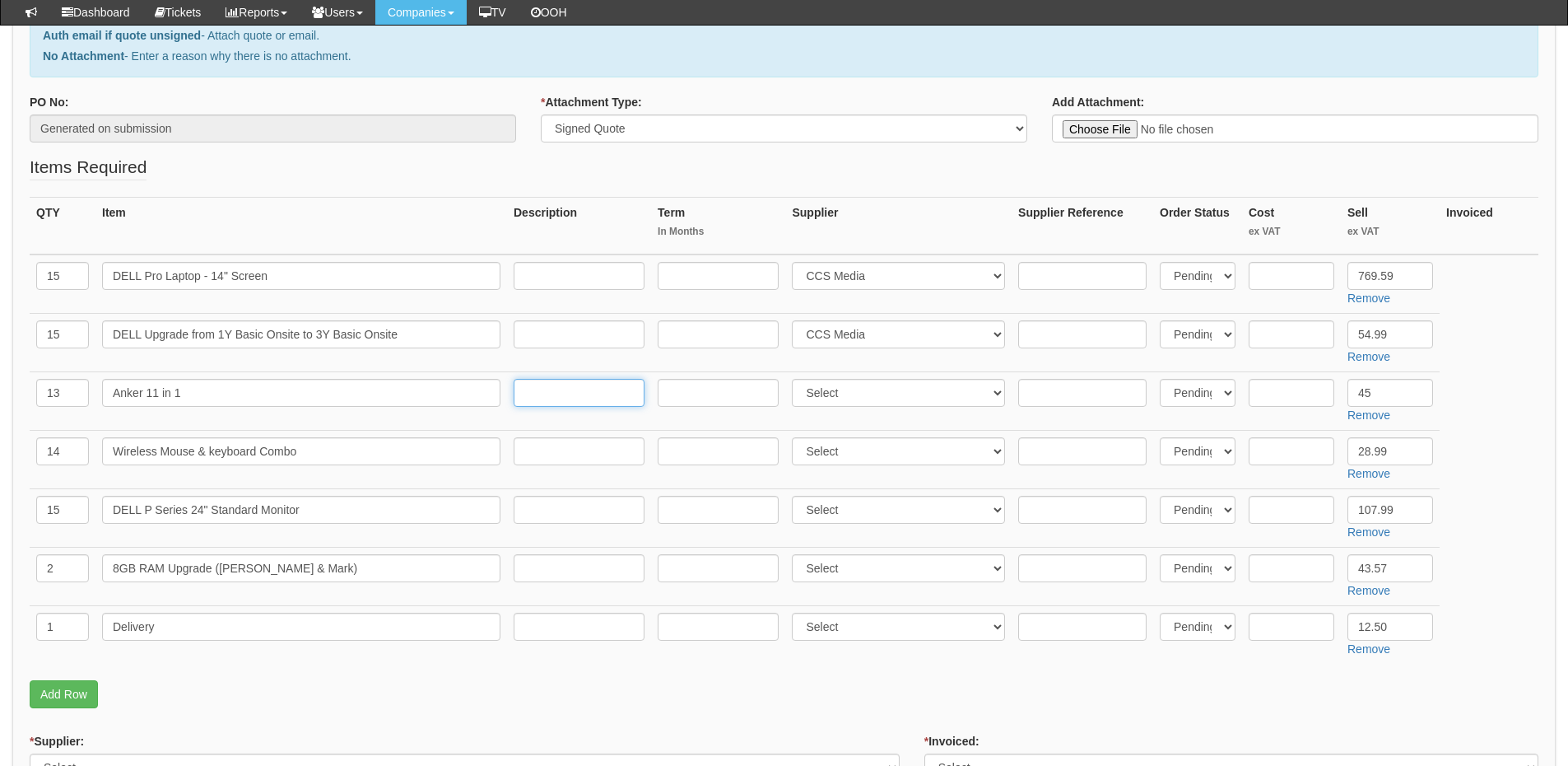
paste input "https://www.amazon.co.uk/dp/B09Q5V9G5P/?tag=ceukreviews-22266964-21&linkCode=og…"
type input "https://www.amazon.co.uk/dp/B09Q5V9G5P/?tag=ceukreviews-22266964-21&linkCode=og…"
click at [828, 388] on select "Select 123 REG.co.uk 1Password 3 4Gon AA Jones Electric Ltd Abzorb Access Group…" at bounding box center [898, 393] width 213 height 28
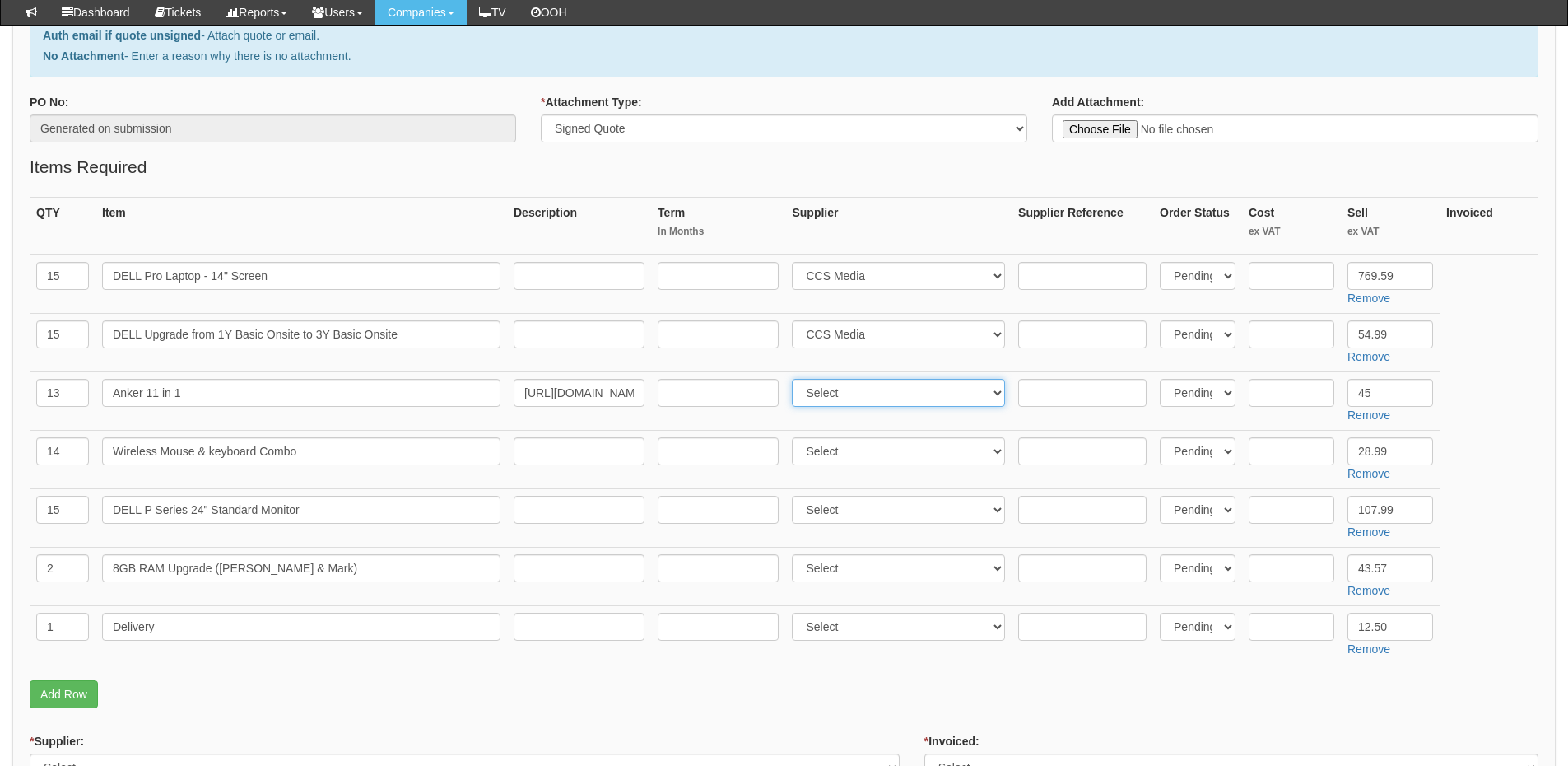
select select "13"
click at [796, 379] on select "Select 123 REG.co.uk 1Password 3 4Gon AA Jones Electric Ltd Abzorb Access Group…" at bounding box center [898, 393] width 213 height 28
click at [1315, 387] on input "text" at bounding box center [1292, 393] width 85 height 28
type input "38"
click at [1294, 566] on input "text" at bounding box center [1292, 568] width 85 height 28
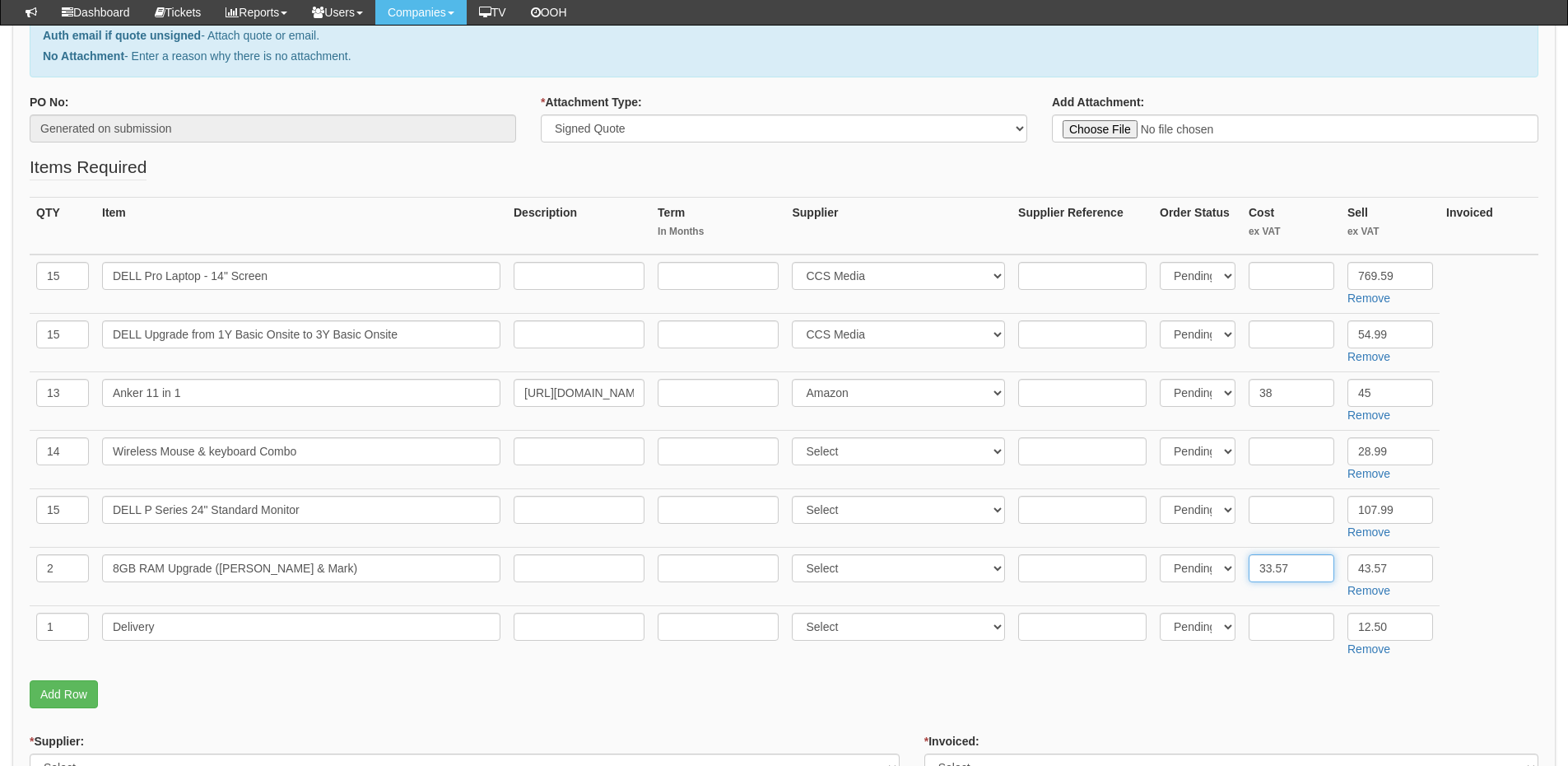
type input "33.57"
click at [1097, 571] on input "text" at bounding box center [1082, 568] width 128 height 28
paste input "KCP432SS6/8"
type input "KCP432SS6/8"
click at [828, 571] on select "Select 123 [DOMAIN_NAME] 1Password 3 4Gon [PERSON_NAME] Electric Ltd Abzorb Acc…" at bounding box center [898, 568] width 213 height 28
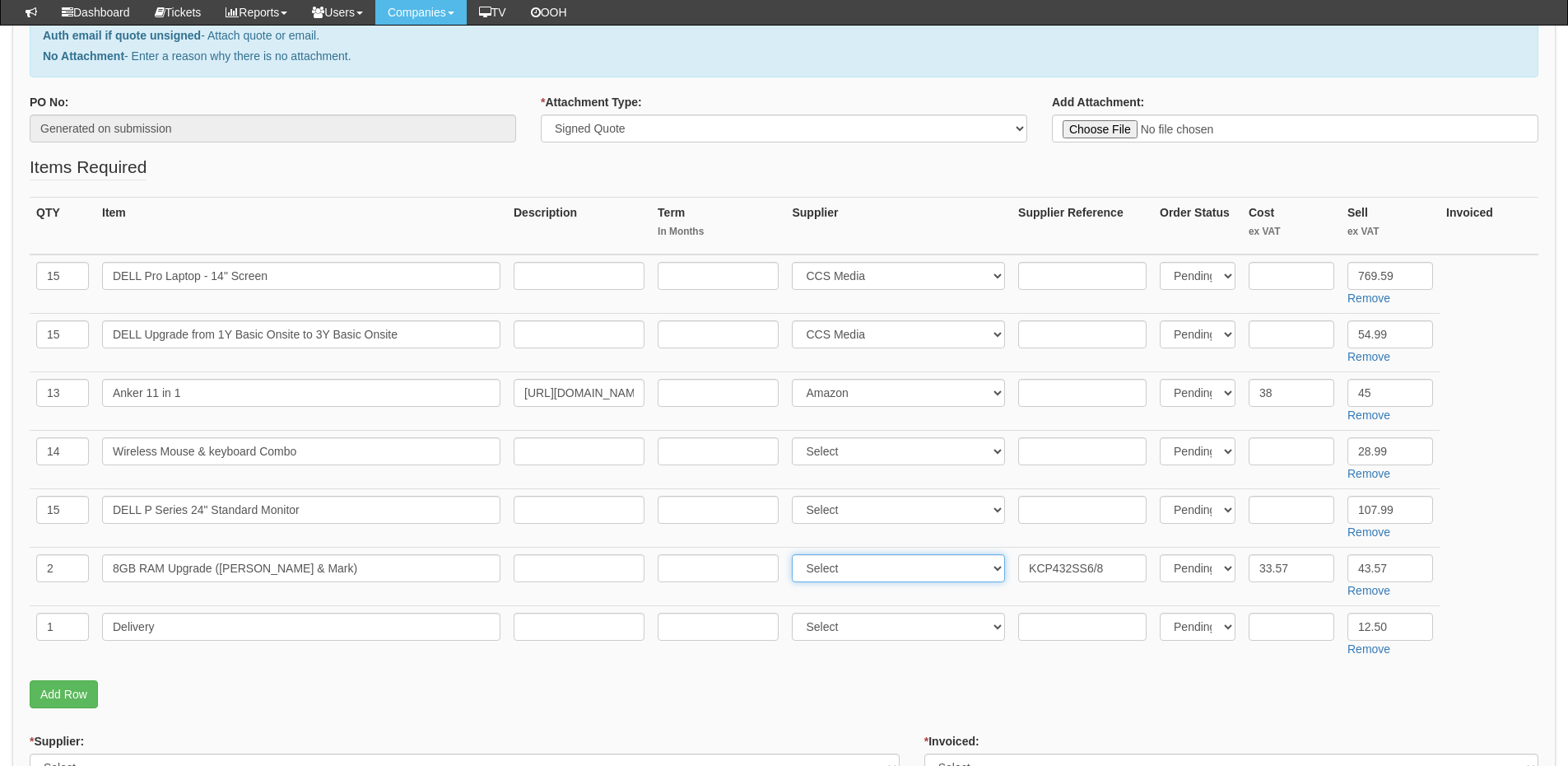
select select "220"
click at [796, 554] on select "Select 123 [DOMAIN_NAME] 1Password 3 4Gon [PERSON_NAME] Electric Ltd Abzorb Acc…" at bounding box center [898, 568] width 213 height 28
click at [1285, 277] on input "text" at bounding box center [1292, 276] width 85 height 28
type input "694.59"
click at [1271, 454] on input "text" at bounding box center [1292, 451] width 85 height 28
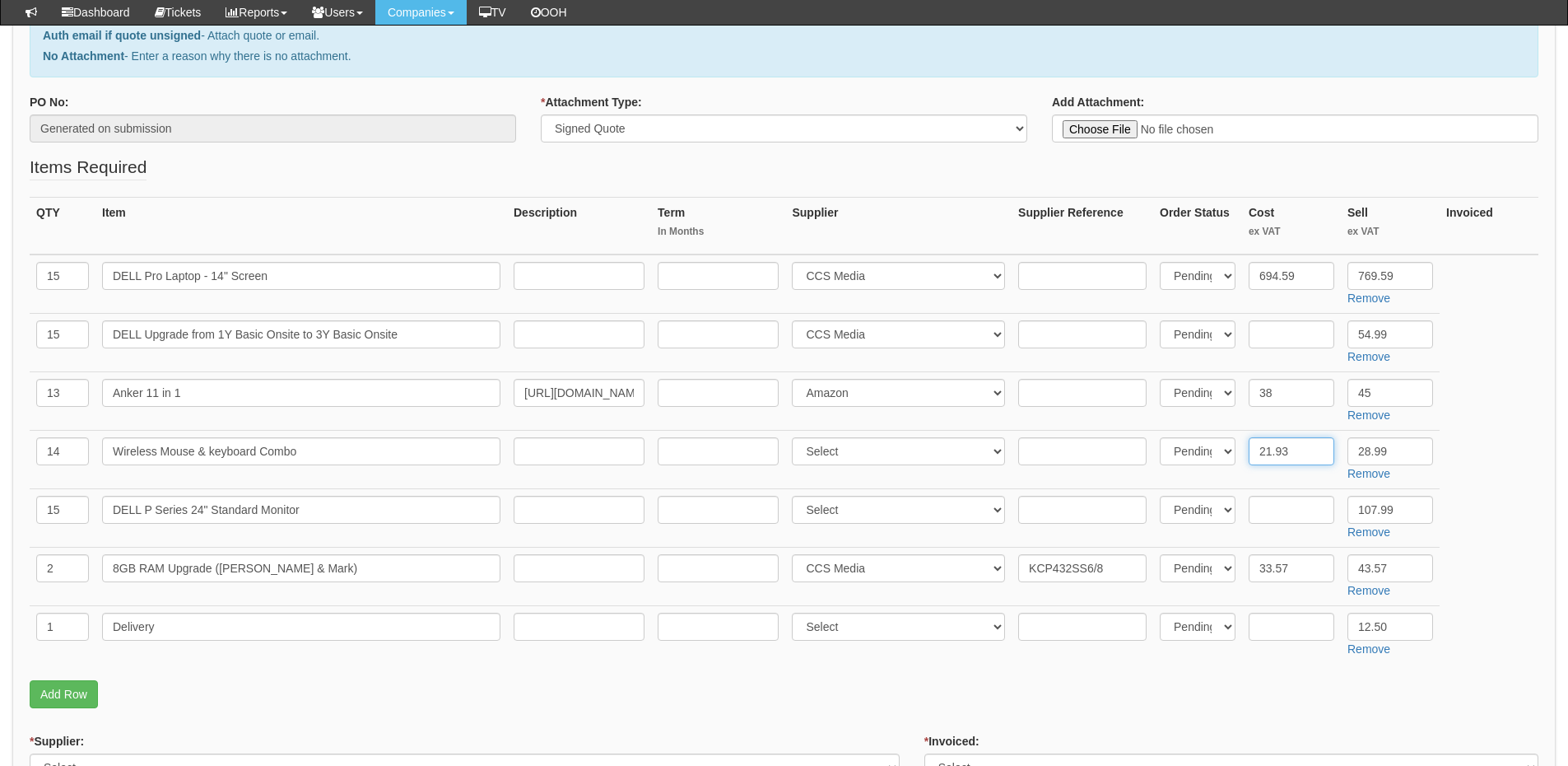
type input "21.93"
click at [1105, 445] on input "text" at bounding box center [1082, 451] width 128 height 28
paste input "920-007895"
type input "920-007895"
click at [1093, 281] on input "text" at bounding box center [1082, 276] width 128 height 28
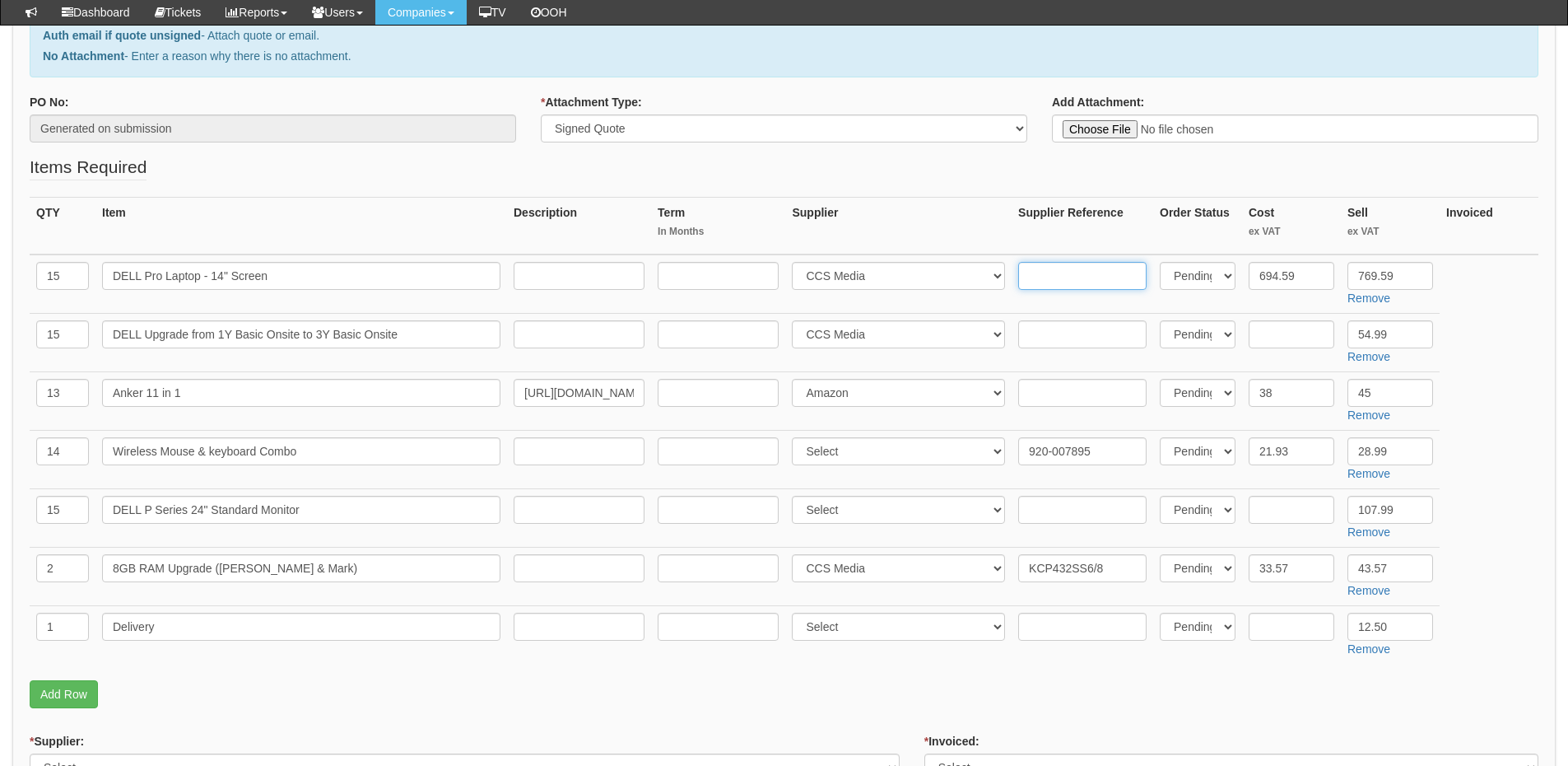
paste input "210-BQHF"
type input "210-BQHF"
click at [850, 453] on select "Select 123 REG.co.uk 1Password 3 4Gon AA Jones Electric Ltd Abzorb Access Group…" at bounding box center [898, 451] width 213 height 28
select select "220"
click at [796, 437] on select "Select 123 REG.co.uk 1Password 3 4Gon AA Jones Electric Ltd Abzorb Access Group…" at bounding box center [898, 451] width 213 height 28
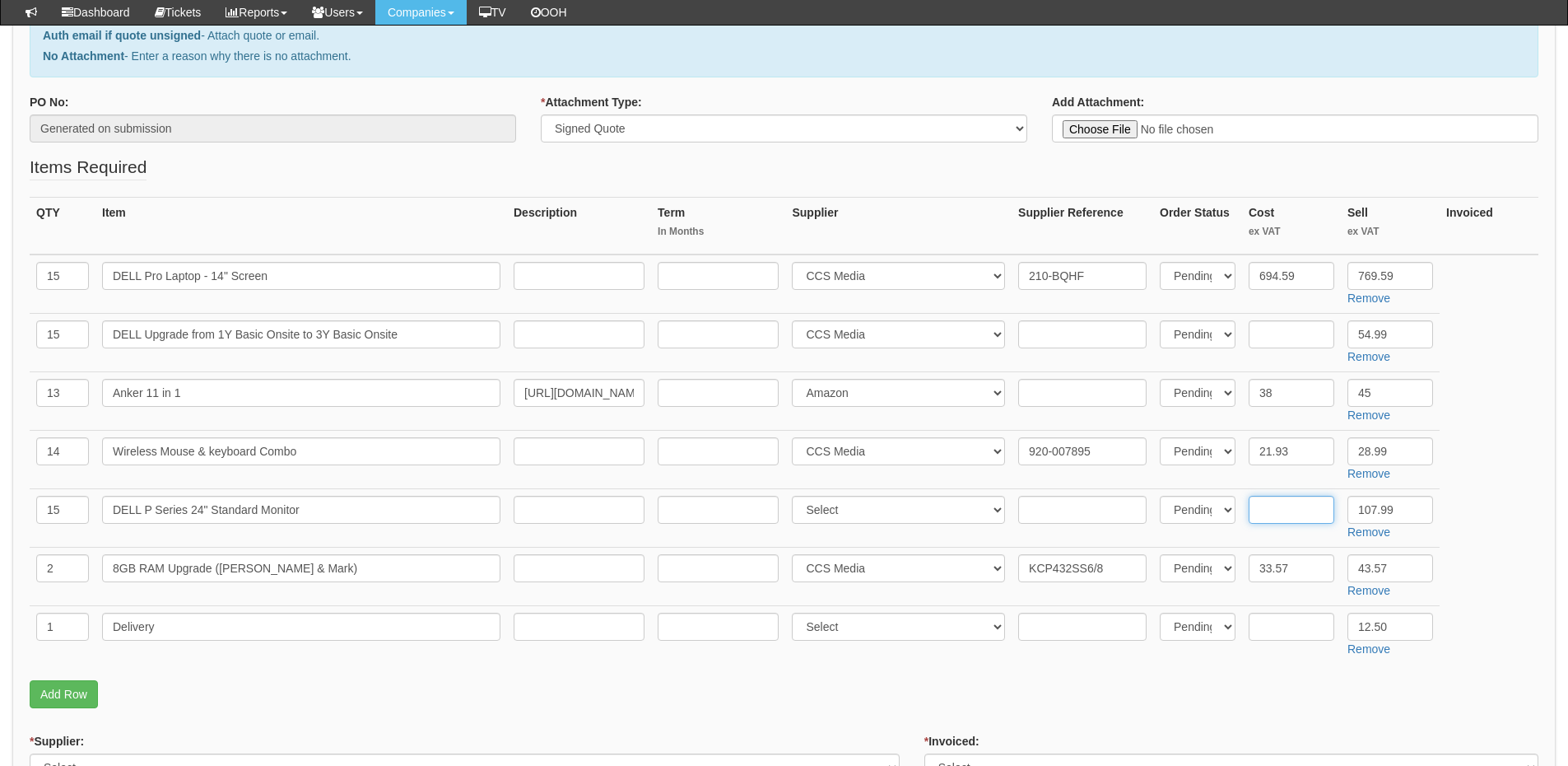
click at [1274, 516] on input "text" at bounding box center [1292, 510] width 85 height 28
type input "101.73"
click at [1081, 502] on input "text" at bounding box center [1082, 510] width 128 height 28
click at [1083, 511] on input "text" at bounding box center [1082, 510] width 128 height 28
paste input "210-BQHF"
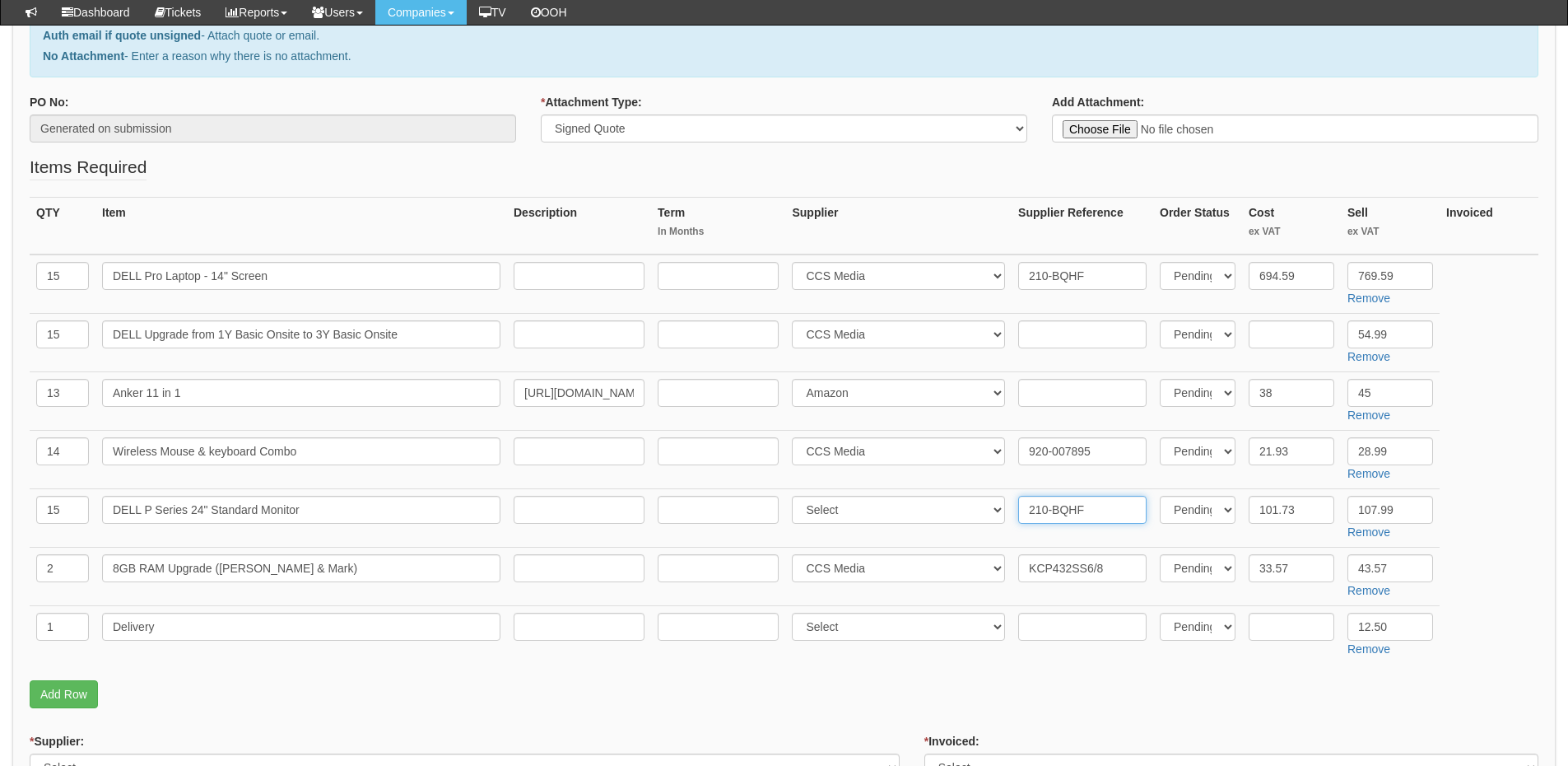
type input "210-BQHF"
click at [865, 510] on select "Select 123 REG.co.uk 1Password 3 4Gon AA Jones Electric Ltd Abzorb Access Group…" at bounding box center [898, 510] width 213 height 28
select select "220"
click at [796, 496] on select "Select 123 REG.co.uk 1Password 3 4Gon AA Jones Electric Ltd Abzorb Access Group…" at bounding box center [898, 510] width 213 height 28
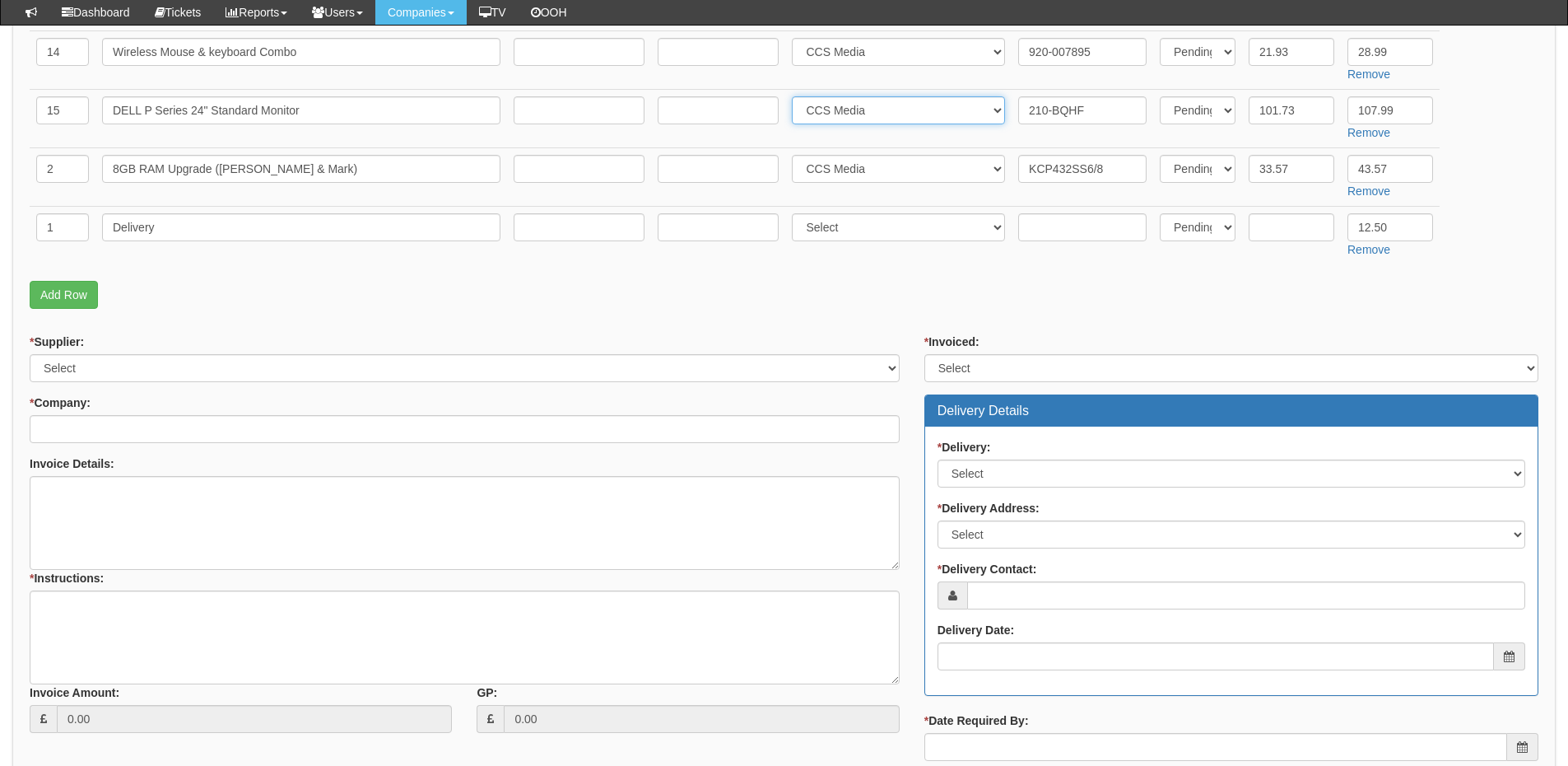
scroll to position [659, 0]
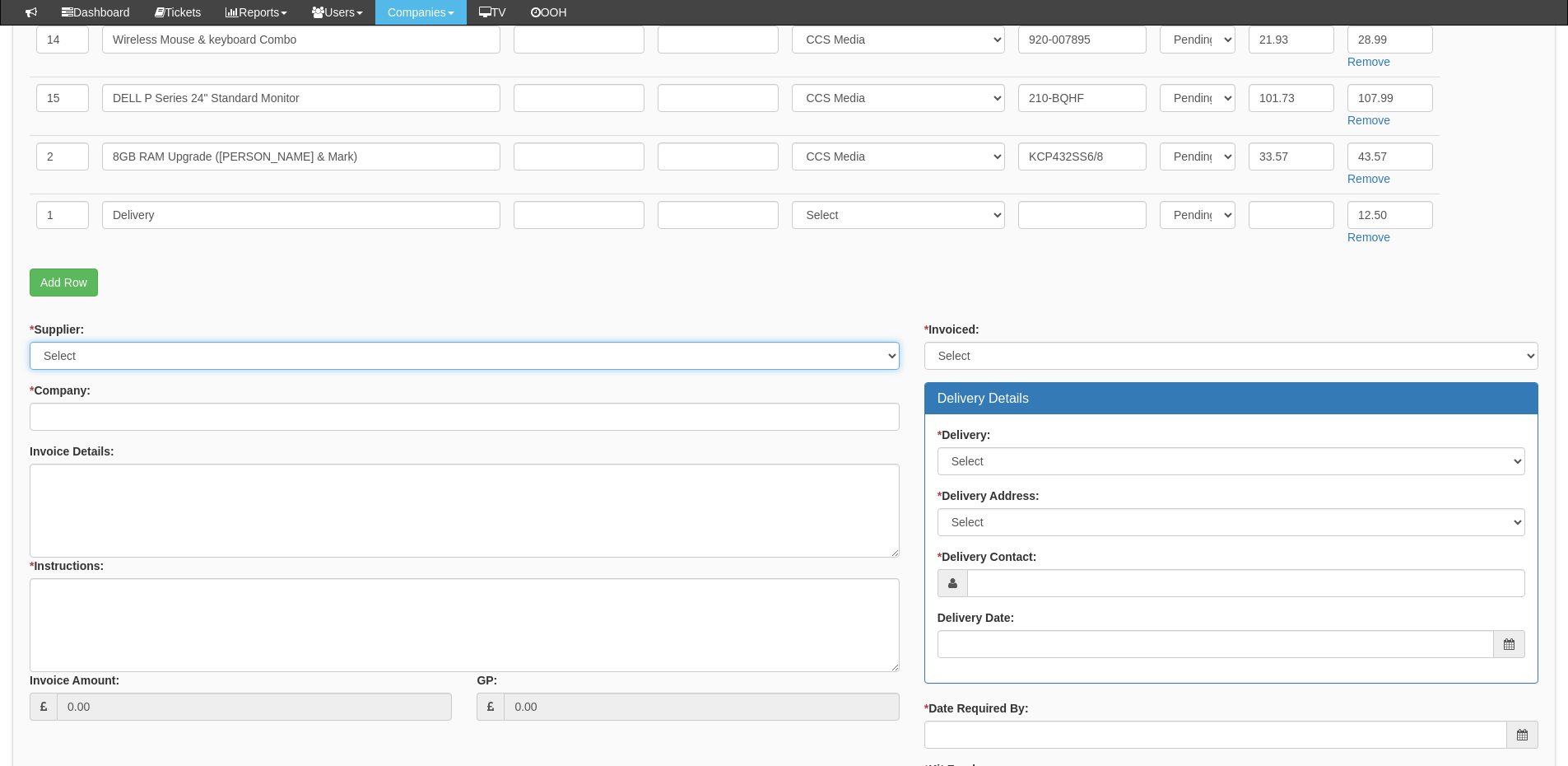
click at [105, 359] on select "Select 123 REG.co.uk 1Password 3 4Gon AA Jones Electric Ltd Abzorb Access Group…" at bounding box center [465, 356] width 870 height 28
select select "124"
click at [30, 342] on select "Select 123 REG.co.uk 1Password 3 4Gon AA Jones Electric Ltd Abzorb Access Group…" at bounding box center [465, 356] width 870 height 28
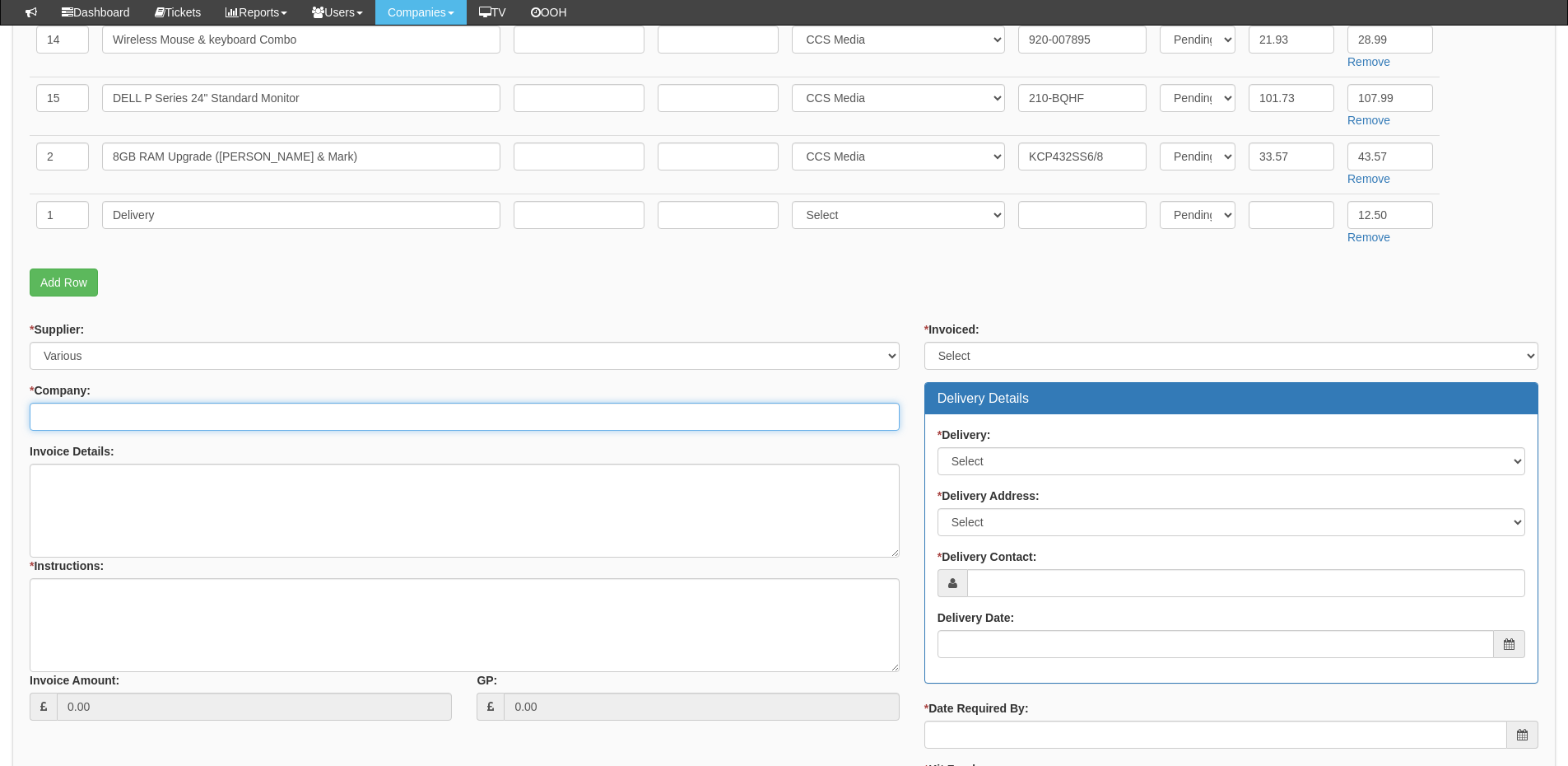
click at [94, 417] on input "* Company:" at bounding box center [465, 417] width 870 height 28
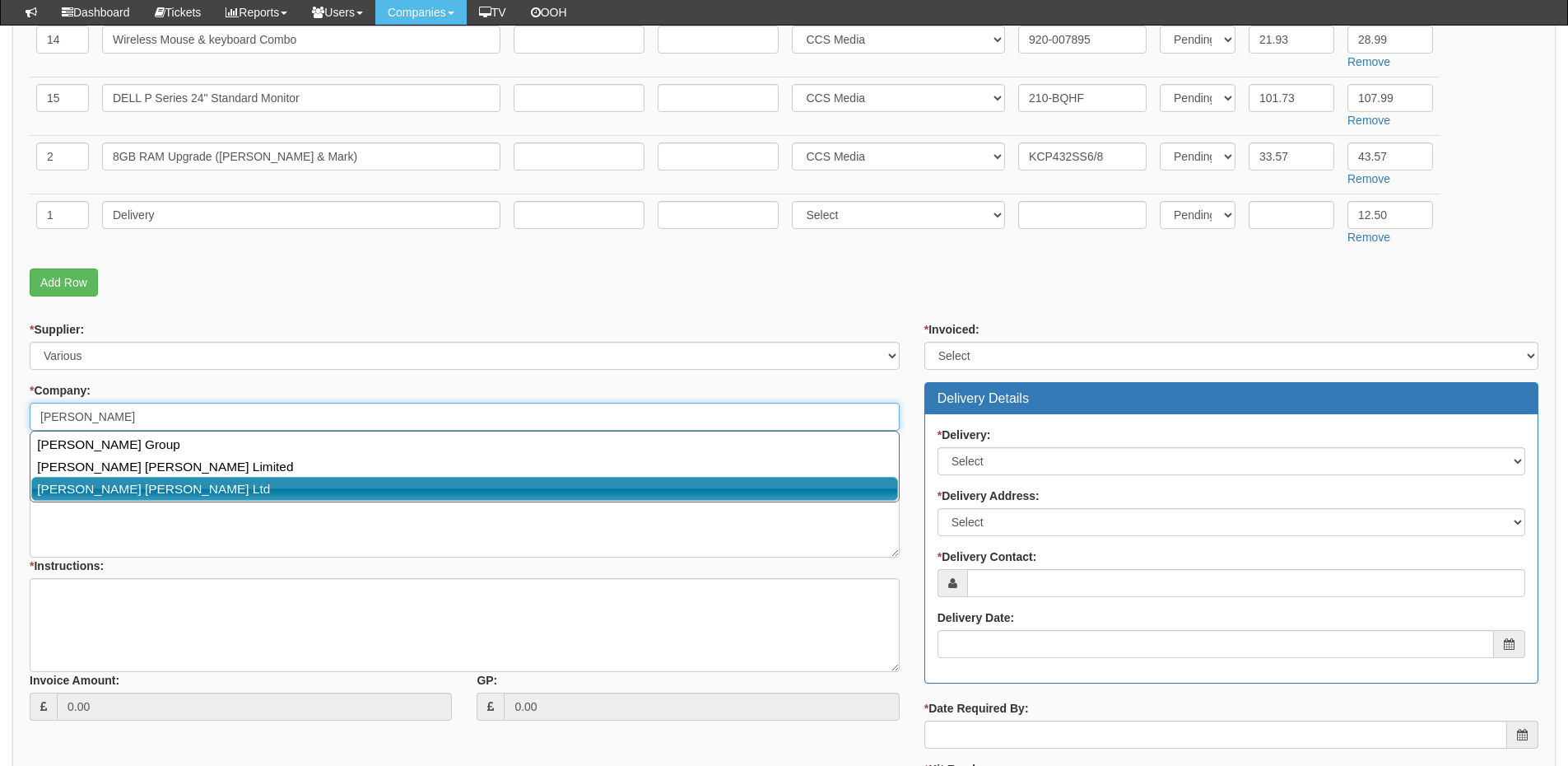
click at [134, 482] on link "[PERSON_NAME] [PERSON_NAME] Ltd" at bounding box center [465, 489] width 867 height 24
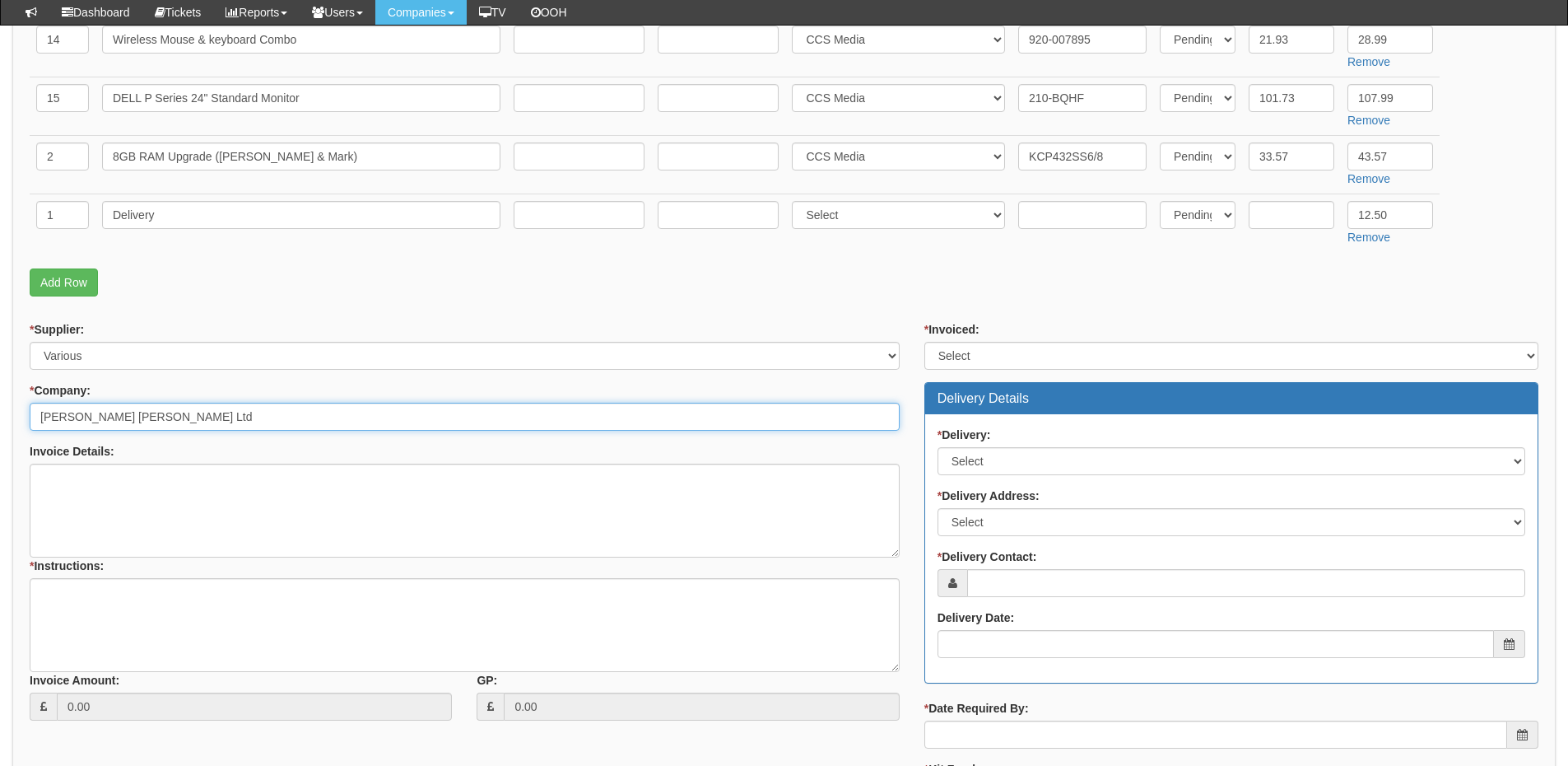
type input "[PERSON_NAME] [PERSON_NAME] Ltd"
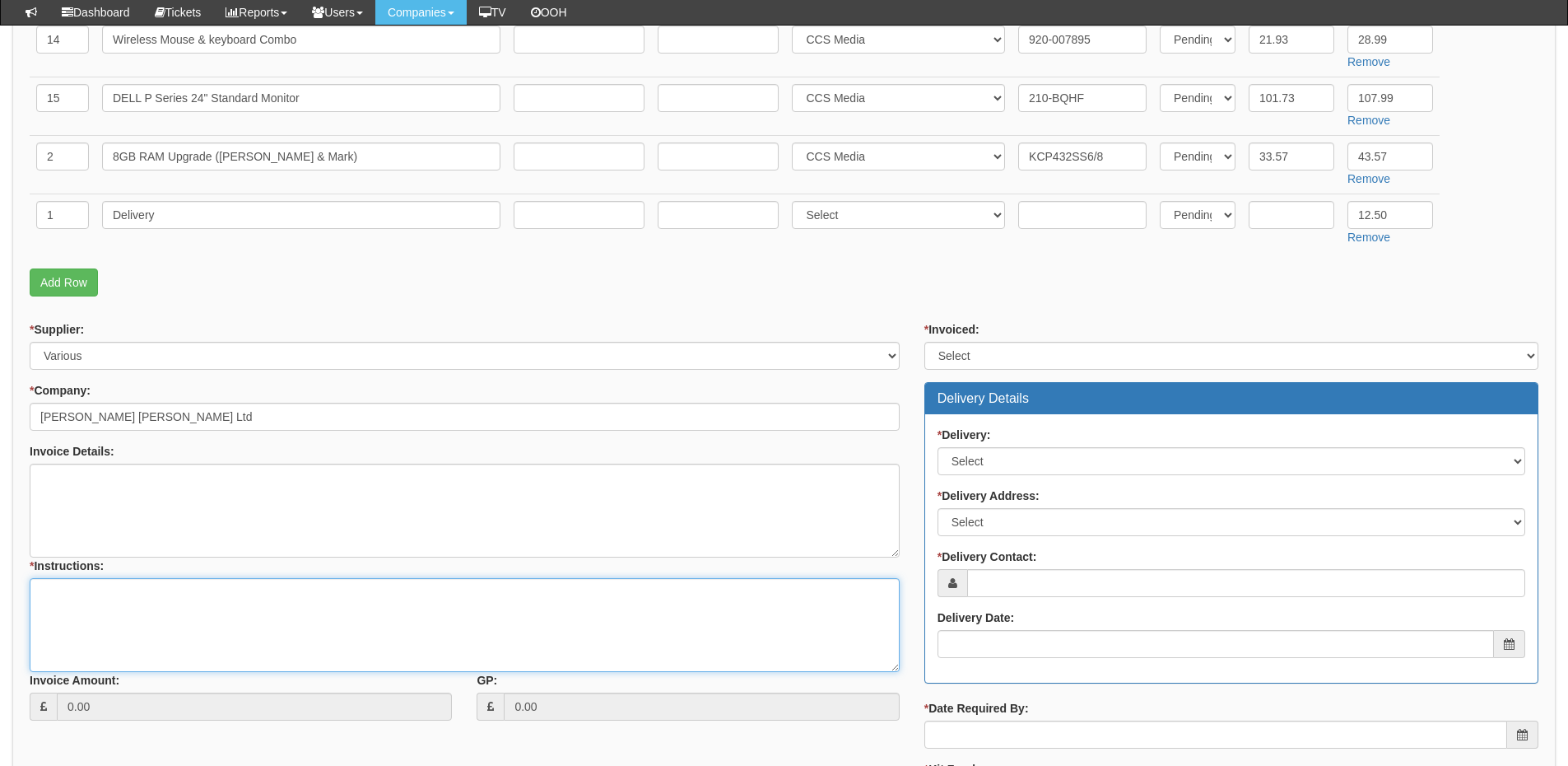
click at [126, 592] on textarea "* Instructions:" at bounding box center [465, 626] width 870 height 94
type textarea "15x new machines"
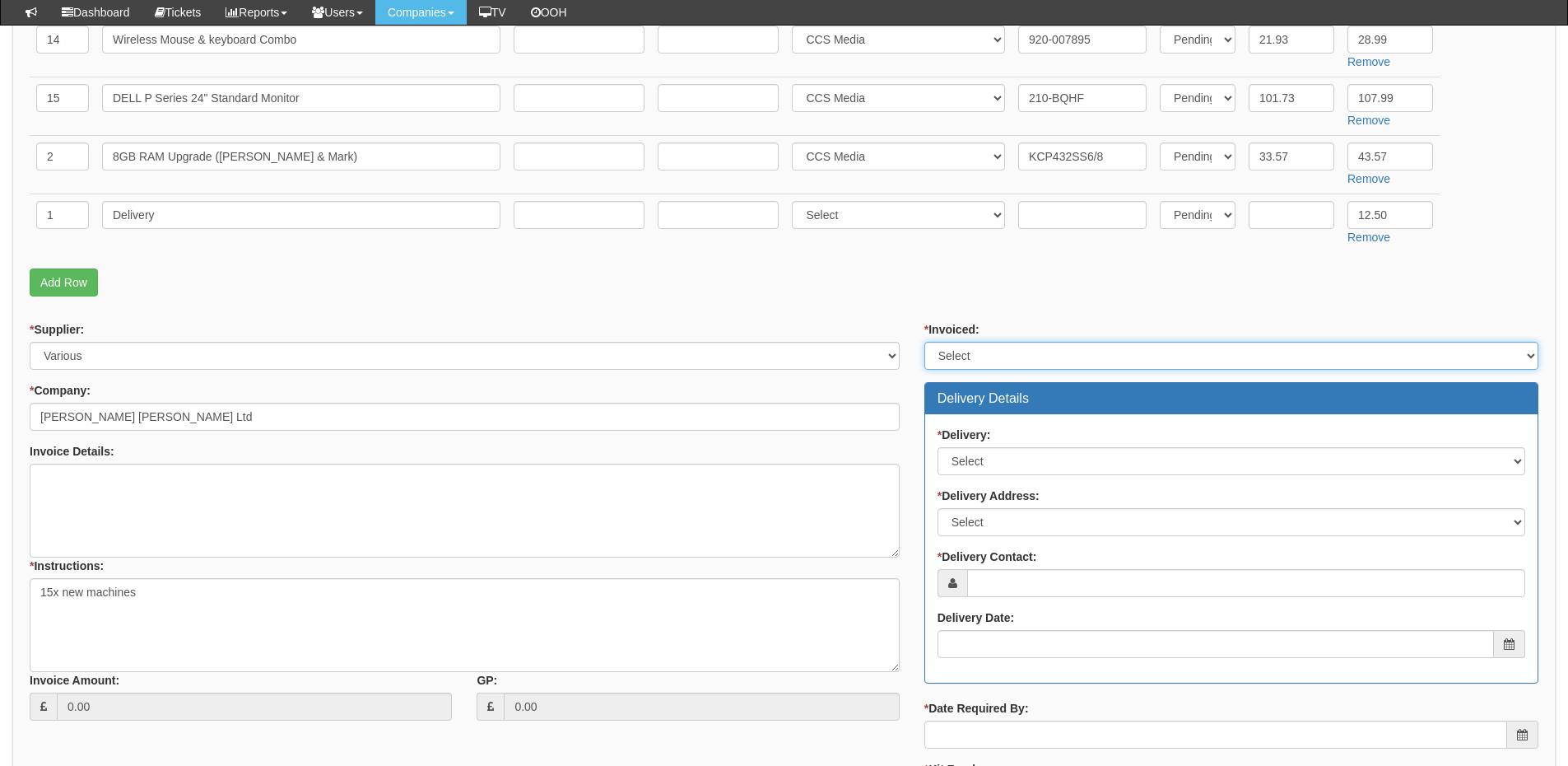
click at [985, 359] on select "Select Yes No N/A STB (part of order)" at bounding box center [1231, 356] width 614 height 28
select select "2"
click at [924, 342] on select "Select Yes No N/A STB (part of order)" at bounding box center [1231, 356] width 614 height 28
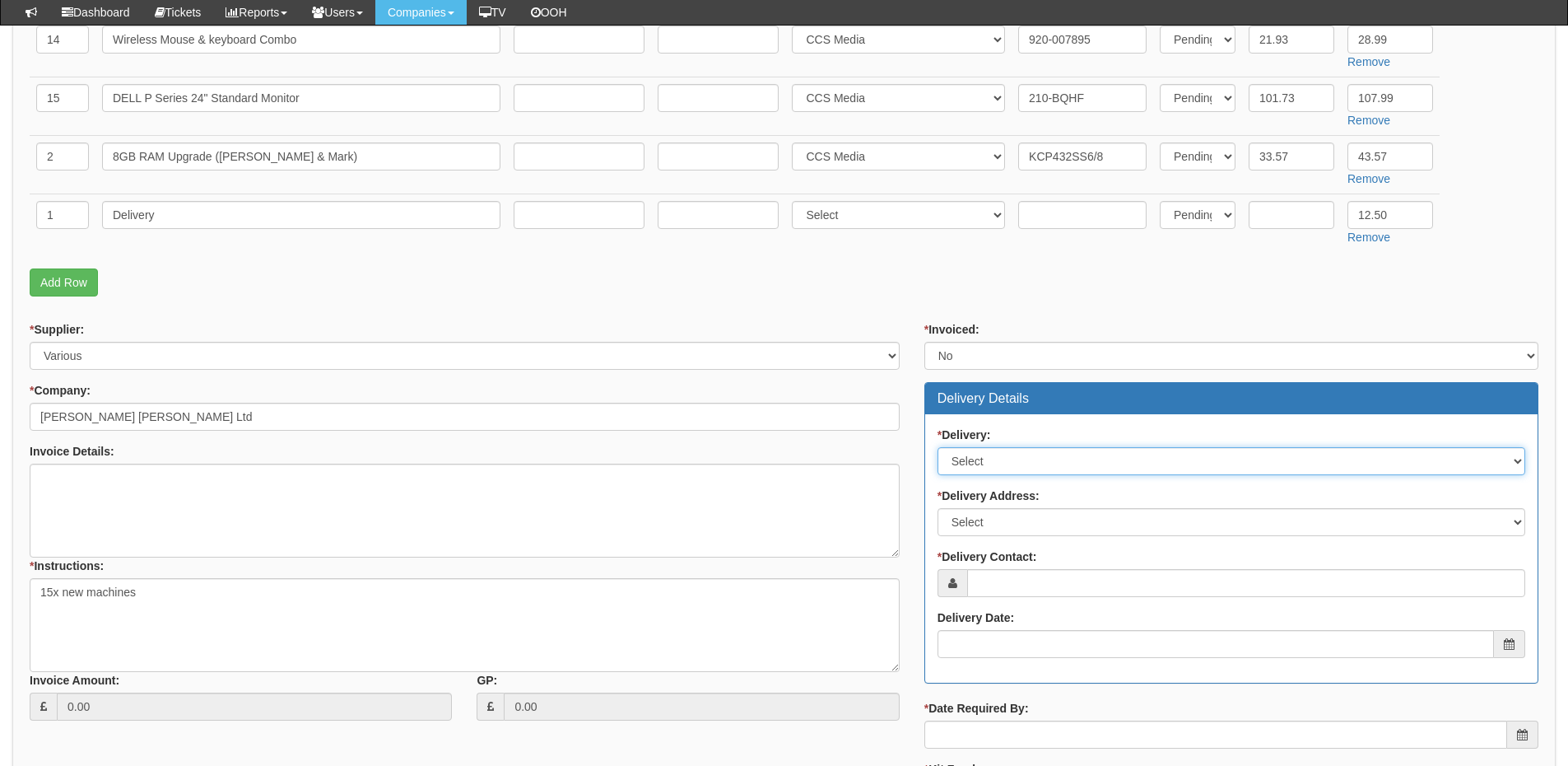
click at [983, 463] on select "Select No Not Applicable Yes" at bounding box center [1231, 462] width 588 height 28
select select "1"
click at [937, 448] on select "Select No Not Applicable Yes" at bounding box center [1231, 462] width 588 height 28
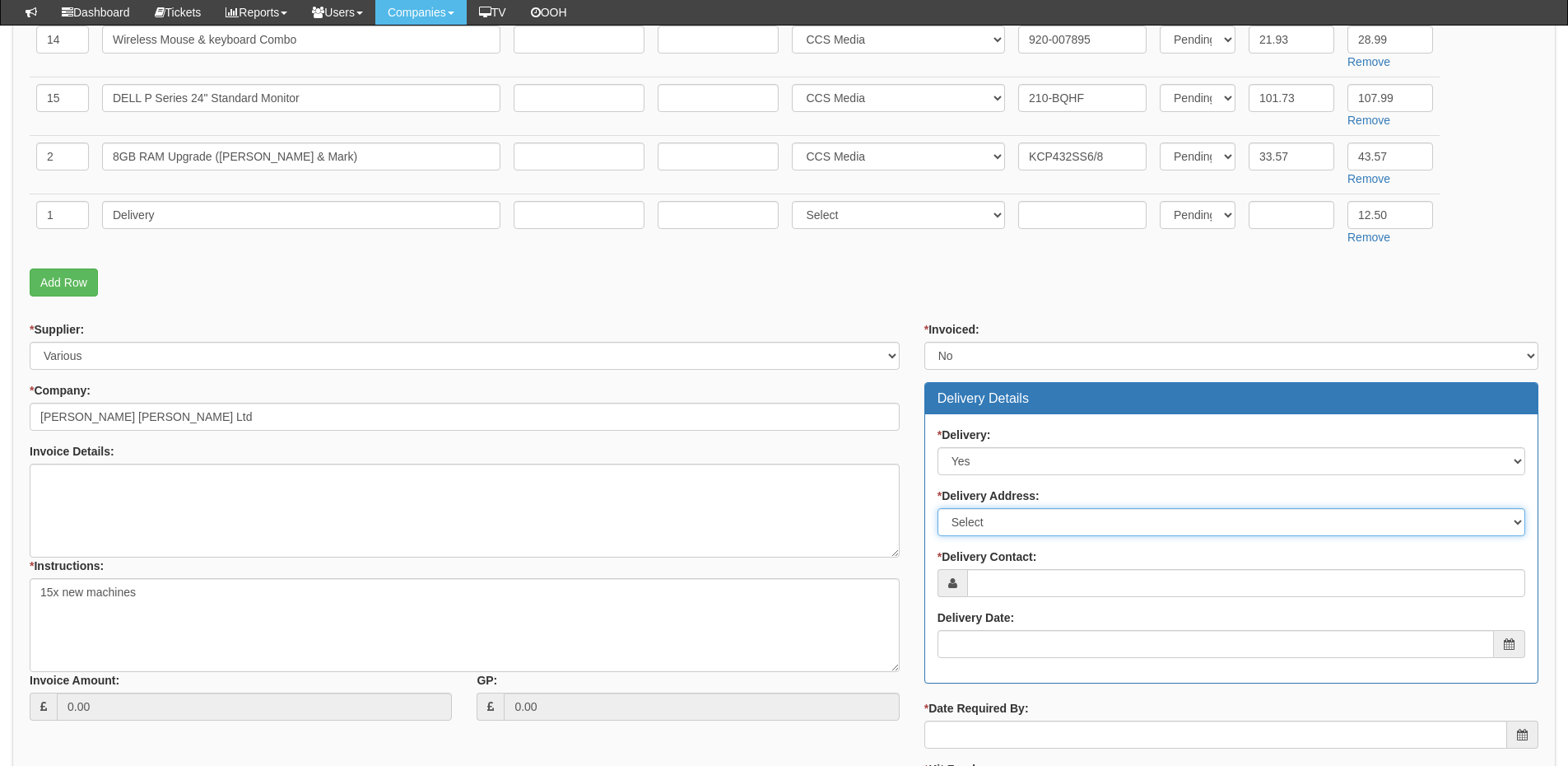
click at [982, 523] on select "Select Not Applicable Main Address - YO8 4PW Other" at bounding box center [1231, 522] width 588 height 28
select select "other"
click at [937, 508] on select "Select Not Applicable Main Address - YO8 4PW Other" at bounding box center [1231, 522] width 588 height 28
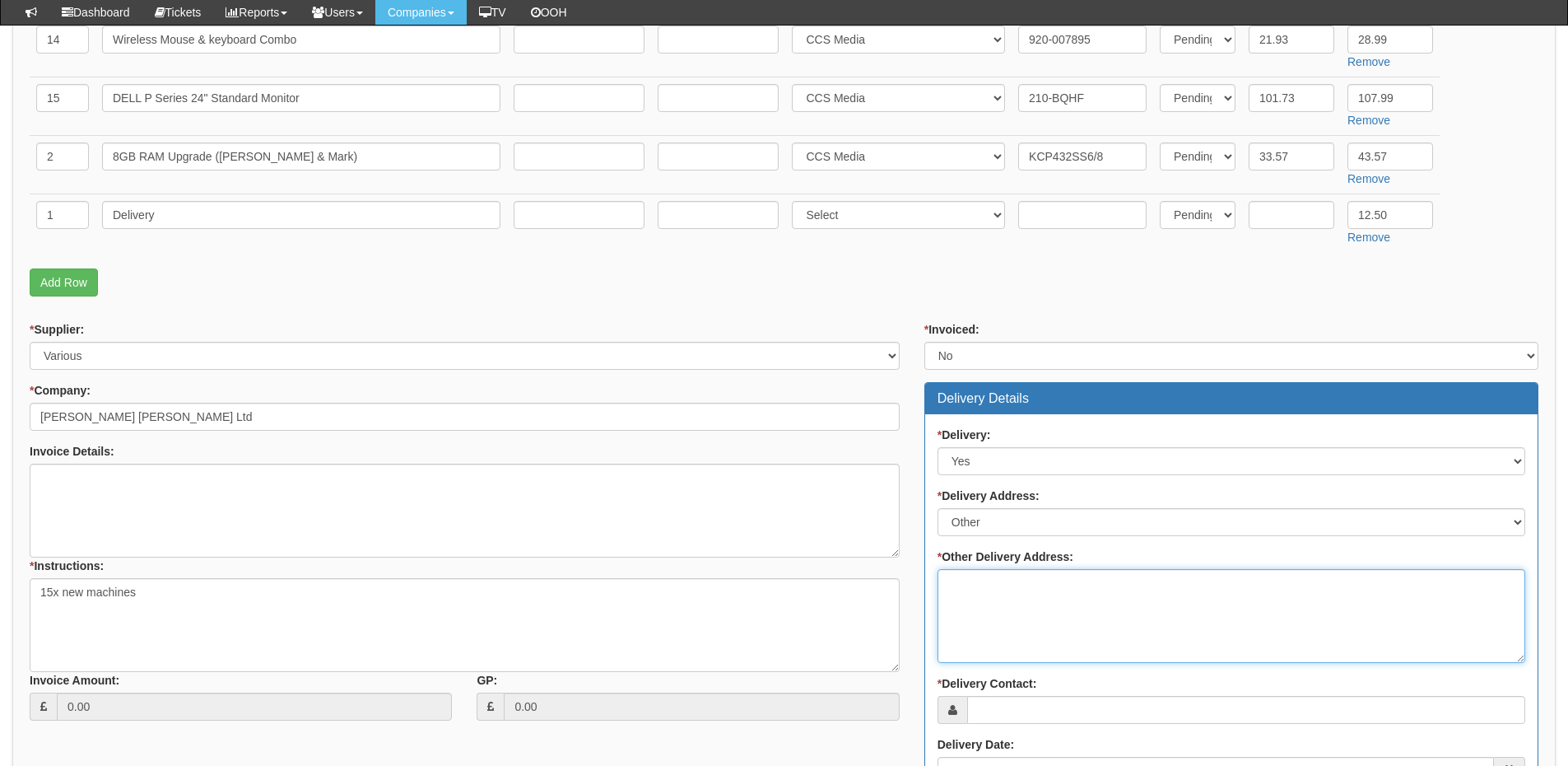
click at [977, 595] on textarea "* Other Delivery Address:" at bounding box center [1231, 616] width 588 height 94
type textarea "R"
click at [965, 587] on textarea "To tOP" at bounding box center [1231, 616] width 588 height 94
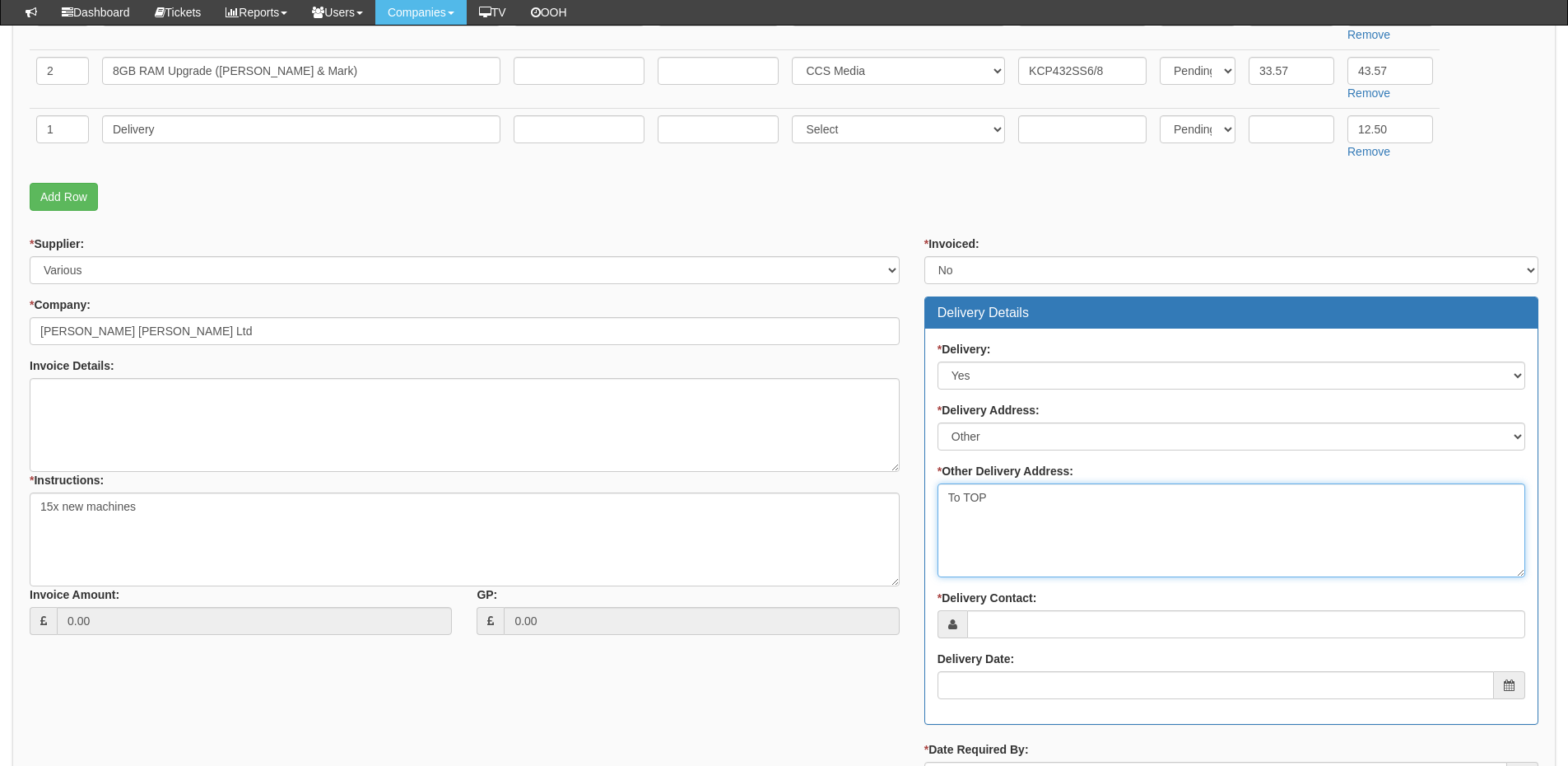
scroll to position [824, 0]
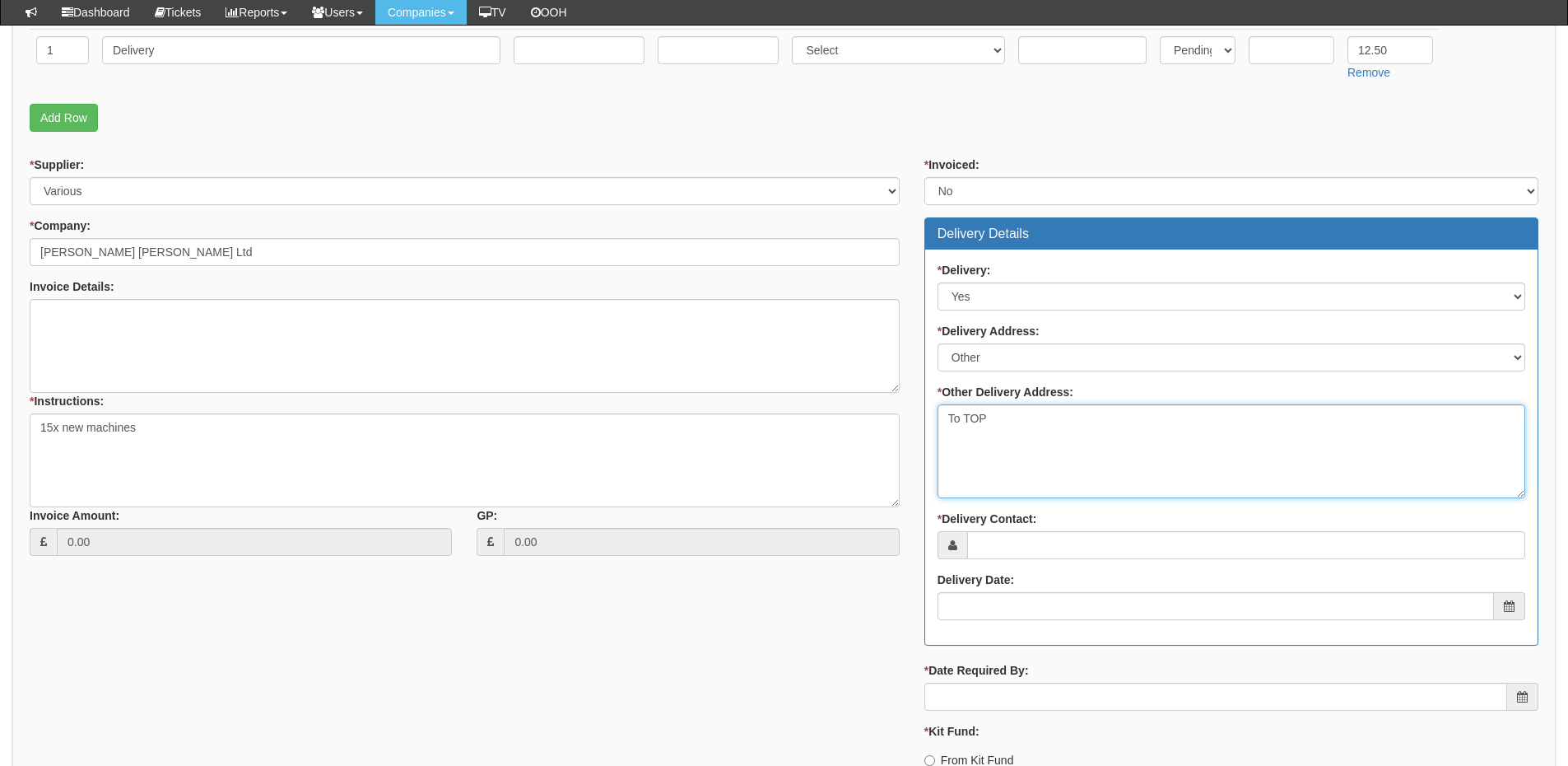
type textarea "To TOP"
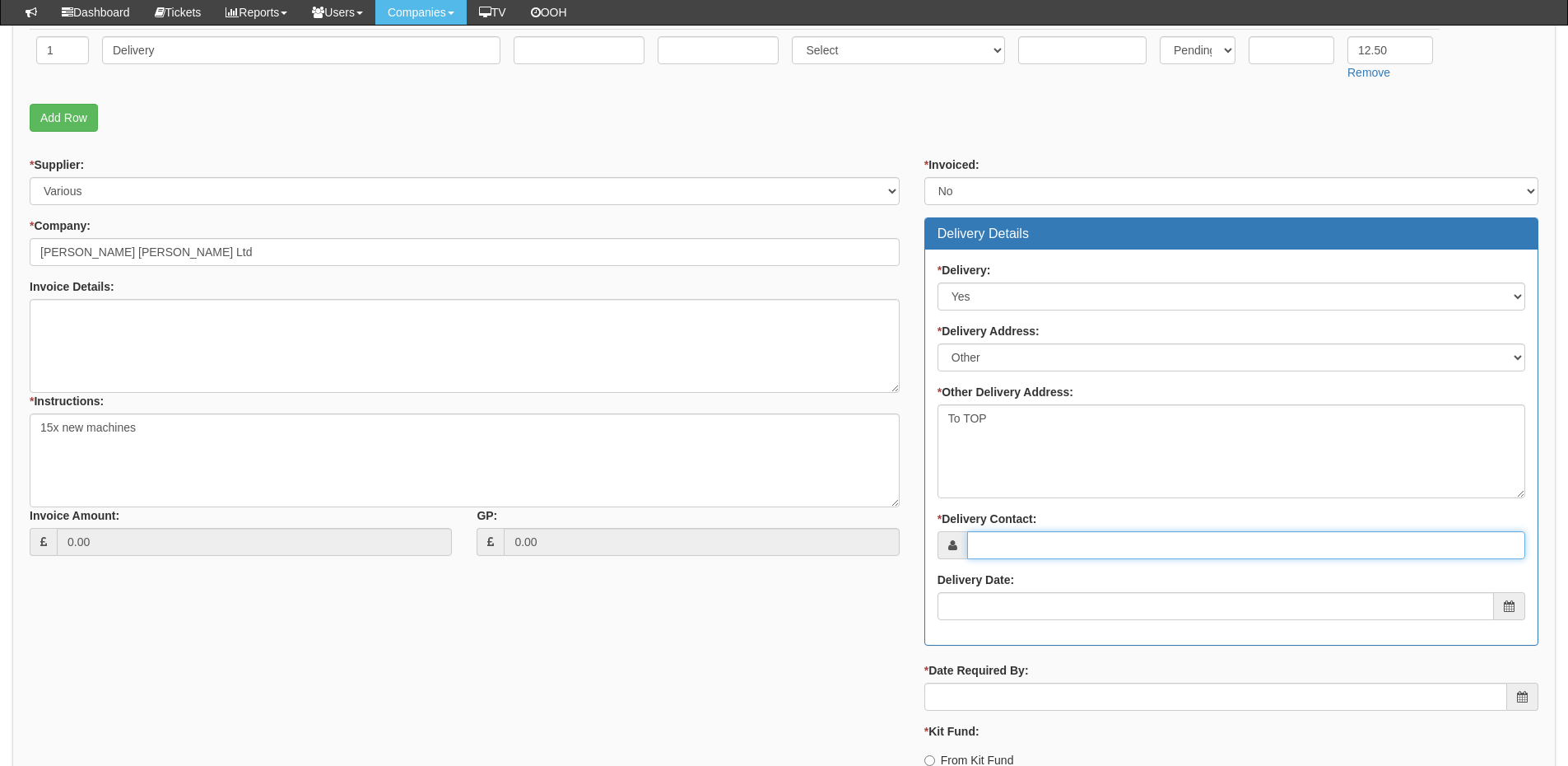
click at [992, 539] on input "* Delivery Contact:" at bounding box center [1246, 545] width 558 height 28
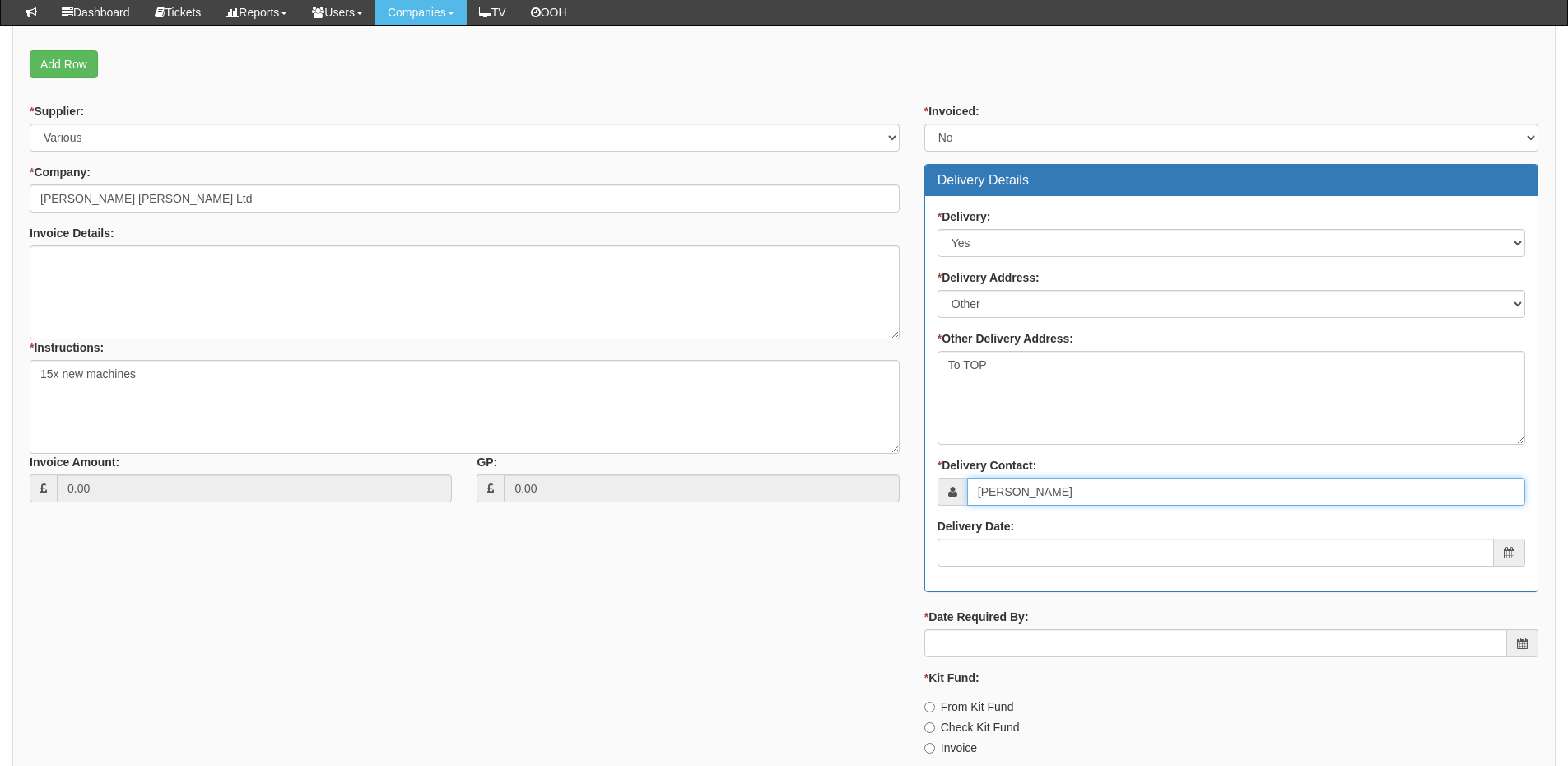
scroll to position [906, 0]
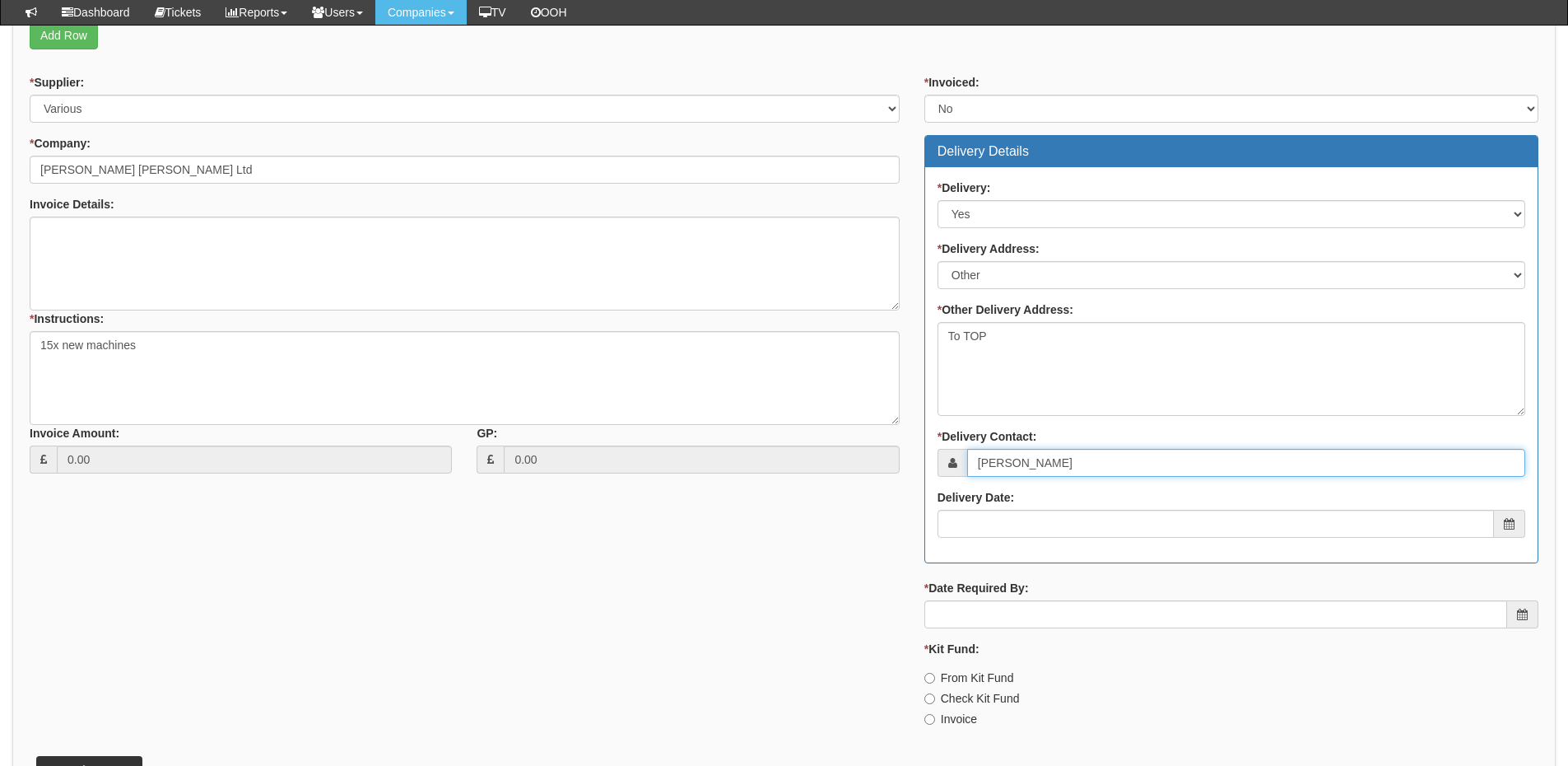
type input "Mark Todd"
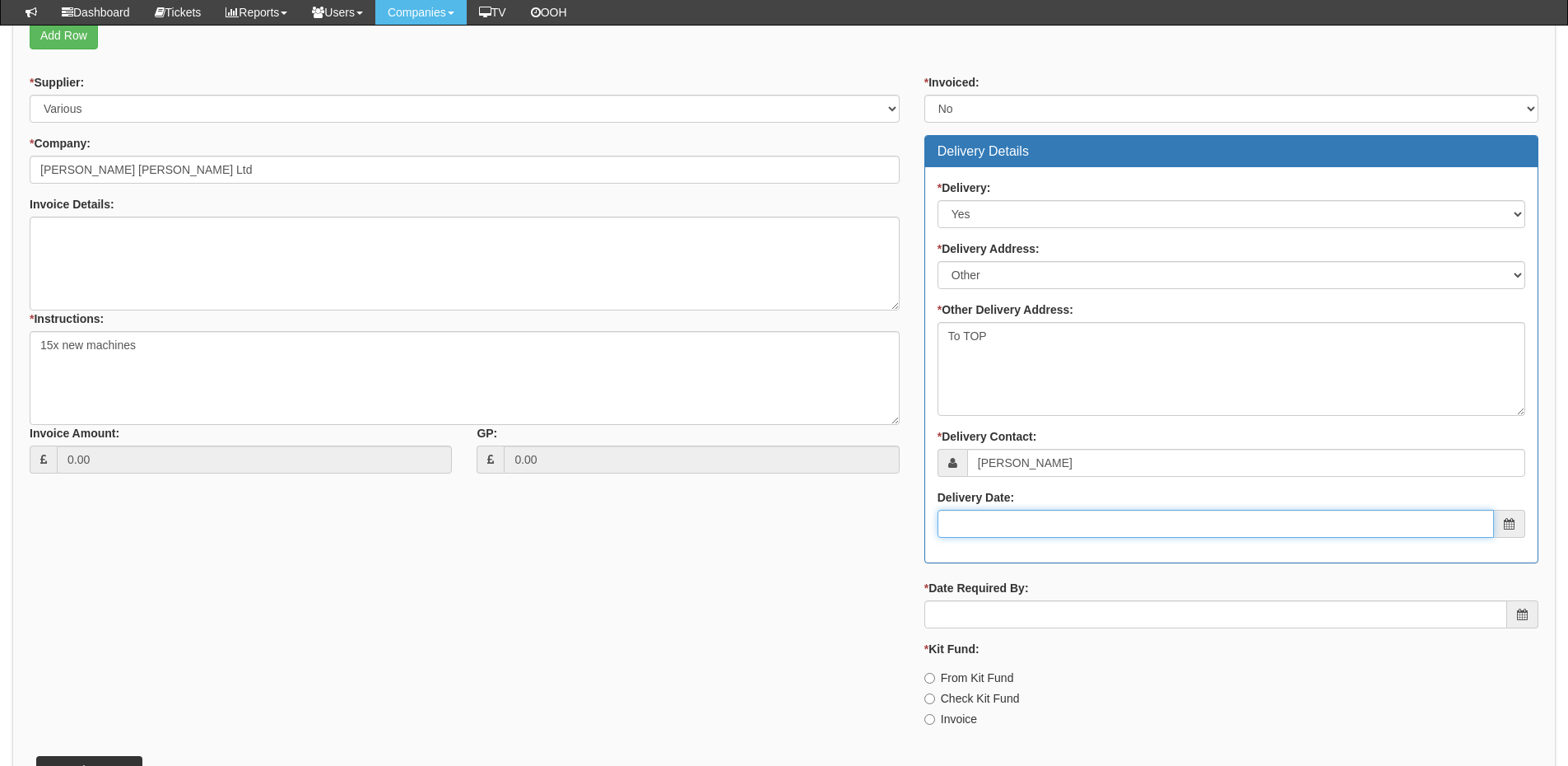
click at [999, 510] on input "Delivery Date:" at bounding box center [1216, 523] width 556 height 28
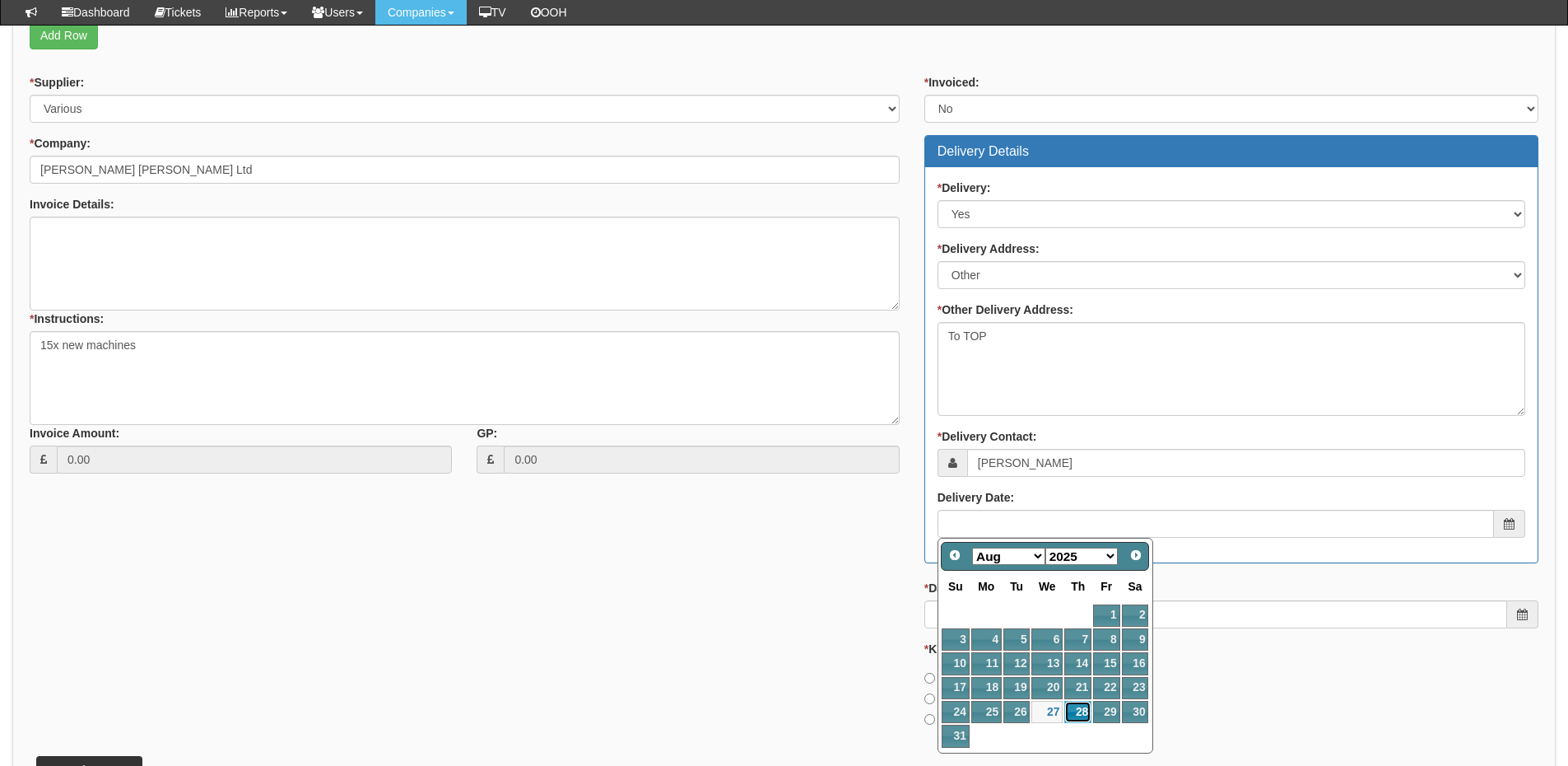
click at [1079, 710] on link "28" at bounding box center [1078, 711] width 27 height 22
type input "2025-08-28"
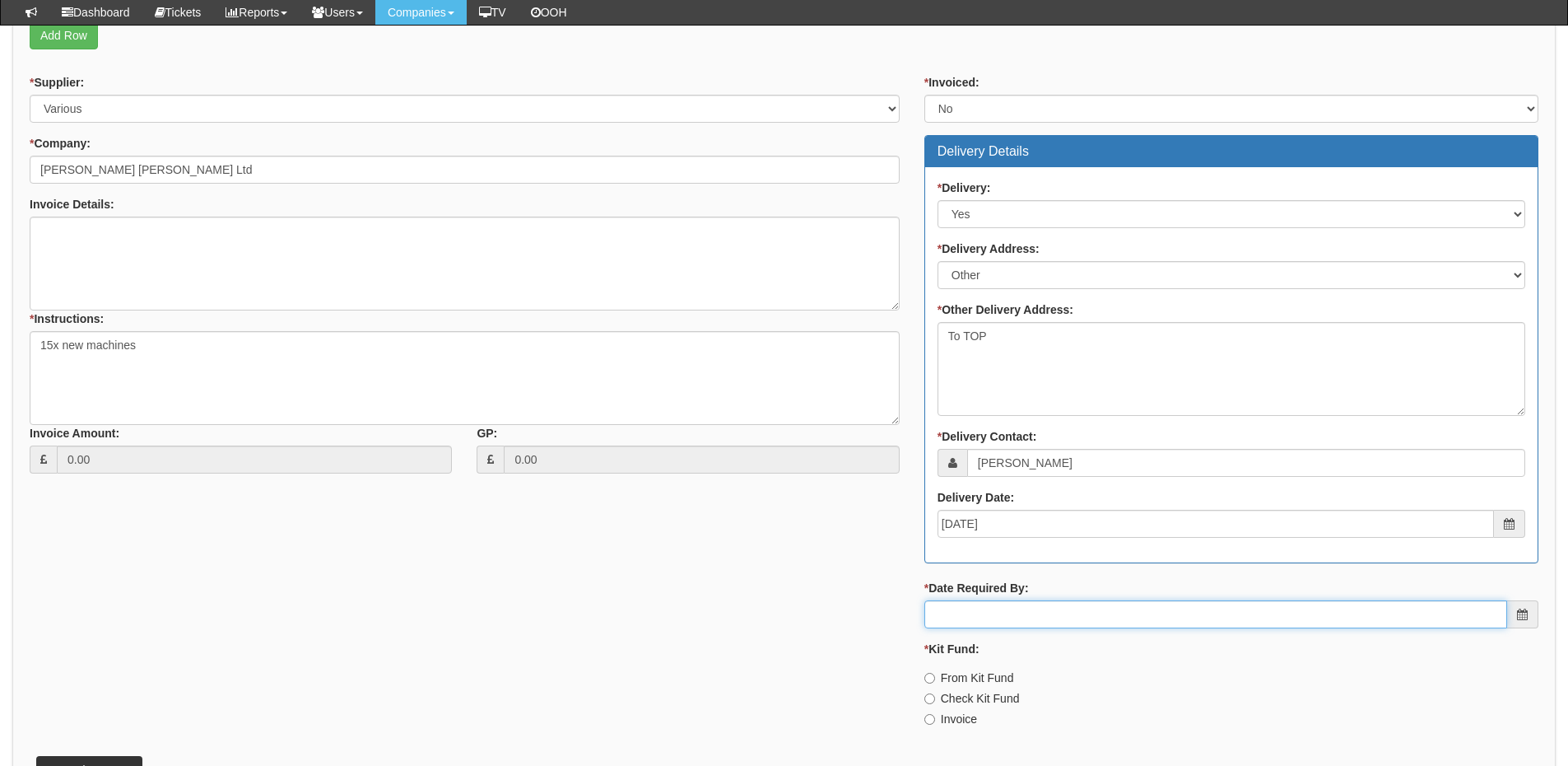
click at [1065, 612] on input "* Date Required By:" at bounding box center [1216, 614] width 583 height 28
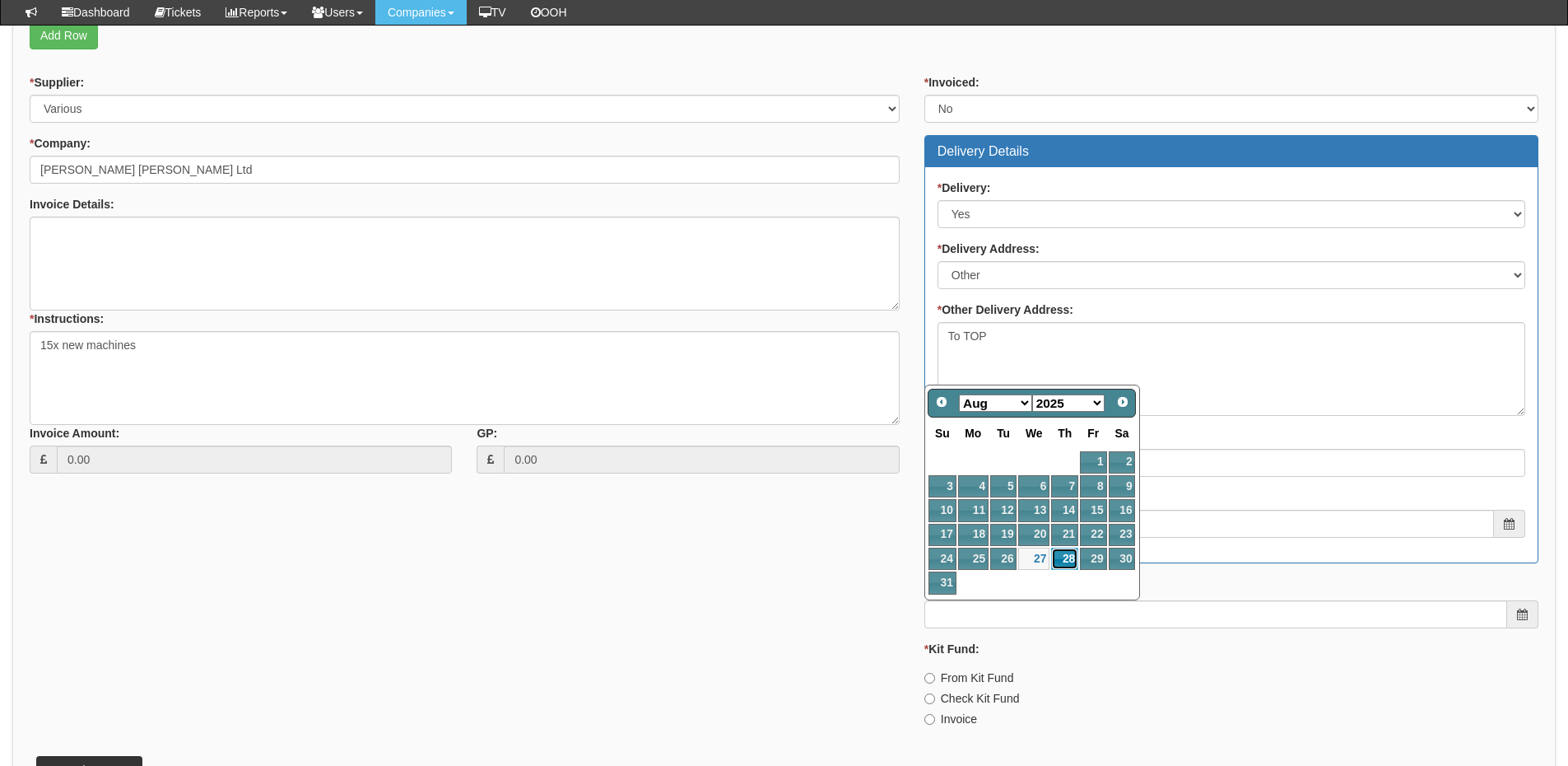
click at [1067, 562] on link "28" at bounding box center [1064, 558] width 27 height 22
type input "2025-08-28"
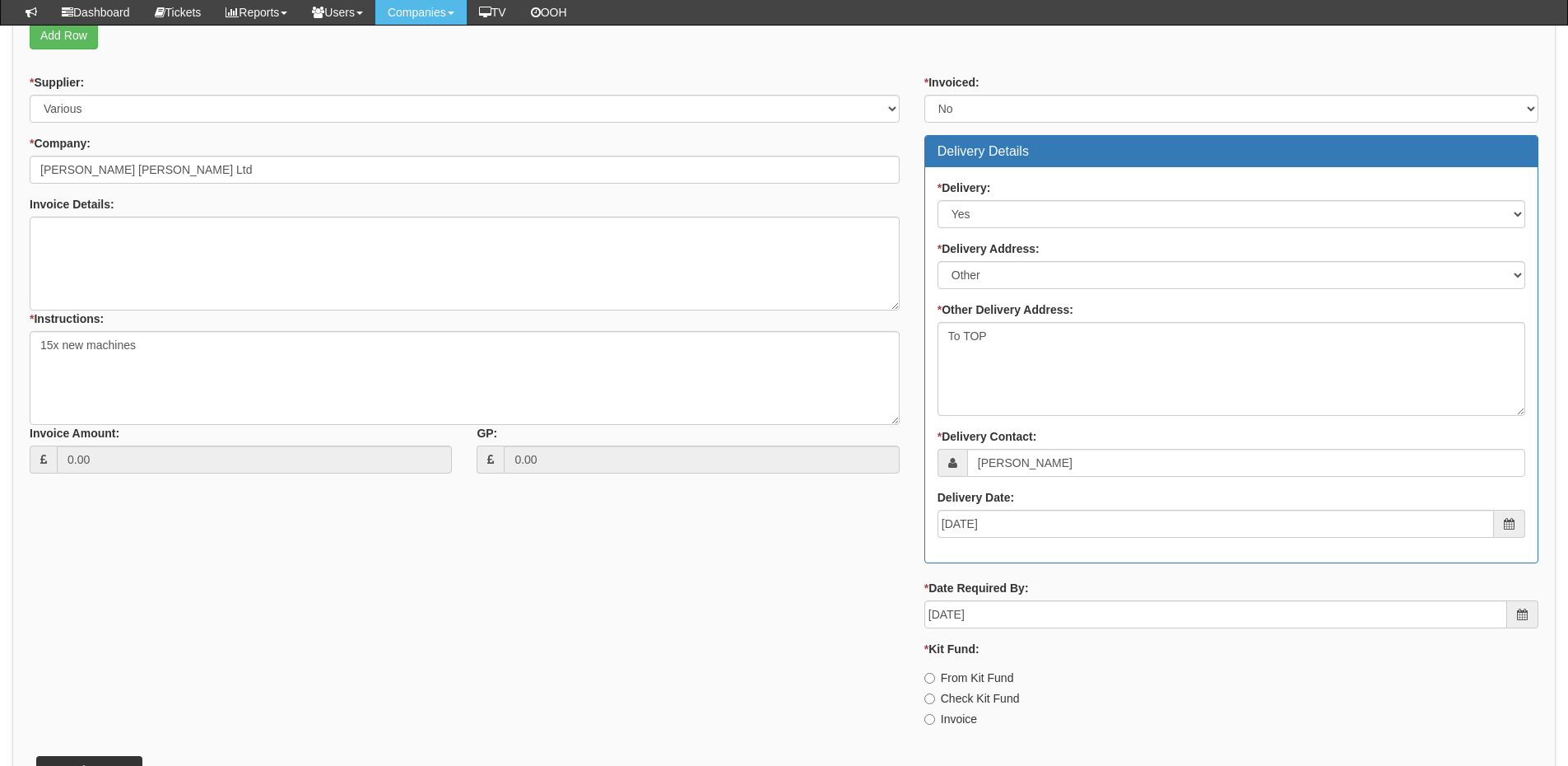
click at [958, 719] on label "Invoice" at bounding box center [951, 719] width 52 height 17
click at [935, 683] on input "Invoice" at bounding box center [930, 678] width 10 height 10
radio input "true"
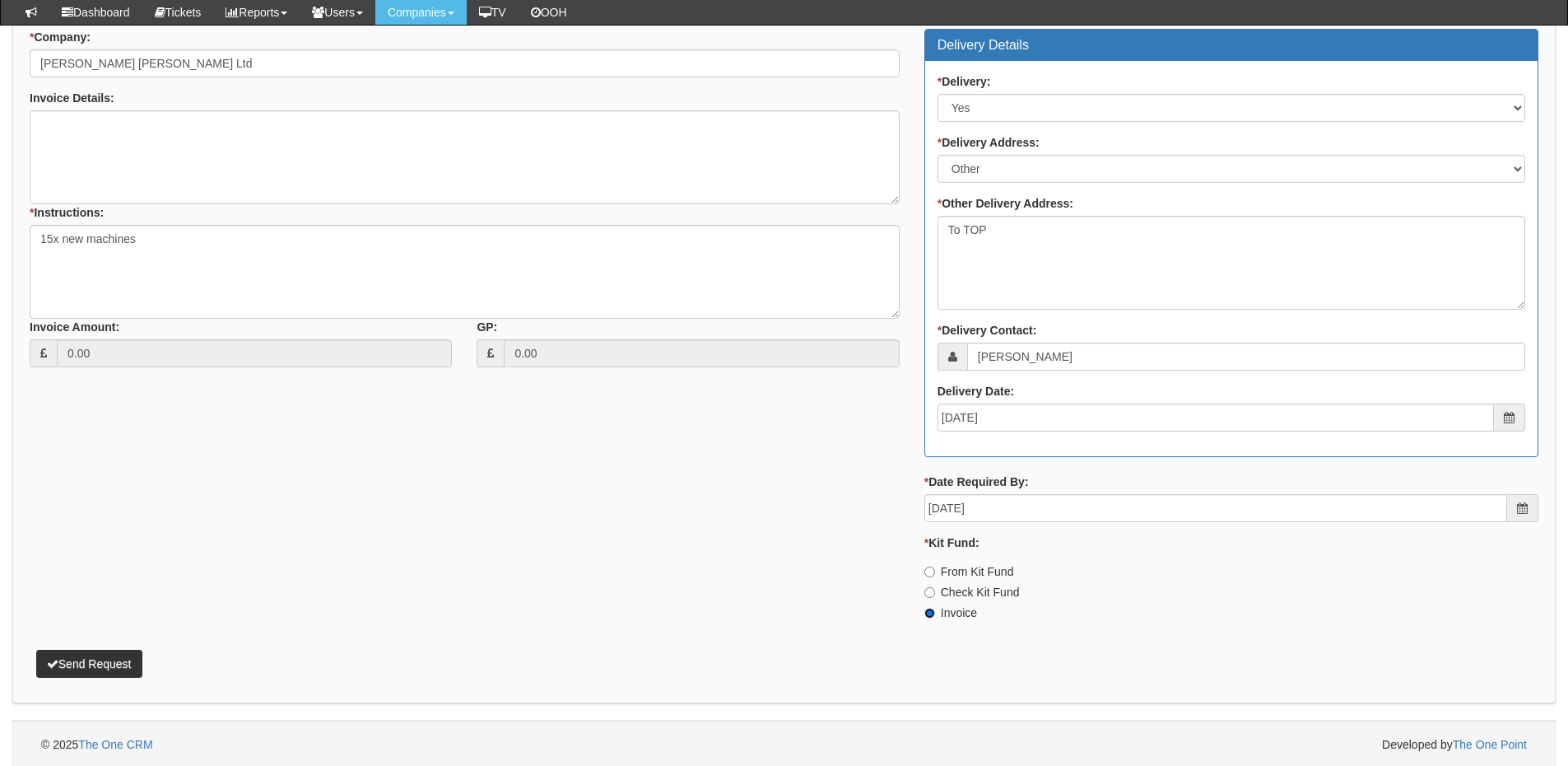
scroll to position [1016, 0]
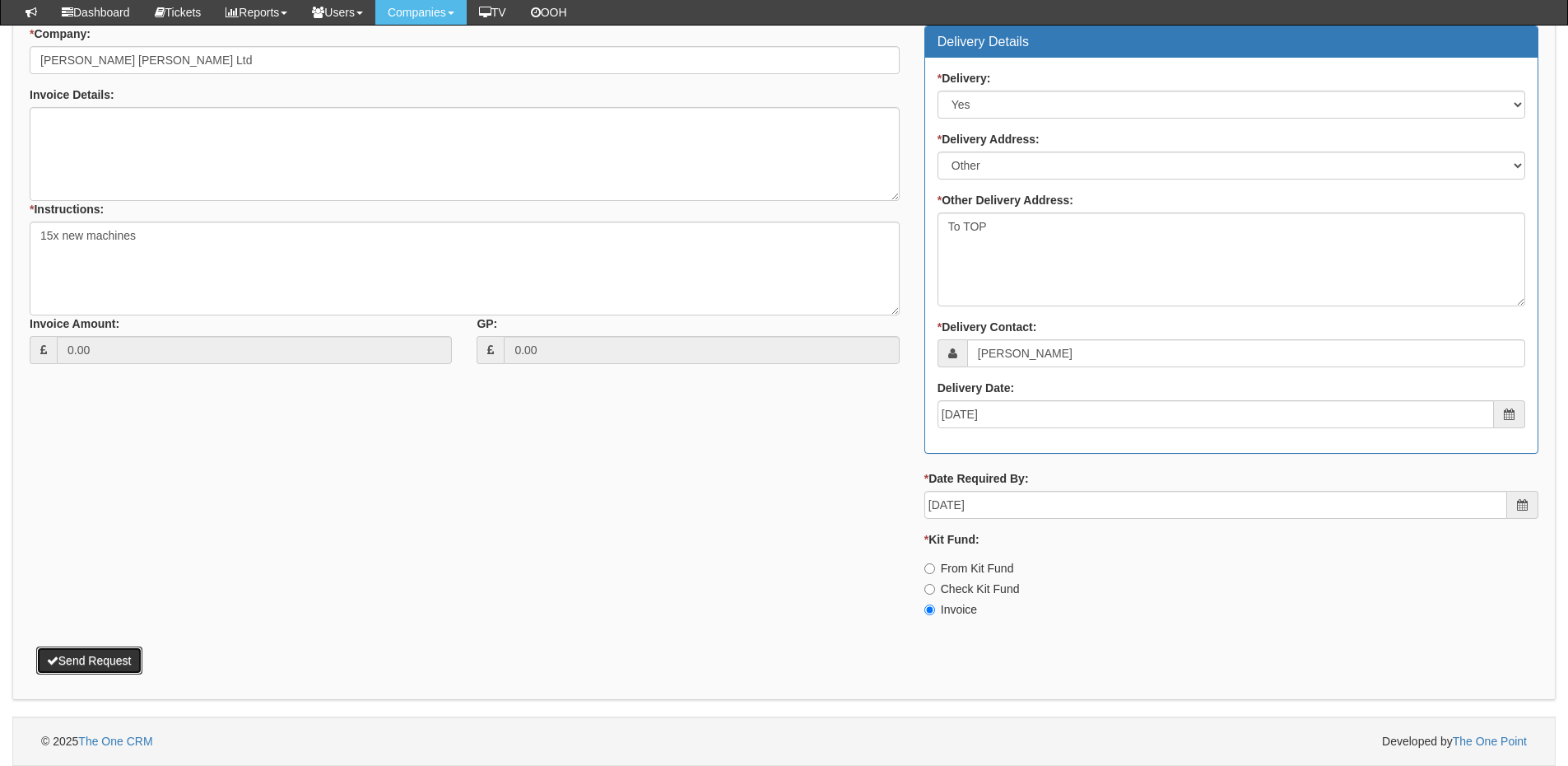
click at [106, 663] on button "Send Request" at bounding box center [90, 660] width 106 height 28
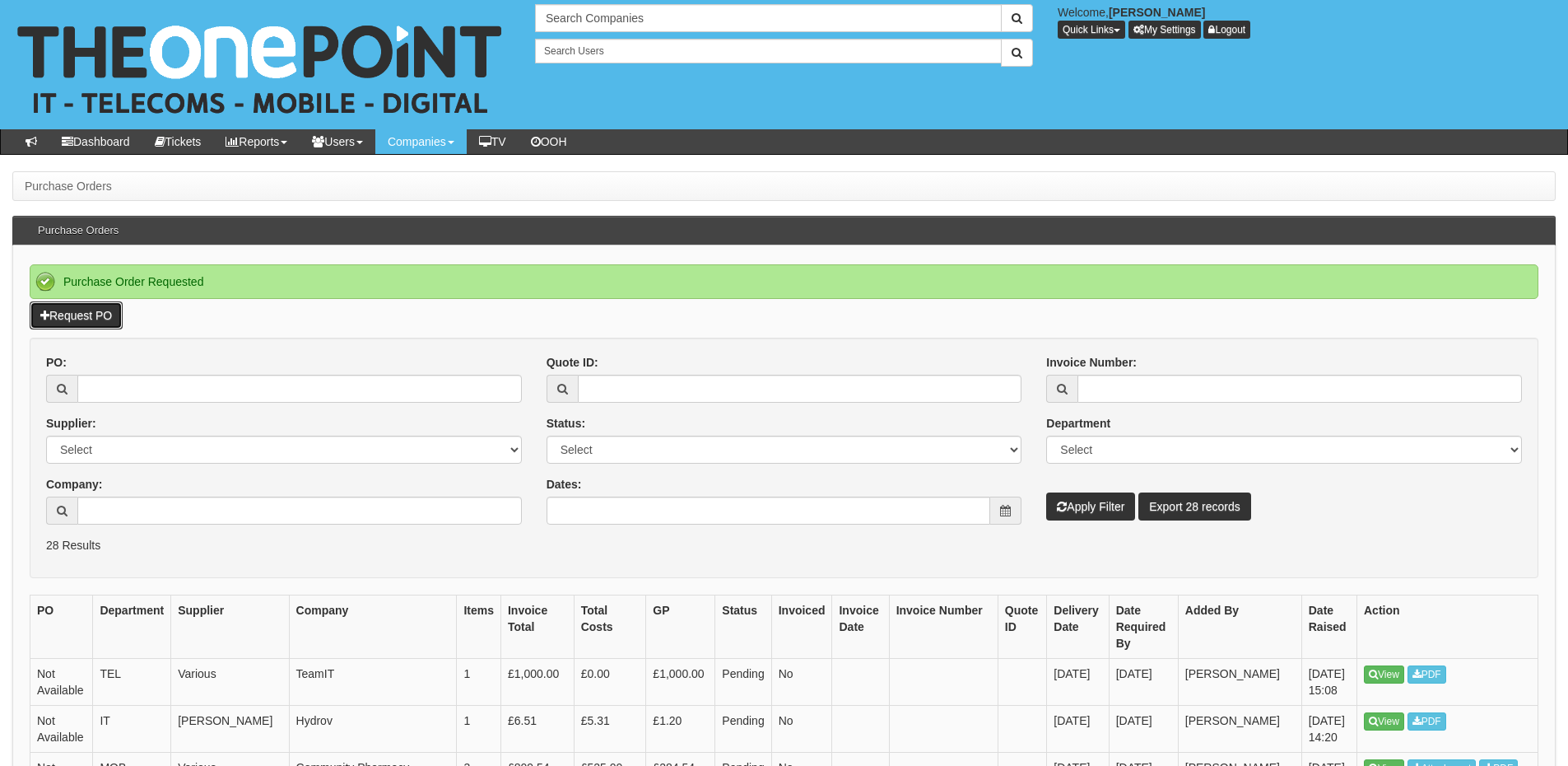
click at [82, 317] on link "Request PO" at bounding box center [76, 315] width 93 height 28
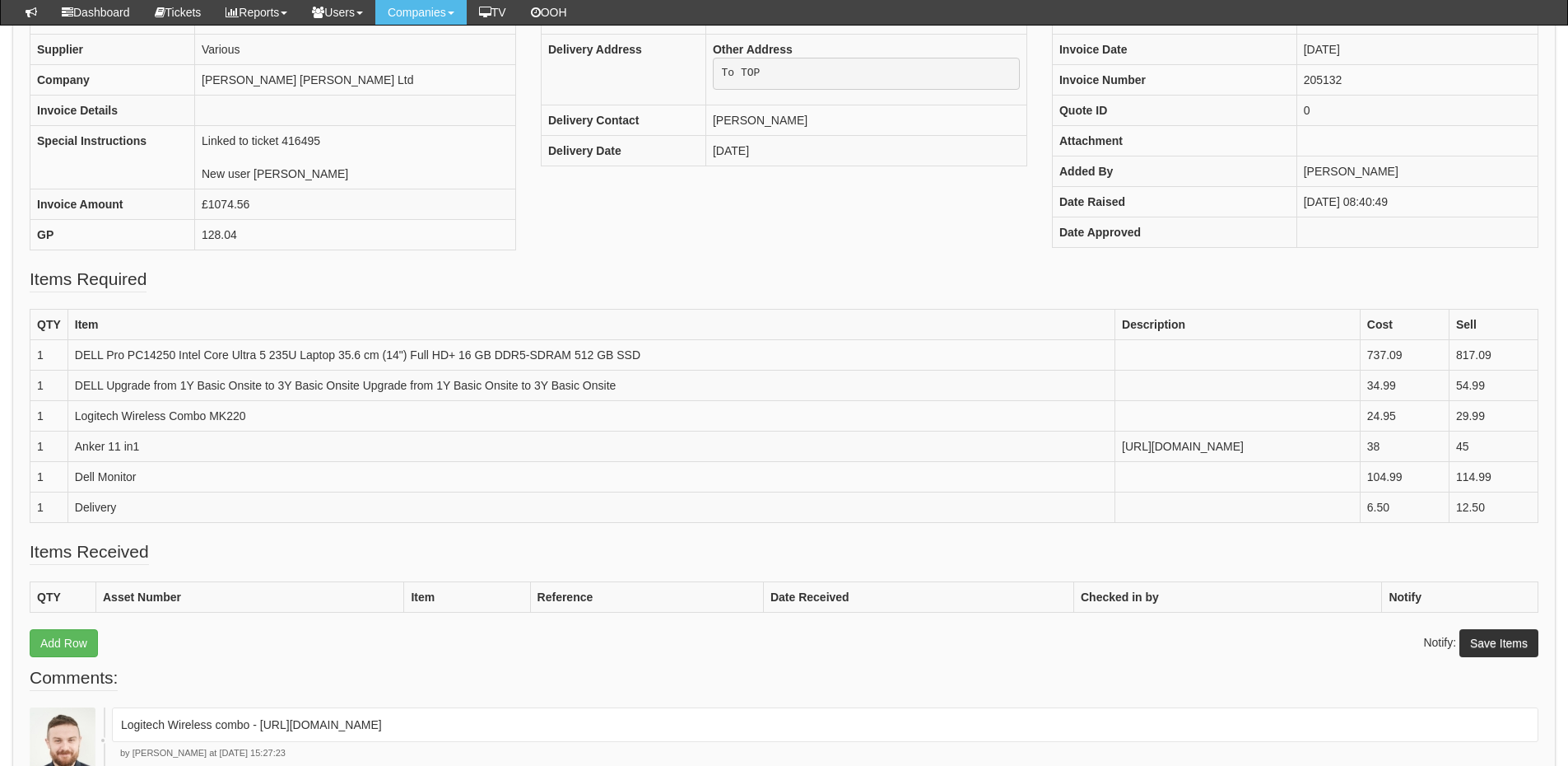
scroll to position [245, 0]
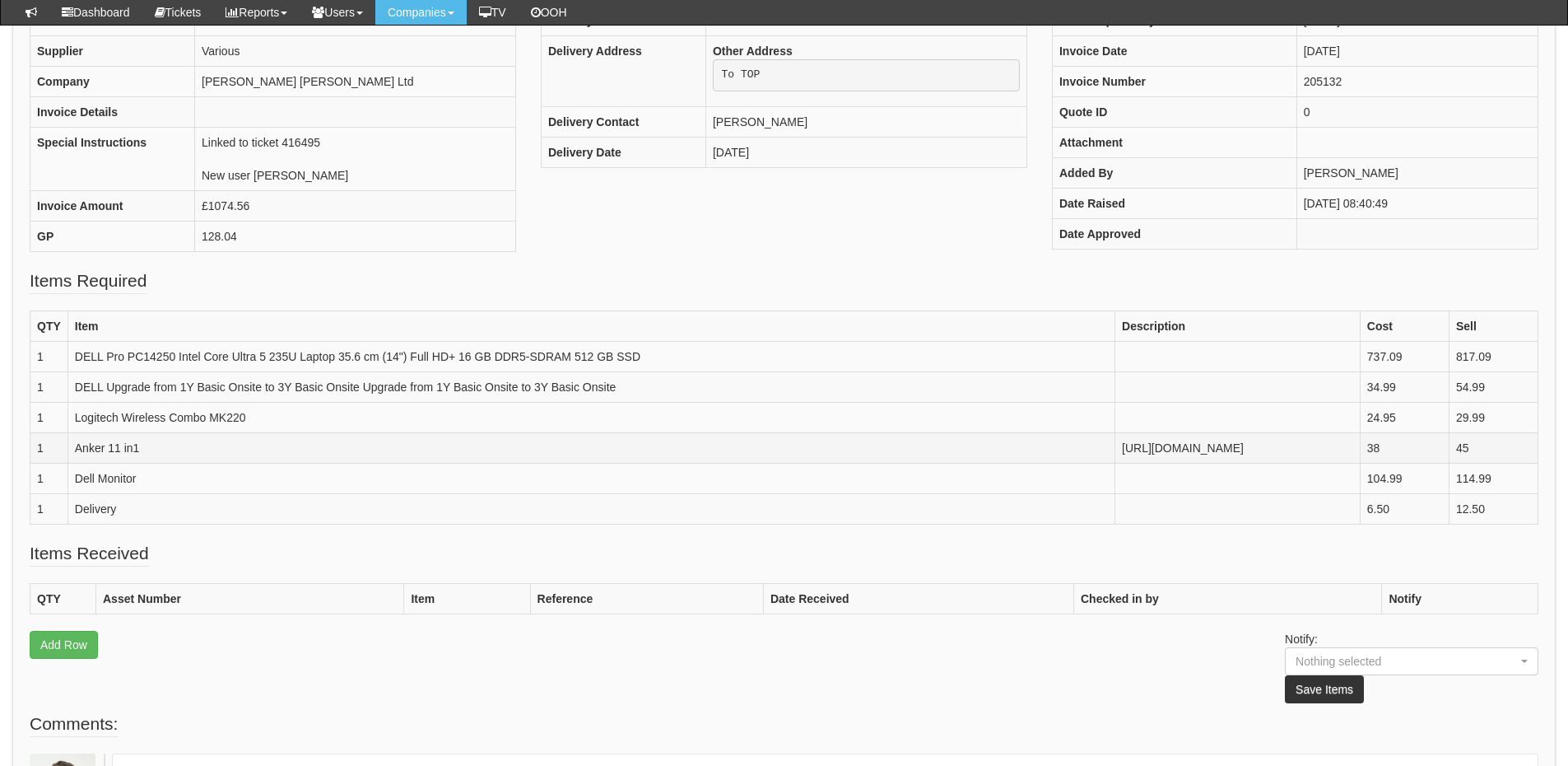
drag, startPoint x: 610, startPoint y: 481, endPoint x: 705, endPoint y: 503, distance: 97.5
click at [1115, 463] on td "[URL][DOMAIN_NAME]" at bounding box center [1237, 448] width 245 height 31
copy td "[URL][DOMAIN_NAME]"
click at [292, 597] on fieldset "Items Received QTY Asset Number Item Reference Date Received Checked in by Noti…" at bounding box center [784, 626] width 1509 height 170
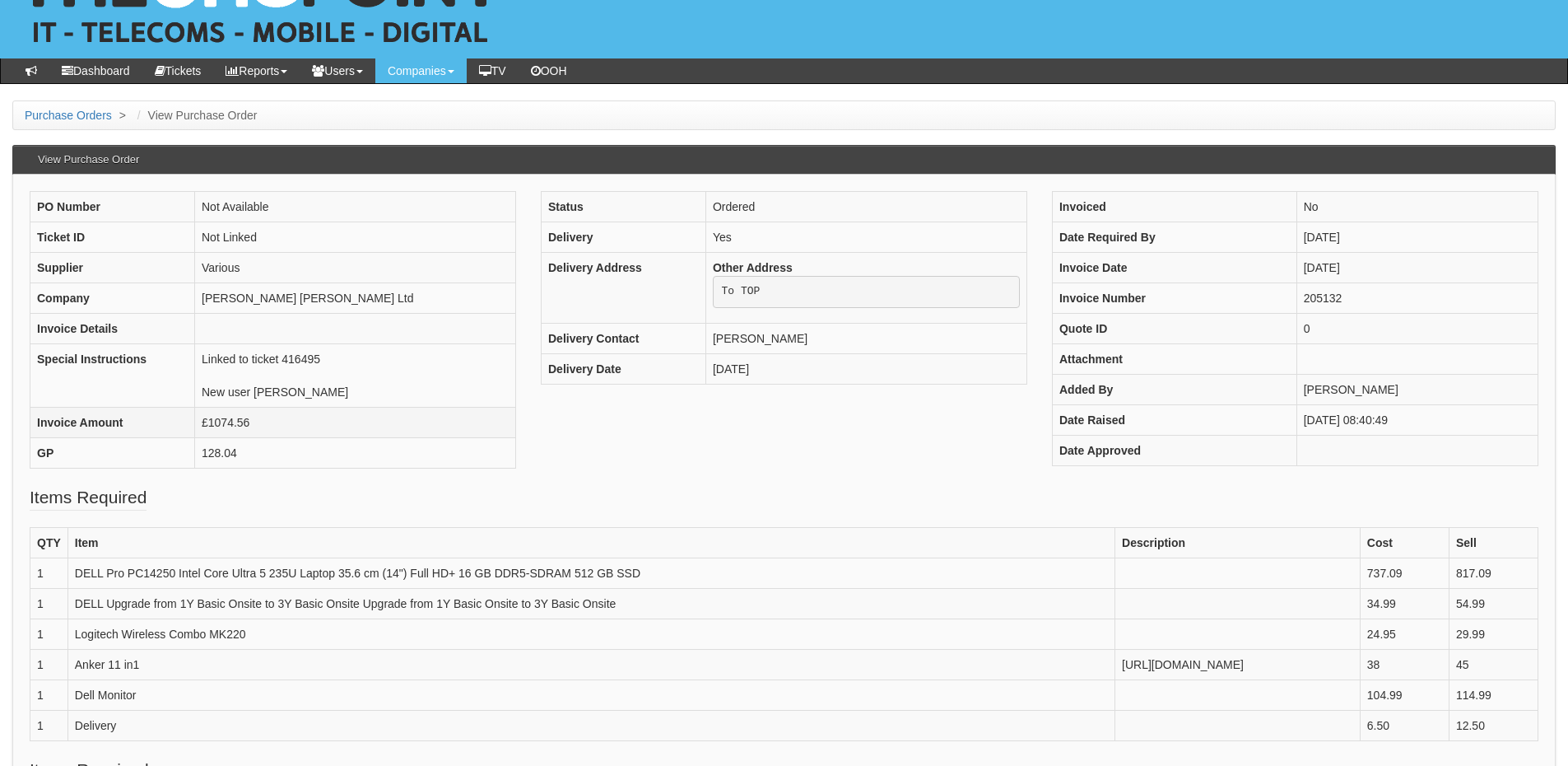
scroll to position [0, 0]
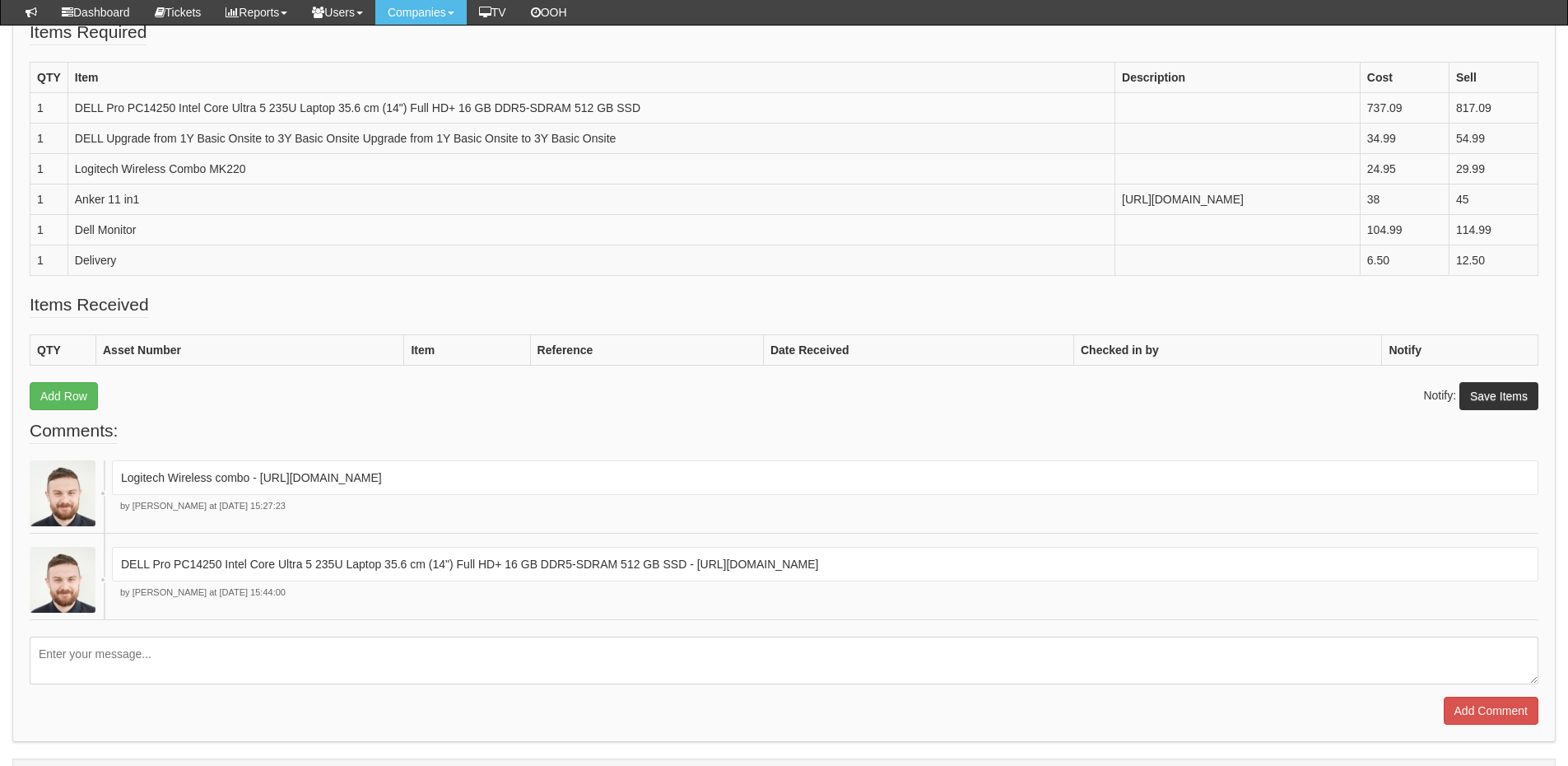
scroll to position [492, 0]
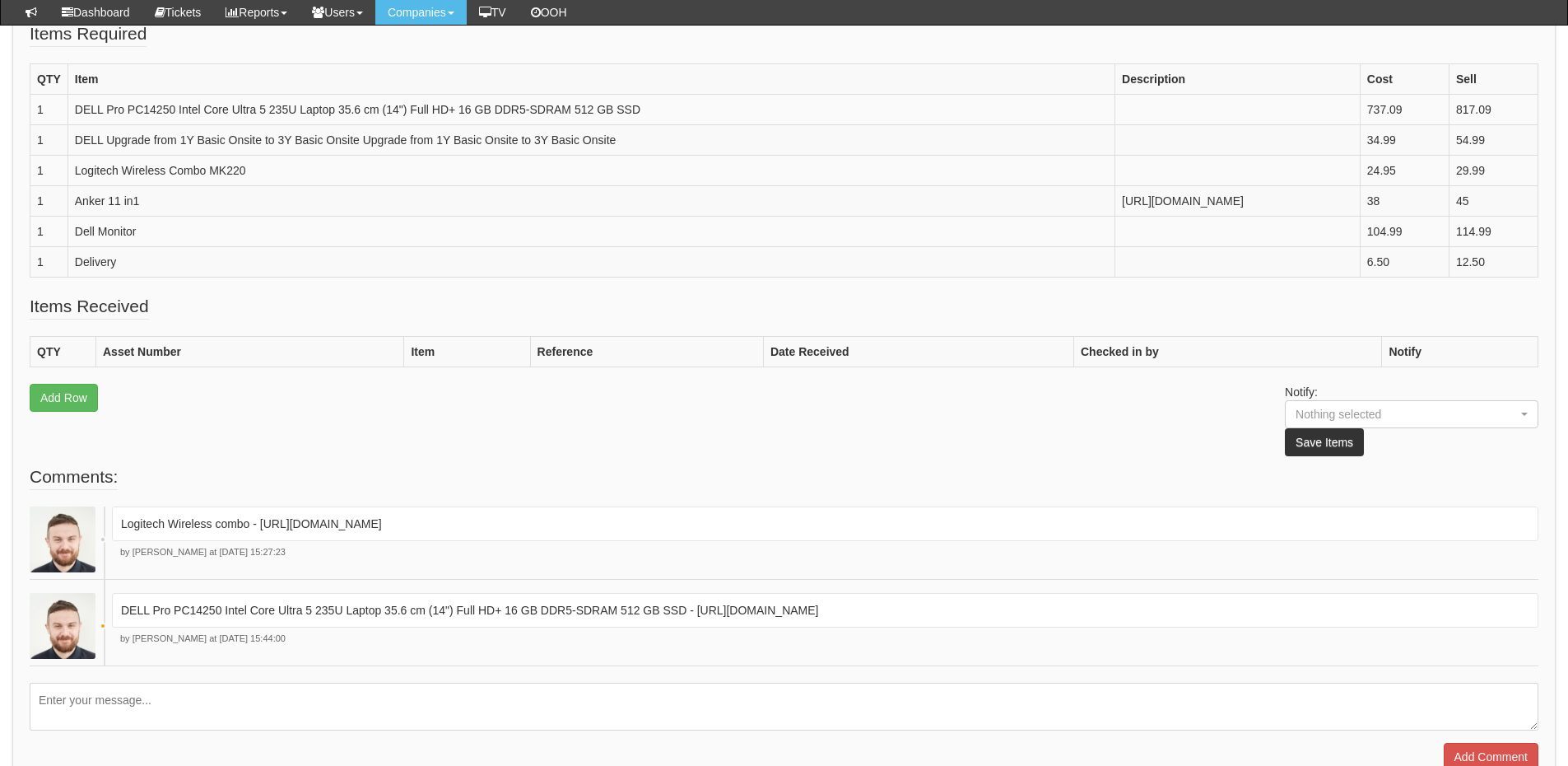
drag, startPoint x: 698, startPoint y: 659, endPoint x: 1435, endPoint y: 646, distance: 737.1
click at [1435, 627] on div "DELL Pro PC14250 Intel Core Ultra 5 235U Laptop 35.6 cm (14") Full HD+ 16 GB DD…" at bounding box center [825, 611] width 1427 height 35
click at [1435, 619] on p "DELL Pro PC14250 Intel Core Ultra 5 235U Laptop 35.6 cm (14") Full HD+ 16 GB DD…" at bounding box center [825, 610] width 1408 height 17
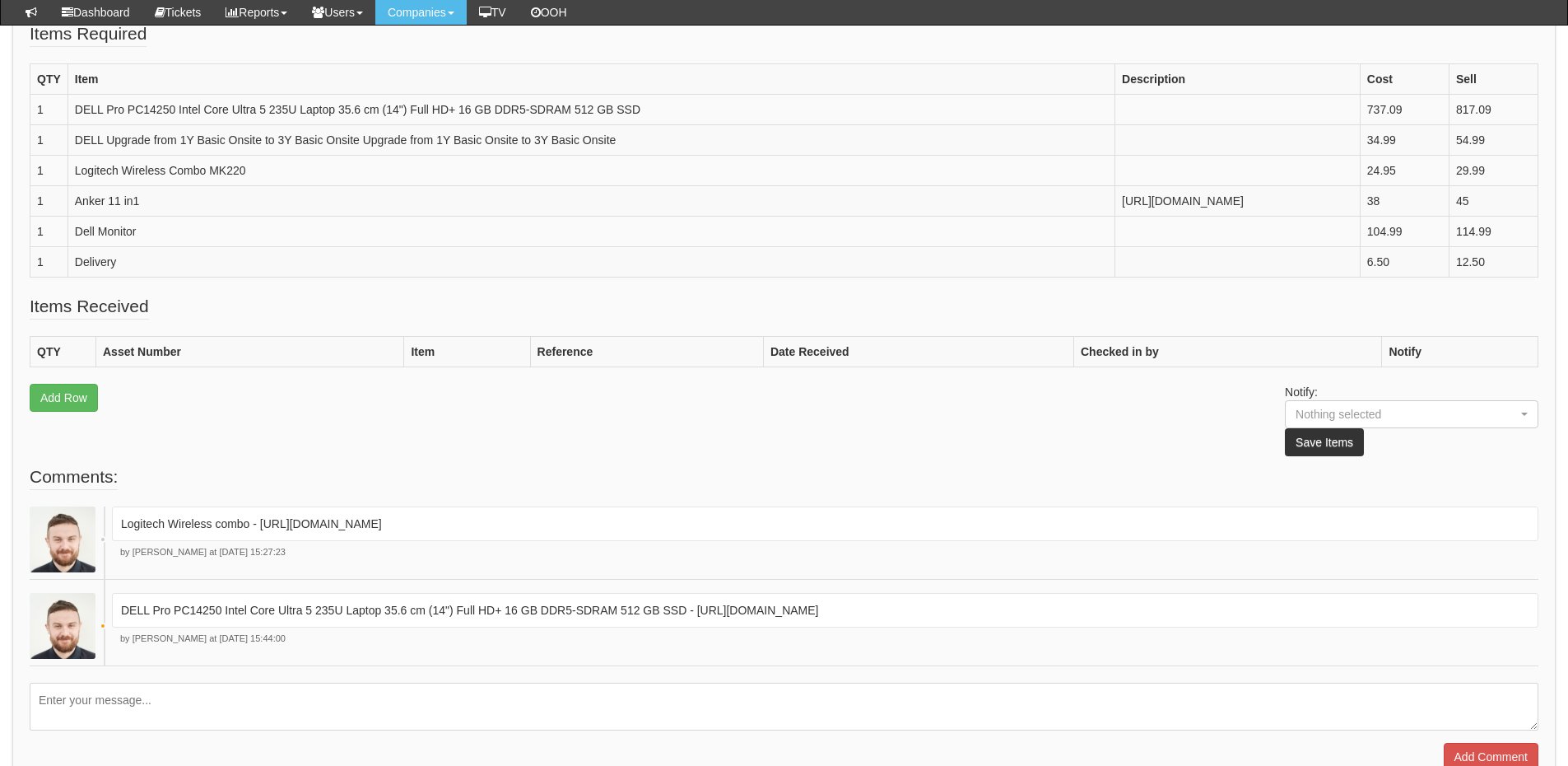
click at [1414, 619] on p "DELL Pro PC14250 Intel Core Ultra 5 235U Laptop 35.6 cm (14") Full HD+ 16 GB DD…" at bounding box center [825, 610] width 1408 height 17
drag, startPoint x: 1426, startPoint y: 656, endPoint x: 1388, endPoint y: 657, distance: 38.0
click at [1388, 619] on p "DELL Pro PC14250 Intel Core Ultra 5 235U Laptop 35.6 cm (14") Full HD+ 16 GB DD…" at bounding box center [825, 610] width 1408 height 17
copy p "421763"
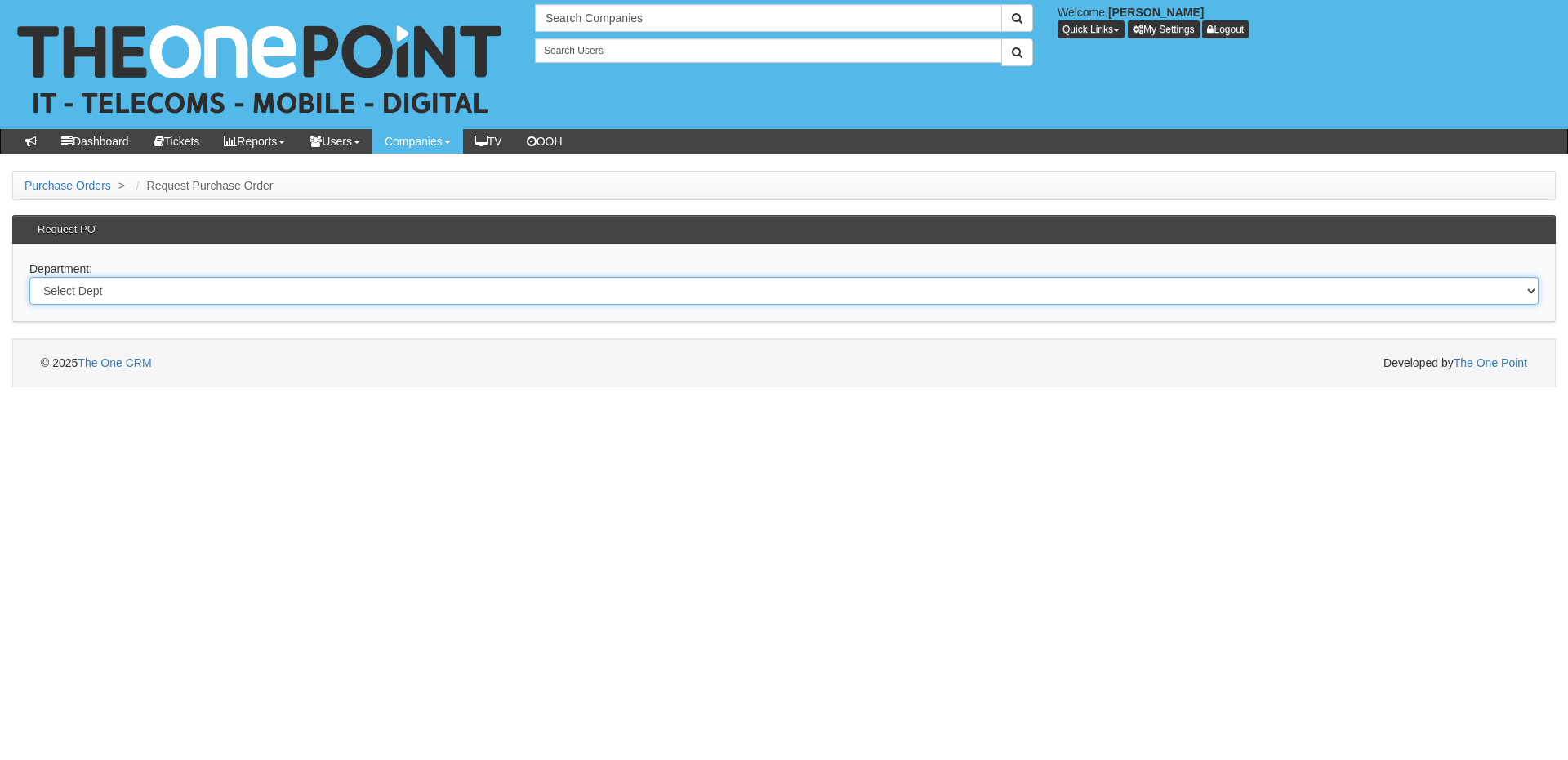
click at [479, 290] on select "Select Dept Digital Internal IT Mobiles Marketing Telecoms" at bounding box center [784, 291] width 1509 height 28
select select "?pipeID=&dept=MOB"
click at [29, 277] on select "Select Dept Digital Internal IT Mobiles Marketing Telecoms" at bounding box center [784, 291] width 1509 height 28
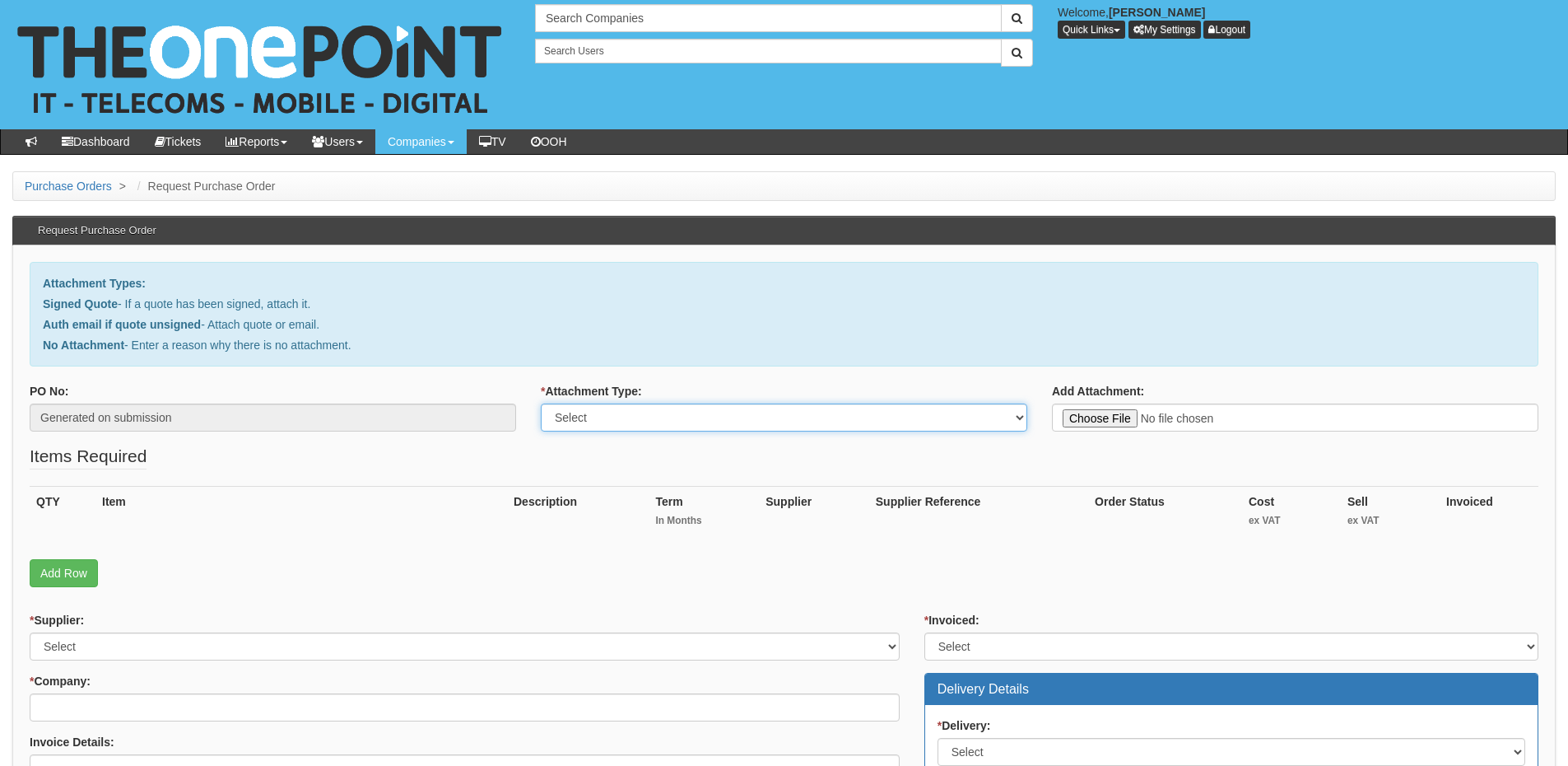
click at [656, 415] on select "Select Signed Quote Auth email with quote if unsigned No Attachment" at bounding box center [784, 418] width 487 height 28
select select "Auth email if quote unsigned"
click at [541, 404] on select "Select Signed Quote Auth email with quote if unsigned No Attachment" at bounding box center [784, 418] width 487 height 28
type input "C:\fakepath\RE_ Mobiles (1).msg"
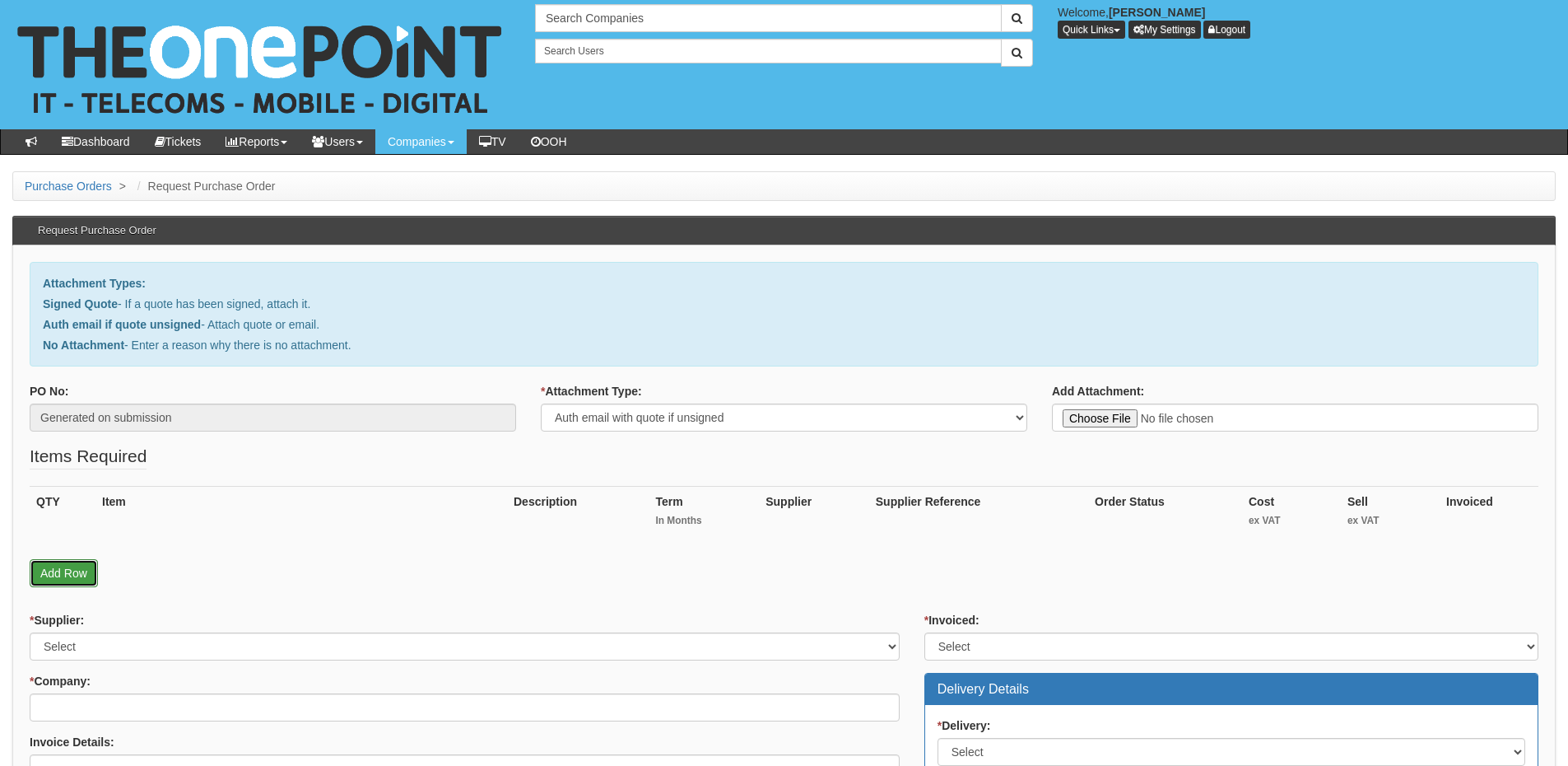
click at [66, 565] on link "Add Row" at bounding box center [64, 573] width 68 height 28
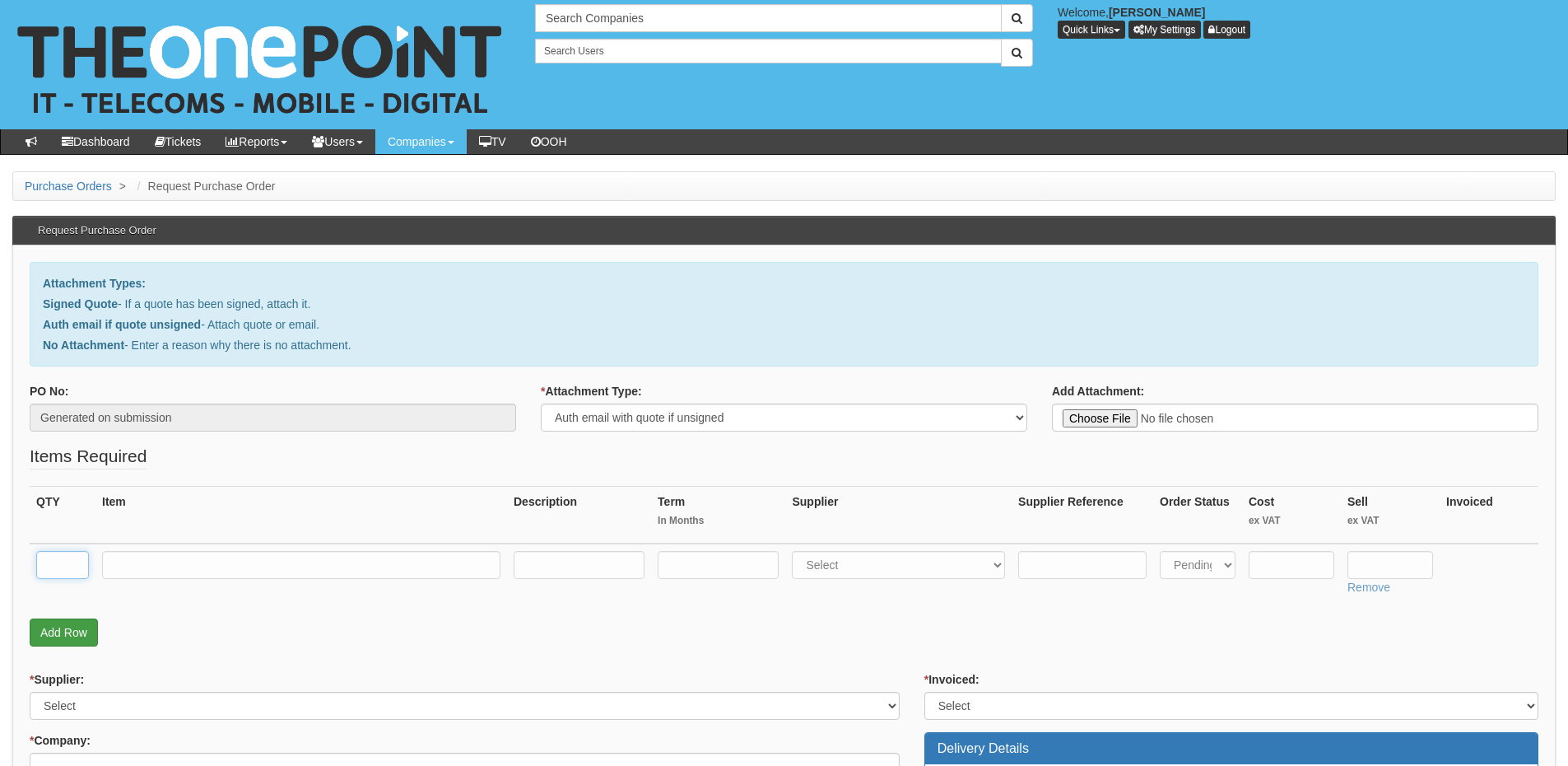
click at [65, 567] on input "text" at bounding box center [63, 565] width 52 height 28
type input "1"
click at [116, 568] on input "text" at bounding box center [301, 565] width 399 height 28
type input "Simo 6GB"
click at [744, 559] on input "text" at bounding box center [718, 565] width 121 height 28
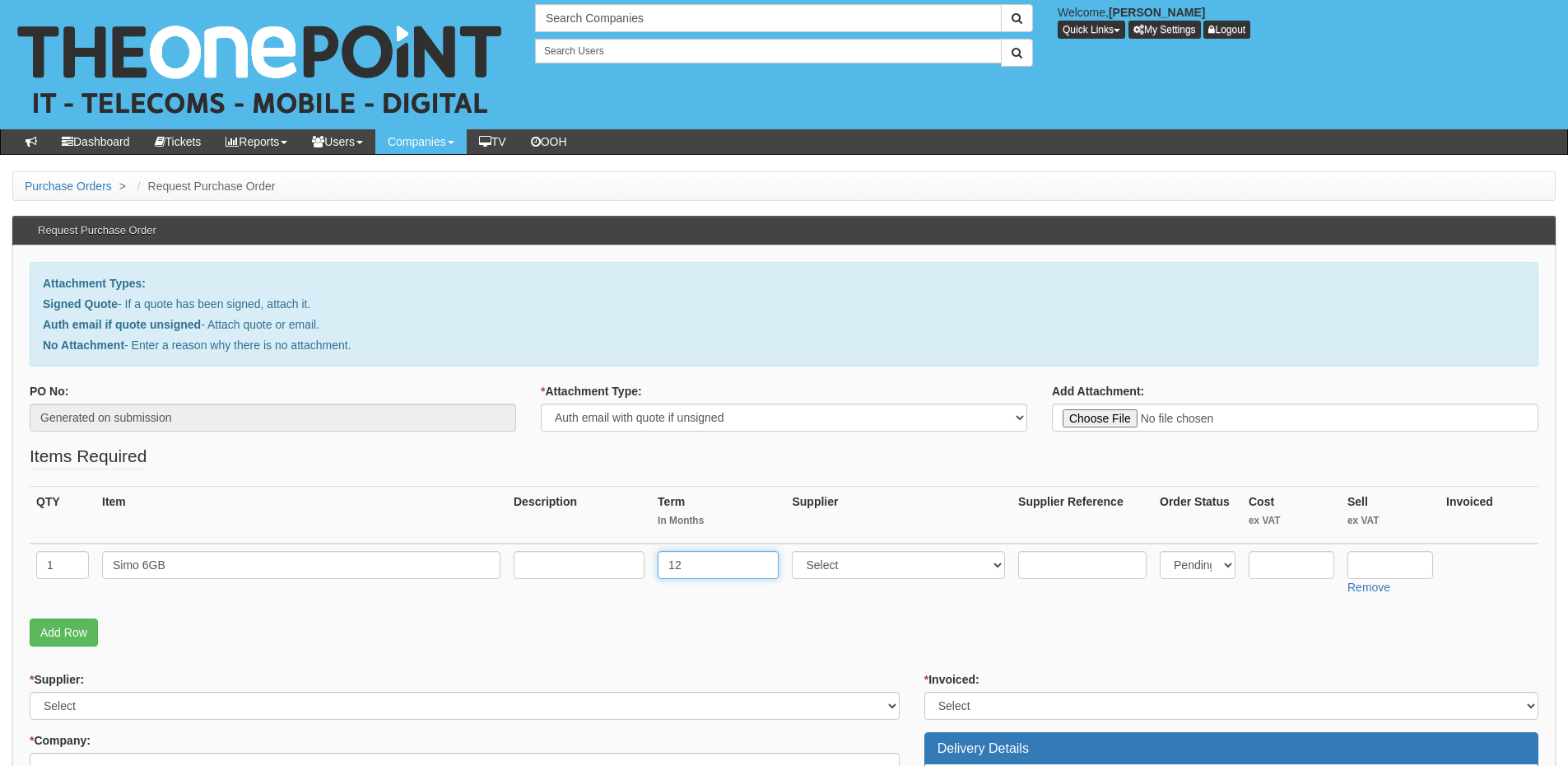
type input "12"
click at [583, 558] on input "text" at bounding box center [579, 565] width 131 height 28
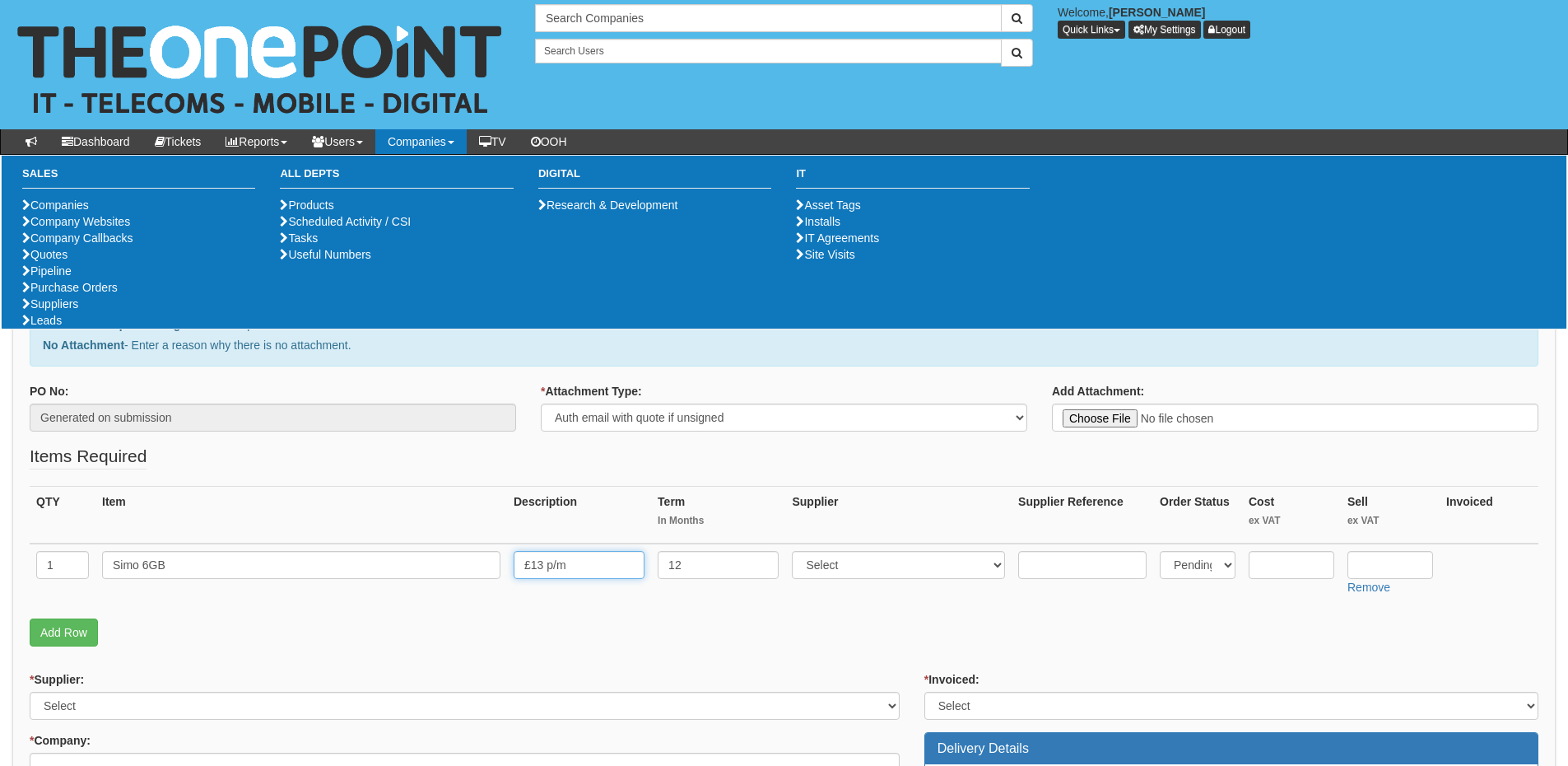
type input "£13 p/m"
click at [844, 561] on select "Select 123 [DOMAIN_NAME] 1Password 3 4Gon [PERSON_NAME] Electric Ltd Abzorb Acc…" at bounding box center [898, 565] width 213 height 28
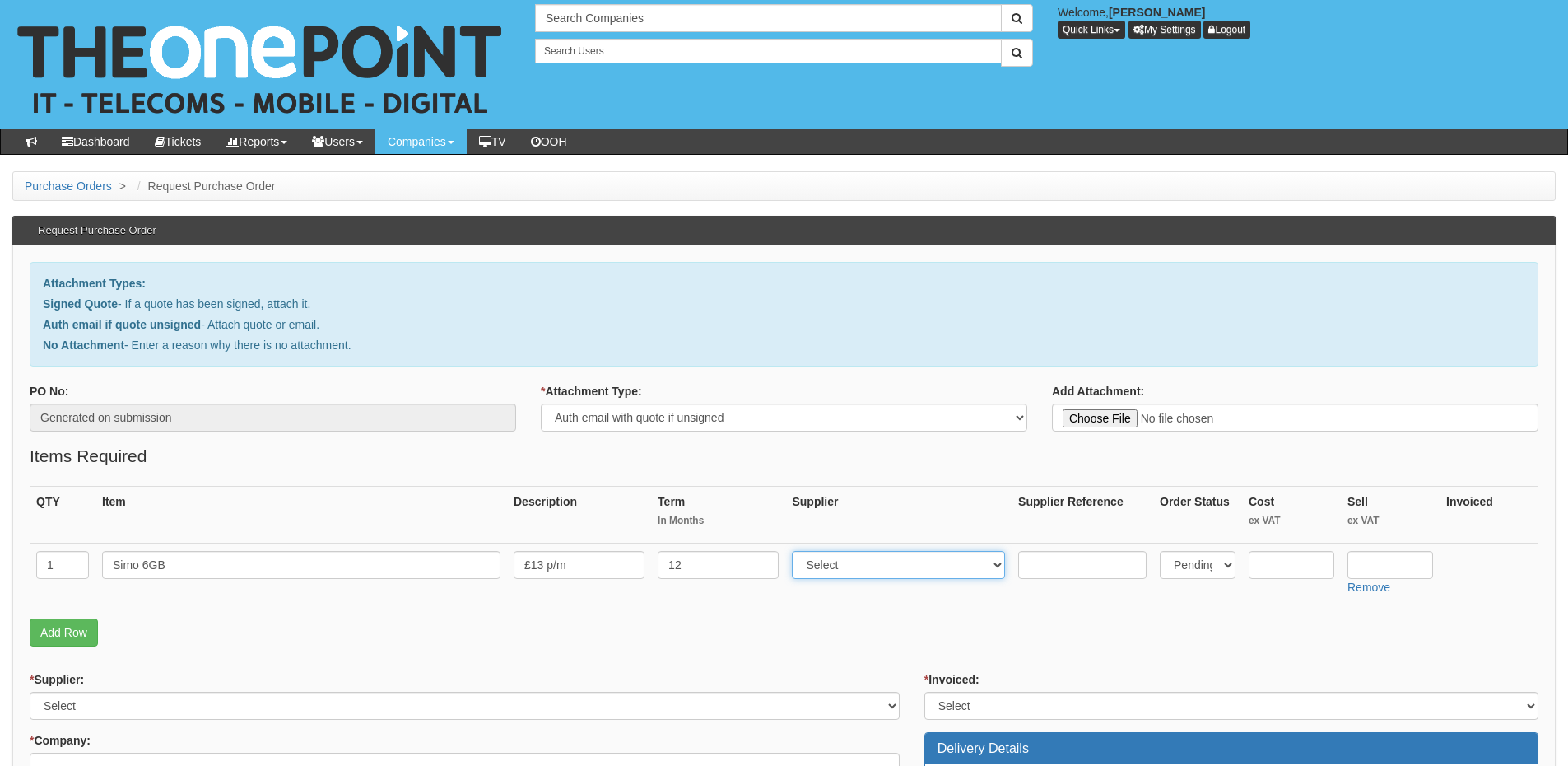
select select "54"
click at [796, 551] on select "Select 123 [DOMAIN_NAME] 1Password 3 4Gon [PERSON_NAME] Electric Ltd Abzorb Acc…" at bounding box center [898, 565] width 213 height 28
click at [1383, 575] on input "text" at bounding box center [1390, 565] width 85 height 28
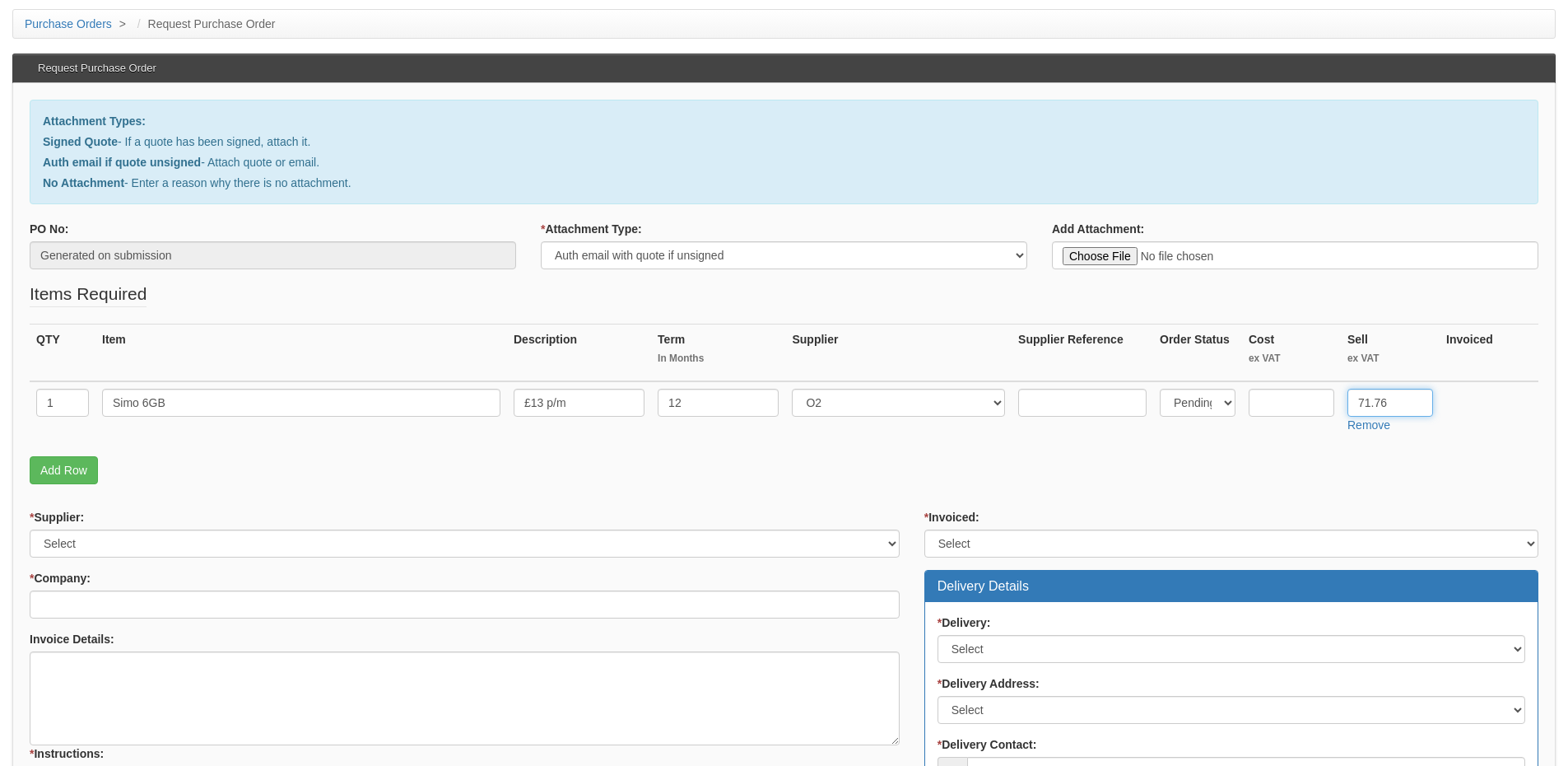
scroll to position [165, 0]
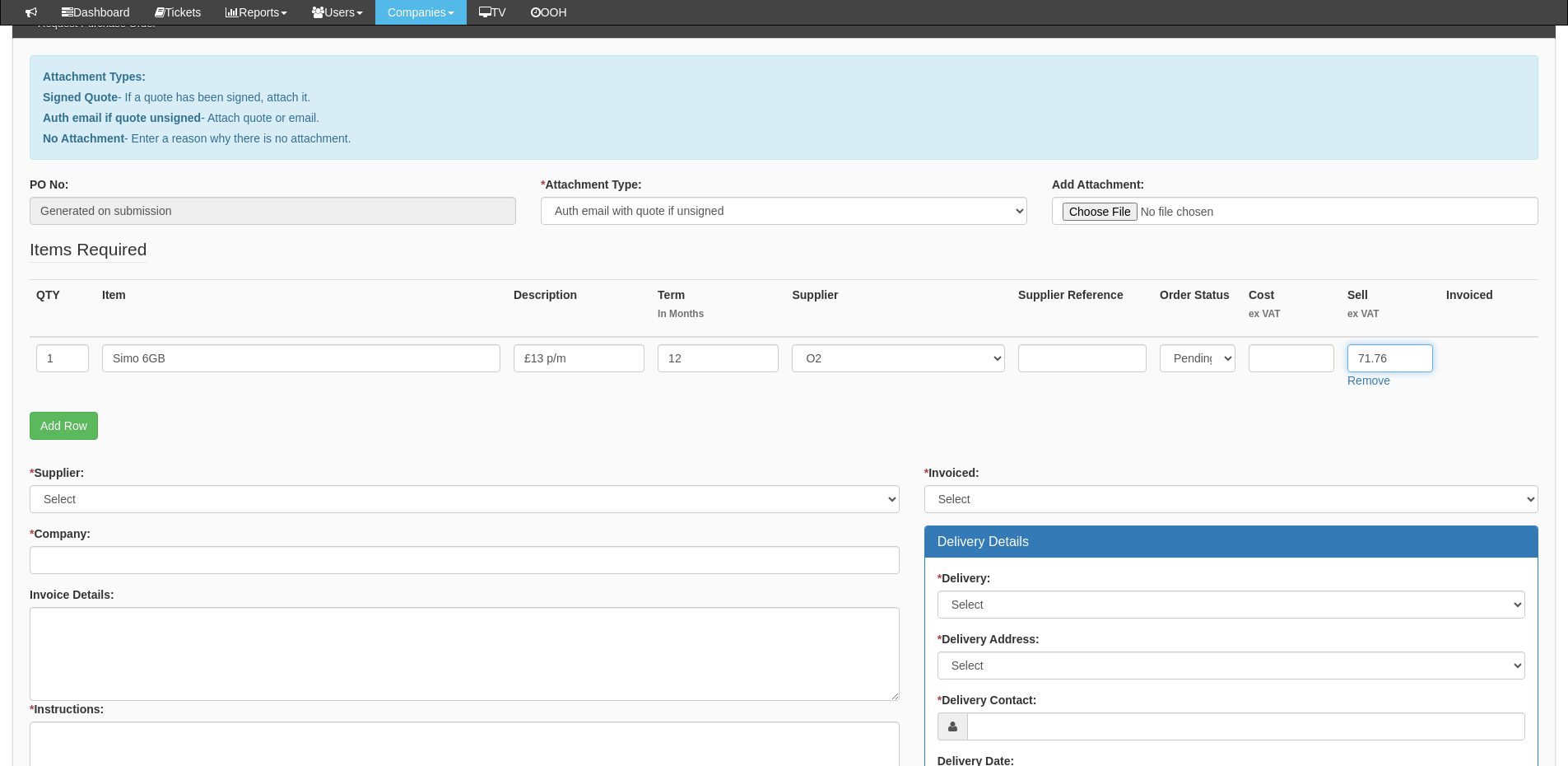
type input "71.76"
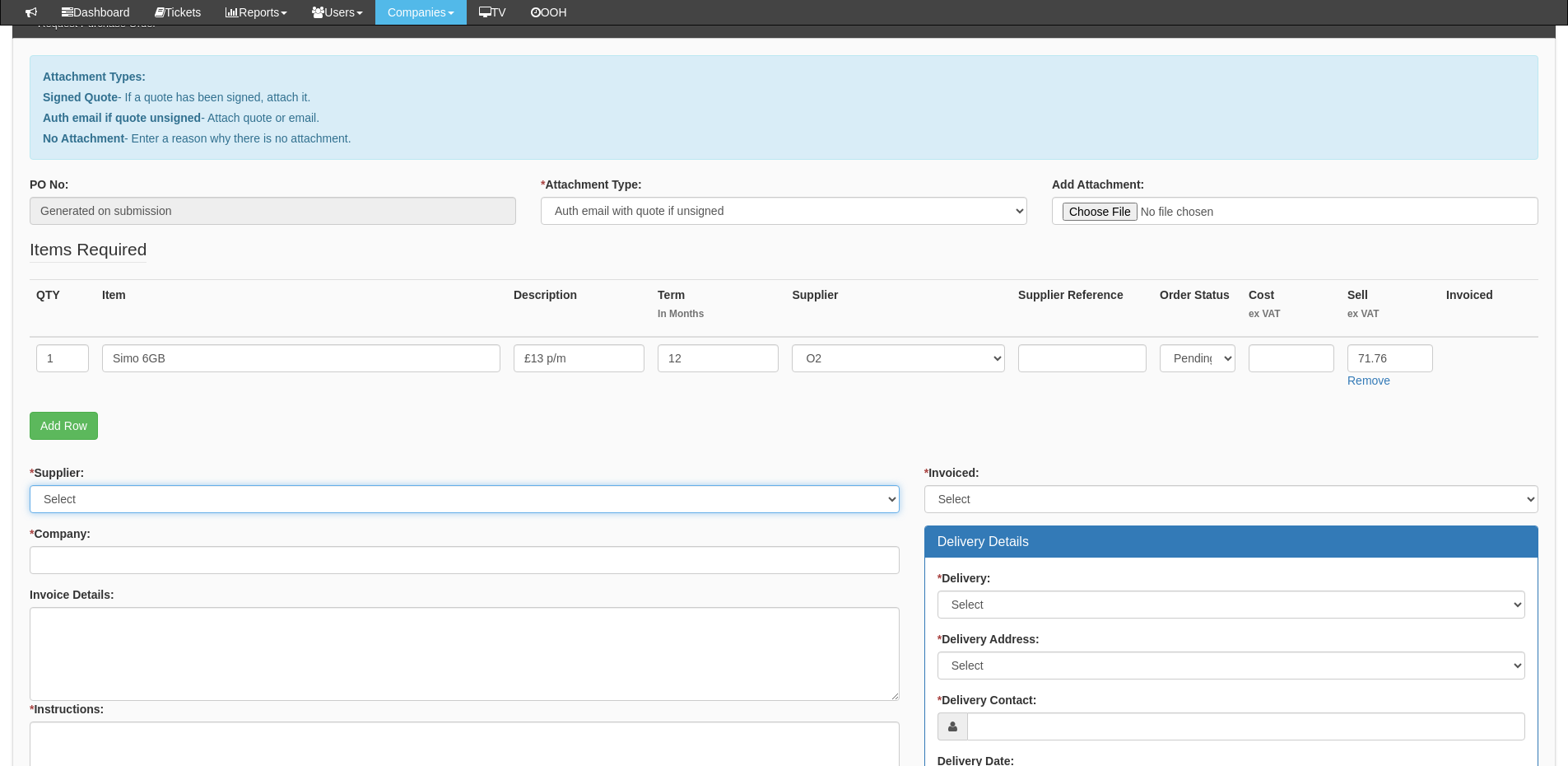
click at [273, 507] on select "Select 123 REG.co.uk 1Password 3 4Gon AA Jones Electric Ltd Abzorb Access Group…" at bounding box center [465, 499] width 870 height 28
select select "54"
click at [30, 485] on select "Select 123 REG.co.uk 1Password 3 4Gon AA Jones Electric Ltd Abzorb Access Group…" at bounding box center [465, 499] width 870 height 28
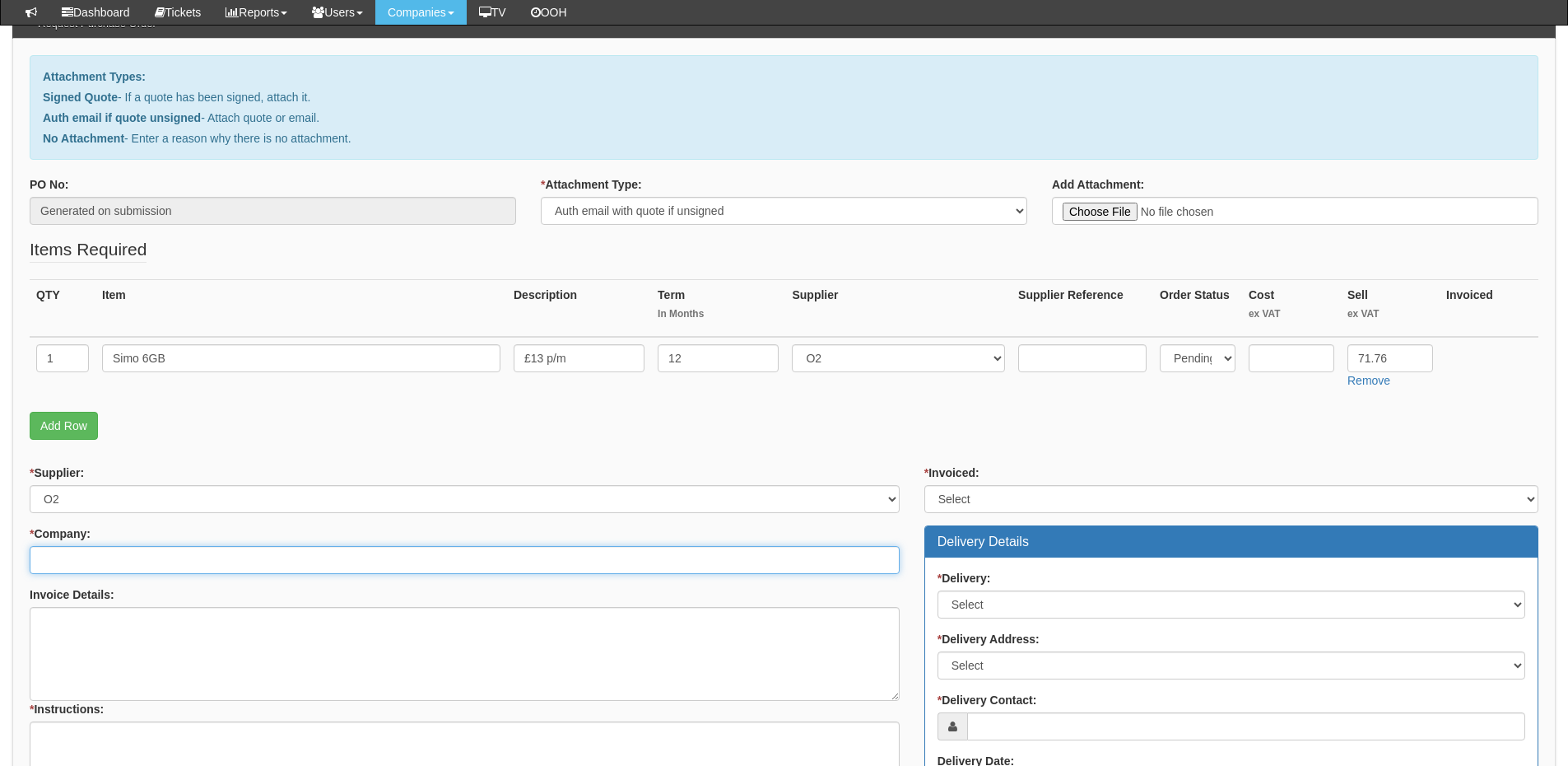
click at [237, 570] on input "* Company:" at bounding box center [465, 560] width 870 height 28
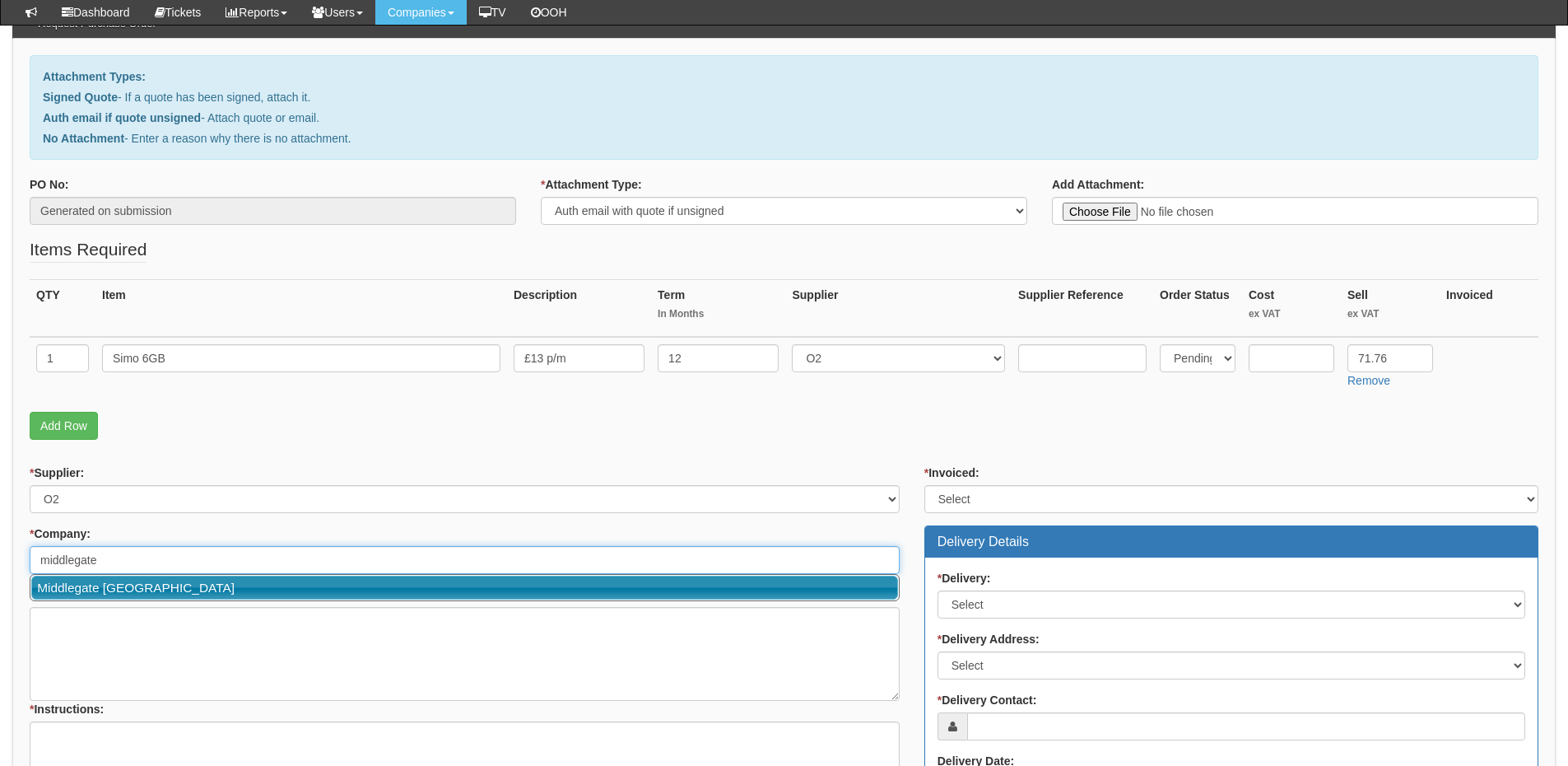
click at [156, 579] on link "Middlegate [GEOGRAPHIC_DATA]" at bounding box center [465, 587] width 867 height 24
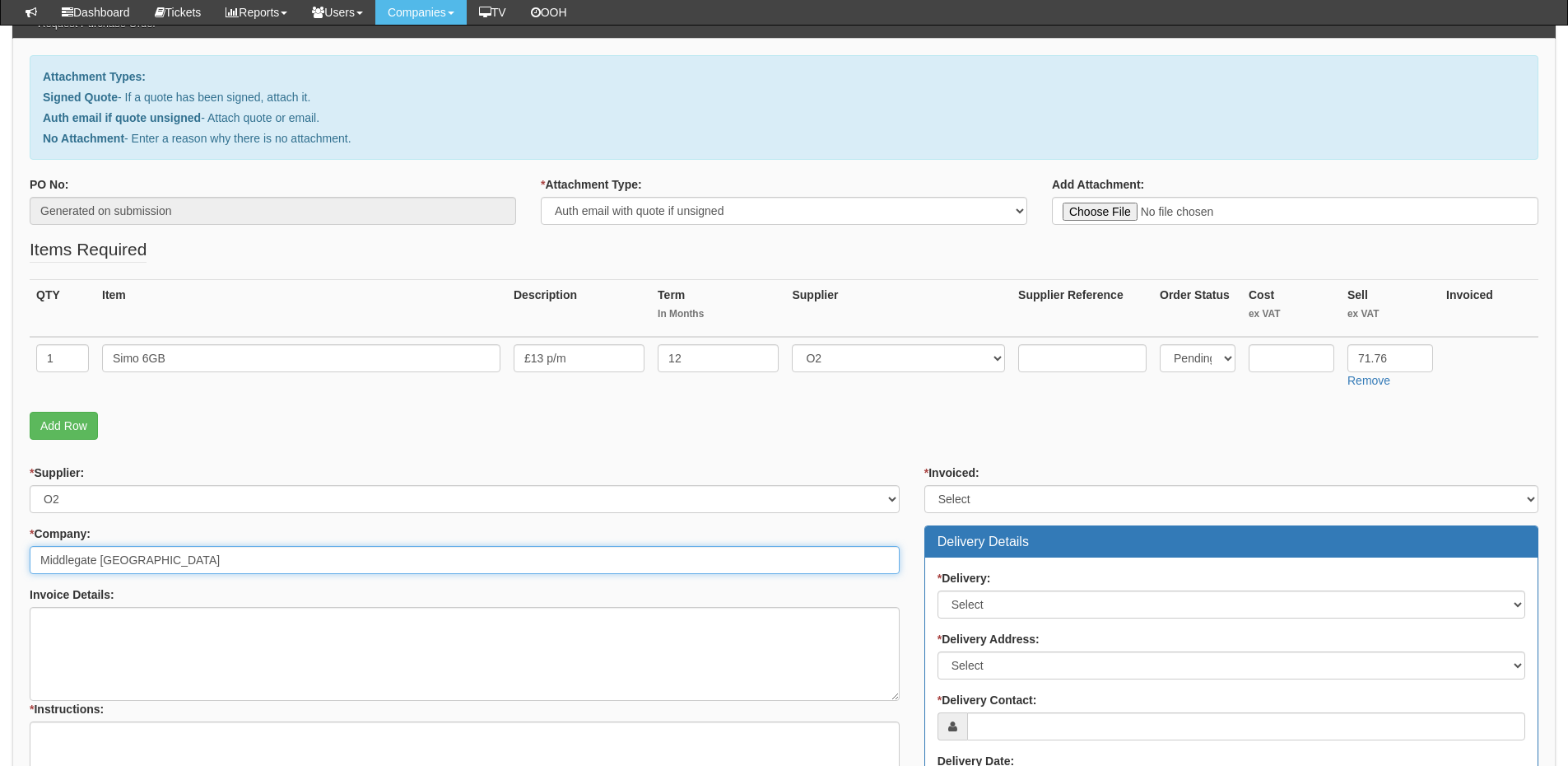
type input "Middlegate [GEOGRAPHIC_DATA]"
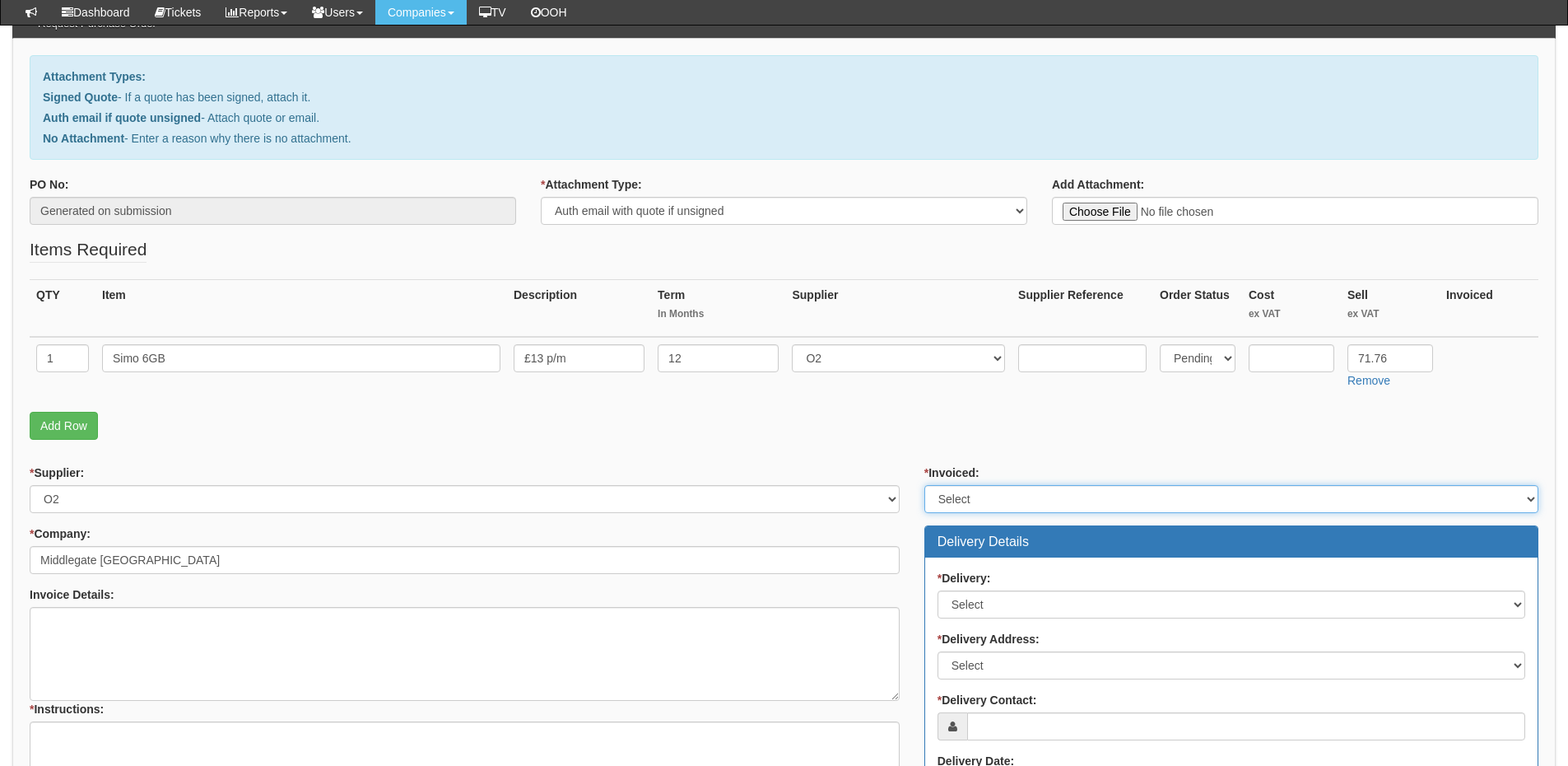
click at [1006, 504] on select "Select Yes No N/A STB (part of order)" at bounding box center [1231, 499] width 614 height 28
select select "2"
click at [924, 485] on select "Select Yes No N/A STB (part of order)" at bounding box center [1231, 499] width 614 height 28
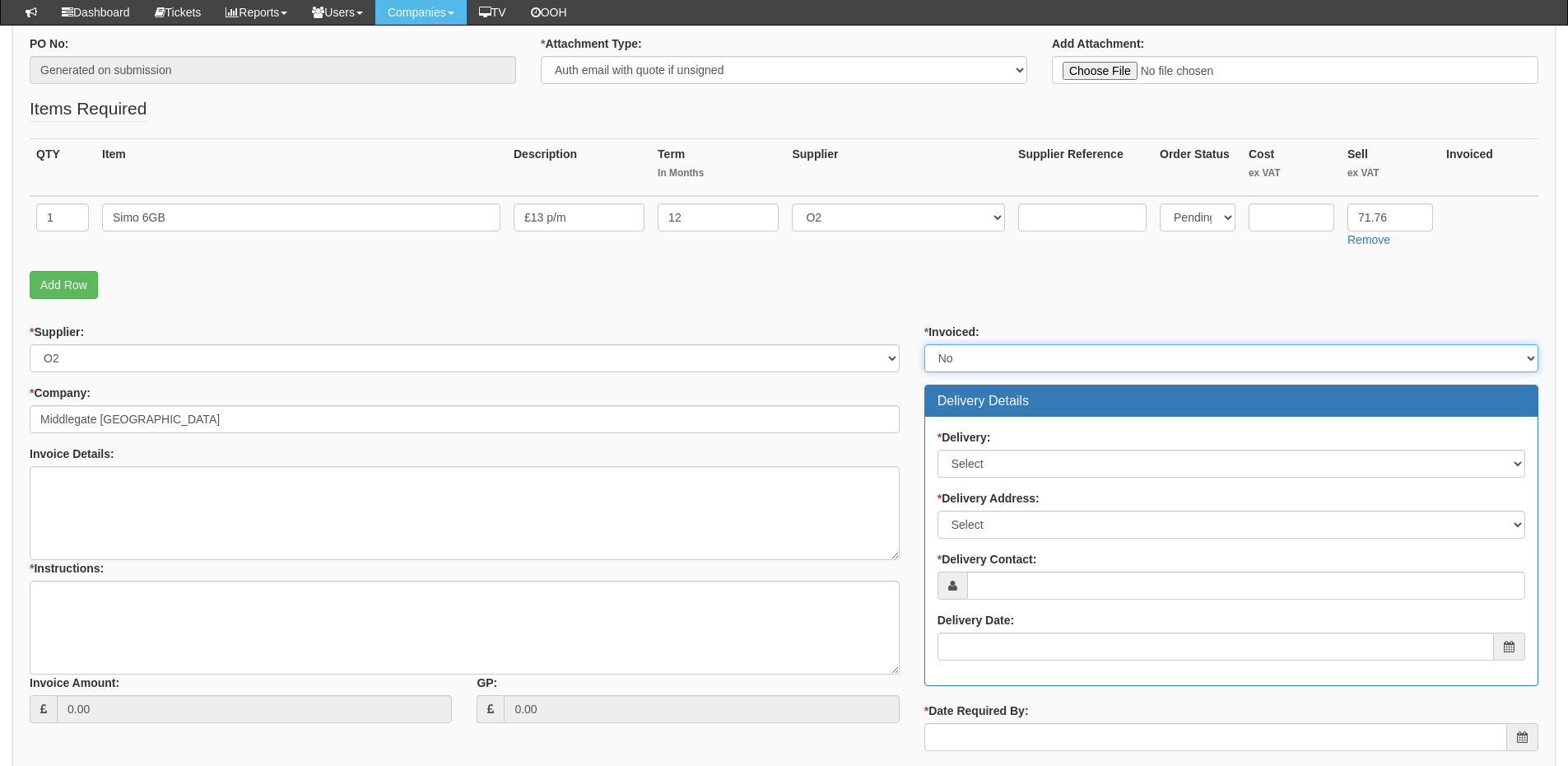
scroll to position [330, 0]
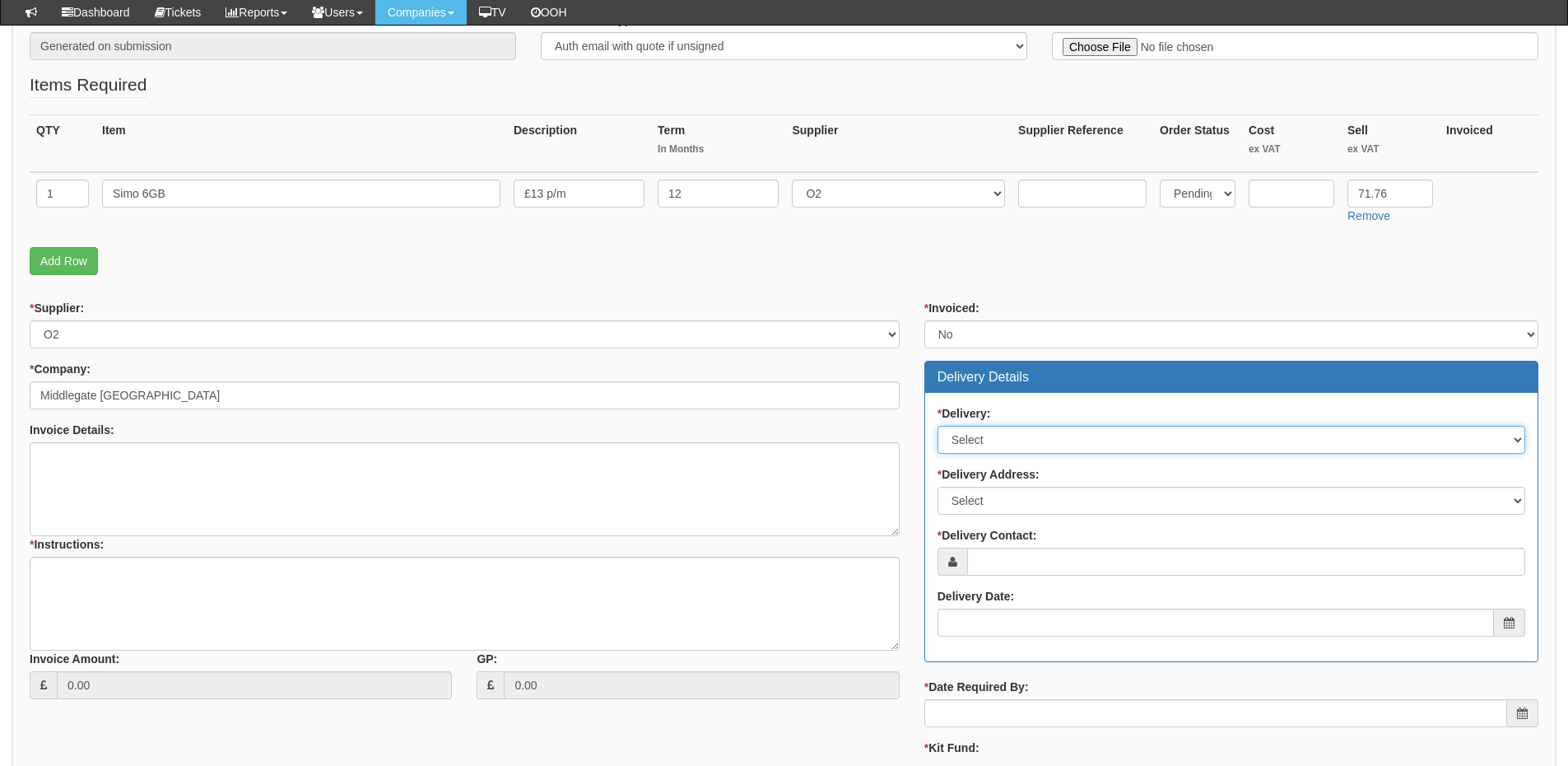
click at [991, 447] on select "Select No Not Applicable Yes" at bounding box center [1231, 440] width 588 height 28
select select "3"
click at [937, 426] on select "Select No Not Applicable Yes" at bounding box center [1231, 440] width 588 height 28
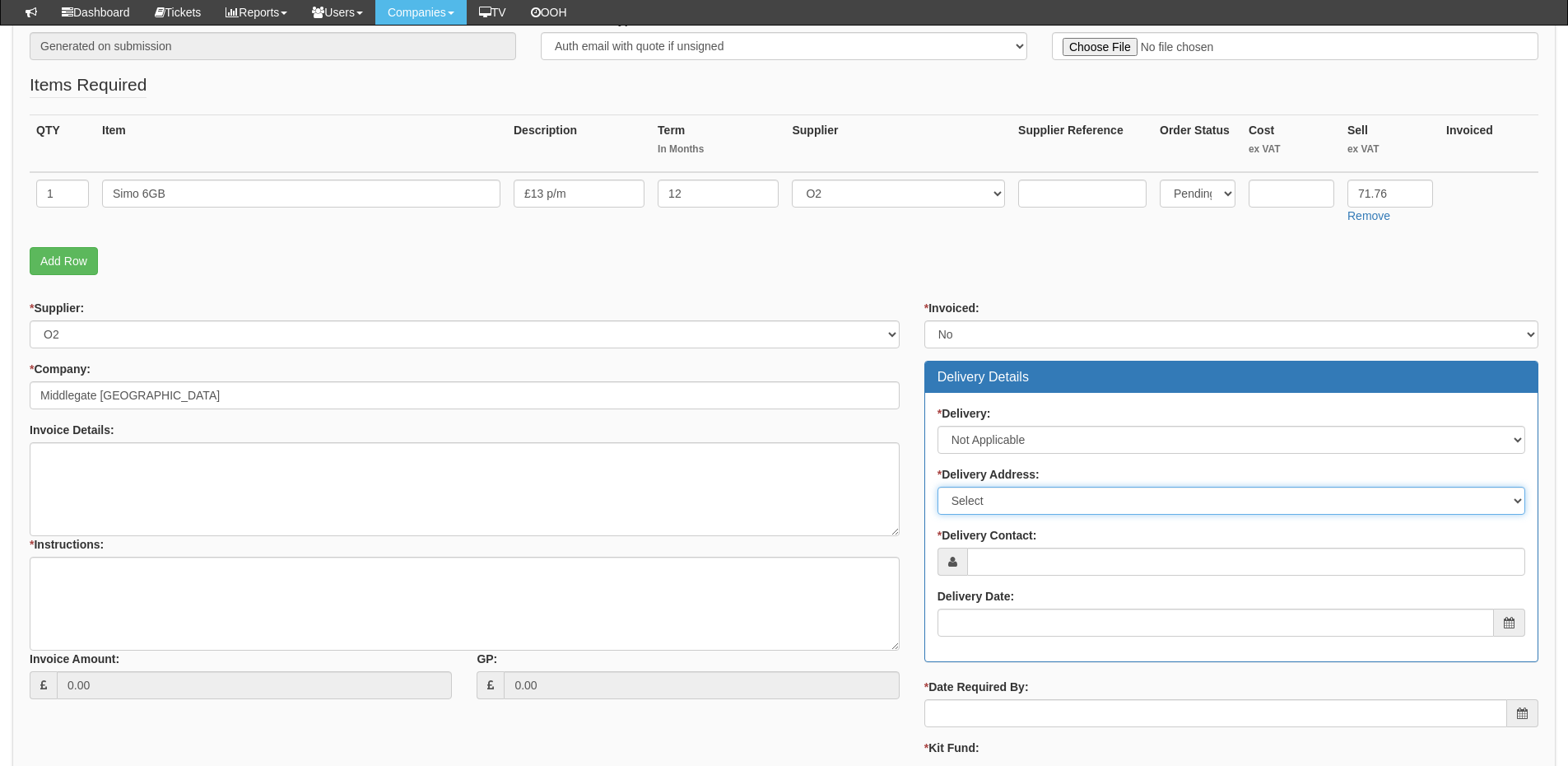
click at [989, 498] on select "Select Not Applicable Main Address - HU9 5LW Other" at bounding box center [1231, 501] width 588 height 28
select select "N/A"
click at [937, 487] on select "Select Not Applicable Main Address - HU9 5LW Other" at bounding box center [1231, 501] width 588 height 28
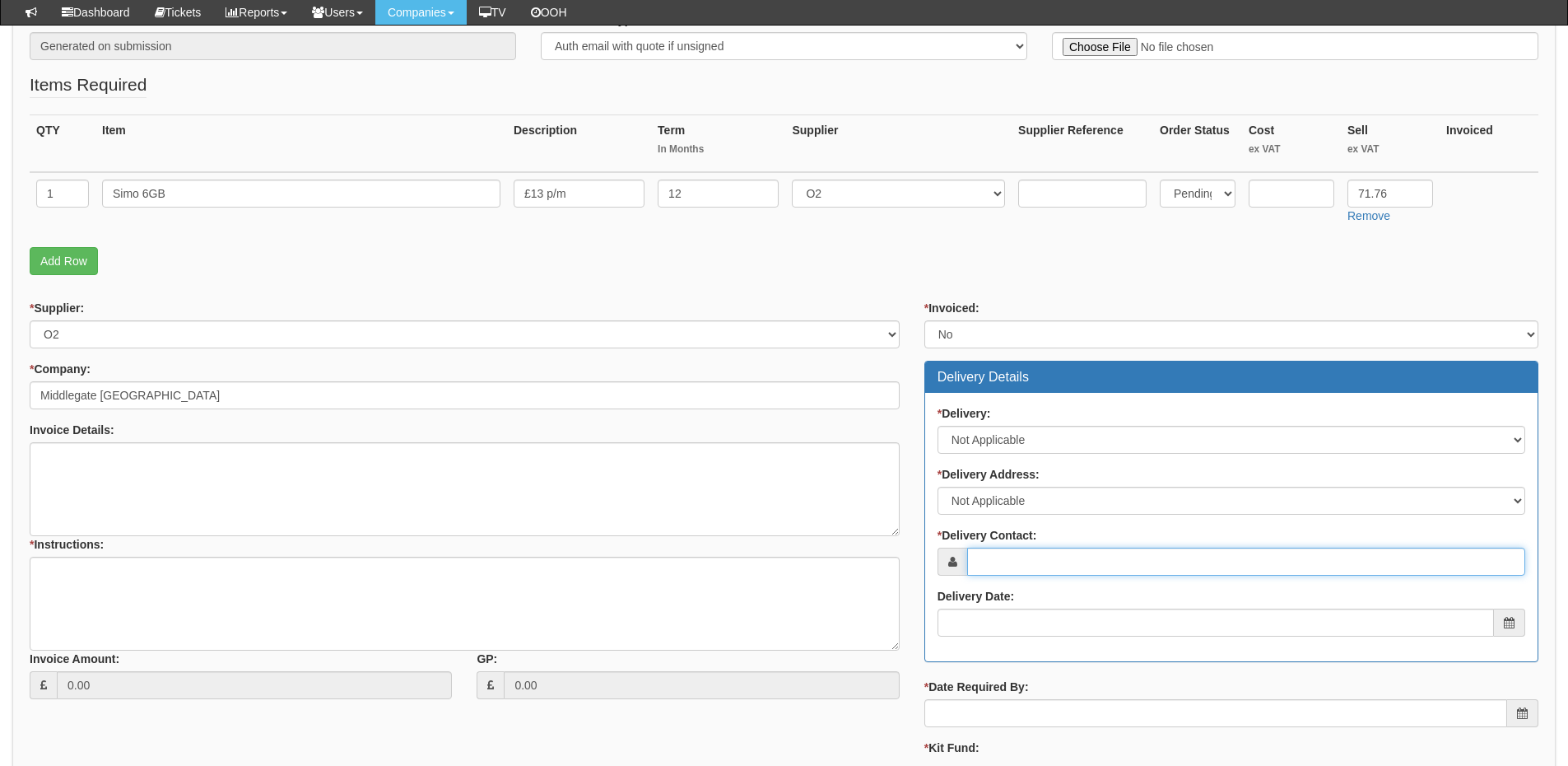
click at [996, 563] on input "* Delivery Contact:" at bounding box center [1246, 562] width 558 height 28
type input "Suzanne Hall"
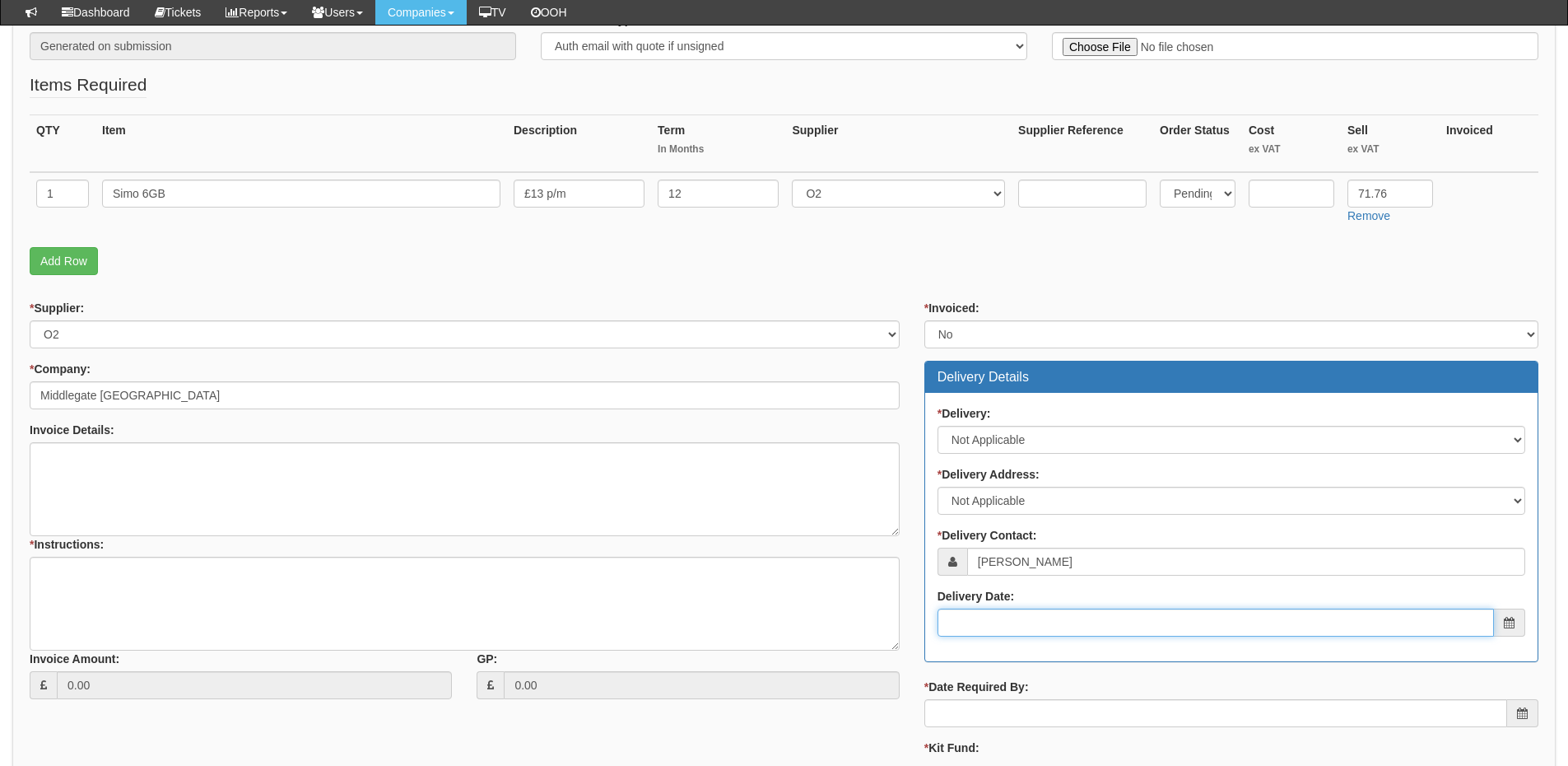
click at [1103, 631] on input "Delivery Date:" at bounding box center [1216, 623] width 556 height 28
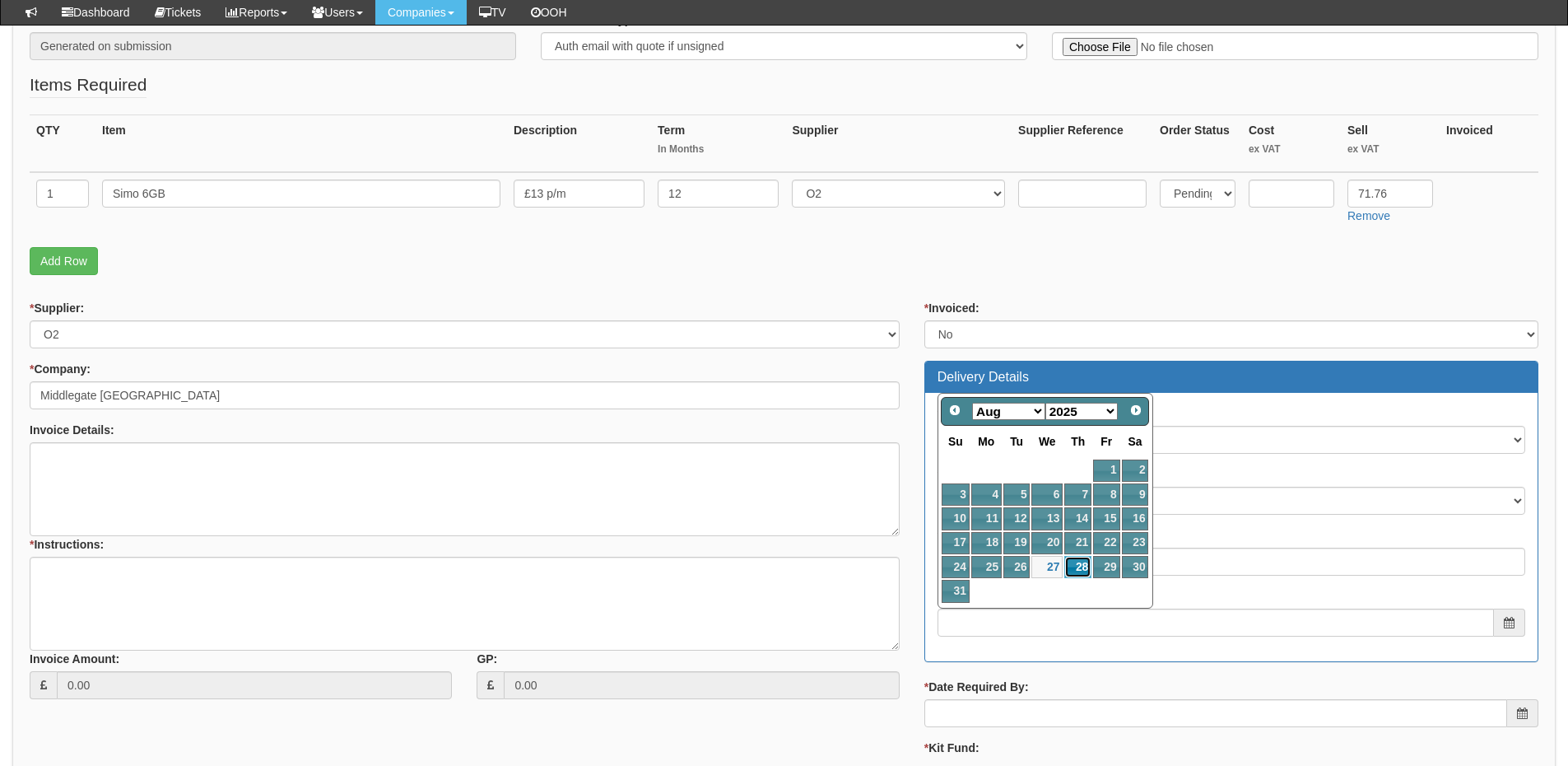
click at [1081, 565] on link "28" at bounding box center [1078, 566] width 27 height 22
type input "2025-08-28"
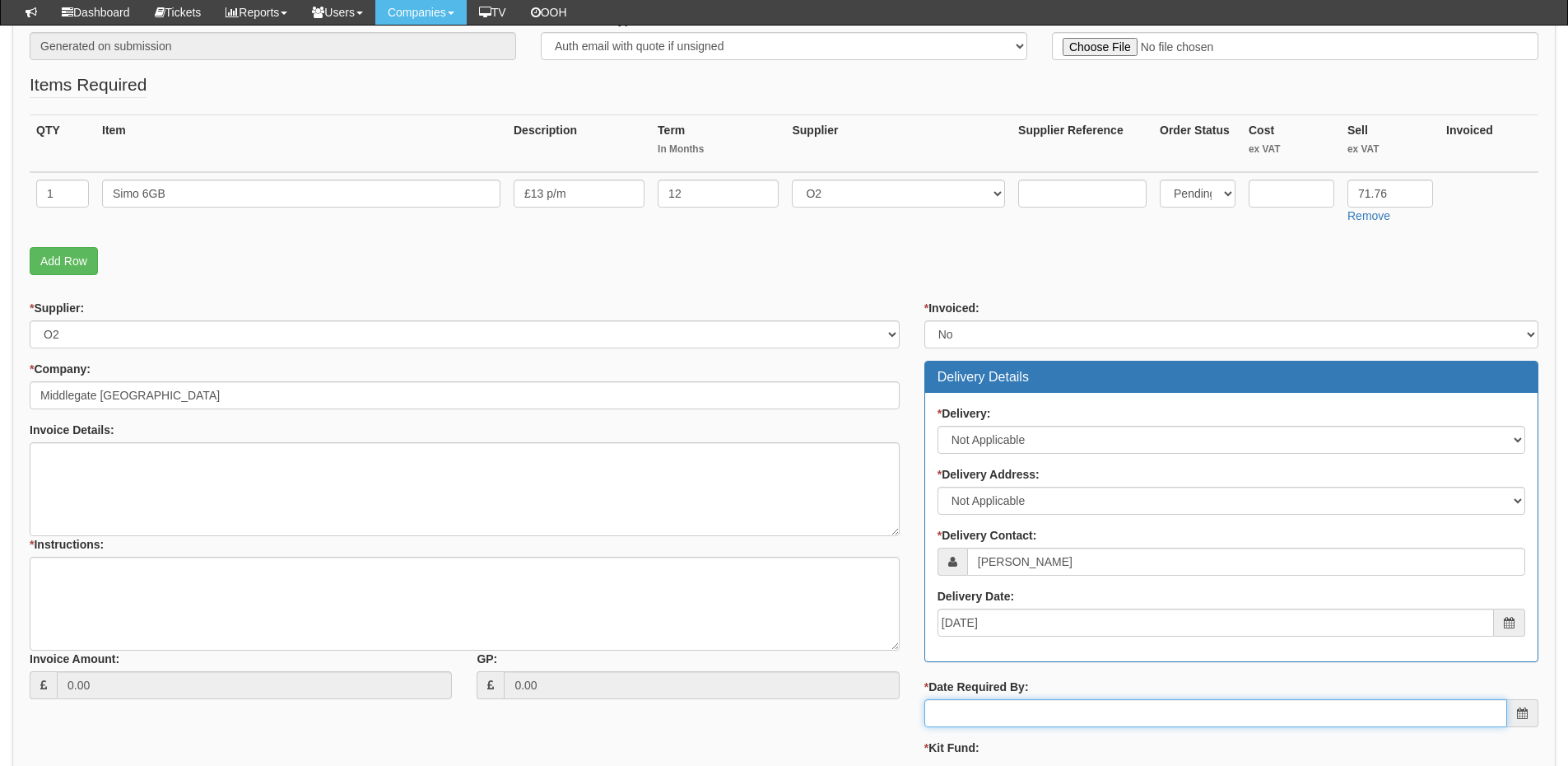
click at [1051, 723] on input "* Date Required By:" at bounding box center [1216, 713] width 583 height 28
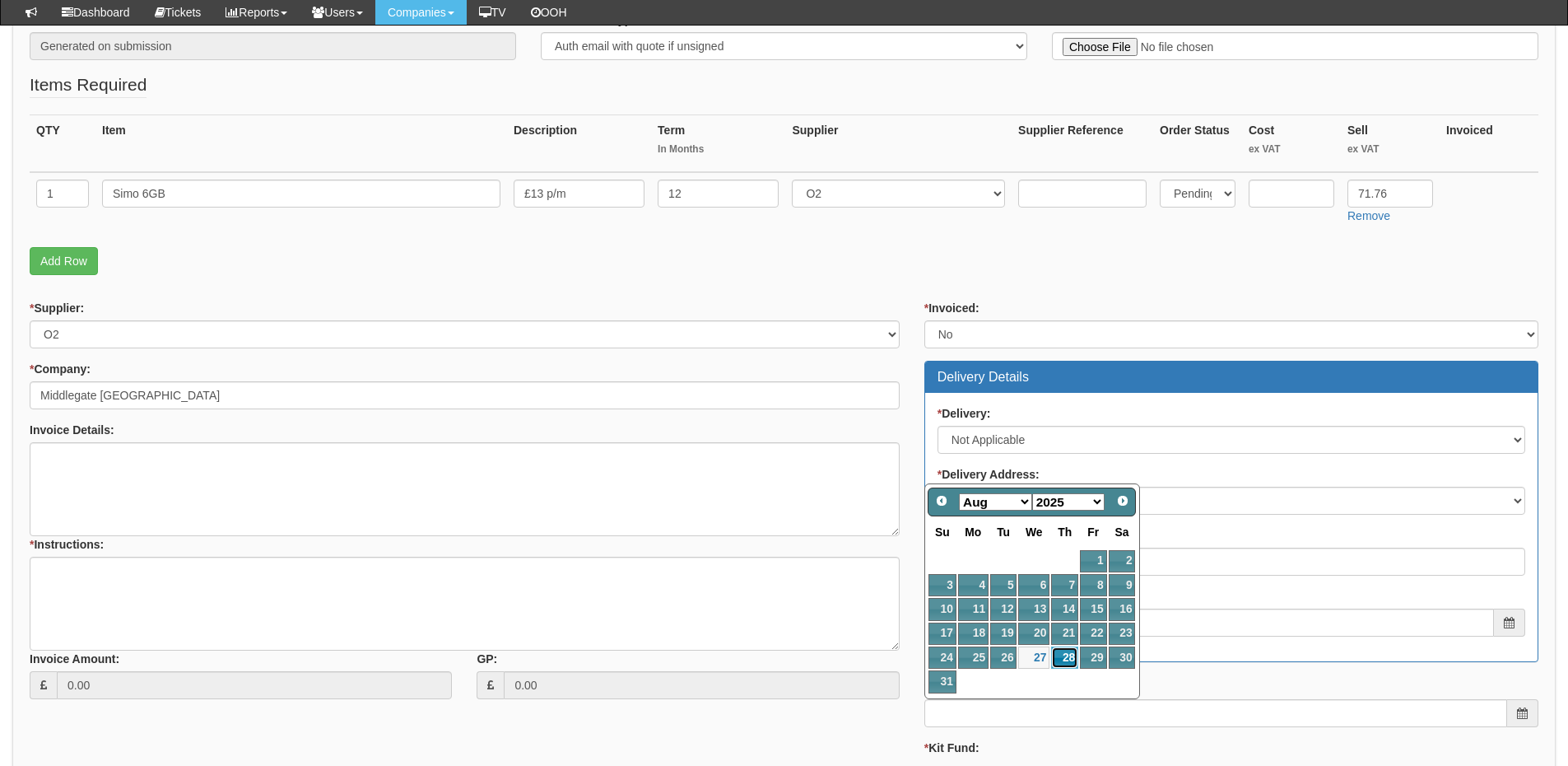
click at [1072, 660] on link "28" at bounding box center [1064, 657] width 27 height 22
type input "2025-08-28"
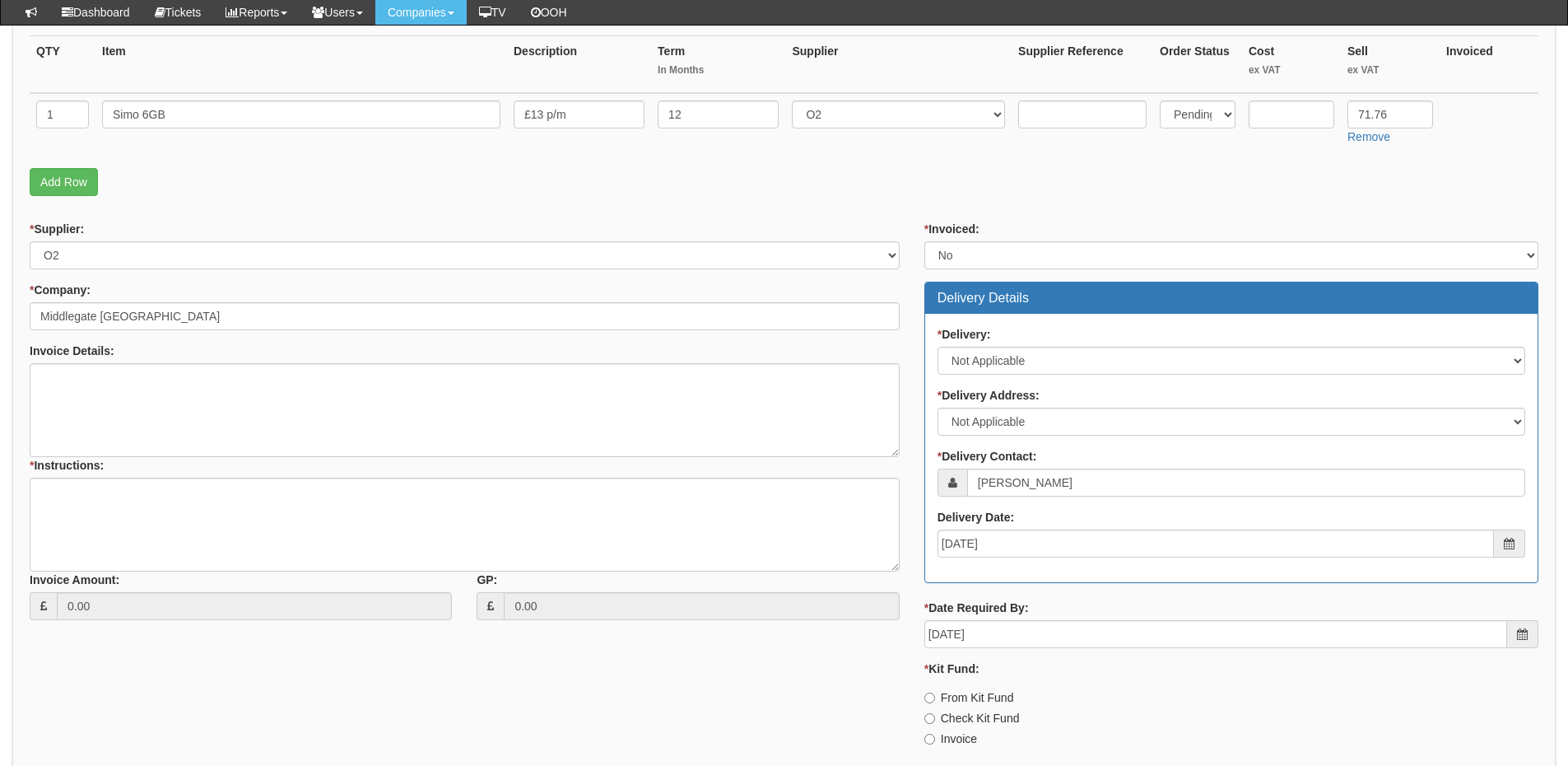
scroll to position [537, 0]
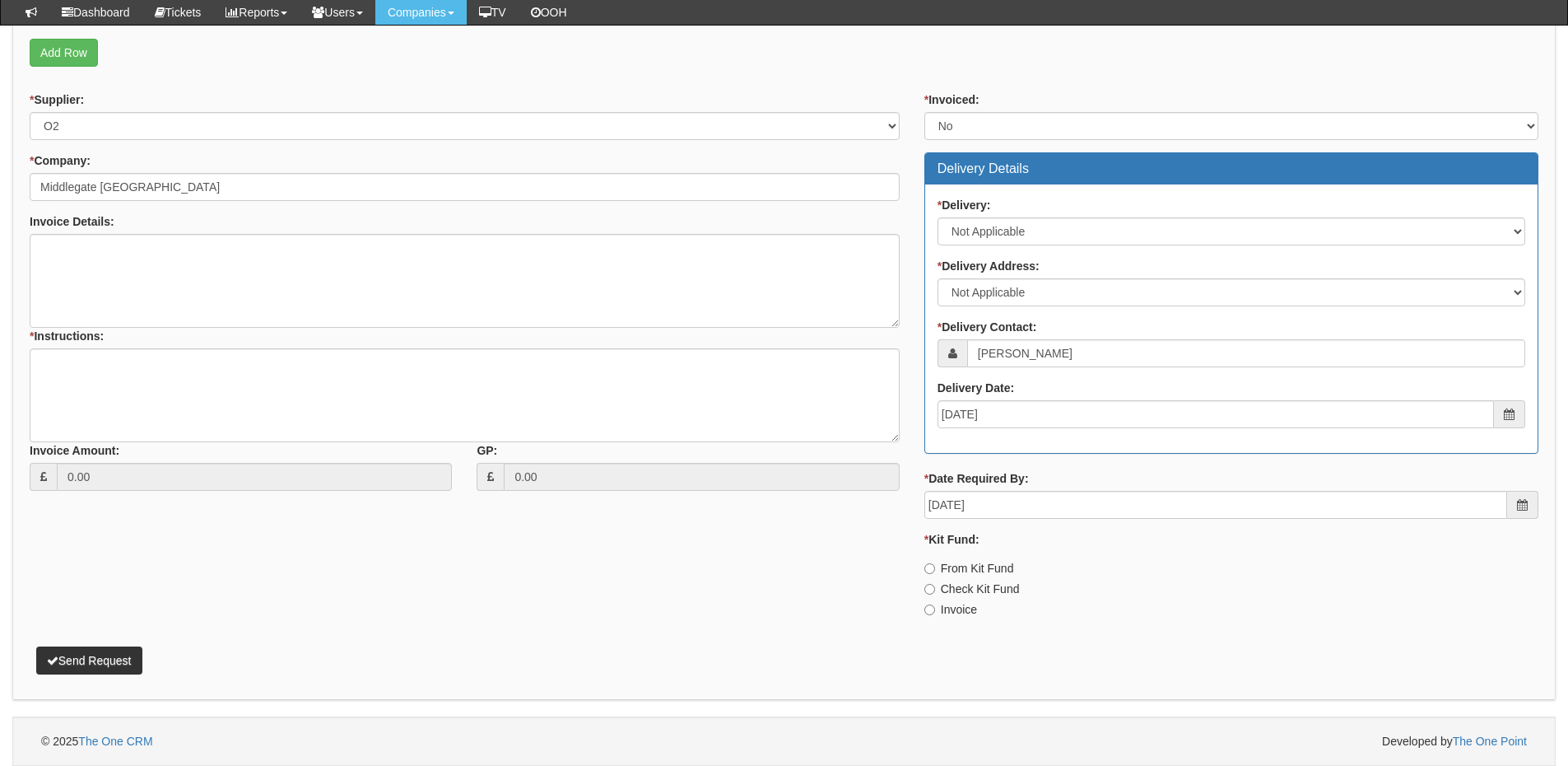
click at [975, 612] on label "Invoice" at bounding box center [951, 609] width 52 height 17
click at [935, 574] on input "Invoice" at bounding box center [930, 569] width 10 height 10
radio input "true"
click at [358, 394] on textarea "* Instructions:" at bounding box center [465, 395] width 870 height 94
type textarea "1x new connection"
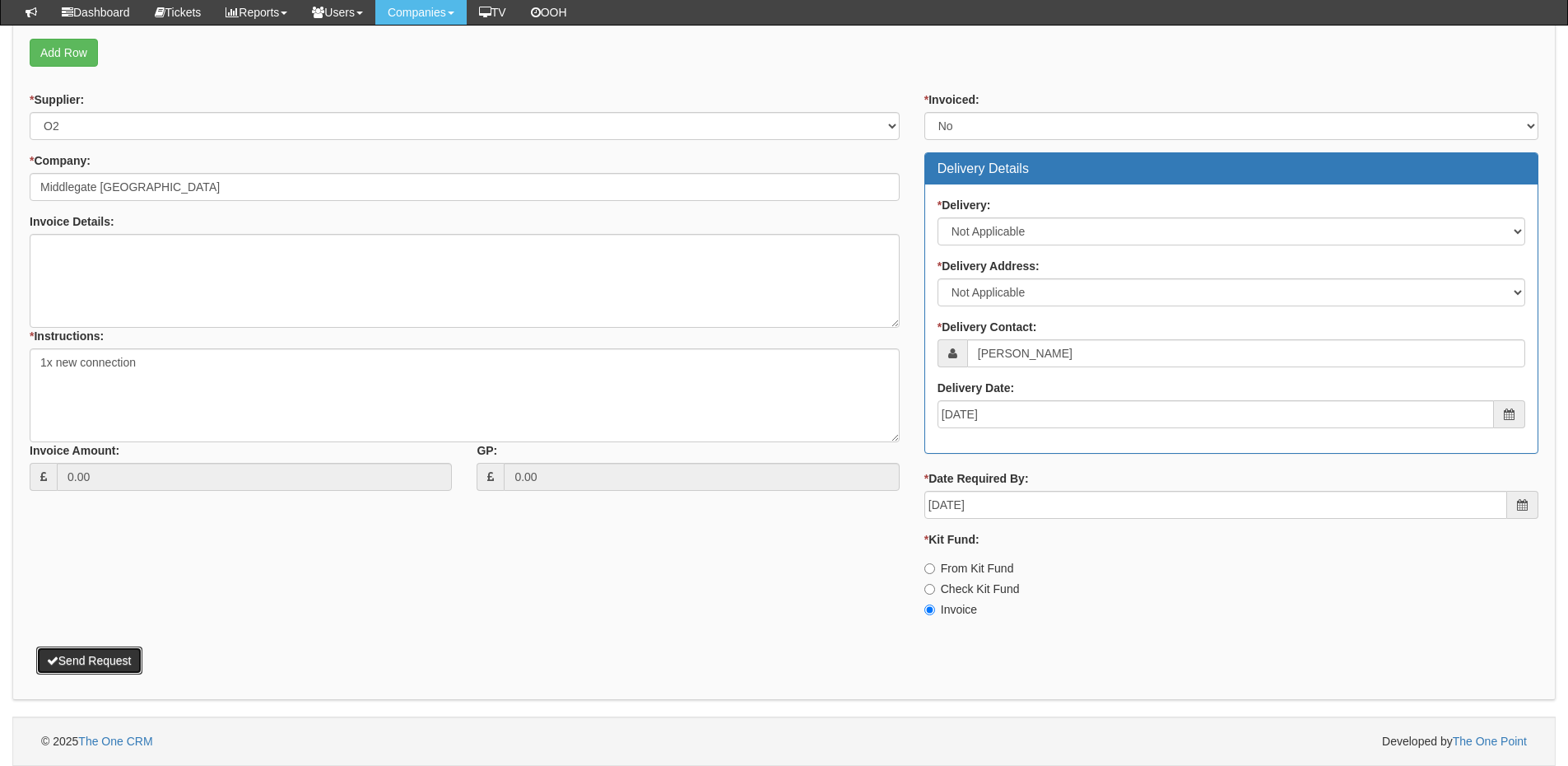
click at [108, 654] on button "Send Request" at bounding box center [90, 660] width 106 height 28
